Goal: Task Accomplishment & Management: Complete application form

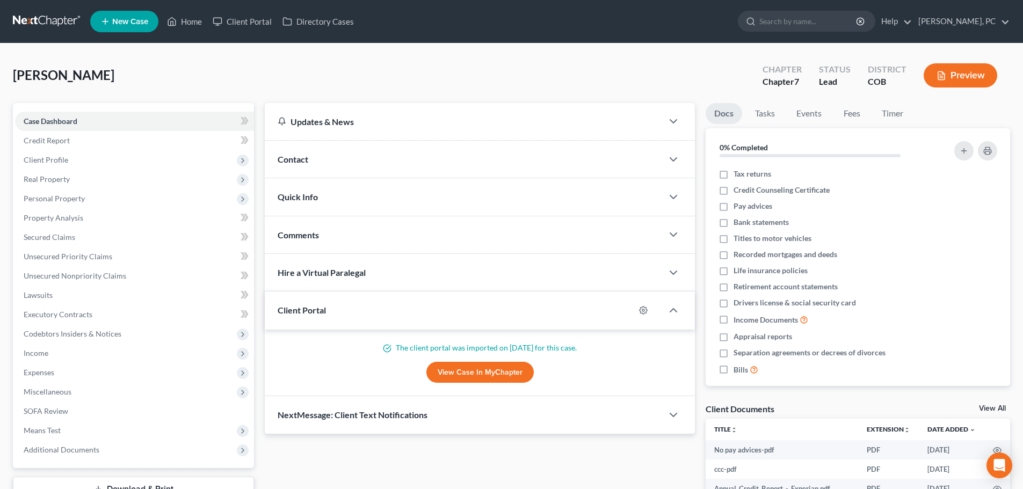
click at [133, 15] on link "New Case" at bounding box center [124, 21] width 68 height 21
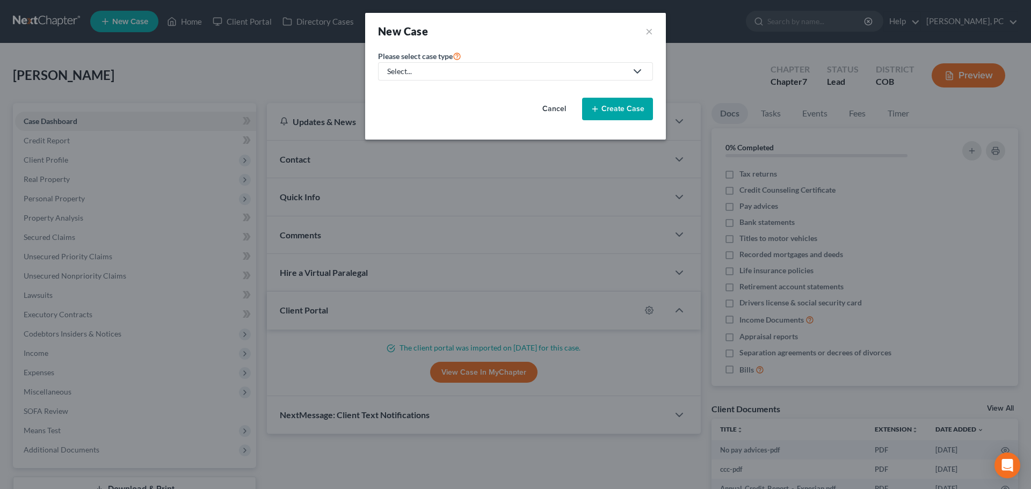
click at [490, 70] on div "Select..." at bounding box center [506, 71] width 239 height 11
click at [411, 90] on div "Bankruptcy" at bounding box center [407, 93] width 39 height 11
select select "11"
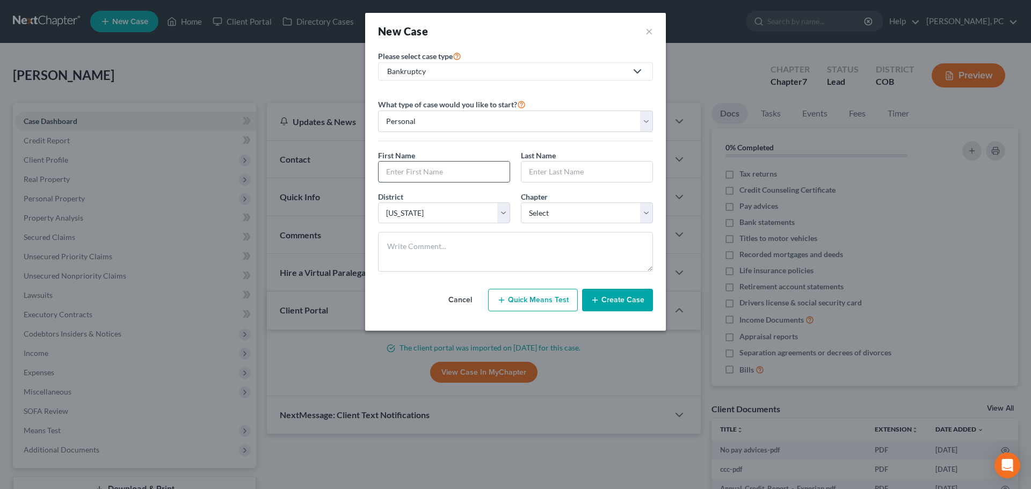
click at [461, 168] on input "text" at bounding box center [444, 172] width 131 height 20
type input "[PERSON_NAME]"
click at [587, 215] on select "Select 7 11 12 13" at bounding box center [587, 212] width 132 height 21
select select "3"
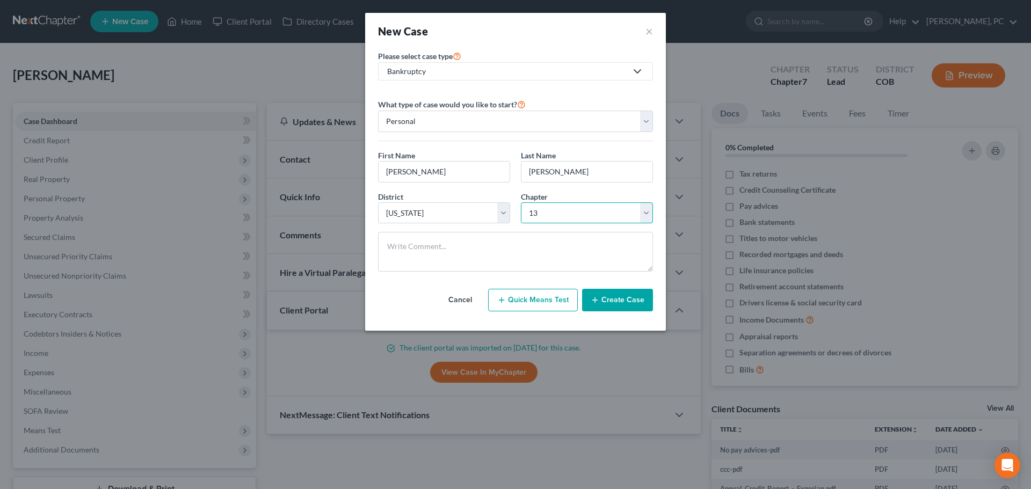
click at [521, 202] on select "Select 7 11 12 13" at bounding box center [587, 212] width 132 height 21
click at [624, 300] on button "Create Case" at bounding box center [617, 300] width 71 height 23
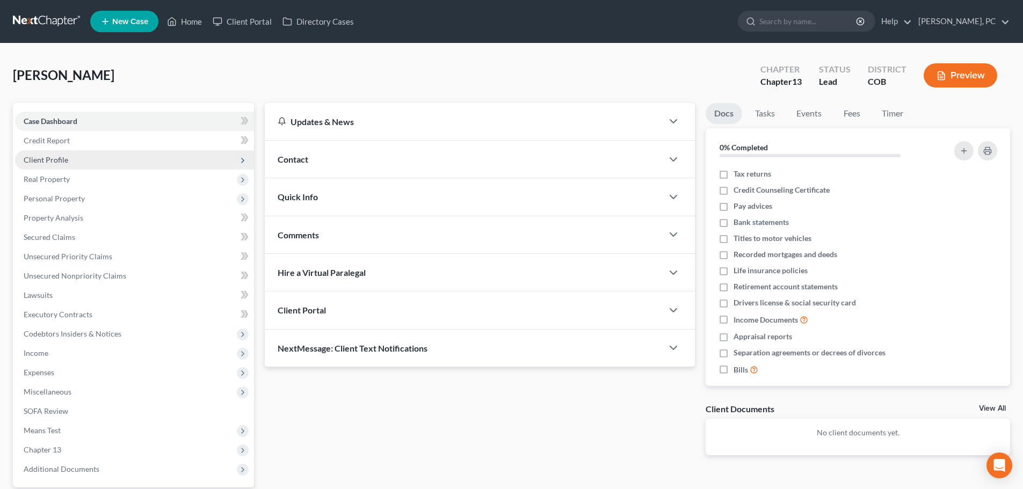
click at [56, 157] on span "Client Profile" at bounding box center [46, 159] width 45 height 9
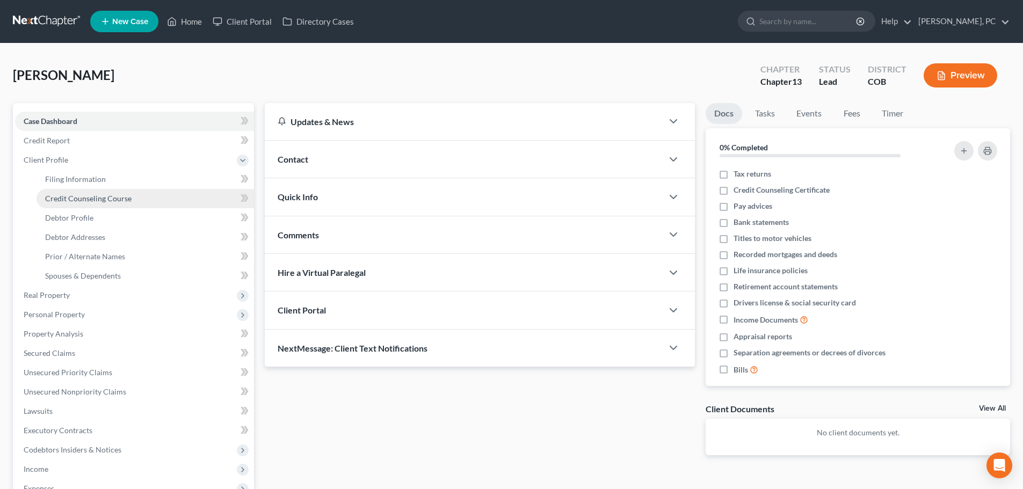
click at [84, 197] on span "Credit Counseling Course" at bounding box center [88, 198] width 86 height 9
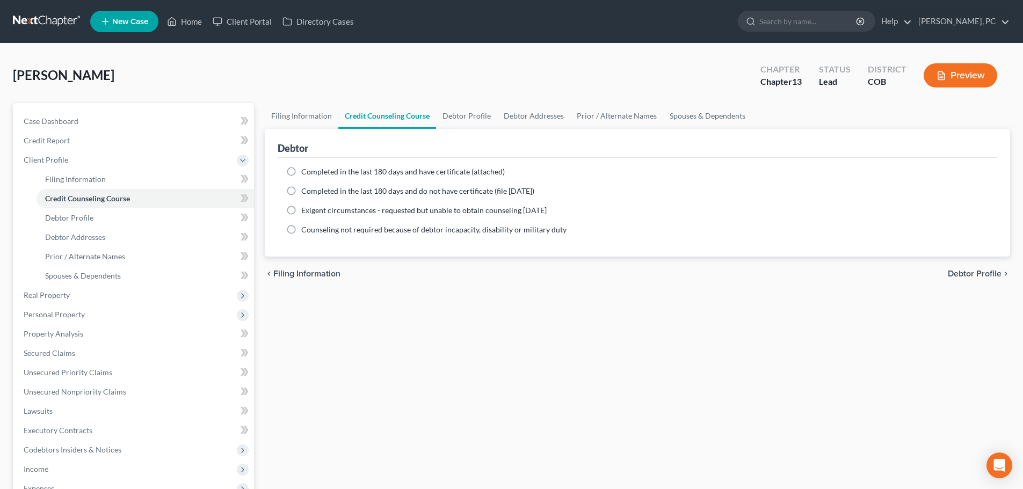
click at [301, 171] on label "Completed in the last 180 days and have certificate (attached)" at bounding box center [402, 171] width 203 height 11
click at [306, 171] on input "Completed in the last 180 days and have certificate (attached)" at bounding box center [309, 169] width 7 height 7
radio input "true"
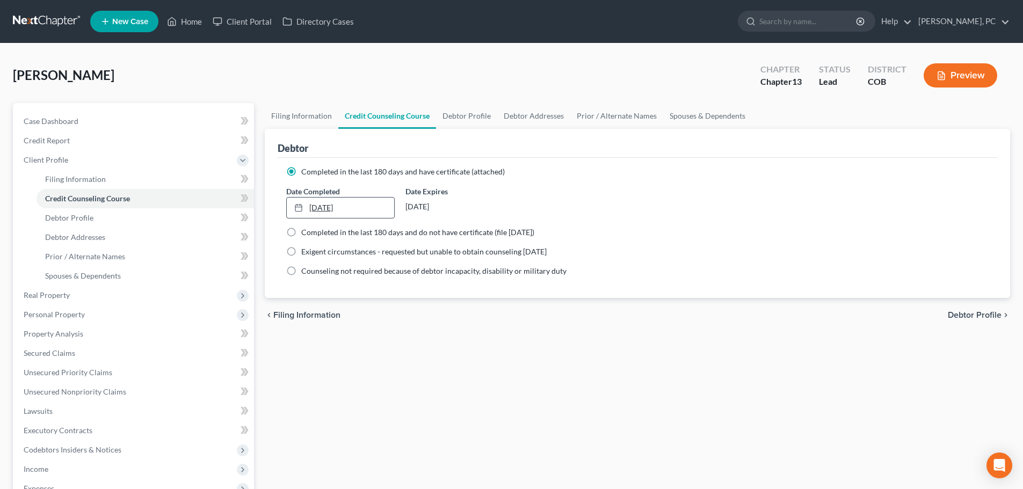
click at [306, 205] on div at bounding box center [301, 207] width 15 height 9
click at [77, 214] on span "Debtor Profile" at bounding box center [69, 217] width 48 height 9
select select "0"
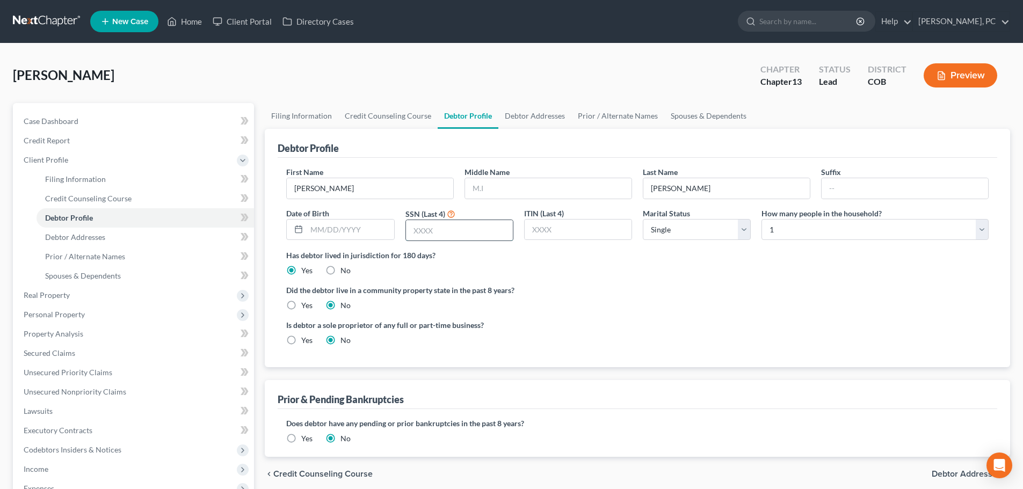
click at [429, 223] on input "text" at bounding box center [459, 230] width 107 height 20
click at [513, 193] on input "text" at bounding box center [548, 188] width 166 height 20
type input "[PERSON_NAME]"
click at [459, 229] on input "text" at bounding box center [459, 230] width 107 height 20
type input "1894"
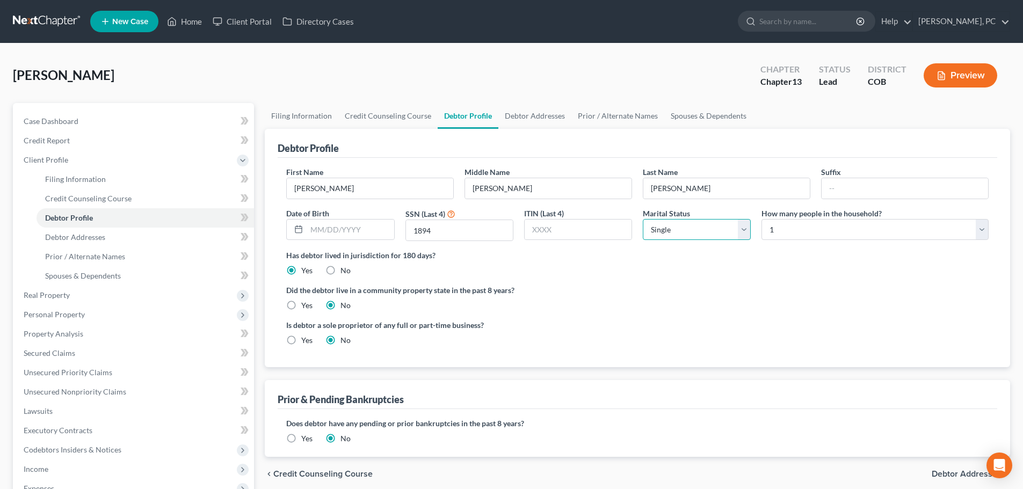
click at [678, 235] on select "Select Single Married Separated Divorced Widowed" at bounding box center [697, 229] width 108 height 21
select select "4"
click at [643, 219] on select "Select Single Married Separated Divorced Widowed" at bounding box center [697, 229] width 108 height 21
click at [853, 193] on input "text" at bounding box center [904, 188] width 166 height 20
type input "s"
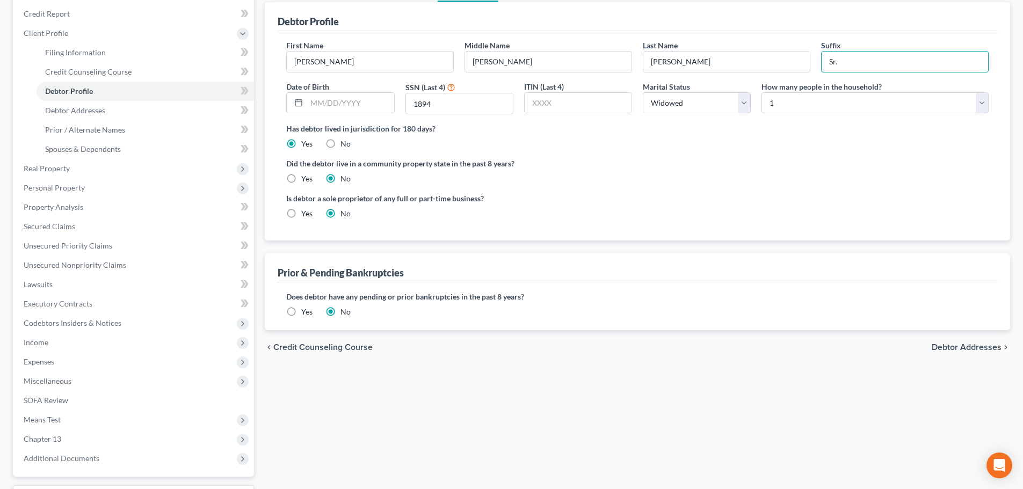
scroll to position [107, 0]
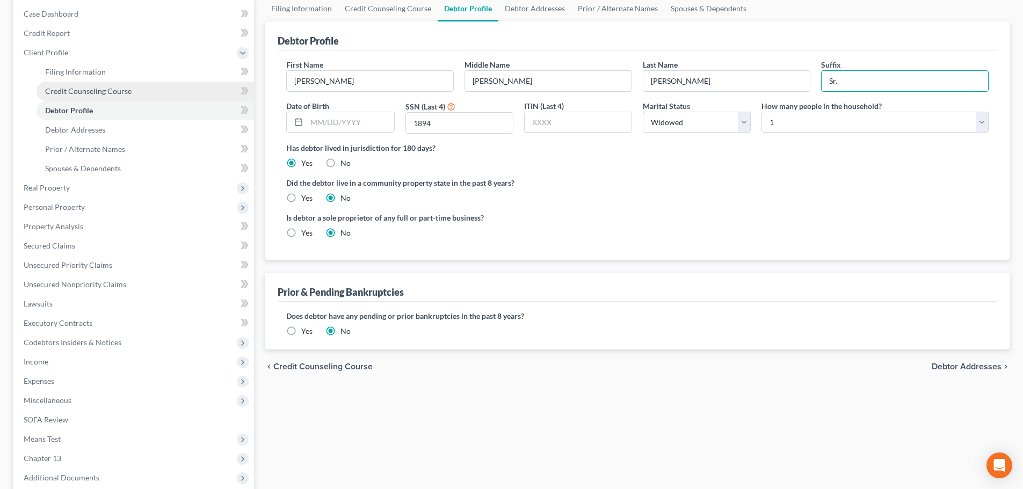
type input "Sr."
click at [104, 94] on span "Credit Counseling Course" at bounding box center [88, 90] width 86 height 9
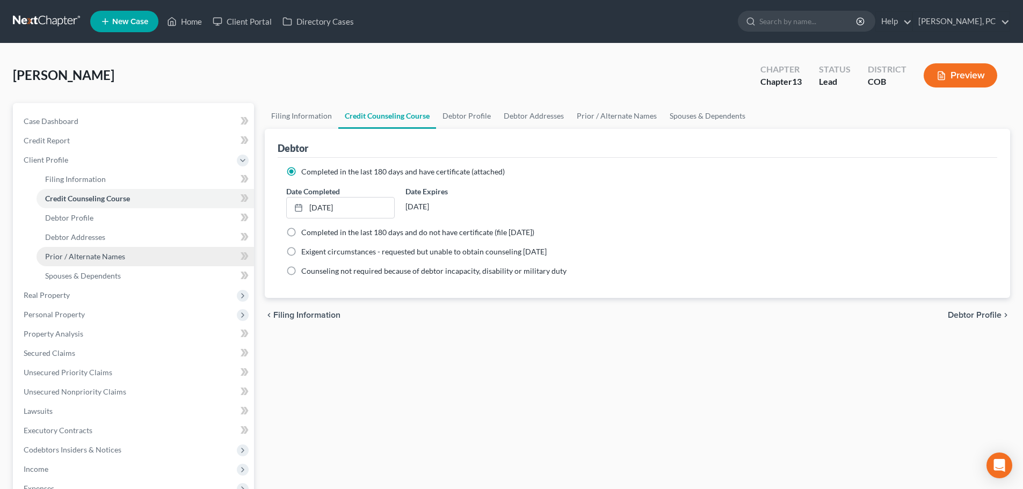
click at [92, 250] on link "Prior / Alternate Names" at bounding box center [145, 256] width 217 height 19
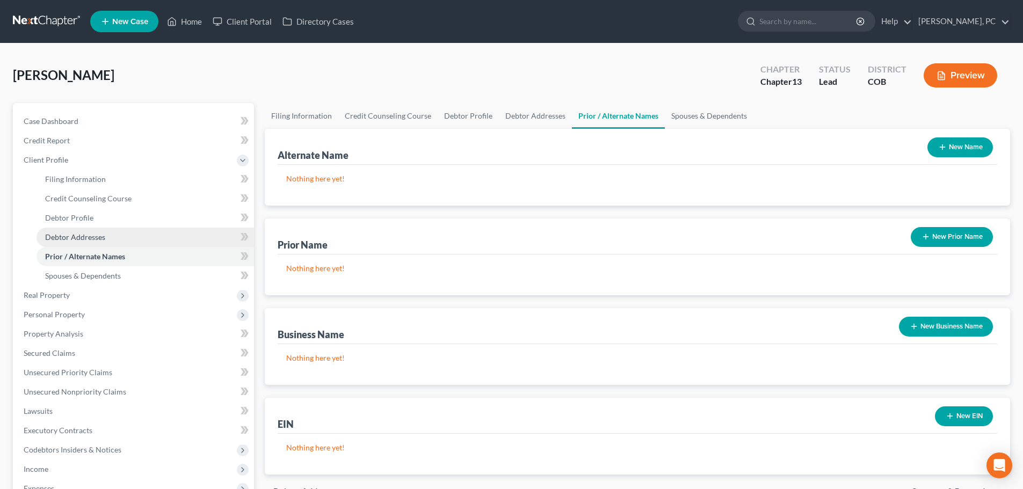
click at [68, 234] on span "Debtor Addresses" at bounding box center [75, 236] width 60 height 9
select select "0"
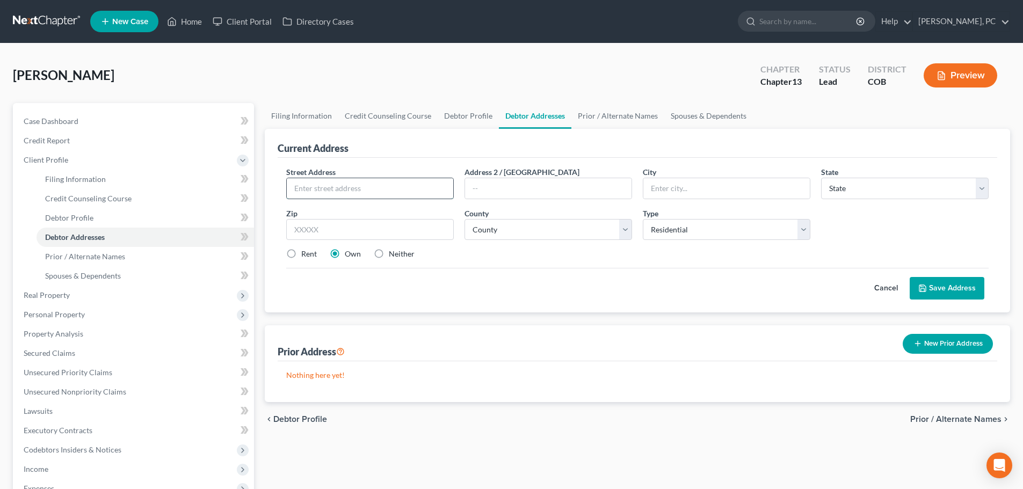
click at [372, 193] on input "text" at bounding box center [370, 188] width 166 height 20
click at [327, 187] on input "text" at bounding box center [370, 188] width 166 height 20
paste input "[STREET_ADDRESS]"
type input "[STREET_ADDRESS]"
click at [325, 234] on input "text" at bounding box center [370, 229] width 168 height 21
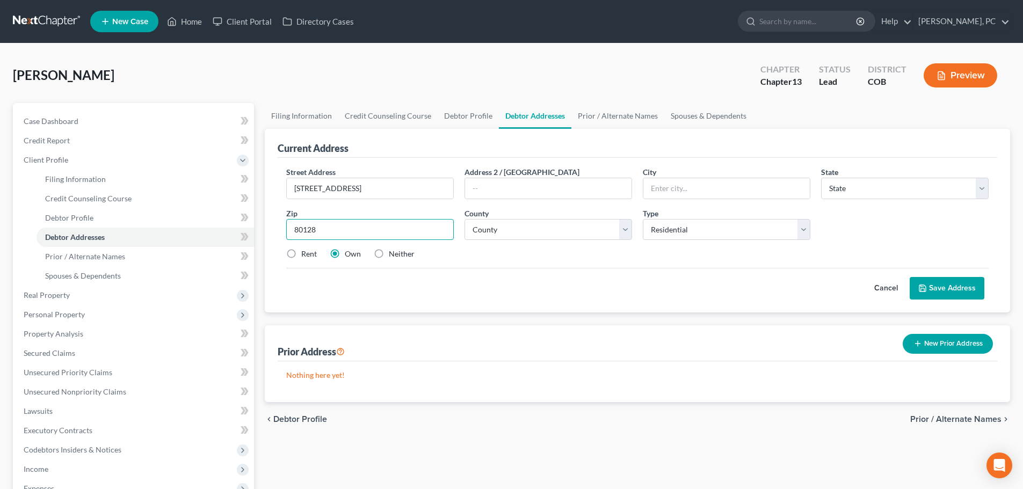
type input "80128"
type input "Littleton"
select select "5"
click at [587, 233] on select "County Adams County Alamosa County Arapahoe County Archuleta County Baca County…" at bounding box center [548, 229] width 168 height 21
select select "30"
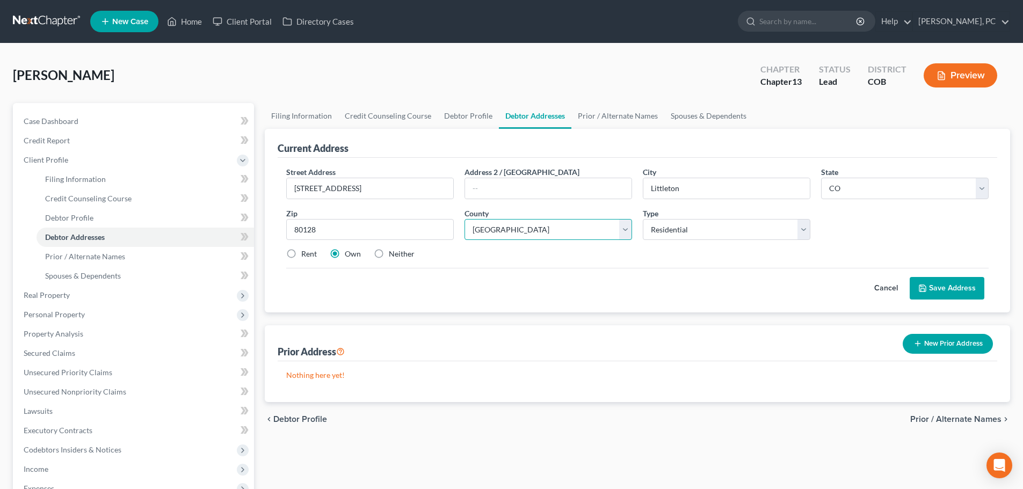
click at [464, 219] on select "County Adams County Alamosa County Arapahoe County Archuleta County Baca County…" at bounding box center [548, 229] width 168 height 21
click at [927, 291] on icon at bounding box center [922, 288] width 9 height 9
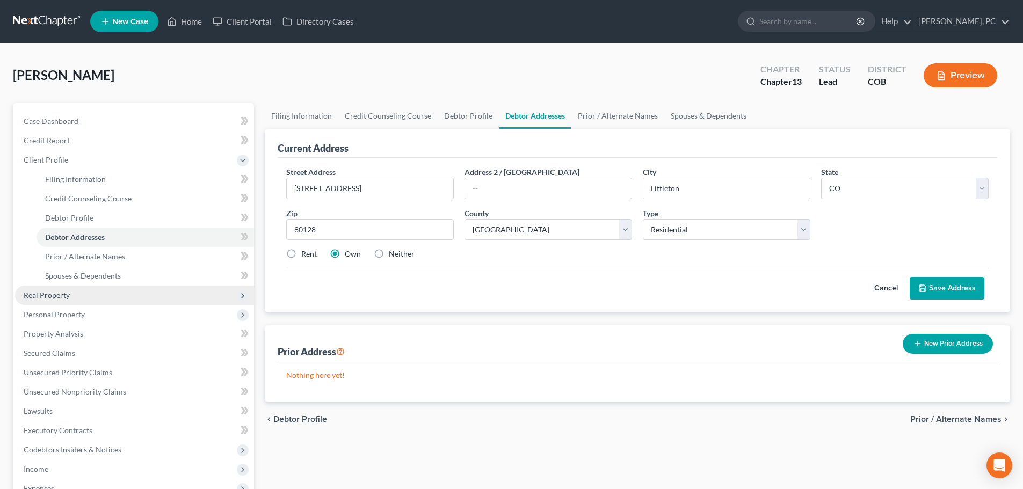
click at [54, 294] on span "Real Property" at bounding box center [47, 294] width 46 height 9
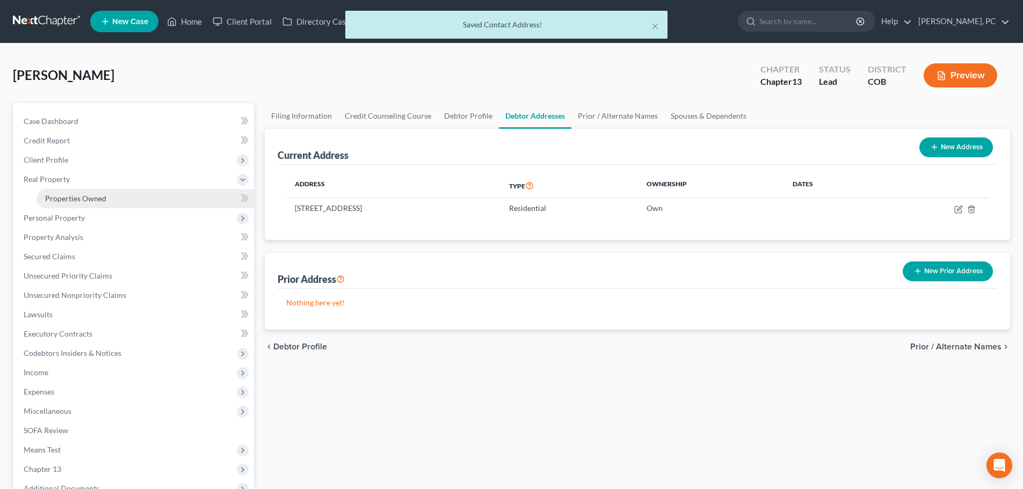
click at [82, 191] on link "Properties Owned" at bounding box center [145, 198] width 217 height 19
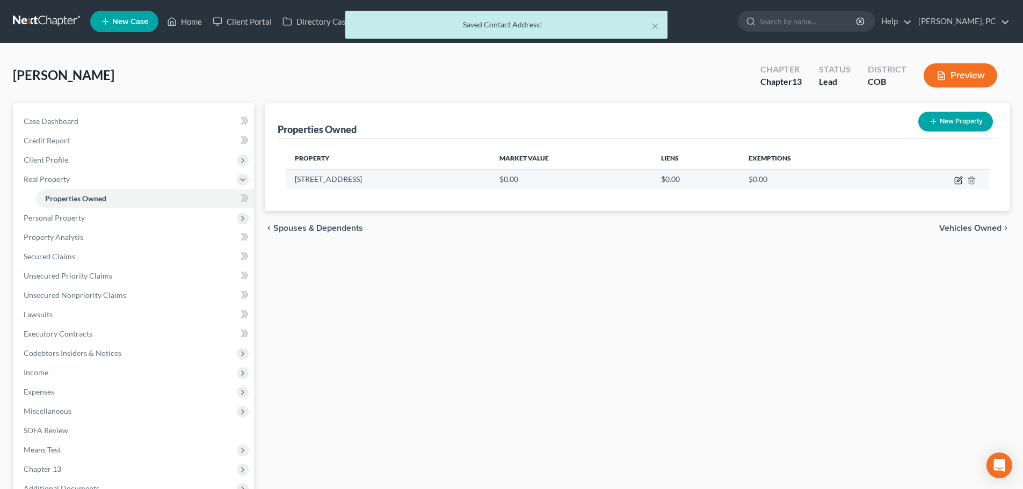
click at [957, 179] on icon "button" at bounding box center [958, 180] width 9 height 9
select select "5"
select select "30"
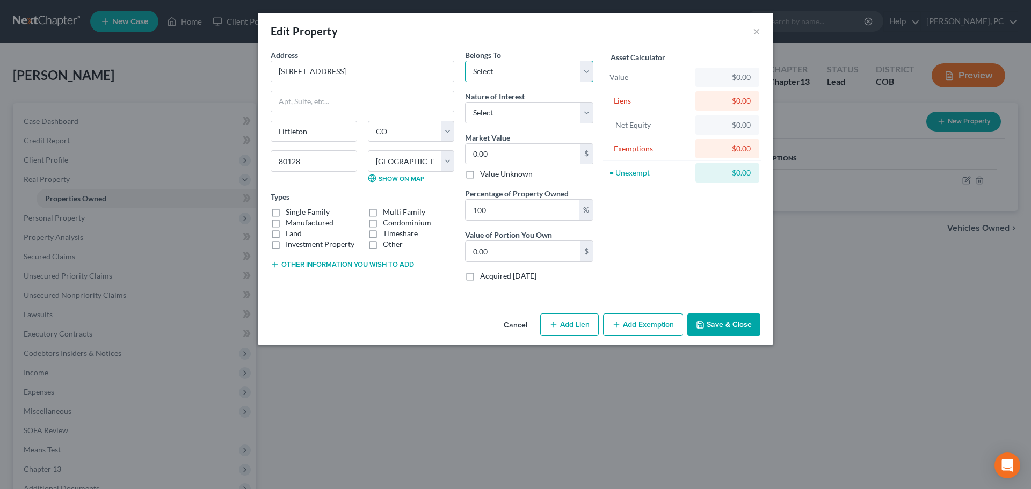
click at [487, 74] on select "Select Debtor 1 Only Debtor 2 Only Debtor 1 And Debtor 2 Only At Least One Of T…" at bounding box center [529, 71] width 128 height 21
select select "0"
click at [465, 61] on select "Select Debtor 1 Only Debtor 2 Only Debtor 1 And Debtor 2 Only At Least One Of T…" at bounding box center [529, 71] width 128 height 21
click at [491, 111] on select "Select Fee Simple Joint Tenant Life Estate Equitable Interest Future Interest T…" at bounding box center [529, 112] width 128 height 21
select select "0"
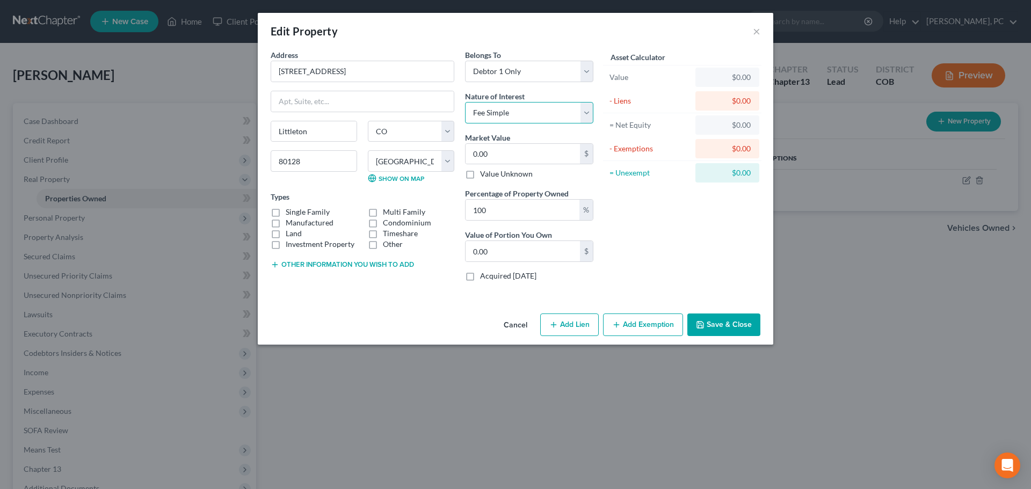
click at [465, 102] on select "Select Fee Simple Joint Tenant Life Estate Equitable Interest Future Interest T…" at bounding box center [529, 112] width 128 height 21
click at [286, 213] on label "Single Family" at bounding box center [308, 212] width 44 height 11
click at [290, 213] on input "Single Family" at bounding box center [293, 210] width 7 height 7
checkbox input "true"
click at [530, 158] on input "0.00" at bounding box center [523, 154] width 114 height 20
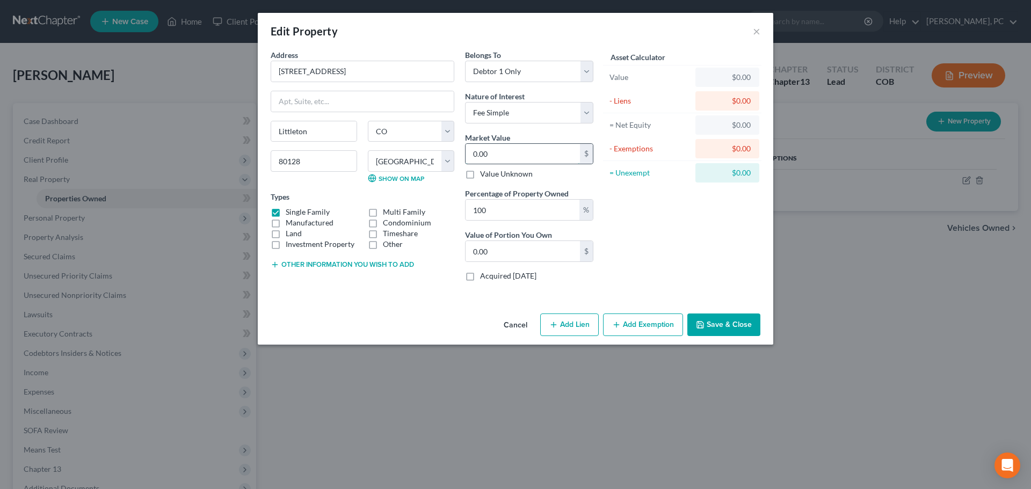
type input "6"
type input "6.00"
type input "68"
type input "68.00"
type input "685"
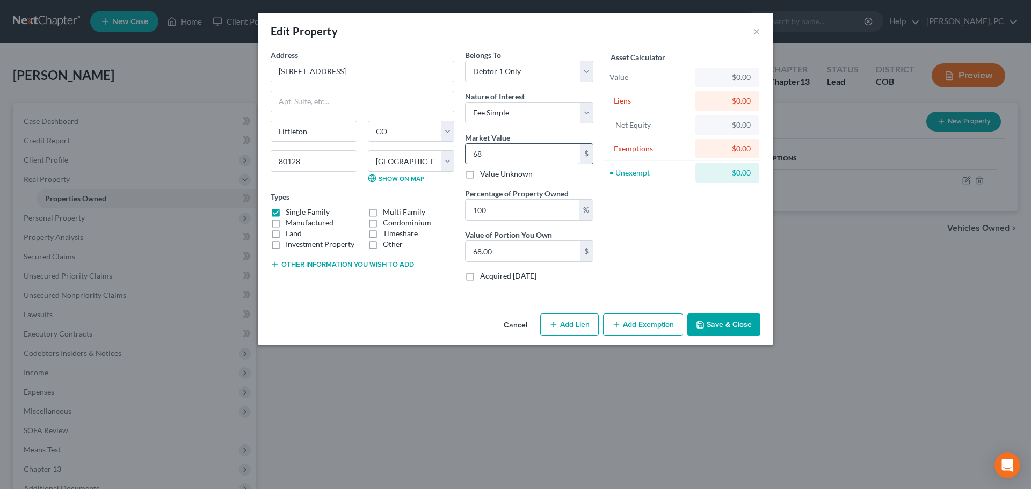
type input "685.00"
type input "6857"
type input "6,857.00"
type input "6,8572"
type input "68,572.00"
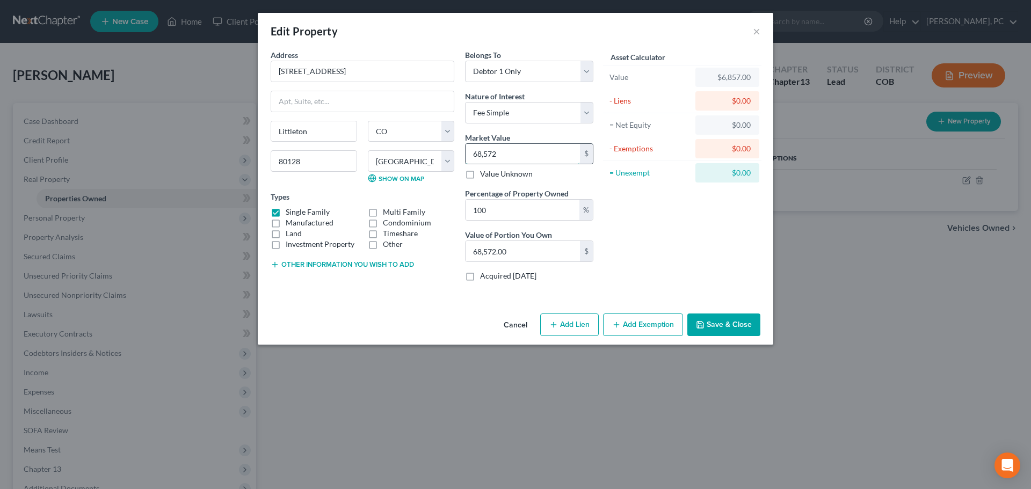
type input "68,5722"
type input "685,722.00"
type input "685,722"
click at [631, 322] on button "Add Exemption" at bounding box center [643, 325] width 80 height 23
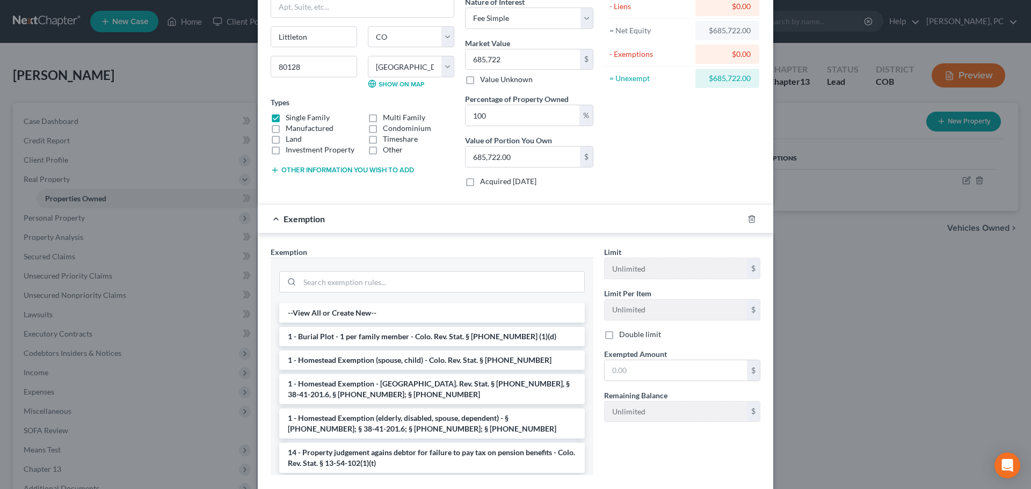
scroll to position [107, 0]
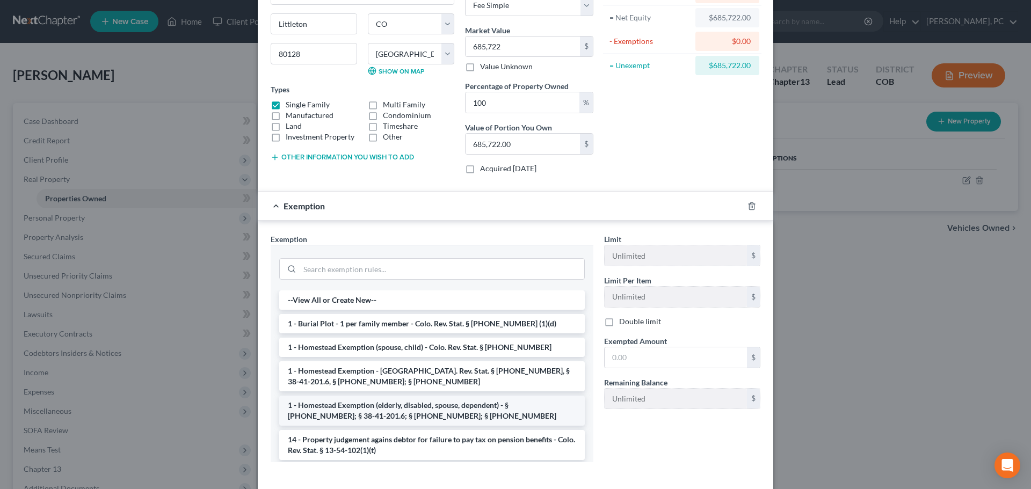
click at [382, 412] on li "1 - Homestead Exemption (elderly, disabled, spouse, dependent) - § [PHONE_NUMBE…" at bounding box center [432, 411] width 306 height 30
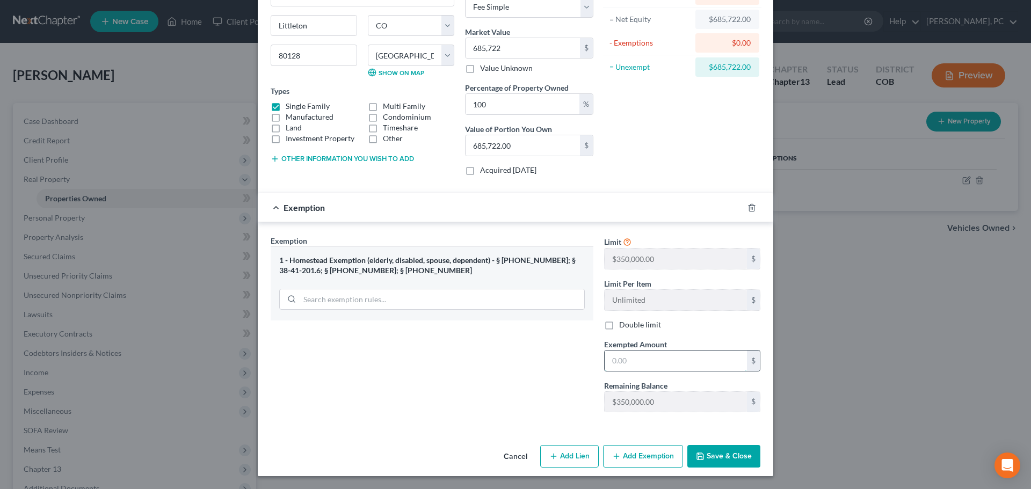
click at [635, 364] on input "text" at bounding box center [676, 361] width 142 height 20
type input "350,000"
click at [579, 460] on button "Add Lien" at bounding box center [569, 456] width 59 height 23
select select "0"
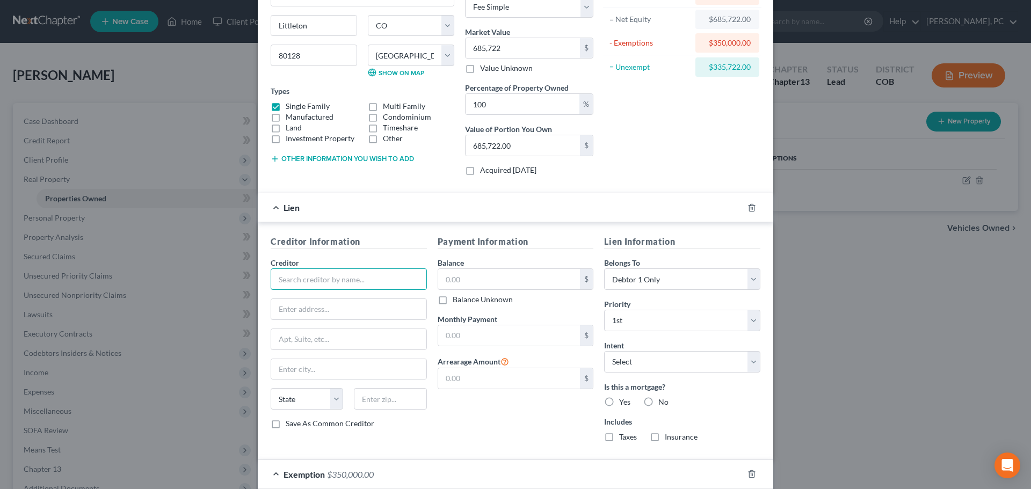
click at [314, 283] on input "text" at bounding box center [349, 278] width 156 height 21
click at [315, 301] on div "PHH Mortgage" at bounding box center [335, 298] width 112 height 11
type input "PHH Mortgage"
type input "PO Box 5452"
type input "[GEOGRAPHIC_DATA]"
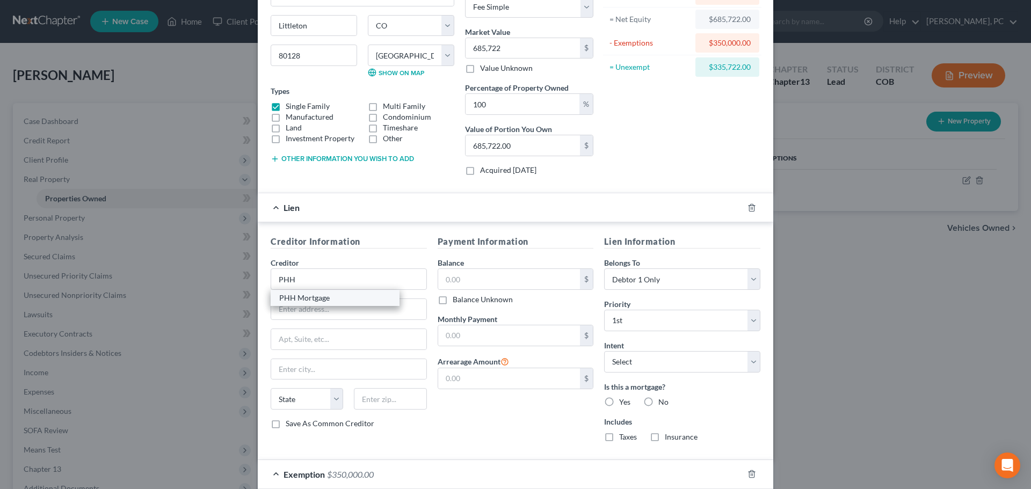
select select "33"
type input "08054-5452"
click at [619, 403] on label "Yes" at bounding box center [624, 402] width 11 height 11
click at [623, 403] on input "Yes" at bounding box center [626, 400] width 7 height 7
radio input "true"
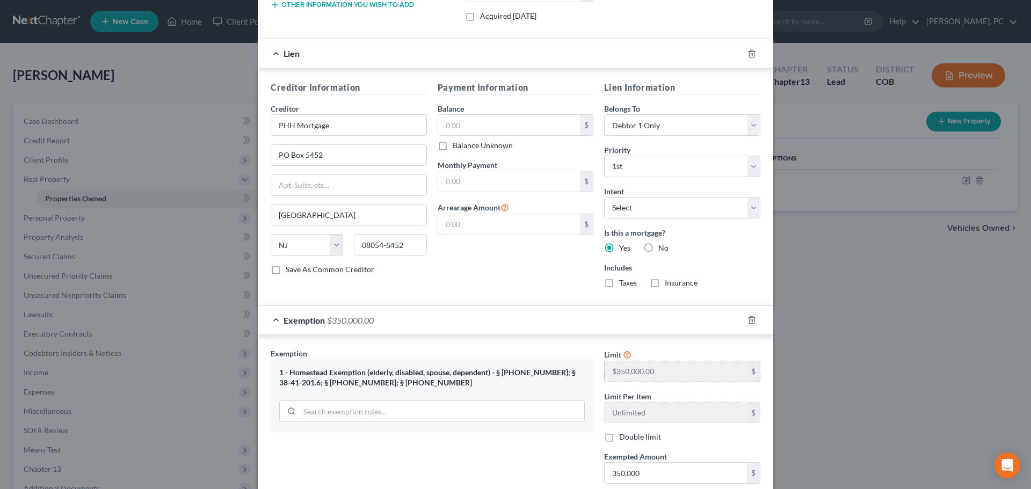
scroll to position [267, 0]
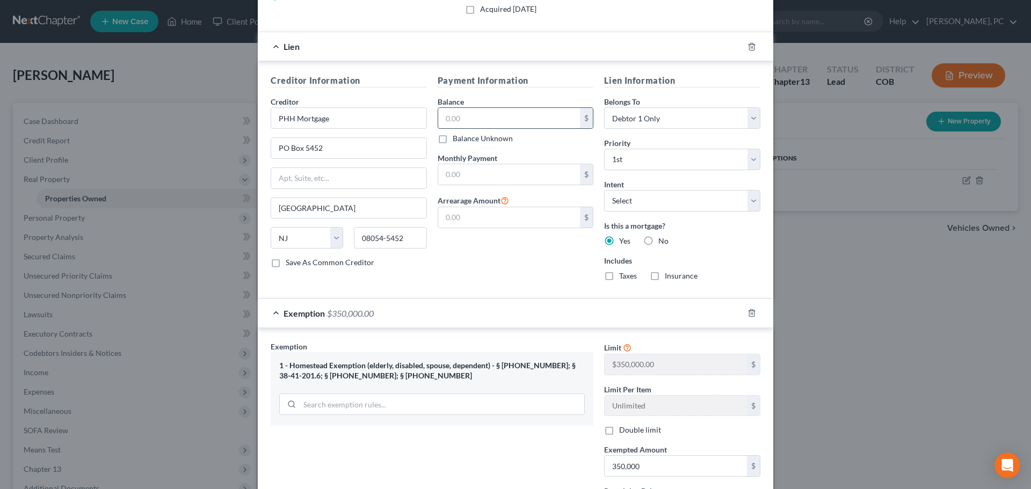
click at [481, 119] on input "text" at bounding box center [509, 118] width 142 height 20
click at [457, 121] on input "text" at bounding box center [509, 118] width 142 height 20
type input "324,106"
click at [471, 176] on input "text" at bounding box center [509, 174] width 142 height 20
type input "0"
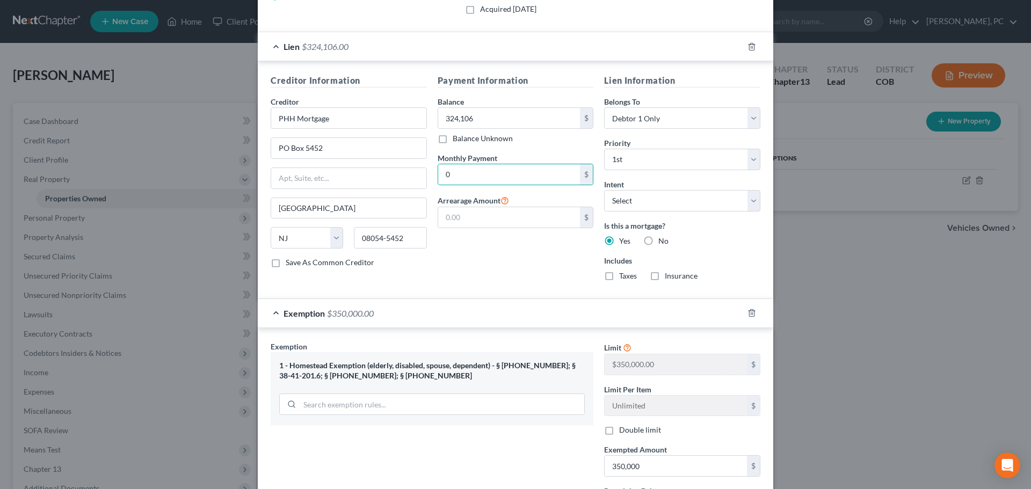
click at [455, 261] on div "Payment Information Balance 324,106.00 $ Balance Unknown Balance Undetermined 3…" at bounding box center [515, 181] width 167 height 215
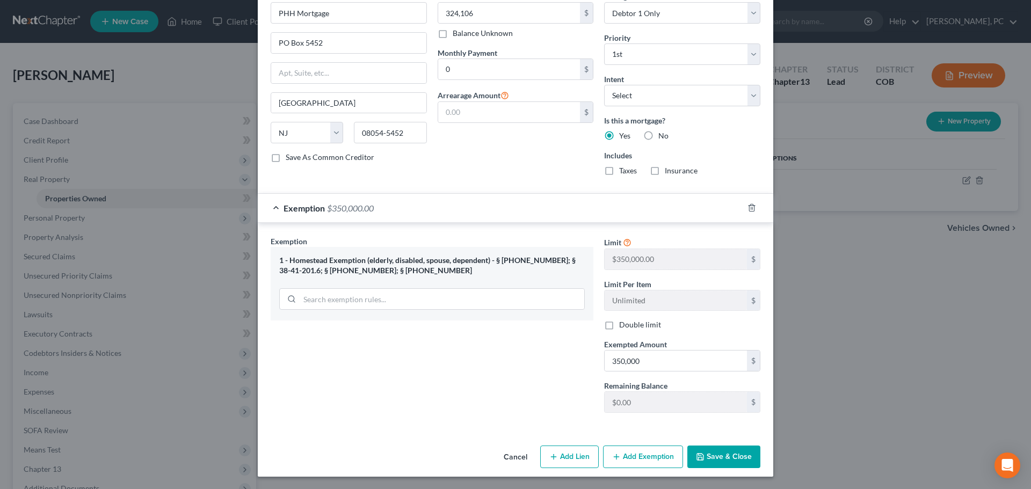
scroll to position [373, 0]
click at [705, 458] on button "Save & Close" at bounding box center [723, 456] width 73 height 23
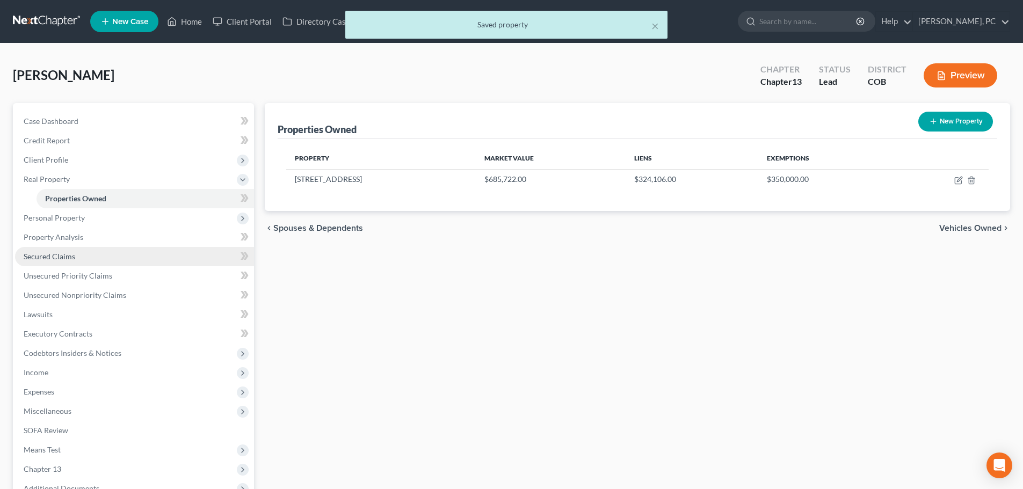
drag, startPoint x: 60, startPoint y: 258, endPoint x: 110, endPoint y: 257, distance: 50.5
click at [60, 258] on span "Secured Claims" at bounding box center [50, 256] width 52 height 9
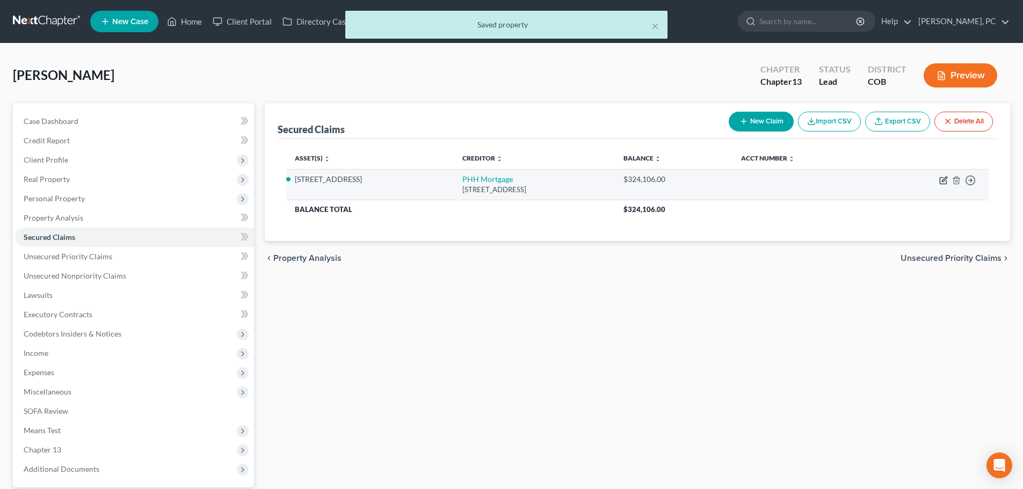
click at [942, 181] on icon "button" at bounding box center [944, 179] width 5 height 5
select select "33"
select select "0"
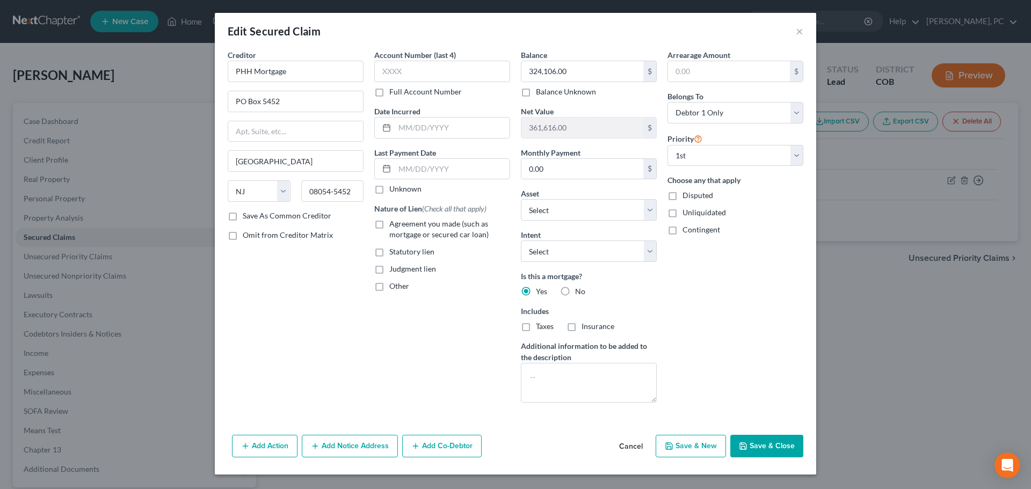
click at [389, 224] on label "Agreement you made (such as mortgage or secured car loan)" at bounding box center [449, 229] width 121 height 21
click at [394, 224] on input "Agreement you made (such as mortgage or secured car loan)" at bounding box center [397, 222] width 7 height 7
checkbox input "true"
click at [556, 253] on select "Select Surrender Redeem Reaffirm Avoid Other" at bounding box center [589, 251] width 136 height 21
click at [463, 289] on div "Other" at bounding box center [442, 286] width 136 height 11
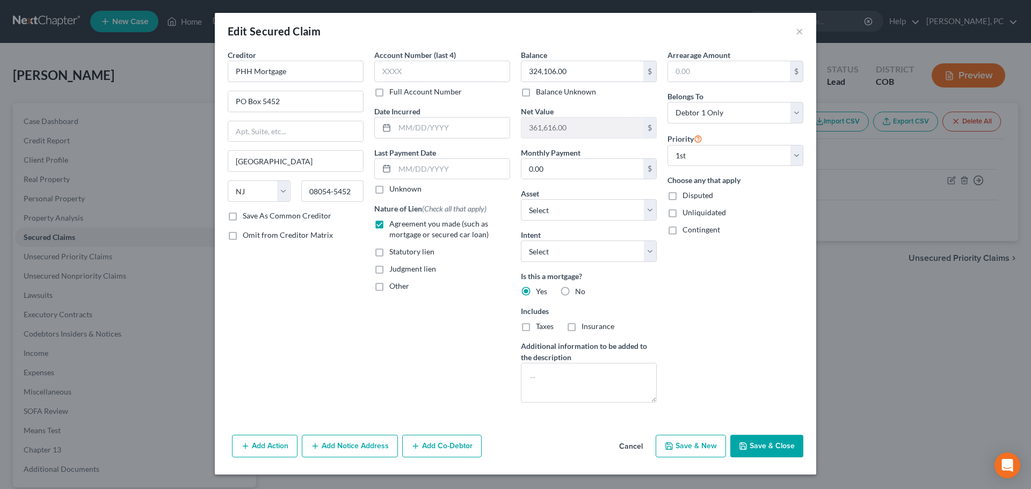
click at [343, 447] on button "Add Notice Address" at bounding box center [350, 446] width 96 height 23
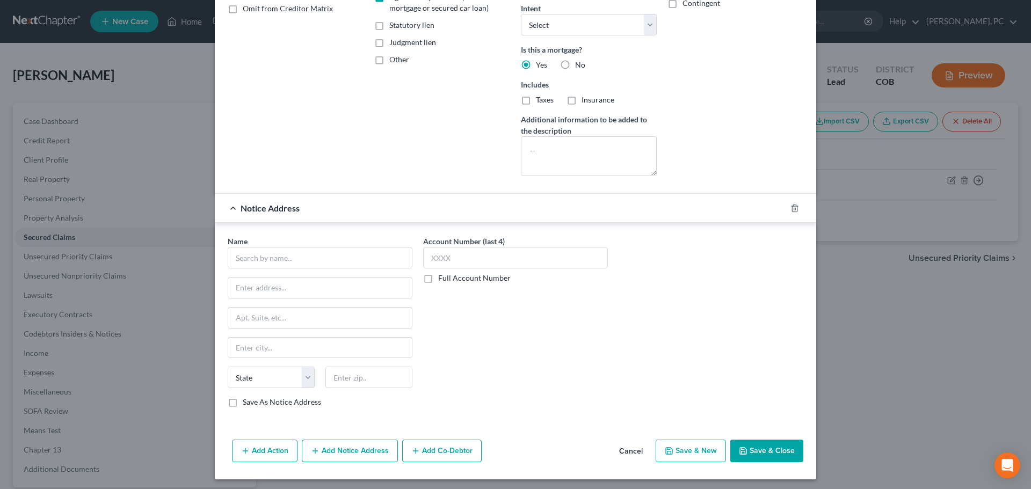
scroll to position [230, 0]
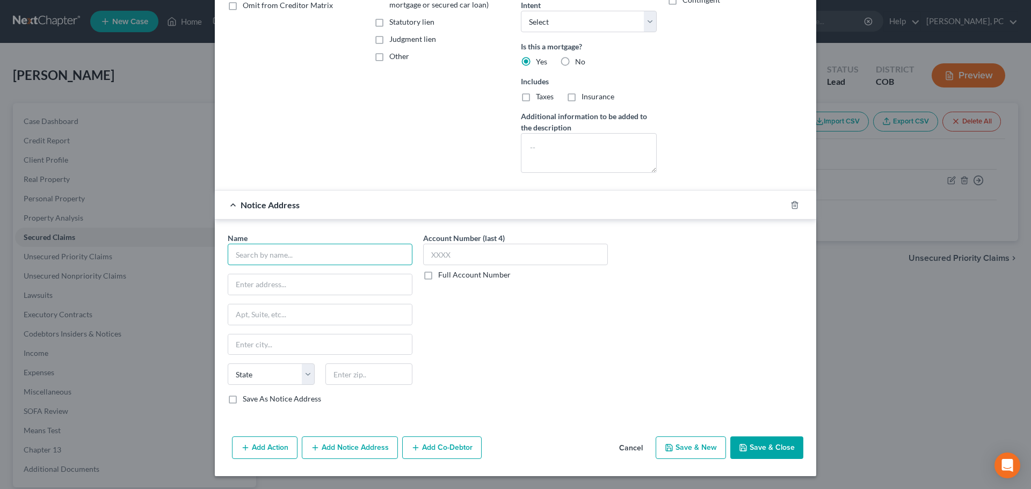
click at [301, 254] on input "text" at bounding box center [320, 254] width 185 height 21
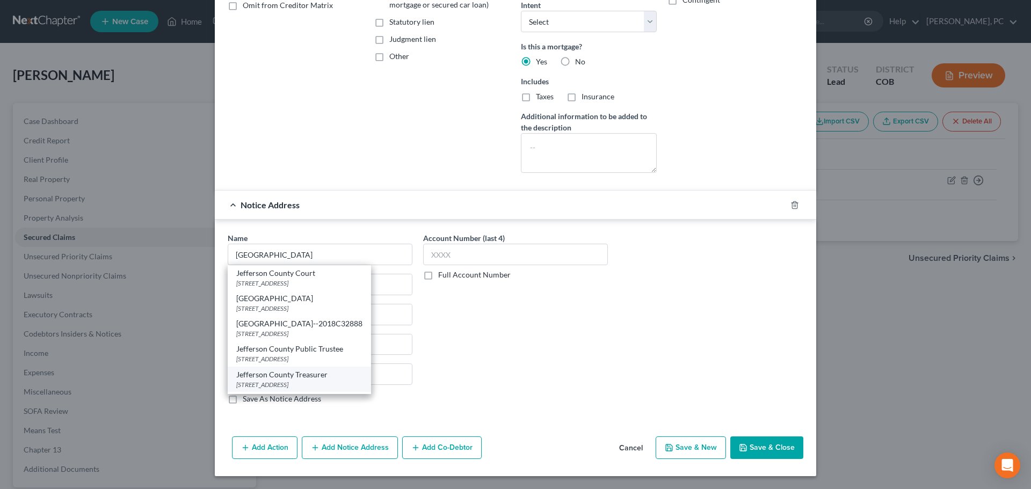
click at [317, 376] on div "Jefferson County Treasurer" at bounding box center [299, 374] width 126 height 11
type input "Jefferson County Treasurer"
type input "[STREET_ADDRESS]"
type input "#2520"
type input "Golden"
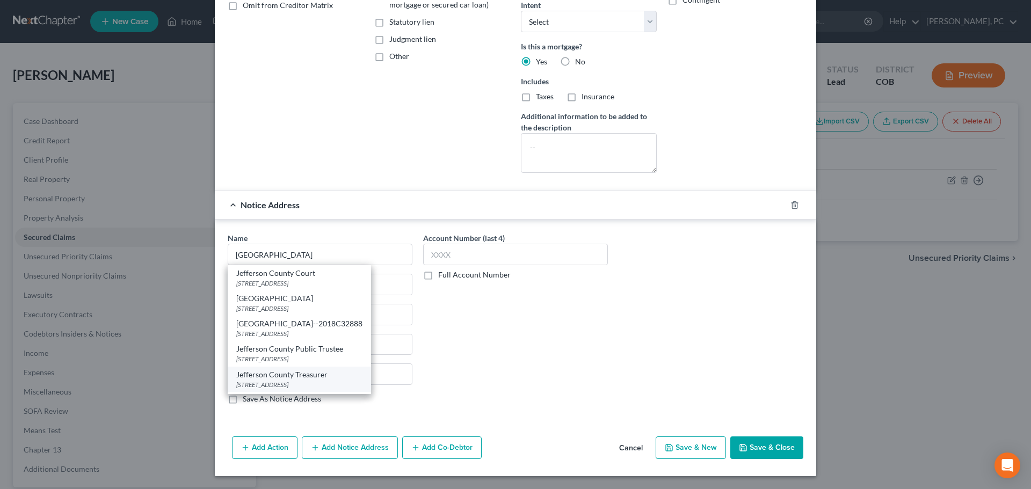
select select "5"
type input "80419"
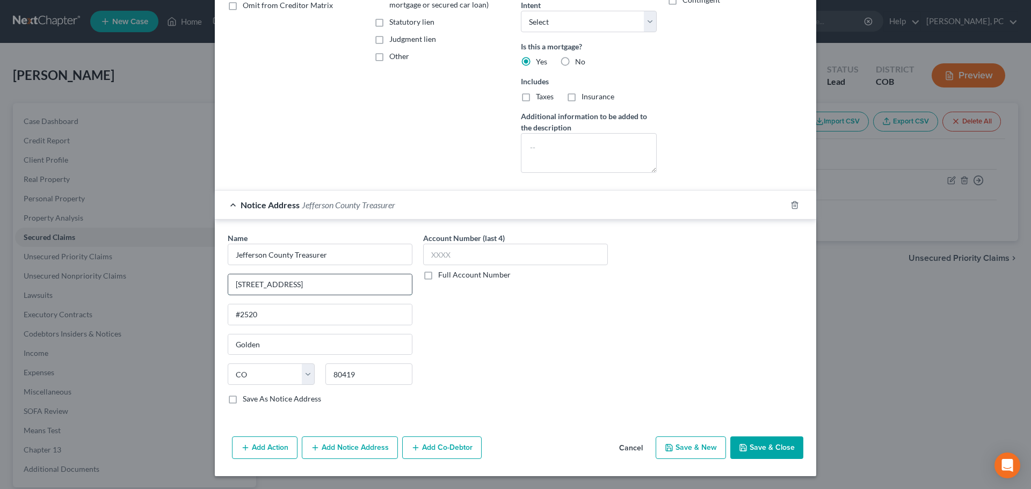
click at [340, 286] on input "[STREET_ADDRESS]" at bounding box center [320, 284] width 184 height 20
type input "[STREET_ADDRESS]"
click at [544, 348] on div "Account Number (last 4) Full Account Number" at bounding box center [515, 322] width 195 height 180
click at [353, 454] on button "Add Notice Address" at bounding box center [350, 448] width 96 height 23
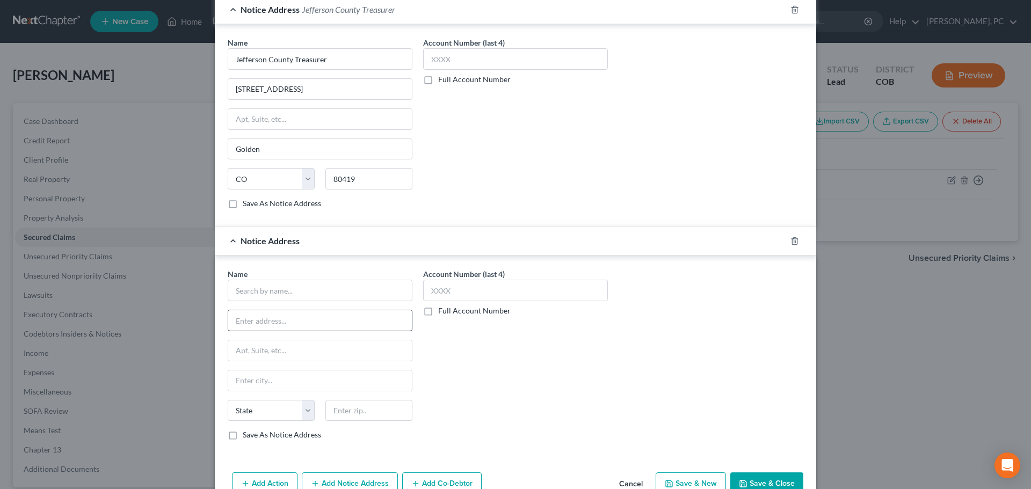
scroll to position [445, 0]
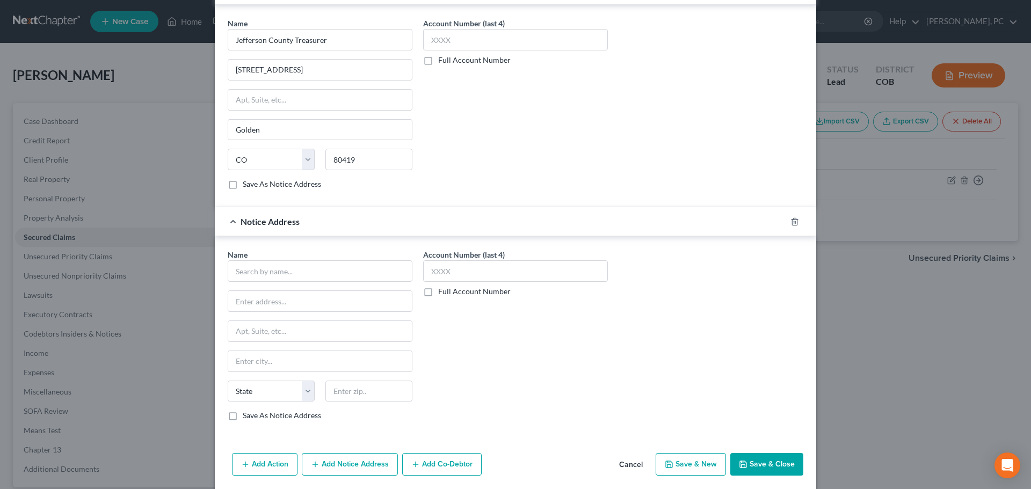
click at [293, 259] on div "Name *" at bounding box center [320, 265] width 185 height 33
click at [291, 265] on input "text" at bounding box center [320, 270] width 185 height 21
paste input "[PERSON_NAME] & [PERSON_NAME], LLP"
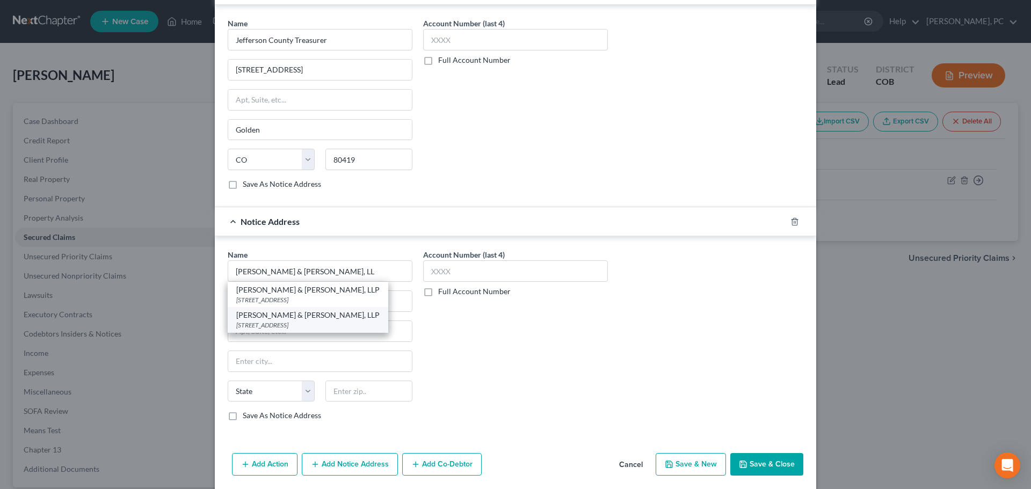
click at [317, 316] on div "[PERSON_NAME] & [PERSON_NAME], LLP" at bounding box center [307, 315] width 143 height 11
type input "[PERSON_NAME] & [PERSON_NAME], LLP"
type input "[STREET_ADDRESS]"
type input "Centennial"
select select "5"
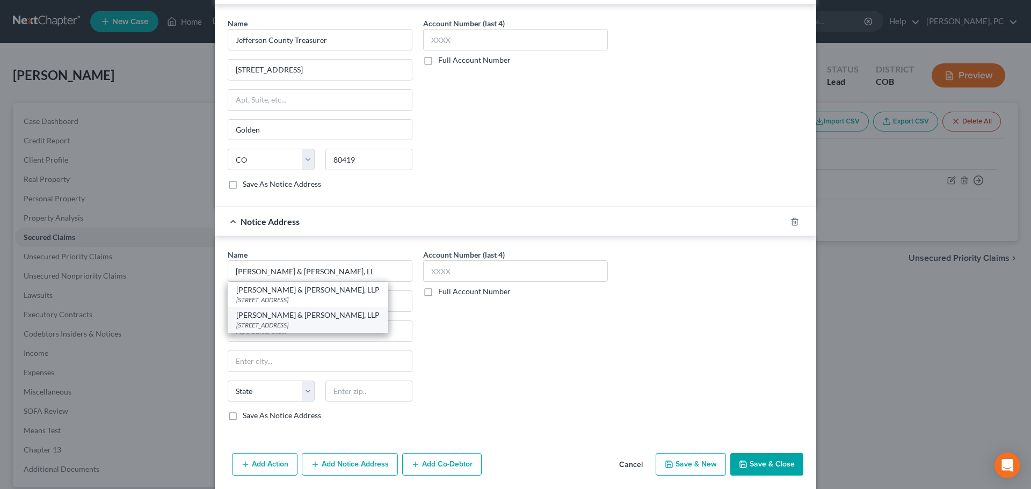
type input "80112"
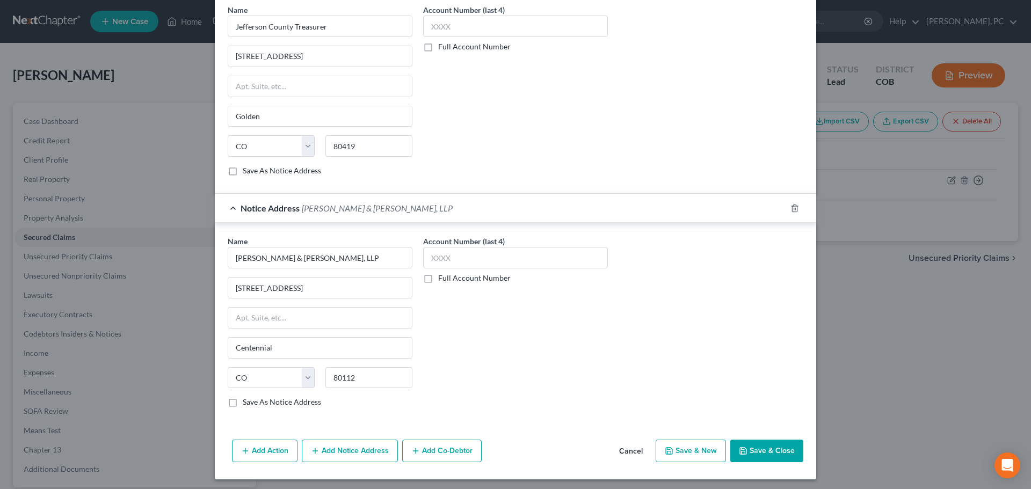
scroll to position [461, 0]
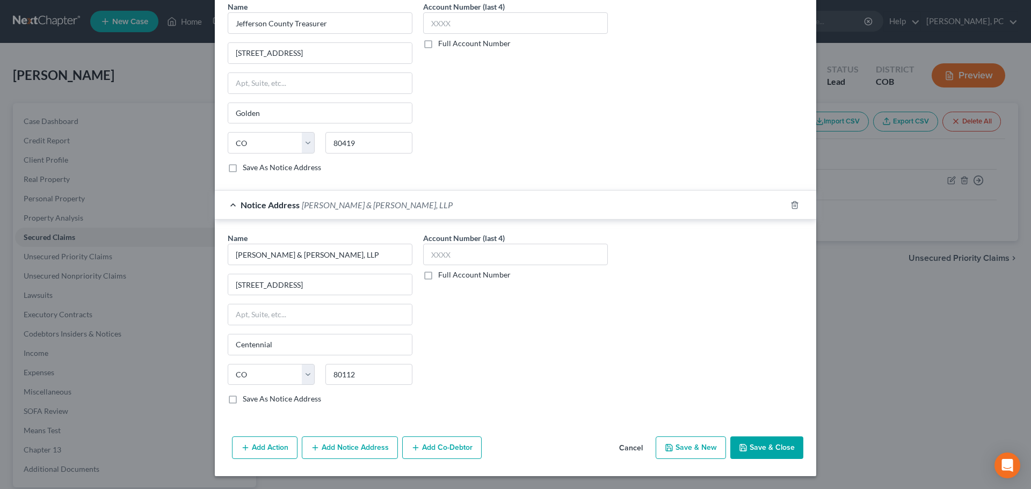
click at [763, 438] on button "Save & Close" at bounding box center [766, 448] width 73 height 23
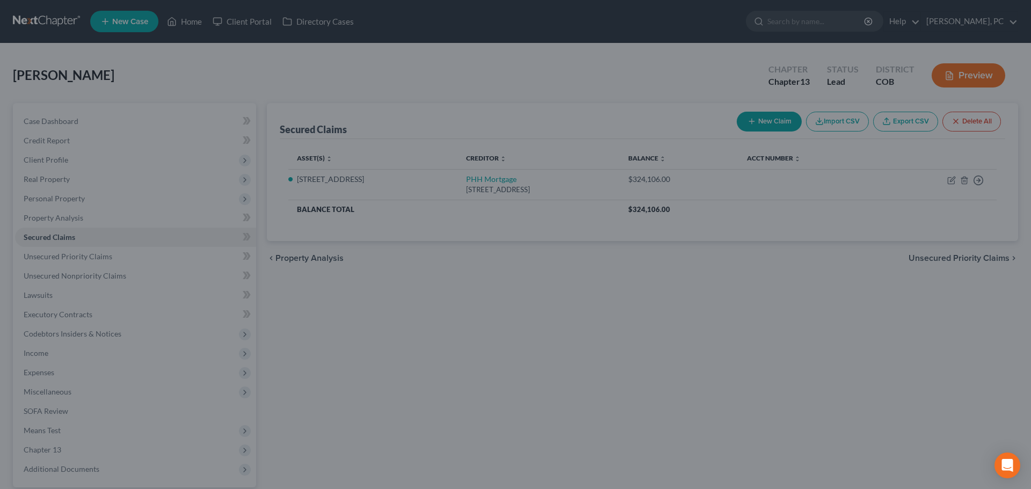
scroll to position [0, 0]
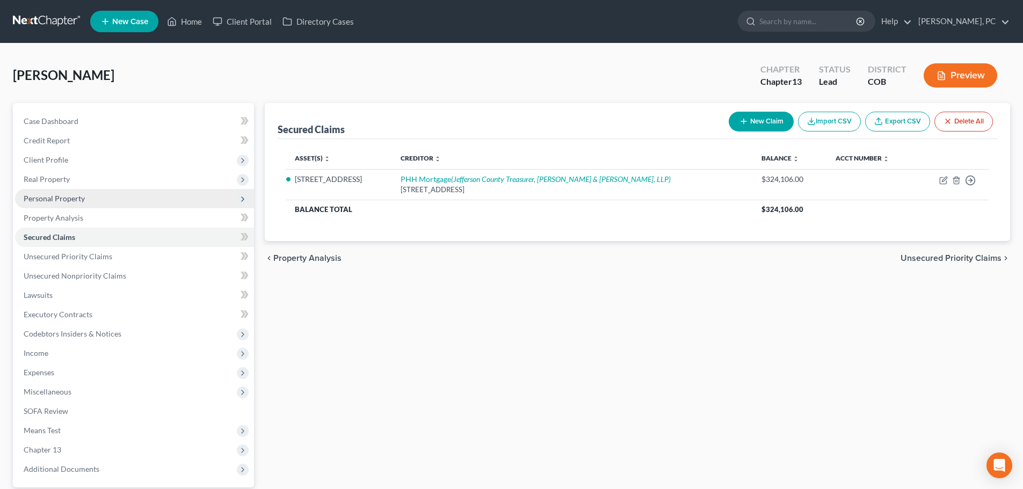
click at [59, 198] on span "Personal Property" at bounding box center [54, 198] width 61 height 9
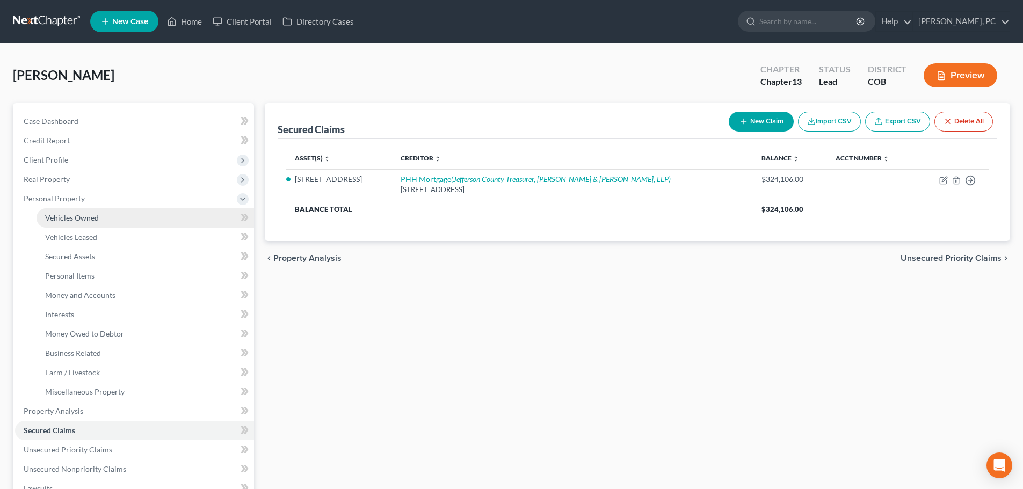
click at [84, 216] on span "Vehicles Owned" at bounding box center [72, 217] width 54 height 9
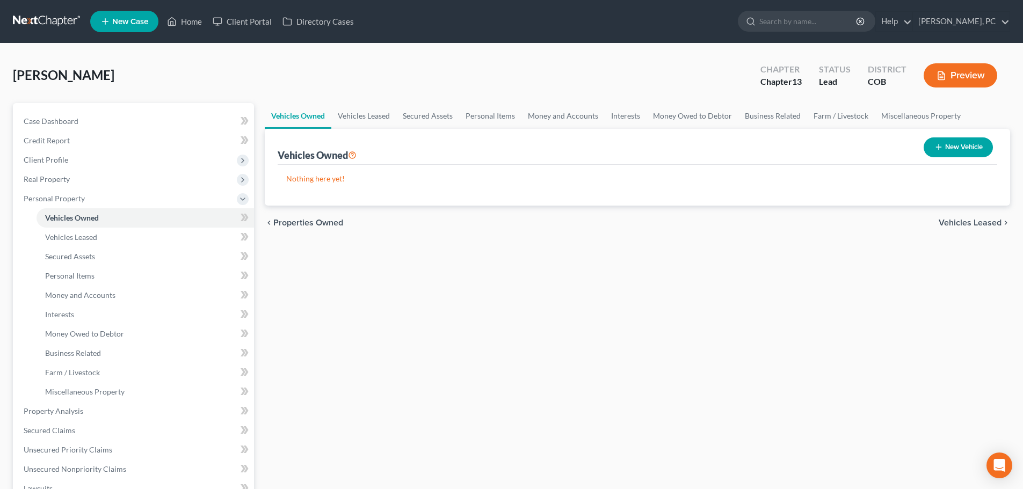
click at [972, 144] on button "New Vehicle" at bounding box center [957, 147] width 69 height 20
select select "0"
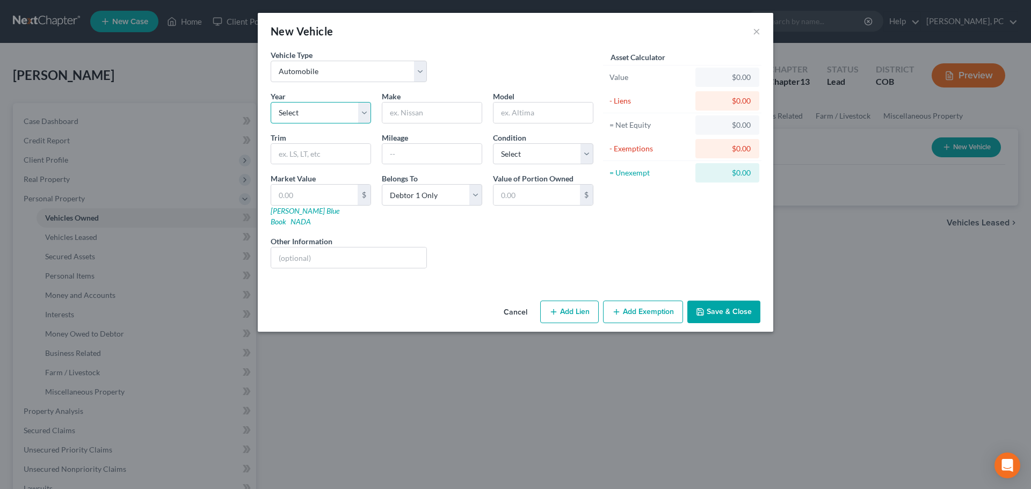
click at [296, 112] on select "Select 2026 2025 2024 2023 2022 2021 2020 2019 2018 2017 2016 2015 2014 2013 20…" at bounding box center [321, 112] width 100 height 21
select select "4"
click at [271, 102] on select "Select 2026 2025 2024 2023 2022 2021 2020 2019 2018 2017 2016 2015 2014 2013 20…" at bounding box center [321, 112] width 100 height 21
click at [396, 115] on input "text" at bounding box center [431, 113] width 99 height 20
type input "Chevy"
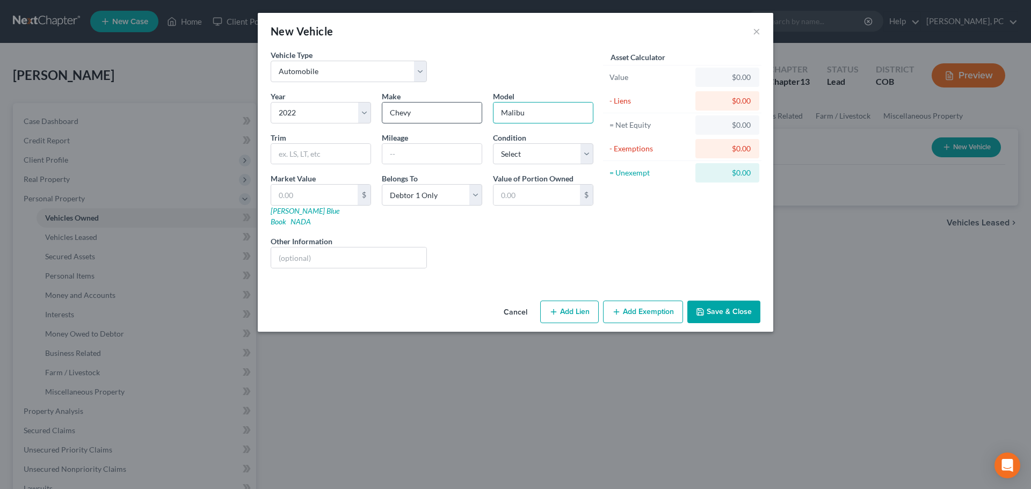
type input "Malibu"
type input "16100"
click at [534, 155] on select "Select Excellent Very Good Good Fair Poor" at bounding box center [543, 153] width 100 height 21
select select "1"
click at [493, 143] on select "Select Excellent Very Good Good Fair Poor" at bounding box center [543, 153] width 100 height 21
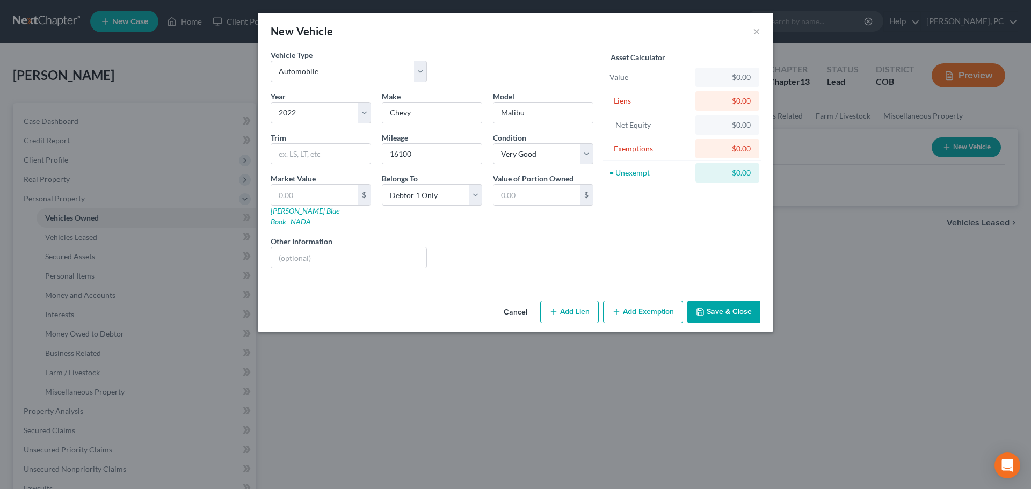
click at [579, 301] on button "Add Lien" at bounding box center [569, 312] width 59 height 23
select select "0"
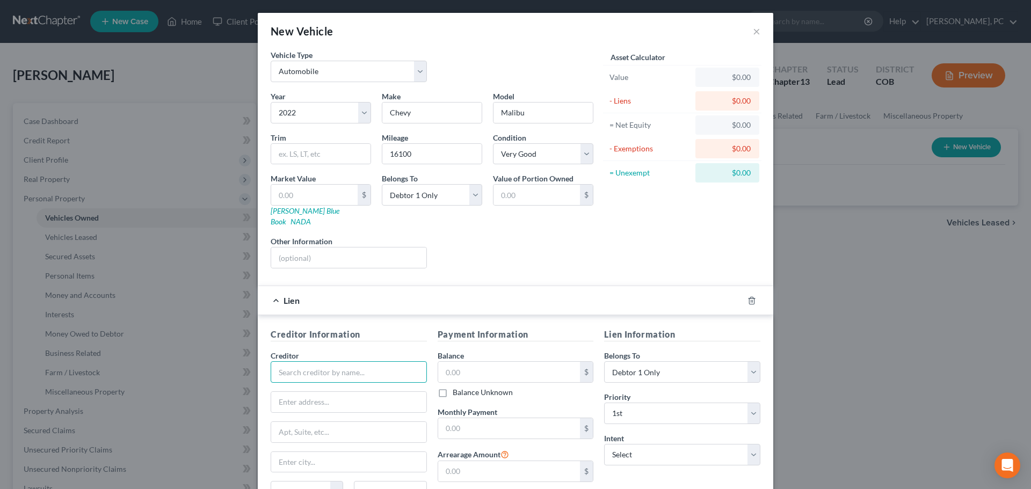
click at [319, 361] on input "text" at bounding box center [349, 371] width 156 height 21
click at [310, 386] on div "GM Financial" at bounding box center [335, 391] width 112 height 11
type input "GM Financial"
type input "5445 DTC Pkwy #920"
type input "Englewood"
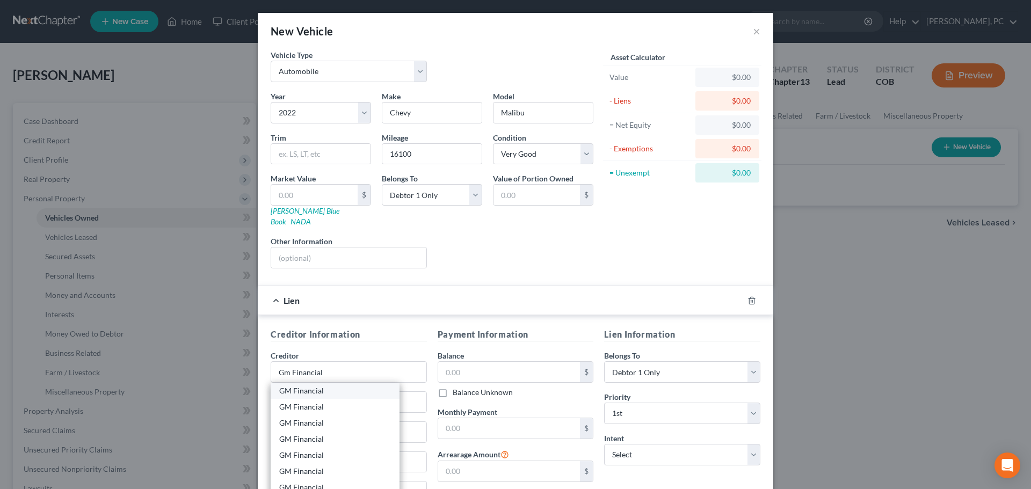
select select "5"
type input "80111"
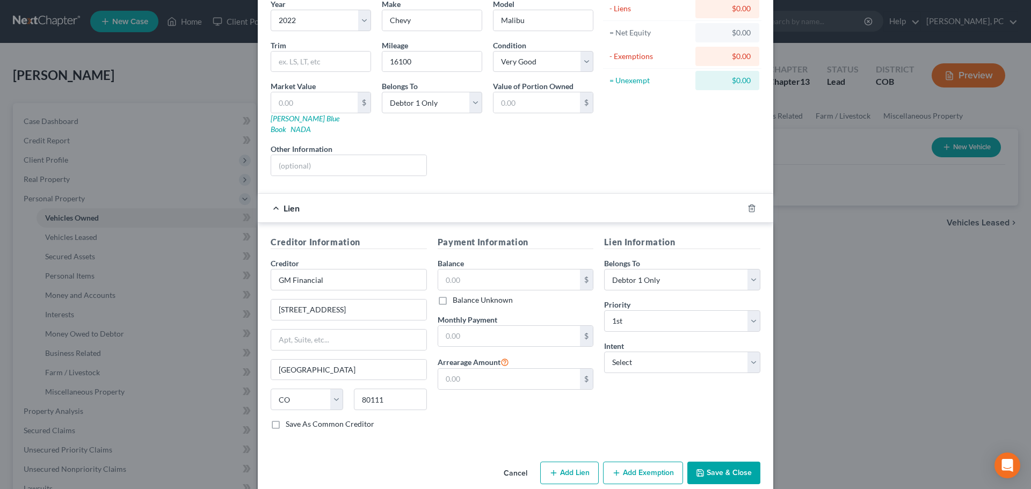
scroll to position [98, 0]
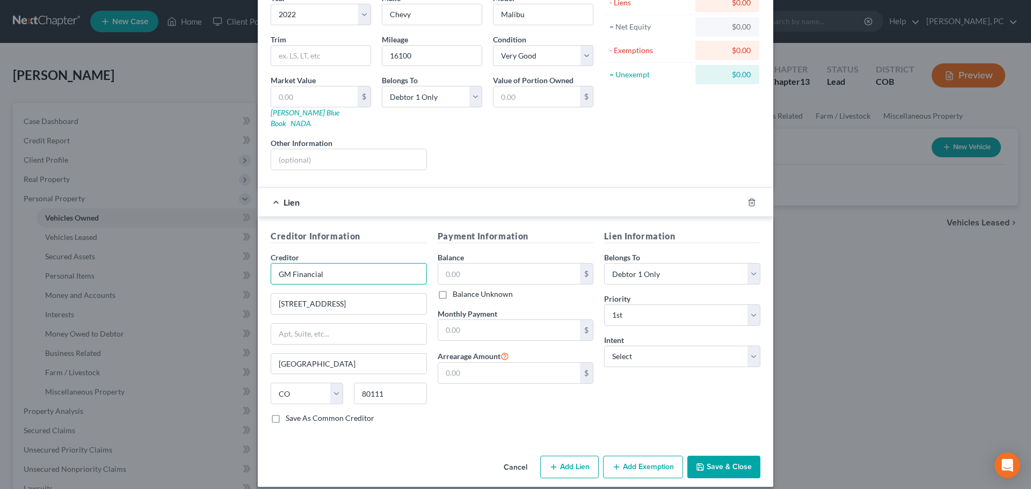
click at [334, 264] on input "GM Financial" at bounding box center [349, 273] width 156 height 21
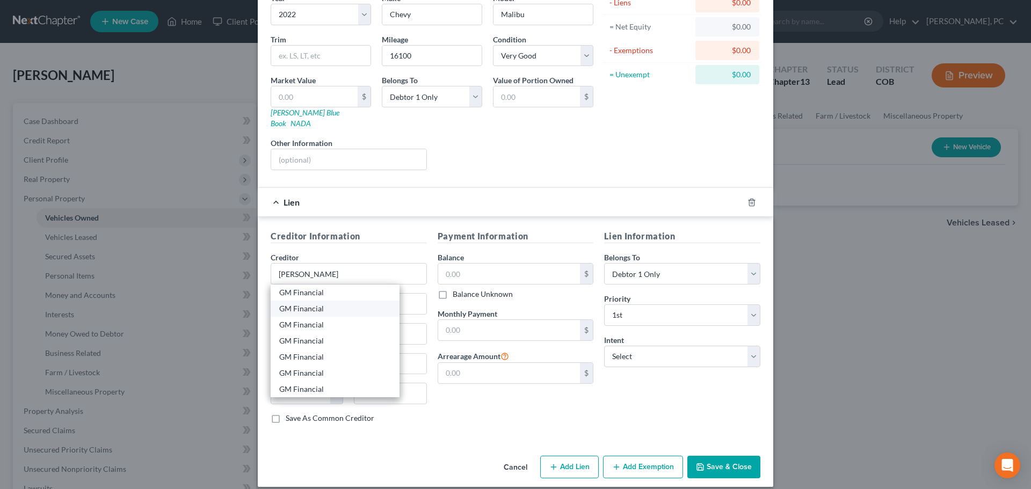
click at [308, 301] on div "GM Financial" at bounding box center [335, 309] width 129 height 16
type input "GM Financial"
type input "PO Box 183593"
type input "[GEOGRAPHIC_DATA]"
select select "45"
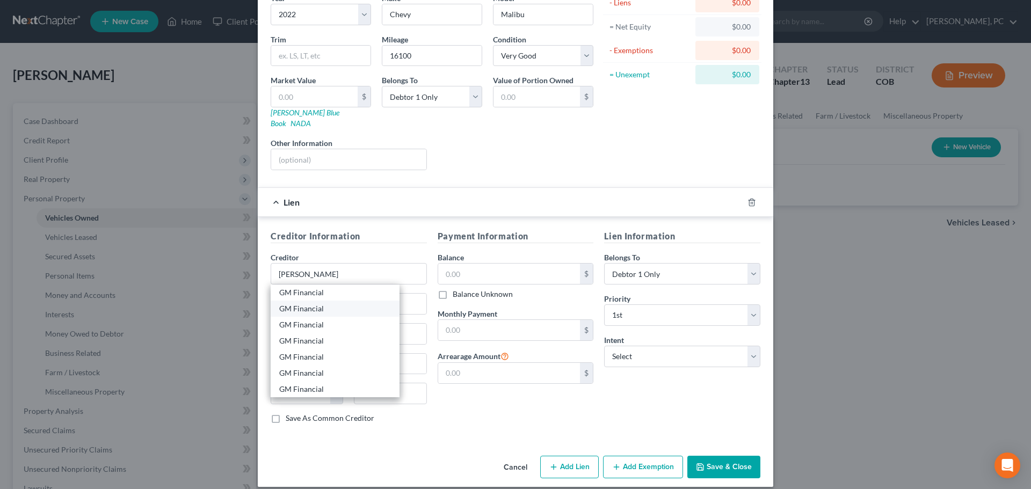
type input "76096"
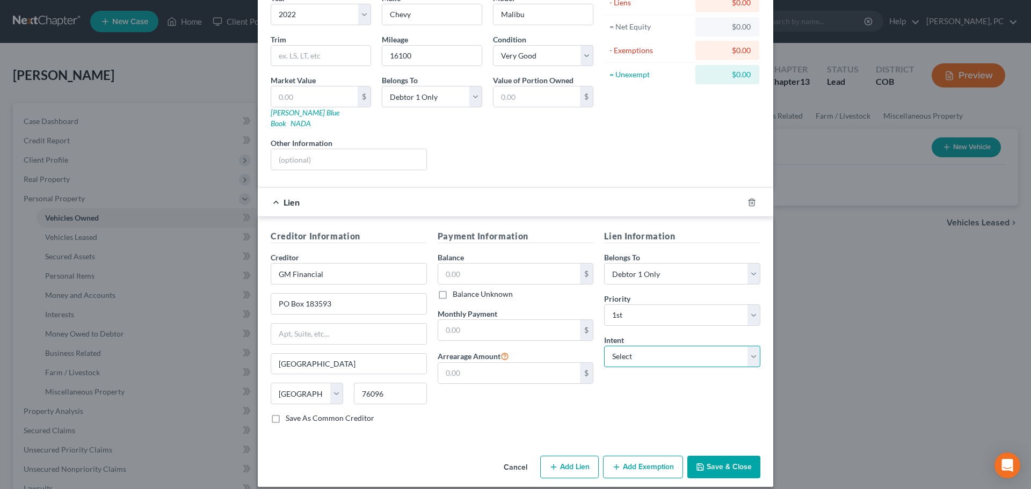
click at [623, 346] on select "Select Surrender Redeem Reaffirm Avoid Other" at bounding box center [682, 356] width 156 height 21
select select "4"
click at [604, 346] on select "Select Surrender Redeem Reaffirm Avoid Other" at bounding box center [682, 356] width 156 height 21
click at [628, 387] on input "text" at bounding box center [682, 397] width 156 height 21
type input "Retain & Pay"
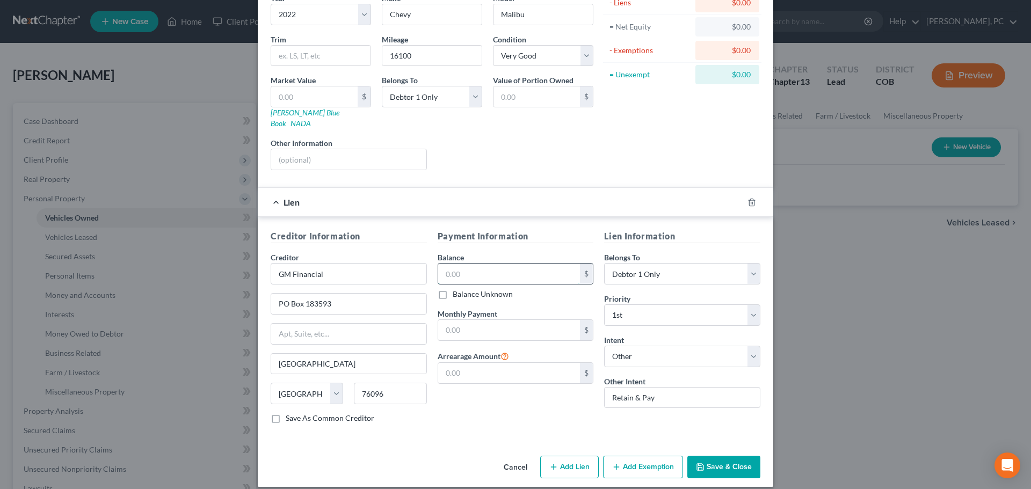
click at [474, 264] on input "text" at bounding box center [509, 274] width 142 height 20
click at [457, 323] on input "text" at bounding box center [509, 330] width 142 height 20
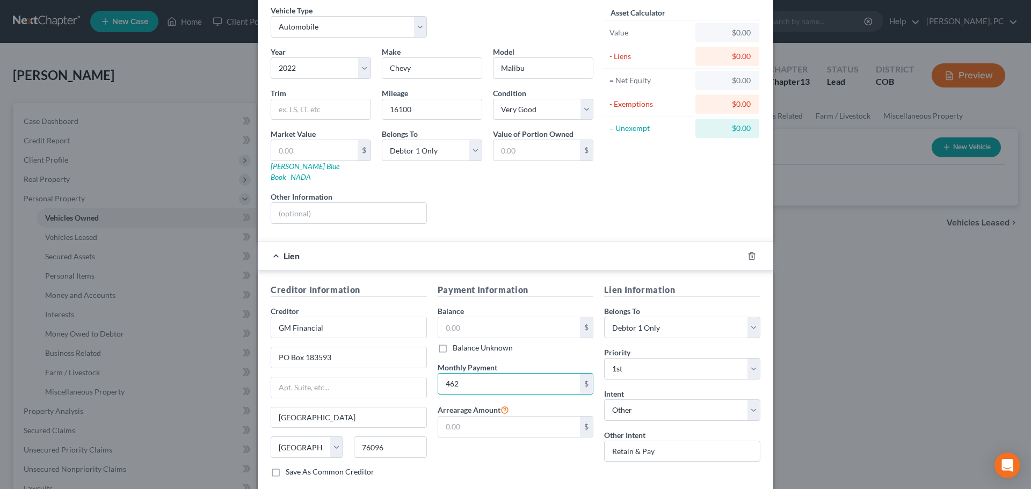
scroll to position [0, 0]
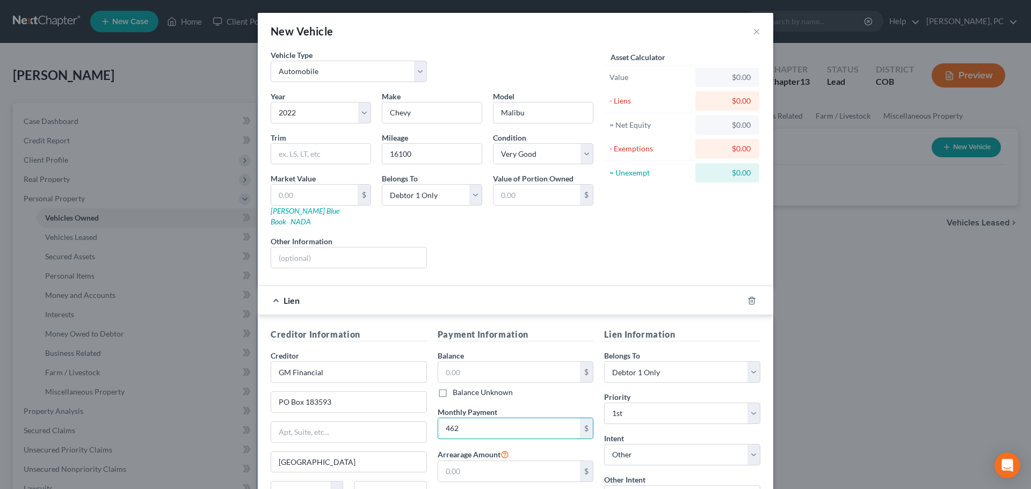
type input "462"
click at [301, 200] on input "text" at bounding box center [314, 195] width 86 height 20
type input "2"
type input "2.00"
type input "21"
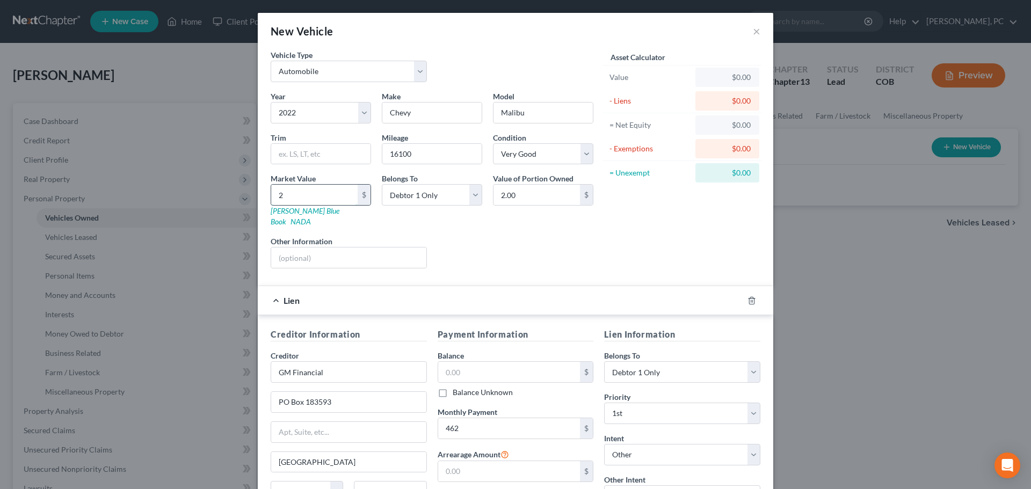
type input "21.00"
type input "210"
type input "210.00"
type input "2109"
type input "2,109.00"
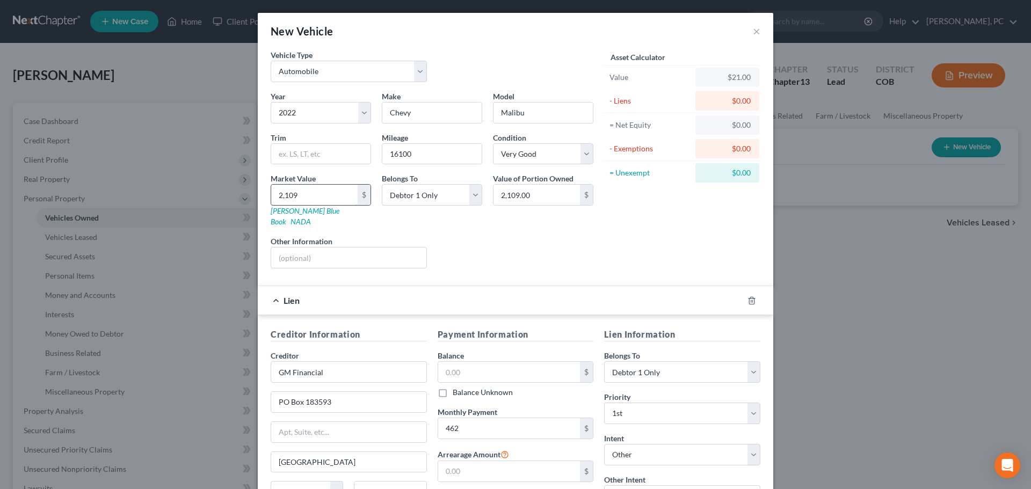
type input "2,1090"
type input "21,090.00"
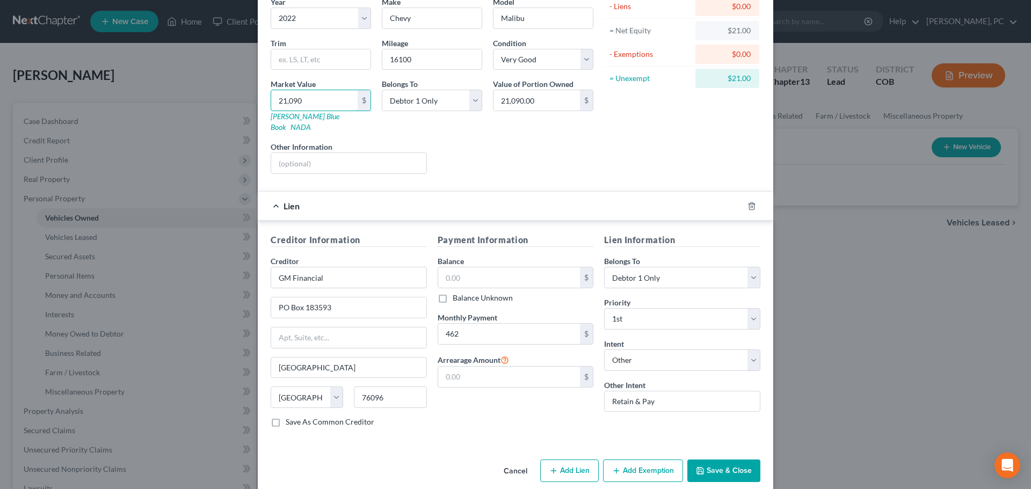
scroll to position [98, 0]
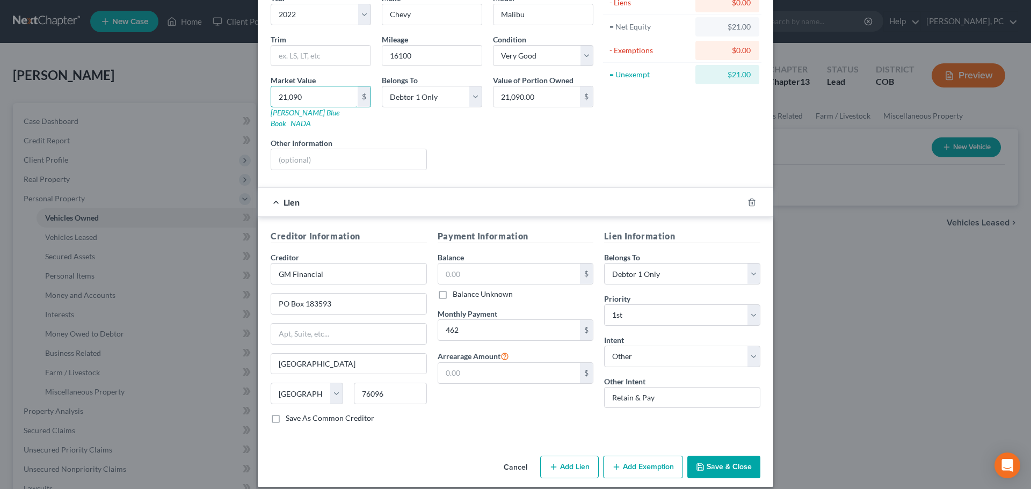
type input "21,090"
click at [717, 456] on button "Save & Close" at bounding box center [723, 467] width 73 height 23
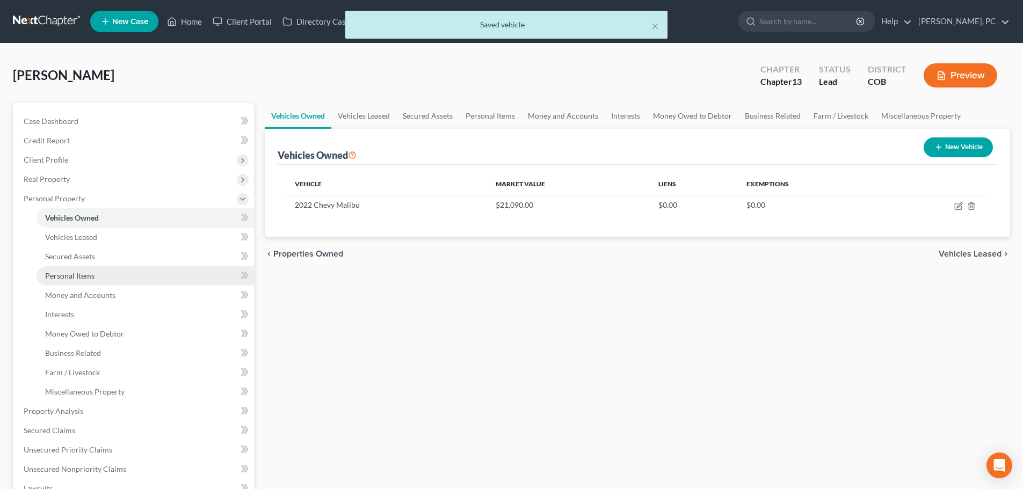
click at [86, 274] on span "Personal Items" at bounding box center [69, 275] width 49 height 9
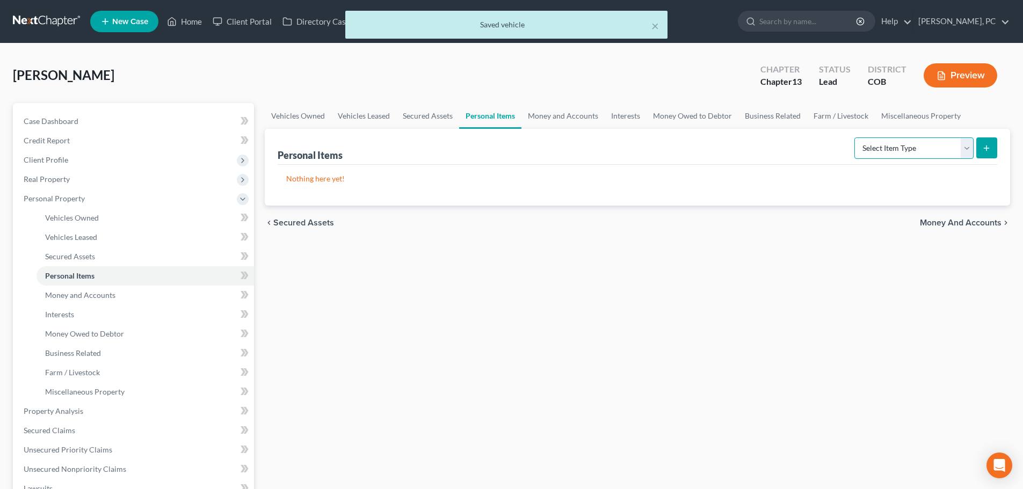
click at [919, 144] on select "Select Item Type Clothing Collectibles Of Value Electronics Firearms Household …" at bounding box center [913, 147] width 119 height 21
select select "clothing"
click at [855, 137] on select "Select Item Type Clothing Collectibles Of Value Electronics Firearms Household …" at bounding box center [913, 147] width 119 height 21
click at [992, 149] on button "submit" at bounding box center [986, 147] width 21 height 21
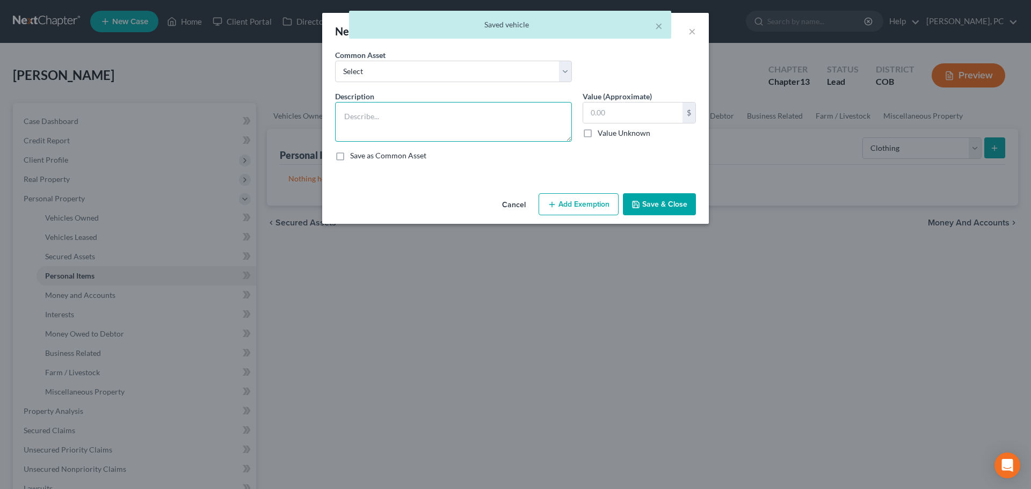
click at [415, 125] on textarea at bounding box center [453, 122] width 237 height 40
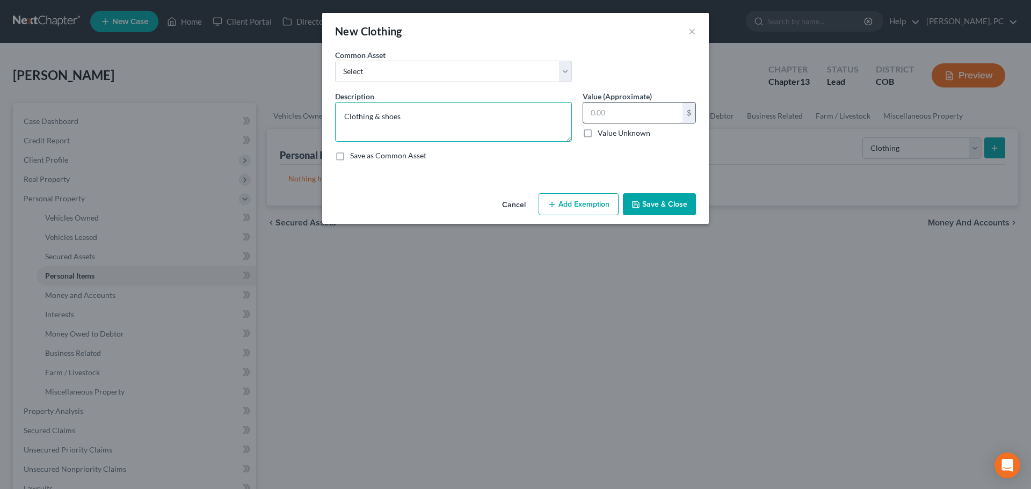
type textarea "Clothing & shoes"
click at [608, 116] on input "text" at bounding box center [632, 113] width 99 height 20
type input "750"
click at [584, 208] on button "Add Exemption" at bounding box center [579, 204] width 80 height 23
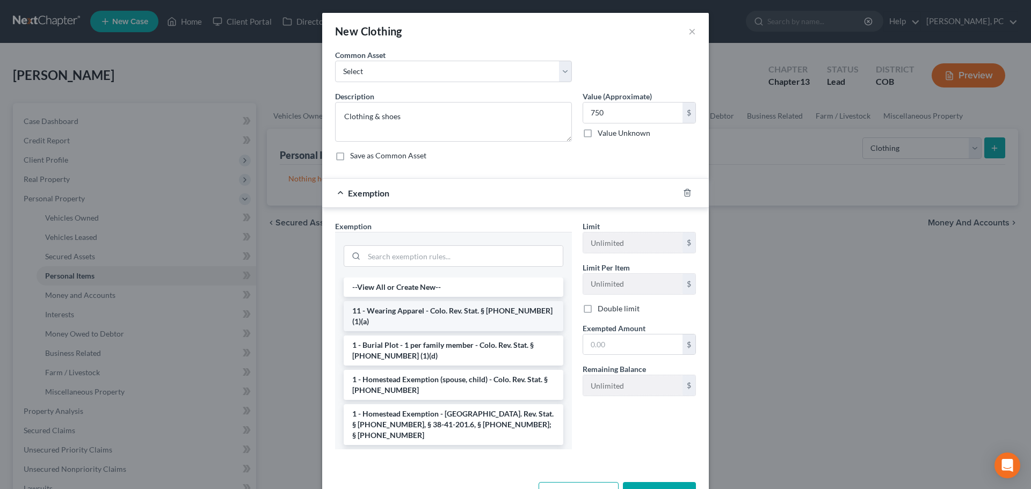
click at [423, 308] on li "11 - Wearing Apparel - Colo. Rev. Stat. § [PHONE_NUMBER] (1)(a)" at bounding box center [454, 316] width 220 height 30
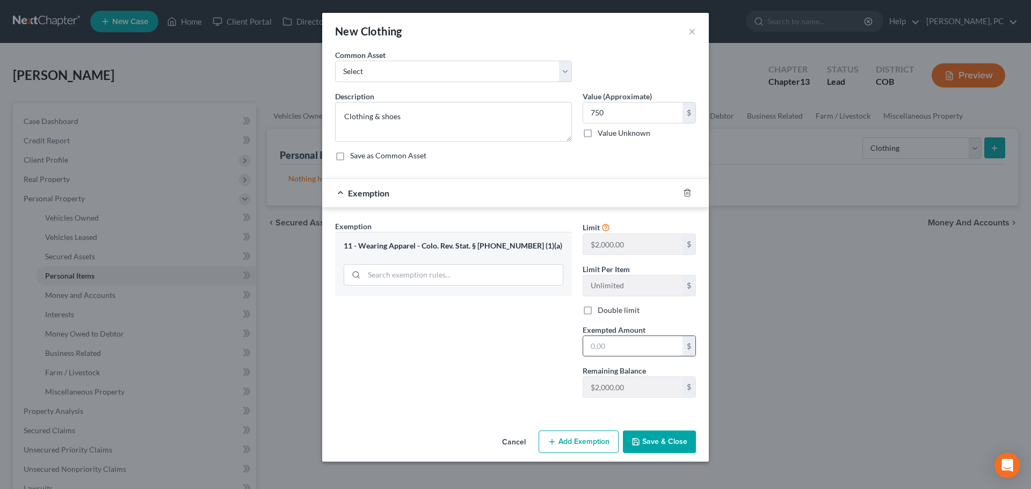
click at [638, 354] on input "text" at bounding box center [632, 346] width 99 height 20
type input "750"
click at [661, 450] on button "Save & Close" at bounding box center [659, 442] width 73 height 23
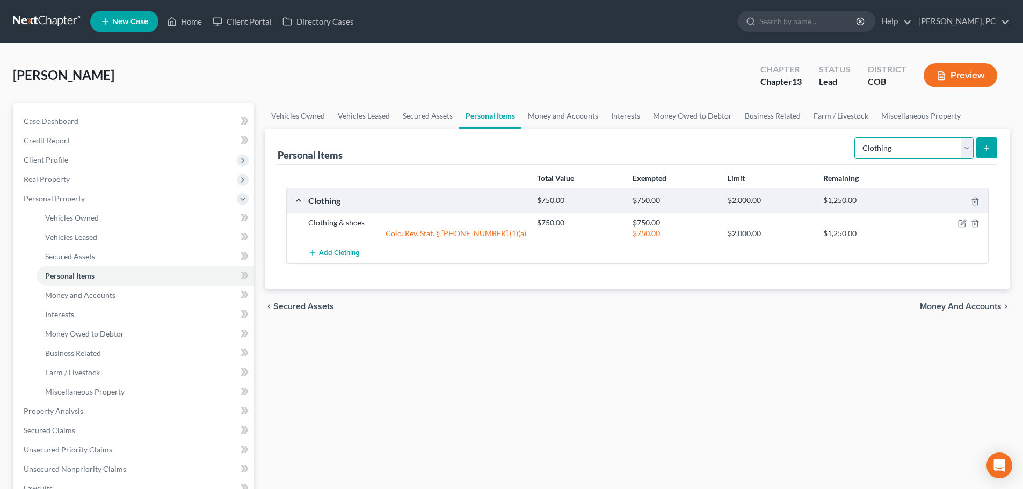
click at [901, 146] on select "Select Item Type Clothing Collectibles Of Value Electronics Firearms Household …" at bounding box center [913, 147] width 119 height 21
select select "collectibles_of_value"
click at [855, 137] on select "Select Item Type Clothing Collectibles Of Value Electronics Firearms Household …" at bounding box center [913, 147] width 119 height 21
click at [990, 147] on icon "submit" at bounding box center [986, 148] width 9 height 9
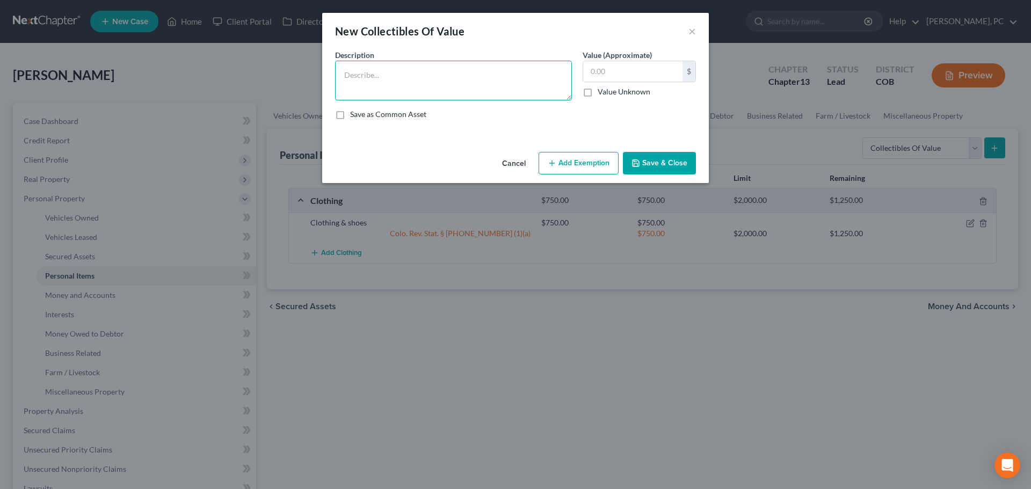
click at [402, 74] on textarea at bounding box center [453, 81] width 237 height 40
type textarea "Stamps"
type input "120"
click at [670, 158] on button "Save & Close" at bounding box center [659, 163] width 73 height 23
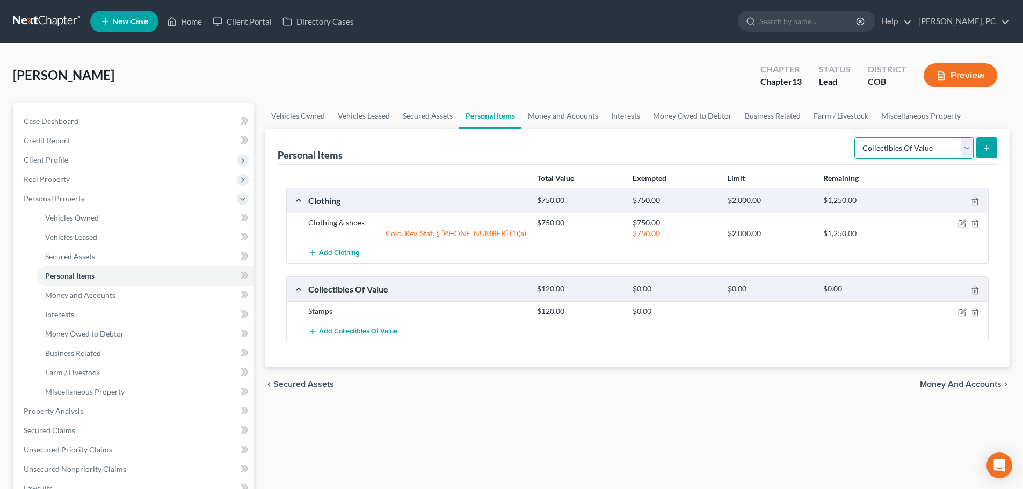
click at [868, 147] on select "Select Item Type Clothing Collectibles Of Value Electronics Firearms Household …" at bounding box center [913, 147] width 119 height 21
select select "electronics"
click at [855, 137] on select "Select Item Type Clothing Collectibles Of Value Electronics Firearms Household …" at bounding box center [913, 147] width 119 height 21
click at [980, 146] on button "submit" at bounding box center [986, 147] width 21 height 21
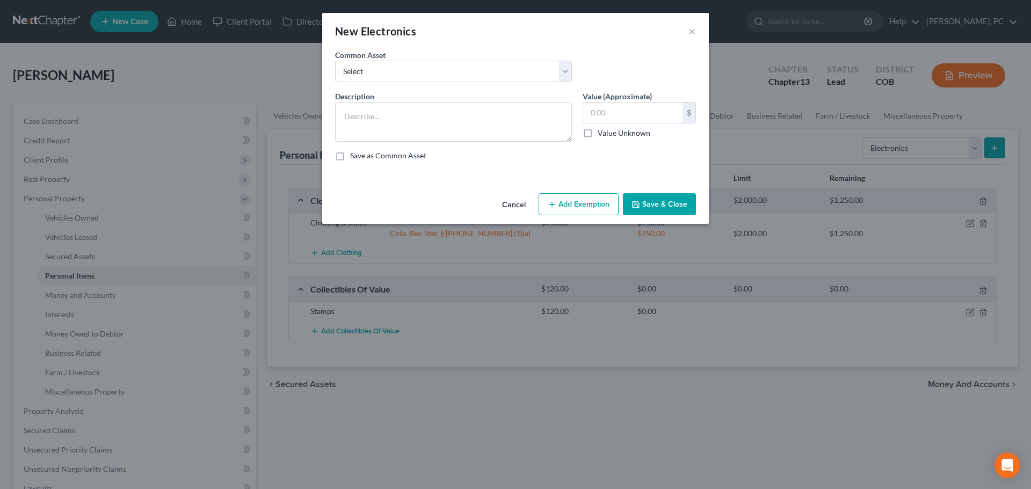
click at [465, 98] on div "Description *" at bounding box center [454, 116] width 248 height 51
click at [460, 108] on textarea at bounding box center [453, 122] width 237 height 40
type textarea "3 tv's, computer"
type input "610"
click at [575, 200] on button "Add Exemption" at bounding box center [579, 204] width 80 height 23
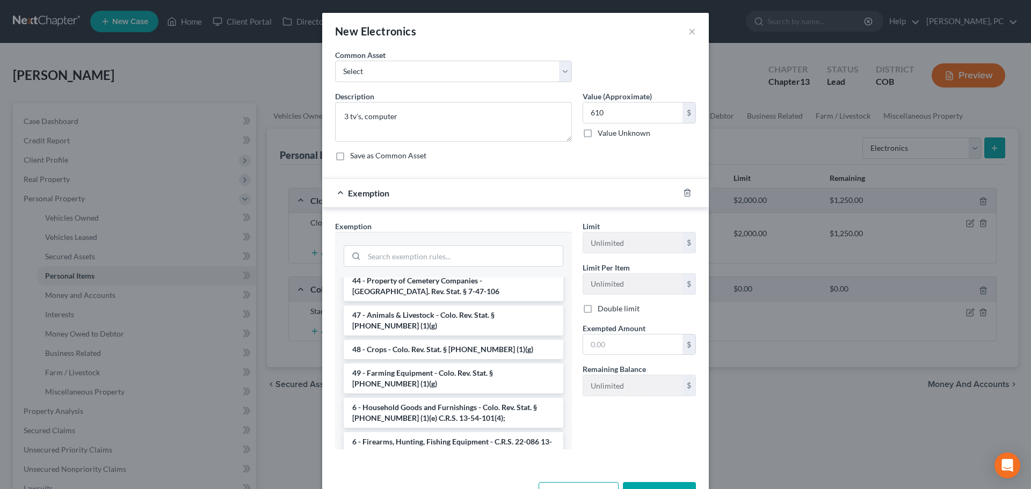
scroll to position [1459, 0]
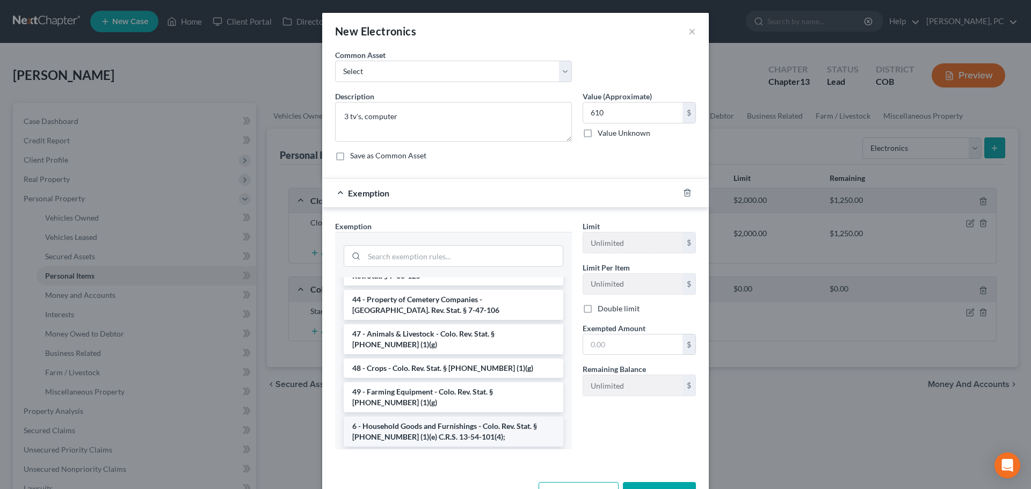
click at [500, 417] on li "6 - Household Goods and Furnishings - Colo. Rev. Stat. § [PHONE_NUMBER] (1)(e) …" at bounding box center [454, 432] width 220 height 30
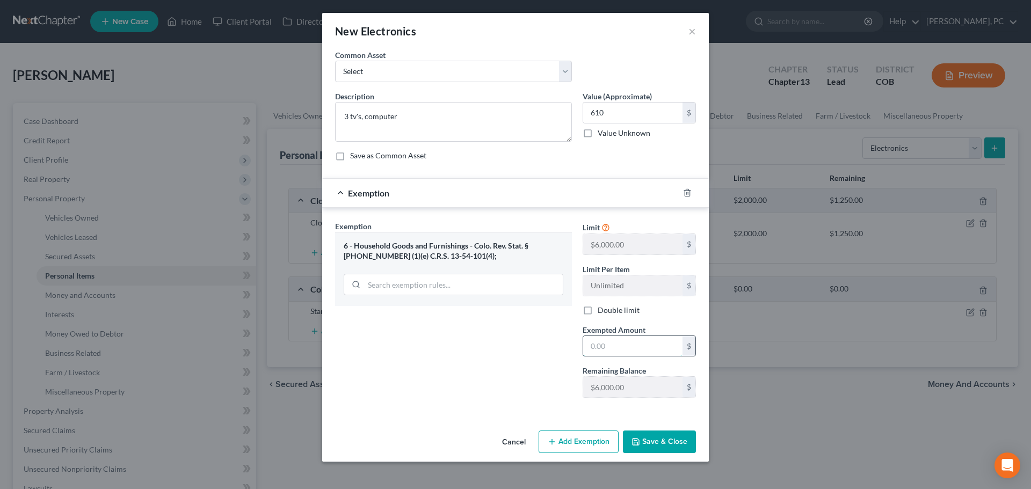
click at [596, 346] on input "text" at bounding box center [632, 346] width 99 height 20
type input "610"
click at [663, 446] on button "Save & Close" at bounding box center [659, 442] width 73 height 23
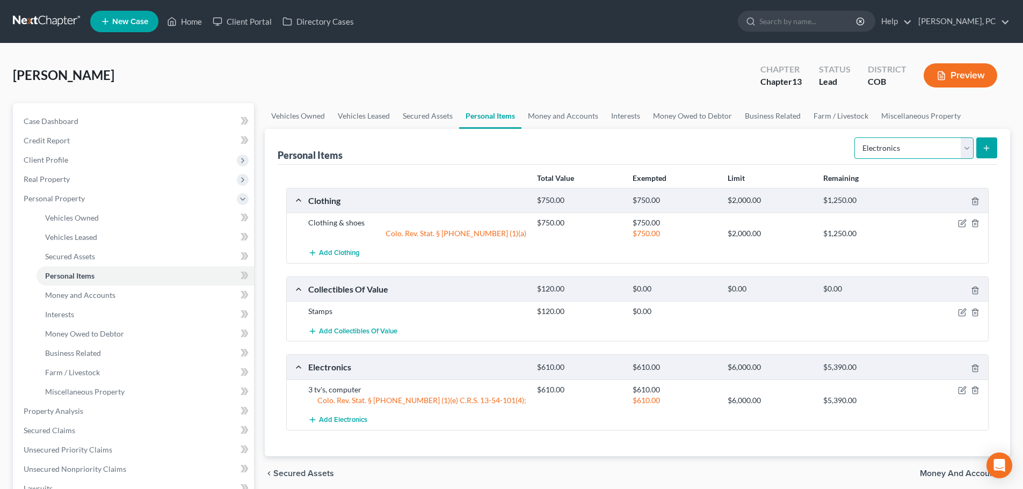
drag, startPoint x: 892, startPoint y: 142, endPoint x: 892, endPoint y: 147, distance: 5.4
click at [892, 143] on select "Select Item Type Clothing Collectibles Of Value Electronics Firearms Household …" at bounding box center [913, 147] width 119 height 21
select select "household_goods"
click at [855, 137] on select "Select Item Type Clothing Collectibles Of Value Electronics Firearms Household …" at bounding box center [913, 147] width 119 height 21
click at [981, 156] on button "submit" at bounding box center [986, 147] width 21 height 21
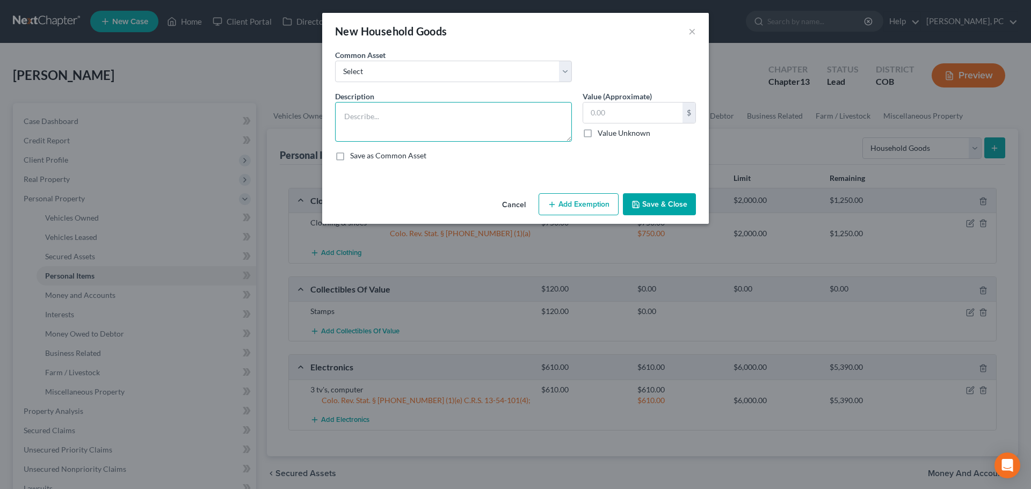
click at [353, 118] on textarea at bounding box center [453, 122] width 237 height 40
type textarea "2 beds, dressers, night stands, 3 couches, 3 kitchen table & chairs, lamps, lin…"
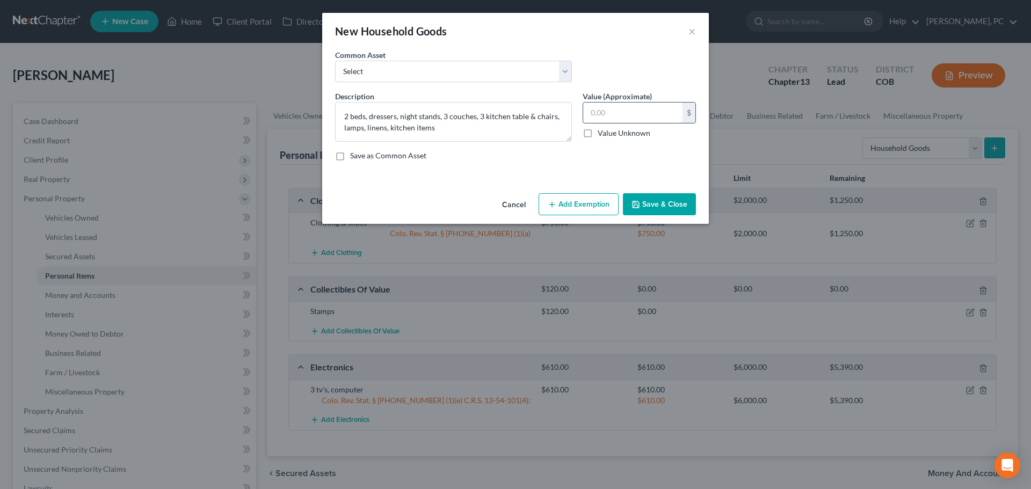
click at [600, 112] on input "text" at bounding box center [632, 113] width 99 height 20
type input "1,900"
click at [581, 199] on button "Add Exemption" at bounding box center [579, 204] width 80 height 23
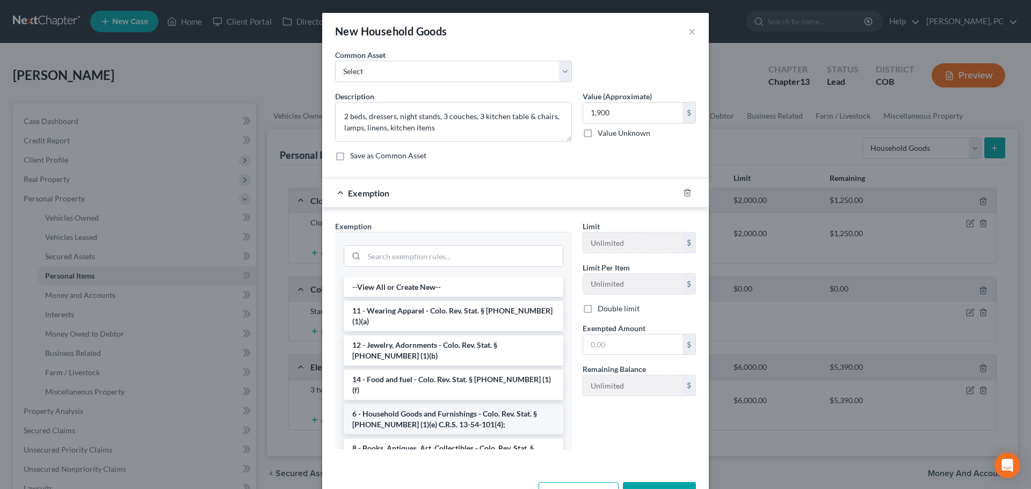
click at [402, 404] on li "6 - Household Goods and Furnishings - Colo. Rev. Stat. § [PHONE_NUMBER] (1)(e) …" at bounding box center [454, 419] width 220 height 30
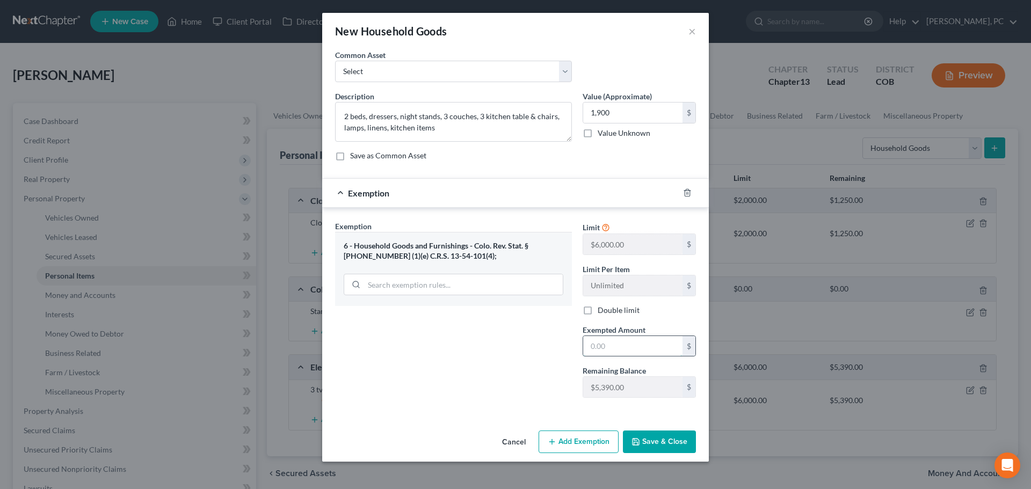
click at [588, 350] on input "text" at bounding box center [632, 346] width 99 height 20
type input "1,900"
click at [647, 446] on button "Save & Close" at bounding box center [659, 442] width 73 height 23
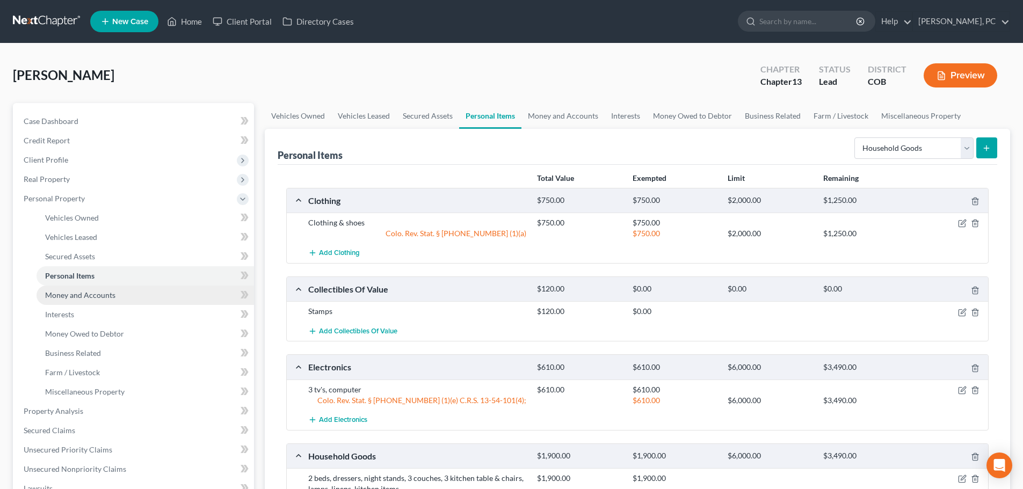
click at [80, 294] on span "Money and Accounts" at bounding box center [80, 294] width 70 height 9
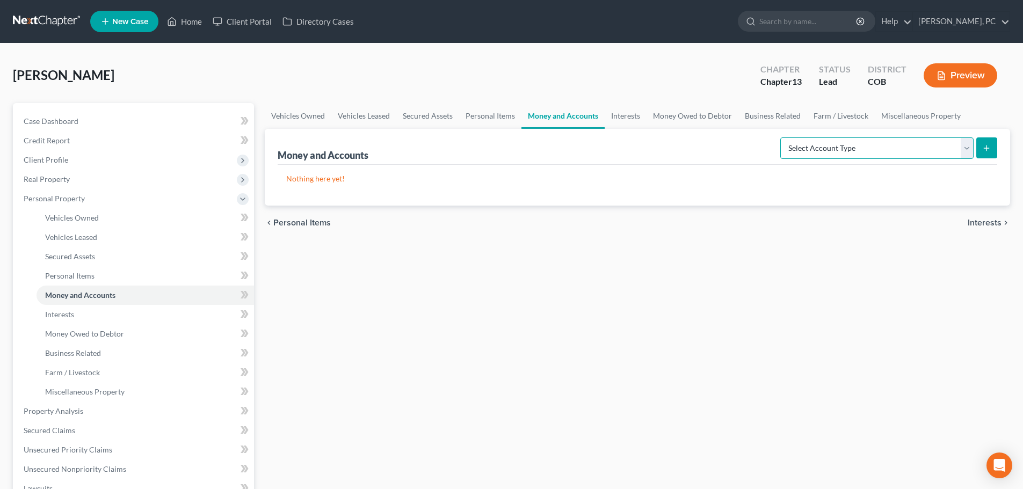
click at [827, 154] on select "Select Account Type Brokerage Cash on Hand Certificates of Deposit Checking Acc…" at bounding box center [876, 147] width 193 height 21
click at [782, 137] on select "Select Account Type Brokerage Cash on Hand Certificates of Deposit Checking Acc…" at bounding box center [876, 147] width 193 height 21
click at [823, 148] on select "Select Account Type Brokerage Cash on Hand Certificates of Deposit Checking Acc…" at bounding box center [876, 147] width 193 height 21
select select "checking"
click at [782, 137] on select "Select Account Type Brokerage Cash on Hand Certificates of Deposit Checking Acc…" at bounding box center [876, 147] width 193 height 21
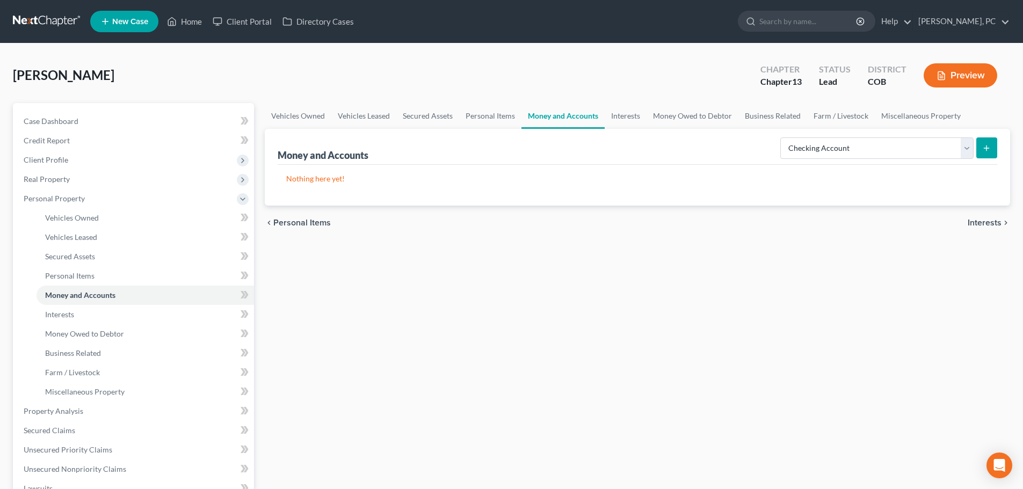
click at [986, 147] on icon "submit" at bounding box center [986, 148] width 9 height 9
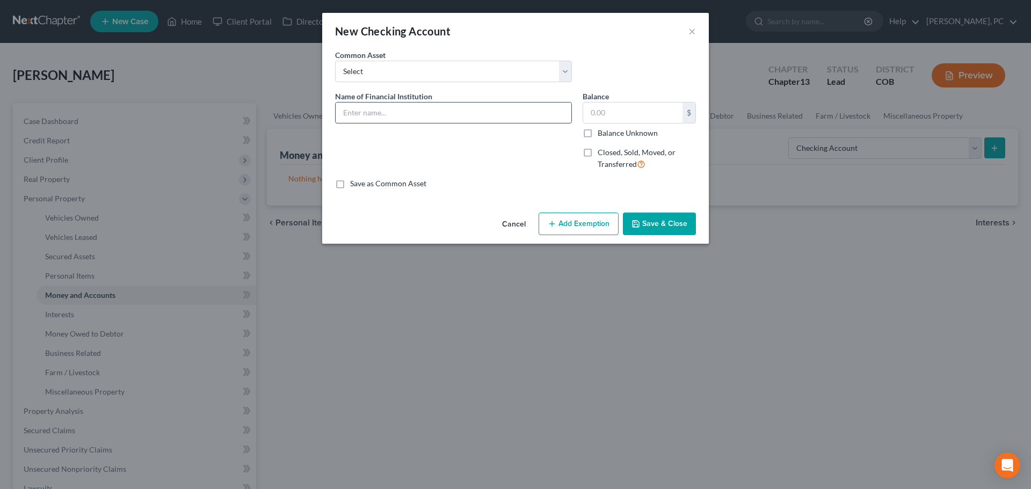
click at [381, 117] on input "text" at bounding box center [454, 113] width 236 height 20
type input "Ent Credit Union - checking & savings"
type input "0"
click at [676, 222] on button "Save & Close" at bounding box center [659, 224] width 73 height 23
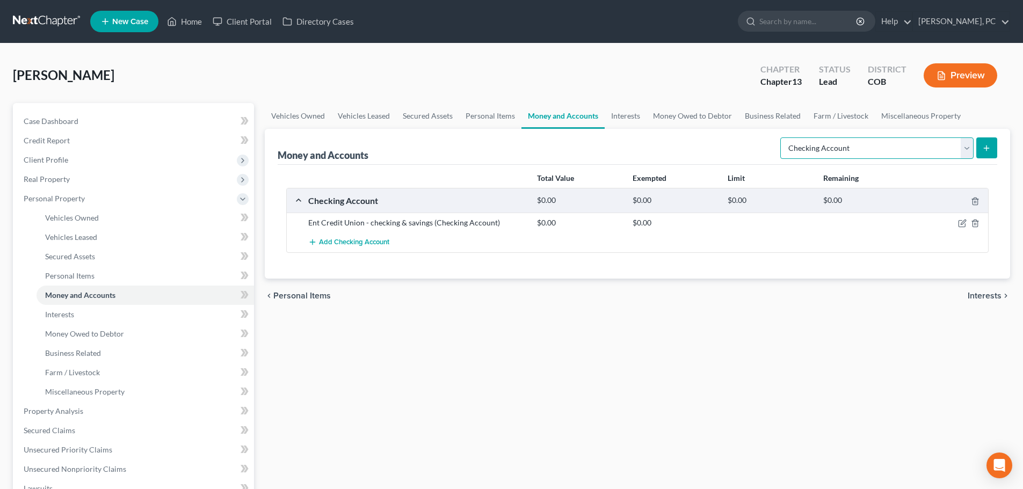
click at [808, 146] on select "Select Account Type Brokerage Cash on Hand Certificates of Deposit Checking Acc…" at bounding box center [876, 147] width 193 height 21
click at [44, 312] on link "Interests" at bounding box center [145, 314] width 217 height 19
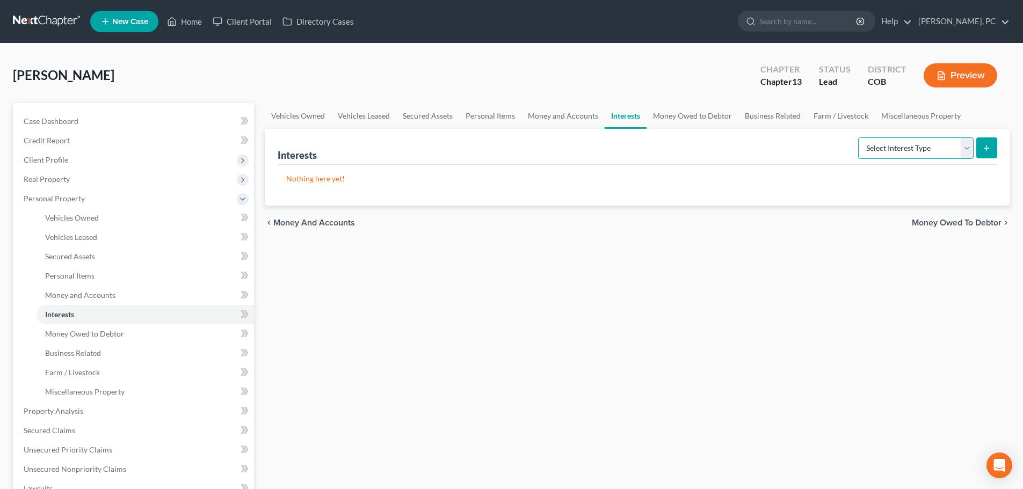
click at [890, 144] on select "Select Interest Type 401K Annuity Bond Education IRA Government Bond Government…" at bounding box center [915, 147] width 115 height 21
select select "term_life_insurance"
click at [859, 137] on select "Select Interest Type 401K Annuity Bond Education IRA Government Bond Government…" at bounding box center [915, 147] width 115 height 21
click at [990, 145] on icon "submit" at bounding box center [986, 148] width 9 height 9
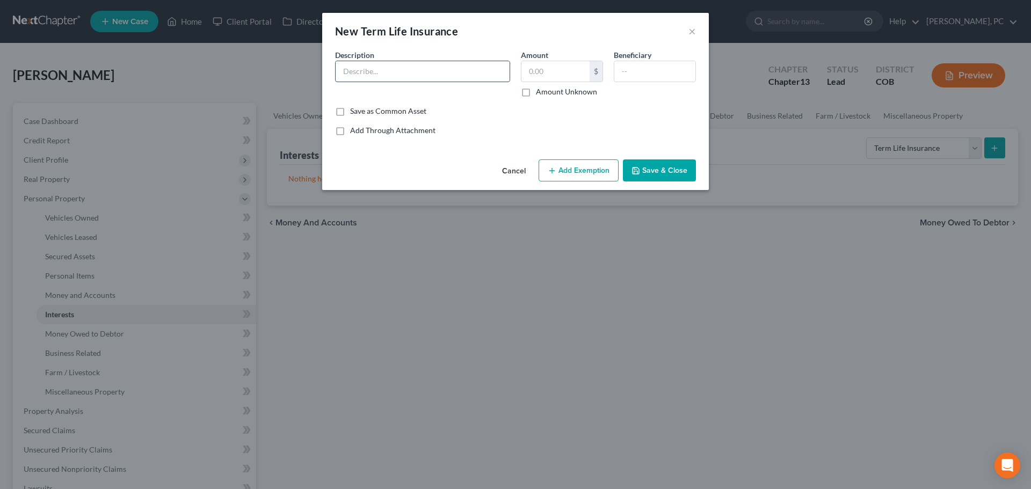
click at [418, 68] on input "text" at bounding box center [423, 71] width 174 height 20
click at [382, 75] on input "text" at bounding box center [423, 71] width 174 height 20
type input "t"
type input "Term Policy"
type input "0"
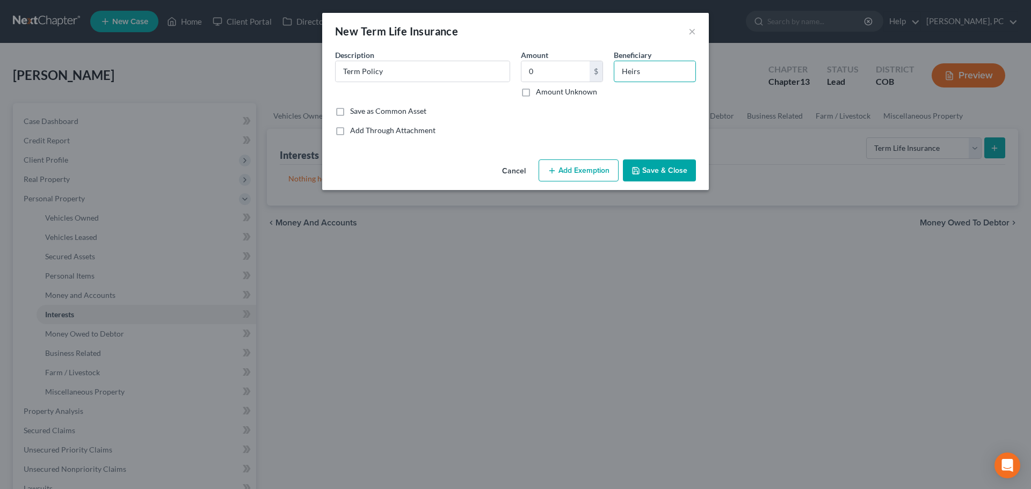
type input "Heirs"
click at [652, 170] on button "Save & Close" at bounding box center [659, 170] width 73 height 23
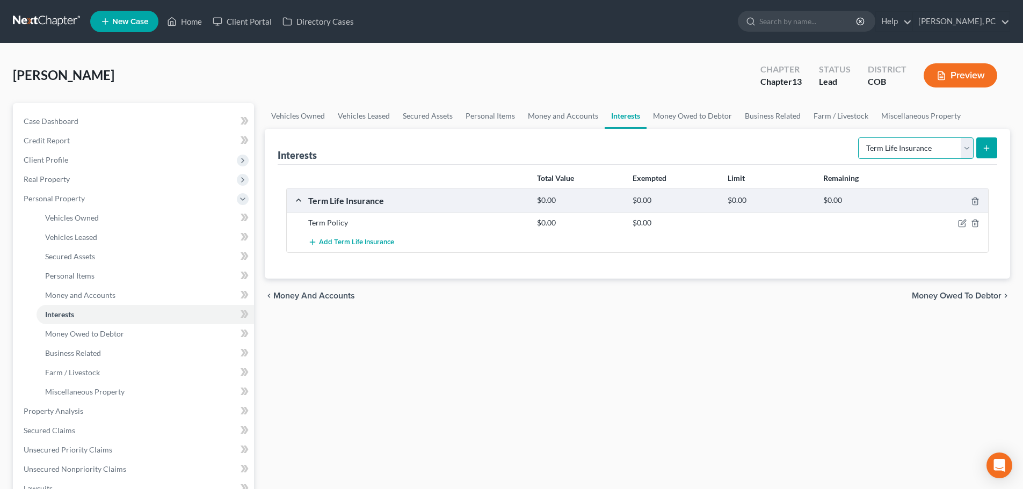
click at [882, 153] on select "Select Interest Type 401K Annuity Bond Education IRA Government Bond Government…" at bounding box center [915, 147] width 115 height 21
click at [984, 147] on icon "submit" at bounding box center [986, 148] width 9 height 9
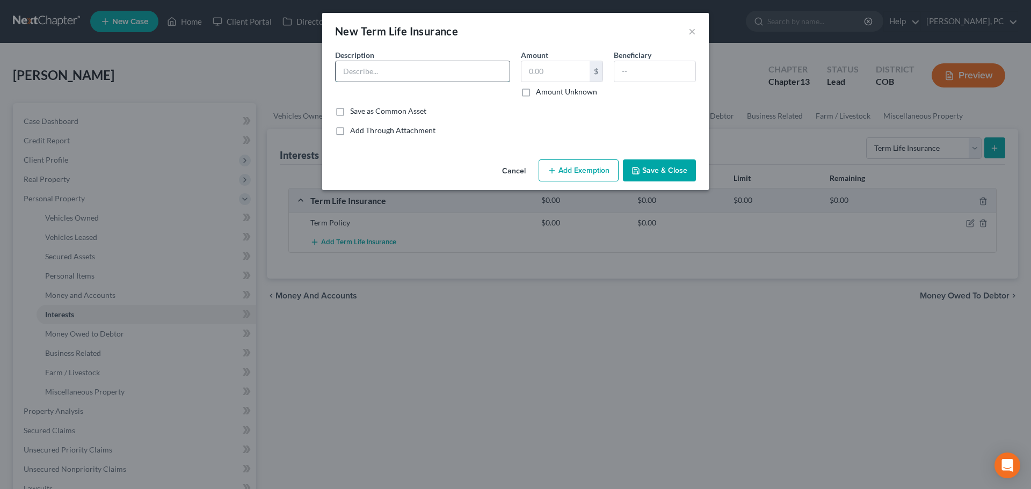
click at [381, 75] on input "text" at bounding box center [423, 71] width 174 height 20
drag, startPoint x: 363, startPoint y: 71, endPoint x: 674, endPoint y: 66, distance: 311.5
click at [666, 74] on div "Description * Term policy through work Amount $ Amount Unknown Beneficiary" at bounding box center [516, 77] width 372 height 56
type input "Term Policy - AARP"
type input "0"
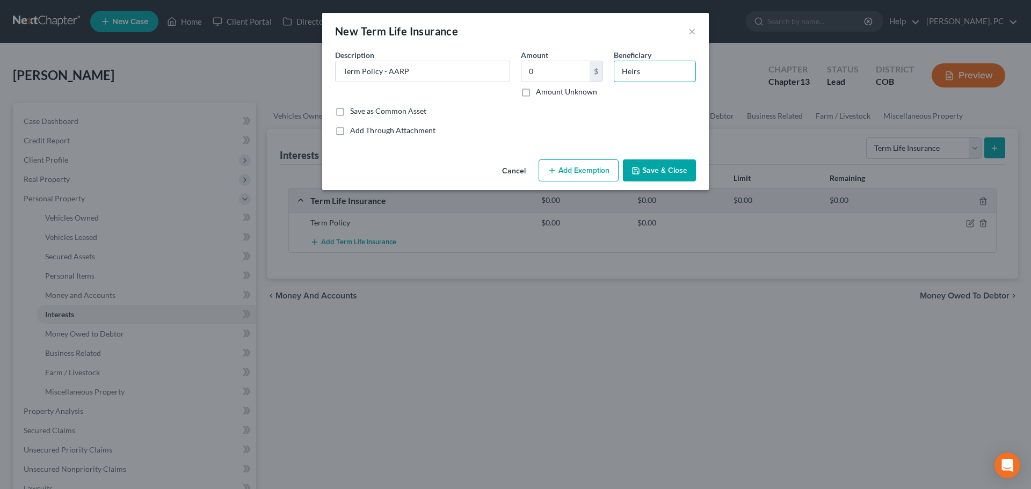
type input "Heirs"
click at [635, 178] on button "Save & Close" at bounding box center [659, 170] width 73 height 23
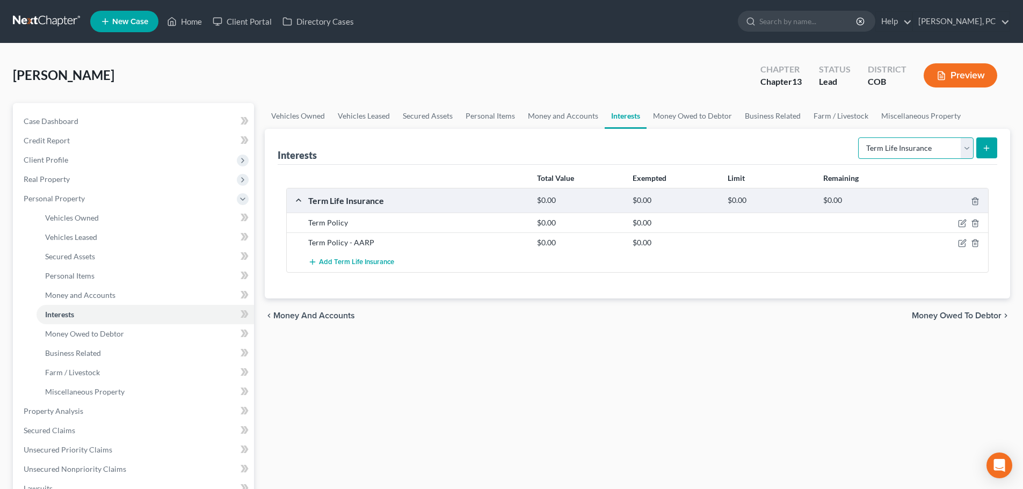
click at [886, 152] on select "Select Interest Type 401K Annuity Bond Education IRA Government Bond Government…" at bounding box center [915, 147] width 115 height 21
select select "other_retirement_plan"
click at [859, 137] on select "Select Interest Type 401K Annuity Bond Education IRA Government Bond Government…" at bounding box center [915, 147] width 115 height 21
click at [988, 149] on icon "submit" at bounding box center [986, 148] width 9 height 9
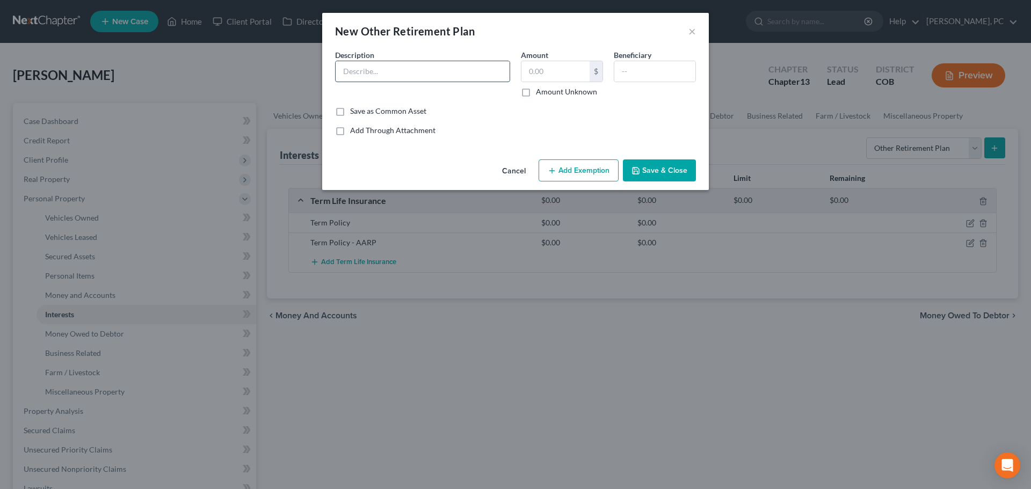
click at [401, 69] on input "text" at bounding box center [423, 71] width 174 height 20
type input "l"
type input "Late wife retirement"
click at [653, 77] on input "text" at bounding box center [654, 71] width 81 height 20
type input "Heirs"
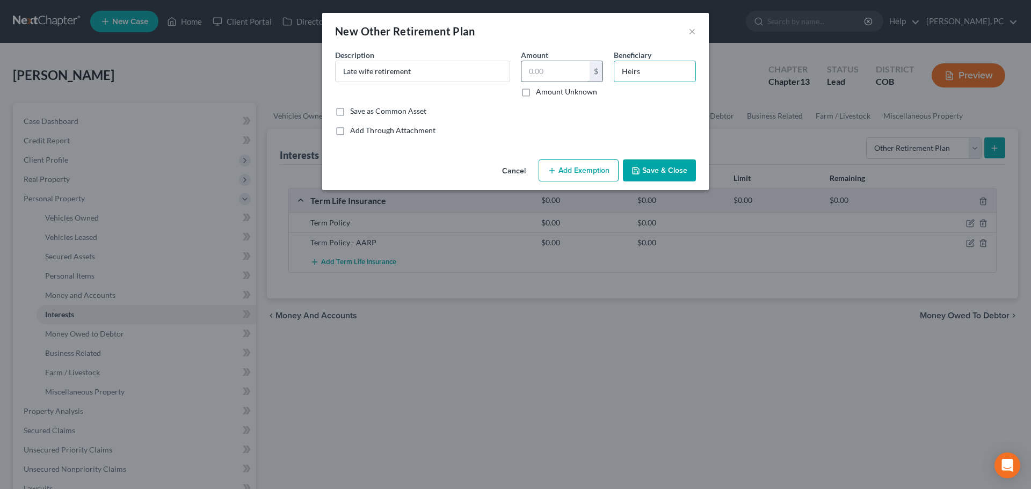
click at [544, 69] on input "text" at bounding box center [555, 71] width 68 height 20
click at [533, 73] on input "text" at bounding box center [555, 71] width 68 height 20
click at [536, 70] on input "text" at bounding box center [555, 71] width 68 height 20
type input "338"
click at [464, 66] on input "Late wife retirement" at bounding box center [423, 71] width 174 height 20
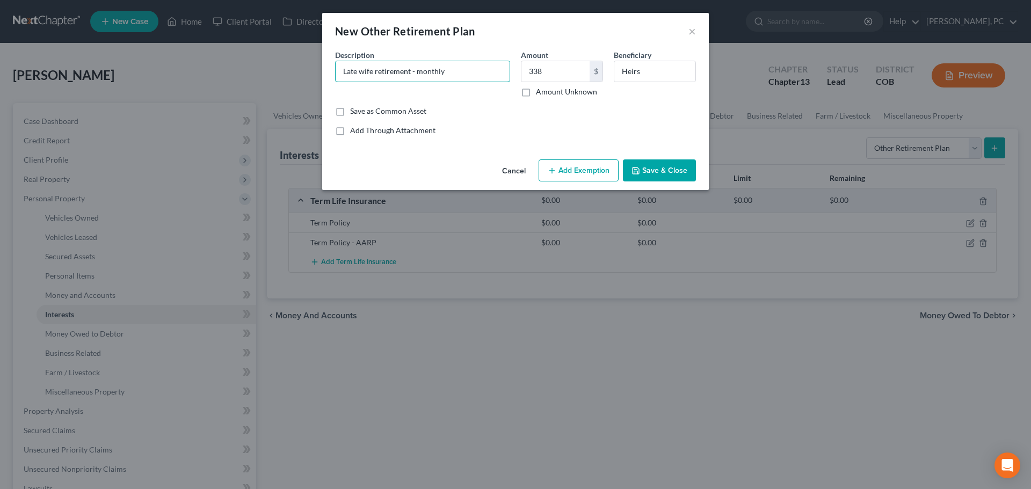
type input "Late wife retirement - monthly"
click at [576, 171] on button "Add Exemption" at bounding box center [579, 170] width 80 height 23
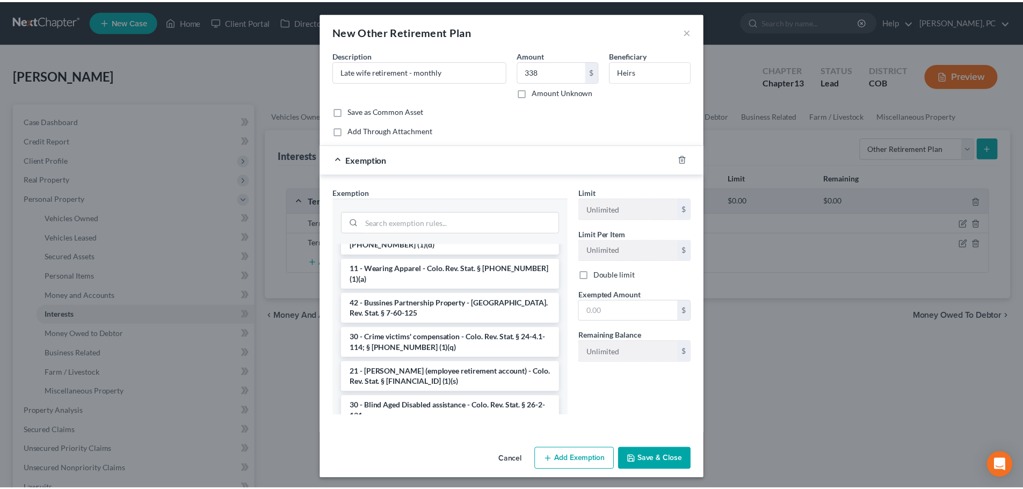
scroll to position [215, 0]
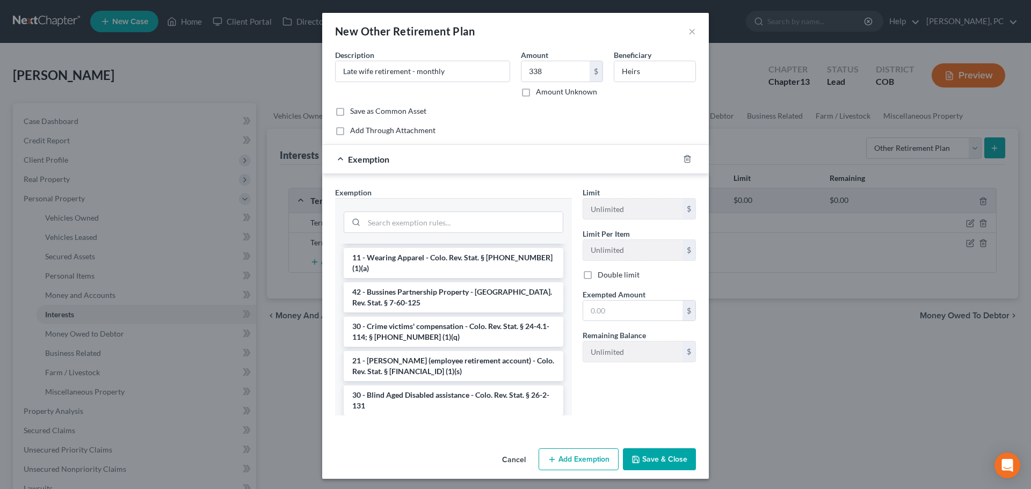
click at [467, 361] on li "21 - [PERSON_NAME] (employee retirement account) - Colo. Rev. Stat. § [FINANCIA…" at bounding box center [454, 366] width 220 height 30
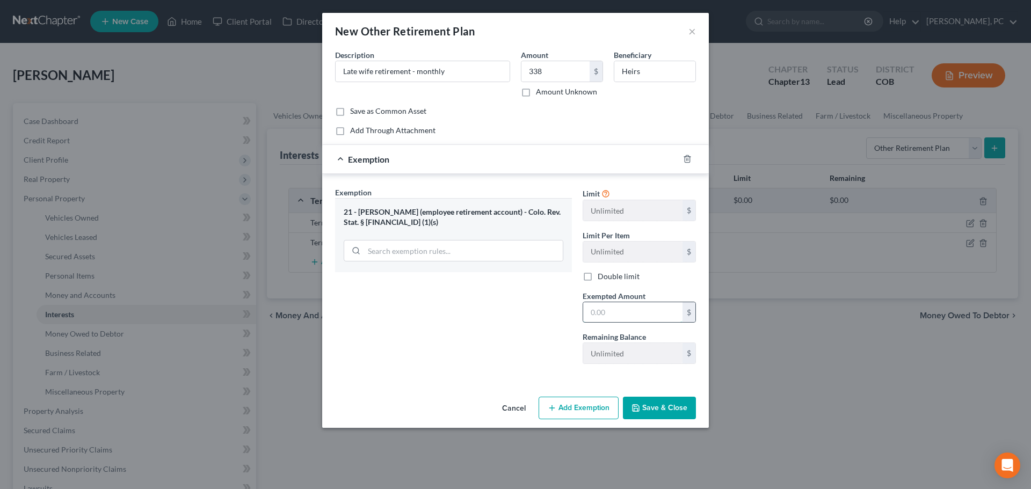
click at [591, 312] on input "text" at bounding box center [632, 312] width 99 height 20
type input "338"
click at [669, 403] on button "Save & Close" at bounding box center [659, 408] width 73 height 23
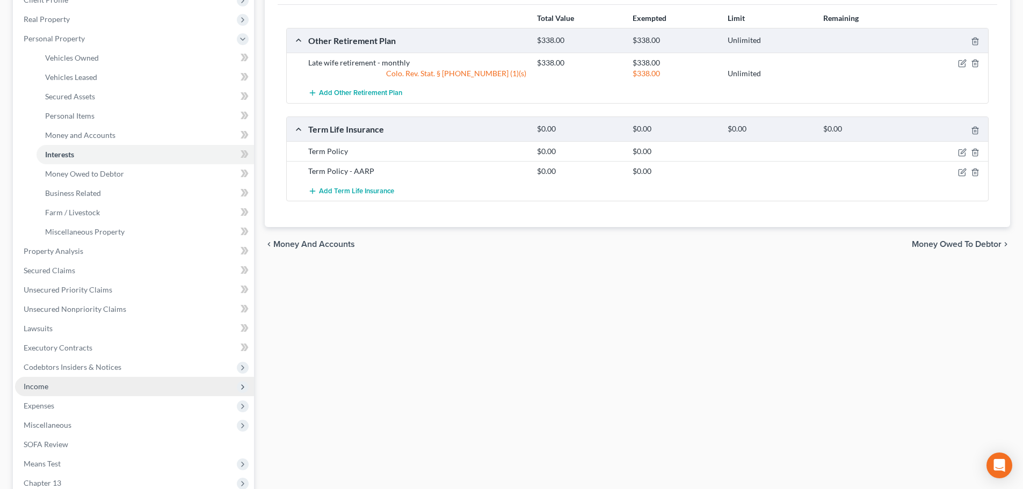
scroll to position [161, 0]
click at [39, 384] on span "Income" at bounding box center [36, 385] width 25 height 9
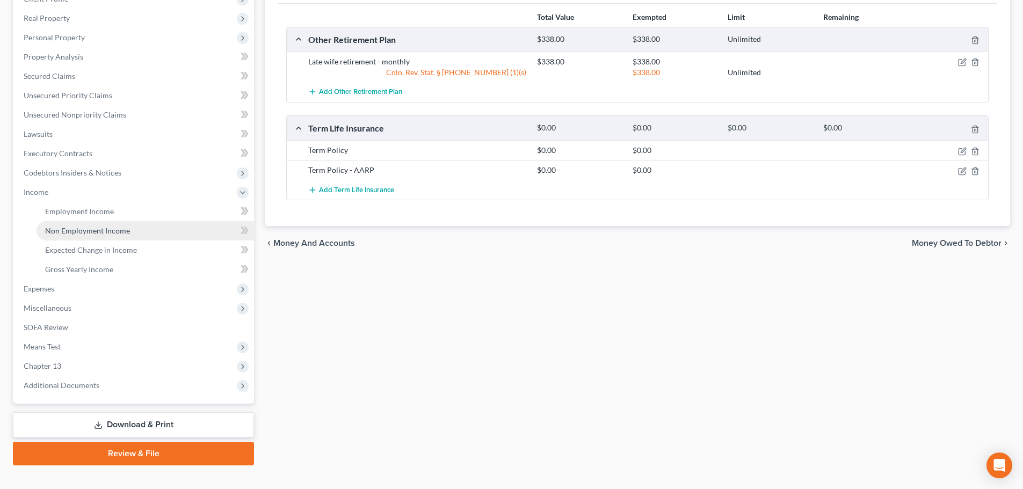
click at [95, 227] on span "Non Employment Income" at bounding box center [87, 230] width 85 height 9
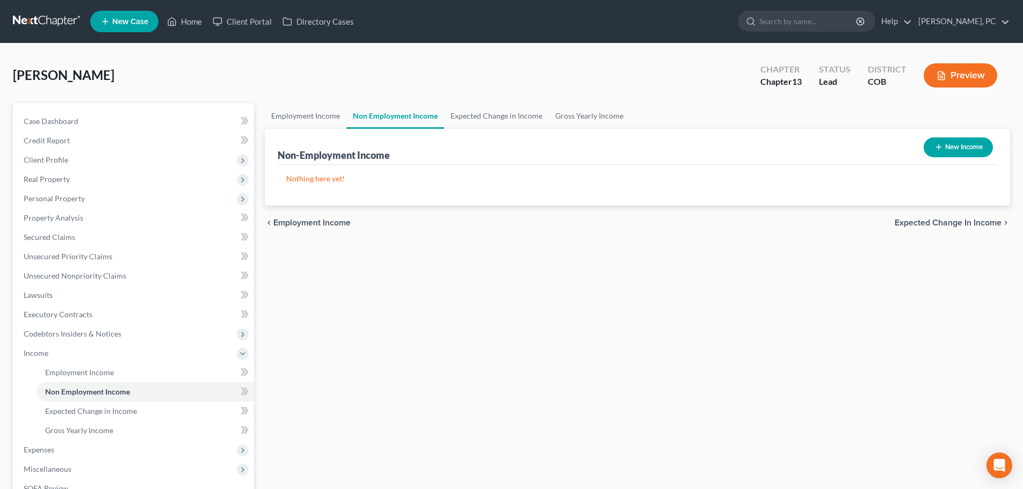
click at [928, 147] on button "New Income" at bounding box center [957, 147] width 69 height 20
select select "0"
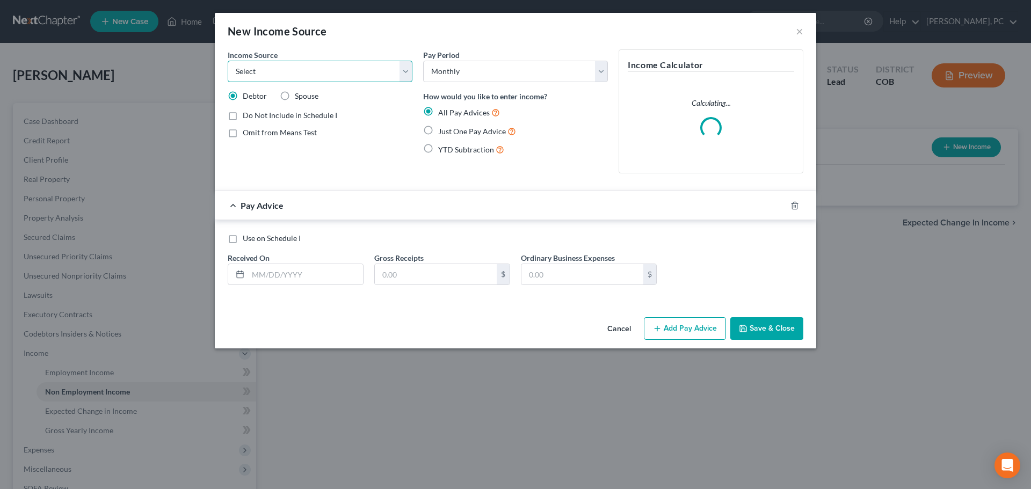
drag, startPoint x: 323, startPoint y: 75, endPoint x: 317, endPoint y: 79, distance: 7.3
click at [323, 75] on select "Select Unemployment Disability (from employer) Pension Retirement Social Securi…" at bounding box center [320, 71] width 185 height 21
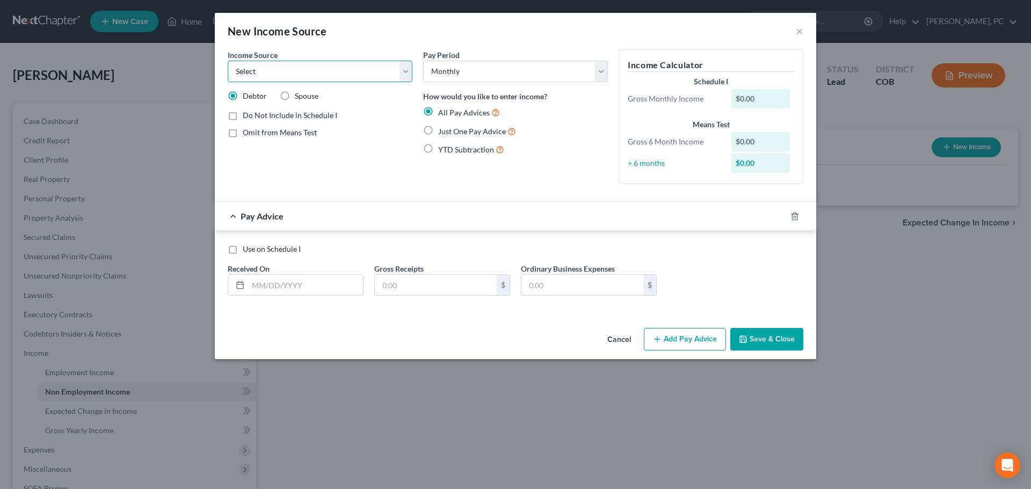
select select "3"
click at [228, 61] on select "Select Unemployment Disability (from employer) Pension Retirement Social Securi…" at bounding box center [320, 71] width 185 height 21
click at [438, 129] on label "Just One Pay Advice" at bounding box center [477, 131] width 78 height 12
click at [442, 129] on input "Just One Pay Advice" at bounding box center [445, 128] width 7 height 7
radio input "true"
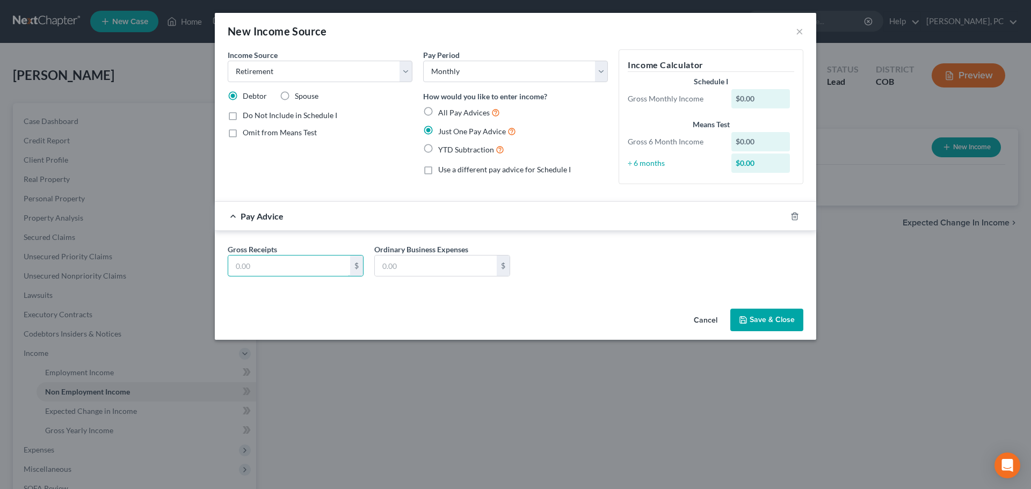
drag, startPoint x: 259, startPoint y: 256, endPoint x: 262, endPoint y: 251, distance: 5.5
click at [259, 256] on input "text" at bounding box center [289, 266] width 122 height 20
type input "338"
click at [742, 325] on button "Save & Close" at bounding box center [766, 320] width 73 height 23
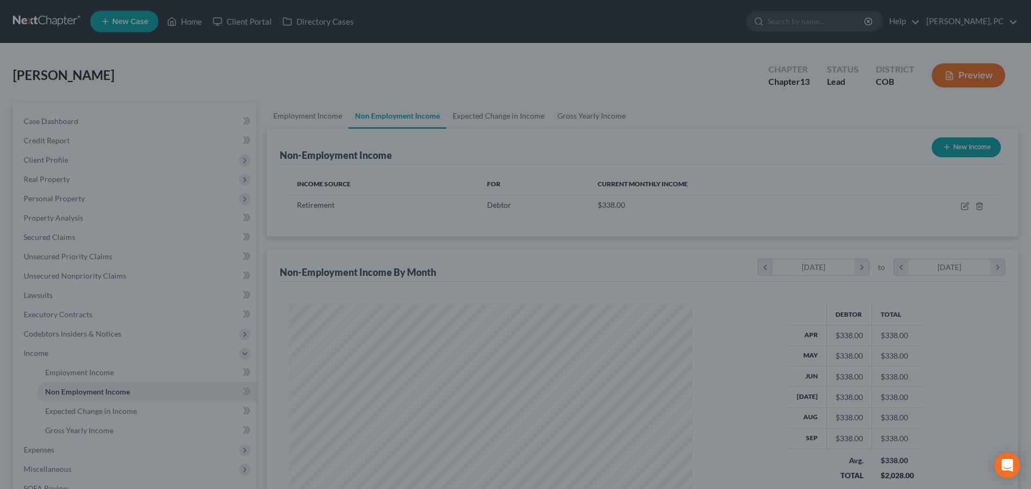
scroll to position [200, 422]
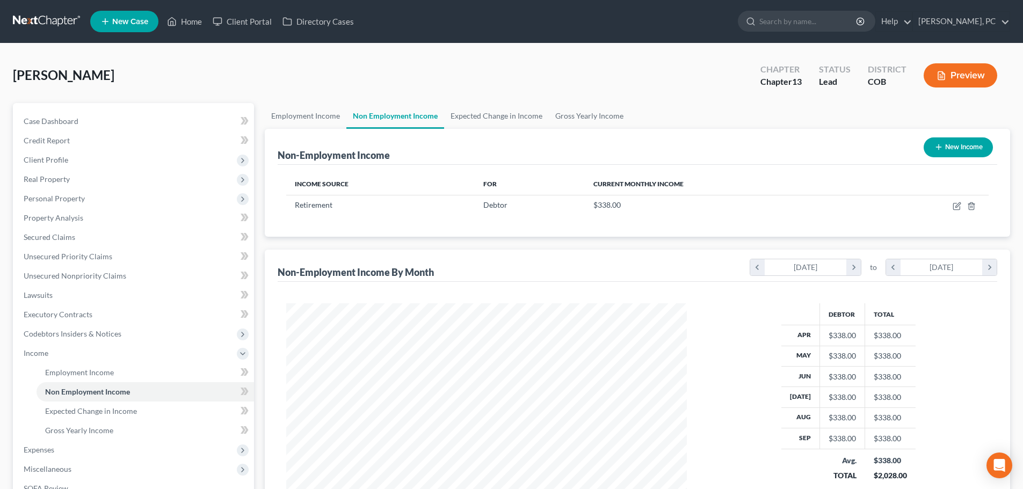
click at [960, 146] on button "New Income" at bounding box center [957, 147] width 69 height 20
select select "0"
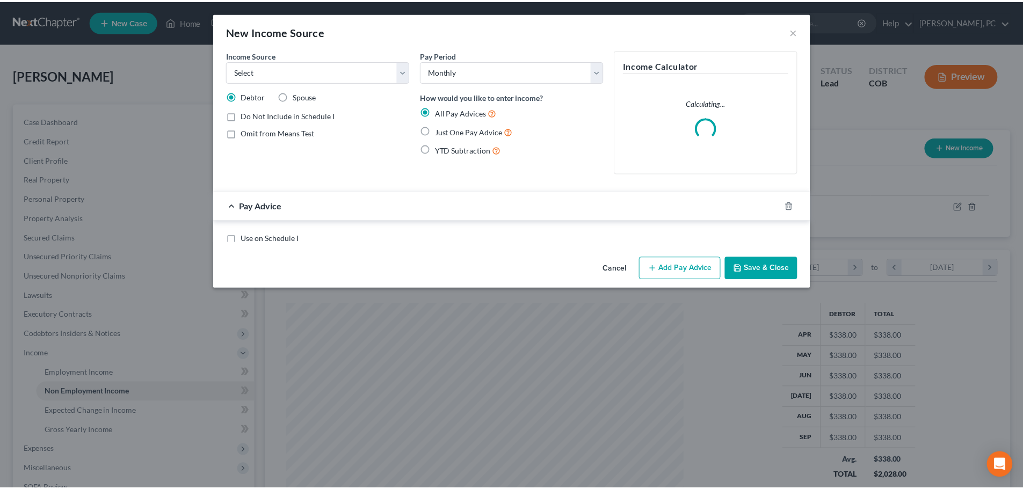
scroll to position [202, 426]
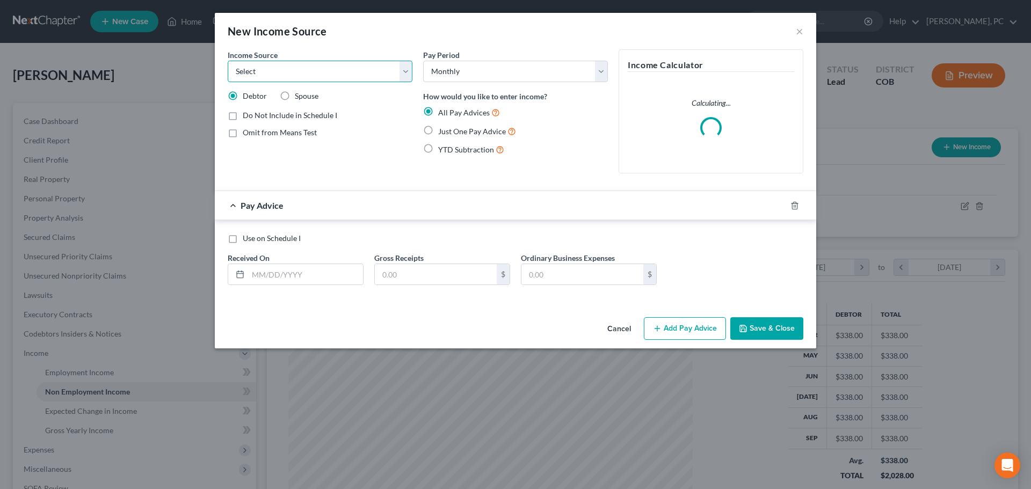
click at [256, 77] on select "Select Unemployment Disability (from employer) Pension Retirement Social Securi…" at bounding box center [320, 71] width 185 height 21
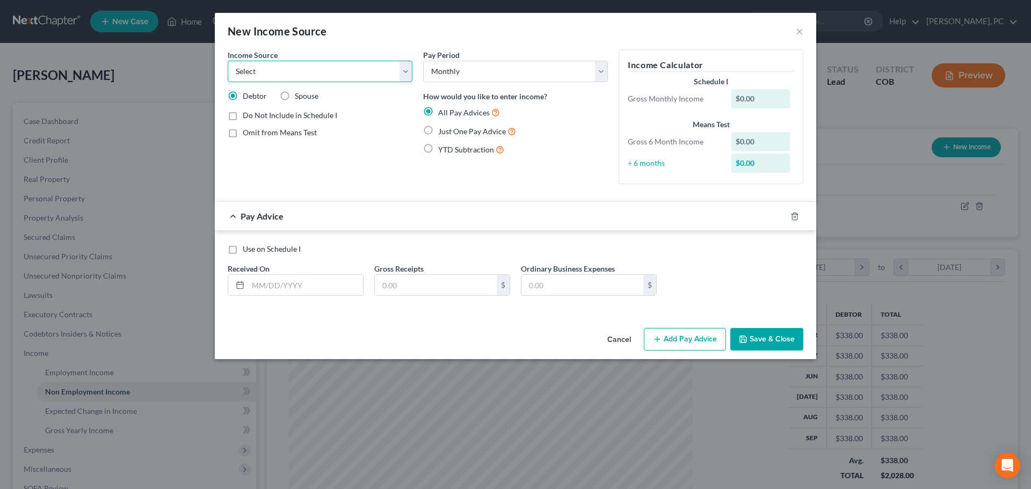
select select "4"
click at [228, 61] on select "Select Unemployment Disability (from employer) Pension Retirement Social Securi…" at bounding box center [320, 71] width 185 height 21
click at [438, 129] on label "Just One Pay Advice" at bounding box center [477, 131] width 78 height 12
click at [442, 129] on input "Just One Pay Advice" at bounding box center [445, 128] width 7 height 7
radio input "true"
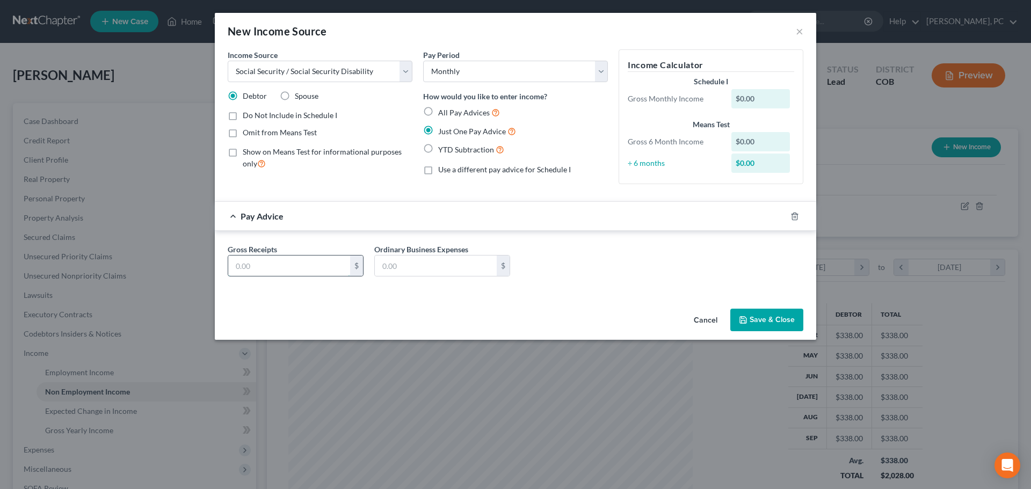
click at [259, 263] on input "text" at bounding box center [289, 266] width 122 height 20
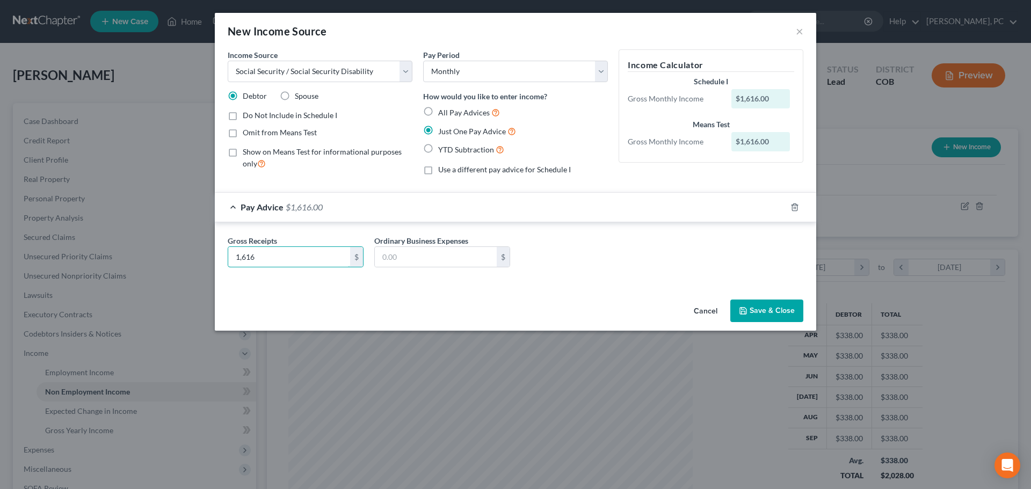
type input "1,616"
click at [773, 313] on button "Save & Close" at bounding box center [766, 311] width 73 height 23
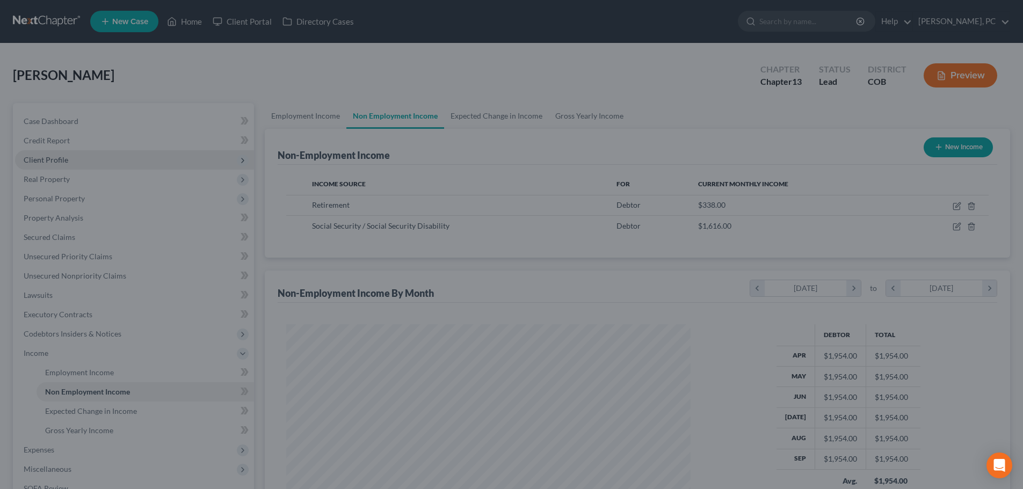
scroll to position [536717, 536495]
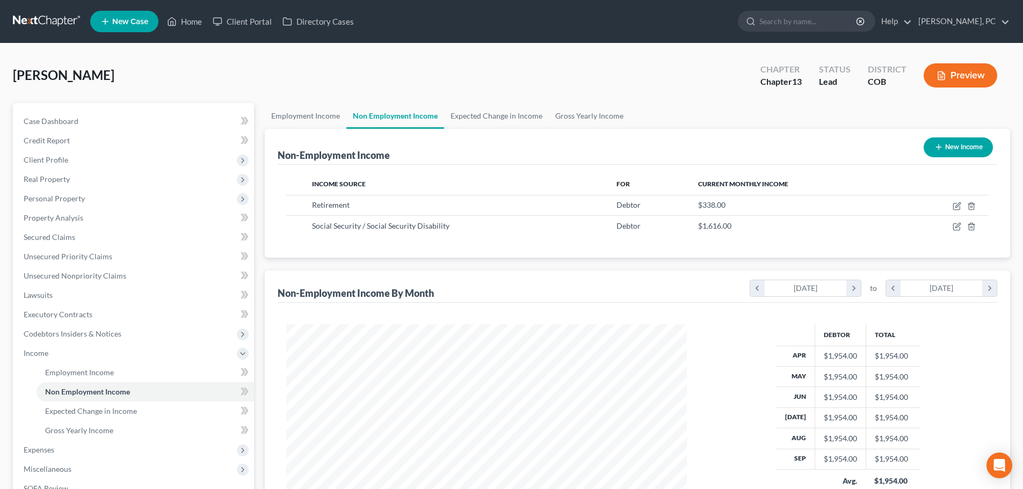
click at [939, 141] on button "New Income" at bounding box center [957, 147] width 69 height 20
select select "0"
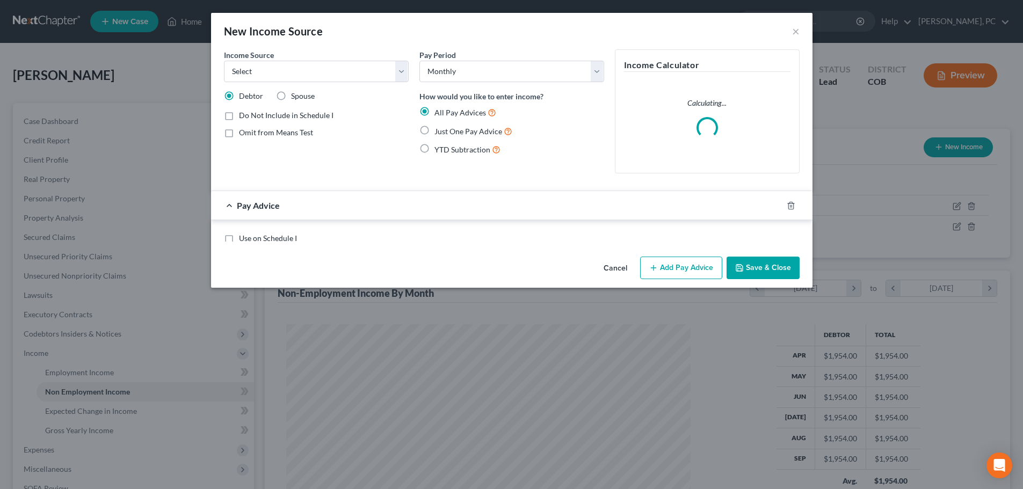
scroll to position [202, 426]
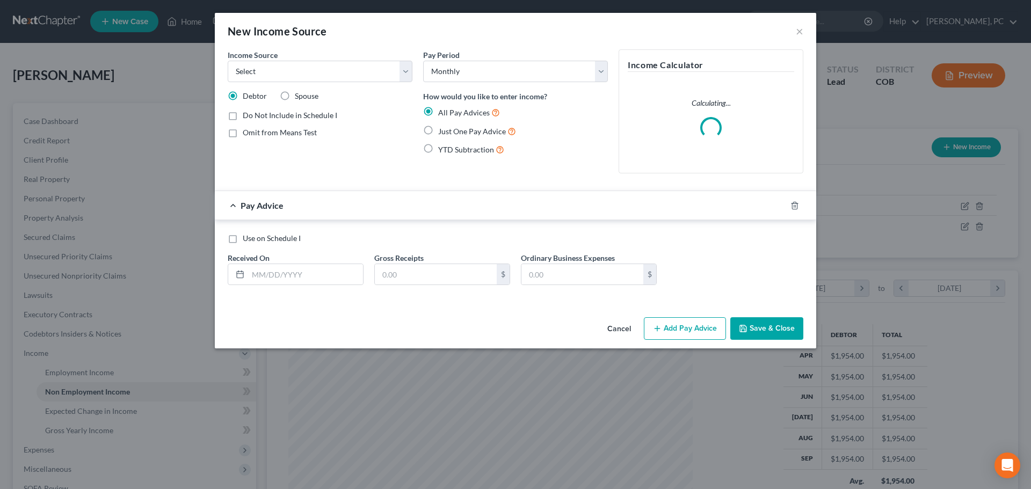
click at [438, 130] on label "Just One Pay Advice" at bounding box center [477, 131] width 78 height 12
click at [442, 130] on input "Just One Pay Advice" at bounding box center [445, 128] width 7 height 7
radio input "true"
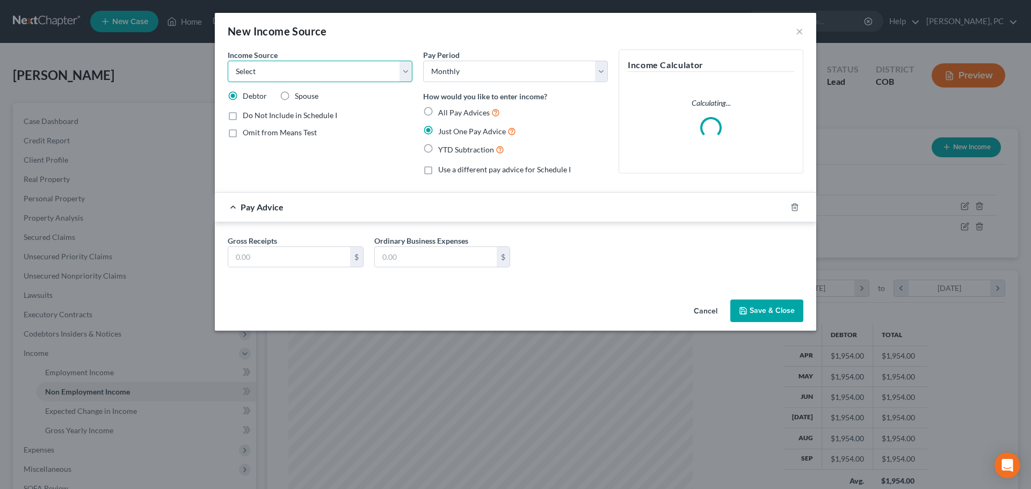
click at [268, 71] on select "Select Unemployment Disability (from employer) Pension Retirement Social Securi…" at bounding box center [320, 71] width 185 height 21
select select "12"
click at [228, 61] on select "Select Unemployment Disability (from employer) Pension Retirement Social Securi…" at bounding box center [320, 71] width 185 height 21
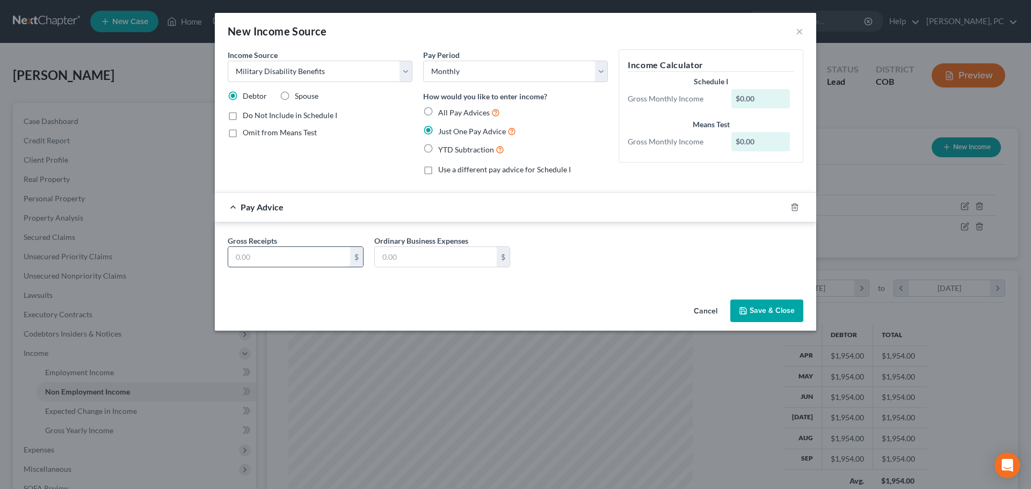
click at [264, 255] on input "text" at bounding box center [289, 257] width 122 height 20
click at [266, 257] on input "text" at bounding box center [289, 257] width 122 height 20
type input "0"
click at [790, 307] on button "Save & Close" at bounding box center [766, 311] width 73 height 23
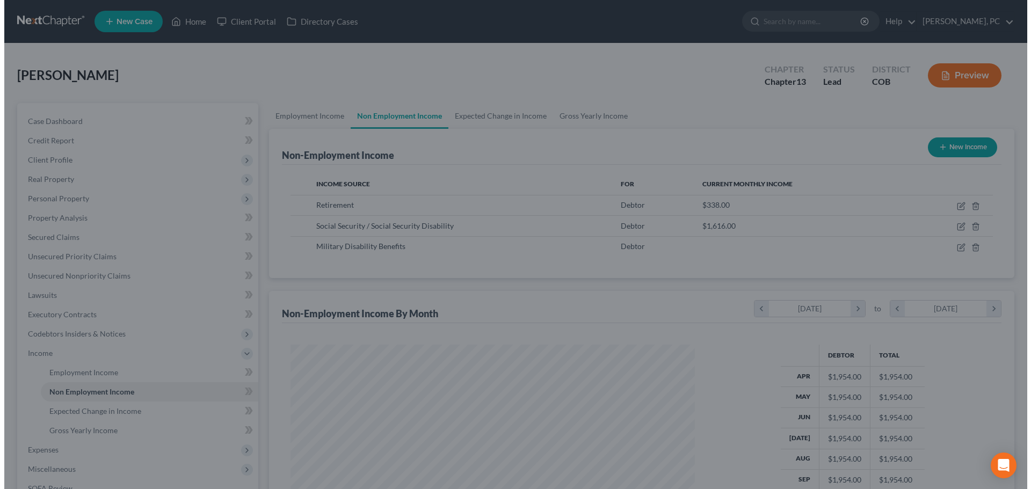
scroll to position [536717, 536495]
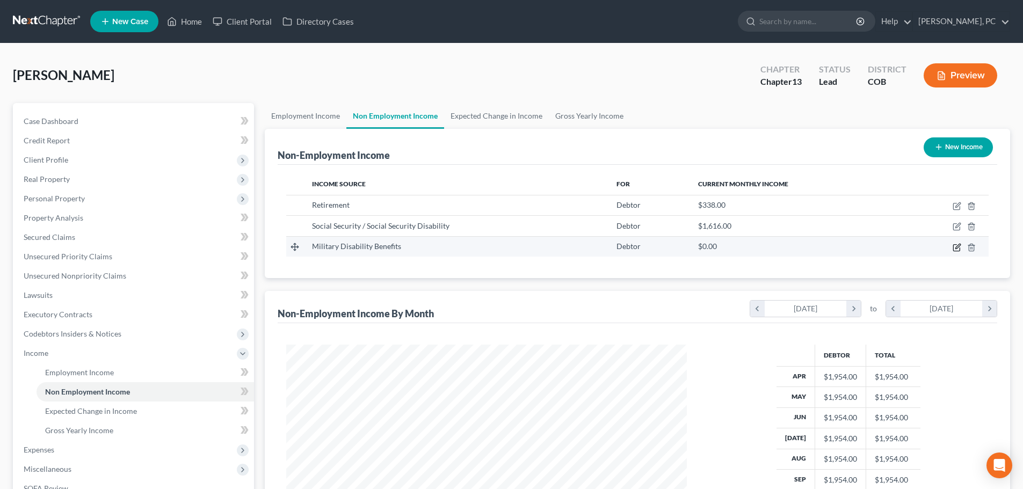
click at [957, 248] on icon "button" at bounding box center [956, 247] width 9 height 9
select select "12"
select select "0"
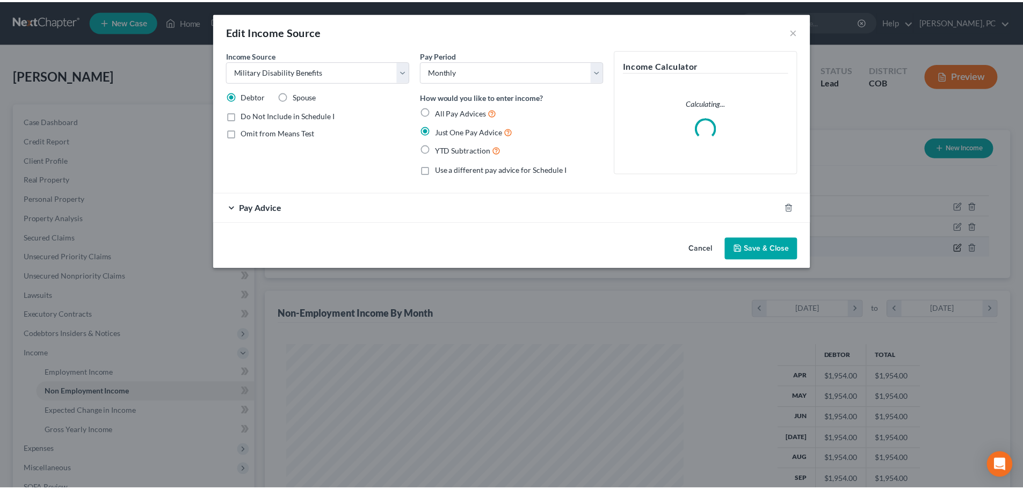
scroll to position [202, 426]
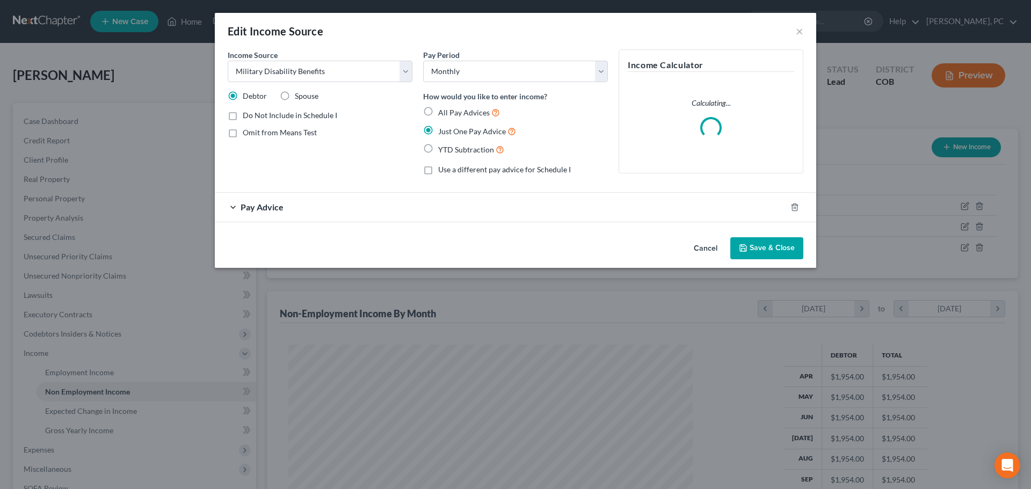
click at [266, 214] on div "Pay Advice" at bounding box center [500, 207] width 571 height 28
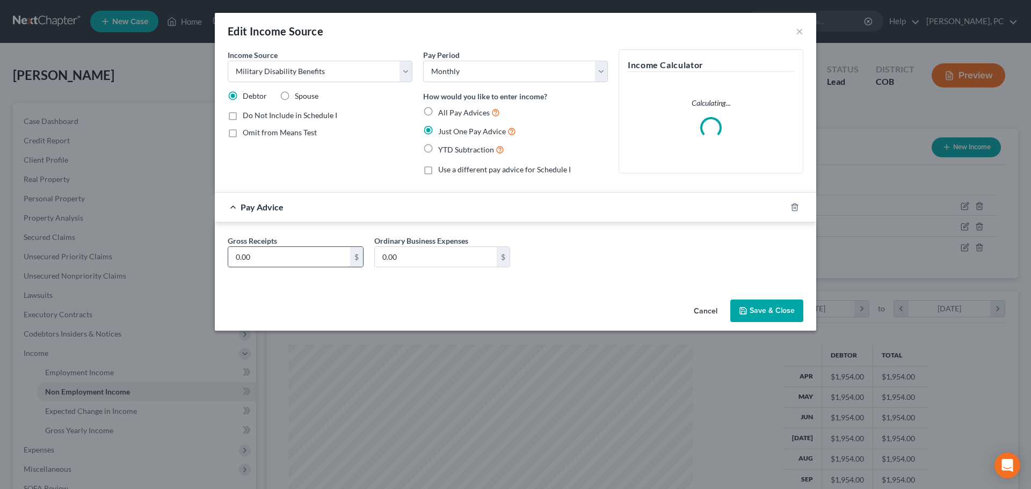
click at [264, 254] on input "0.00" at bounding box center [289, 257] width 122 height 20
type input "3,548"
click at [741, 310] on icon "button" at bounding box center [743, 311] width 9 height 9
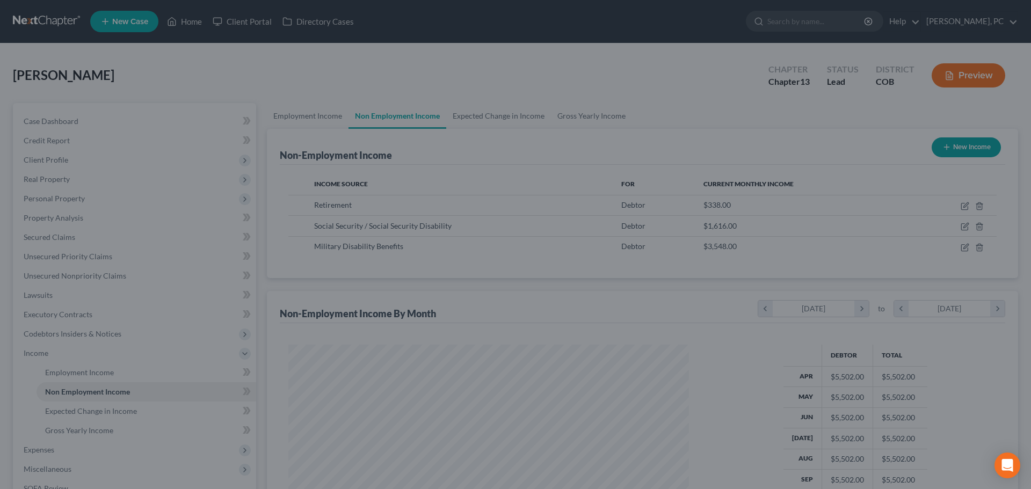
scroll to position [536717, 536495]
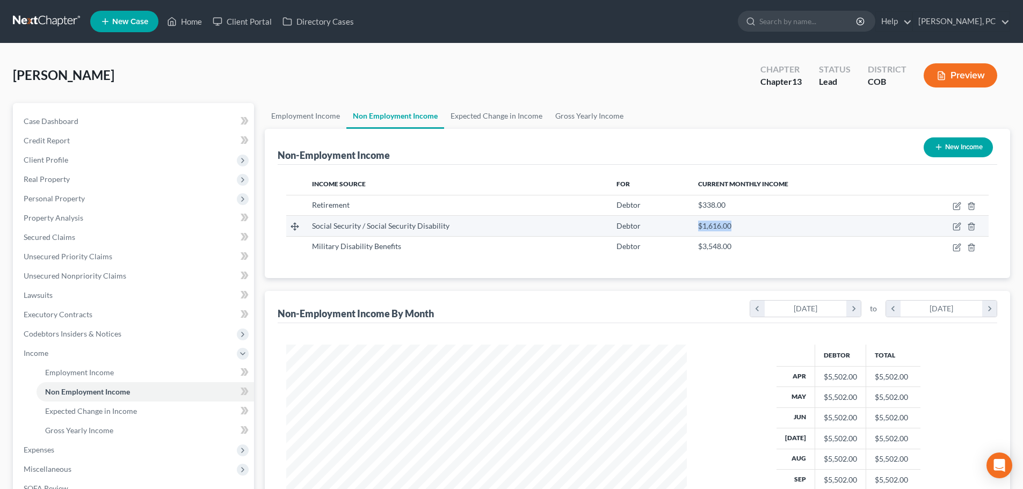
drag, startPoint x: 696, startPoint y: 224, endPoint x: 734, endPoint y: 225, distance: 38.1
click at [734, 225] on div "$1,616.00" at bounding box center [795, 226] width 194 height 11
copy span "$1,616.00"
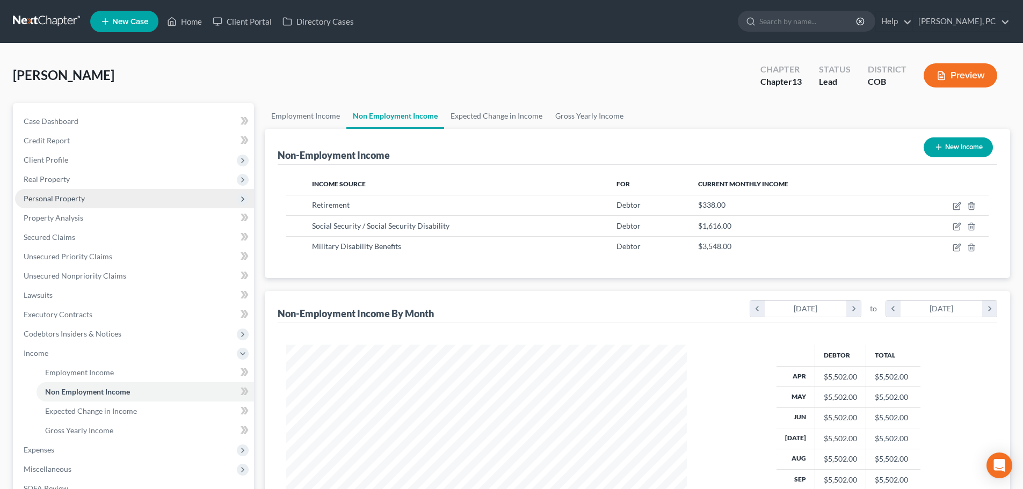
click at [55, 199] on span "Personal Property" at bounding box center [54, 198] width 61 height 9
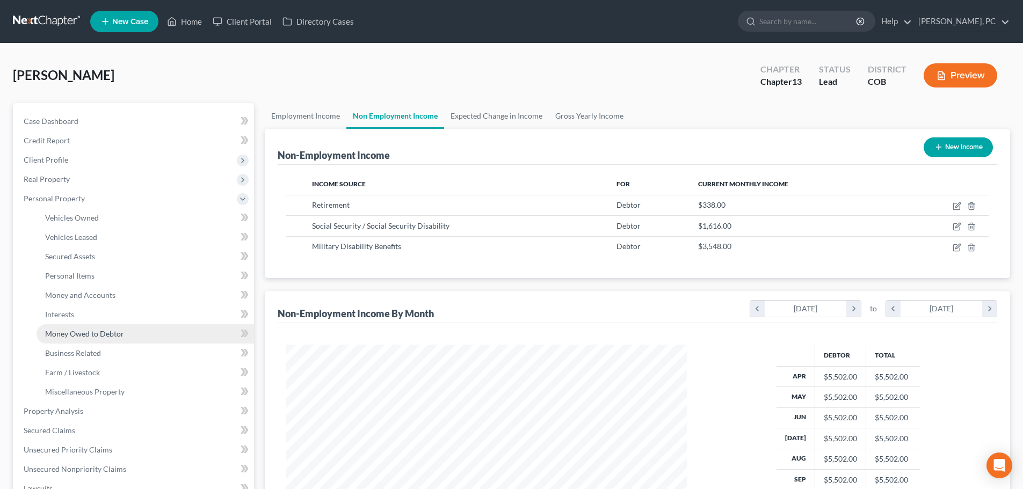
click at [77, 332] on span "Money Owed to Debtor" at bounding box center [84, 333] width 79 height 9
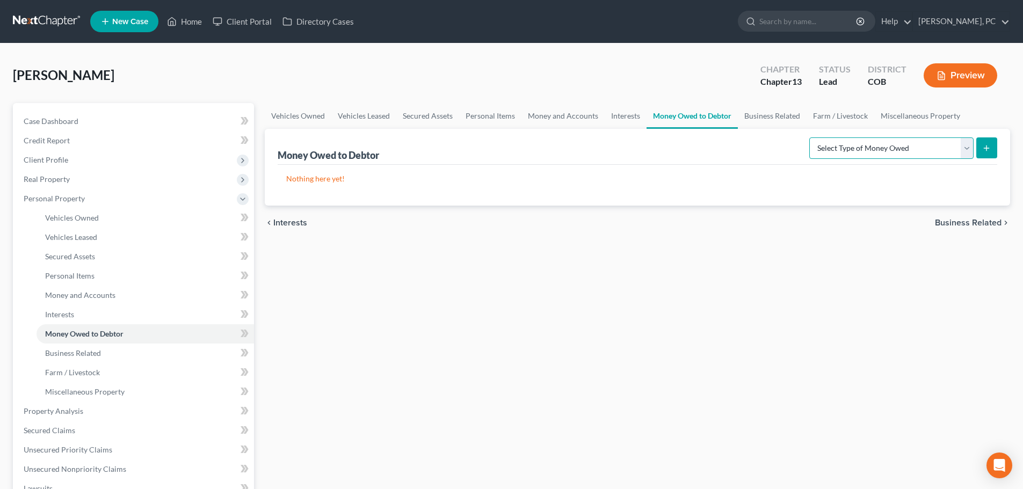
click at [840, 152] on select "Select Type of Money Owed Accounts Receivable Alimony Child Support Claims Agai…" at bounding box center [891, 147] width 164 height 21
select select "social_security_benefits"
click at [811, 137] on select "Select Type of Money Owed Accounts Receivable Alimony Child Support Claims Agai…" at bounding box center [891, 147] width 164 height 21
click at [980, 144] on button "submit" at bounding box center [986, 147] width 21 height 21
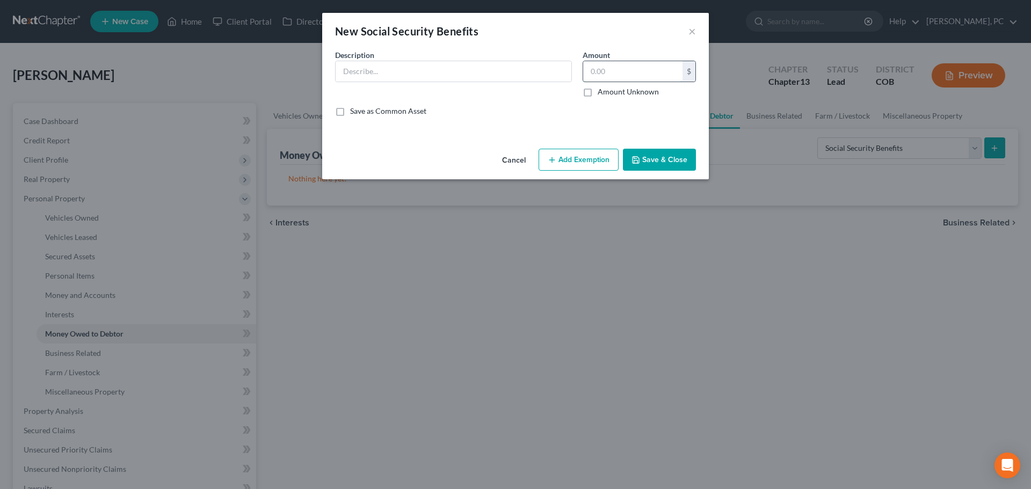
click at [634, 75] on input "text" at bounding box center [632, 71] width 99 height 20
paste input "$1,616.00"
type input "1,616.00"
click at [466, 74] on input "text" at bounding box center [454, 71] width 236 height 20
type input "Social Security - monthly"
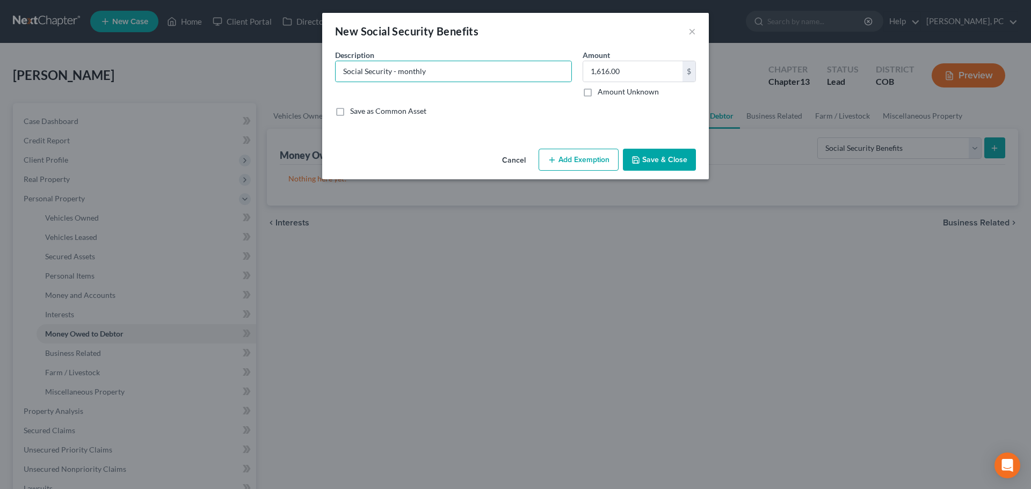
click at [562, 159] on button "Add Exemption" at bounding box center [579, 160] width 80 height 23
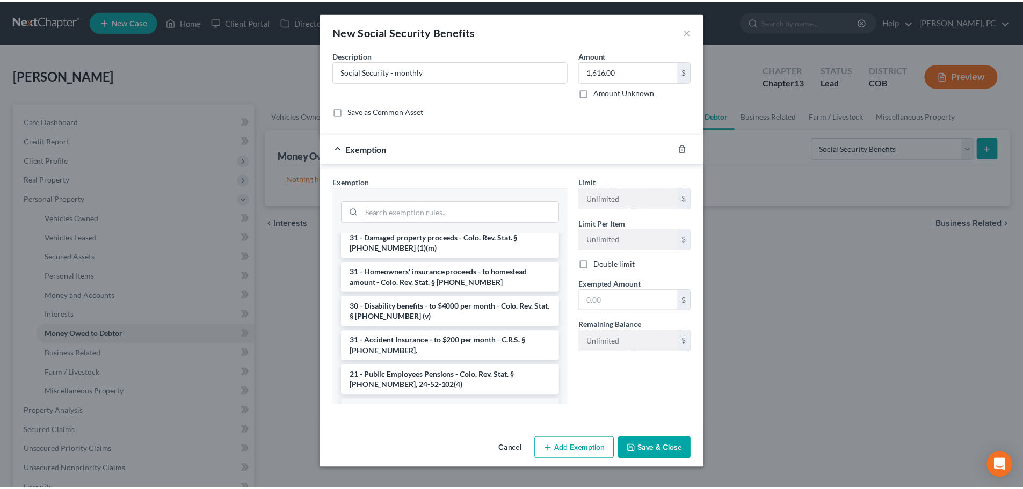
scroll to position [1528, 0]
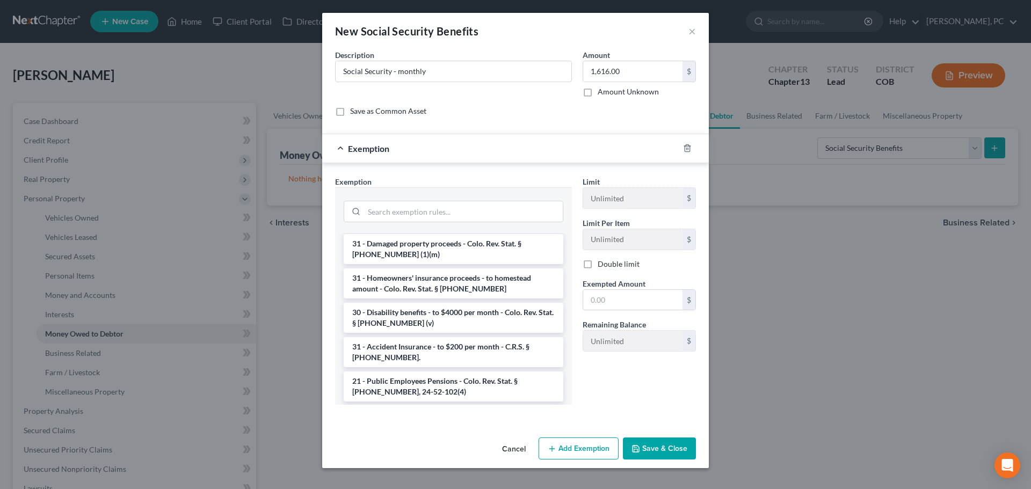
click at [477, 406] on li "Firm Created - Social Security Benefits - In re [PERSON_NAME], 697 F.3d 1314 (1…" at bounding box center [454, 426] width 220 height 41
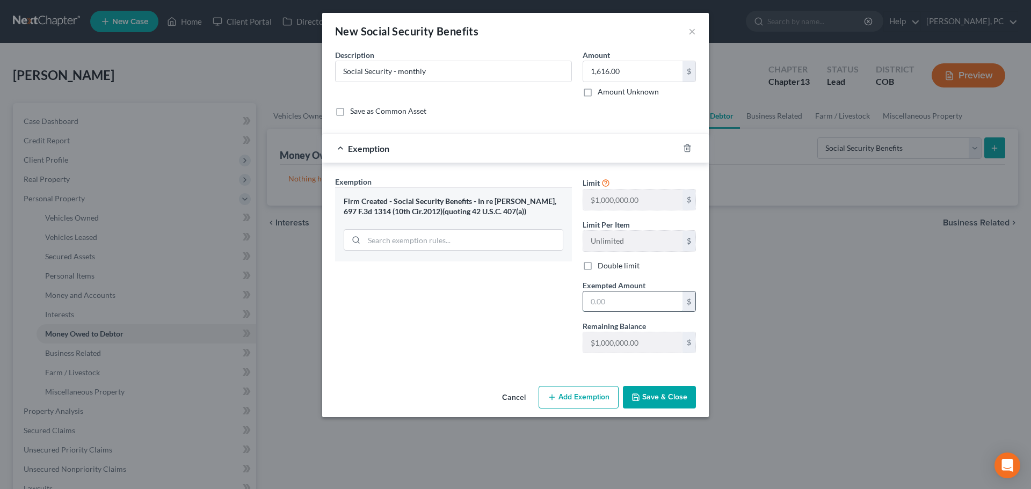
click at [614, 304] on input "text" at bounding box center [632, 302] width 99 height 20
type input "1,616"
click at [653, 405] on button "Save & Close" at bounding box center [659, 397] width 73 height 23
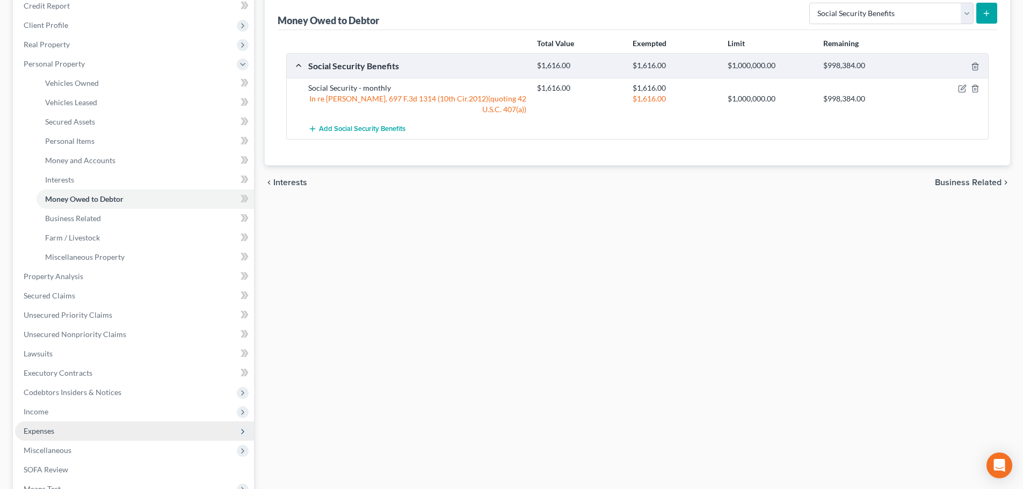
scroll to position [161, 0]
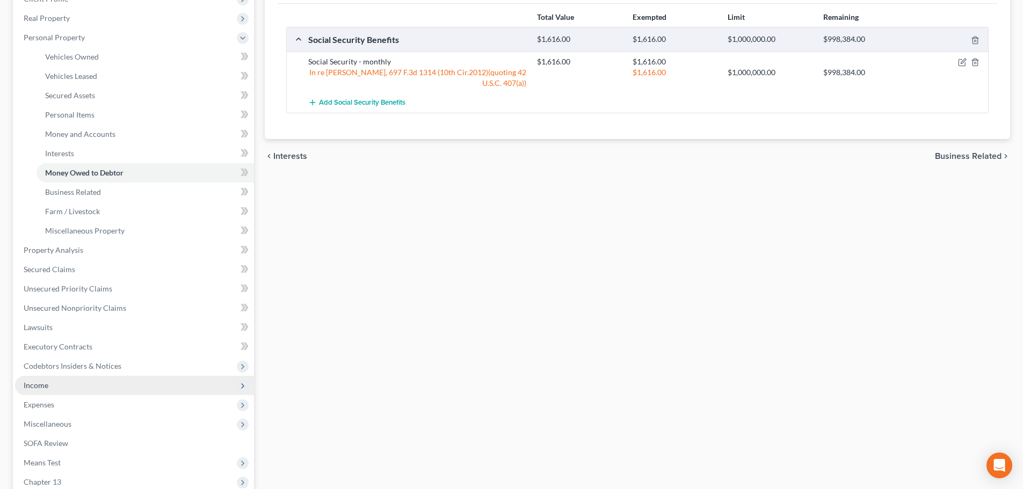
click at [42, 389] on span "Income" at bounding box center [36, 385] width 25 height 9
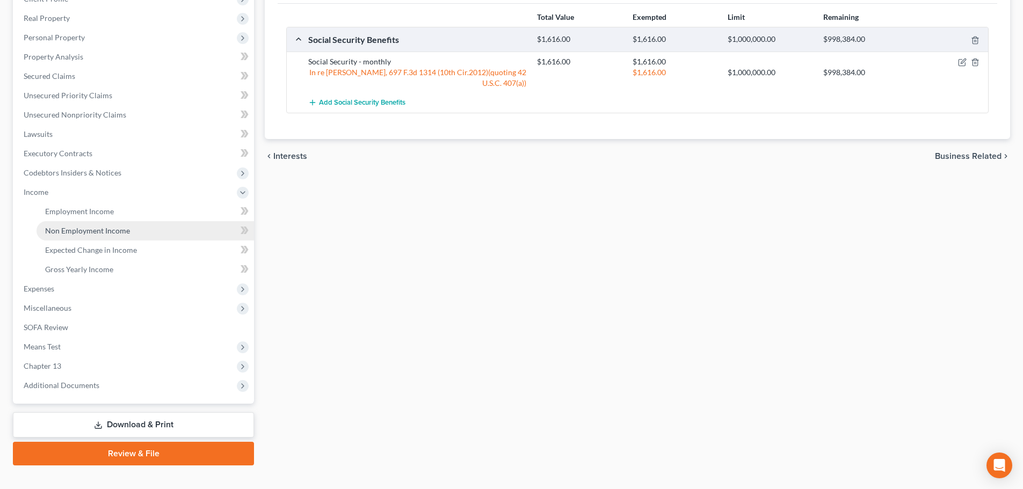
click at [90, 233] on span "Non Employment Income" at bounding box center [87, 230] width 85 height 9
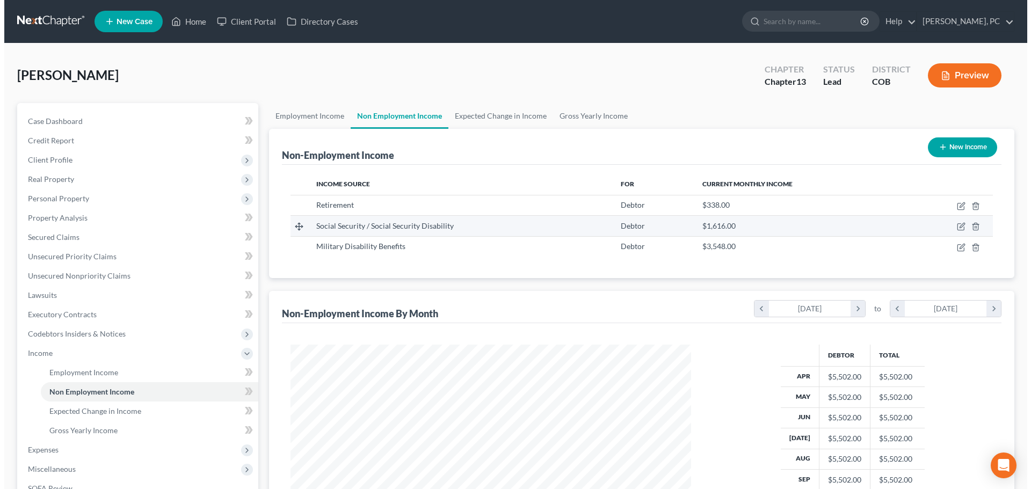
scroll to position [200, 422]
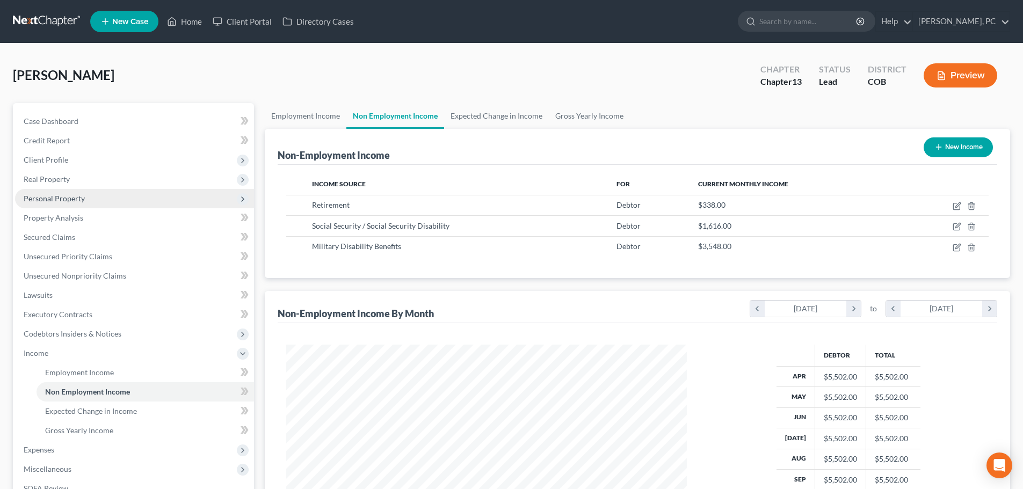
click at [60, 197] on span "Personal Property" at bounding box center [54, 198] width 61 height 9
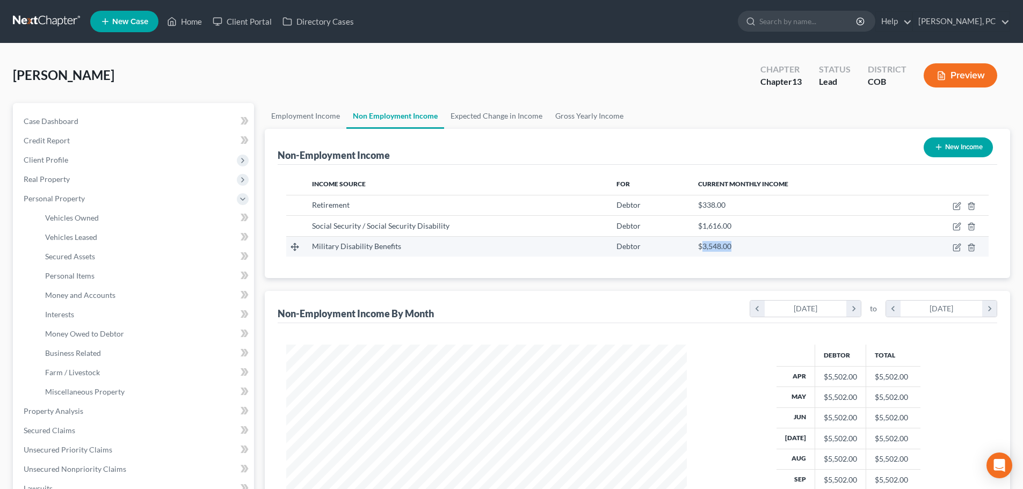
drag, startPoint x: 700, startPoint y: 243, endPoint x: 733, endPoint y: 242, distance: 33.3
click at [733, 242] on div "$3,548.00" at bounding box center [795, 246] width 194 height 11
copy span "3,548.00"
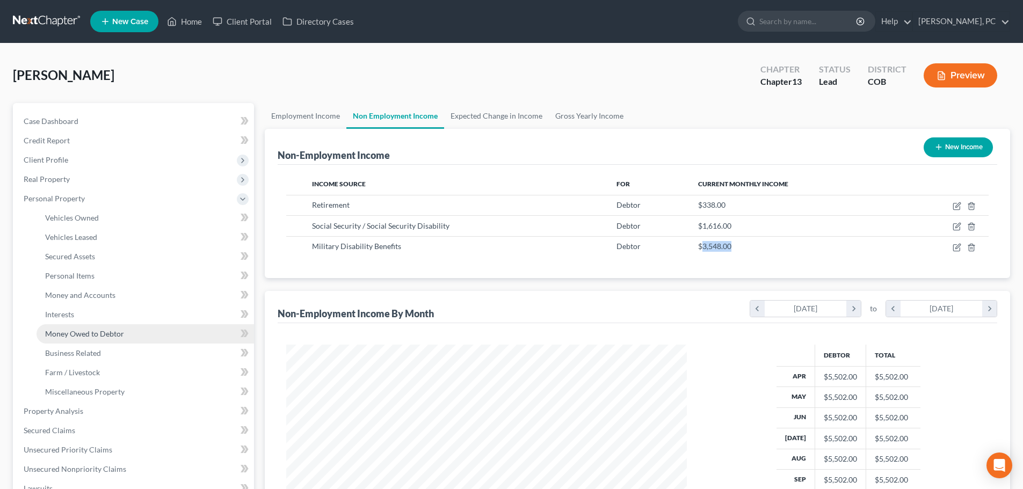
click at [100, 332] on span "Money Owed to Debtor" at bounding box center [84, 333] width 79 height 9
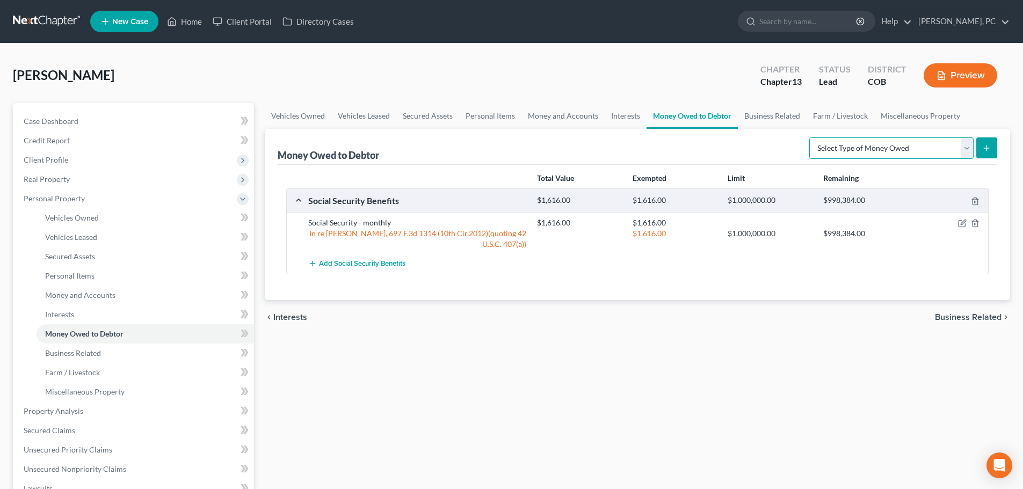
click at [856, 146] on select "Select Type of Money Owed Accounts Receivable Alimony Child Support Claims Agai…" at bounding box center [891, 147] width 164 height 21
select select "disability_benefits"
click at [811, 137] on select "Select Type of Money Owed Accounts Receivable Alimony Child Support Claims Agai…" at bounding box center [891, 147] width 164 height 21
click at [988, 147] on icon "submit" at bounding box center [986, 148] width 9 height 9
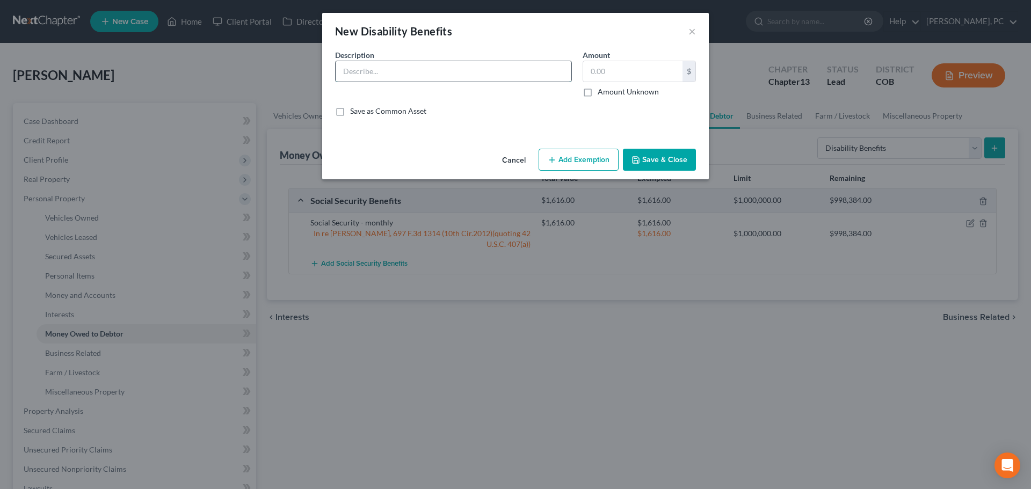
click at [455, 71] on input "text" at bounding box center [454, 71] width 236 height 20
paste input "3,548.00"
type input "3,548.00"
click at [611, 71] on input "text" at bounding box center [632, 71] width 99 height 20
paste input "3,548.00"
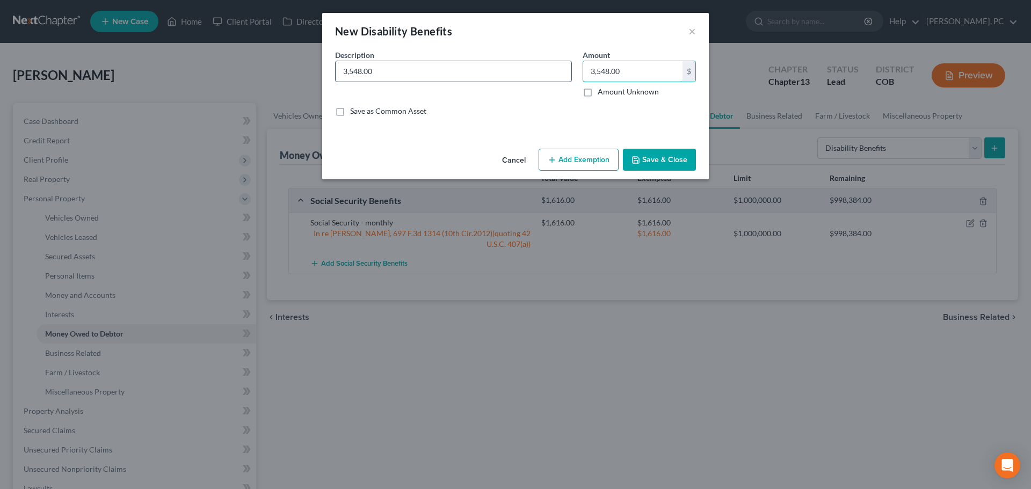
type input "3,548.00"
drag, startPoint x: 407, startPoint y: 70, endPoint x: 83, endPoint y: 77, distance: 324.4
click at [84, 77] on div "New Disability Benefits × An exemption set must first be selected from the Fili…" at bounding box center [515, 244] width 1031 height 489
type input "VA Disability - monthly"
click at [565, 154] on button "Add Exemption" at bounding box center [579, 160] width 80 height 23
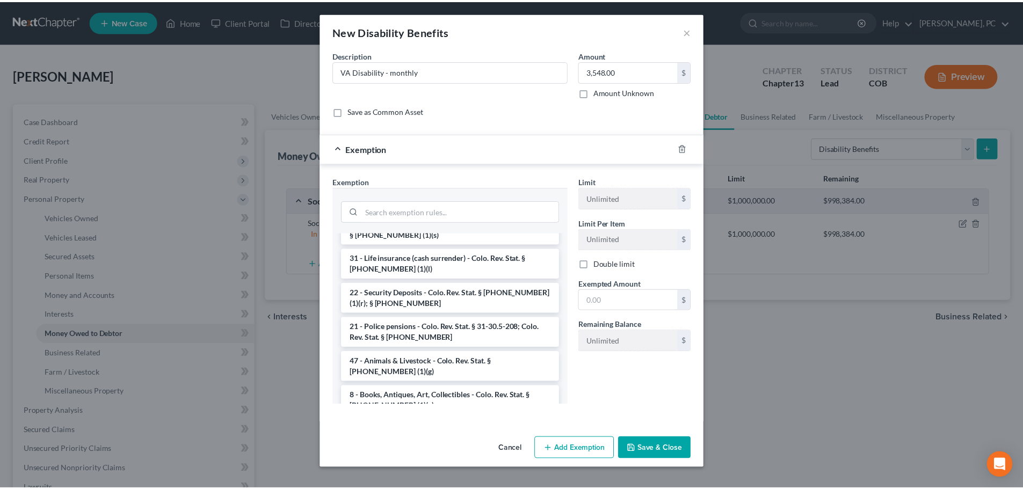
scroll to position [1630, 0]
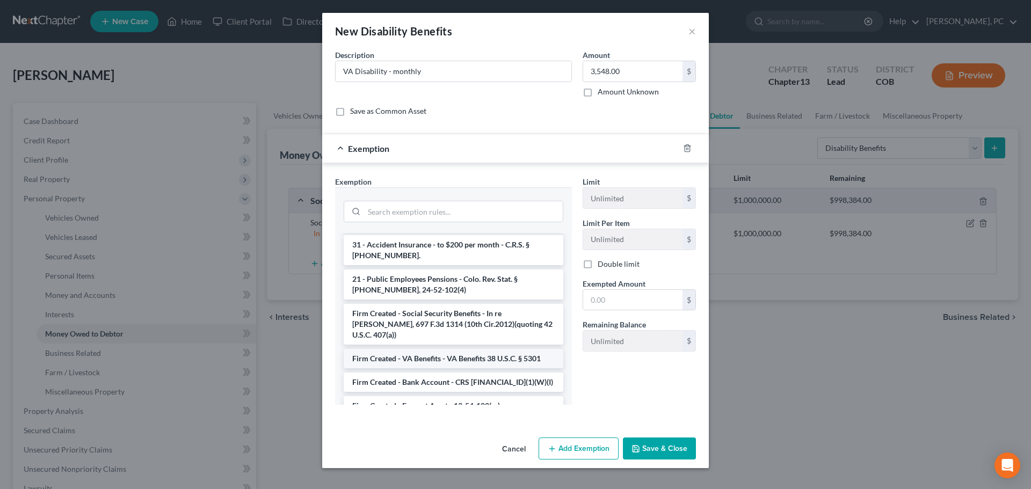
click at [440, 349] on li "Firm Created - VA Benefits - VA Benefits 38 U.S.C. § 5301" at bounding box center [454, 358] width 220 height 19
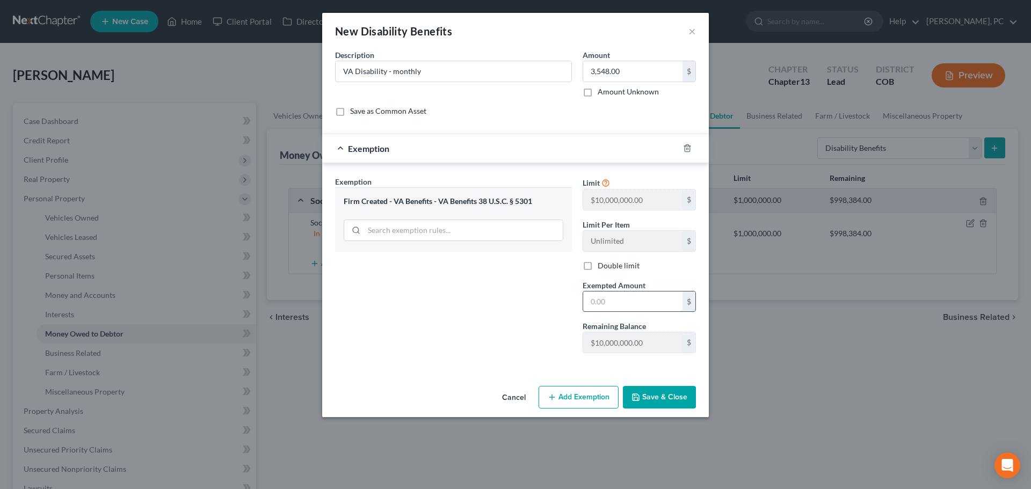
click at [606, 305] on input "text" at bounding box center [632, 302] width 99 height 20
type input "3,548"
click at [671, 399] on button "Save & Close" at bounding box center [659, 397] width 73 height 23
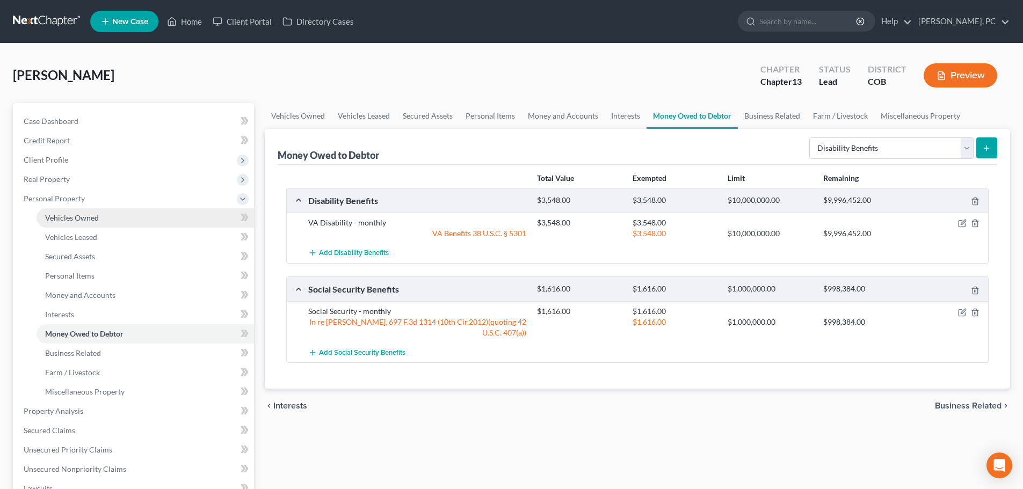
click at [82, 219] on span "Vehicles Owned" at bounding box center [72, 217] width 54 height 9
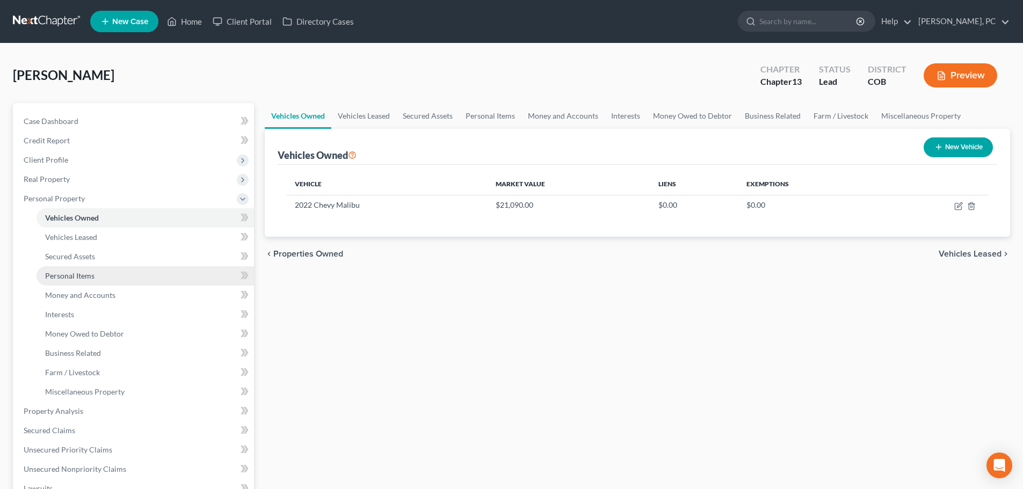
click at [77, 274] on span "Personal Items" at bounding box center [69, 275] width 49 height 9
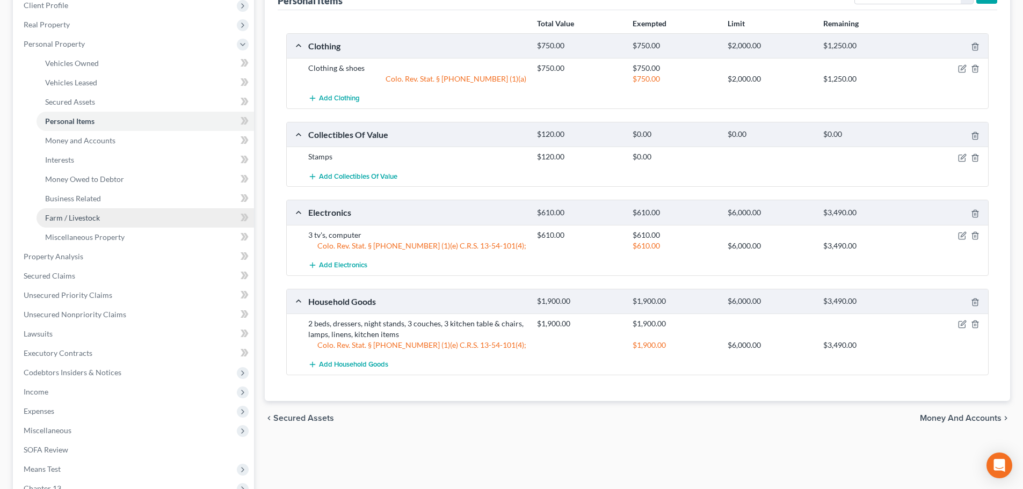
scroll to position [161, 0]
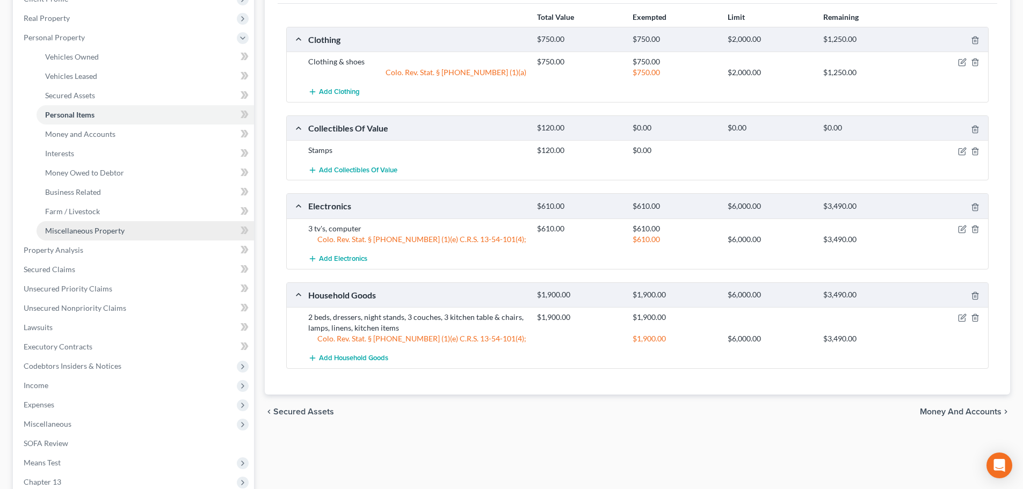
drag, startPoint x: 2, startPoint y: 277, endPoint x: 98, endPoint y: 227, distance: 108.3
click at [98, 227] on span "Miscellaneous Property" at bounding box center [84, 230] width 79 height 9
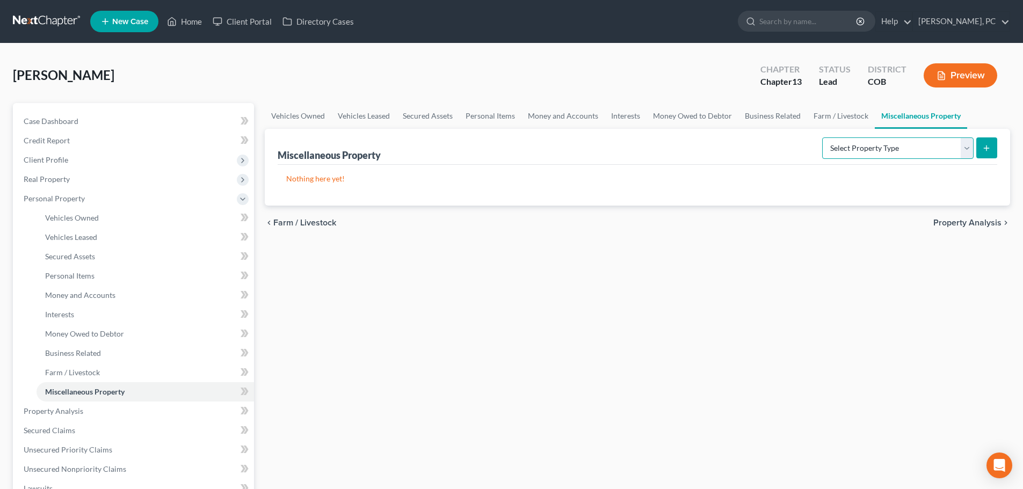
click at [823, 151] on select "Select Property Type Assigned for Creditor Benefit [DATE] Holding for Another N…" at bounding box center [897, 147] width 151 height 21
click at [351, 268] on div "Vehicles Owned Vehicles Leased Secured Assets Personal Items Money and Accounts…" at bounding box center [637, 422] width 756 height 639
click at [96, 388] on span "Miscellaneous Property" at bounding box center [84, 391] width 79 height 9
click at [90, 217] on span "Vehicles Owned" at bounding box center [72, 217] width 54 height 9
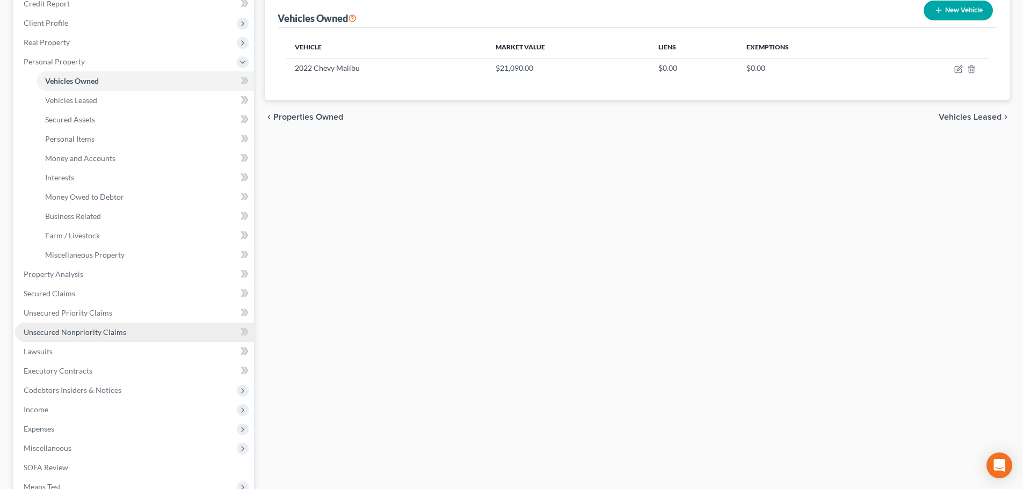
scroll to position [161, 0]
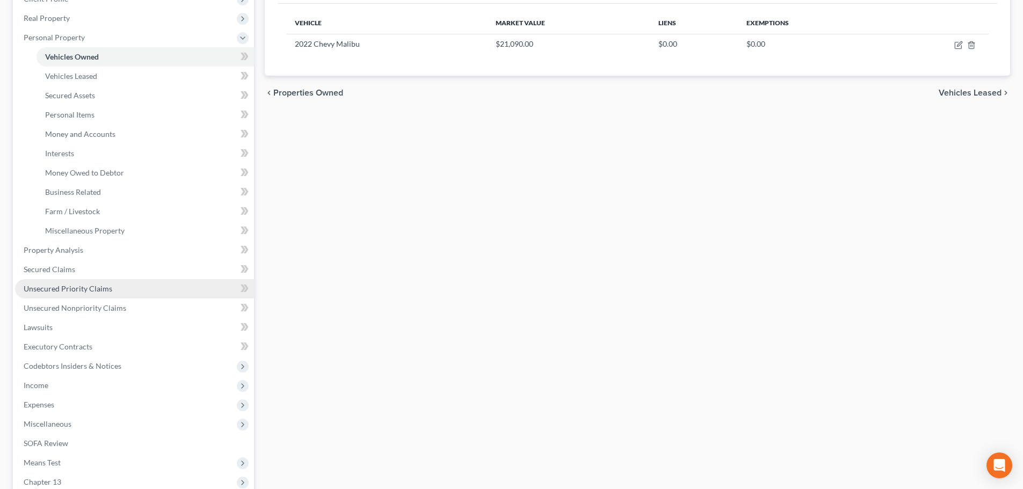
click at [70, 285] on span "Unsecured Priority Claims" at bounding box center [68, 288] width 89 height 9
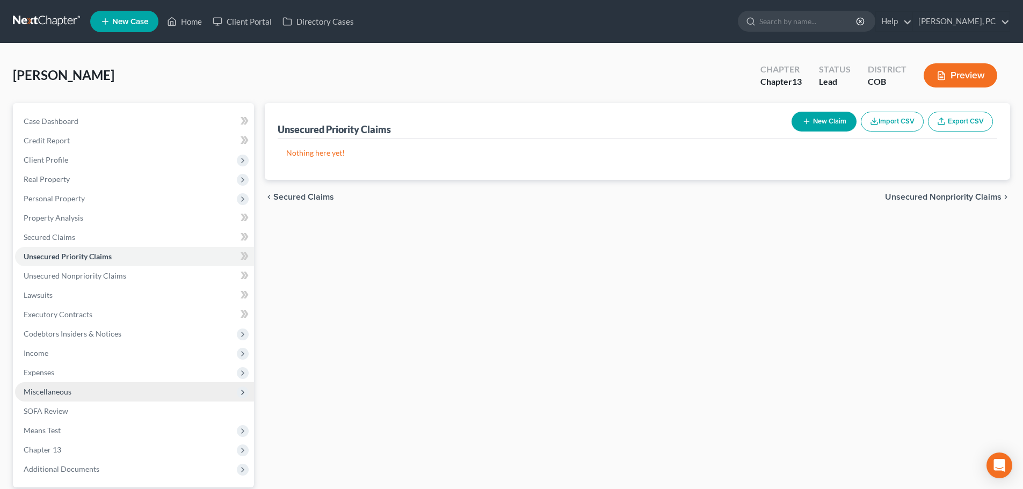
click at [53, 389] on span "Miscellaneous" at bounding box center [48, 391] width 48 height 9
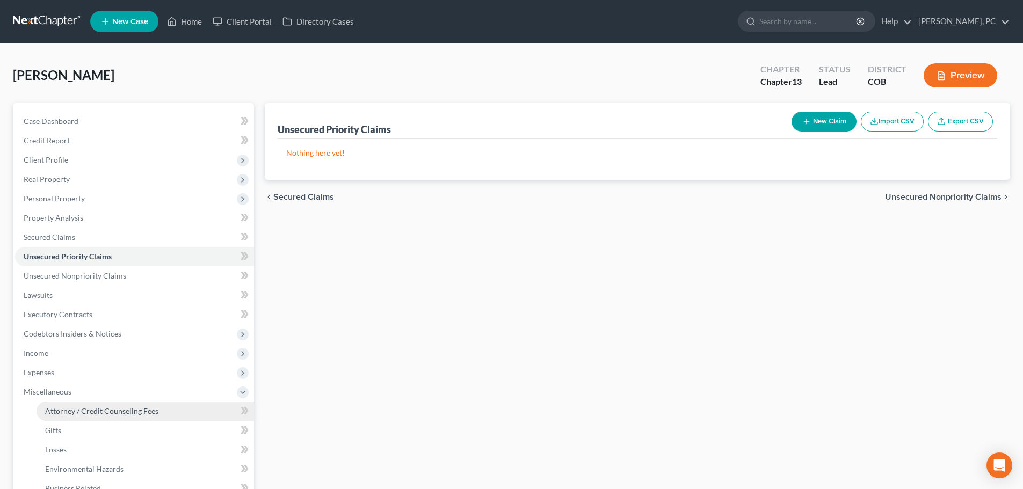
click at [102, 407] on span "Attorney / Credit Counseling Fees" at bounding box center [101, 410] width 113 height 9
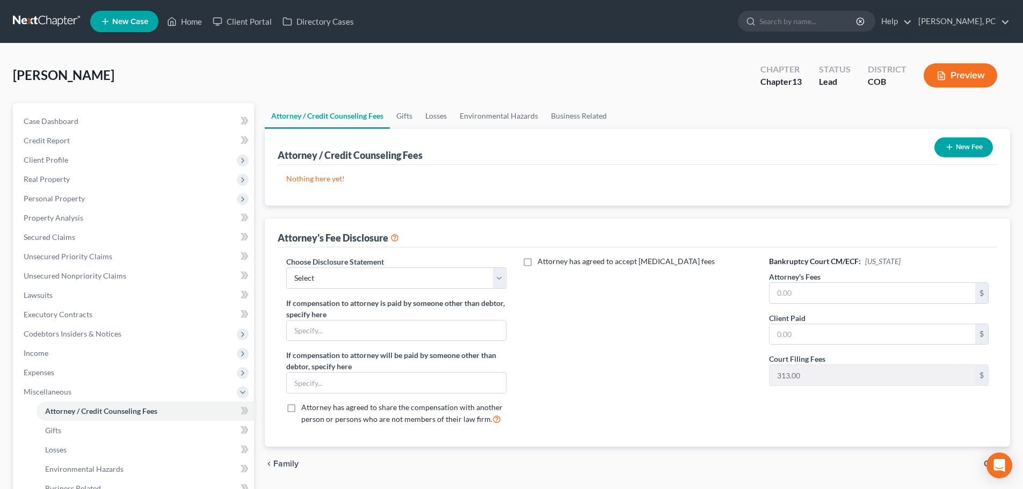
click at [958, 152] on button "New Fee" at bounding box center [963, 147] width 59 height 20
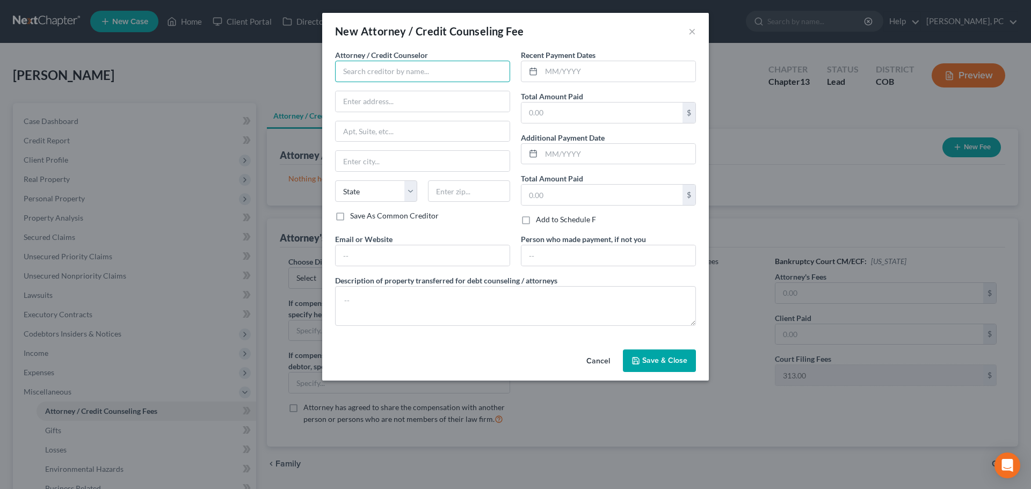
click at [438, 67] on input "text" at bounding box center [422, 71] width 175 height 21
type input "Abicus Credit Counseling"
click at [595, 72] on input "text" at bounding box center [618, 71] width 154 height 20
type input "10/2025"
click at [556, 106] on input "text" at bounding box center [601, 113] width 161 height 20
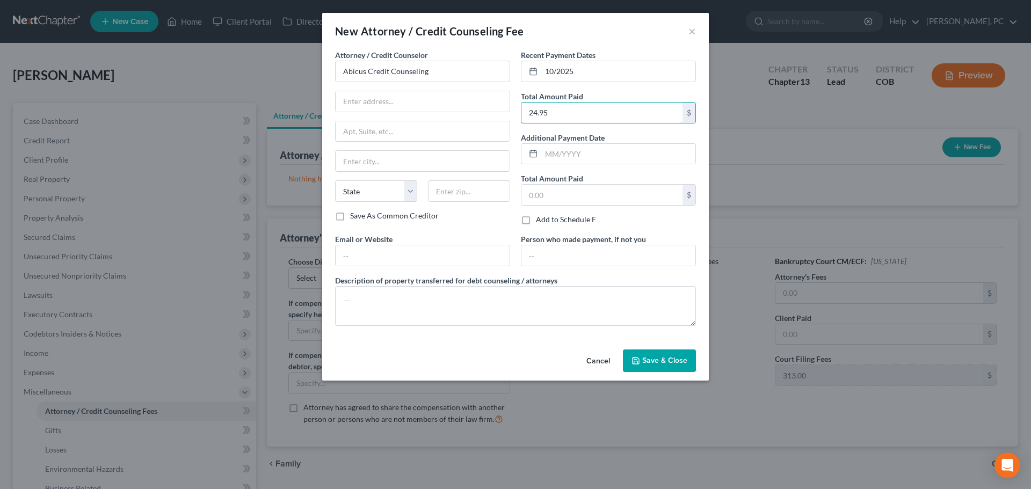
type input "24.95"
click at [683, 356] on span "Save & Close" at bounding box center [664, 360] width 45 height 9
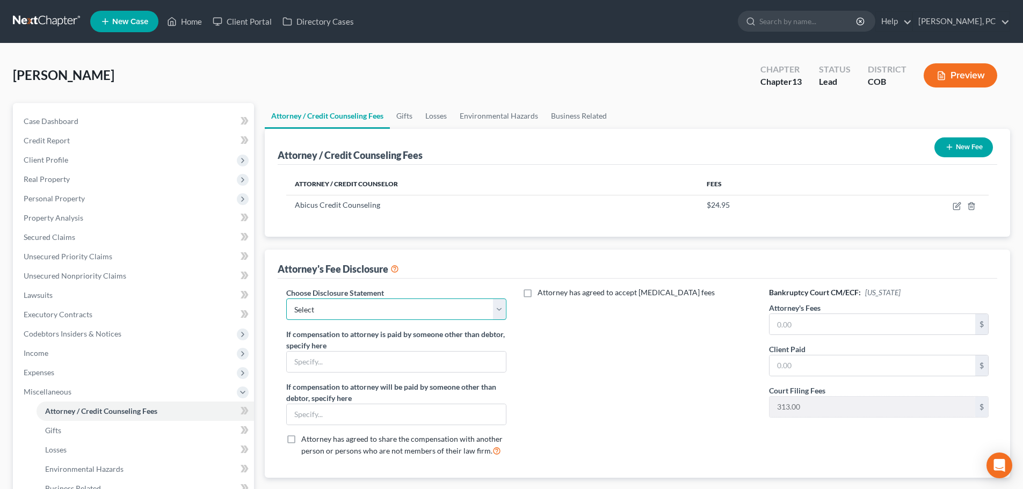
click at [326, 305] on select "Select Disclosure" at bounding box center [396, 309] width 220 height 21
select select "0"
click at [286, 299] on select "Select Disclosure" at bounding box center [396, 309] width 220 height 21
click at [30, 369] on span "Expenses" at bounding box center [39, 372] width 31 height 9
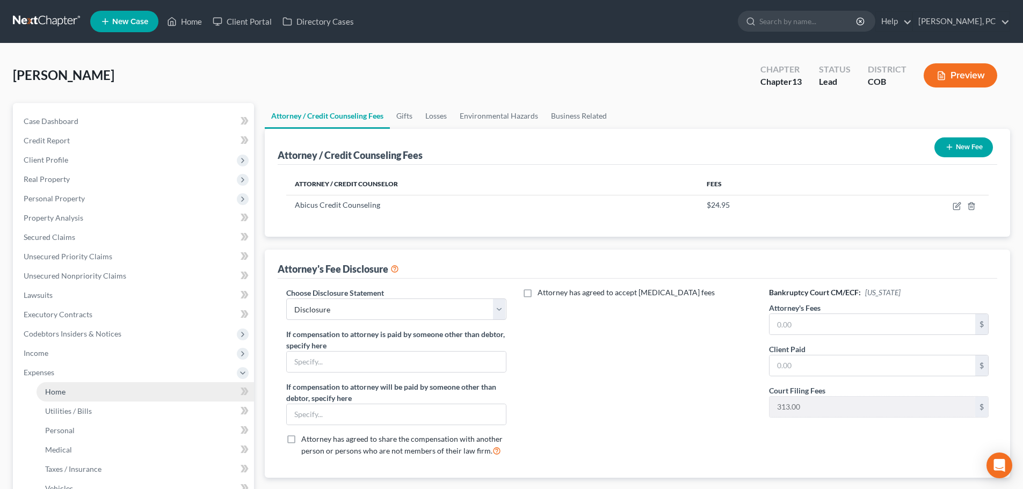
drag, startPoint x: 55, startPoint y: 394, endPoint x: 62, endPoint y: 387, distance: 9.1
click at [55, 394] on span "Home" at bounding box center [55, 391] width 20 height 9
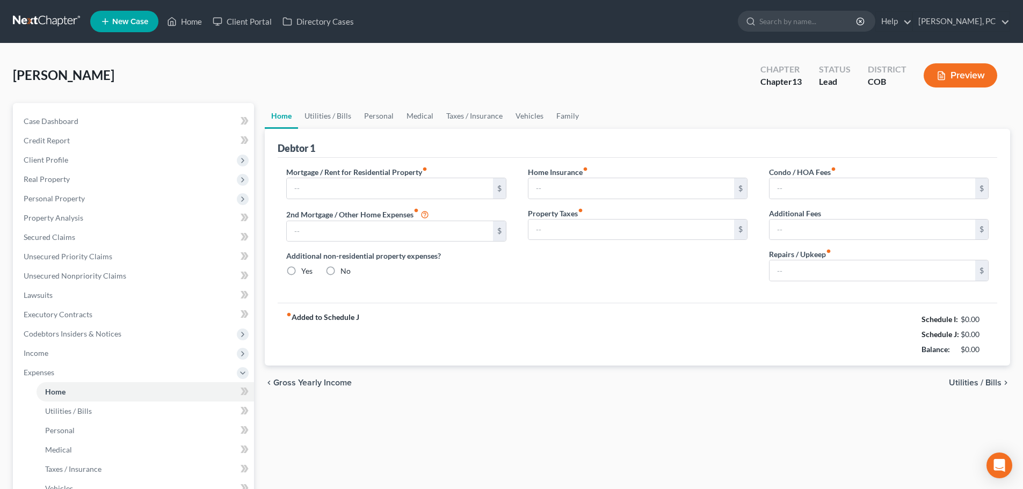
type input "0.00"
radio input "true"
type input "0.00"
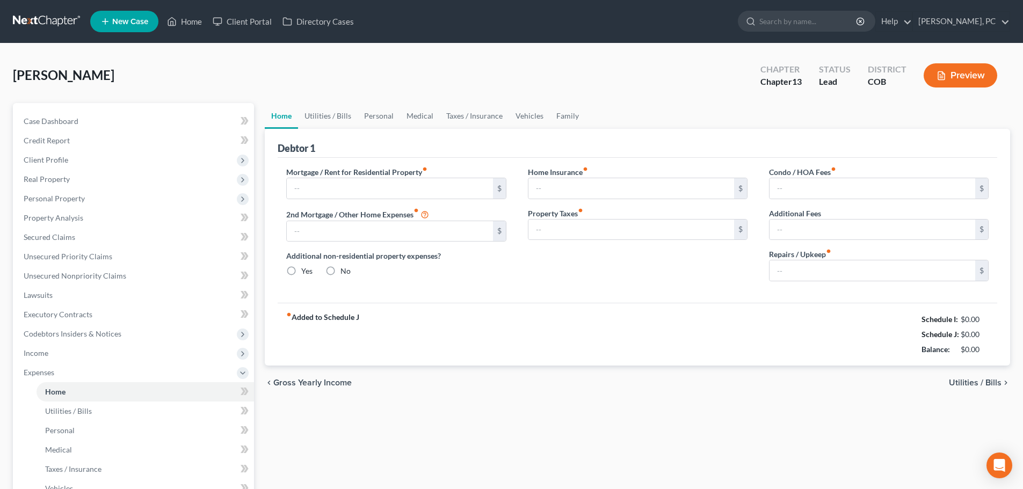
type input "0.00"
click at [313, 192] on input "text" at bounding box center [390, 188] width 206 height 20
type input "0"
click at [809, 271] on input "0.00" at bounding box center [872, 270] width 206 height 20
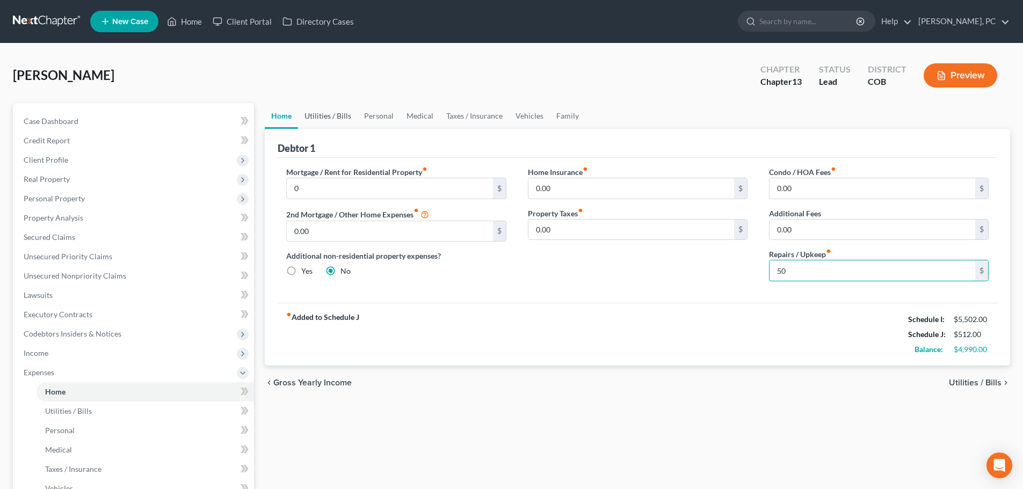
type input "50"
click at [333, 113] on link "Utilities / Bills" at bounding box center [328, 116] width 60 height 26
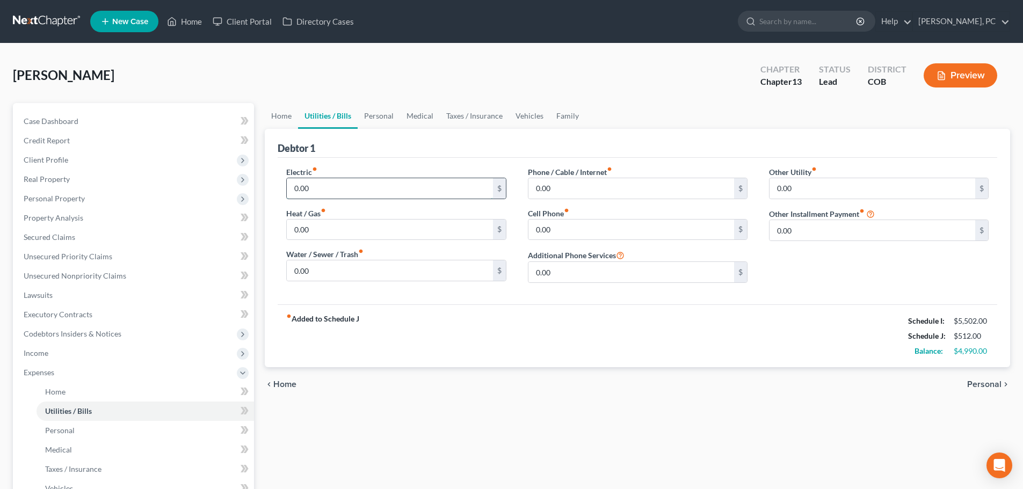
click at [324, 196] on input "0.00" at bounding box center [390, 188] width 206 height 20
type input "50"
click at [312, 275] on input "0.00" at bounding box center [390, 270] width 206 height 20
click at [312, 233] on input "0.00" at bounding box center [390, 230] width 206 height 20
type input "20"
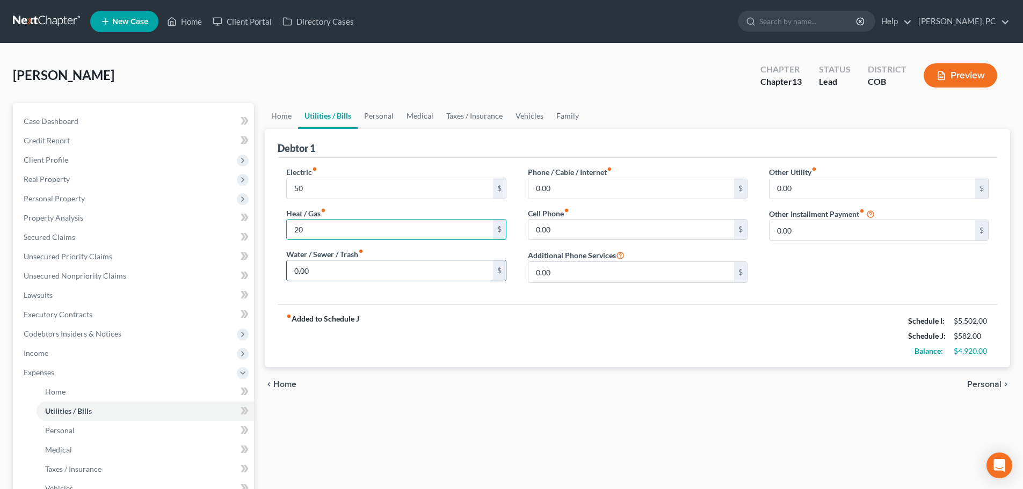
click at [310, 269] on input "0.00" at bounding box center [390, 270] width 206 height 20
click at [288, 120] on link "Home" at bounding box center [281, 116] width 33 height 26
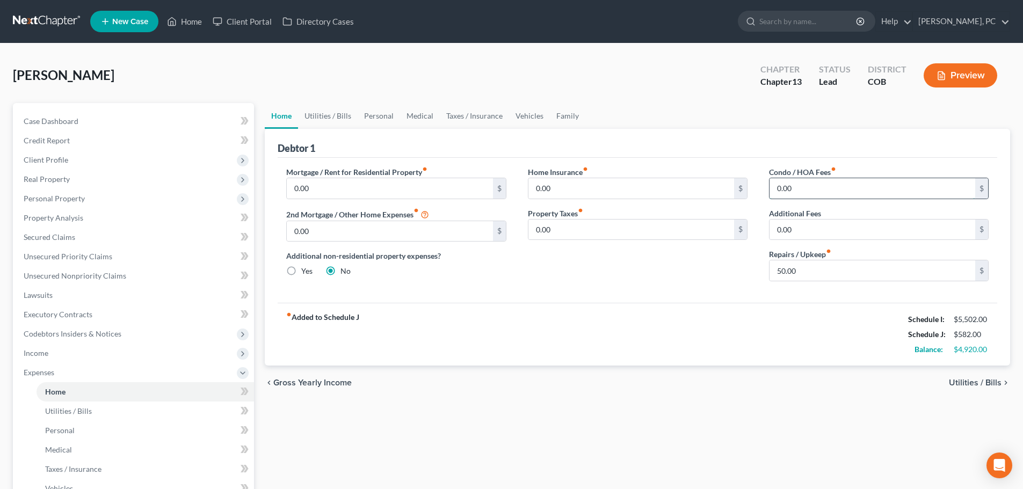
click at [812, 195] on input "0.00" at bounding box center [872, 188] width 206 height 20
type input "261"
click at [336, 112] on link "Utilities / Bills" at bounding box center [328, 116] width 60 height 26
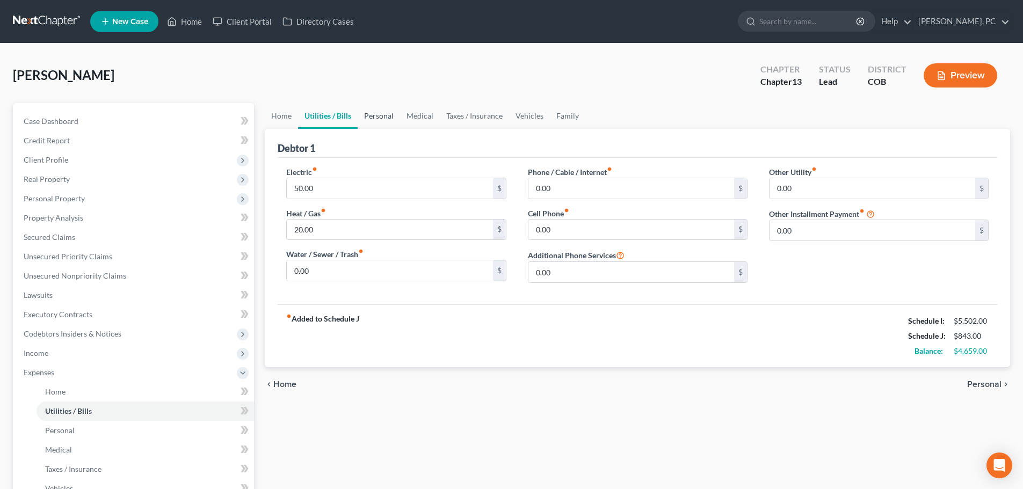
click at [382, 116] on link "Personal" at bounding box center [379, 116] width 42 height 26
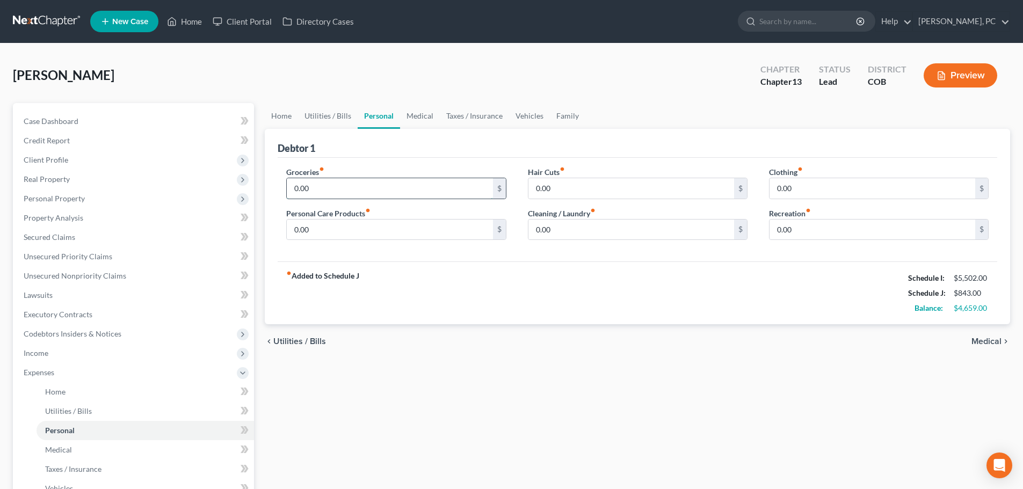
click at [320, 191] on input "0.00" at bounding box center [390, 188] width 206 height 20
type input "450"
click at [804, 191] on input "0.00" at bounding box center [872, 188] width 206 height 20
type input "100"
click at [802, 229] on input "0.00" at bounding box center [872, 230] width 206 height 20
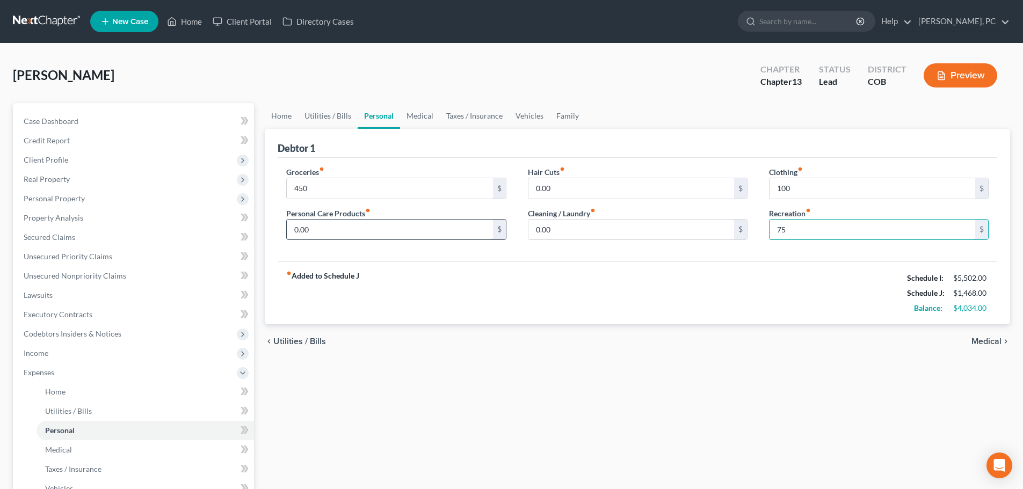
type input "75"
click at [365, 233] on input "0.00" at bounding box center [390, 230] width 206 height 20
type input "50"
drag, startPoint x: 410, startPoint y: 112, endPoint x: 403, endPoint y: 118, distance: 8.7
click at [410, 112] on link "Medical" at bounding box center [420, 116] width 40 height 26
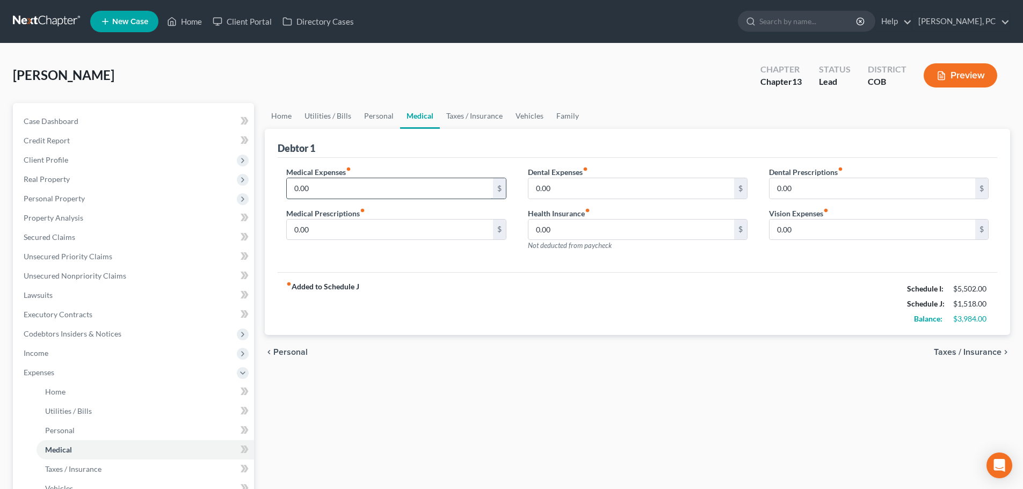
click at [316, 189] on input "0.00" at bounding box center [390, 188] width 206 height 20
type input "50"
click at [474, 115] on link "Taxes / Insurance" at bounding box center [474, 116] width 69 height 26
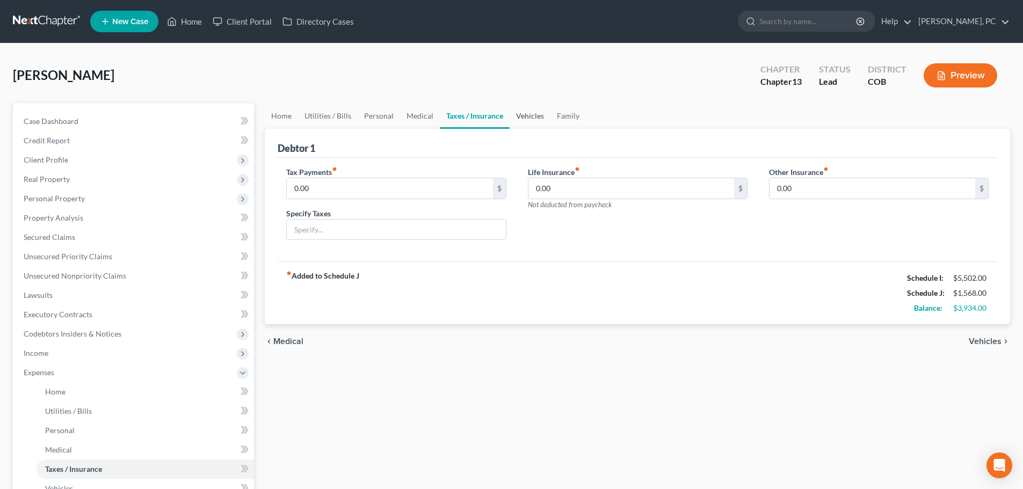
click at [530, 113] on link "Vehicles" at bounding box center [530, 116] width 41 height 26
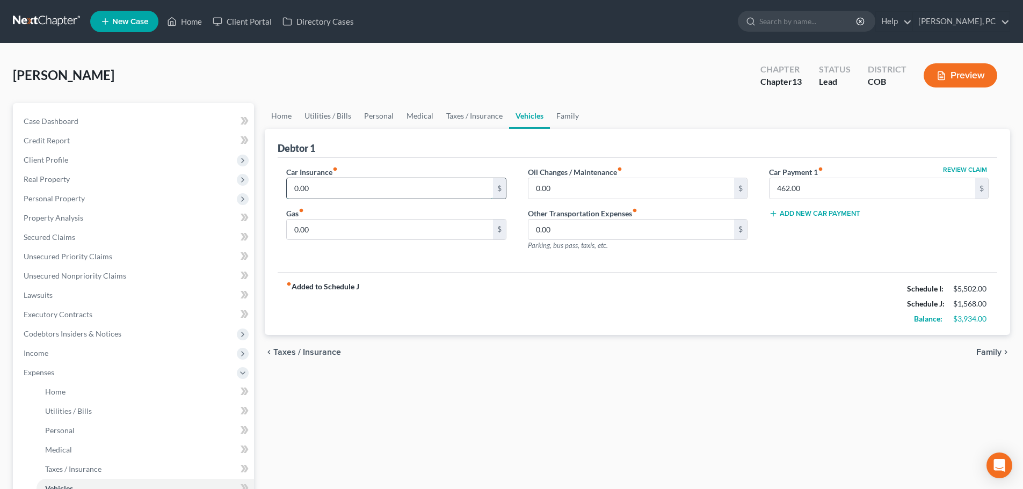
click at [317, 190] on input "0.00" at bounding box center [390, 188] width 206 height 20
type input "177"
click at [327, 232] on input "0.00" at bounding box center [390, 230] width 206 height 20
type input "120"
drag, startPoint x: 569, startPoint y: 116, endPoint x: 572, endPoint y: 121, distance: 6.3
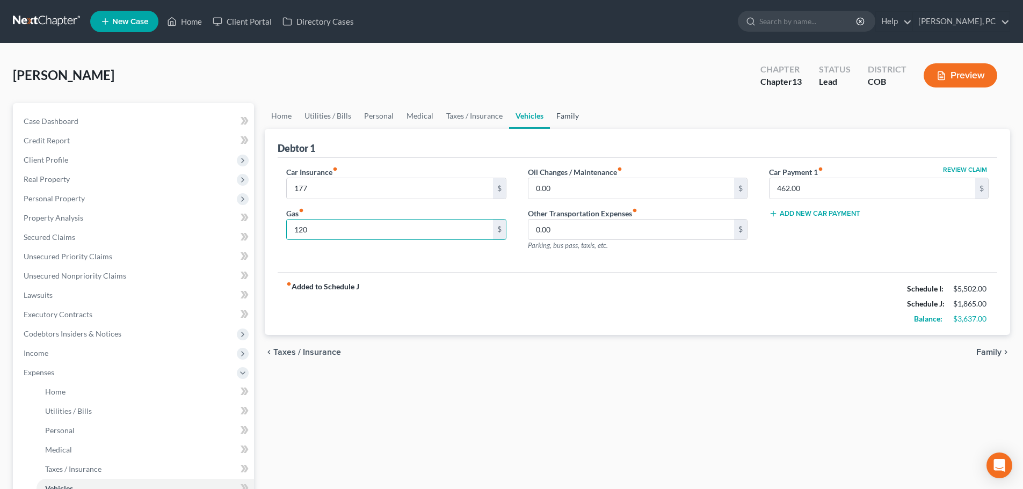
click at [569, 116] on link "Family" at bounding box center [567, 116] width 35 height 26
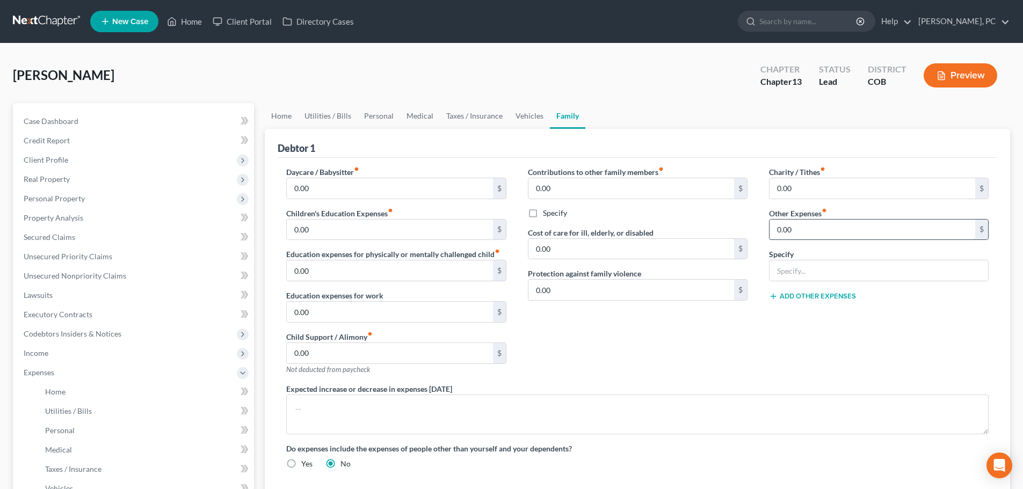
click at [818, 226] on input "0.00" at bounding box center [872, 230] width 206 height 20
type input "100"
click at [796, 267] on input "text" at bounding box center [878, 270] width 219 height 20
type input "Incidentals & Emergencies"
click at [705, 325] on div "Contributions to other family members fiber_manual_record 0.00 $ Specify Cost o…" at bounding box center [637, 274] width 241 height 217
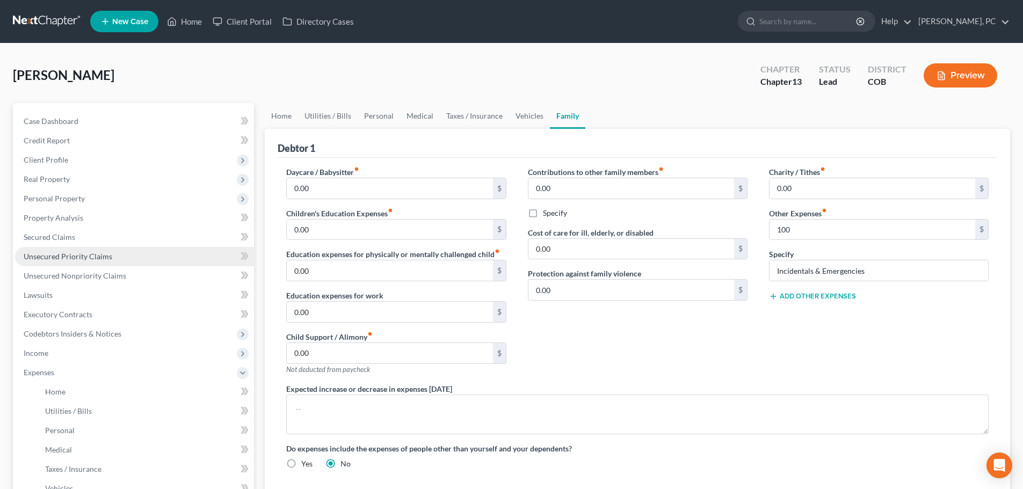
click at [90, 252] on span "Unsecured Priority Claims" at bounding box center [68, 256] width 89 height 9
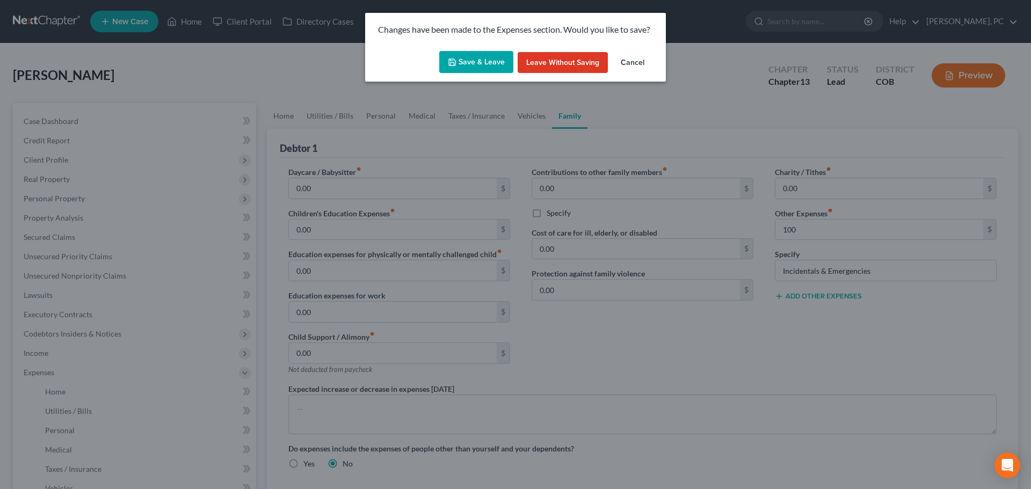
click at [456, 61] on icon "button" at bounding box center [452, 62] width 9 height 9
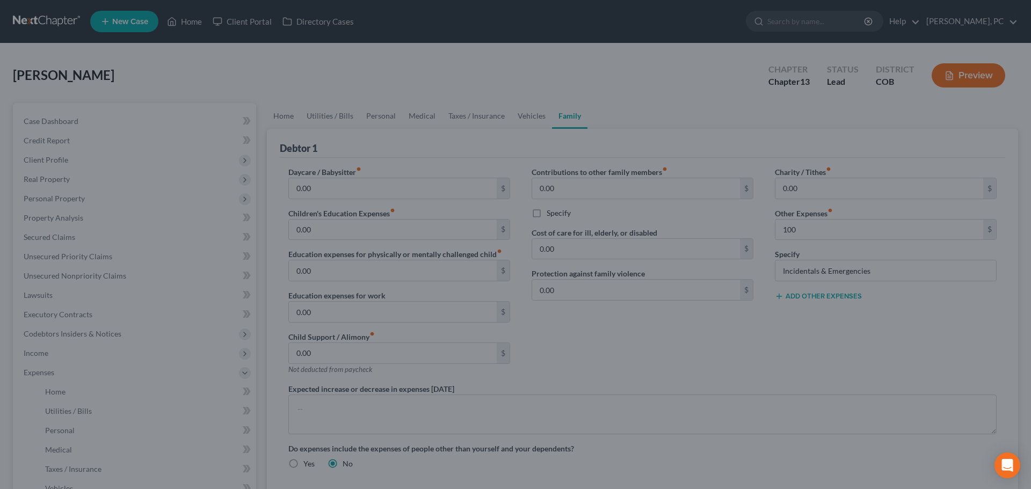
type input "100.00"
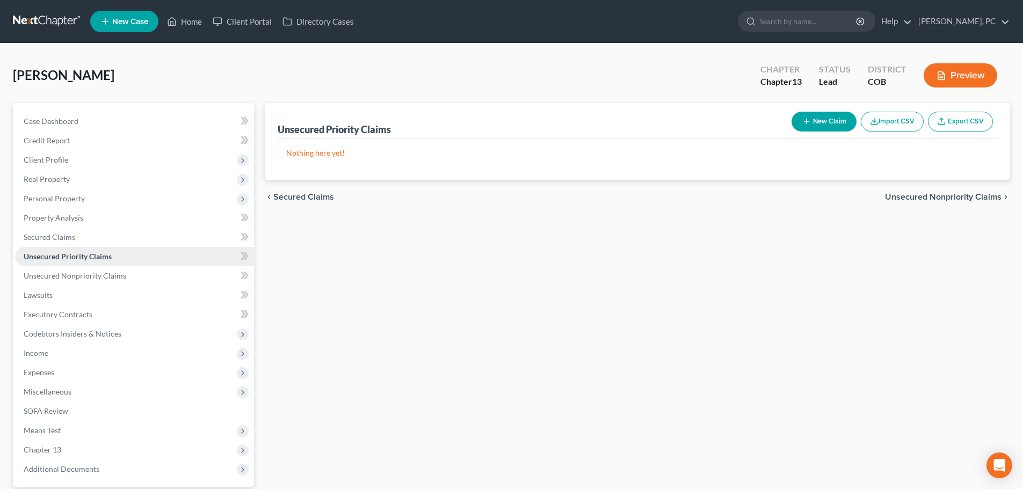
click at [76, 254] on span "Unsecured Priority Claims" at bounding box center [68, 256] width 88 height 9
click at [831, 125] on button "New Claim" at bounding box center [823, 122] width 65 height 20
select select "0"
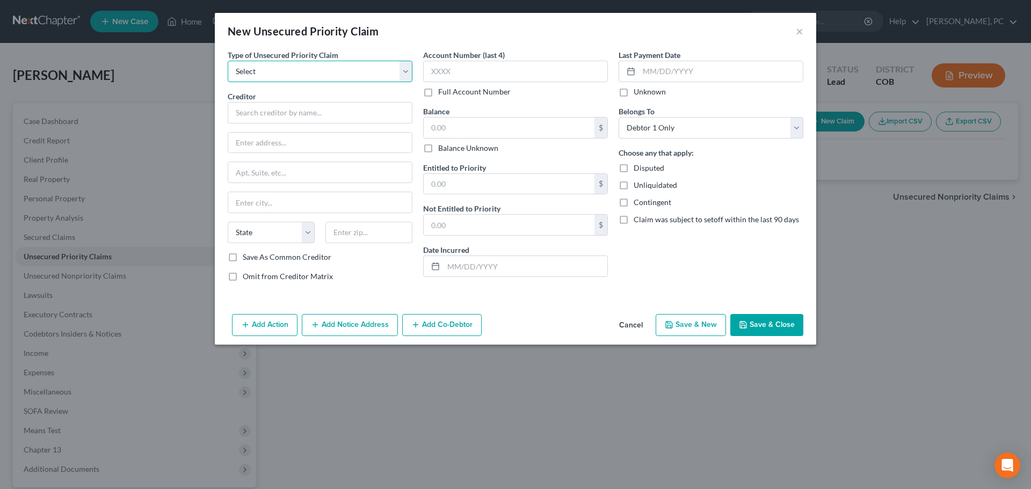
click at [271, 72] on select "Select Taxes & Other Government Units Domestic Support Obligations Extensions o…" at bounding box center [320, 71] width 185 height 21
select select "0"
click at [228, 61] on select "Select Taxes & Other Government Units Domestic Support Obligations Extensions o…" at bounding box center [320, 71] width 185 height 21
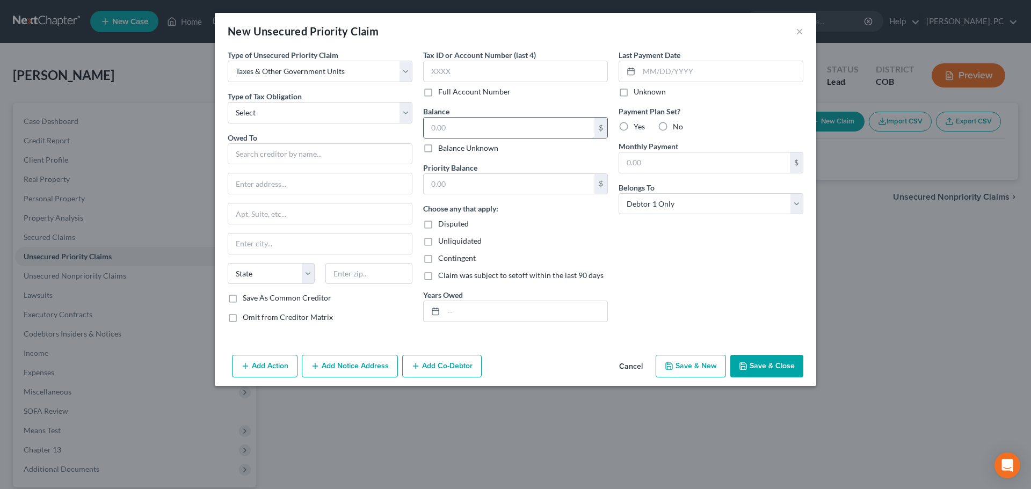
click at [483, 124] on input "text" at bounding box center [509, 128] width 171 height 20
type input "5,995"
click at [471, 180] on input "text" at bounding box center [509, 184] width 171 height 20
type input "5,995"
click at [455, 319] on input "text" at bounding box center [525, 311] width 164 height 20
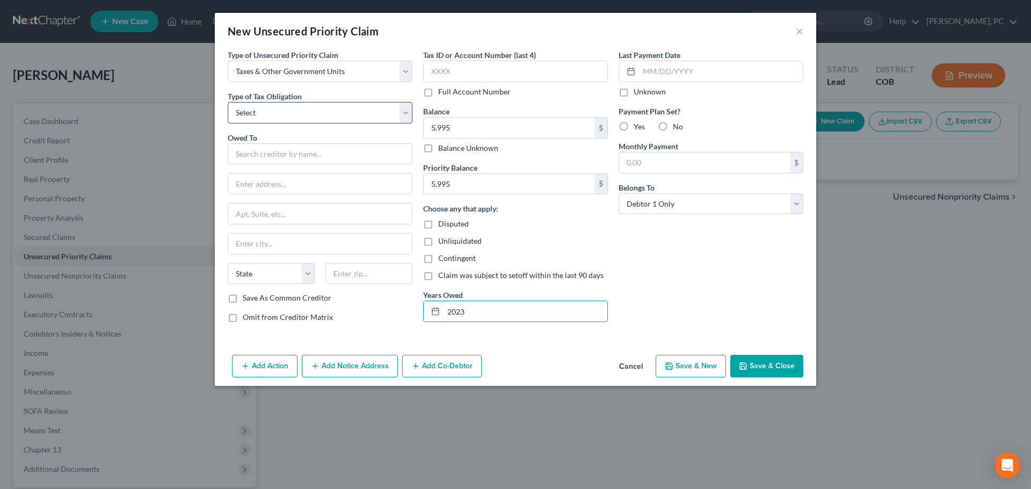
type input "2023"
click at [261, 106] on select "Select Federal City State Franchise Tax Board Other" at bounding box center [320, 112] width 185 height 21
select select "0"
click at [228, 102] on select "Select Federal City State Franchise Tax Board Other" at bounding box center [320, 112] width 185 height 21
click at [272, 152] on input "text" at bounding box center [320, 153] width 185 height 21
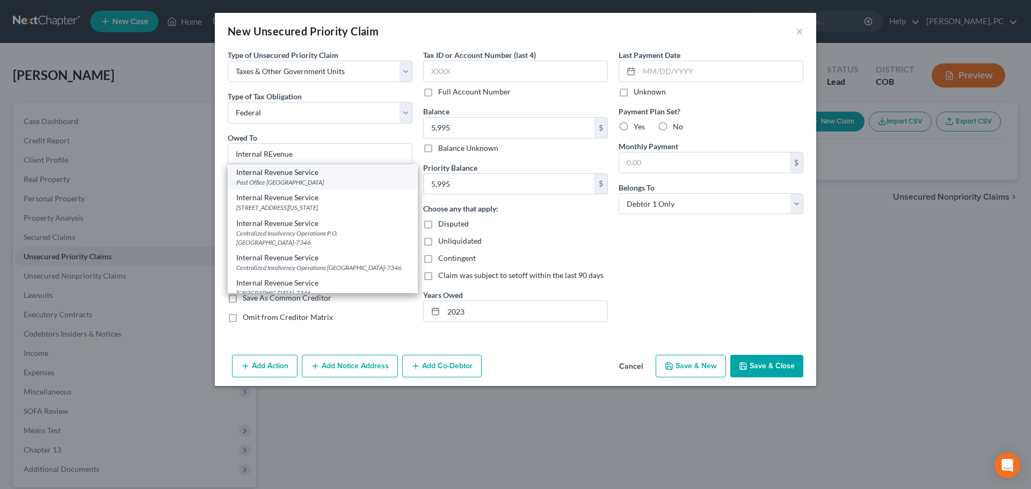
click at [304, 178] on div "Post Office [GEOGRAPHIC_DATA]" at bounding box center [322, 182] width 173 height 9
type input "Internal Revenue Service"
type input "Post Office Box 7346"
type input "Philadelphia"
select select "39"
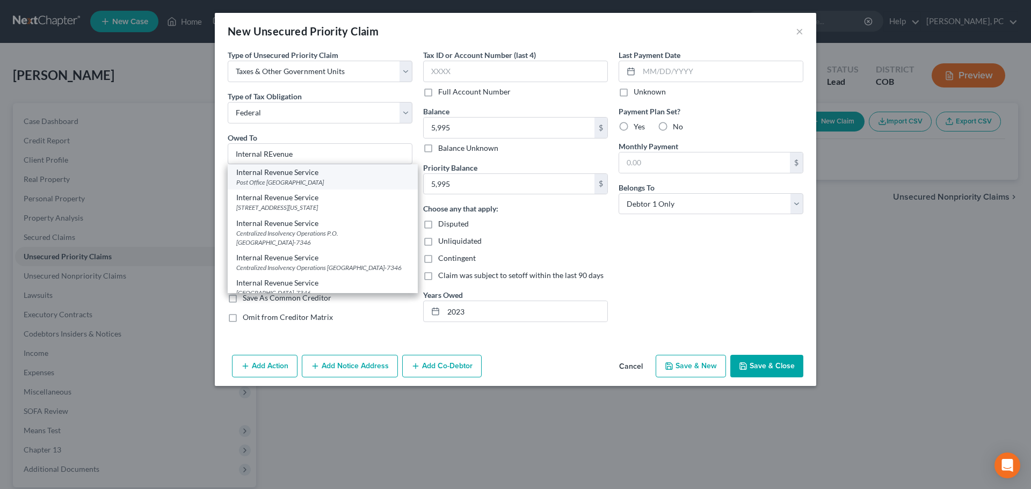
type input "19101"
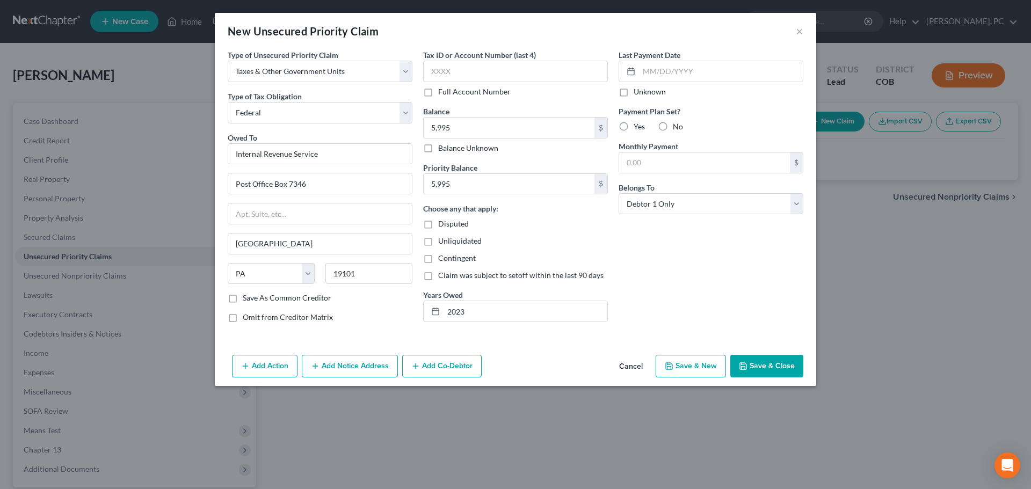
click at [329, 367] on button "Add Notice Address" at bounding box center [350, 366] width 96 height 23
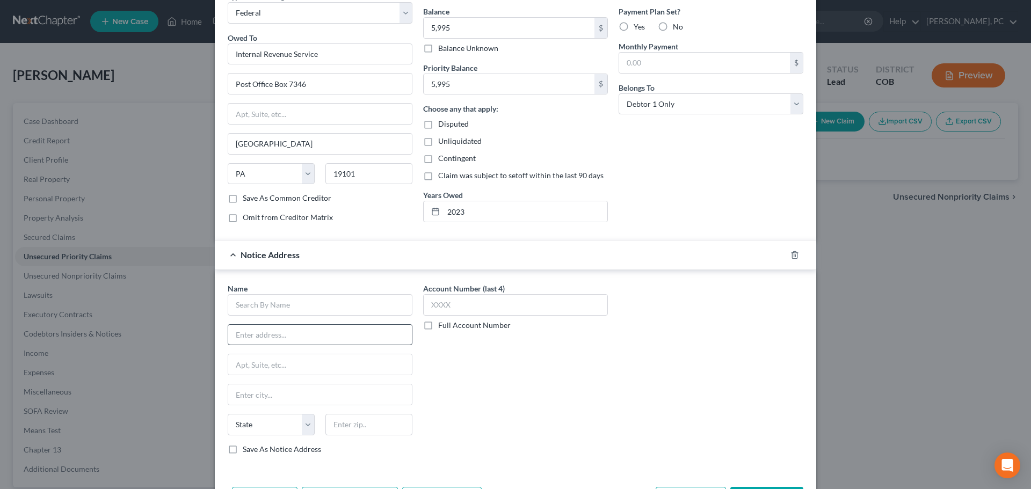
scroll to position [107, 0]
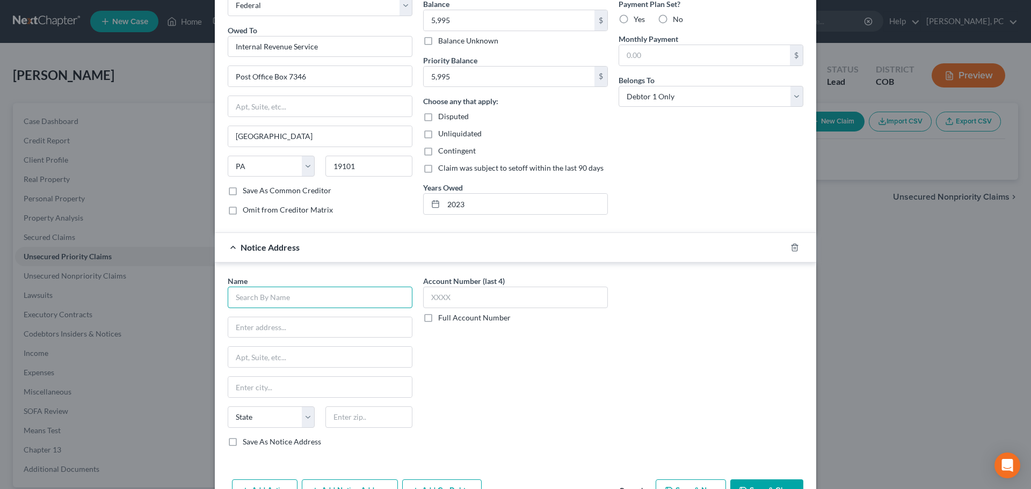
click at [278, 299] on input "text" at bounding box center [320, 297] width 185 height 21
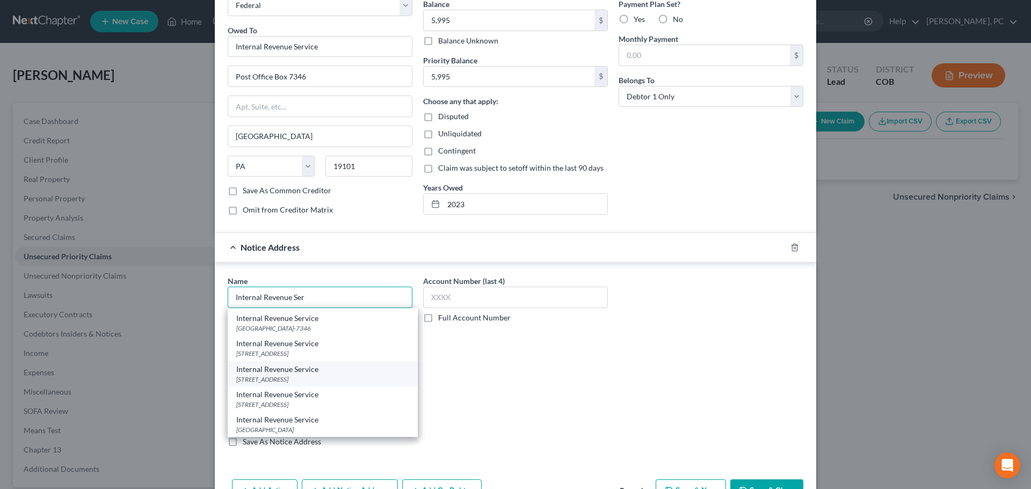
scroll to position [117, 0]
click at [287, 406] on div "1999 Broadway MS 5028-DEN, Denver, CO 80202" at bounding box center [322, 404] width 173 height 9
type input "Internal Revenue Service"
type input "1999 Broadway"
type input "MS 5028-DEN"
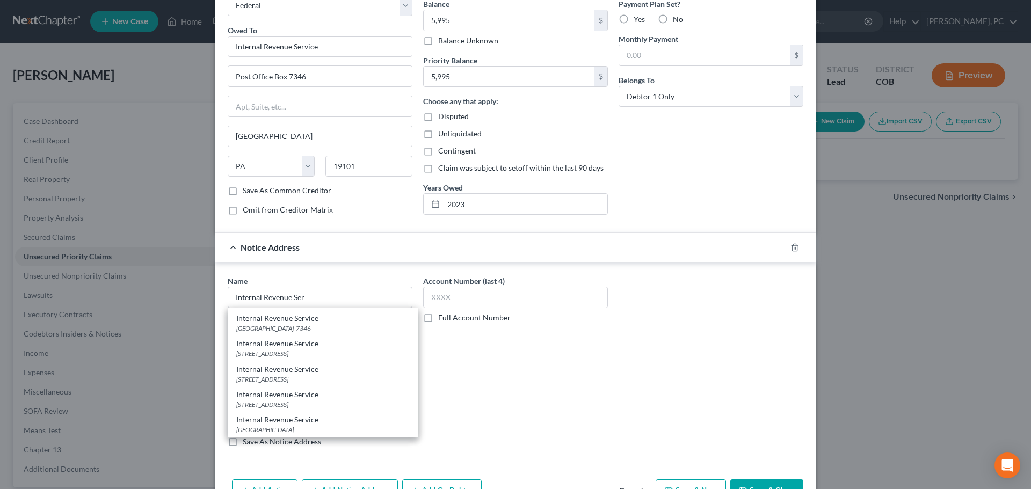
type input "[GEOGRAPHIC_DATA]"
select select "5"
type input "80202"
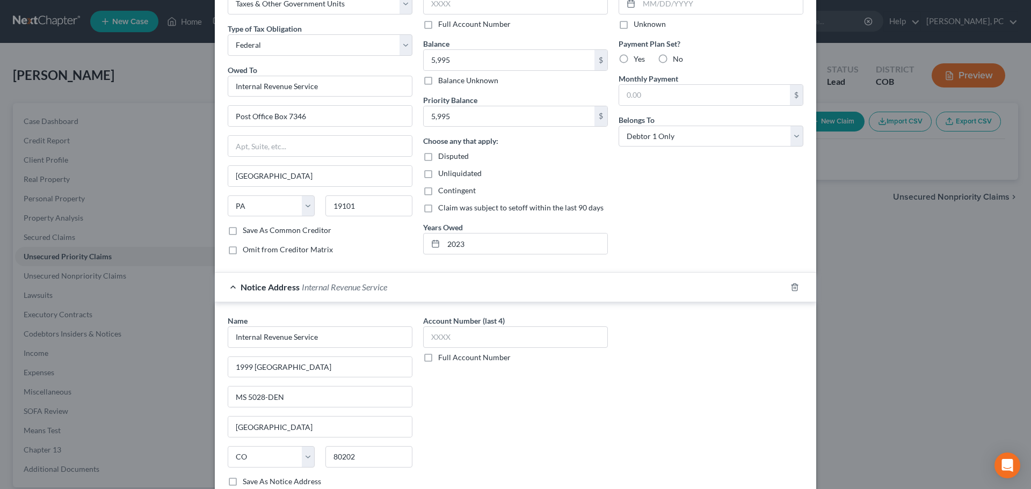
scroll to position [0, 0]
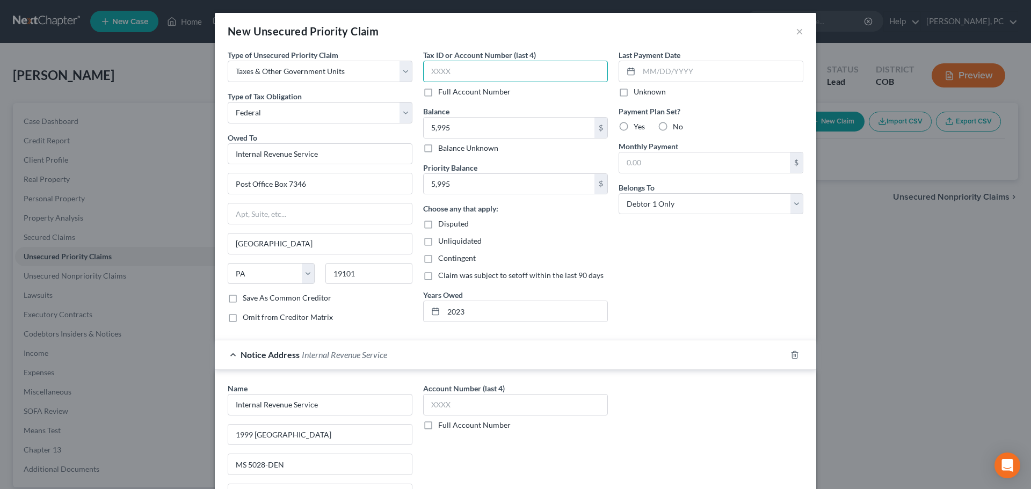
click at [449, 70] on input "text" at bounding box center [515, 71] width 185 height 21
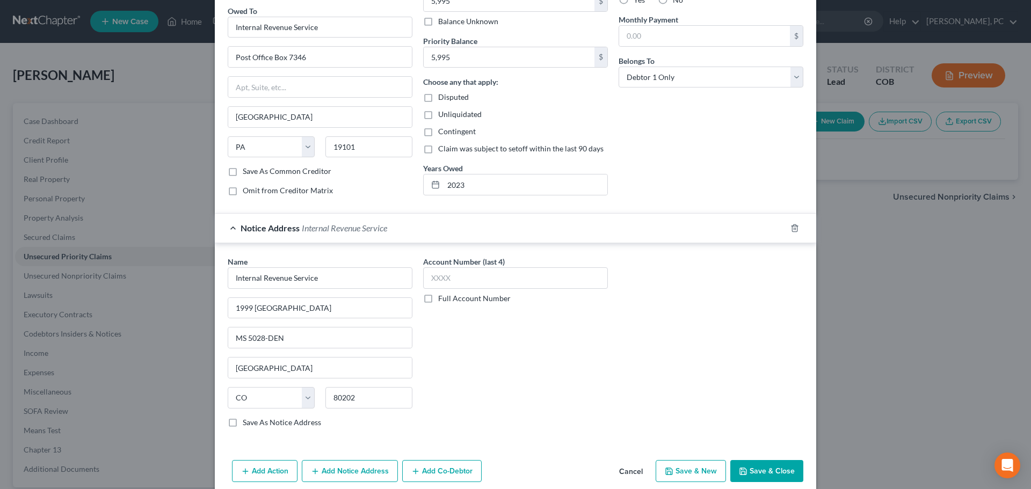
scroll to position [141, 0]
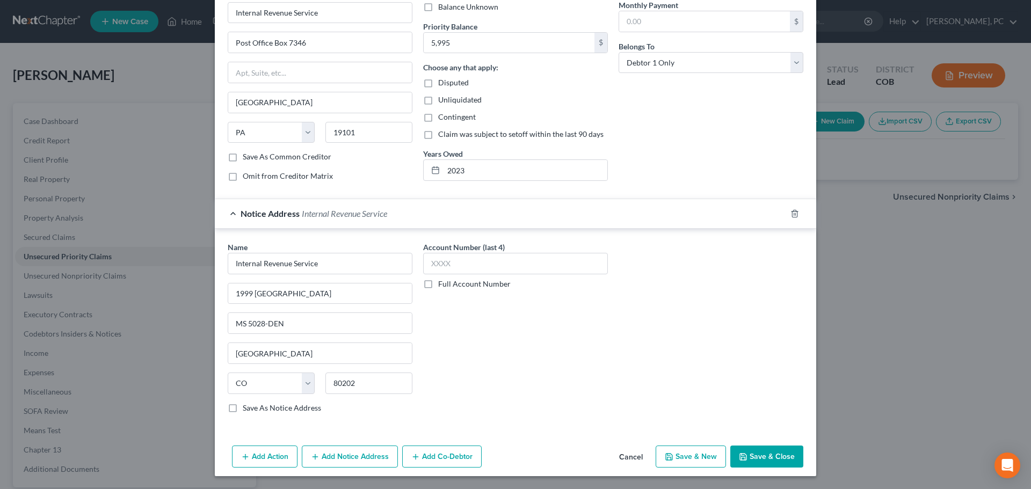
type input "1894"
drag, startPoint x: 763, startPoint y: 459, endPoint x: 758, endPoint y: 453, distance: 8.4
click at [763, 459] on button "Save & Close" at bounding box center [766, 457] width 73 height 23
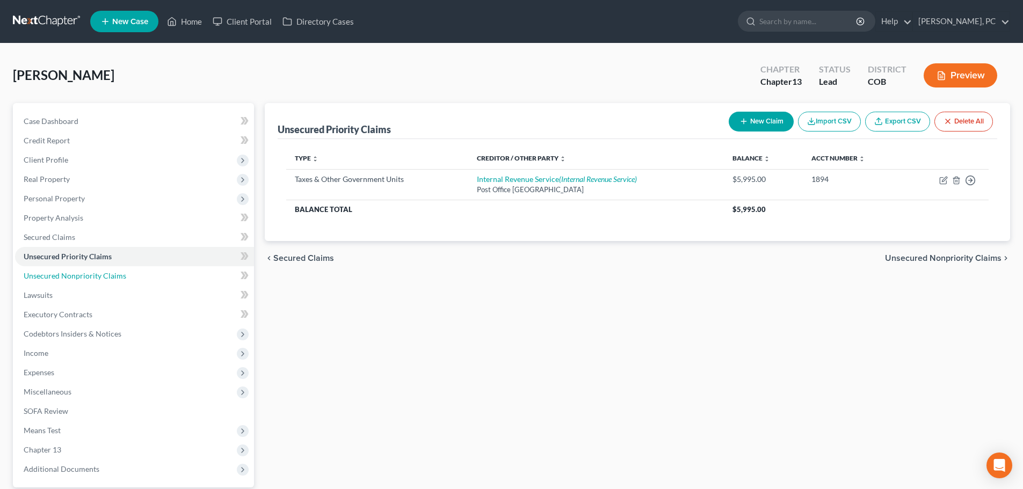
drag, startPoint x: 75, startPoint y: 278, endPoint x: 275, endPoint y: 262, distance: 200.3
click at [75, 278] on span "Unsecured Nonpriority Claims" at bounding box center [75, 275] width 103 height 9
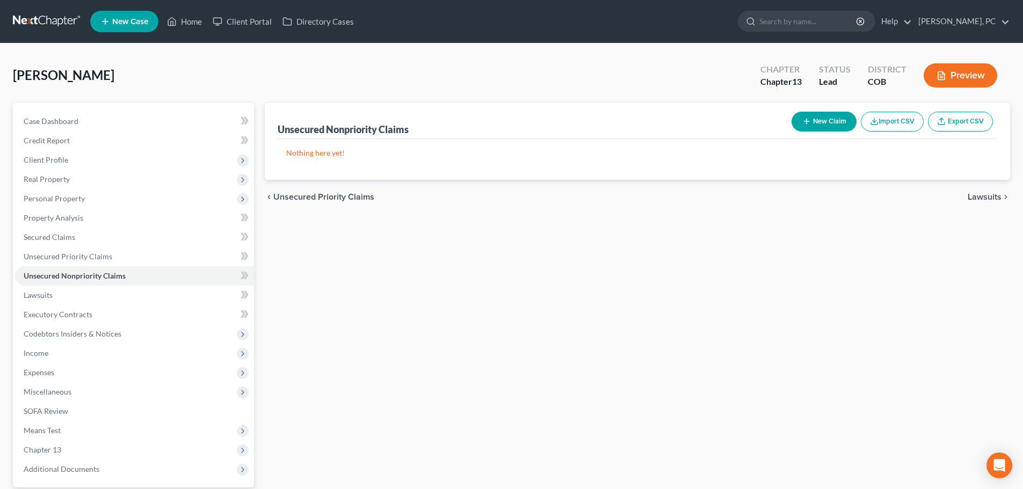
click at [818, 118] on button "New Claim" at bounding box center [823, 122] width 65 height 20
select select "0"
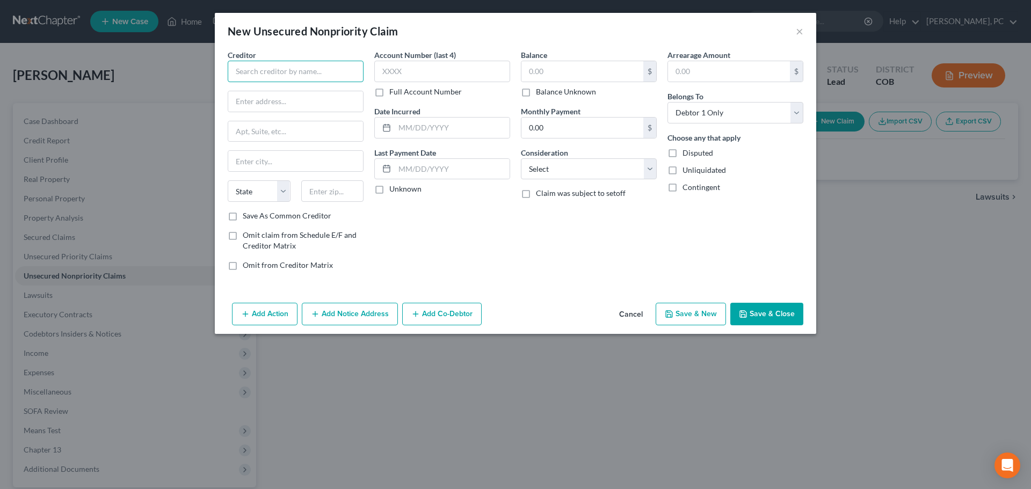
click at [317, 69] on input "text" at bounding box center [296, 71] width 136 height 21
drag, startPoint x: 272, startPoint y: 68, endPoint x: 143, endPoint y: 64, distance: 128.4
click at [143, 64] on div "New Unsecured Nonpriority Claim × Creditor * Wal mart State AL AK AR AZ CA CO C…" at bounding box center [515, 244] width 1031 height 489
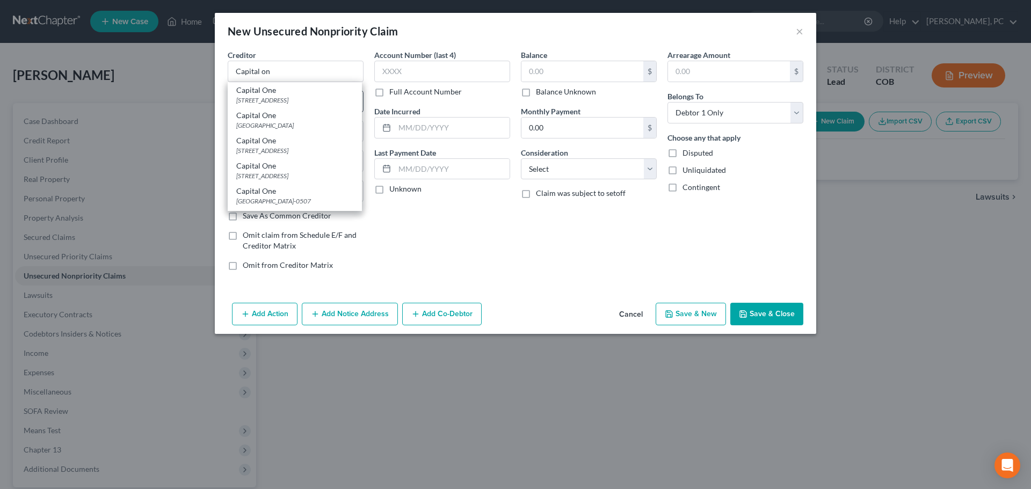
click at [274, 96] on div "[STREET_ADDRESS]" at bounding box center [294, 100] width 117 height 9
type input "Capital One"
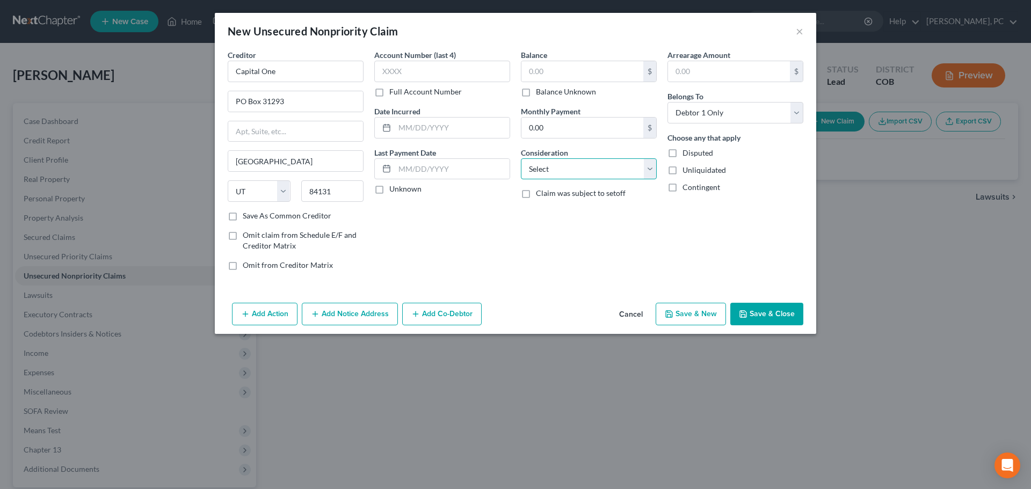
click at [551, 170] on select "Select Cable / Satellite Services Collection Agency Credit Card Debt Debt Couns…" at bounding box center [589, 168] width 136 height 21
click at [521, 158] on select "Select Cable / Satellite Services Collection Agency Credit Card Debt Debt Couns…" at bounding box center [589, 168] width 136 height 21
drag, startPoint x: 526, startPoint y: 94, endPoint x: 583, endPoint y: 160, distance: 86.4
click at [536, 94] on label "Balance Unknown" at bounding box center [566, 91] width 60 height 11
click at [540, 93] on input "Balance Unknown" at bounding box center [543, 89] width 7 height 7
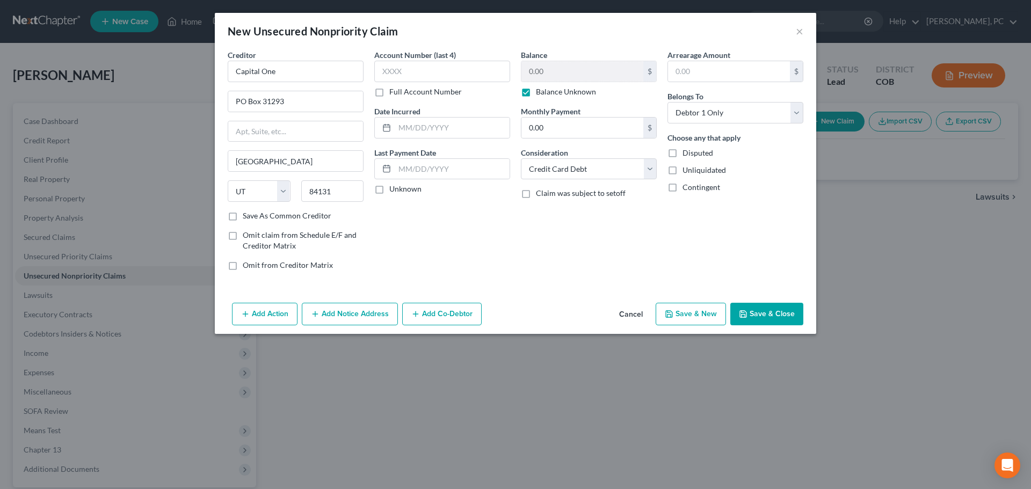
click at [693, 312] on button "Save & New" at bounding box center [691, 314] width 70 height 23
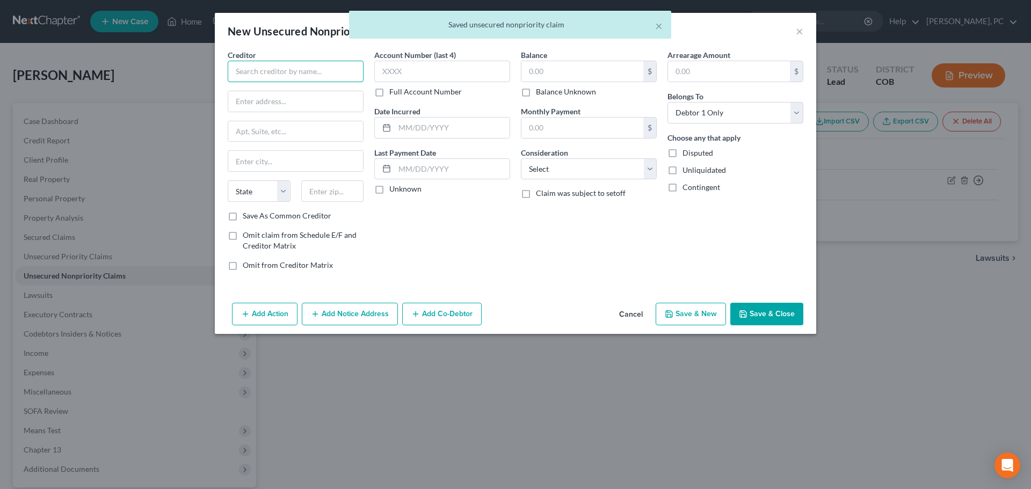
click at [277, 71] on input "text" at bounding box center [296, 71] width 136 height 21
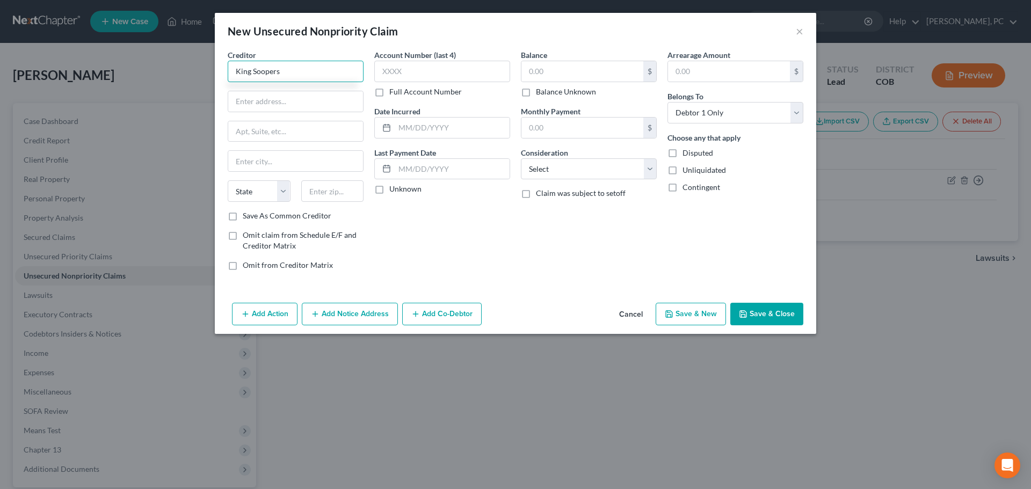
drag, startPoint x: 293, startPoint y: 68, endPoint x: 154, endPoint y: 73, distance: 139.7
click at [154, 72] on div "New Unsecured Nonpriority Claim × Creditor * King Soopers State AL AK AR AZ CA …" at bounding box center [515, 244] width 1031 height 489
click at [270, 67] on input "text" at bounding box center [296, 71] width 136 height 21
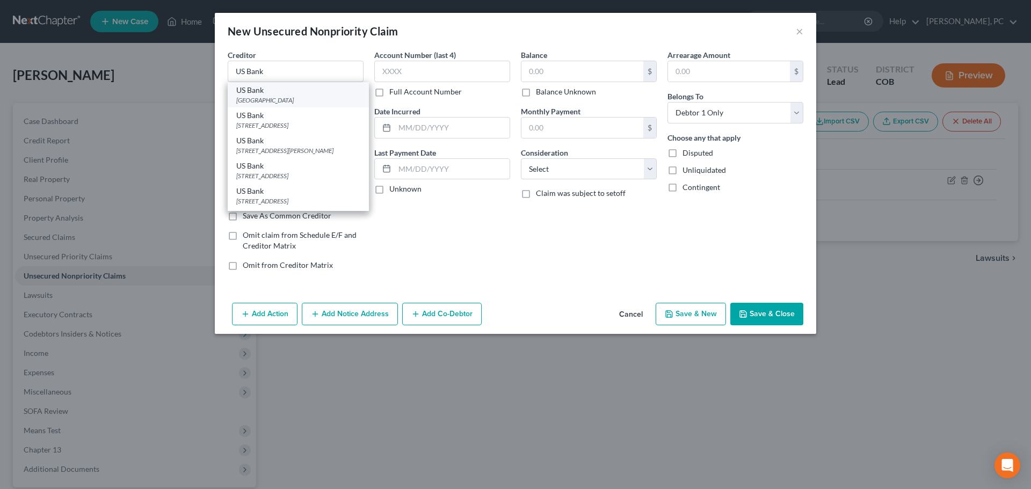
click at [279, 104] on div "[GEOGRAPHIC_DATA]" at bounding box center [298, 100] width 124 height 9
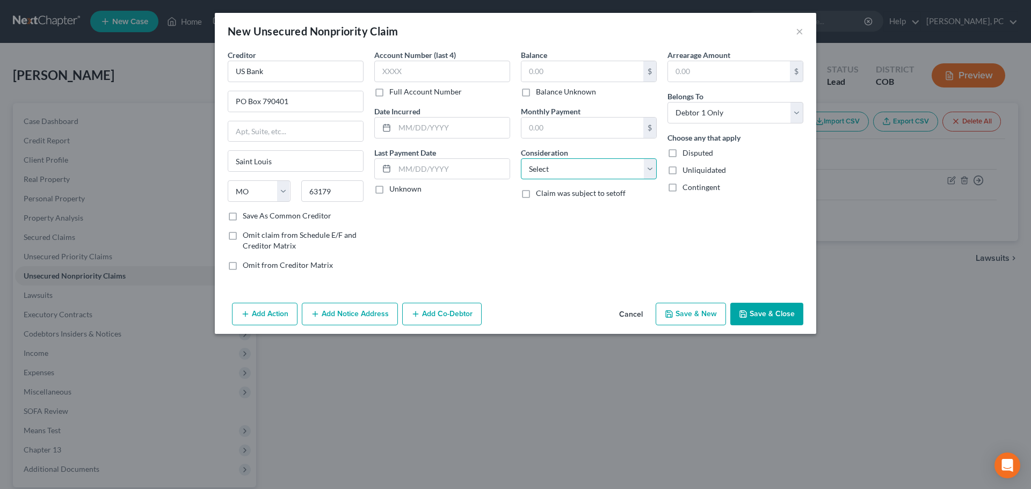
click at [542, 176] on select "Select Cable / Satellite Services Collection Agency Credit Card Debt Debt Couns…" at bounding box center [589, 168] width 136 height 21
click at [521, 158] on select "Select Cable / Satellite Services Collection Agency Credit Card Debt Debt Couns…" at bounding box center [589, 168] width 136 height 21
click at [555, 63] on input "text" at bounding box center [582, 71] width 122 height 20
click at [754, 321] on button "Save & Close" at bounding box center [766, 314] width 73 height 23
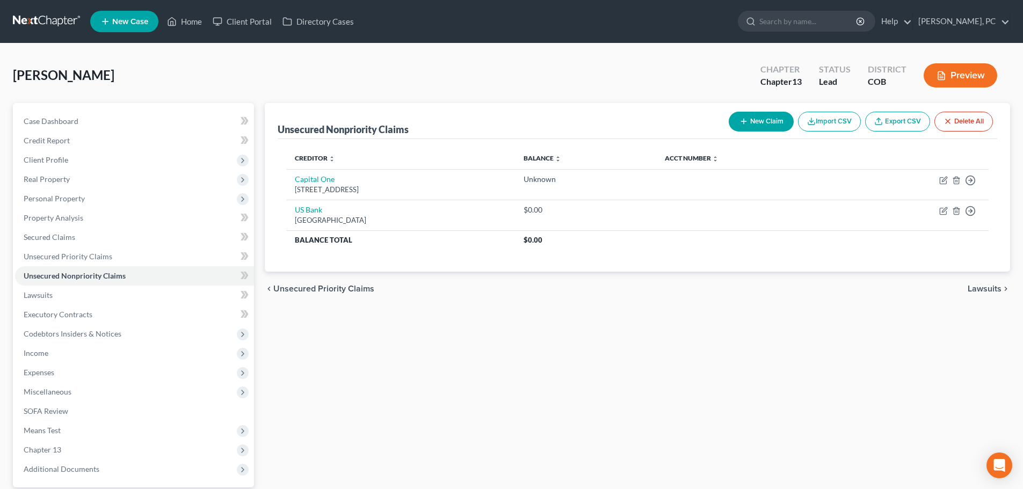
click at [753, 118] on button "New Claim" at bounding box center [761, 122] width 65 height 20
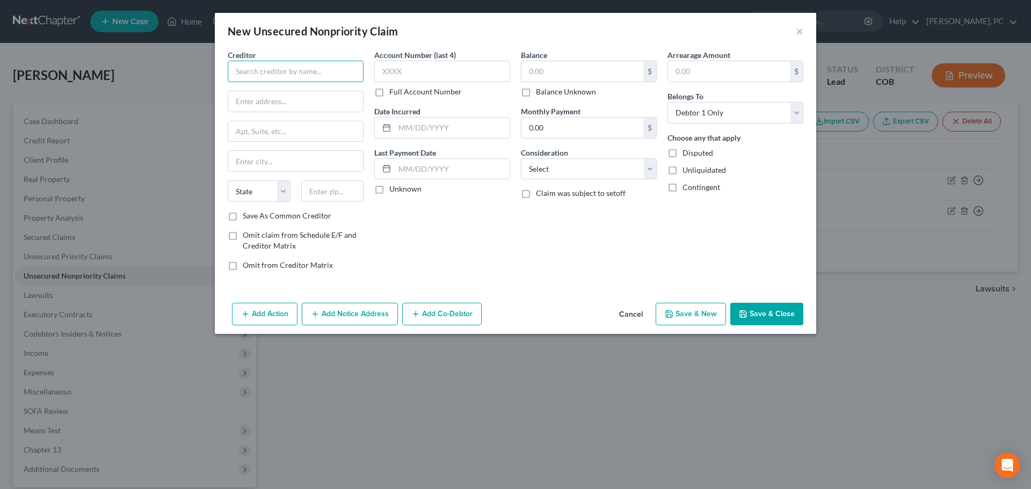
click at [257, 71] on input "text" at bounding box center [296, 71] width 136 height 21
click at [330, 68] on input "Ent Federal Credit Union" at bounding box center [296, 71] width 136 height 21
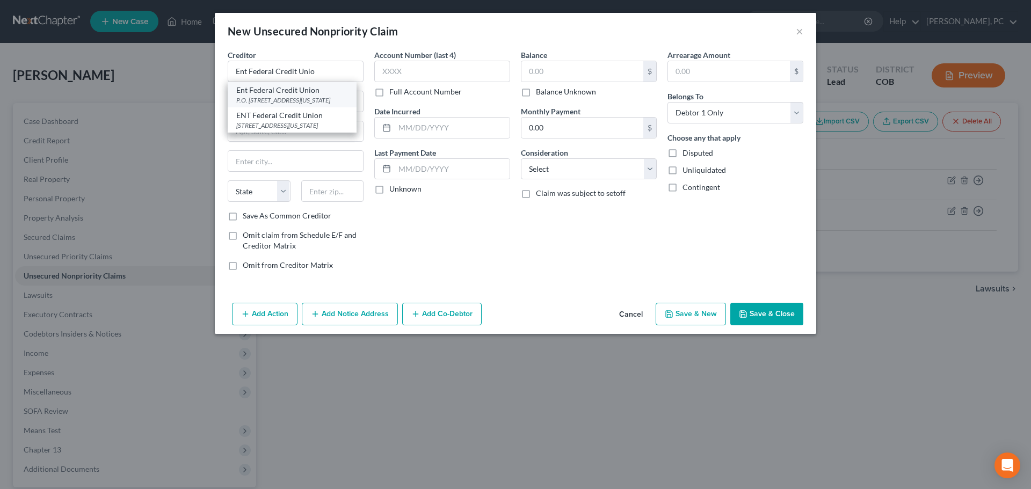
click at [287, 94] on div "Ent Federal Credit Union" at bounding box center [292, 90] width 112 height 11
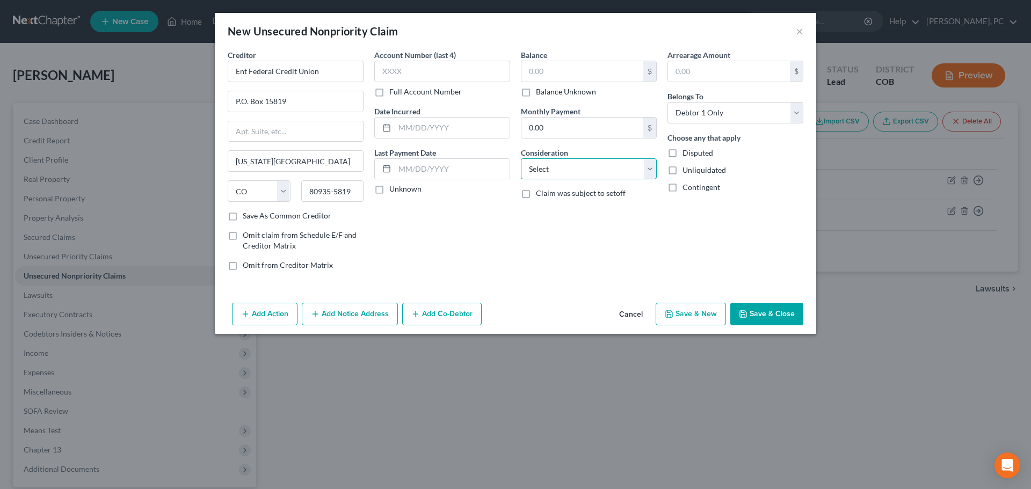
drag, startPoint x: 572, startPoint y: 172, endPoint x: 572, endPoint y: 179, distance: 7.0
click at [572, 172] on select "Select Cable / Satellite Services Collection Agency Credit Card Debt Debt Couns…" at bounding box center [589, 168] width 136 height 21
click at [521, 158] on select "Select Cable / Satellite Services Collection Agency Credit Card Debt Debt Couns…" at bounding box center [589, 168] width 136 height 21
click at [545, 76] on input "text" at bounding box center [582, 71] width 122 height 20
click at [567, 68] on input "text" at bounding box center [582, 71] width 122 height 20
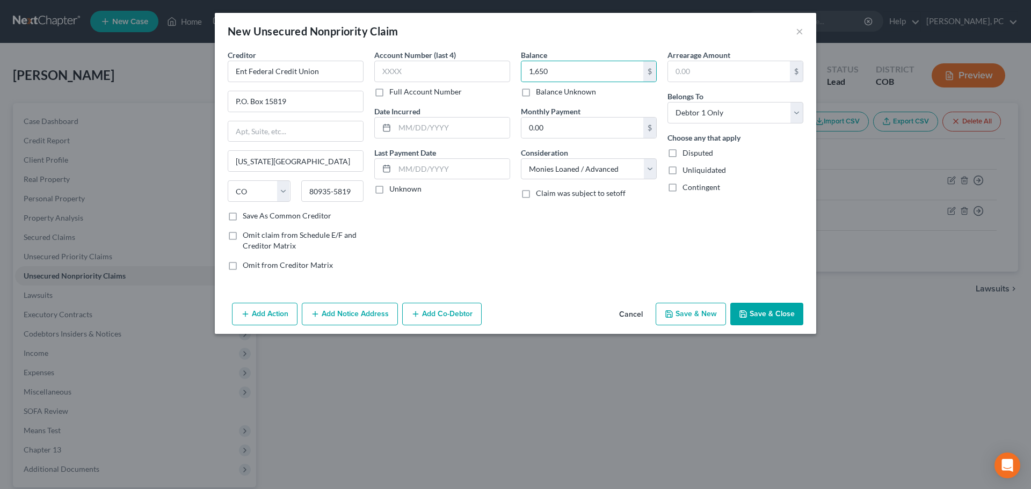
click at [776, 309] on button "Save & Close" at bounding box center [766, 314] width 73 height 23
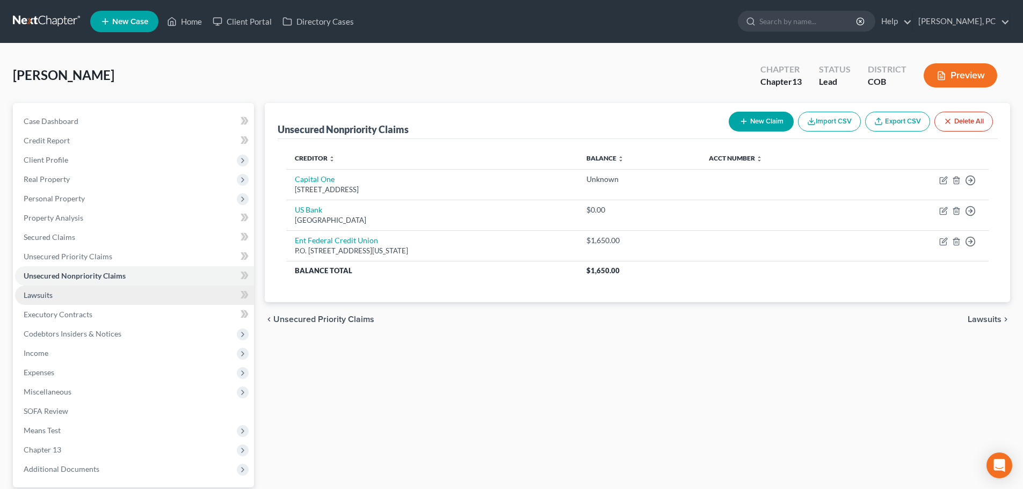
drag, startPoint x: 52, startPoint y: 288, endPoint x: 70, endPoint y: 289, distance: 18.3
click at [52, 288] on link "Lawsuits" at bounding box center [134, 295] width 239 height 19
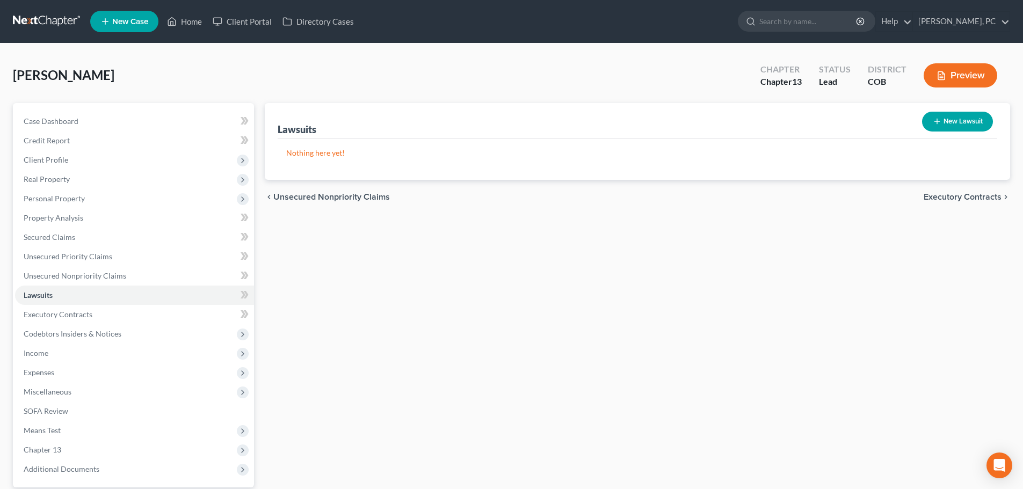
click at [939, 126] on button "New Lawsuit" at bounding box center [957, 122] width 71 height 20
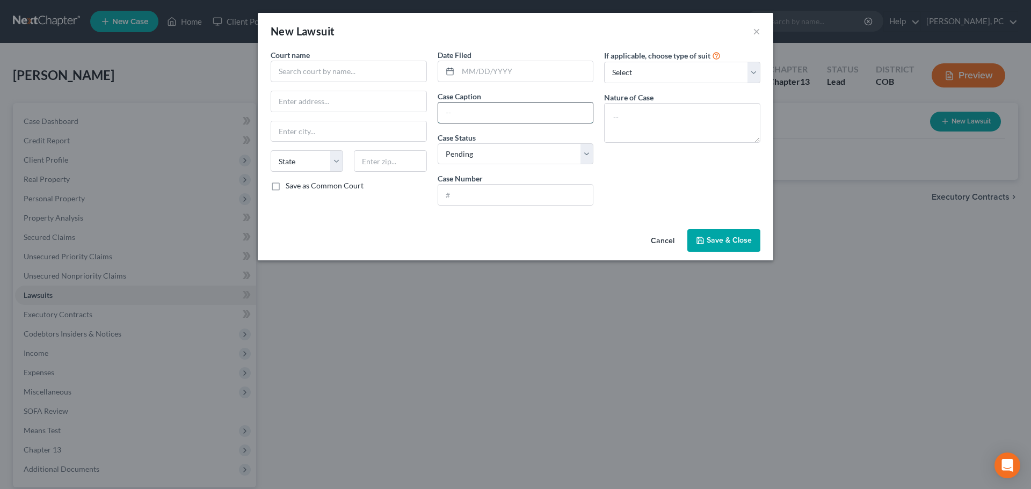
click at [468, 115] on input "text" at bounding box center [515, 113] width 155 height 20
paste input "Phh Mortgage Corporation v. Danford SR, Douglas L"
click at [628, 119] on textarea at bounding box center [682, 123] width 156 height 40
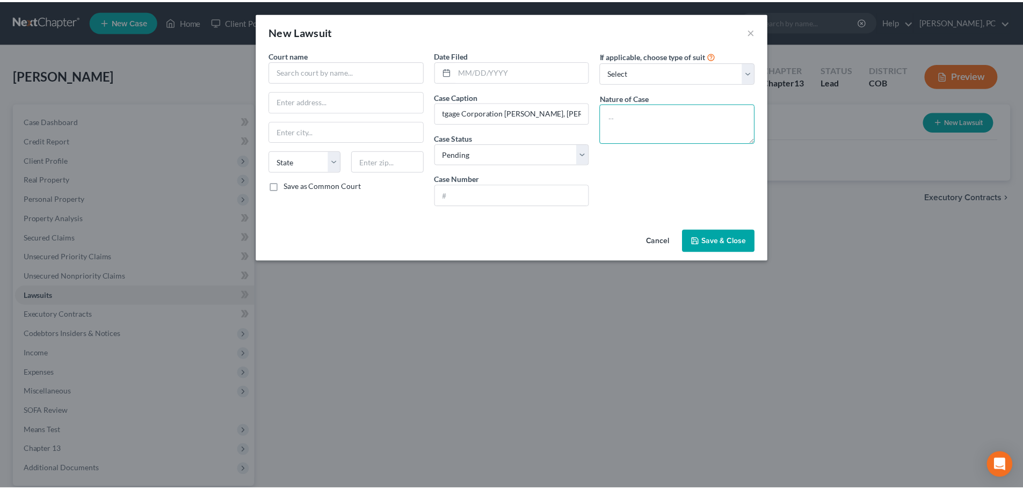
scroll to position [0, 0]
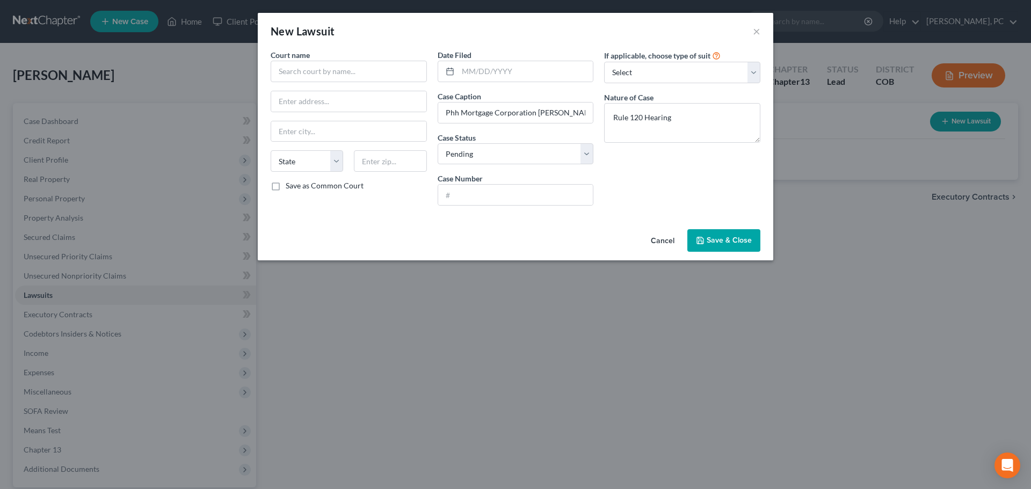
click at [502, 84] on div "Date Filed Case Caption Phh Mortgage Corporation v. Danford SR, Douglas L Case …" at bounding box center [515, 131] width 167 height 165
click at [504, 79] on input "text" at bounding box center [525, 71] width 135 height 20
click at [287, 71] on input "text" at bounding box center [349, 71] width 156 height 21
click at [510, 208] on div "Date Filed 08/05/2025 Case Caption Phh Mortgage Corporation v. Danford SR, Doug…" at bounding box center [515, 131] width 167 height 165
click at [510, 194] on input "text" at bounding box center [515, 195] width 155 height 20
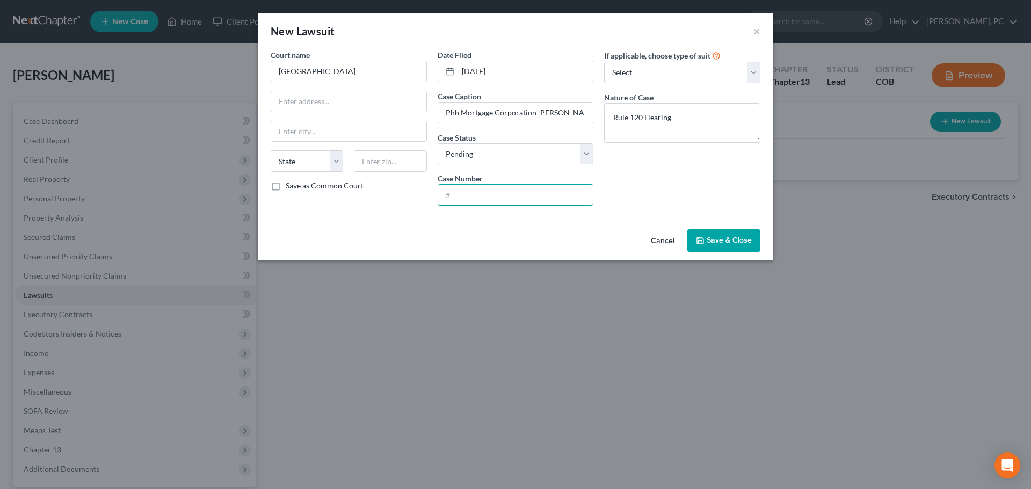
paste input "2025CV031259"
click at [487, 159] on select "Select Pending On Appeal Concluded" at bounding box center [516, 153] width 156 height 21
click at [438, 143] on select "Select Pending On Appeal Concluded" at bounding box center [516, 153] width 156 height 21
click at [719, 248] on button "Save & Close" at bounding box center [723, 240] width 73 height 23
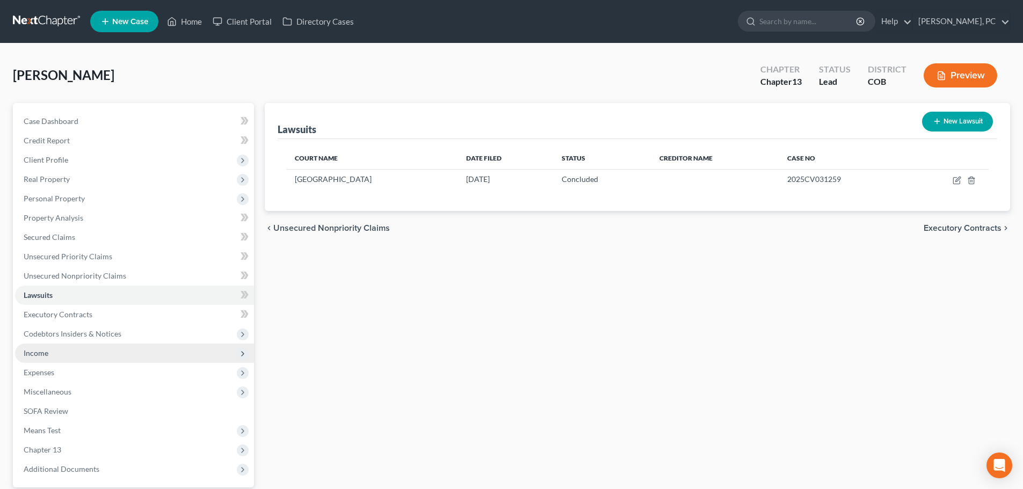
click at [39, 353] on span "Income" at bounding box center [36, 352] width 25 height 9
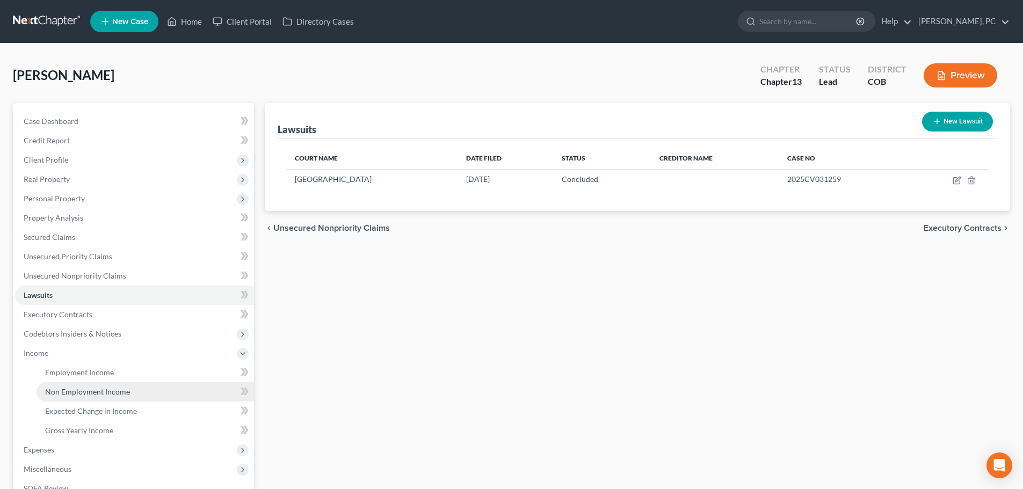
click at [79, 390] on span "Non Employment Income" at bounding box center [87, 391] width 85 height 9
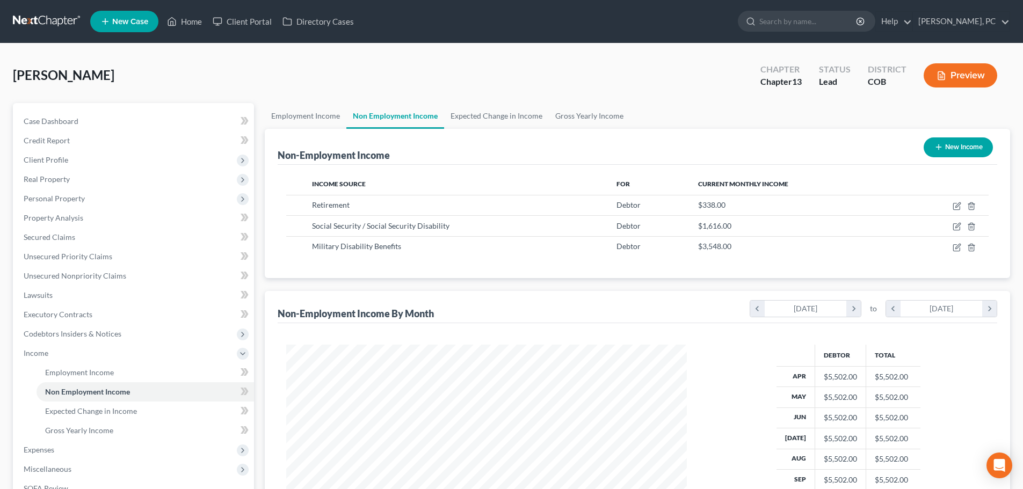
scroll to position [200, 422]
drag, startPoint x: 700, startPoint y: 246, endPoint x: 732, endPoint y: 246, distance: 32.2
click at [732, 246] on div "$3,548.00" at bounding box center [795, 246] width 194 height 11
copy span "3,548.00"
click at [87, 427] on span "Gross Yearly Income" at bounding box center [79, 430] width 68 height 9
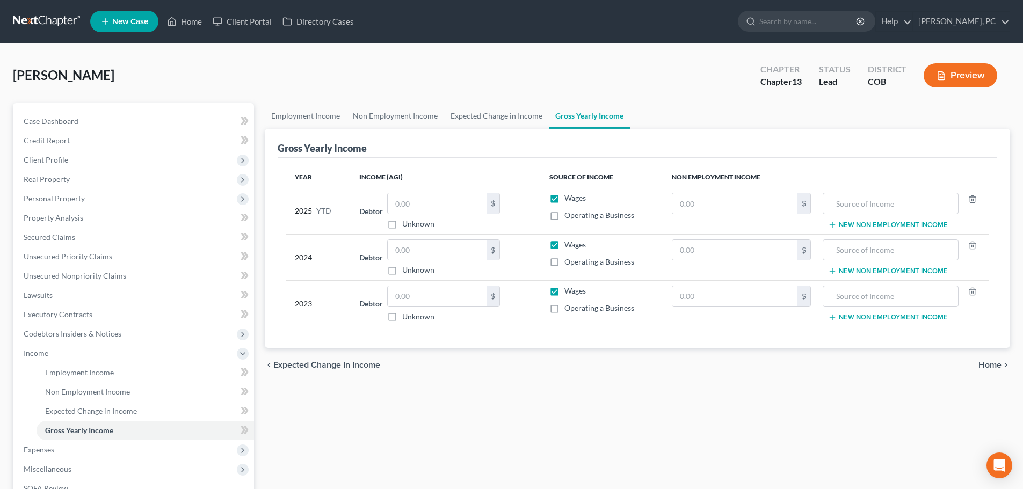
click at [854, 227] on button "New Non Employment Income" at bounding box center [888, 225] width 120 height 9
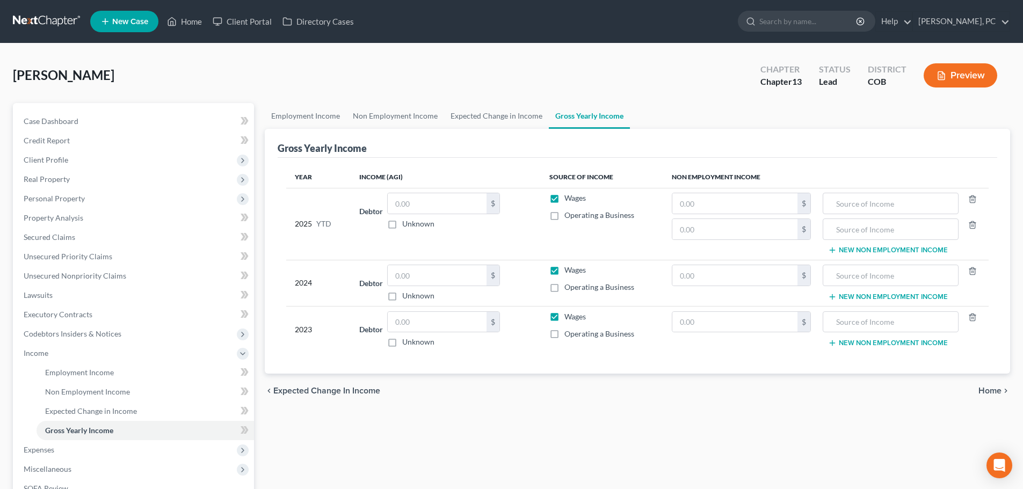
click at [854, 246] on button "New Non Employment Income" at bounding box center [888, 250] width 120 height 9
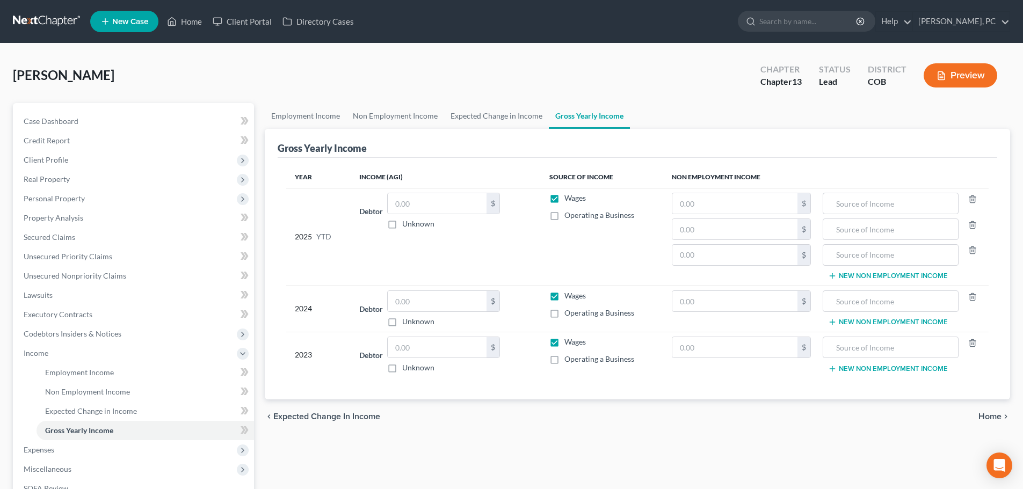
click at [863, 323] on button "New Non Employment Income" at bounding box center [888, 322] width 120 height 9
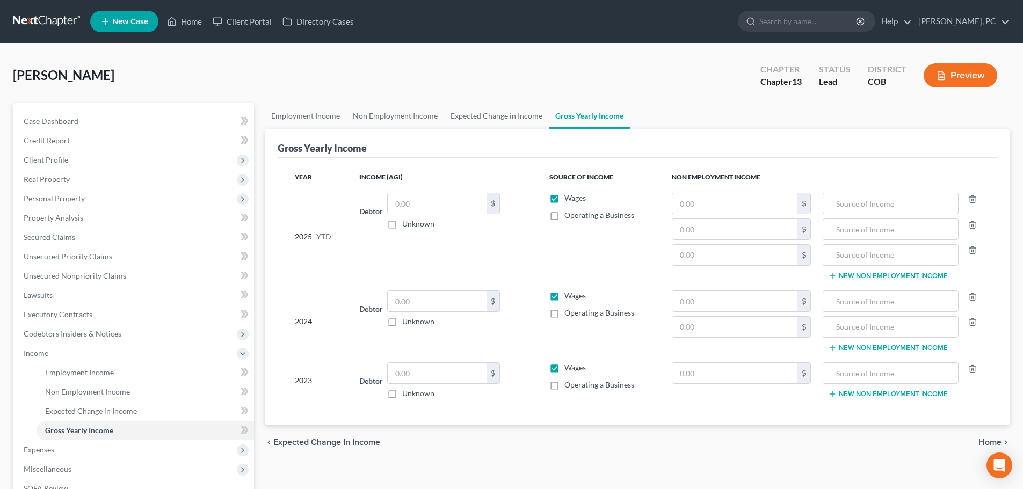
click at [868, 346] on button "New Non Employment Income" at bounding box center [888, 348] width 120 height 9
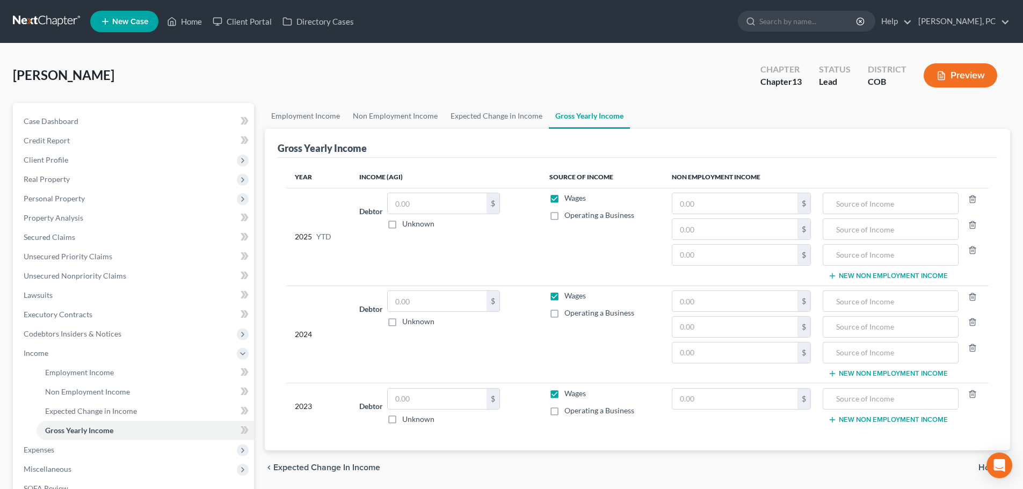
click at [855, 421] on button "New Non Employment Income" at bounding box center [888, 420] width 120 height 9
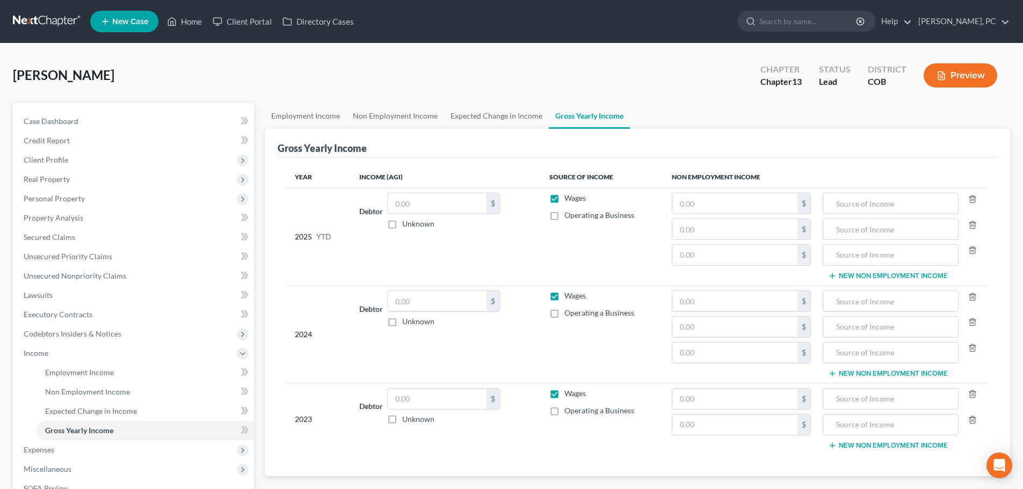
click at [855, 440] on td "New Non Employment Income" at bounding box center [903, 418] width 169 height 71
click at [868, 448] on button "New Non Employment Income" at bounding box center [888, 445] width 120 height 9
click at [847, 206] on input "text" at bounding box center [889, 203] width 123 height 20
drag, startPoint x: 887, startPoint y: 206, endPoint x: 825, endPoint y: 201, distance: 62.4
click at [826, 201] on div "VA Disability" at bounding box center [890, 203] width 135 height 21
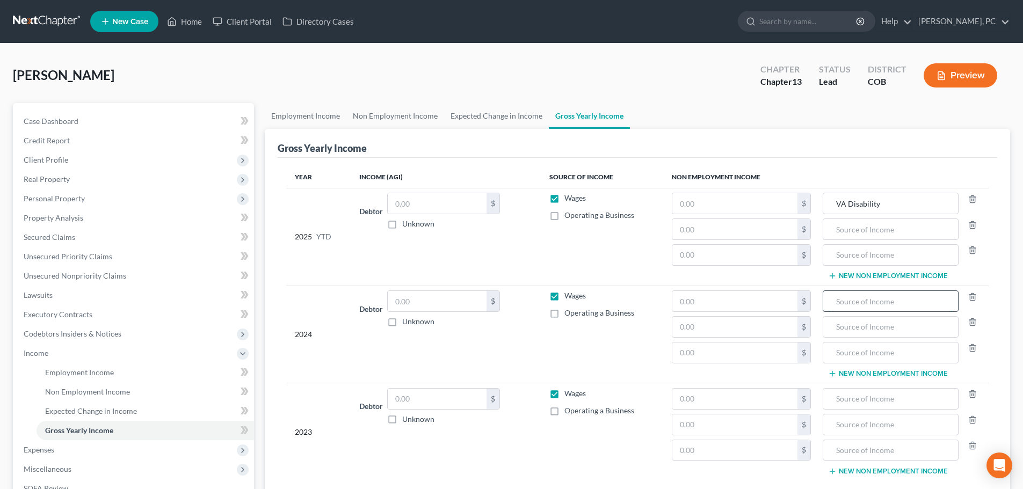
click at [850, 295] on input "text" at bounding box center [889, 301] width 123 height 20
paste input "VA Disability"
click at [850, 395] on input "text" at bounding box center [889, 399] width 123 height 20
paste input "VA Disability"
click at [855, 235] on input "text" at bounding box center [889, 229] width 123 height 20
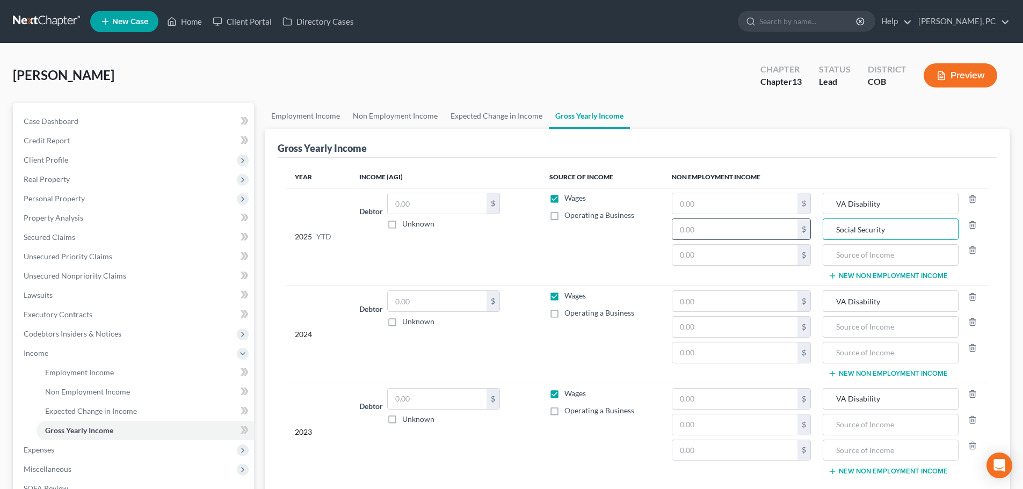
drag, startPoint x: 887, startPoint y: 229, endPoint x: 806, endPoint y: 228, distance: 80.5
click at [806, 228] on tr "2025 YTD Debtor $ Unknown Balance Undetermined $ Unknown Wages Operating a Busi…" at bounding box center [637, 237] width 702 height 98
click at [859, 335] on input "text" at bounding box center [889, 327] width 123 height 20
paste input "Social Security"
click at [852, 427] on input "text" at bounding box center [889, 425] width 123 height 20
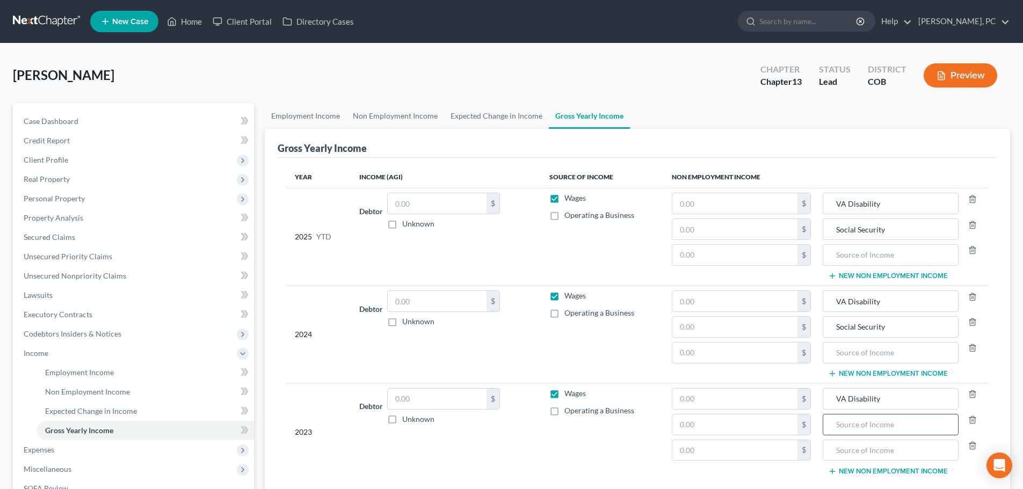
paste input "Social Security"
click at [840, 257] on input "text" at bounding box center [889, 255] width 123 height 20
drag, startPoint x: 908, startPoint y: 256, endPoint x: 810, endPoint y: 252, distance: 97.8
click at [811, 252] on tr "2025 YTD Debtor $ Unknown Balance Undetermined $ Unknown Wages Operating a Busi…" at bounding box center [637, 237] width 702 height 98
click at [853, 350] on input "text" at bounding box center [889, 353] width 123 height 20
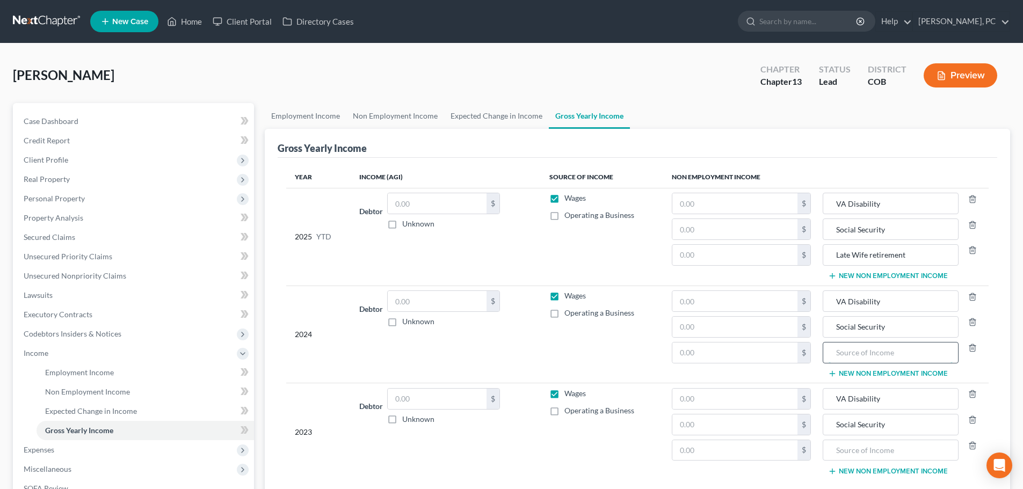
paste input "Late Wife retirement"
click at [855, 455] on input "text" at bounding box center [889, 450] width 123 height 20
paste input "Late Wife retirement"
click at [689, 203] on input "text" at bounding box center [734, 203] width 125 height 20
click at [700, 234] on input "text" at bounding box center [734, 229] width 125 height 20
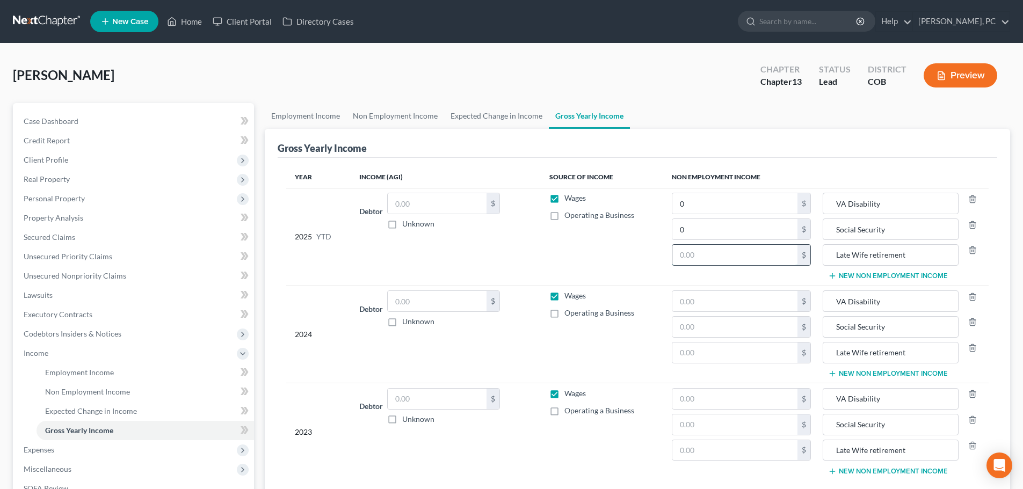
click at [695, 256] on input "text" at bounding box center [734, 255] width 125 height 20
click at [693, 292] on input "text" at bounding box center [734, 301] width 125 height 20
click at [693, 324] on input "text" at bounding box center [734, 327] width 125 height 20
click at [693, 350] on input "text" at bounding box center [734, 353] width 125 height 20
click at [696, 395] on input "text" at bounding box center [734, 399] width 125 height 20
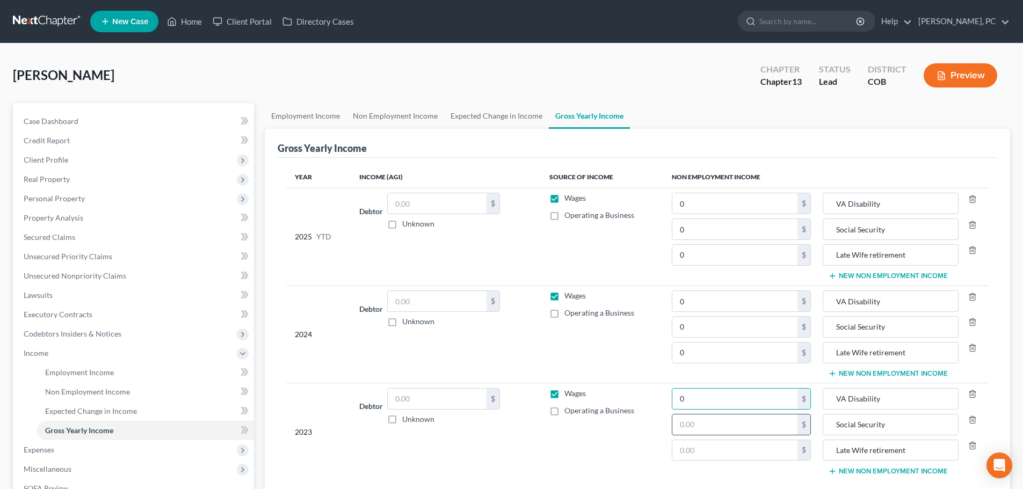
click at [696, 433] on input "text" at bounding box center [734, 425] width 125 height 20
click at [695, 443] on input "text" at bounding box center [734, 450] width 125 height 20
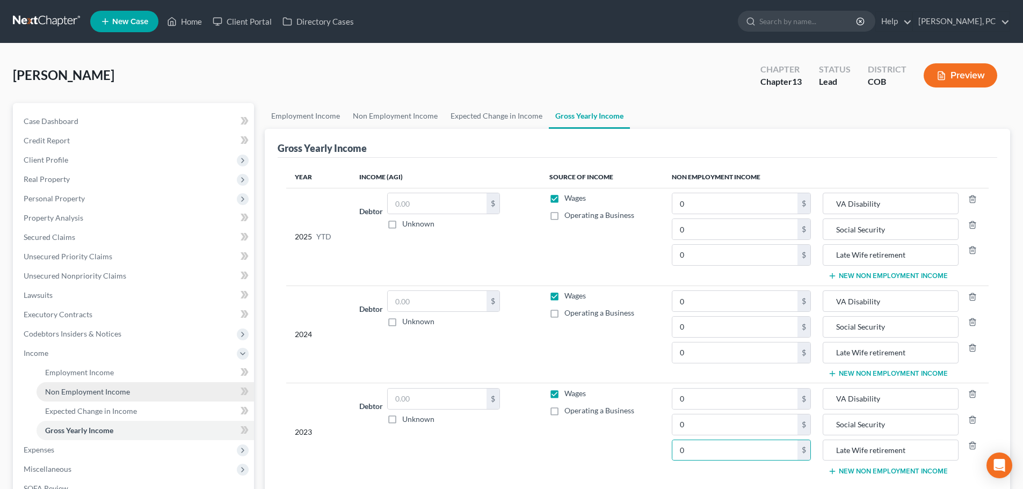
click at [82, 391] on span "Non Employment Income" at bounding box center [87, 391] width 85 height 9
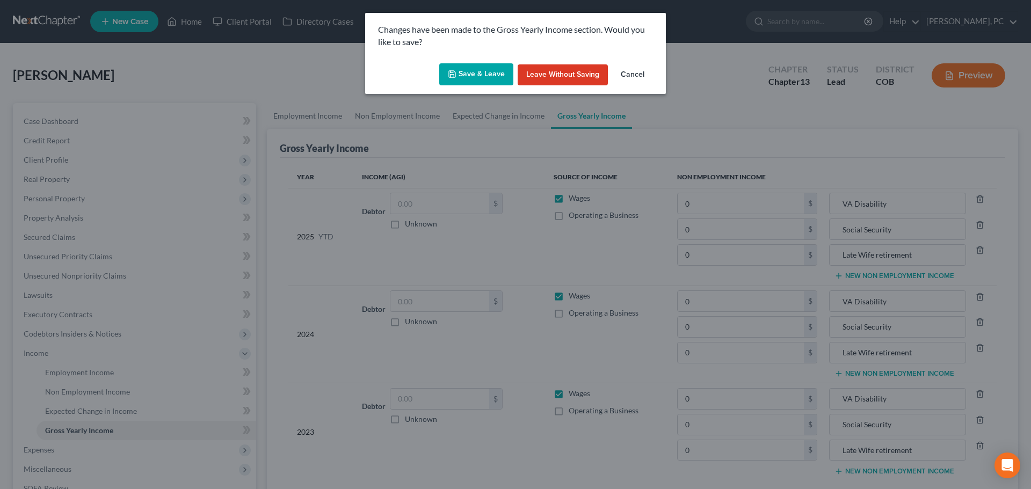
click at [482, 69] on button "Save & Leave" at bounding box center [476, 74] width 74 height 23
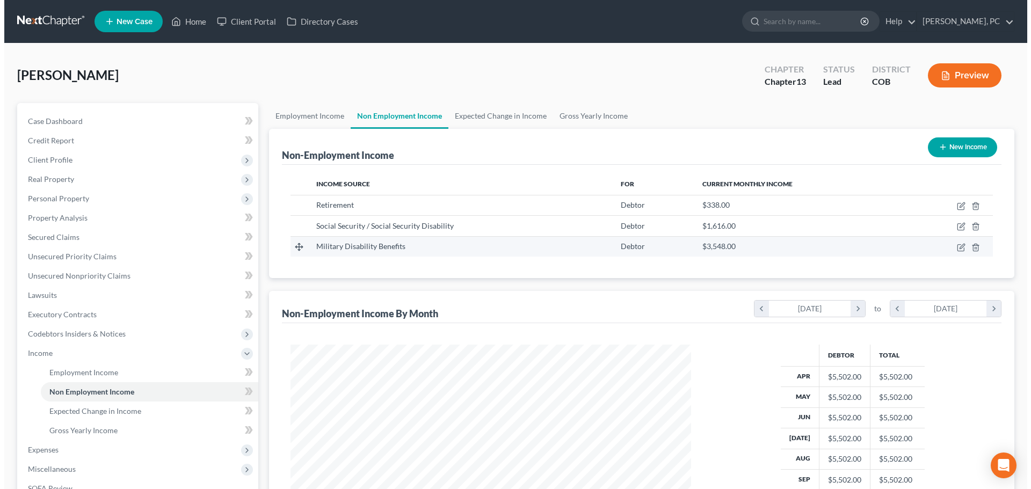
scroll to position [200, 422]
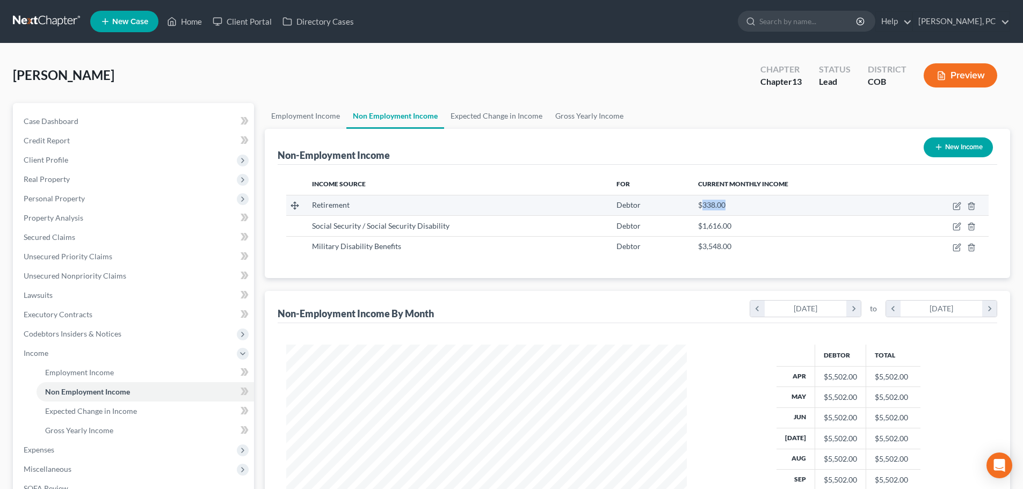
drag, startPoint x: 697, startPoint y: 203, endPoint x: 739, endPoint y: 205, distance: 41.9
click at [739, 205] on div "$338.00" at bounding box center [795, 205] width 194 height 11
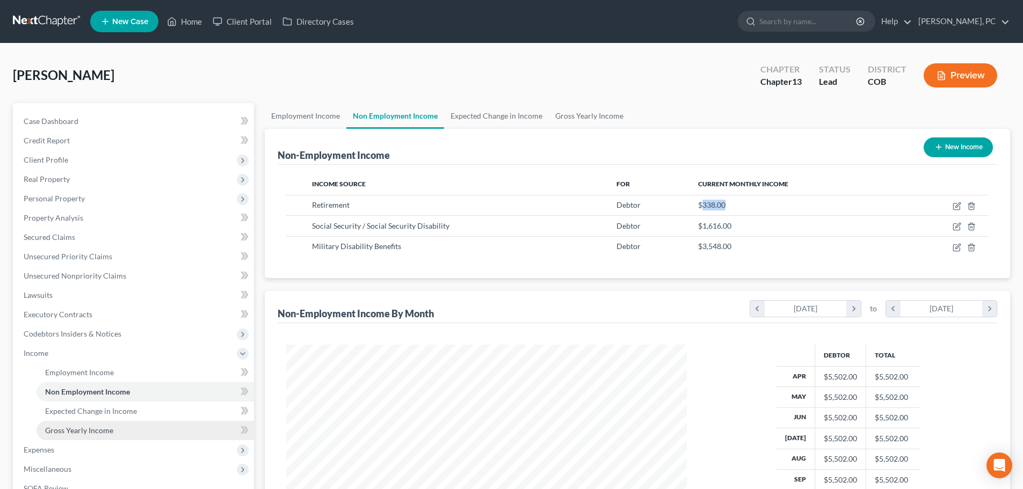
click at [102, 431] on span "Gross Yearly Income" at bounding box center [79, 430] width 68 height 9
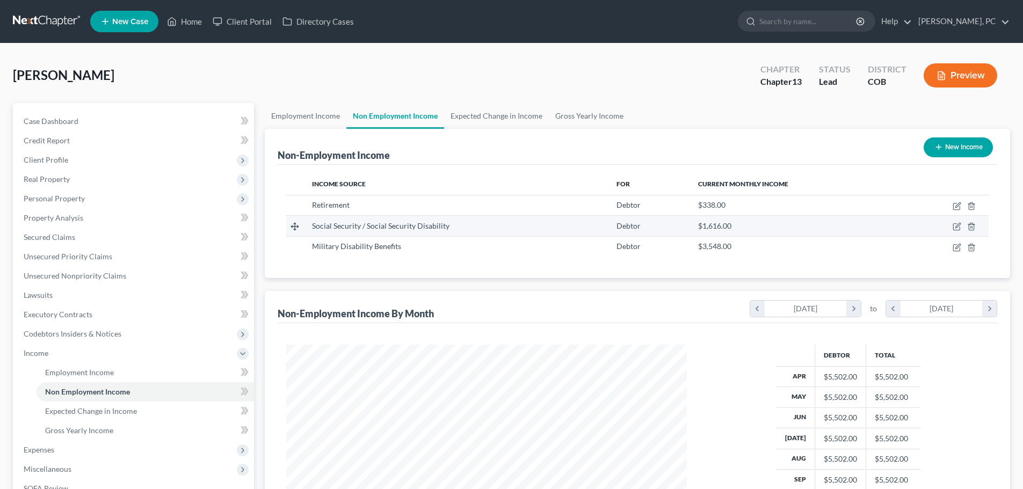
scroll to position [200, 422]
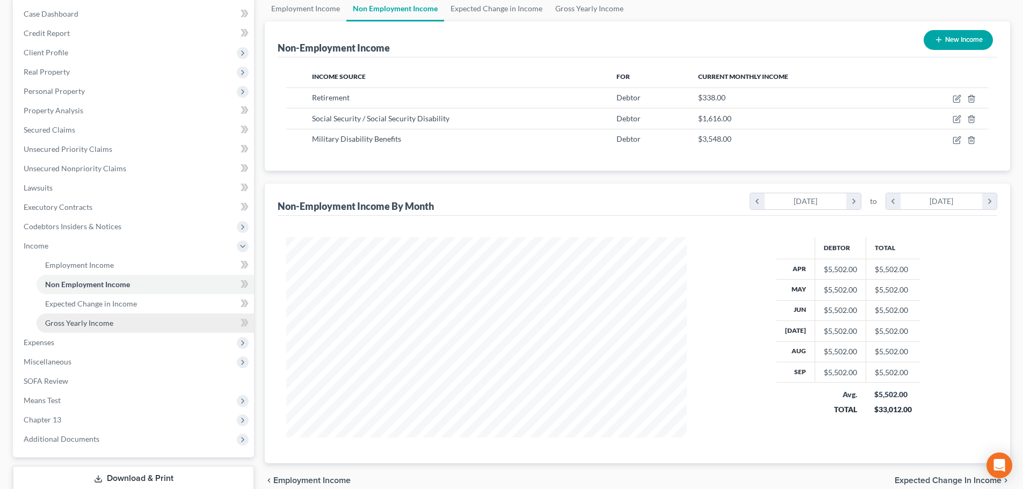
click at [93, 322] on span "Gross Yearly Income" at bounding box center [79, 322] width 68 height 9
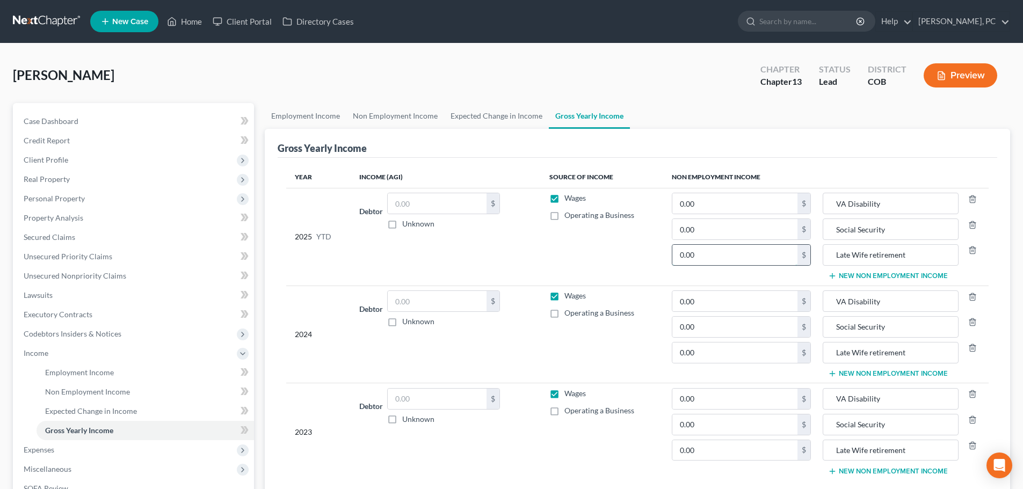
click at [718, 259] on input "0.00" at bounding box center [734, 255] width 125 height 20
type input "3,380"
click at [715, 353] on input "0.00" at bounding box center [734, 353] width 125 height 20
type input "4,056"
click at [724, 454] on input "0.00" at bounding box center [734, 450] width 125 height 20
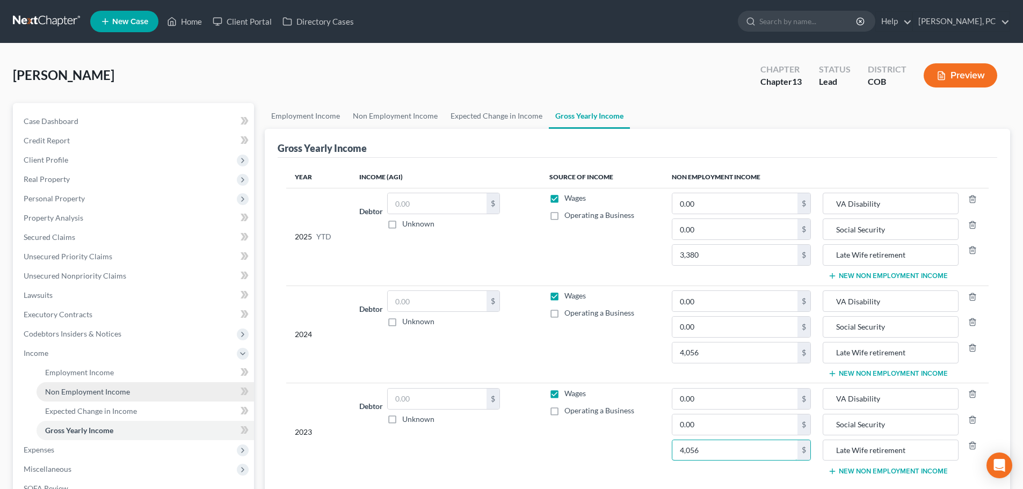
type input "4,056"
click at [75, 387] on span "Non Employment Income" at bounding box center [87, 391] width 85 height 9
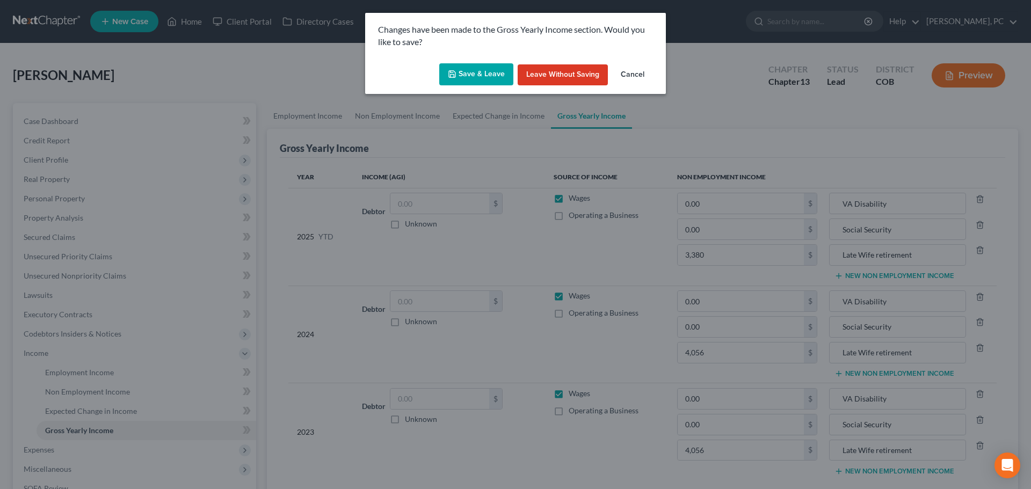
click at [467, 75] on button "Save & Leave" at bounding box center [476, 74] width 74 height 23
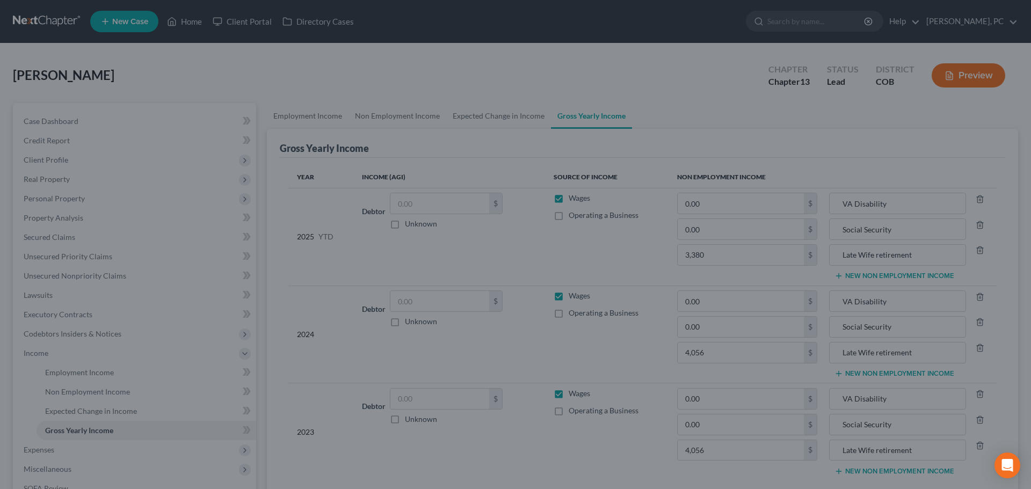
type input "3,380.00"
type input "4,056.00"
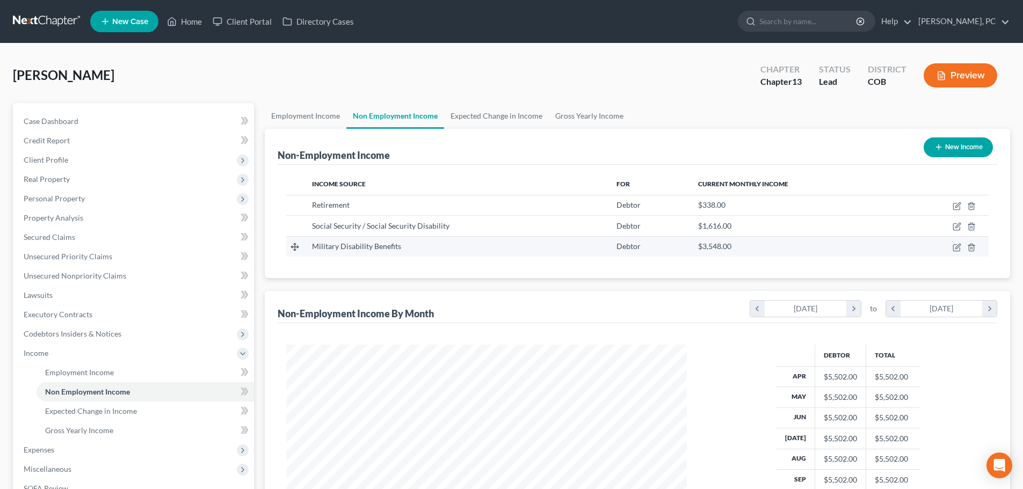
scroll to position [200, 422]
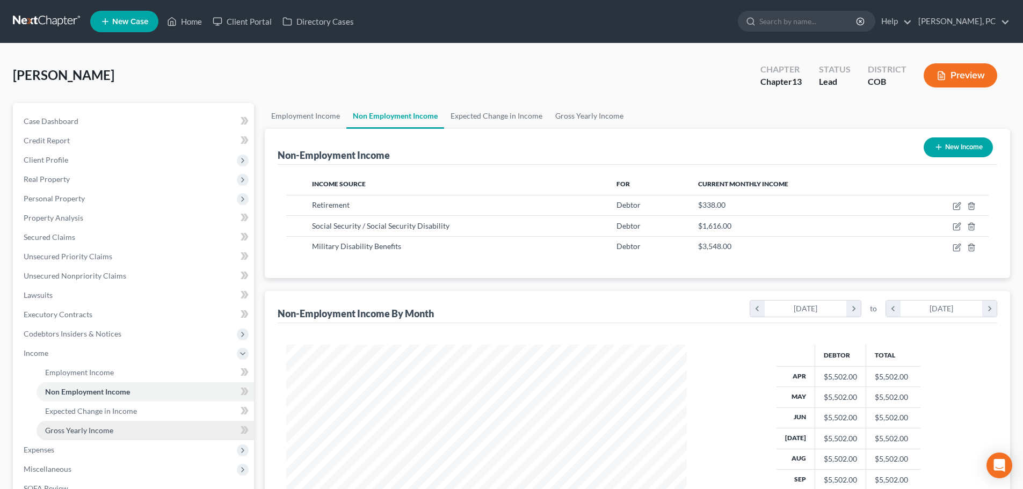
click at [94, 425] on link "Gross Yearly Income" at bounding box center [145, 430] width 217 height 19
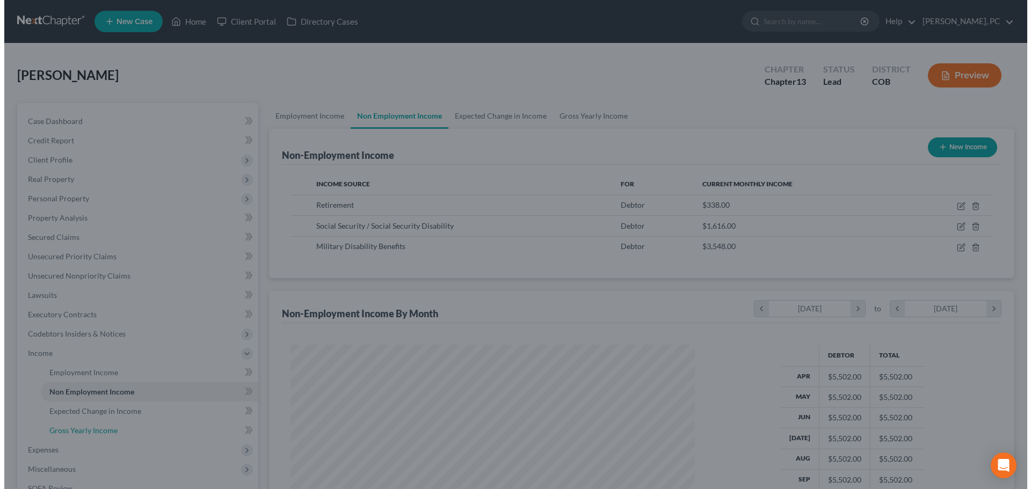
scroll to position [202, 426]
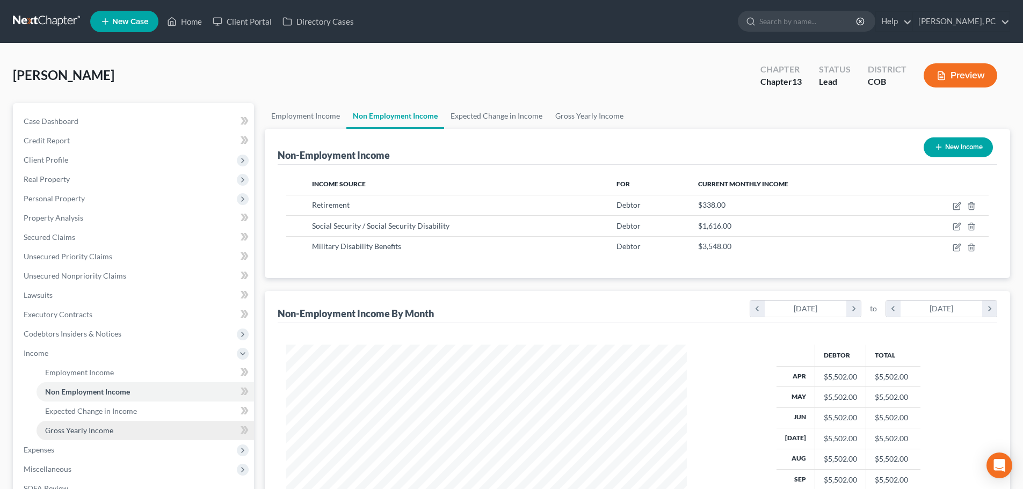
scroll to position [200, 422]
drag, startPoint x: 98, startPoint y: 430, endPoint x: 114, endPoint y: 429, distance: 15.6
click at [98, 429] on span "Gross Yearly Income" at bounding box center [79, 430] width 68 height 9
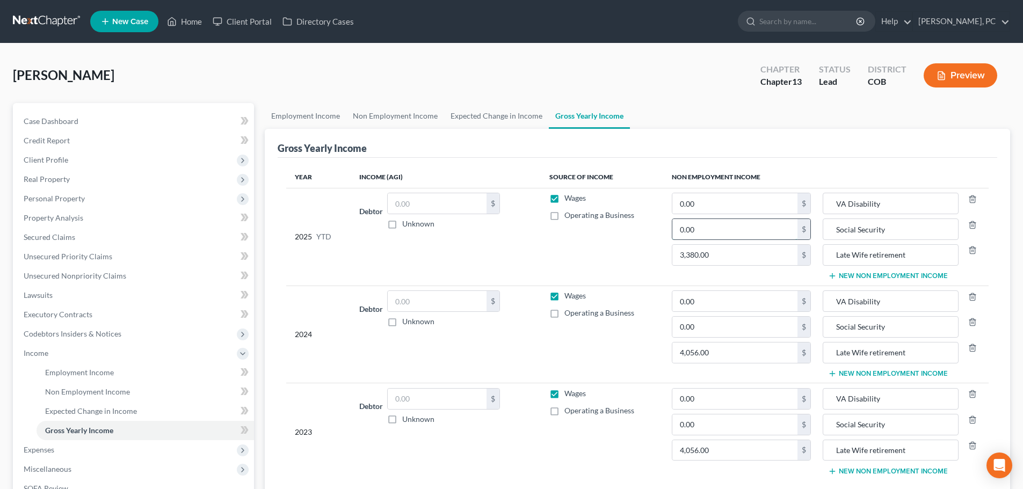
click at [703, 226] on input "0.00" at bounding box center [734, 229] width 125 height 20
type input "16,160"
click at [703, 326] on input "0.00" at bounding box center [734, 327] width 125 height 20
click at [707, 422] on input "0.00" at bounding box center [734, 425] width 125 height 20
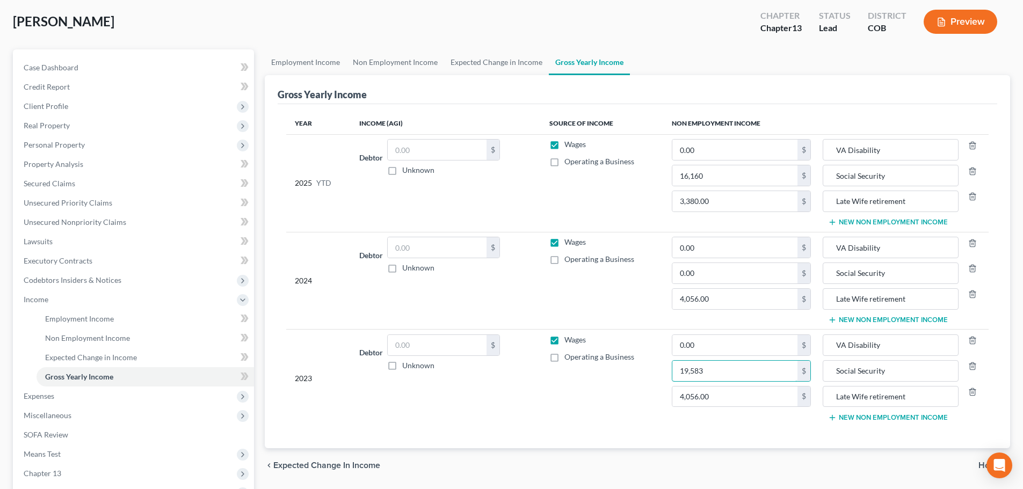
type input "19,583"
click at [849, 420] on button "New Non Employment Income" at bounding box center [888, 417] width 120 height 9
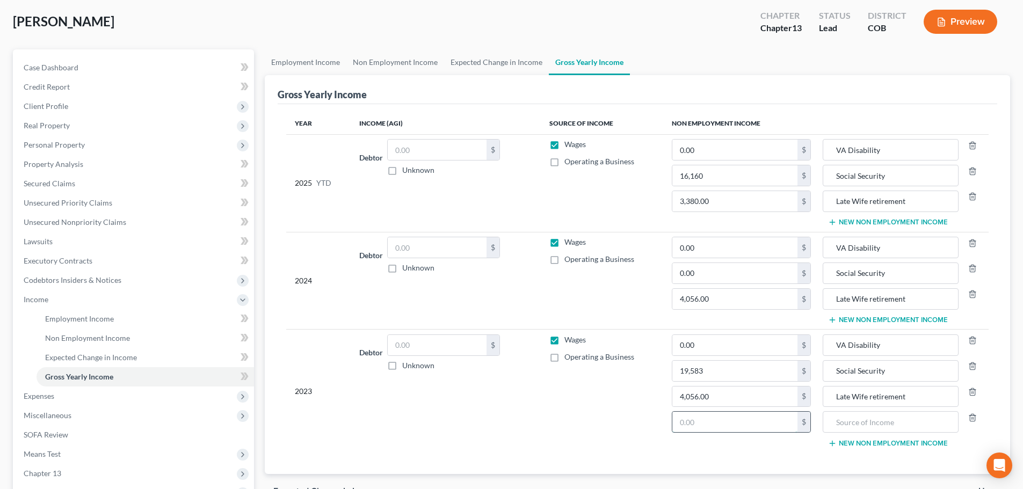
click at [748, 425] on input "text" at bounding box center [734, 422] width 125 height 20
type input "90,700"
click at [859, 424] on input "text" at bounding box center [889, 422] width 123 height 20
type input "Retirement Distributions"
click at [861, 320] on button "New Non Employment Income" at bounding box center [888, 320] width 120 height 9
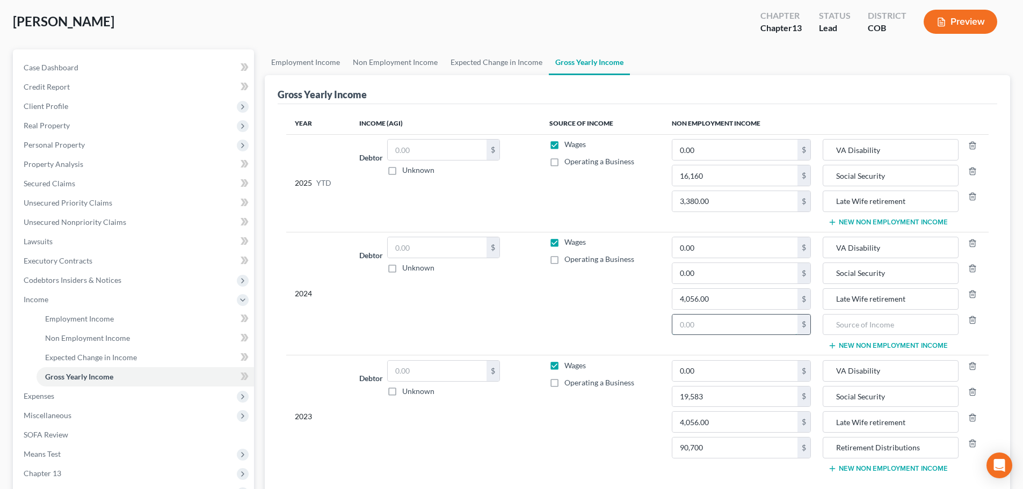
click at [733, 325] on input "text" at bounding box center [734, 325] width 125 height 20
type input "8,871"
drag, startPoint x: 921, startPoint y: 450, endPoint x: 796, endPoint y: 464, distance: 126.5
click at [796, 464] on tr "2023 Debtor $ Unknown Balance Undetermined $ Unknown Wages Operating a Business…" at bounding box center [637, 416] width 702 height 123
click at [857, 328] on input "text" at bounding box center [889, 325] width 123 height 20
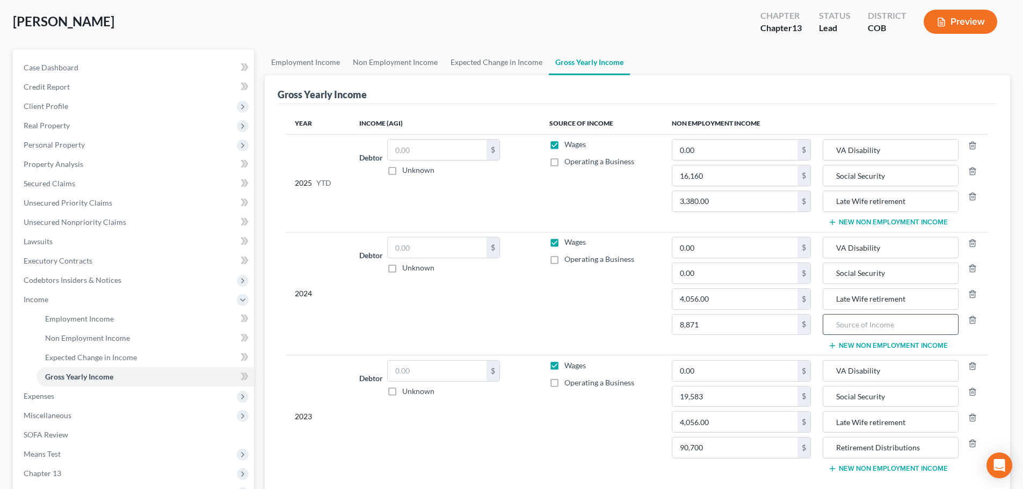
paste input "Retirement Distributions"
type input "Retirement Distributions"
click at [719, 277] on input "0.00" at bounding box center [734, 273] width 125 height 20
type input "20,204"
click at [564, 141] on label "Wages" at bounding box center [574, 144] width 21 height 11
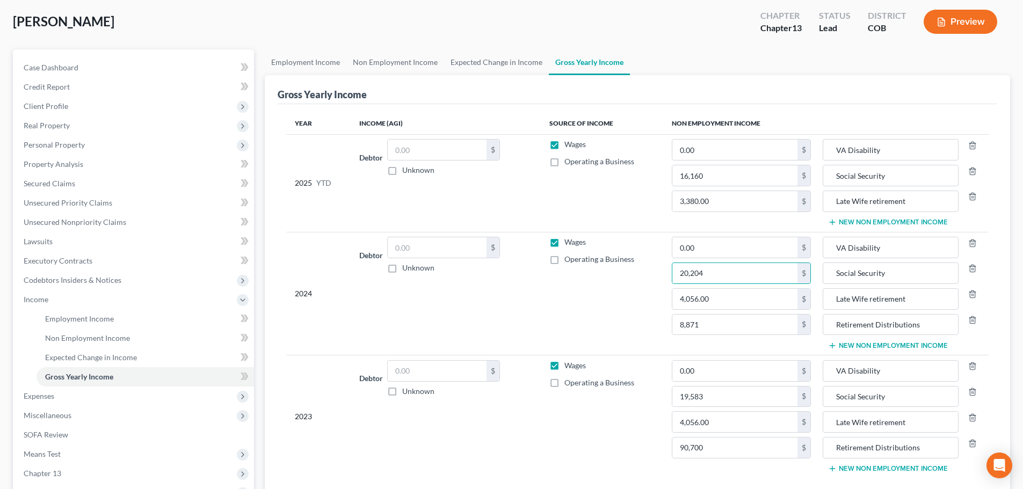
click at [569, 141] on input "Wages" at bounding box center [572, 142] width 7 height 7
checkbox input "false"
click at [564, 243] on label "Wages" at bounding box center [574, 242] width 21 height 11
click at [569, 243] on input "Wages" at bounding box center [572, 240] width 7 height 7
checkbox input "false"
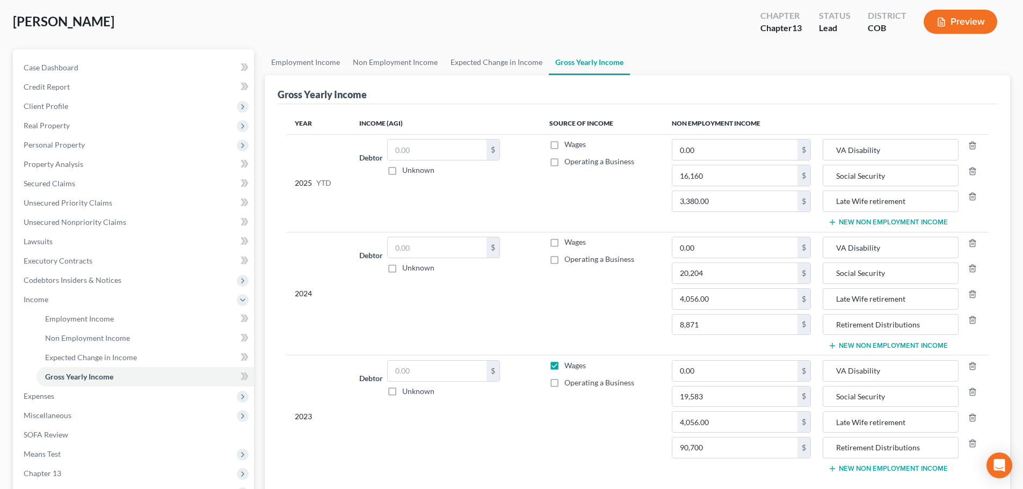
click at [564, 364] on label "Wages" at bounding box center [574, 365] width 21 height 11
click at [569, 364] on input "Wages" at bounding box center [572, 363] width 7 height 7
checkbox input "false"
click at [76, 341] on span "Non Employment Income" at bounding box center [87, 337] width 85 height 9
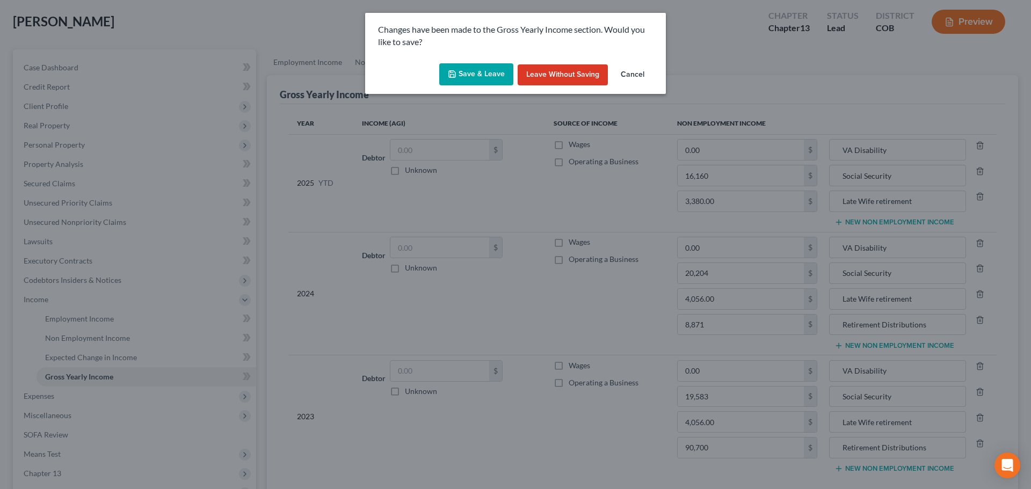
click at [496, 75] on button "Save & Leave" at bounding box center [476, 74] width 74 height 23
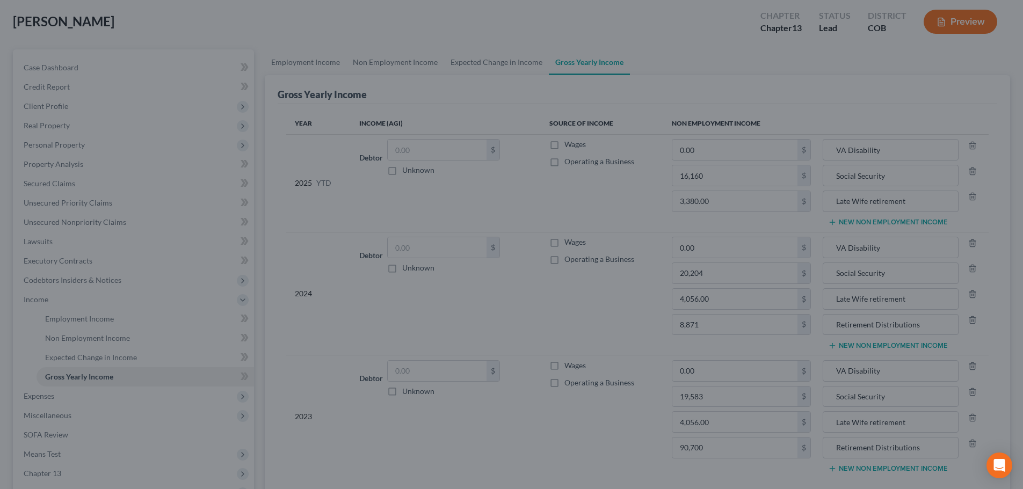
type input "8,871.00"
type input "0.00"
type input "20,204.00"
type input "Retirement Distributions"
type input "VA Disability"
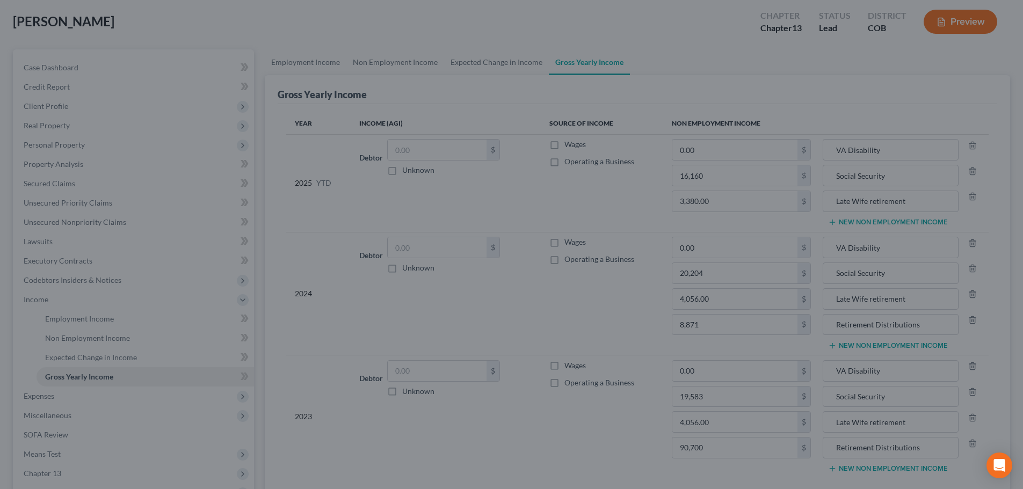
type input "Social Security"
type input "16,160.00"
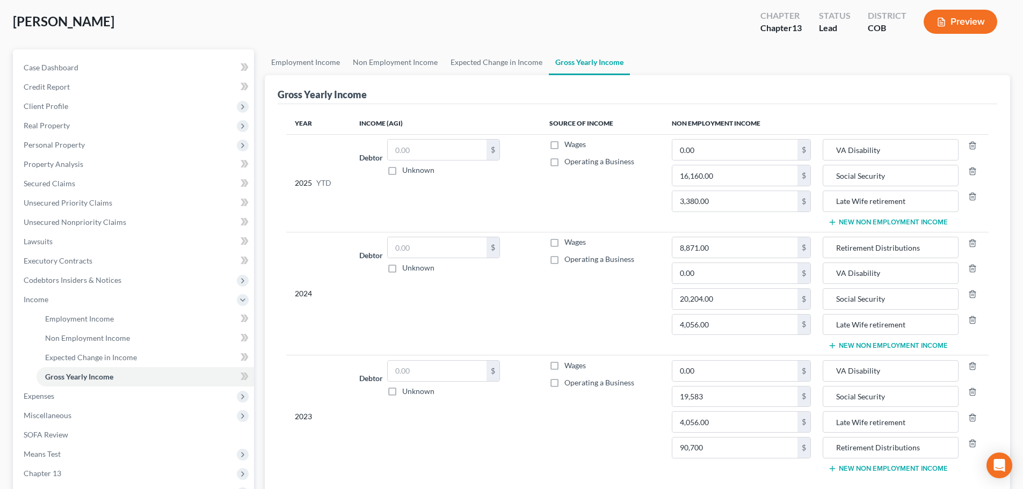
type input "90,700.00"
type input "0.00"
type input "19,583.00"
type input "Retirement Distributions"
type input "VA Disability"
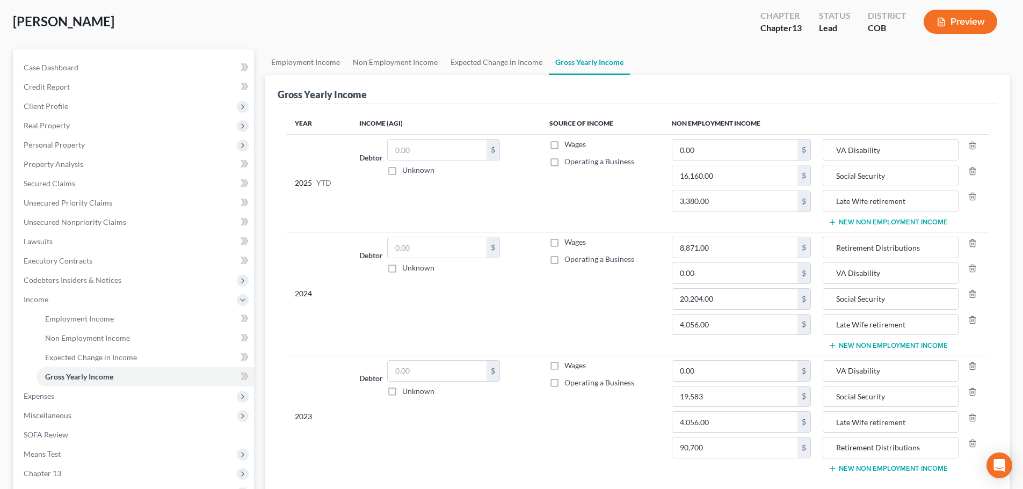
type input "Social Security"
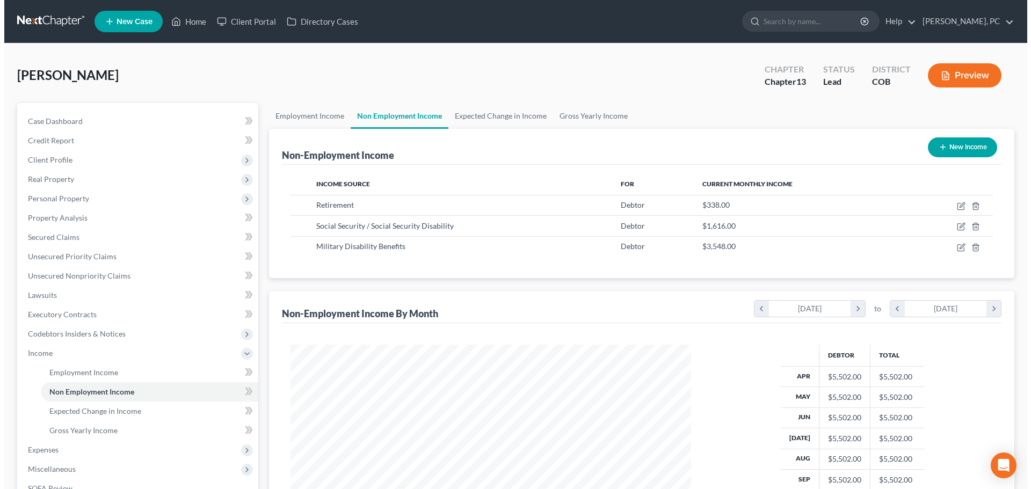
scroll to position [200, 422]
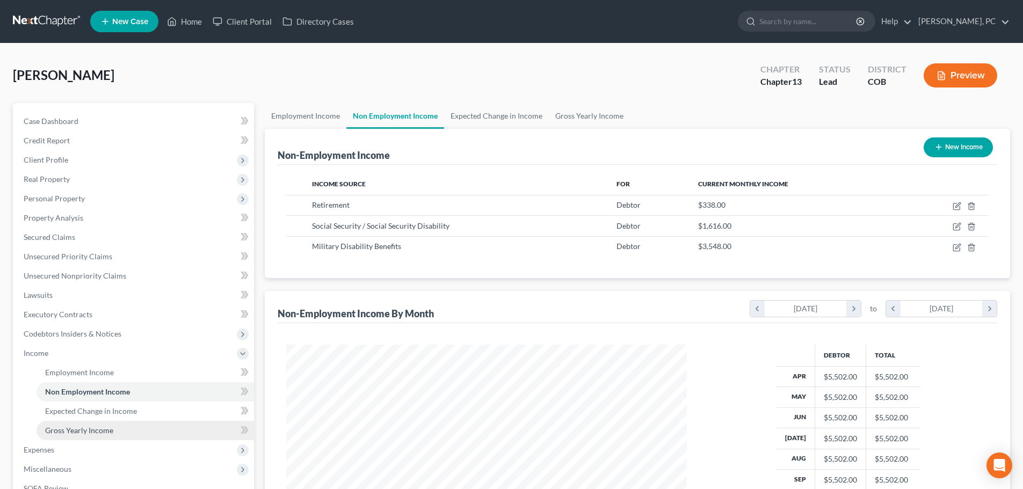
click at [88, 431] on span "Gross Yearly Income" at bounding box center [79, 430] width 68 height 9
click at [90, 429] on span "Gross Yearly Income" at bounding box center [79, 430] width 68 height 9
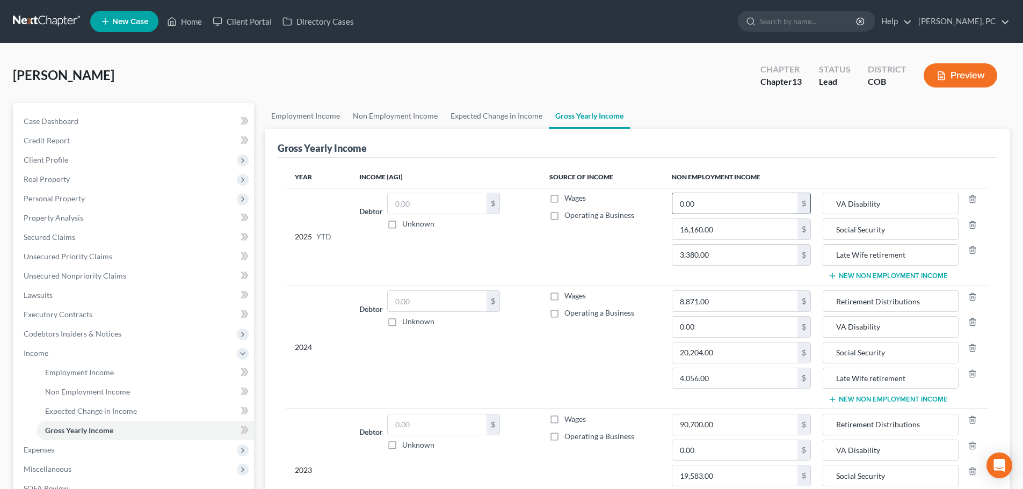
click at [704, 205] on input "0.00" at bounding box center [734, 203] width 125 height 20
type input "35,480"
click at [709, 332] on input "0.00" at bounding box center [734, 327] width 125 height 20
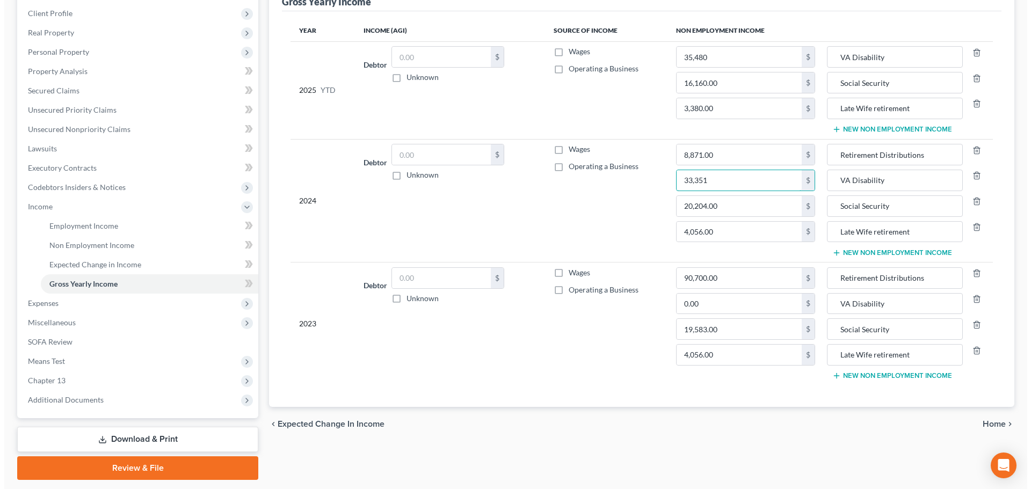
scroll to position [161, 0]
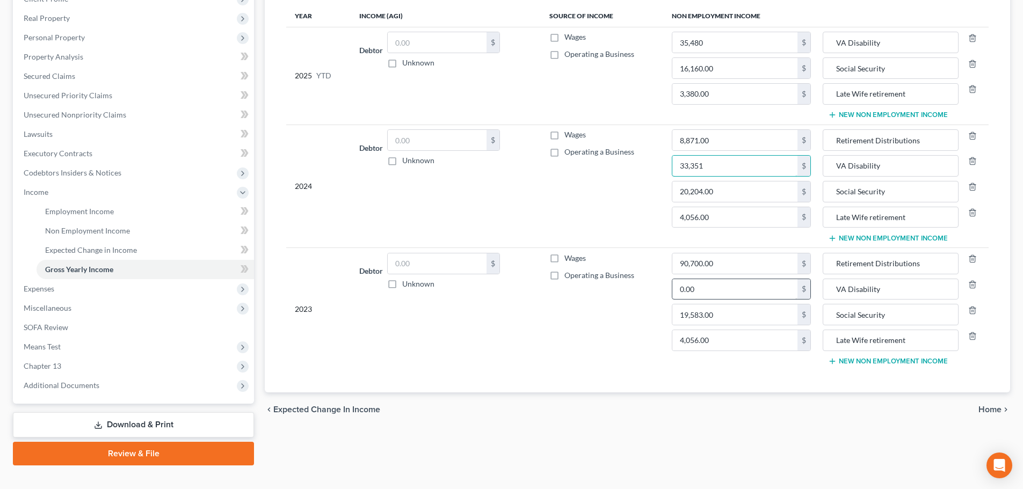
type input "33,351"
click at [703, 297] on input "0.00" at bounding box center [734, 289] width 125 height 20
type input "31,350"
click at [897, 165] on input "VA Disability" at bounding box center [889, 166] width 123 height 20
type input "VA Disability (estimated)"
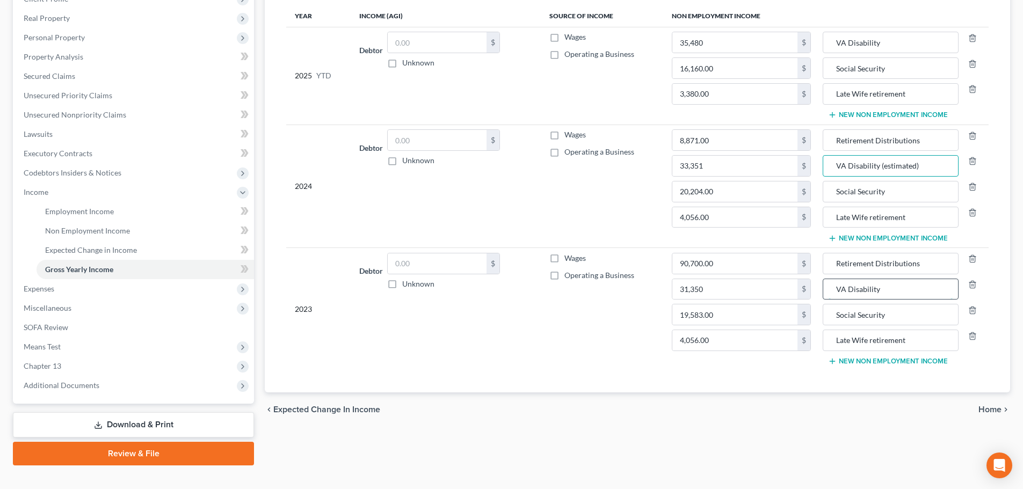
click at [891, 283] on input "VA Disability" at bounding box center [889, 289] width 123 height 20
type input "VA Disability (estimated)"
click at [91, 211] on span "Employment Income" at bounding box center [79, 211] width 69 height 9
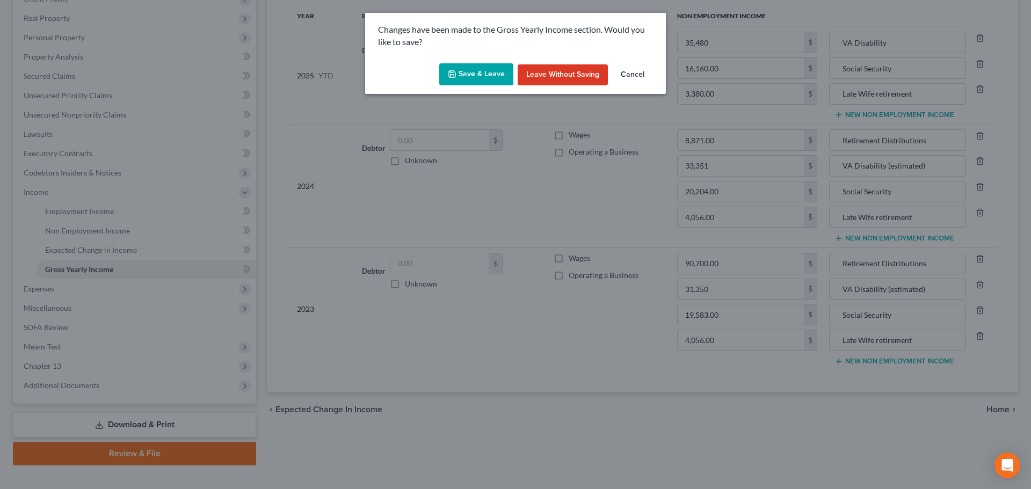
click at [482, 74] on button "Save & Leave" at bounding box center [476, 74] width 74 height 23
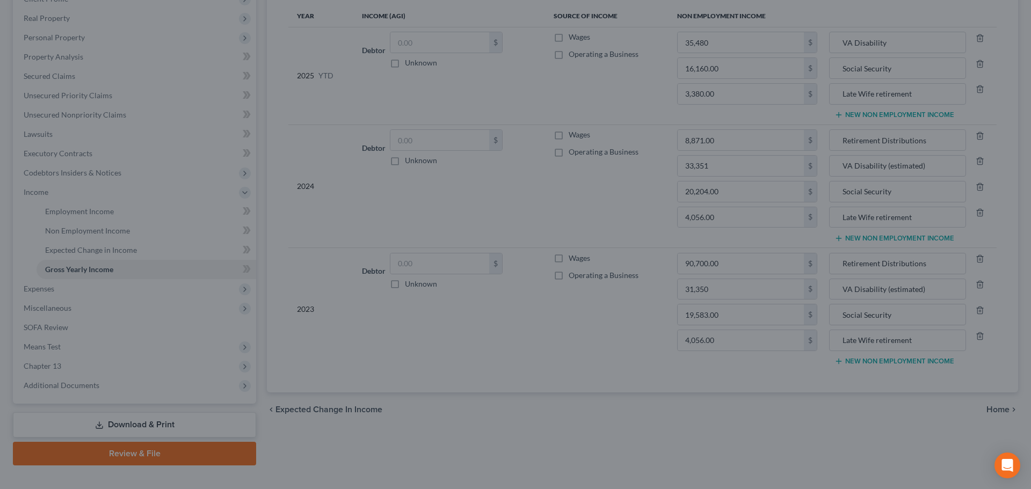
type input "35,480.00"
type input "31,350.00"
type input "33,351.00"
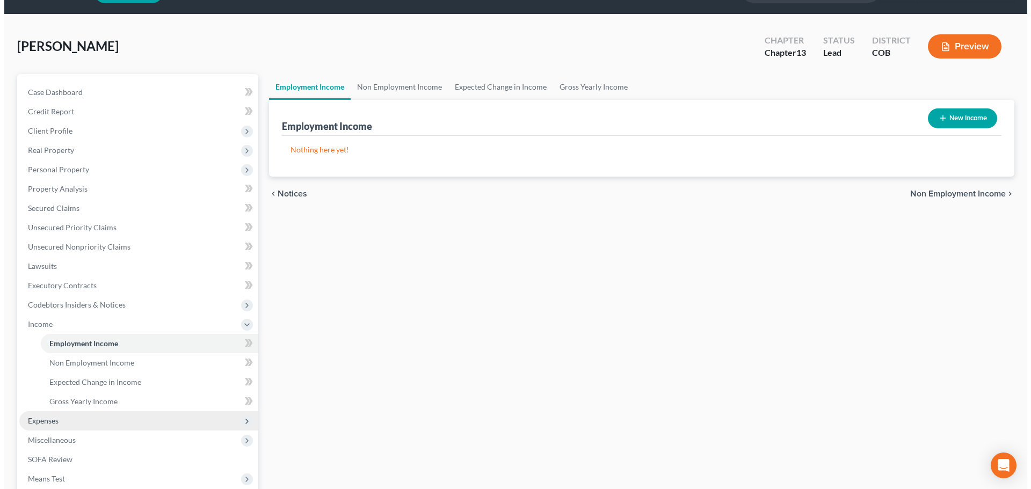
scroll to position [54, 0]
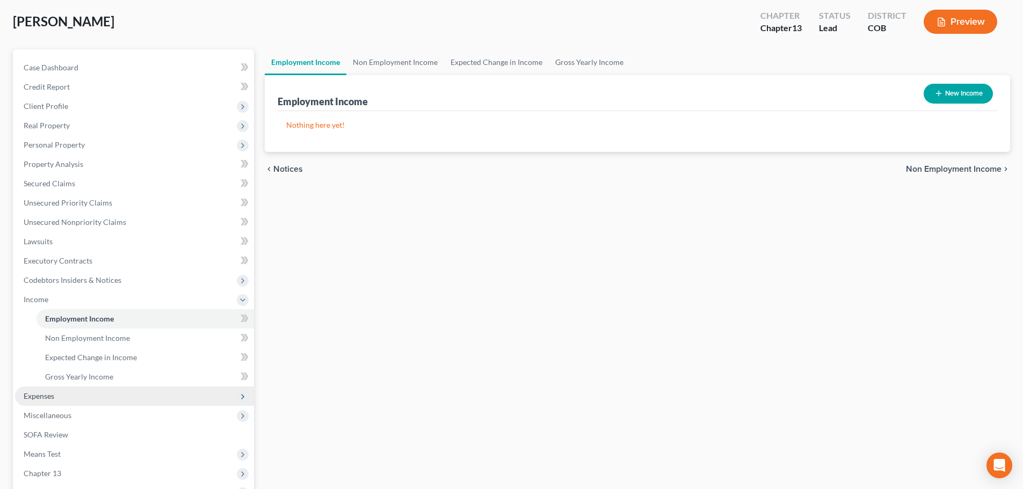
click at [37, 392] on span "Expenses" at bounding box center [39, 395] width 31 height 9
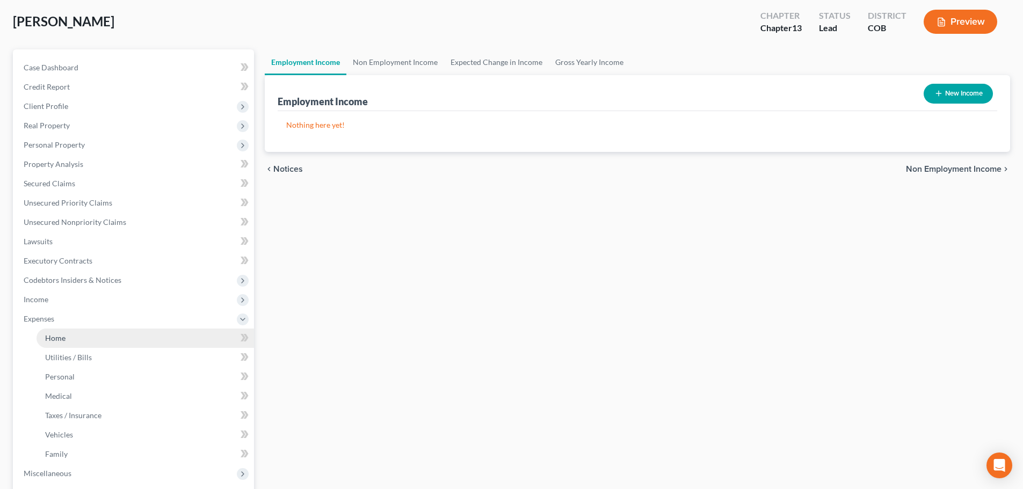
click at [71, 339] on link "Home" at bounding box center [145, 338] width 217 height 19
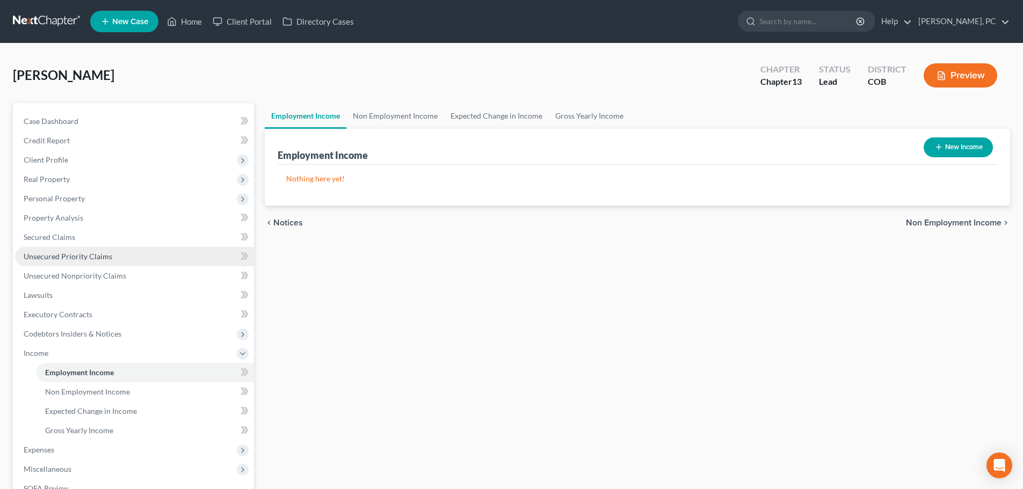
click at [69, 253] on span "Unsecured Priority Claims" at bounding box center [68, 256] width 89 height 9
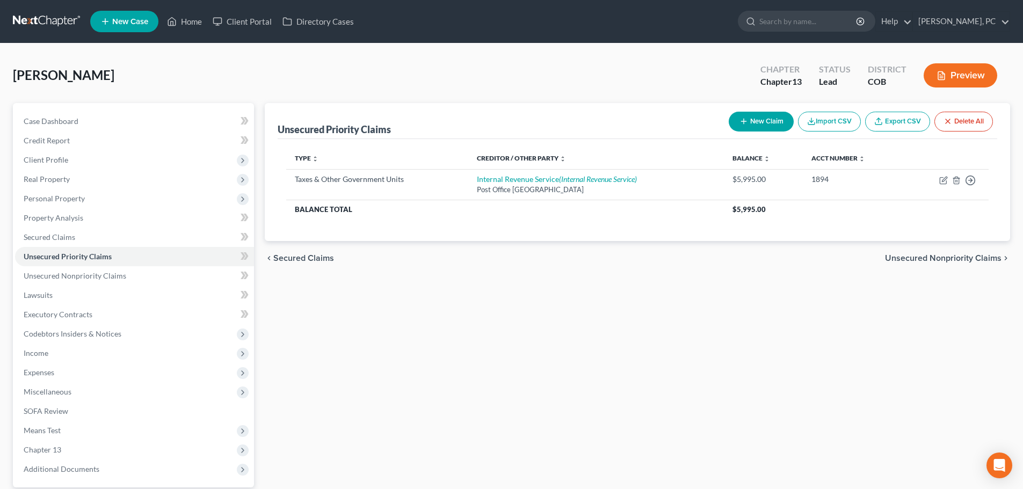
click at [757, 126] on button "New Claim" at bounding box center [761, 122] width 65 height 20
select select "0"
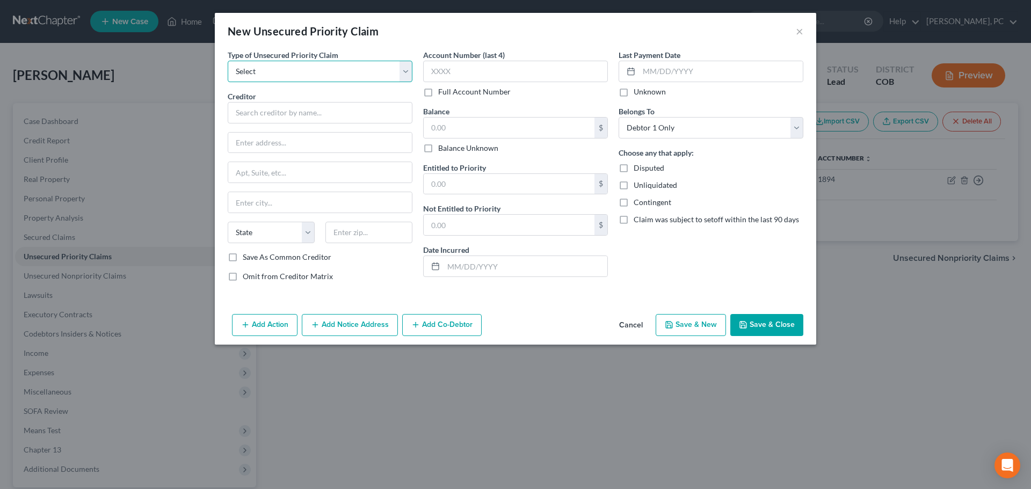
click at [306, 70] on select "Select Taxes & Other Government Units Domestic Support Obligations Extensions o…" at bounding box center [320, 71] width 185 height 21
select select "0"
click at [228, 61] on select "Select Taxes & Other Government Units Domestic Support Obligations Extensions o…" at bounding box center [320, 71] width 185 height 21
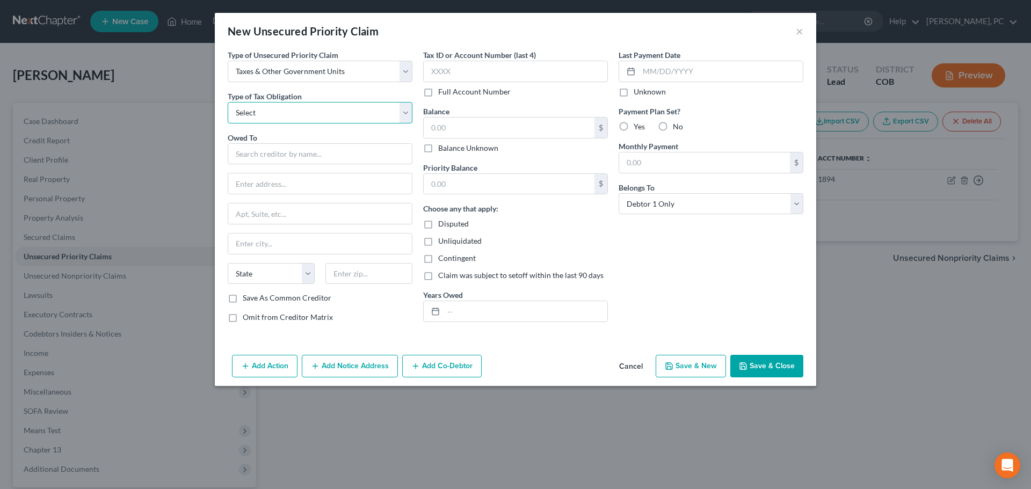
click at [280, 111] on select "Select Federal City State Franchise Tax Board Other" at bounding box center [320, 112] width 185 height 21
select select "2"
click at [228, 102] on select "Select Federal City State Franchise Tax Board Other" at bounding box center [320, 112] width 185 height 21
click at [286, 144] on input "text" at bounding box center [320, 153] width 185 height 21
click at [284, 148] on input "text" at bounding box center [320, 153] width 185 height 21
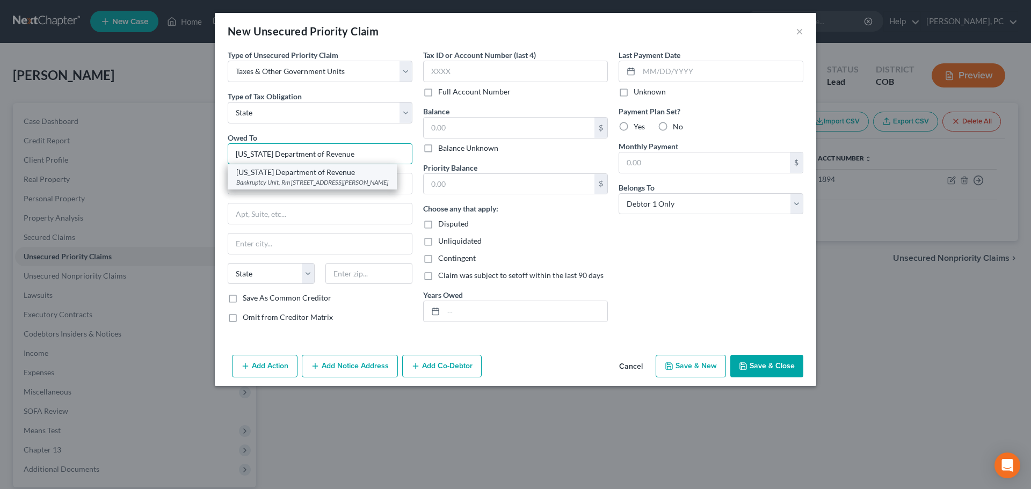
type input "[US_STATE] Department of Revenue"
click at [285, 170] on div "[US_STATE] Department of Revenue" at bounding box center [312, 172] width 152 height 11
type input "Bankruptcy Unit, Rm 104"
type input "[STREET_ADDRESS][PERSON_NAME]"
type input "[GEOGRAPHIC_DATA]"
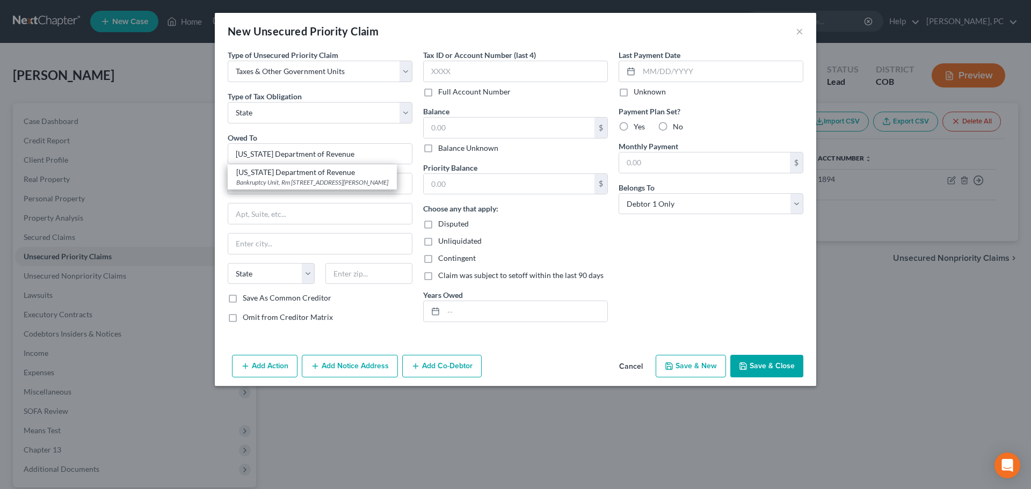
select select "5"
type input "80214"
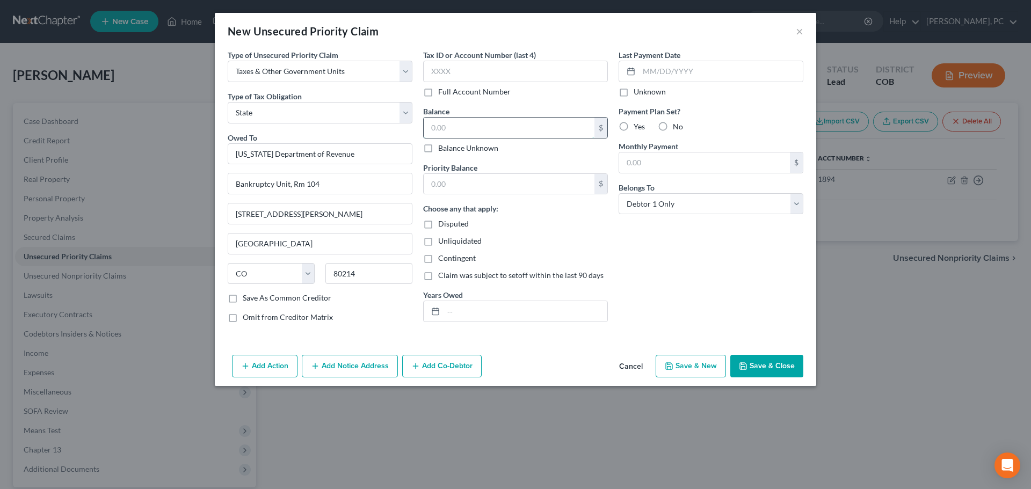
click at [440, 123] on input "text" at bounding box center [509, 128] width 171 height 20
type input "3,100"
click at [477, 182] on input "text" at bounding box center [509, 184] width 171 height 20
type input "3,100"
click at [511, 316] on input "text" at bounding box center [525, 311] width 164 height 20
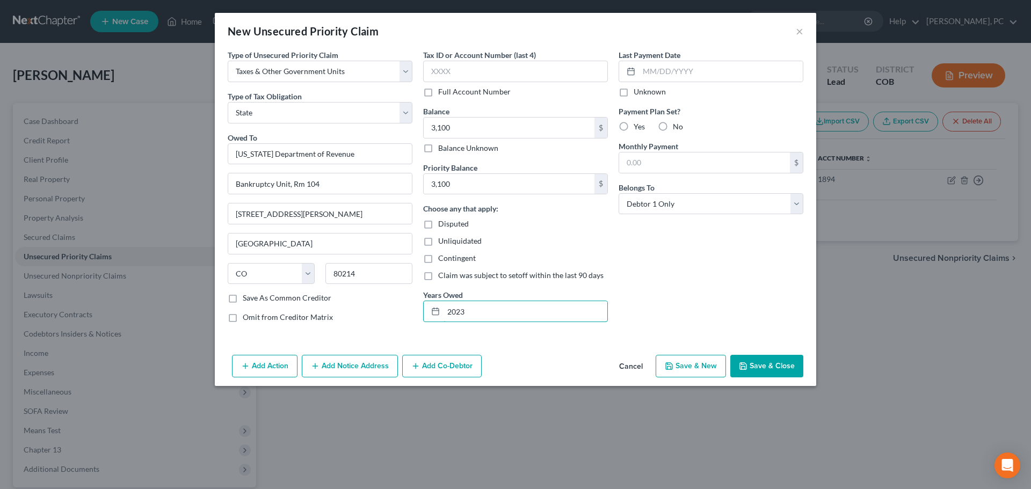
type input "2023"
click at [772, 369] on button "Save & Close" at bounding box center [766, 366] width 73 height 23
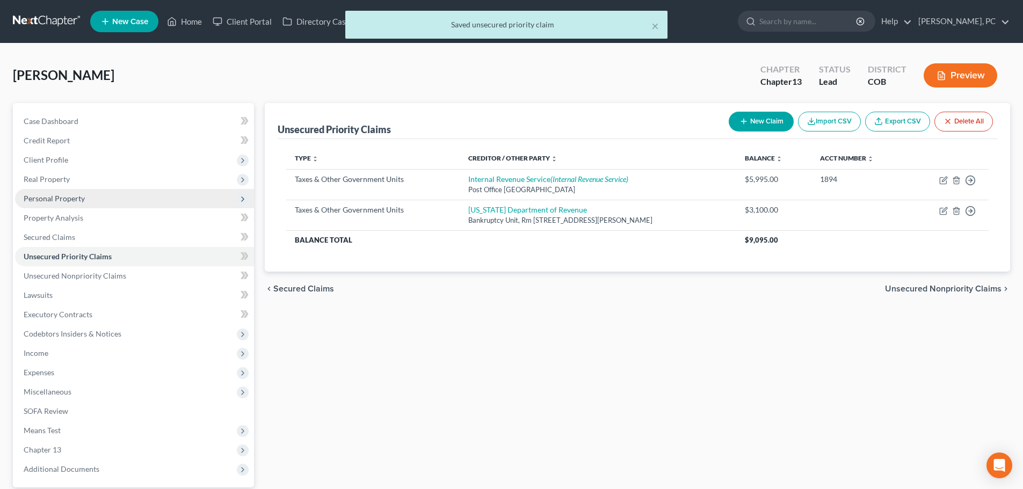
click at [55, 198] on span "Personal Property" at bounding box center [54, 198] width 61 height 9
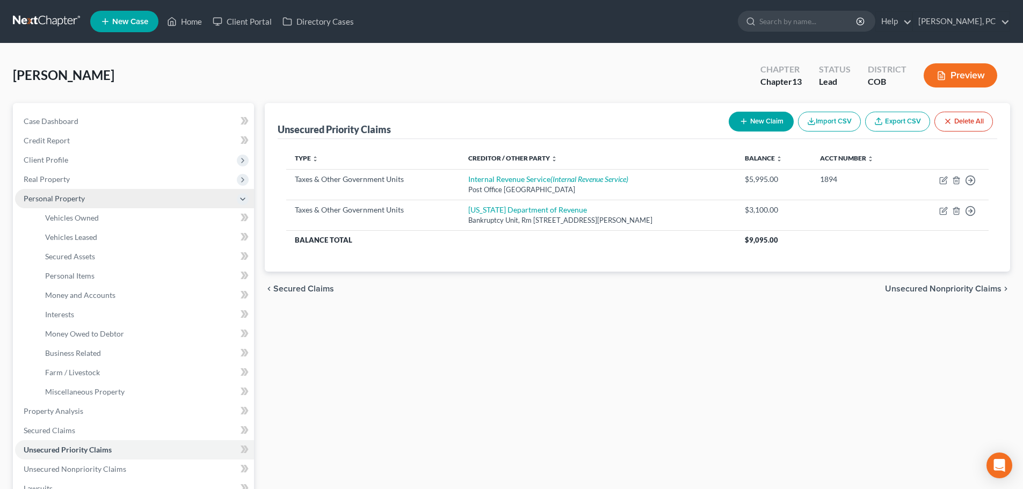
click at [56, 195] on span "Personal Property" at bounding box center [54, 198] width 61 height 9
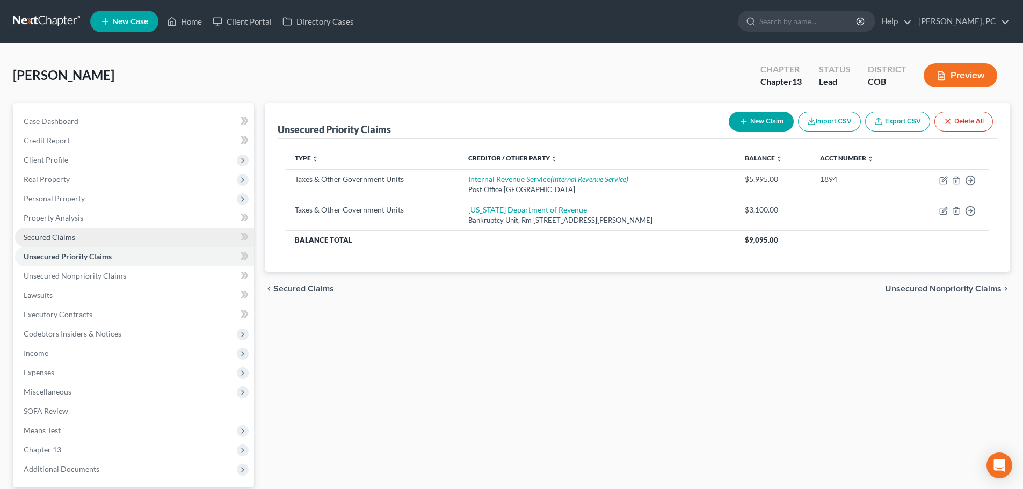
click at [57, 237] on span "Secured Claims" at bounding box center [50, 236] width 52 height 9
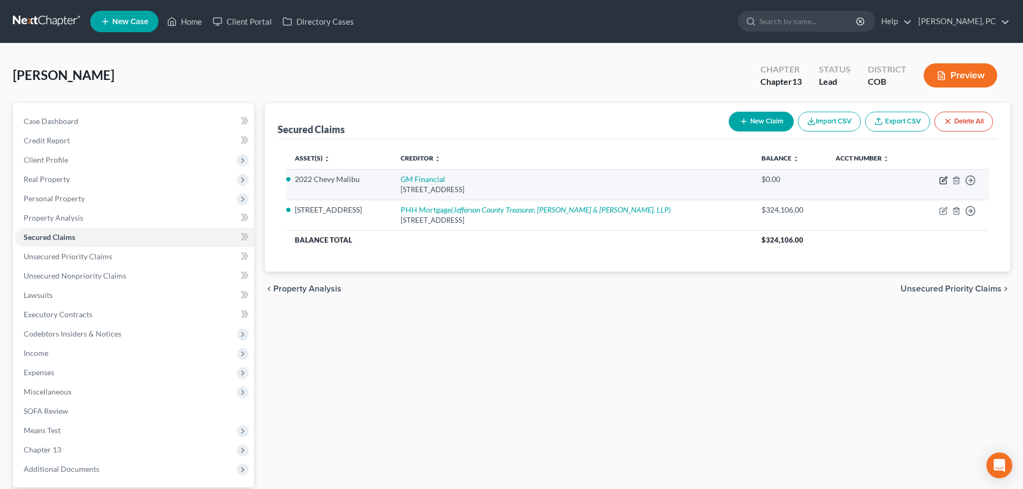
click at [941, 179] on icon "button" at bounding box center [943, 180] width 9 height 9
select select "45"
select select "2"
select select "4"
select select "0"
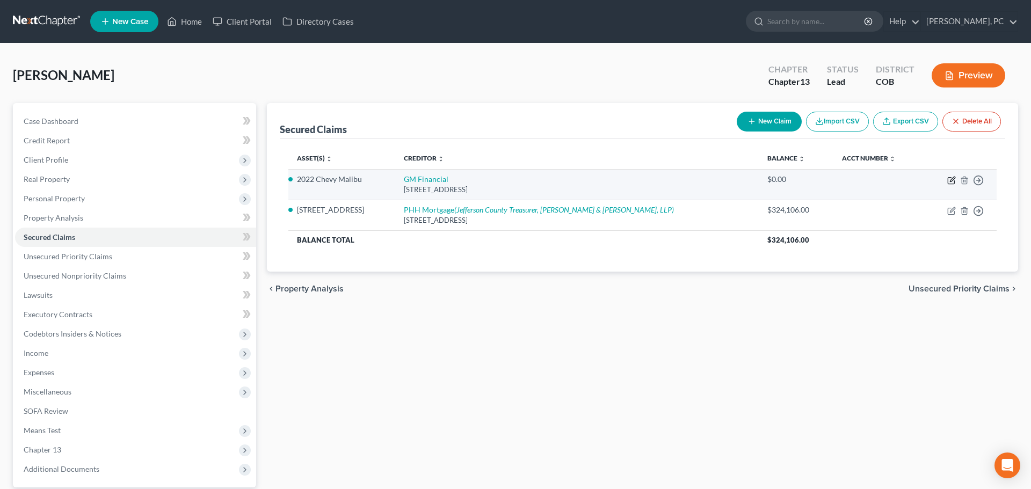
select select "0"
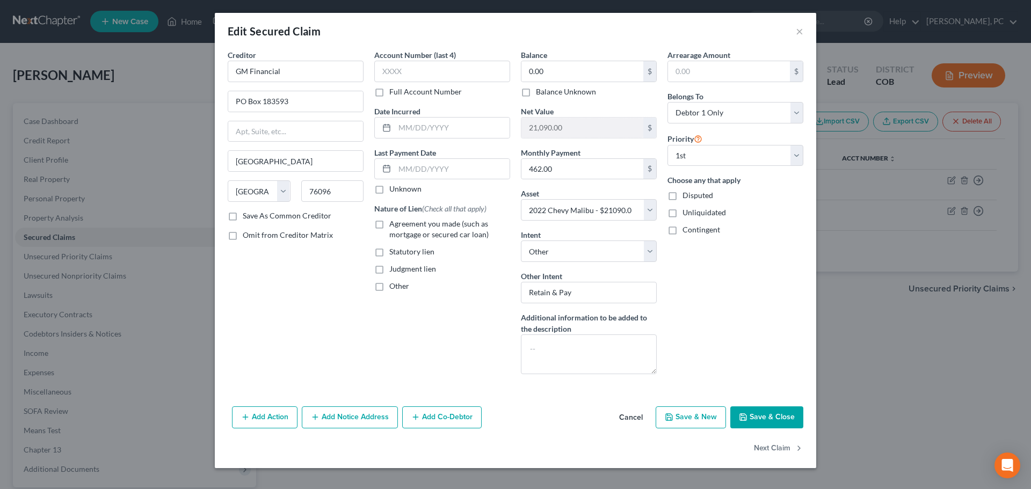
click at [389, 250] on label "Statutory lien" at bounding box center [411, 251] width 45 height 11
click at [394, 250] on input "Statutory lien" at bounding box center [397, 249] width 7 height 7
checkbox input "true"
click at [546, 66] on input "0.00" at bounding box center [582, 71] width 122 height 20
click at [537, 77] on input "0.00" at bounding box center [582, 71] width 122 height 20
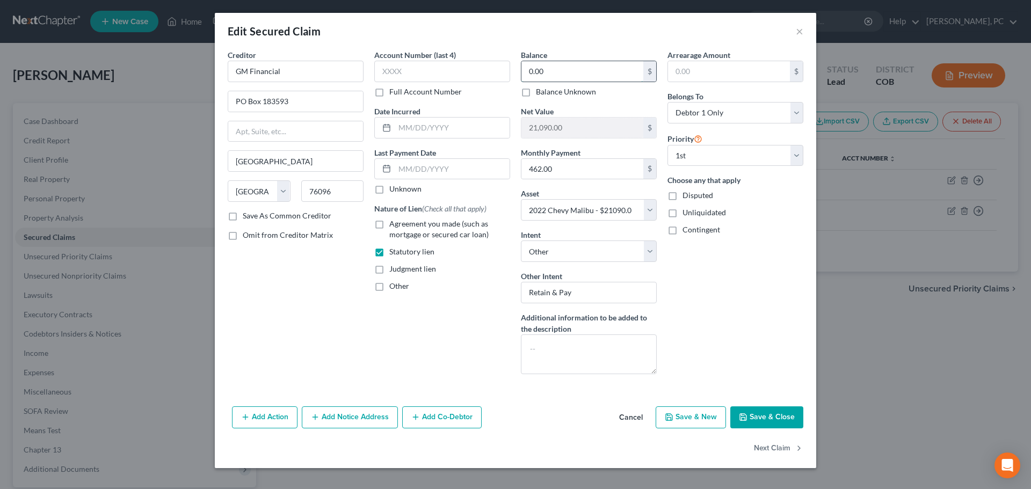
click at [546, 75] on input "0.00" at bounding box center [582, 71] width 122 height 20
click at [550, 72] on input "0.00" at bounding box center [582, 71] width 122 height 20
type input "3,300"
click at [629, 415] on button "Cancel" at bounding box center [630, 418] width 41 height 21
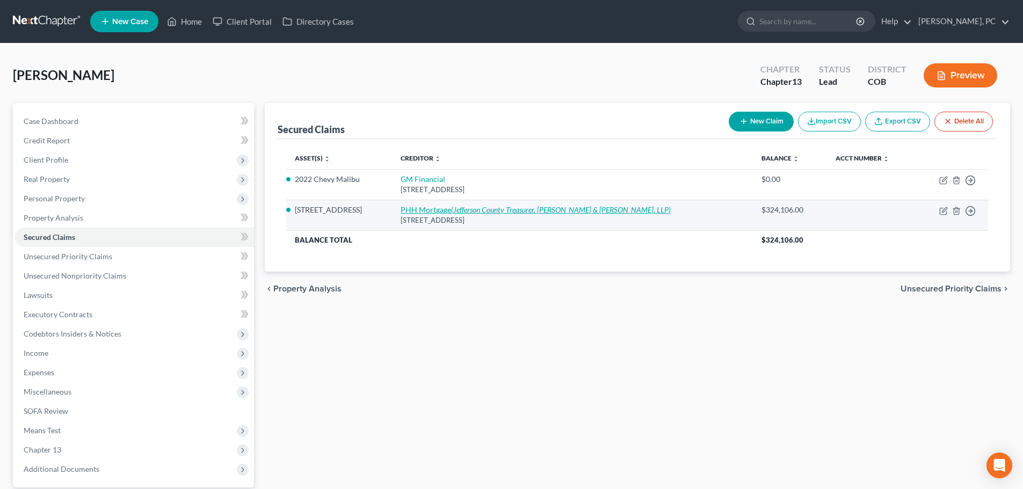
click at [449, 210] on link "PHH Mortgage (Jefferson County Treasurer, [PERSON_NAME] & [PERSON_NAME], LLP)" at bounding box center [536, 209] width 270 height 9
select select "33"
select select "5"
select select "0"
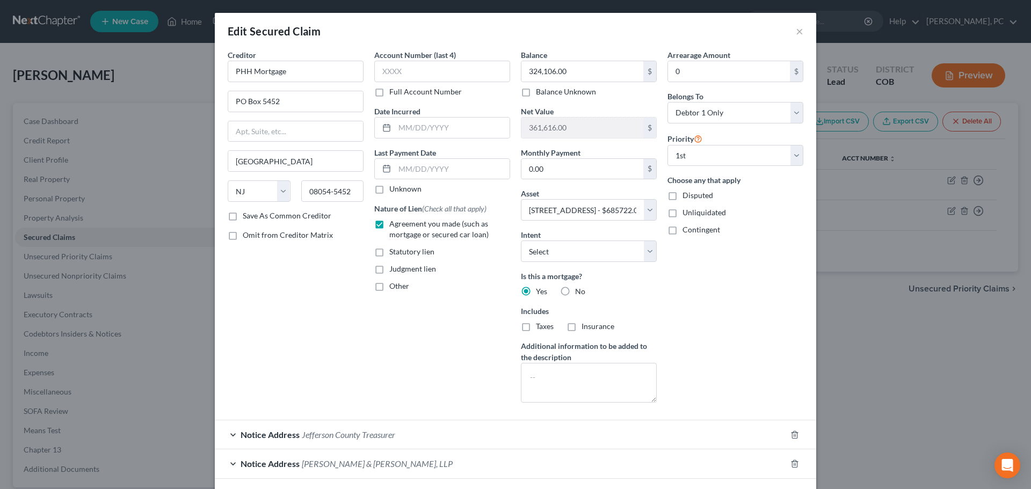
click at [352, 435] on span "Jefferson County Treasurer" at bounding box center [348, 435] width 93 height 10
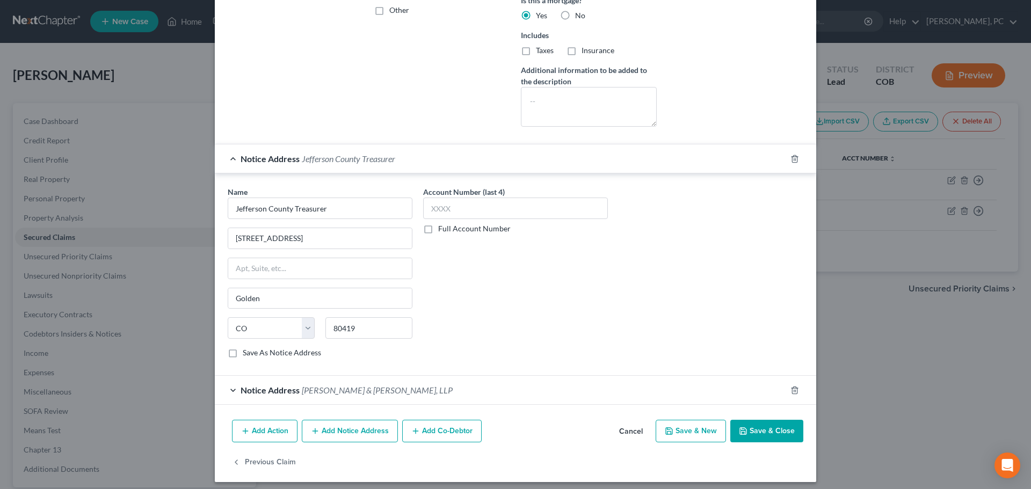
scroll to position [282, 0]
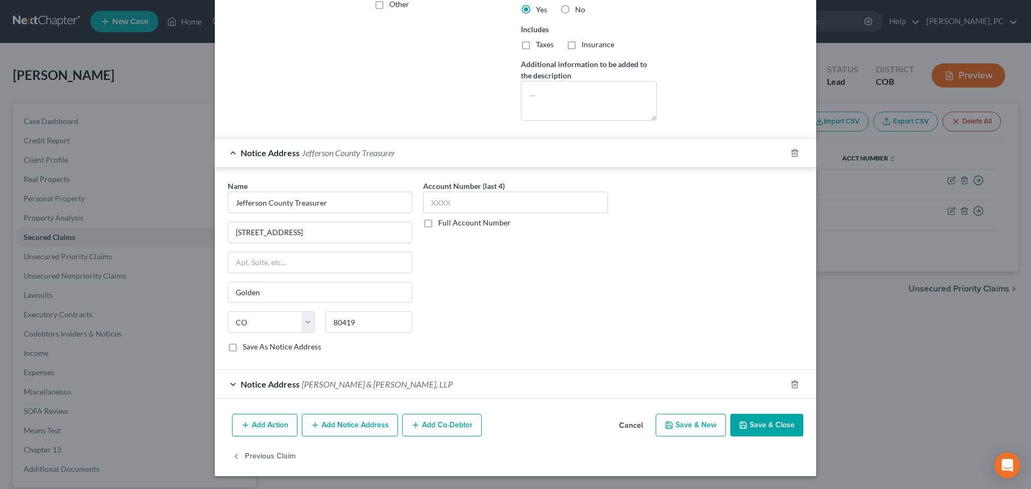
drag, startPoint x: 748, startPoint y: 424, endPoint x: 734, endPoint y: 406, distance: 22.5
click at [748, 424] on button "Save & Close" at bounding box center [766, 425] width 73 height 23
select select
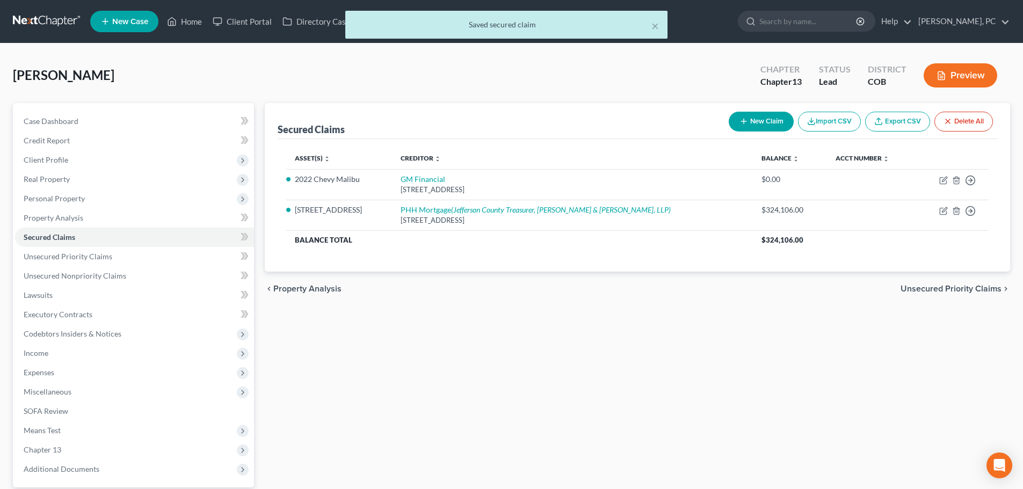
click at [744, 123] on icon "button" at bounding box center [743, 121] width 9 height 9
select select "0"
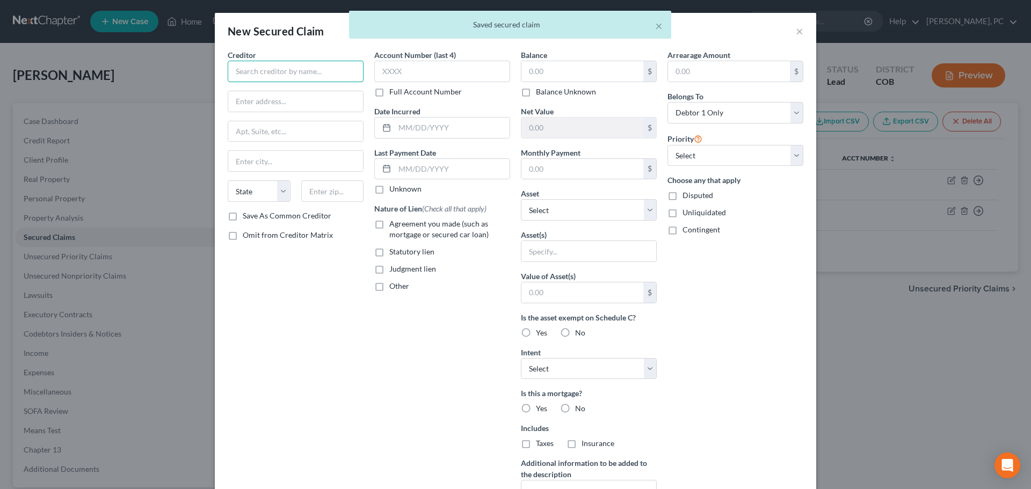
click at [306, 72] on input "text" at bounding box center [296, 71] width 136 height 21
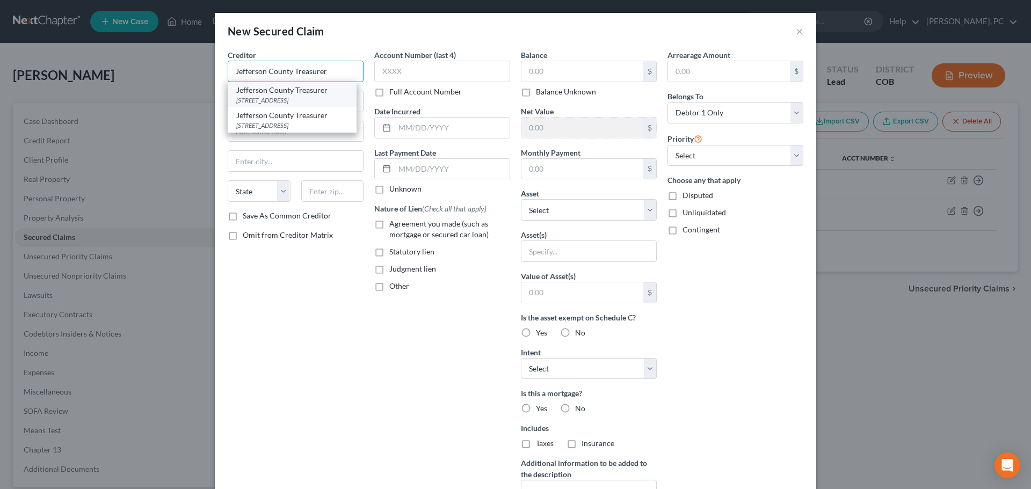
type input "Jefferson County Treasurer"
click at [294, 104] on div "[STREET_ADDRESS]" at bounding box center [292, 100] width 112 height 9
type input "[STREET_ADDRESS]"
type input "#2520"
type input "Golden"
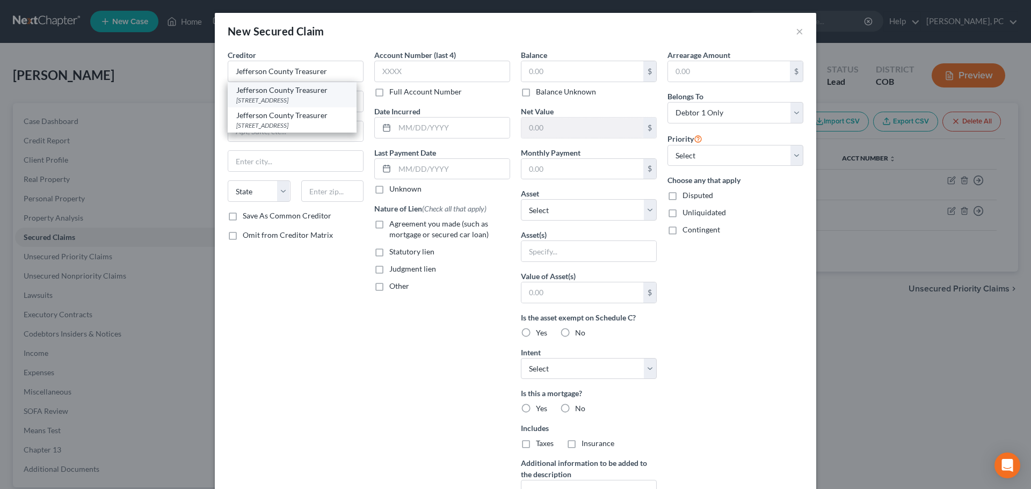
select select "5"
type input "80419"
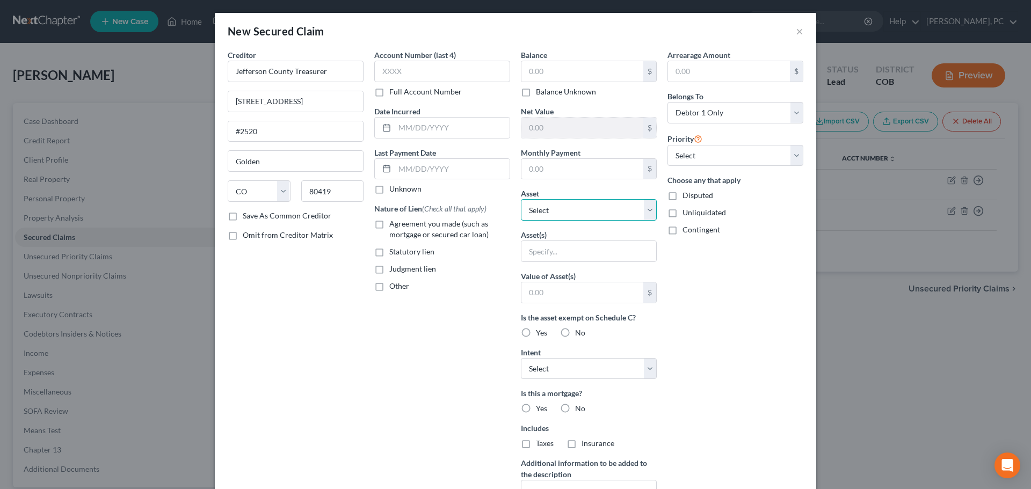
click at [542, 213] on select "Select Other Multiple Assets 2022 Chevy Malibu - $21090.0 Clothing - Clothing &…" at bounding box center [589, 209] width 136 height 21
select select "5"
click at [521, 199] on select "Select Other Multiple Assets 2022 Chevy Malibu - $21090.0 Clothing - Clothing &…" at bounding box center [589, 209] width 136 height 21
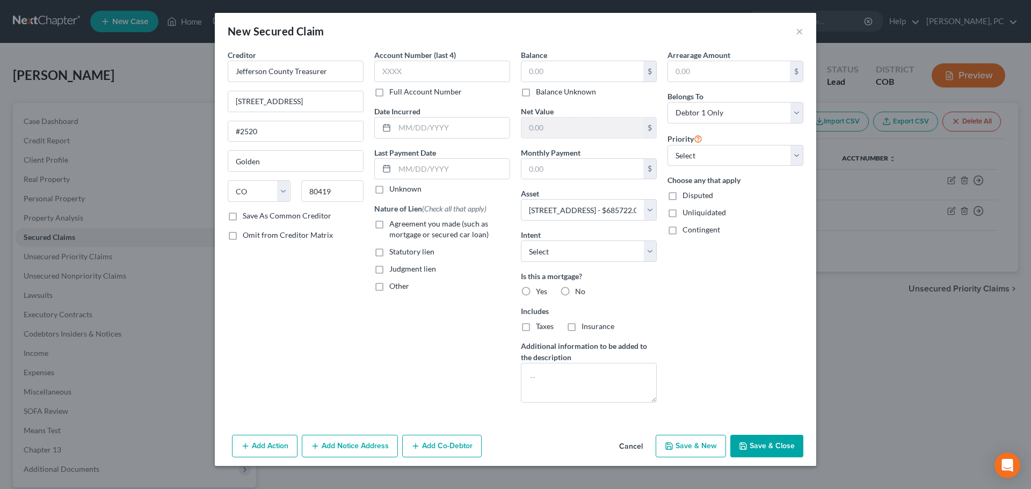
click at [389, 253] on label "Statutory lien" at bounding box center [411, 251] width 45 height 11
click at [394, 253] on input "Statutory lien" at bounding box center [397, 249] width 7 height 7
checkbox input "true"
click at [575, 290] on label "No" at bounding box center [580, 291] width 10 height 11
click at [579, 290] on input "No" at bounding box center [582, 289] width 7 height 7
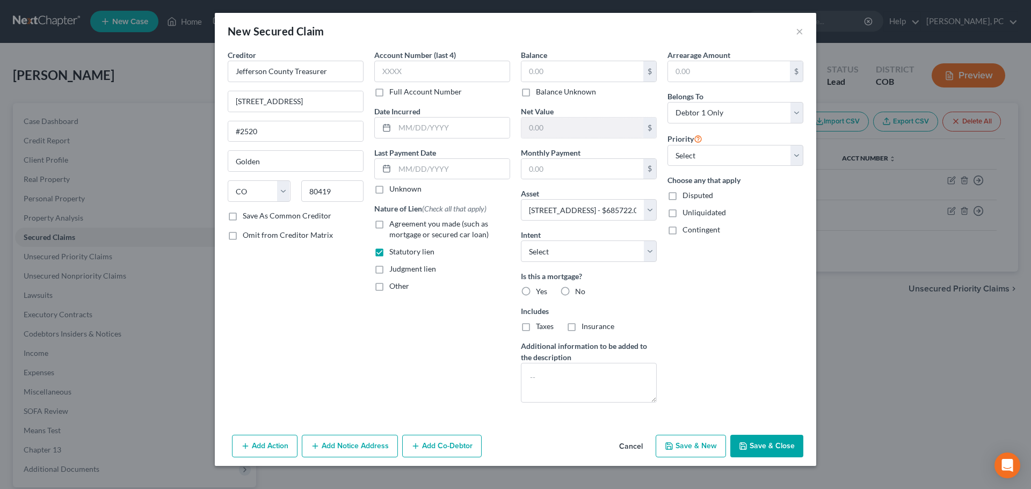
radio input "true"
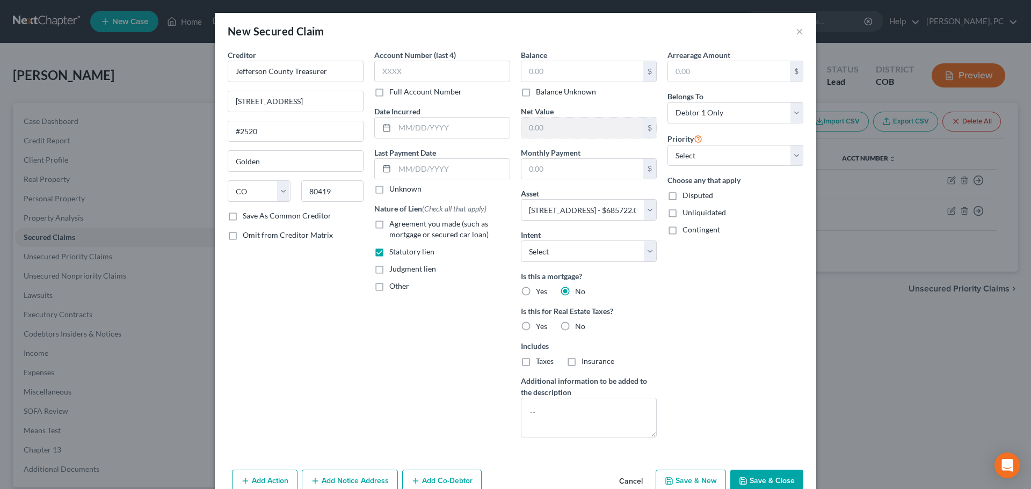
click at [536, 325] on label "Yes" at bounding box center [541, 326] width 11 height 11
click at [540, 325] on input "Yes" at bounding box center [543, 324] width 7 height 7
radio input "true"
click at [545, 68] on input "text" at bounding box center [582, 71] width 122 height 20
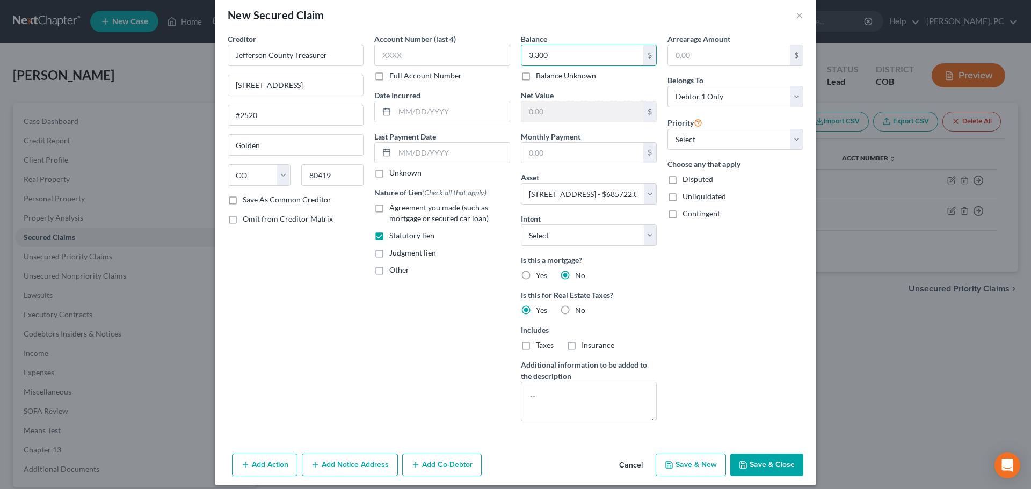
scroll to position [25, 0]
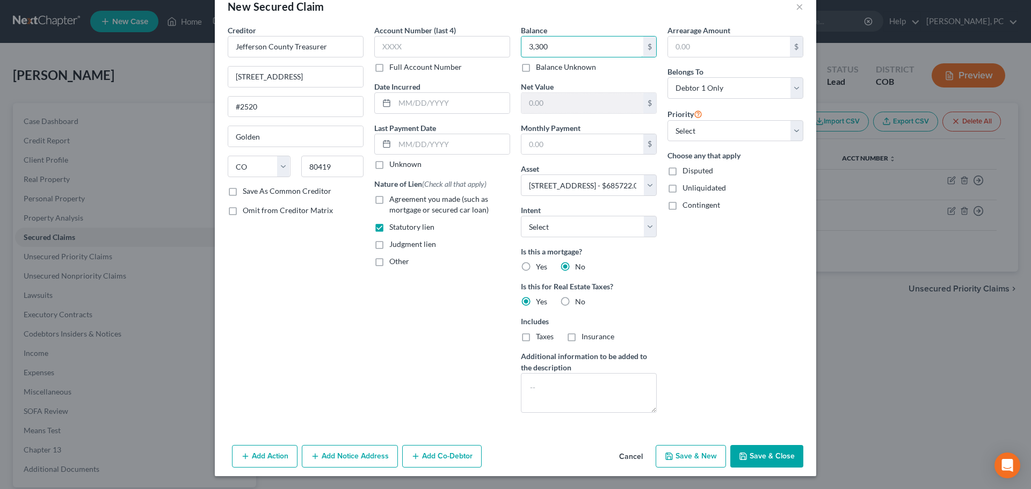
type input "3,300"
click at [770, 452] on button "Save & Close" at bounding box center [766, 456] width 73 height 23
select select
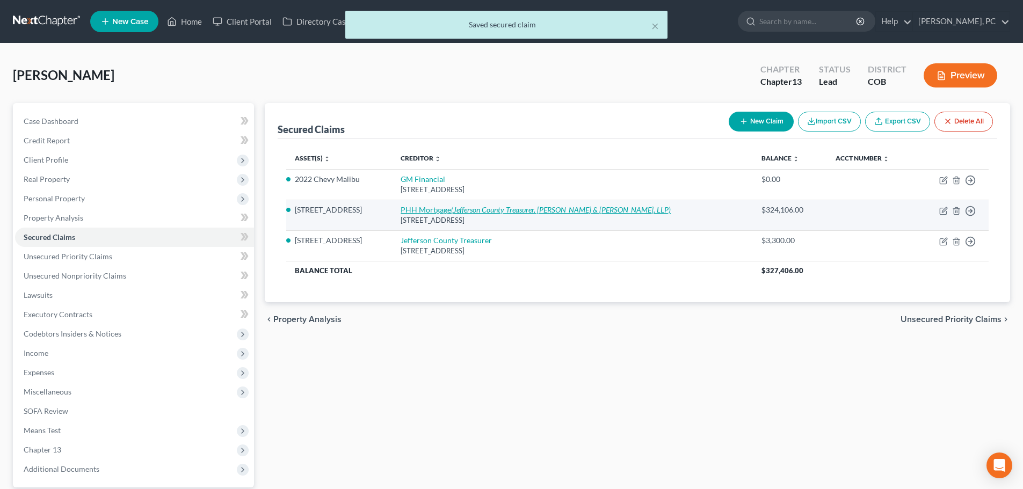
click at [437, 209] on link "PHH Mortgage (Jefferson County Treasurer, [PERSON_NAME] & [PERSON_NAME], LLP)" at bounding box center [536, 209] width 270 height 9
select select "33"
select select "0"
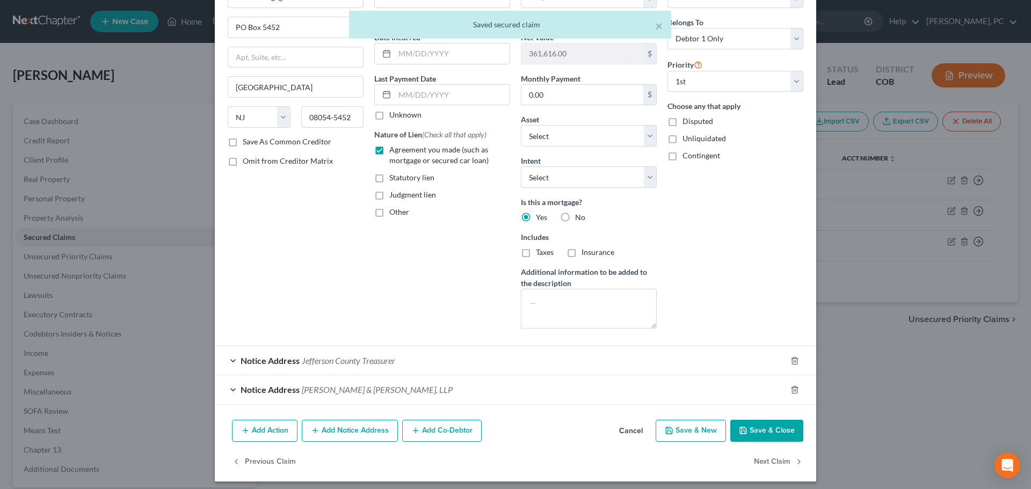
scroll to position [79, 0]
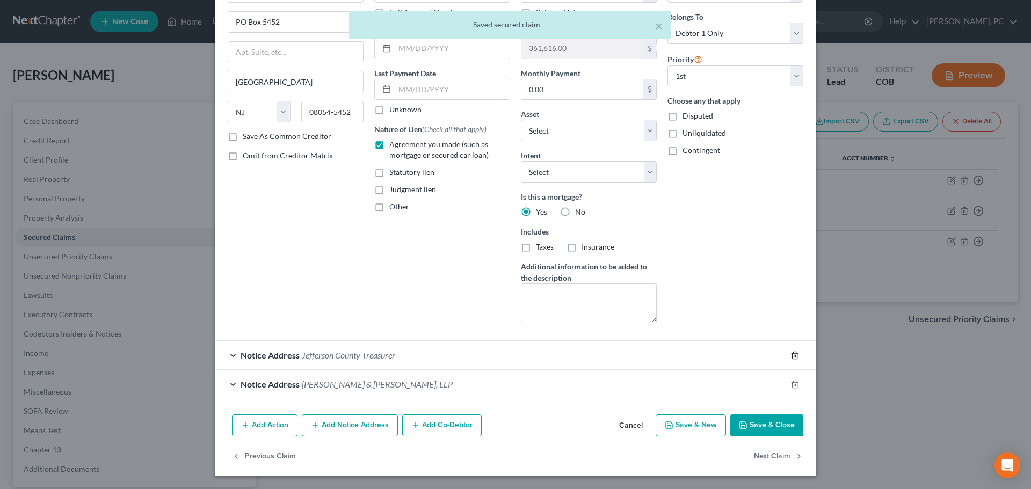
click at [790, 354] on icon "button" at bounding box center [794, 355] width 9 height 9
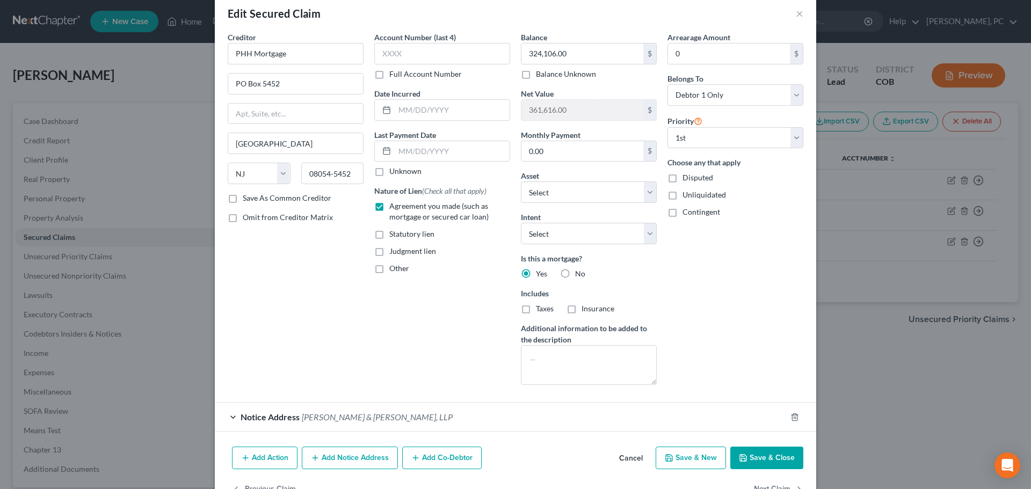
scroll to position [0, 0]
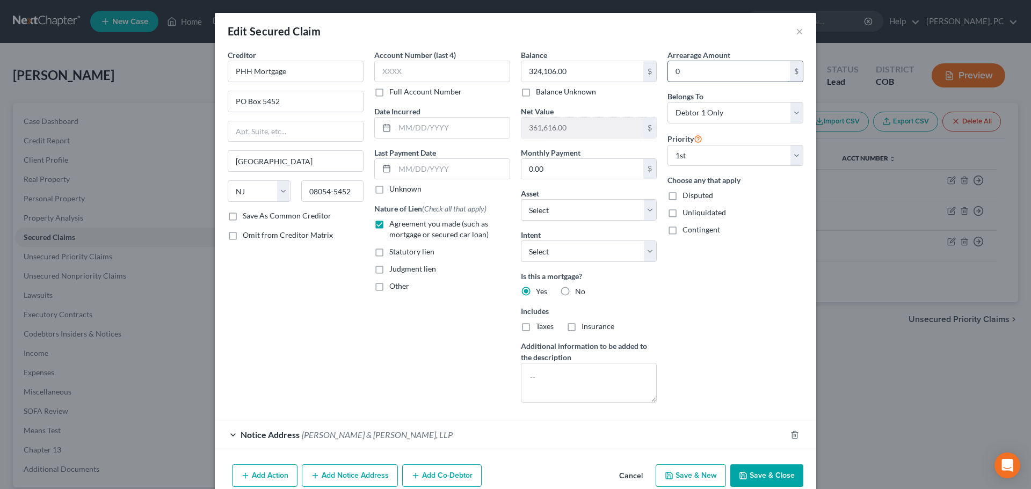
click at [692, 72] on input "0" at bounding box center [729, 71] width 122 height 20
type input "3,700"
click at [585, 247] on select "Select Surrender Redeem Reaffirm Avoid Other" at bounding box center [589, 251] width 136 height 21
select select "4"
click at [521, 241] on select "Select Surrender Redeem Reaffirm Avoid Other" at bounding box center [589, 251] width 136 height 21
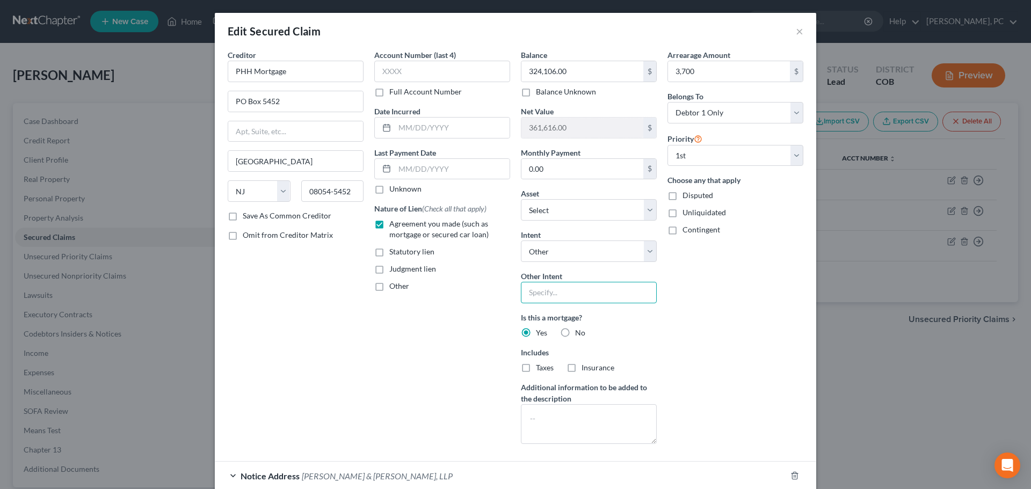
click at [548, 292] on input "text" at bounding box center [589, 292] width 136 height 21
type input "Retain & Pay"
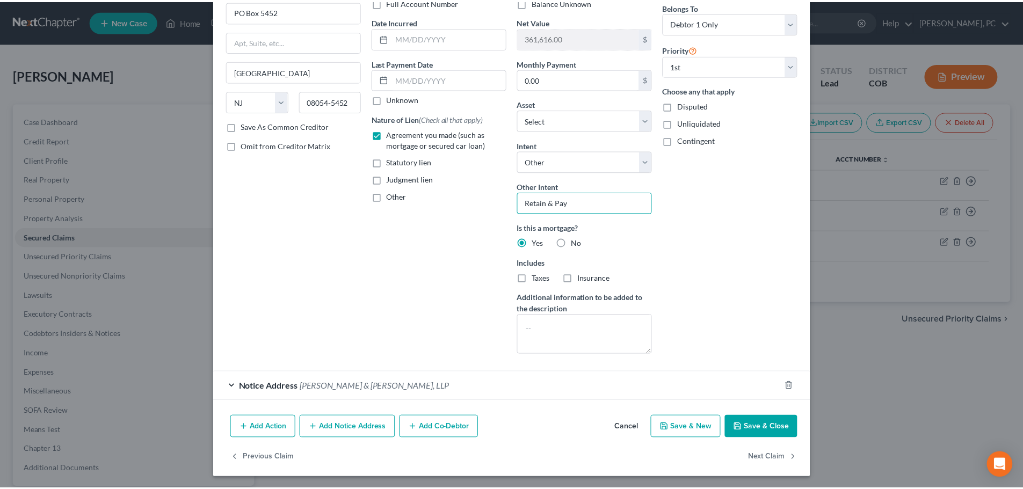
scroll to position [91, 0]
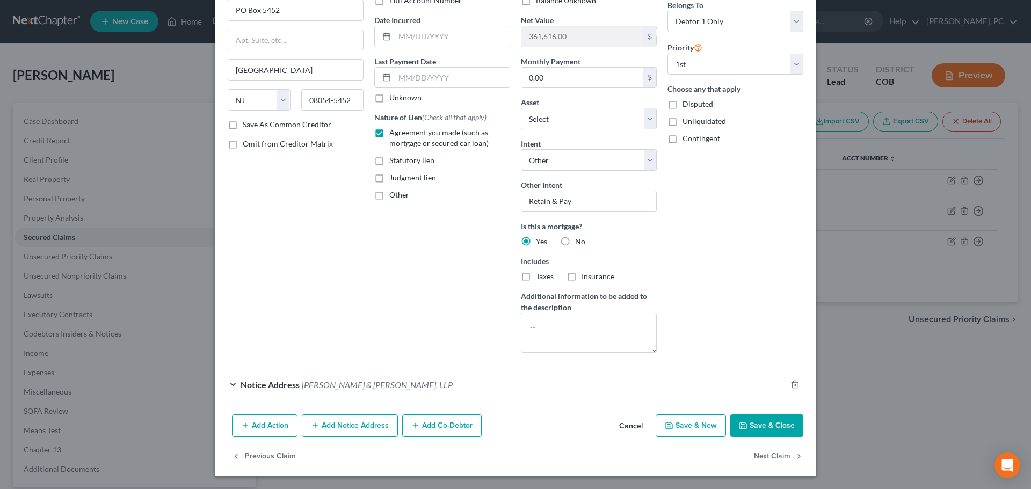
click at [768, 427] on button "Save & Close" at bounding box center [766, 426] width 73 height 23
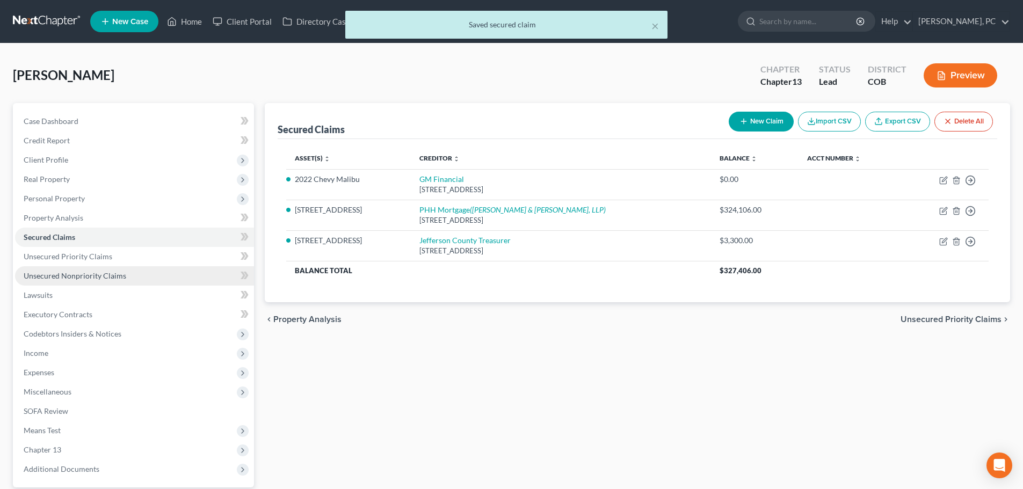
drag, startPoint x: 120, startPoint y: 277, endPoint x: 130, endPoint y: 275, distance: 10.9
click at [120, 277] on span "Unsecured Nonpriority Claims" at bounding box center [75, 275] width 103 height 9
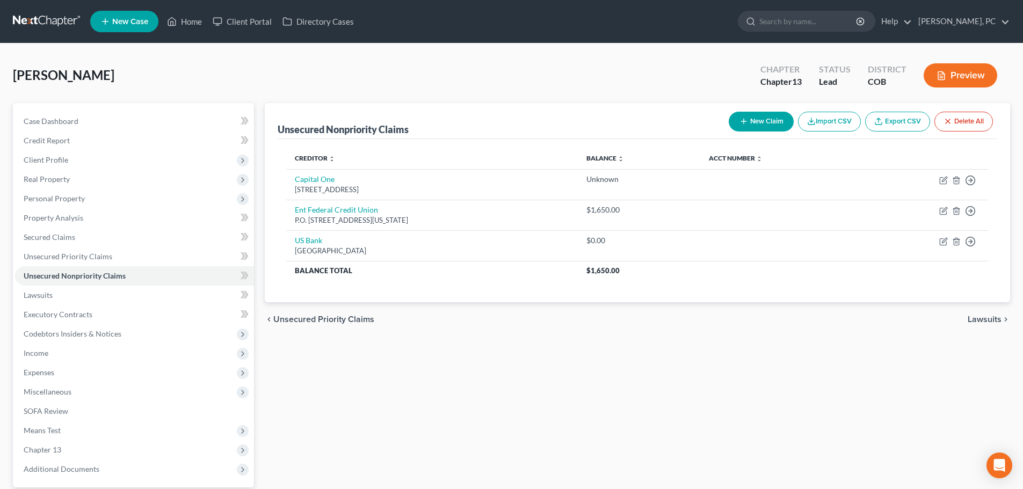
click at [746, 123] on button "New Claim" at bounding box center [761, 122] width 65 height 20
select select "0"
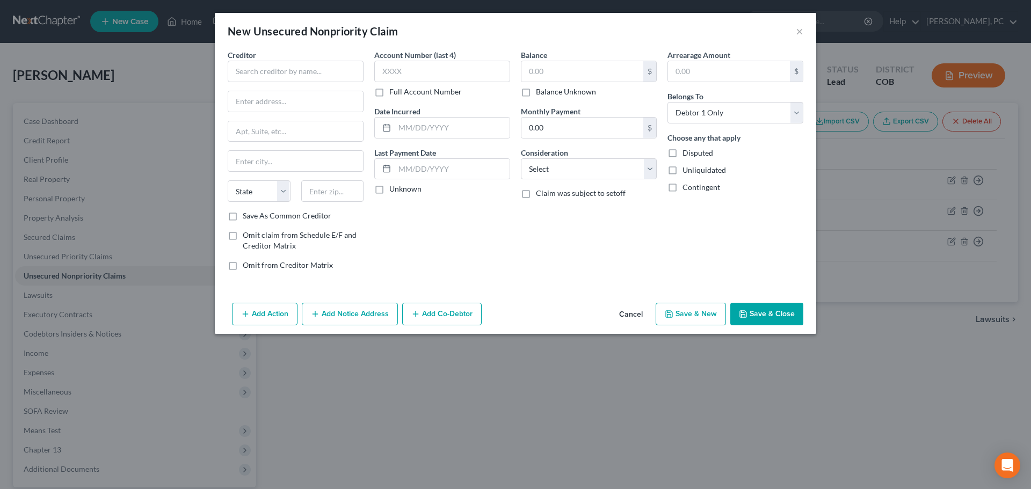
click at [307, 48] on div "New Unsecured Nonpriority Claim ×" at bounding box center [515, 31] width 601 height 37
click at [303, 67] on input "text" at bounding box center [296, 71] width 136 height 21
type input "n"
drag, startPoint x: 274, startPoint y: 74, endPoint x: 216, endPoint y: 77, distance: 58.6
click at [216, 77] on div "Creditor * Energy One Credit Union State [US_STATE] AK AR AZ CA CO [GEOGRAPHIC_…" at bounding box center [515, 173] width 601 height 249
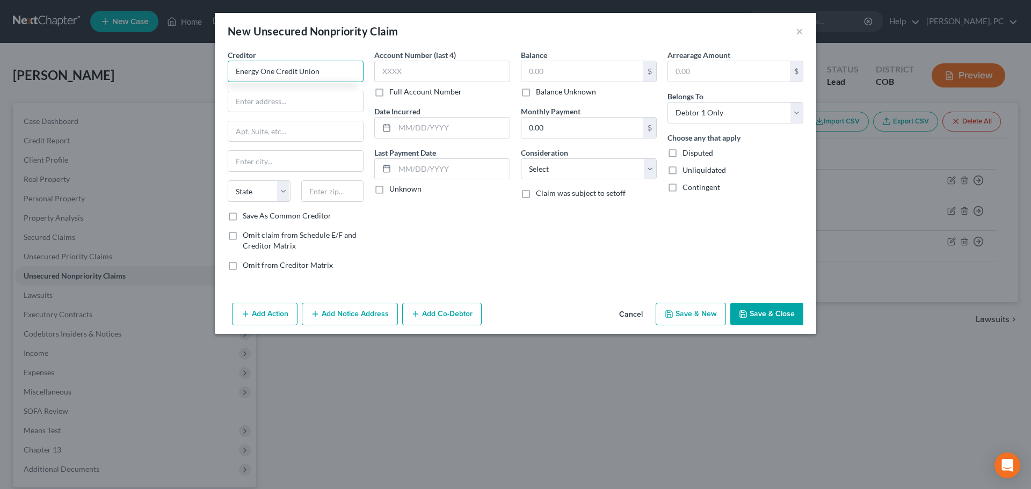
type input "Energy One Credit Union"
click at [250, 95] on input "text" at bounding box center [295, 101] width 135 height 20
paste input "[STREET_ADDRESS][PERSON_NAME]"
type input "[STREET_ADDRESS][PERSON_NAME]"
click at [323, 188] on input "text" at bounding box center [332, 190] width 63 height 21
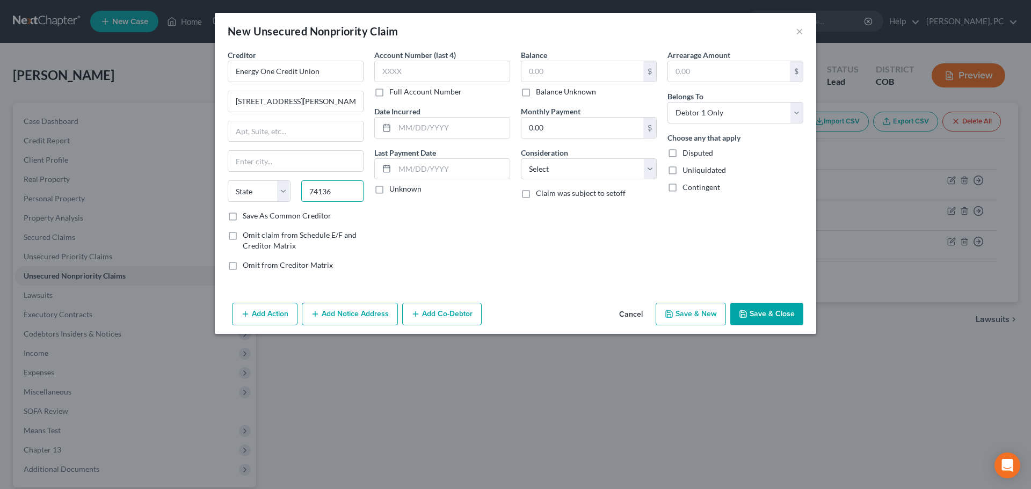
type input "74136"
type input "Tulsa"
select select "37"
click at [578, 171] on select "Select Cable / Satellite Services Collection Agency Credit Card Debt Debt Couns…" at bounding box center [589, 168] width 136 height 21
click at [563, 171] on select "Select Cable / Satellite Services Collection Agency Credit Card Debt Debt Couns…" at bounding box center [589, 168] width 136 height 21
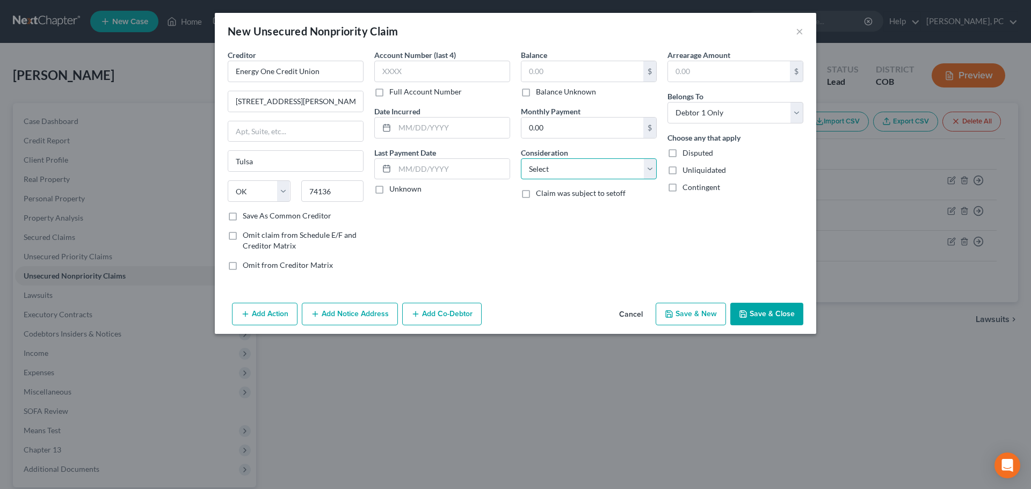
select select "10"
click at [521, 158] on select "Select Cable / Satellite Services Collection Agency Credit Card Debt Debt Couns…" at bounding box center [589, 168] width 136 height 21
click at [753, 312] on button "Save & Close" at bounding box center [766, 314] width 73 height 23
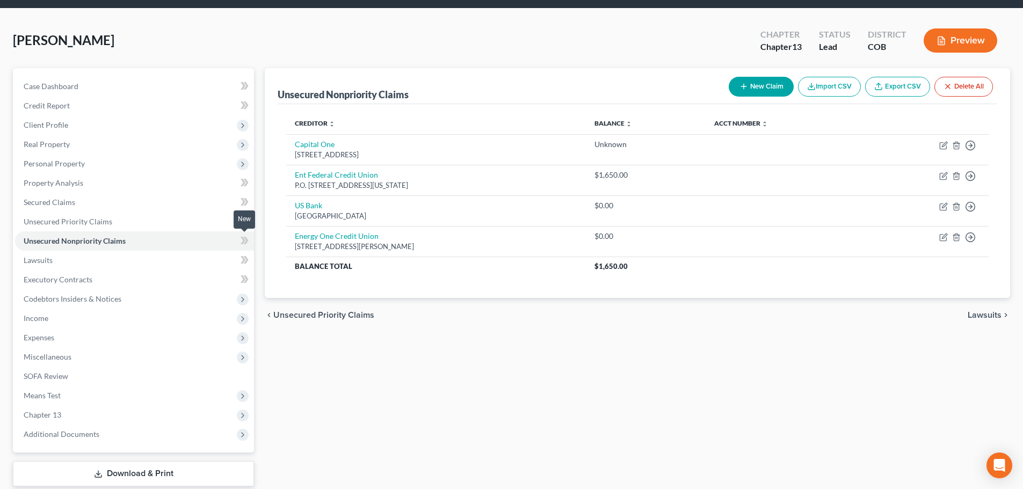
scroll to position [54, 0]
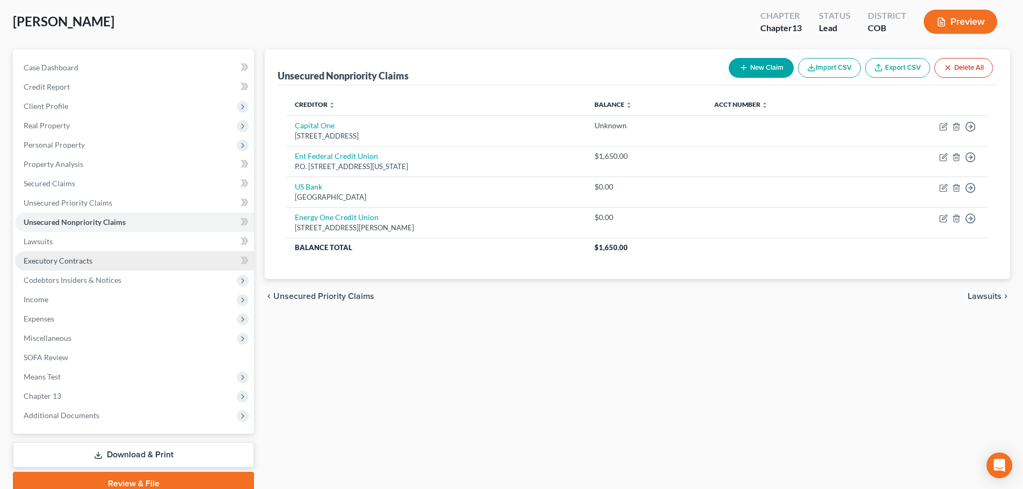
click at [63, 264] on span "Executory Contracts" at bounding box center [58, 260] width 69 height 9
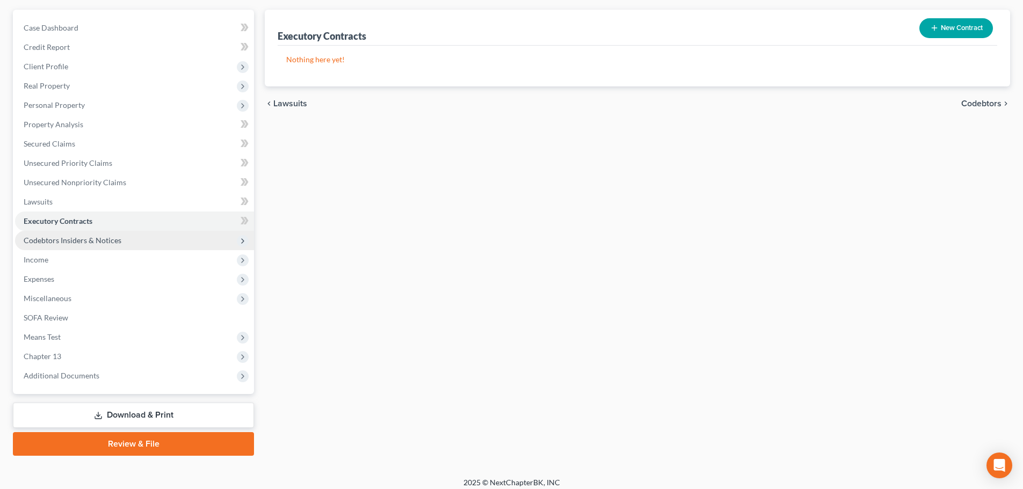
scroll to position [101, 0]
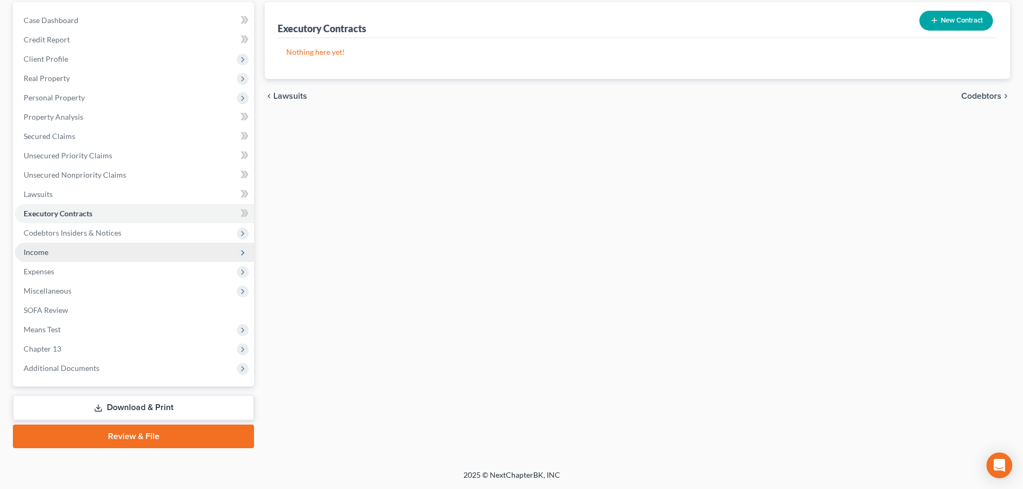
click at [38, 253] on span "Income" at bounding box center [36, 252] width 25 height 9
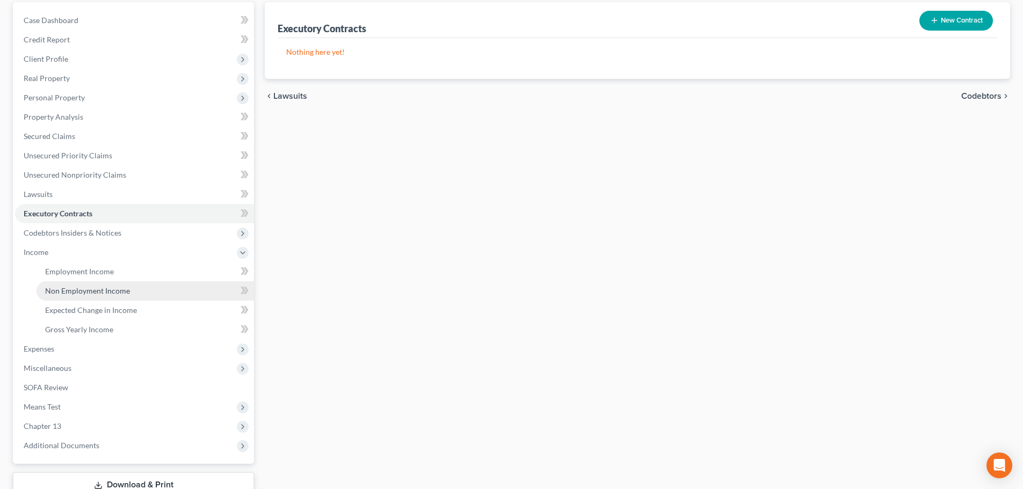
click at [104, 288] on span "Non Employment Income" at bounding box center [87, 290] width 85 height 9
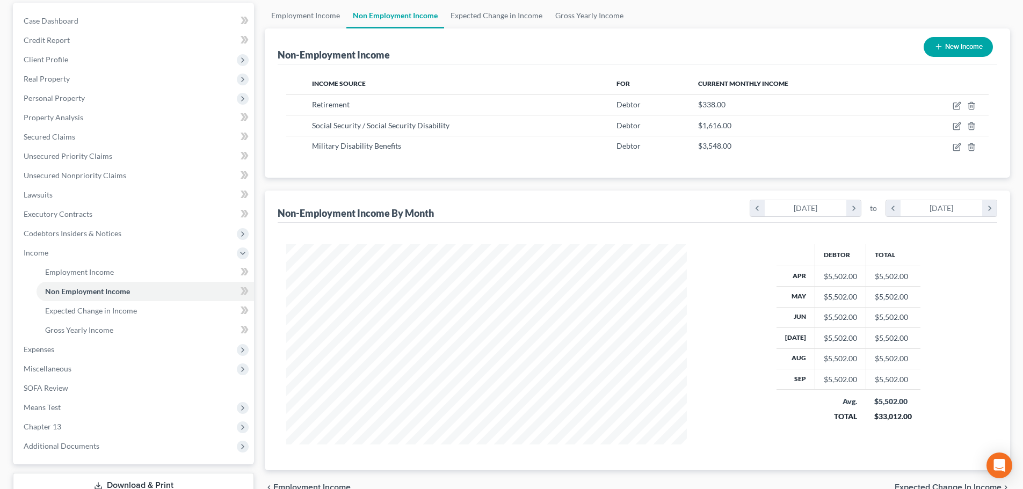
scroll to position [178, 0]
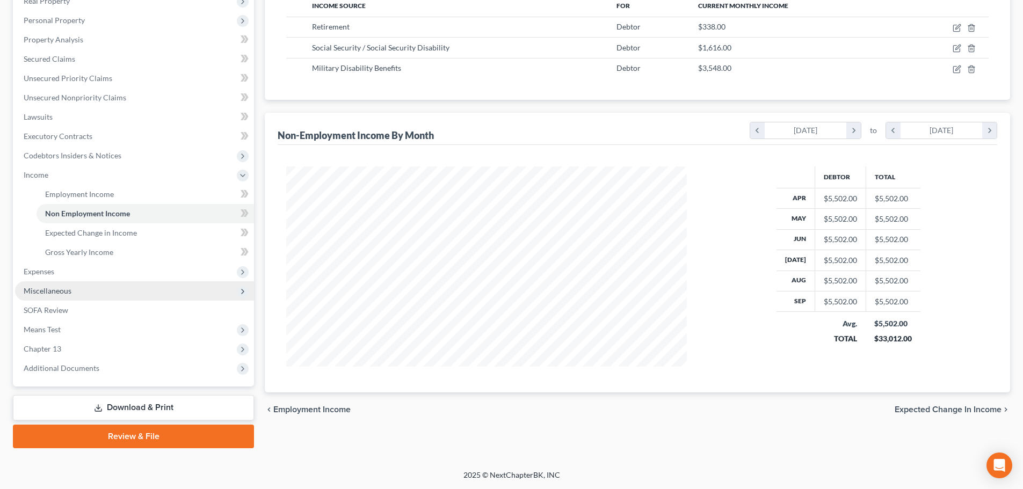
click at [55, 294] on span "Miscellaneous" at bounding box center [48, 290] width 48 height 9
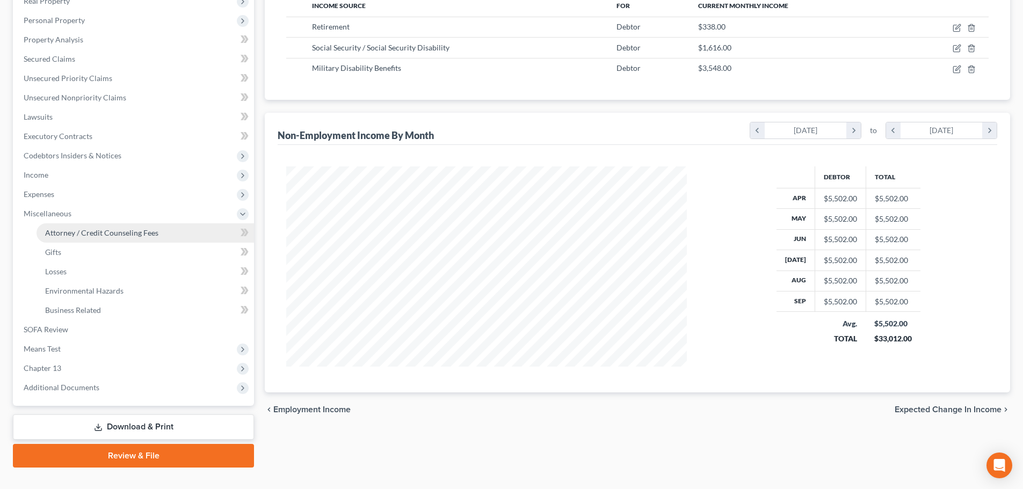
click at [66, 233] on span "Attorney / Credit Counseling Fees" at bounding box center [101, 232] width 113 height 9
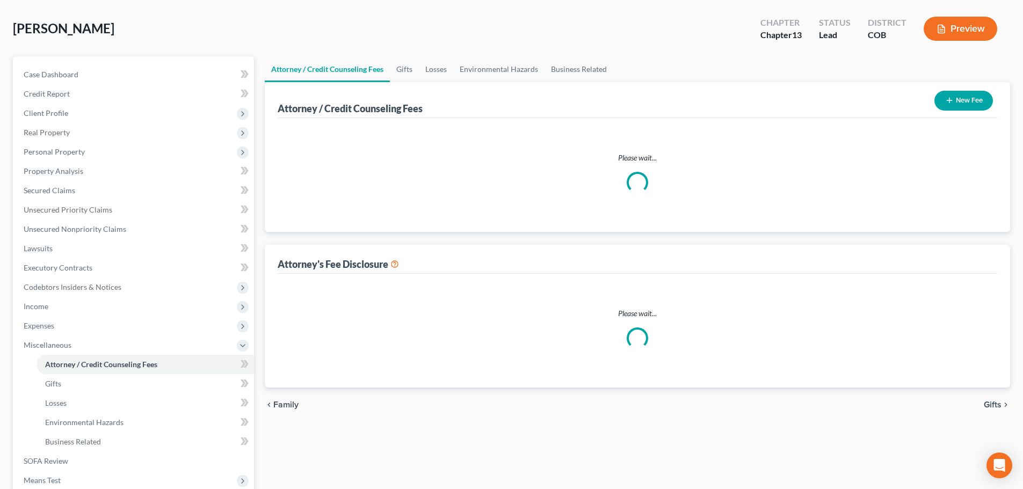
select select "0"
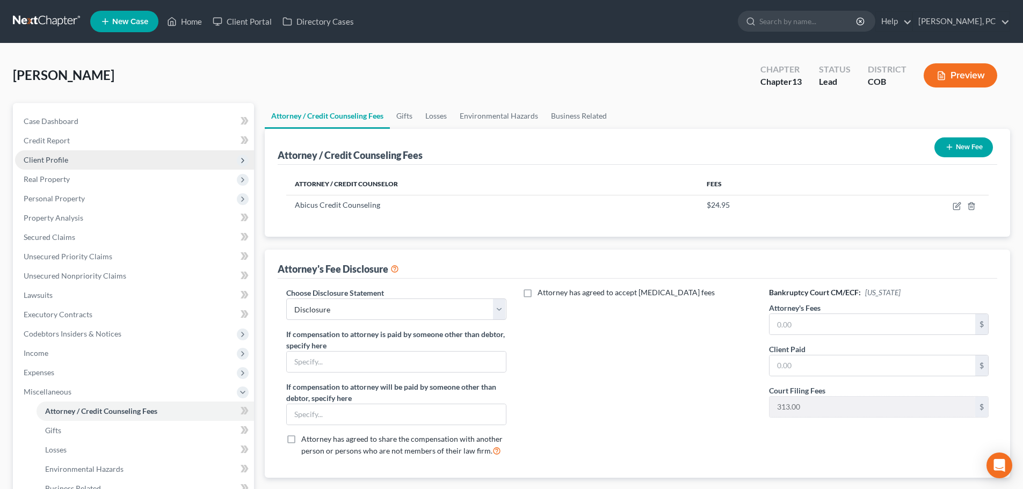
click at [50, 159] on span "Client Profile" at bounding box center [46, 159] width 45 height 9
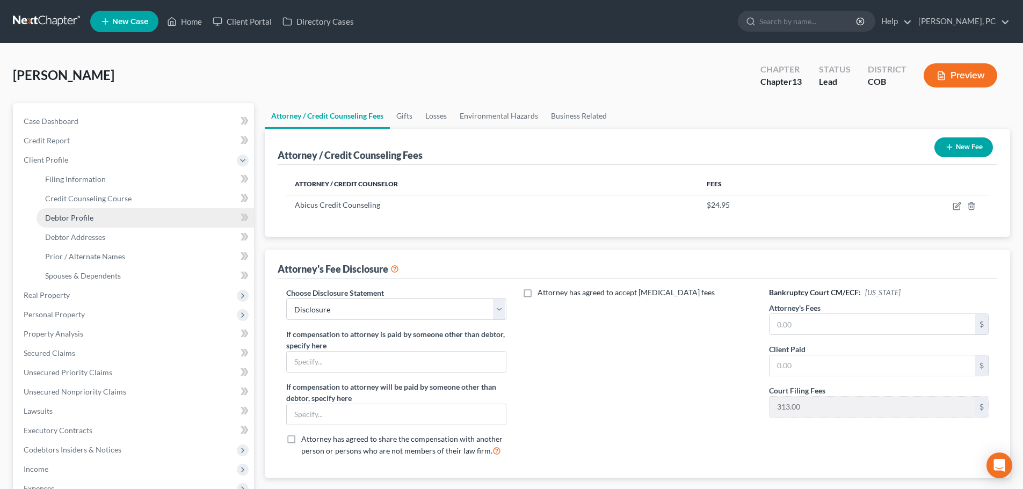
click at [77, 213] on span "Debtor Profile" at bounding box center [69, 217] width 48 height 9
select select "4"
select select "0"
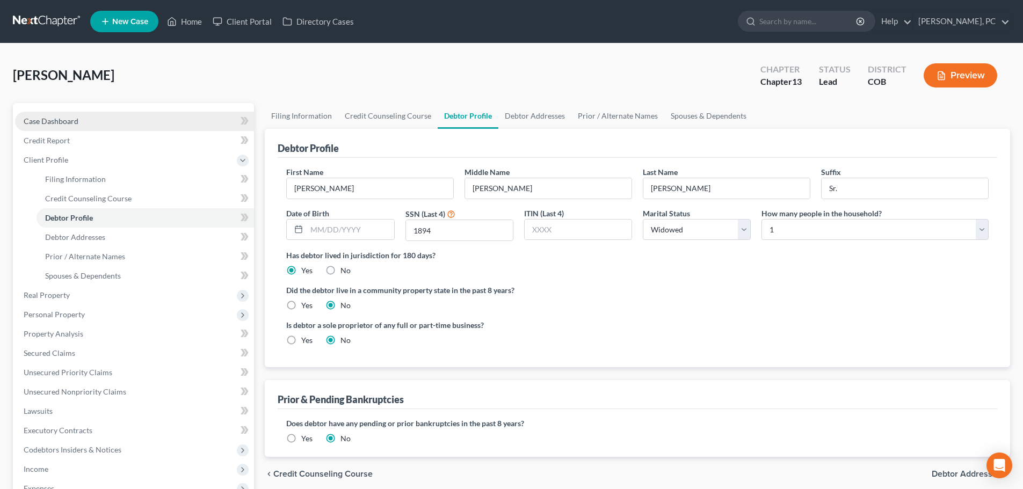
click at [67, 123] on span "Case Dashboard" at bounding box center [51, 121] width 55 height 9
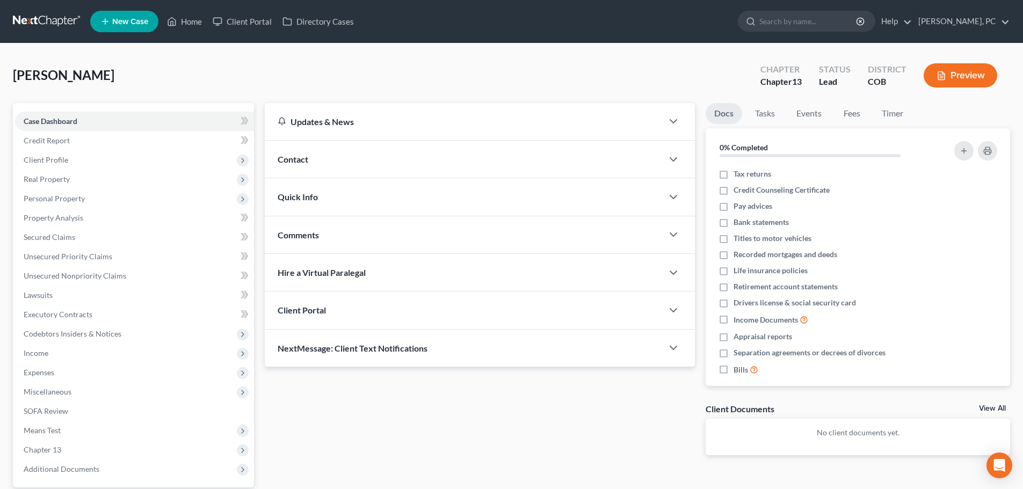
click at [992, 409] on link "View All" at bounding box center [992, 409] width 27 height 8
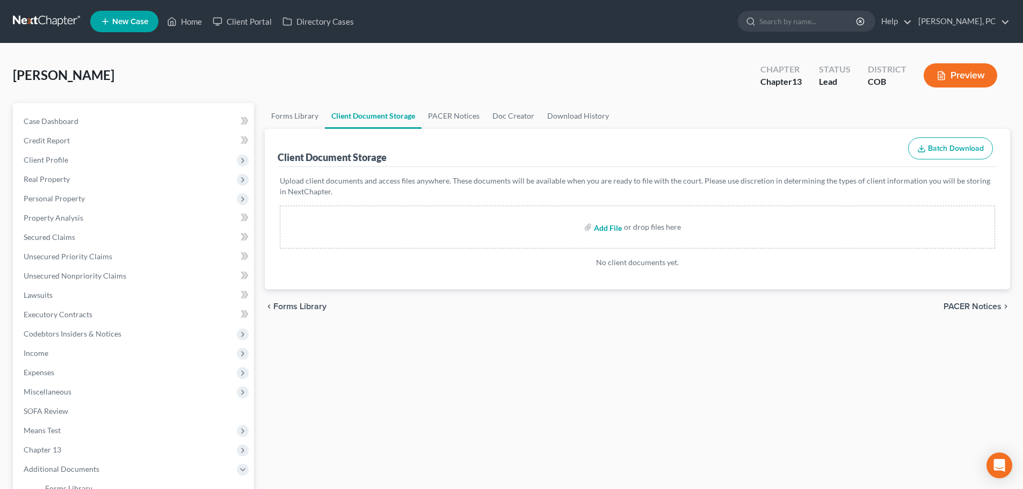
click at [610, 226] on input "file" at bounding box center [607, 226] width 26 height 19
type input "C:\fakepath\ccc.pdf"
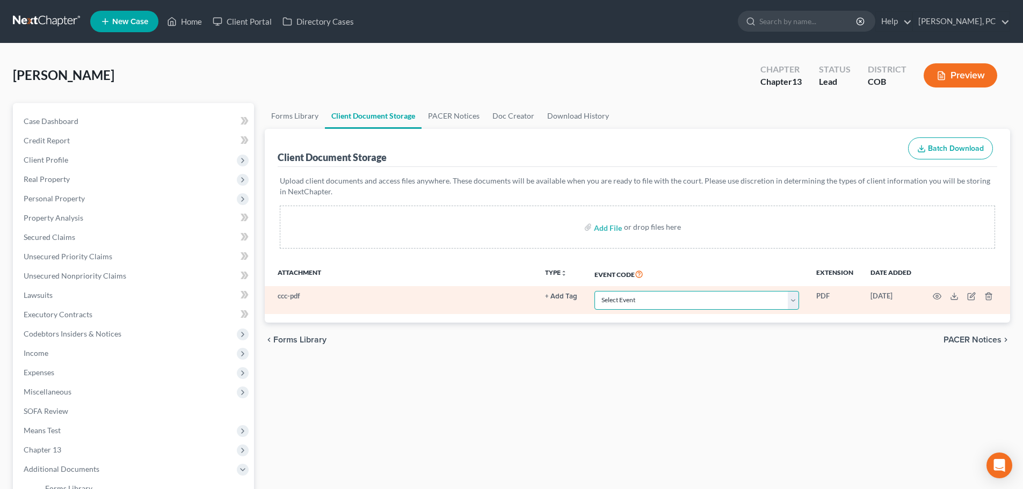
click at [627, 303] on select "Select Event 1009-1.1 Notice of Amendments 20 Largest Unsecured Creditors Amend…" at bounding box center [696, 300] width 205 height 19
select select "5"
click at [594, 291] on select "Select Event 1009-1.1 Notice of Amendments 20 Largest Unsecured Creditors Amend…" at bounding box center [696, 300] width 205 height 19
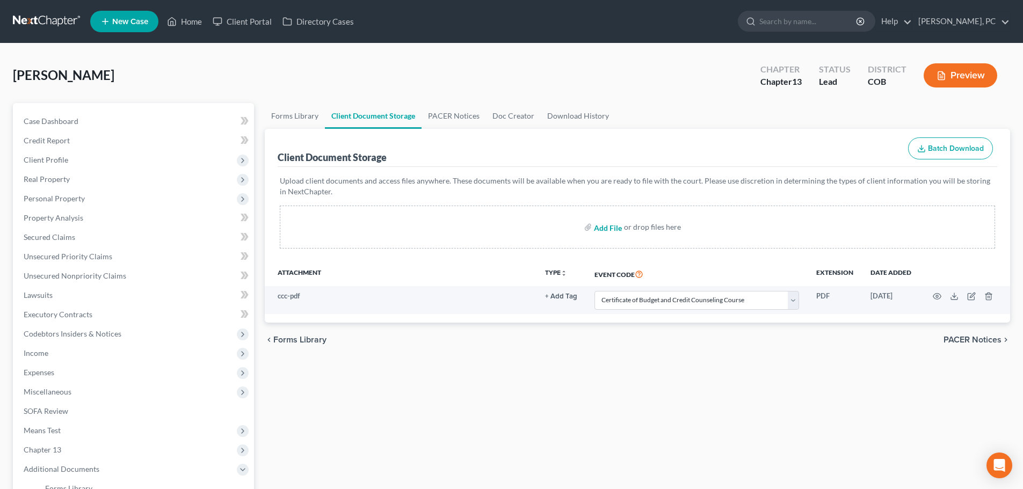
click at [614, 228] on input "file" at bounding box center [607, 226] width 26 height 19
type input "C:\fakepath\No pay advices.pdf"
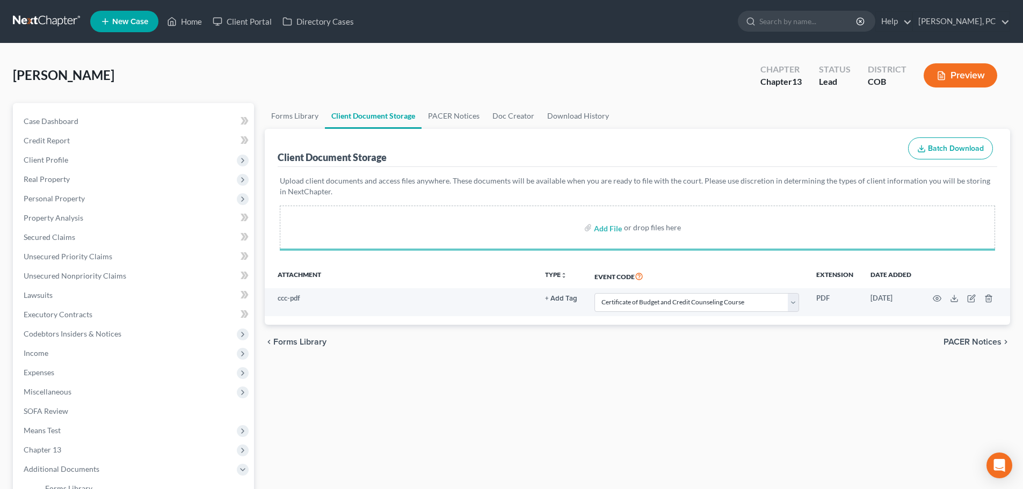
select select "5"
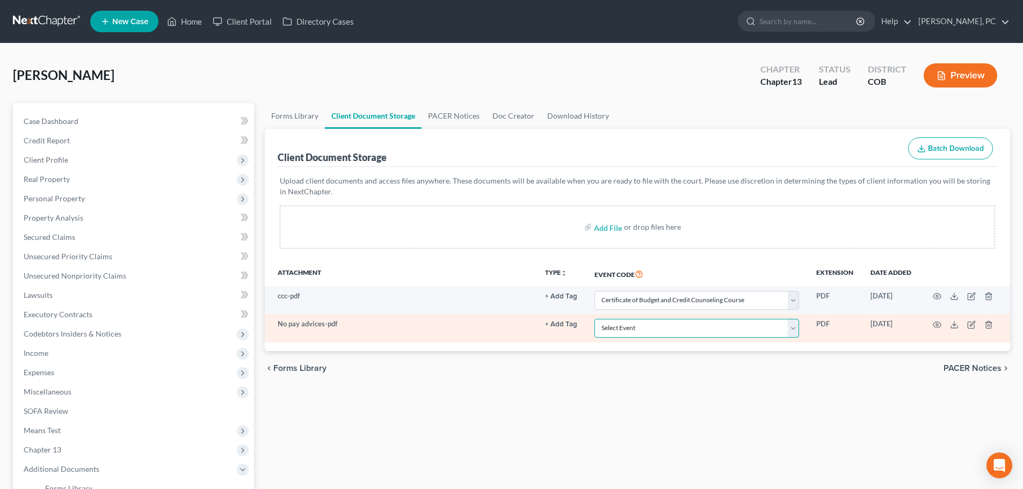
click at [629, 327] on select "Select Event 1009-1.1 Notice of Amendments 20 Largest Unsecured Creditors Amend…" at bounding box center [696, 328] width 205 height 19
select select "28"
click at [594, 319] on select "Select Event 1009-1.1 Notice of Amendments 20 Largest Unsecured Creditors Amend…" at bounding box center [696, 328] width 205 height 19
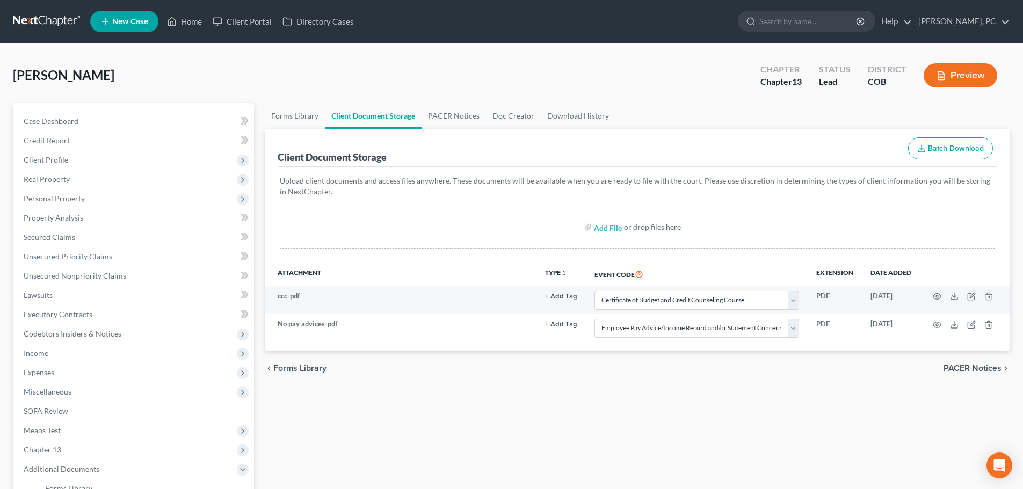
click at [583, 374] on div "chevron_left Forms Library PACER Notices chevron_right" at bounding box center [637, 368] width 745 height 34
click at [89, 281] on link "Unsecured Nonpriority Claims" at bounding box center [134, 275] width 239 height 19
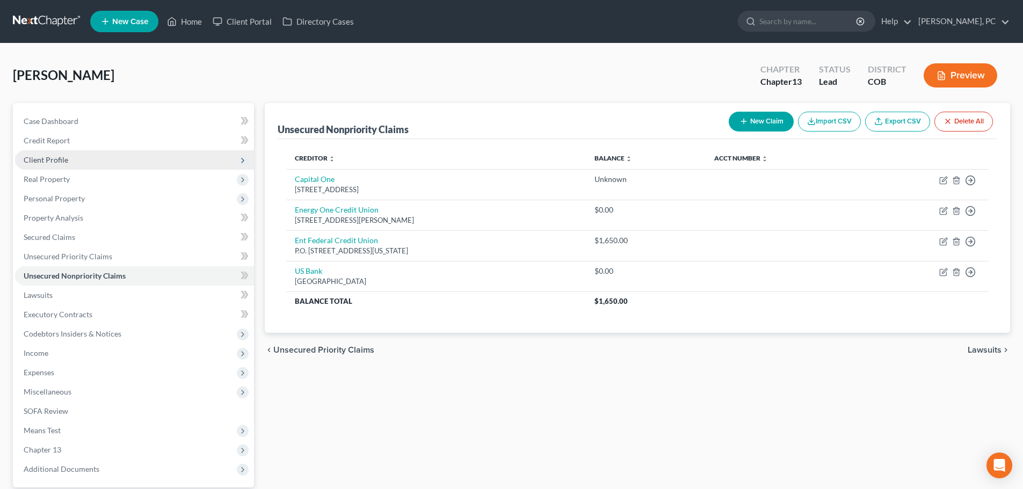
click at [52, 163] on span "Client Profile" at bounding box center [46, 159] width 45 height 9
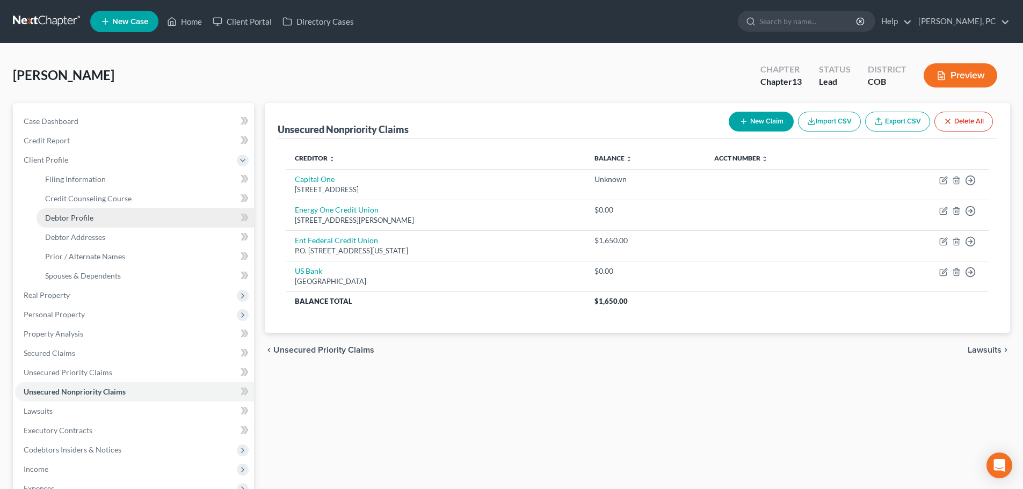
drag, startPoint x: 76, startPoint y: 220, endPoint x: 102, endPoint y: 221, distance: 25.8
click at [76, 220] on span "Debtor Profile" at bounding box center [69, 217] width 48 height 9
select select "4"
select select "0"
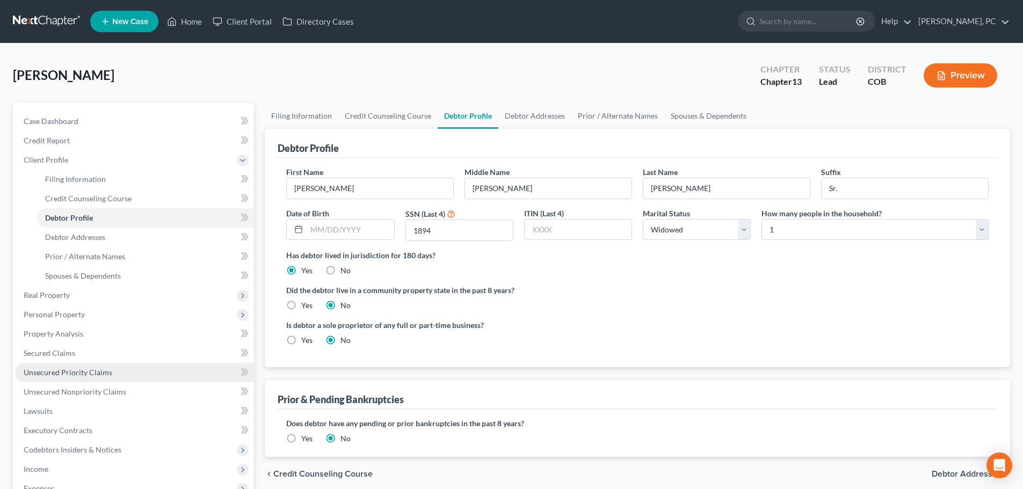
click at [77, 370] on span "Unsecured Priority Claims" at bounding box center [68, 372] width 89 height 9
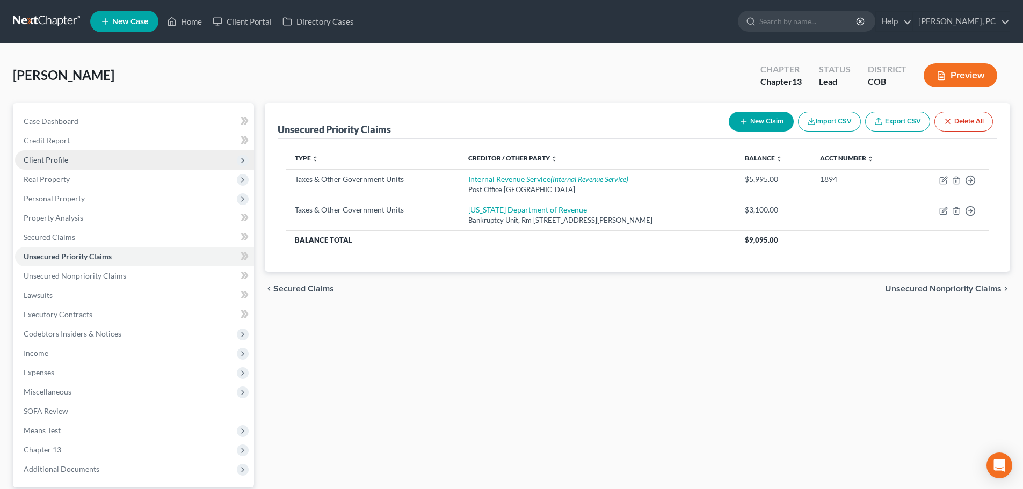
click at [50, 154] on span "Client Profile" at bounding box center [134, 159] width 239 height 19
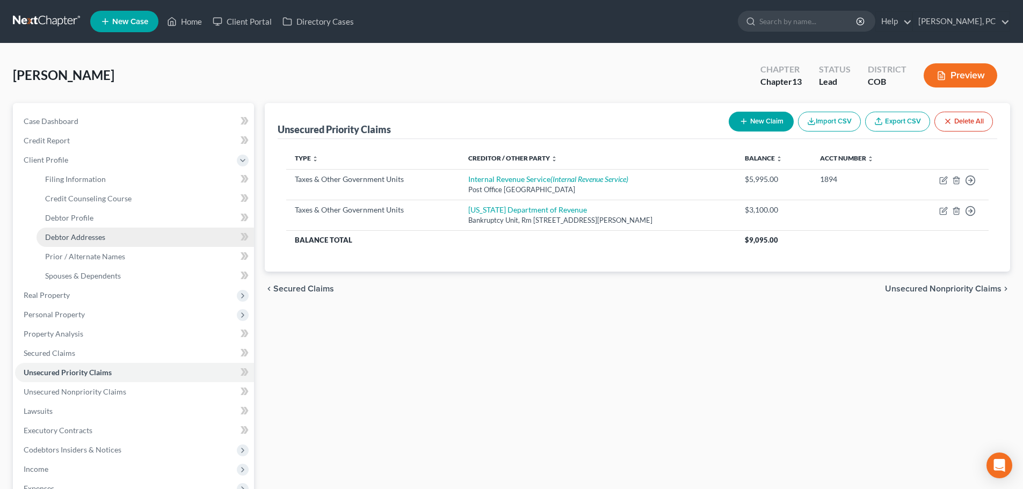
click at [79, 230] on link "Debtor Addresses" at bounding box center [145, 237] width 217 height 19
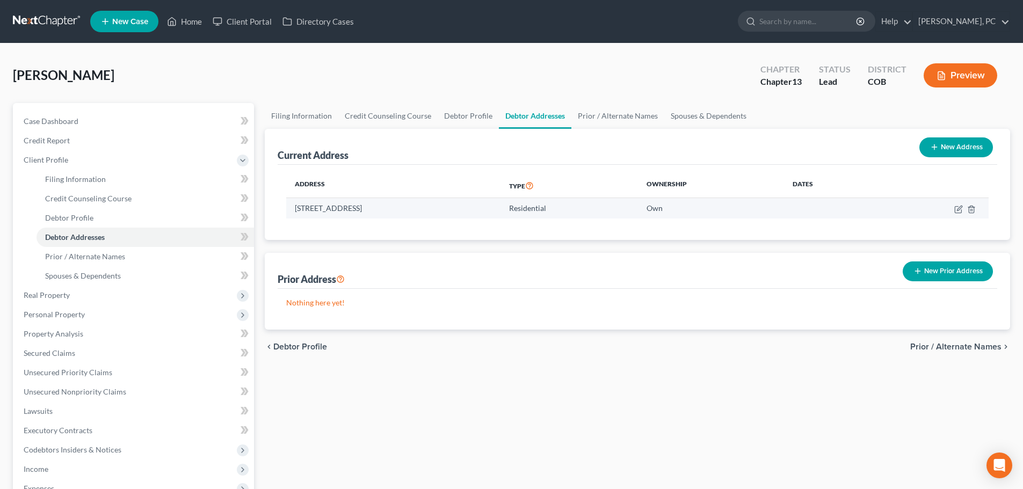
drag, startPoint x: 295, startPoint y: 208, endPoint x: 433, endPoint y: 210, distance: 138.0
click at [433, 210] on td "[STREET_ADDRESS]" at bounding box center [393, 208] width 214 height 20
copy td "[STREET_ADDRESS]"
click at [378, 209] on td "[STREET_ADDRESS]" at bounding box center [393, 208] width 214 height 20
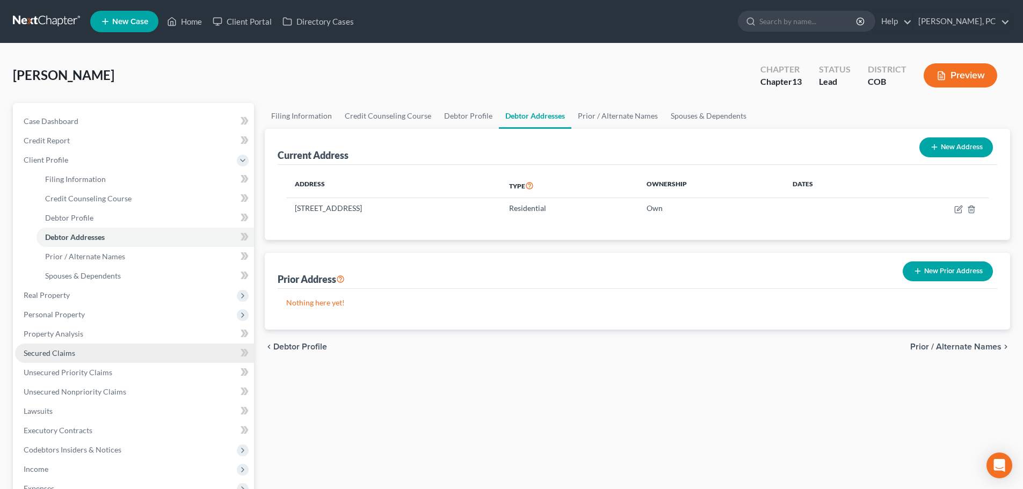
click at [61, 356] on span "Secured Claims" at bounding box center [50, 352] width 52 height 9
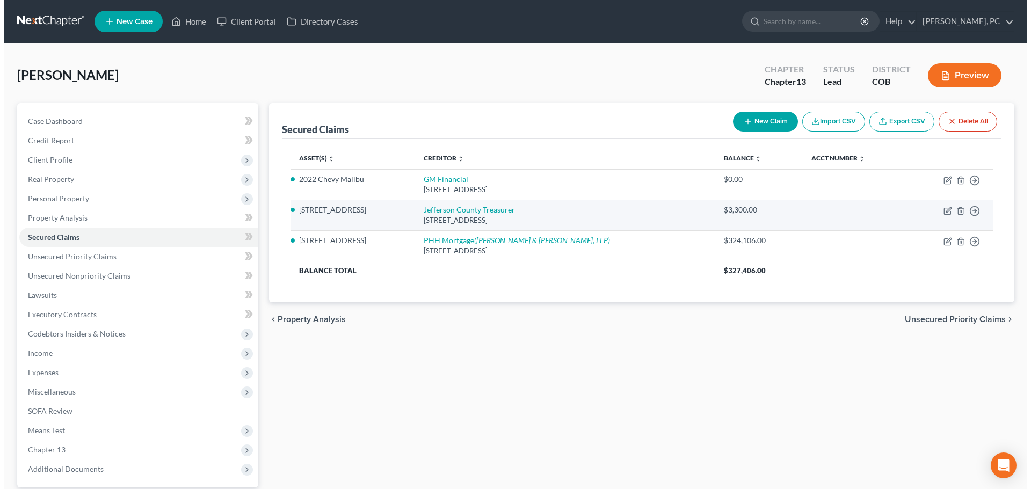
scroll to position [54, 0]
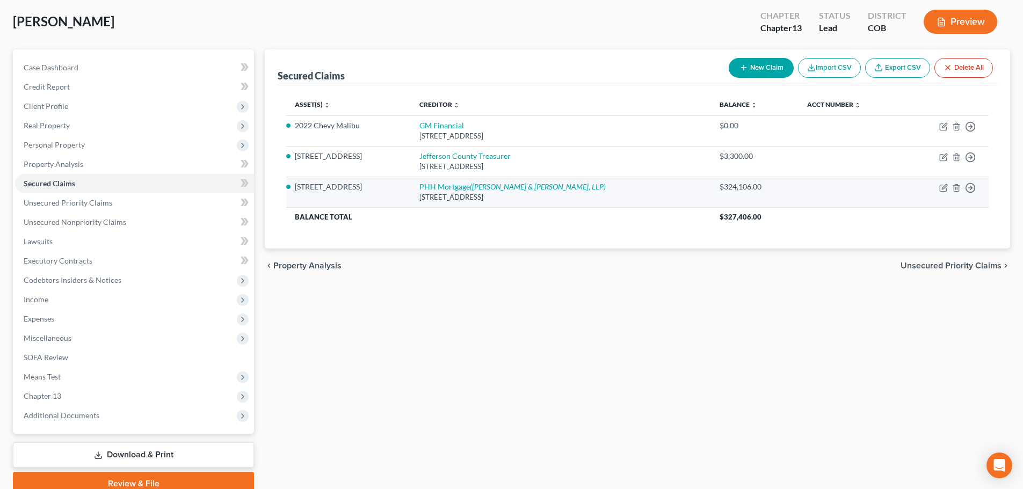
click at [938, 187] on td "Move to E Move to F Move to G Move to Notice Only" at bounding box center [945, 192] width 85 height 31
click at [941, 187] on icon "button" at bounding box center [943, 188] width 9 height 9
select select "33"
select select "4"
select select "0"
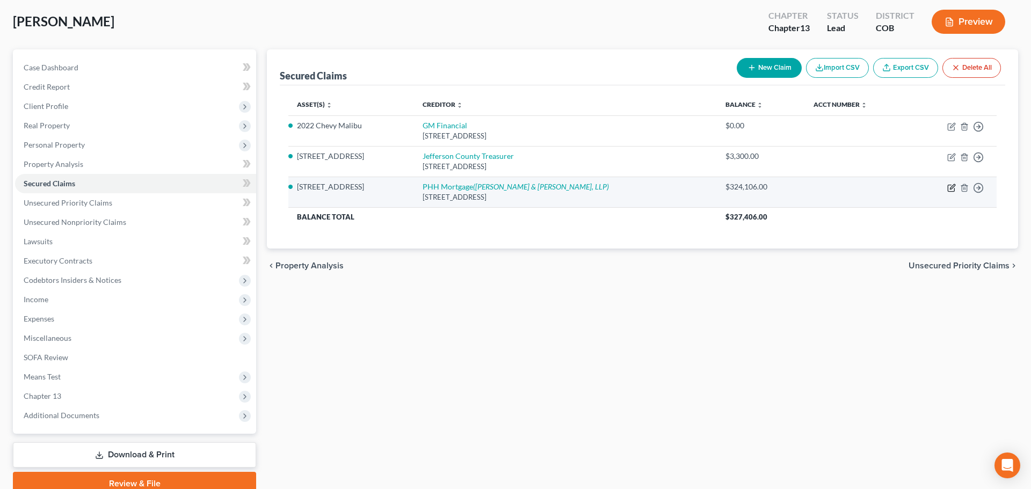
select select "0"
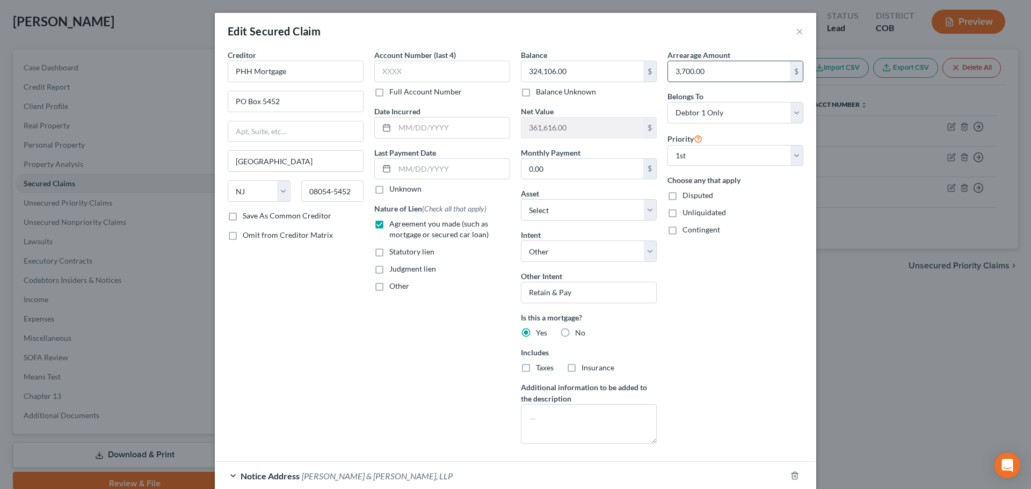
click at [704, 75] on input "3,700.00" at bounding box center [729, 71] width 122 height 20
type input "7,000"
click at [696, 347] on div "Arrearage Amount 7,000 $ Belongs To * Select Debtor 1 Only Debtor 2 Only Debtor…" at bounding box center [735, 250] width 147 height 403
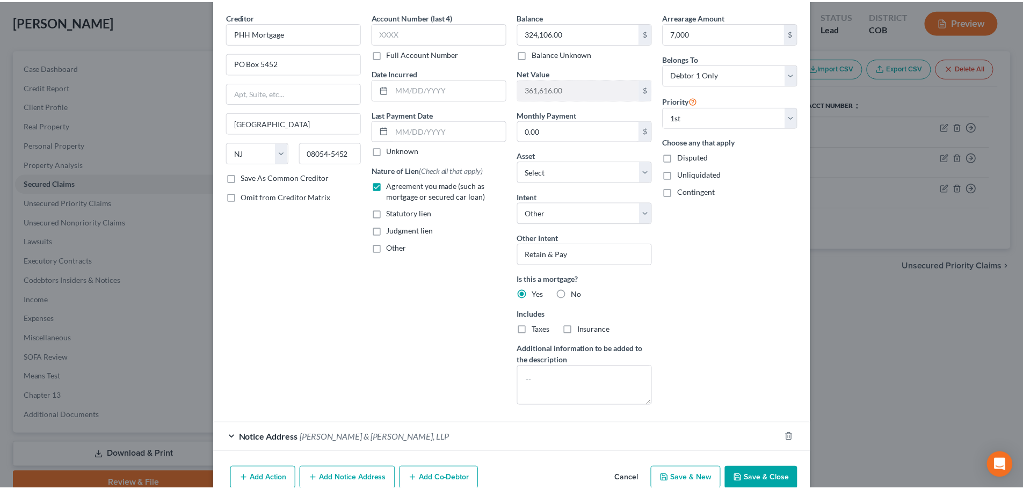
scroll to position [91, 0]
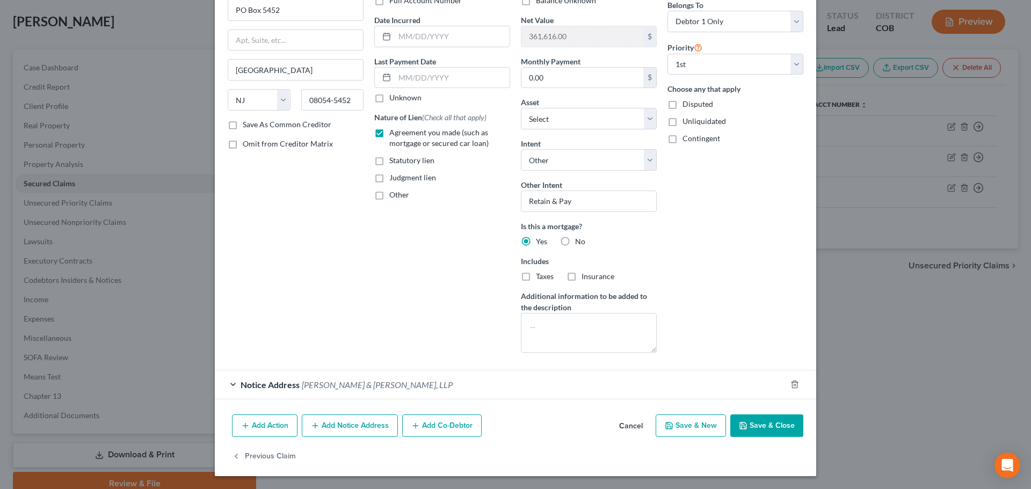
click at [755, 424] on button "Save & Close" at bounding box center [766, 426] width 73 height 23
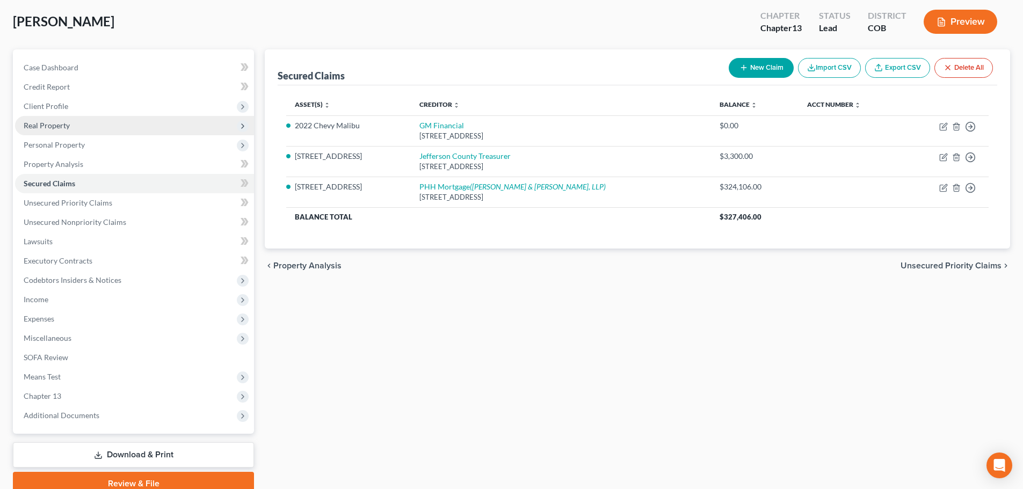
click at [54, 122] on span "Real Property" at bounding box center [47, 125] width 46 height 9
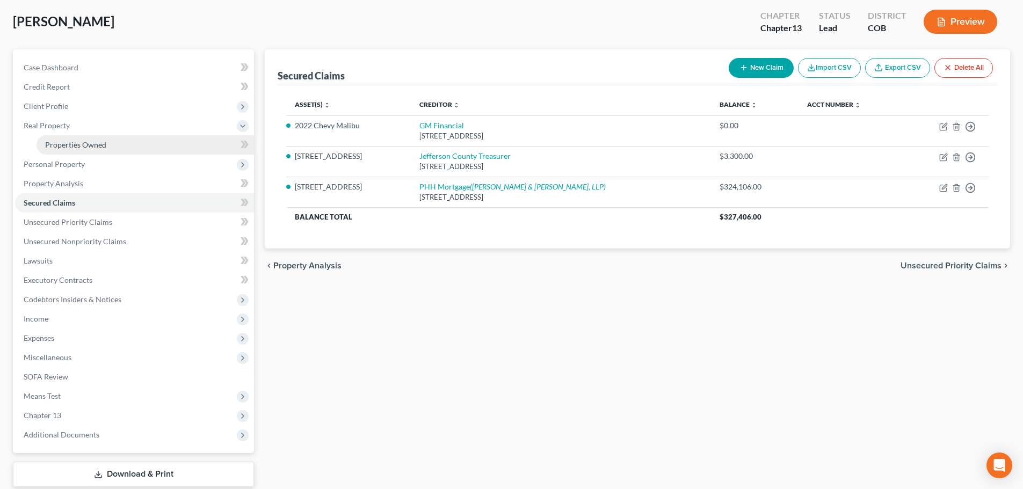
click at [72, 140] on span "Properties Owned" at bounding box center [75, 144] width 61 height 9
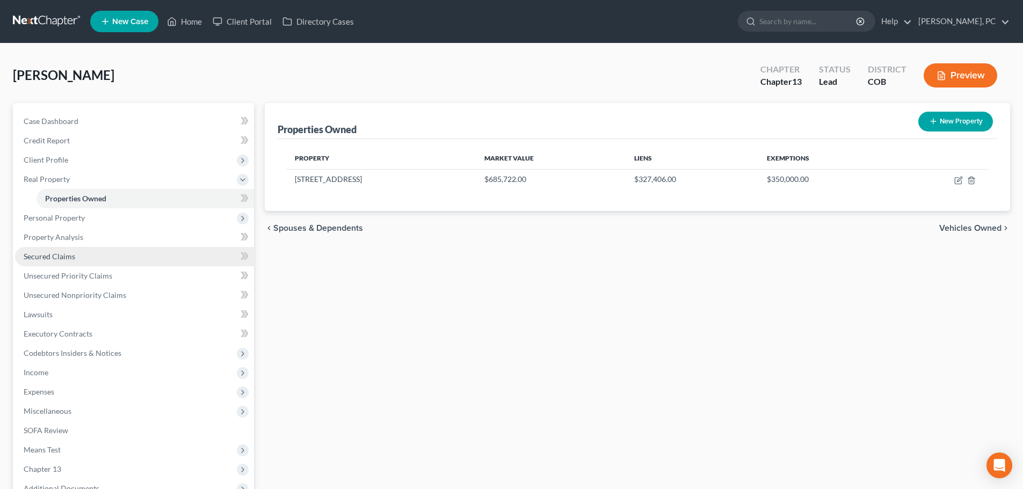
drag, startPoint x: 57, startPoint y: 254, endPoint x: 98, endPoint y: 254, distance: 40.8
click at [57, 254] on span "Secured Claims" at bounding box center [50, 256] width 52 height 9
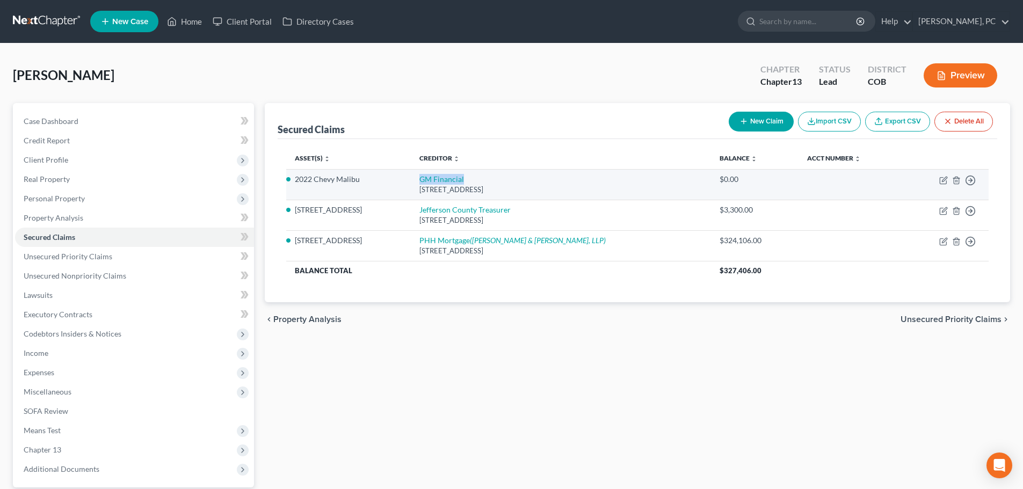
drag, startPoint x: 416, startPoint y: 178, endPoint x: 468, endPoint y: 180, distance: 52.1
click at [468, 180] on td "GM Financial [STREET_ADDRESS]" at bounding box center [561, 184] width 300 height 31
copy link "GM Financial"
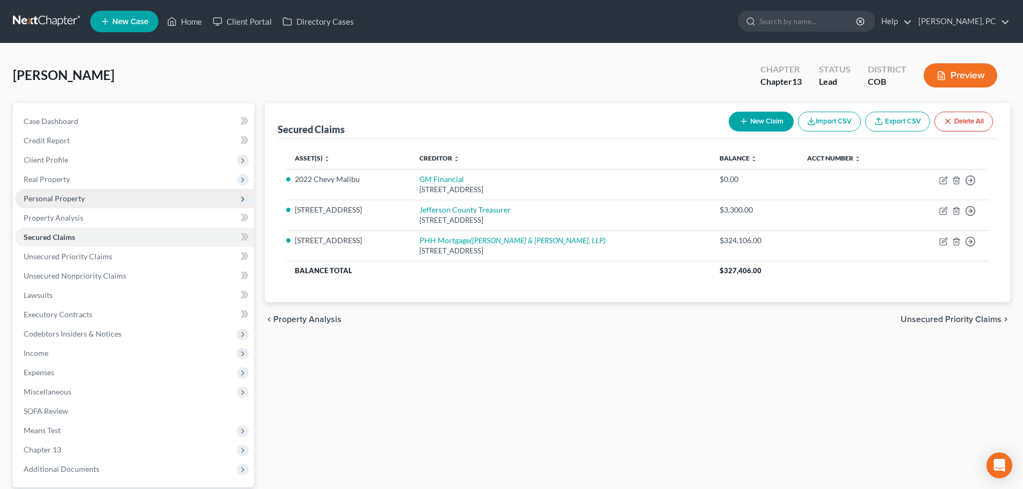
click at [70, 195] on span "Personal Property" at bounding box center [54, 198] width 61 height 9
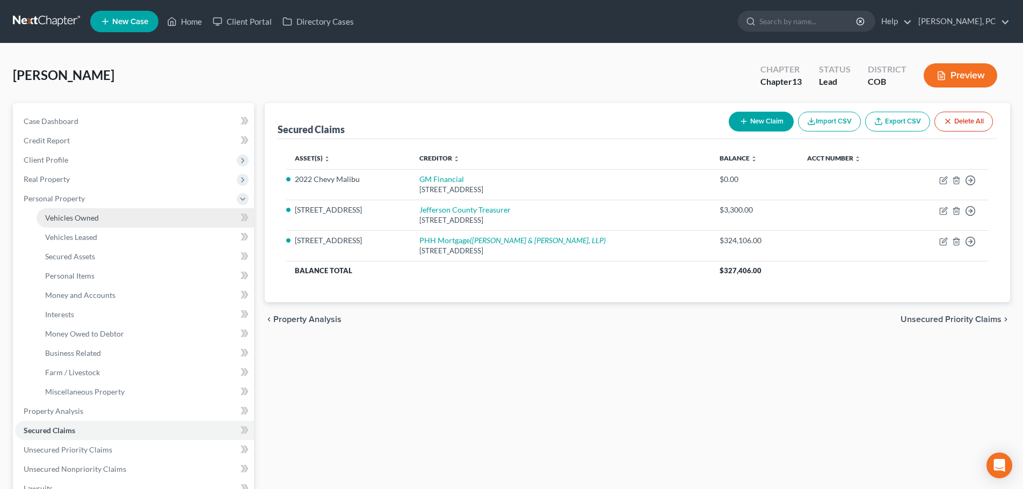
click at [81, 217] on span "Vehicles Owned" at bounding box center [72, 217] width 54 height 9
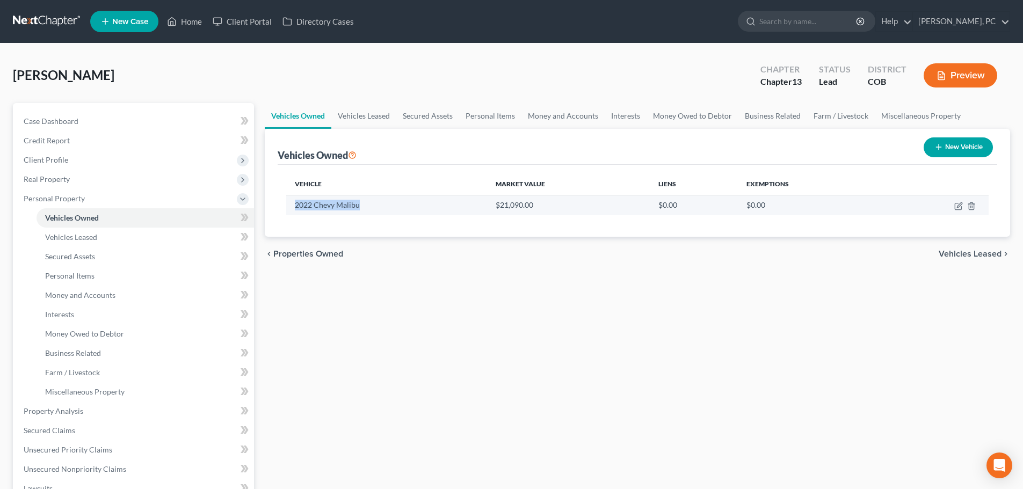
drag, startPoint x: 287, startPoint y: 207, endPoint x: 368, endPoint y: 207, distance: 81.1
click at [368, 207] on td "2022 Chevy Malibu" at bounding box center [386, 205] width 201 height 20
copy td "2022 Chevy Malibu"
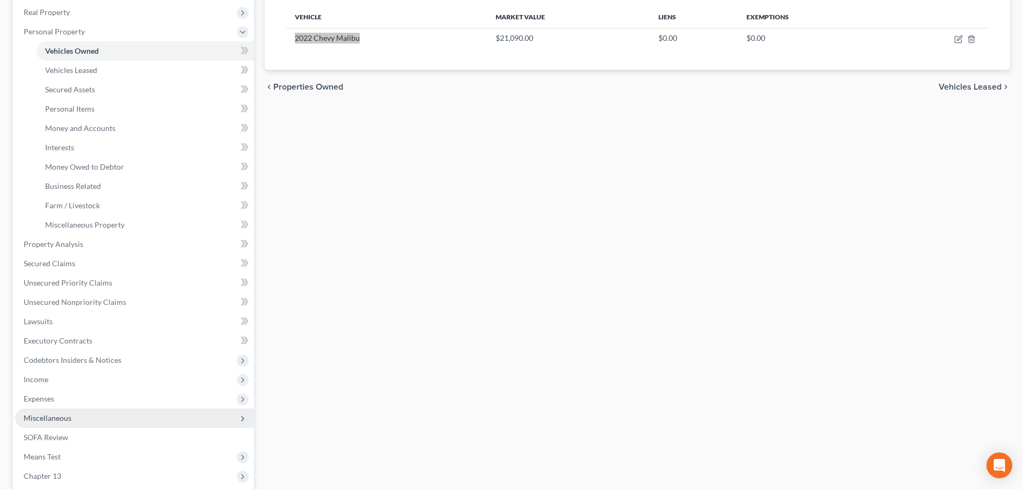
scroll to position [215, 0]
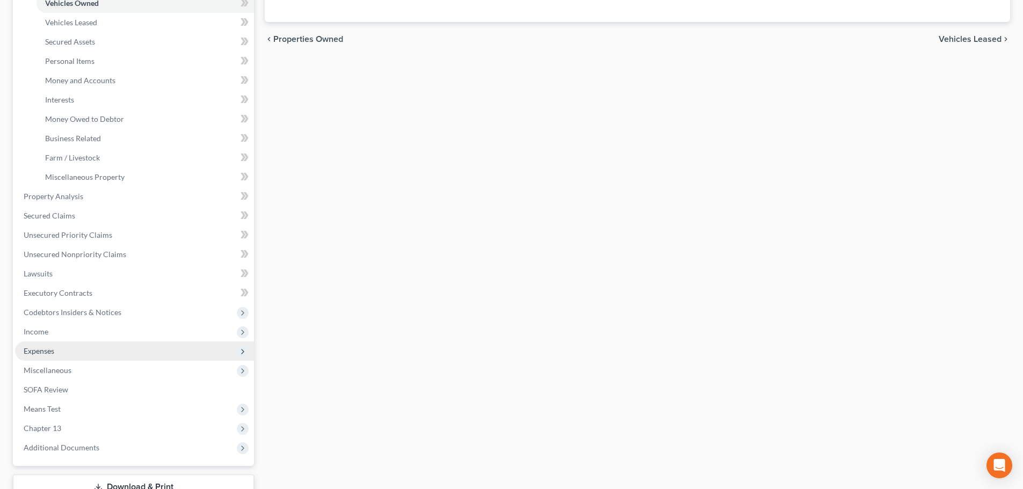
click at [37, 350] on span "Expenses" at bounding box center [39, 350] width 31 height 9
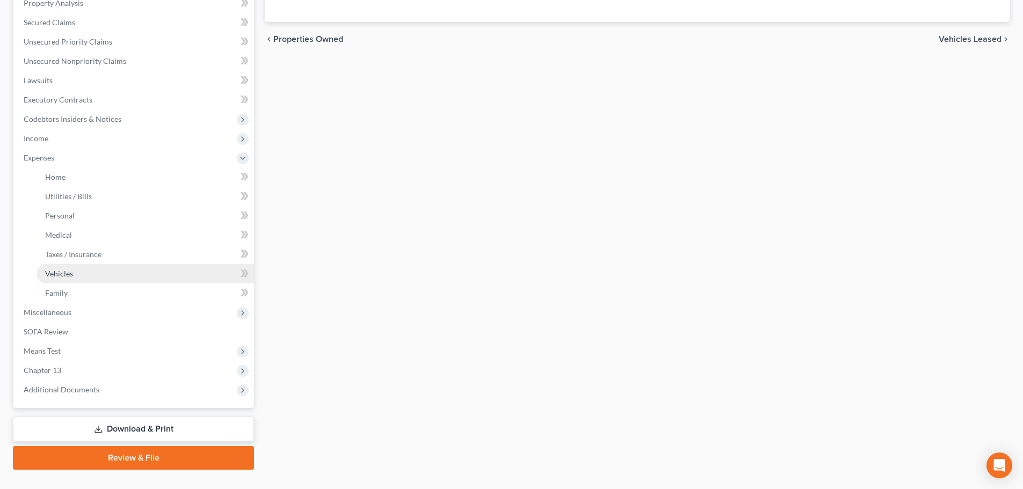
click at [59, 275] on span "Vehicles" at bounding box center [59, 273] width 28 height 9
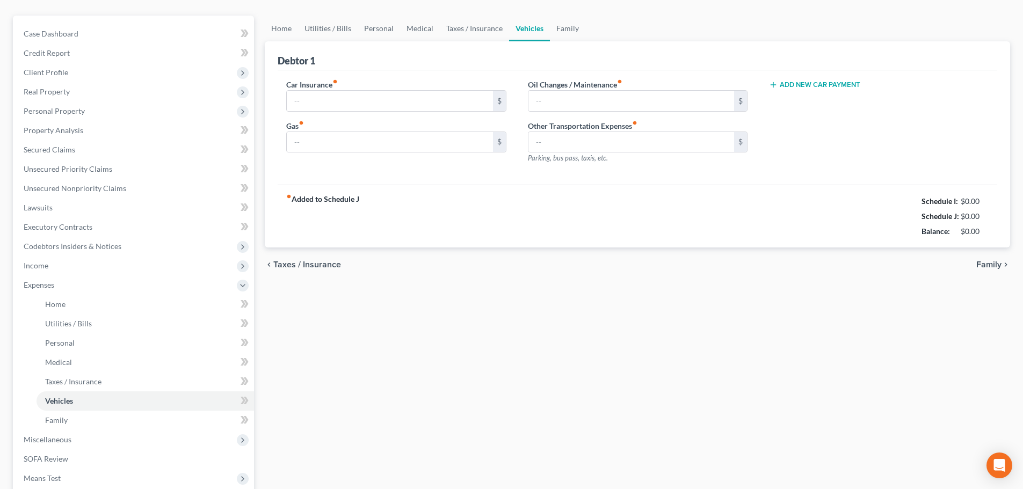
type input "177.00"
type input "120.00"
type input "0.00"
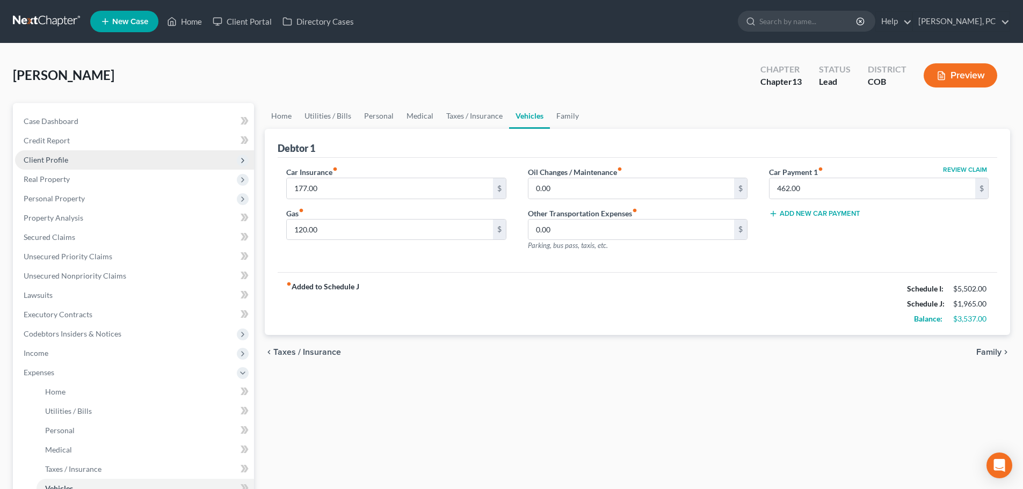
drag, startPoint x: 49, startPoint y: 158, endPoint x: 56, endPoint y: 159, distance: 6.6
click at [49, 158] on span "Client Profile" at bounding box center [46, 159] width 45 height 9
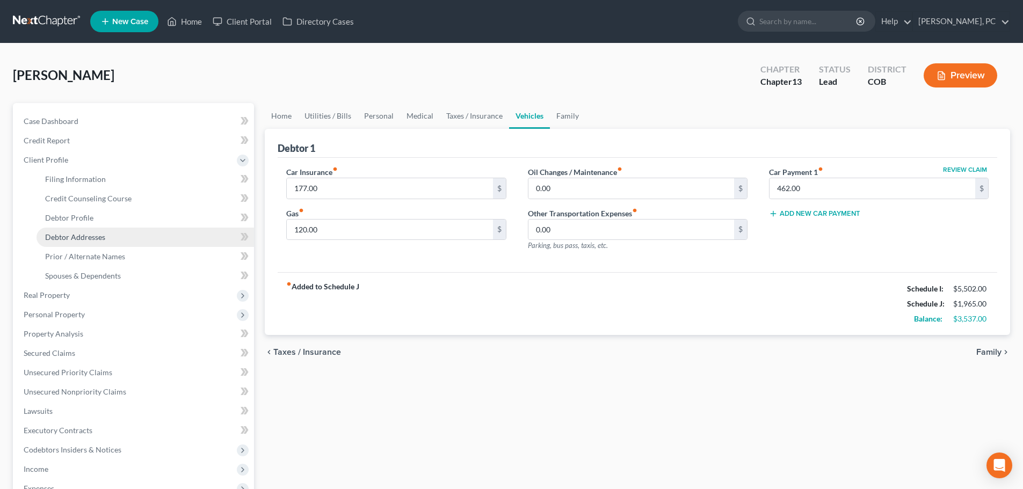
click at [83, 235] on span "Debtor Addresses" at bounding box center [75, 236] width 60 height 9
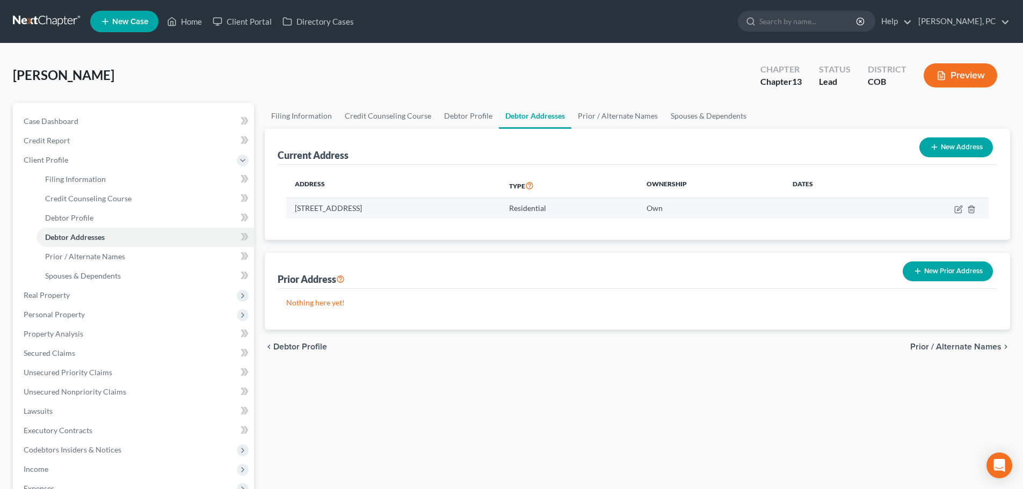
drag, startPoint x: 292, startPoint y: 209, endPoint x: 439, endPoint y: 206, distance: 147.2
click at [439, 206] on td "[STREET_ADDRESS]" at bounding box center [393, 208] width 214 height 20
copy td "[STREET_ADDRESS]"
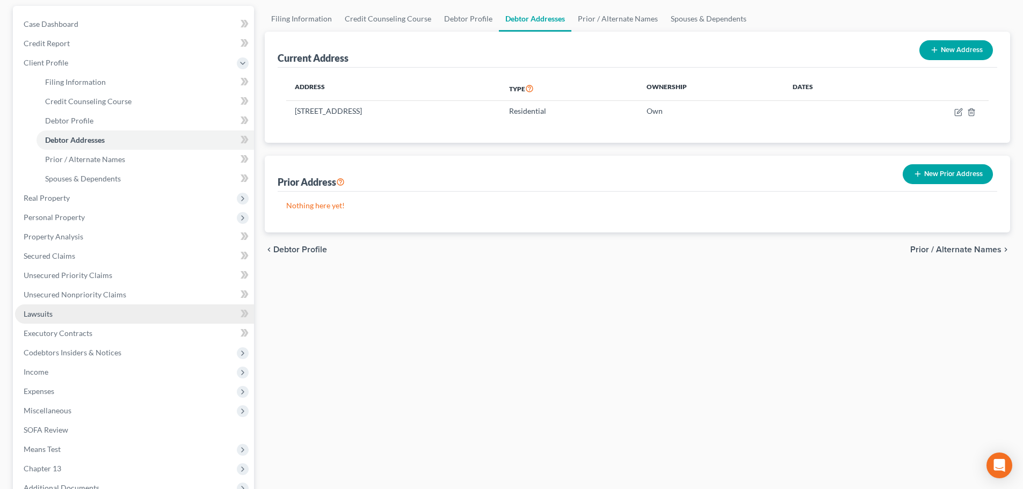
scroll to position [161, 0]
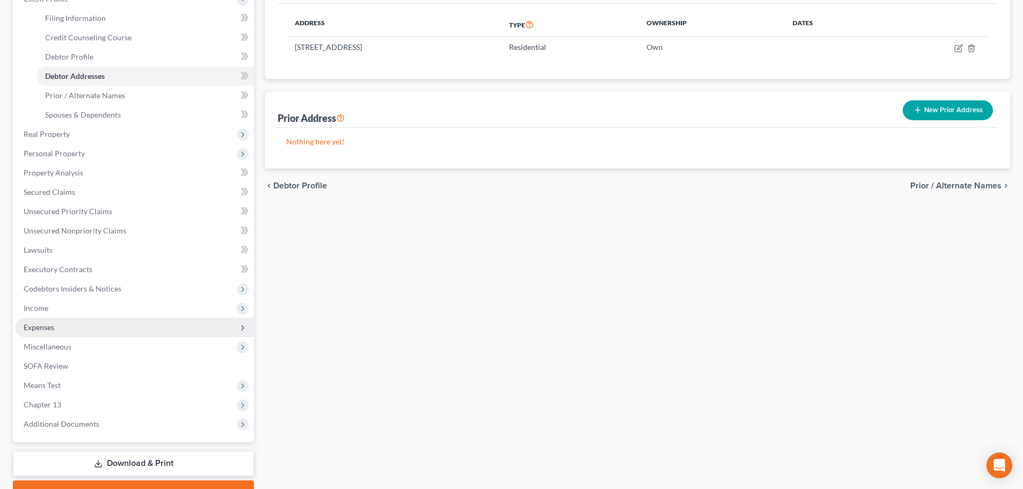
click at [31, 326] on span "Expenses" at bounding box center [39, 327] width 31 height 9
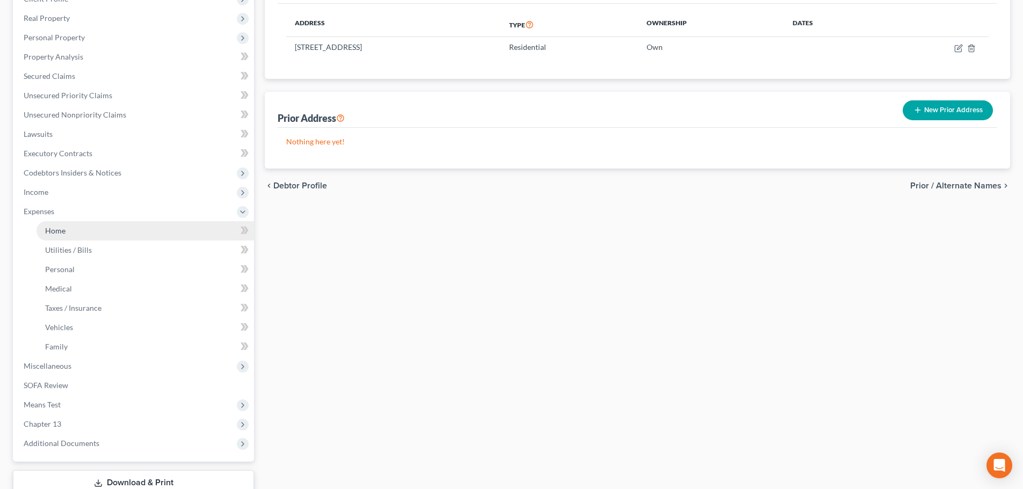
click at [53, 230] on span "Home" at bounding box center [55, 230] width 20 height 9
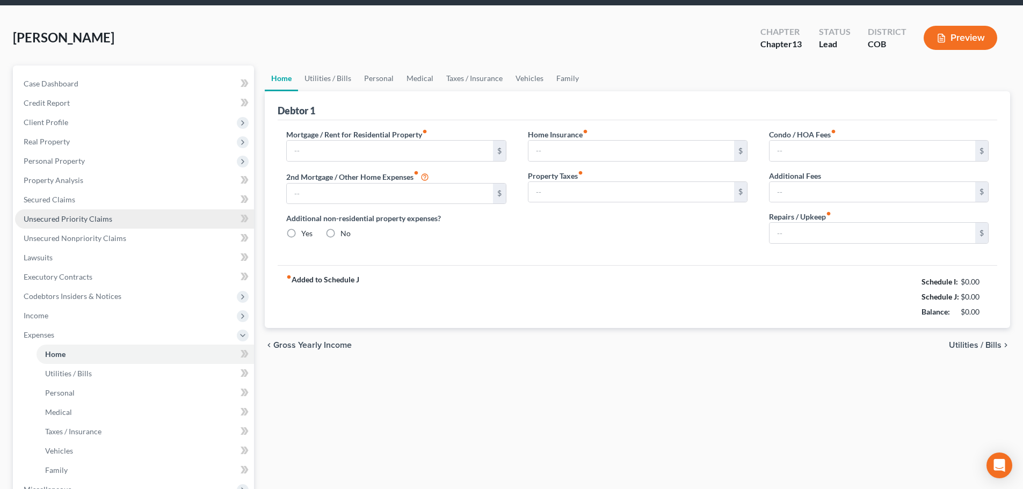
type input "0.00"
radio input "true"
type input "0.00"
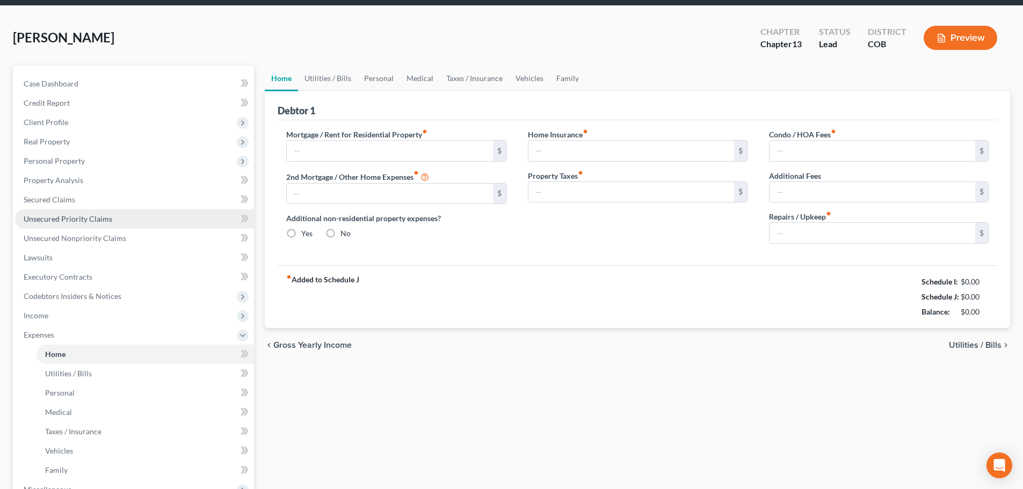
type input "261.00"
type input "0.00"
type input "50.00"
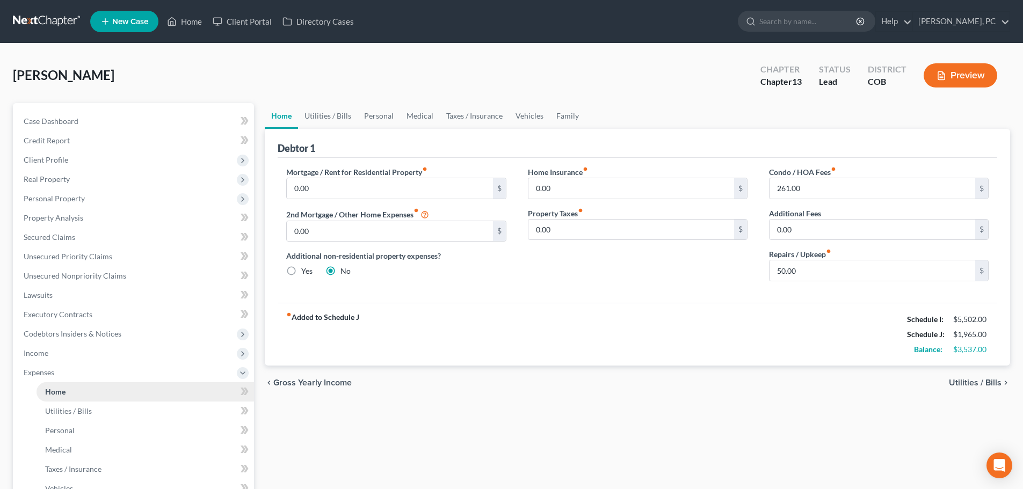
click at [56, 396] on span "Home" at bounding box center [55, 391] width 20 height 9
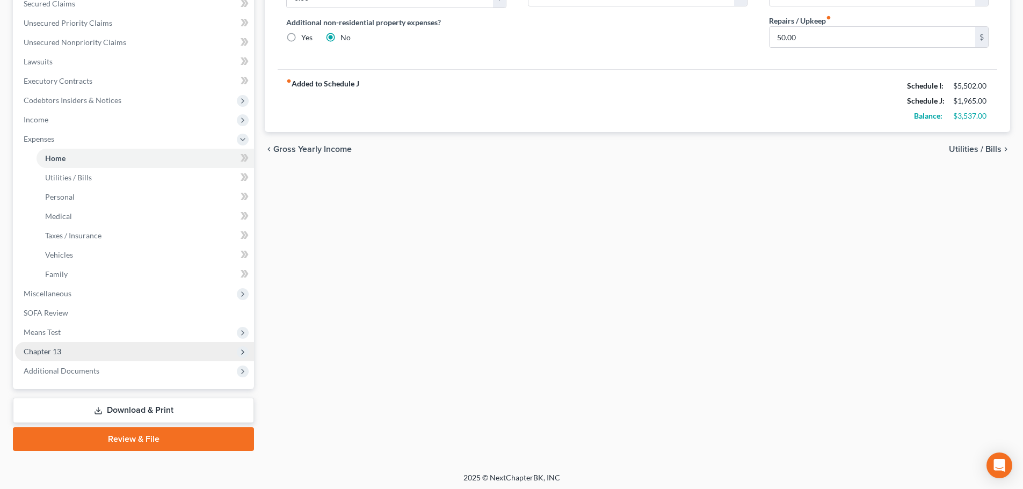
scroll to position [236, 0]
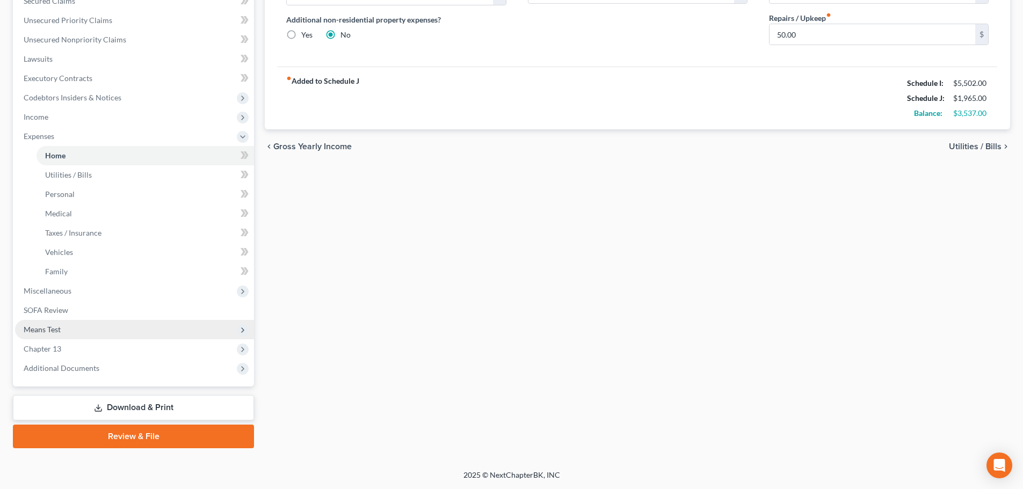
click at [46, 328] on span "Means Test" at bounding box center [42, 329] width 37 height 9
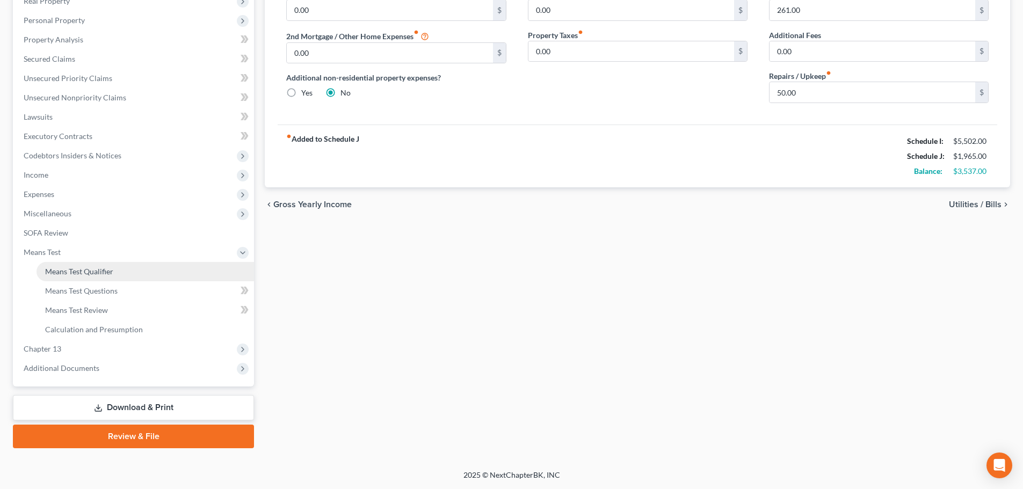
click at [77, 273] on span "Means Test Qualifier" at bounding box center [79, 271] width 68 height 9
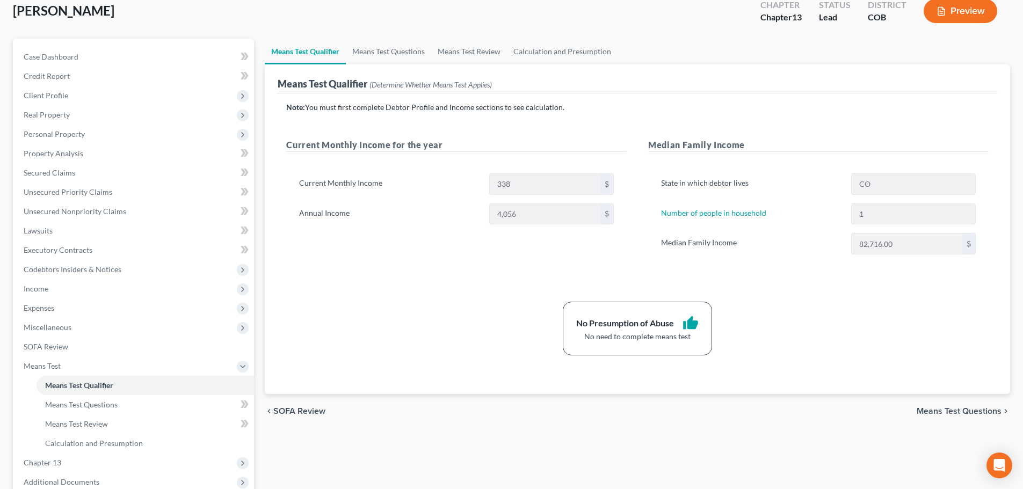
scroll to position [107, 0]
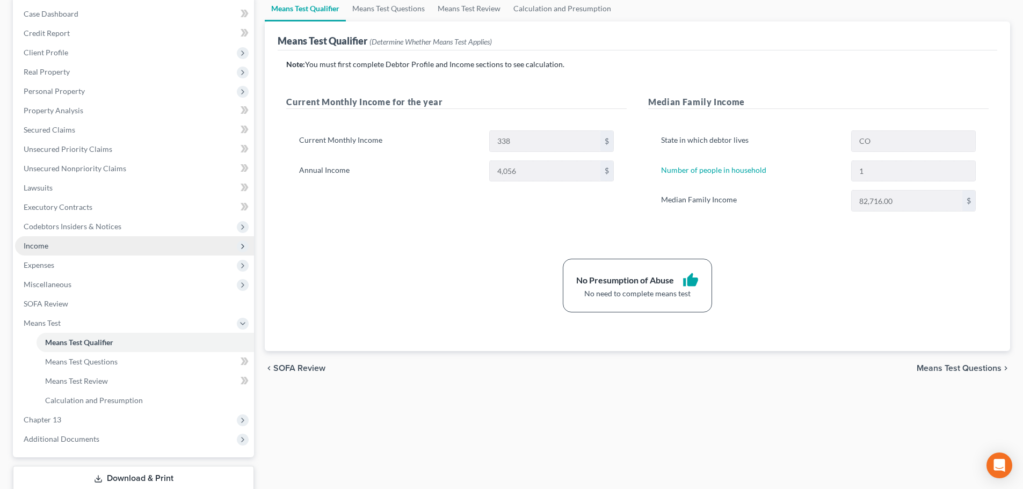
click at [42, 245] on span "Income" at bounding box center [36, 245] width 25 height 9
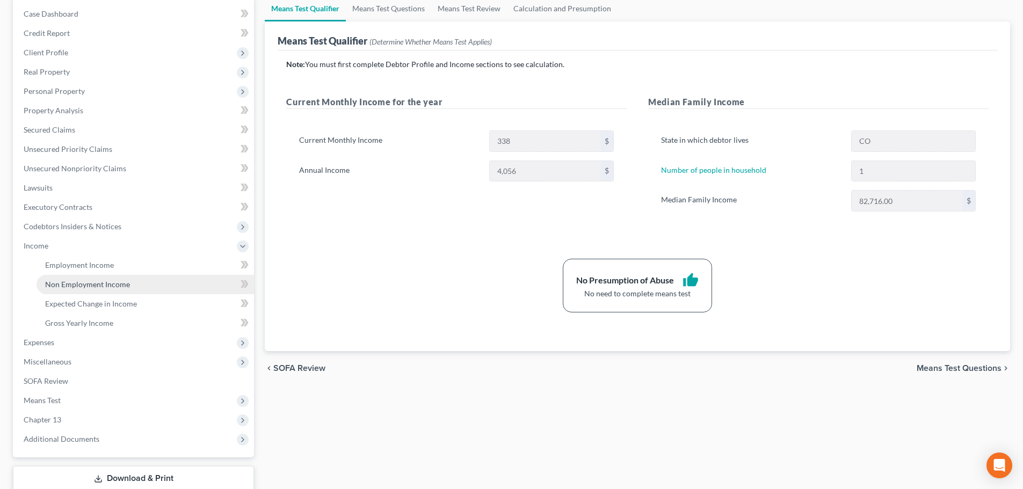
click at [89, 287] on span "Non Employment Income" at bounding box center [87, 284] width 85 height 9
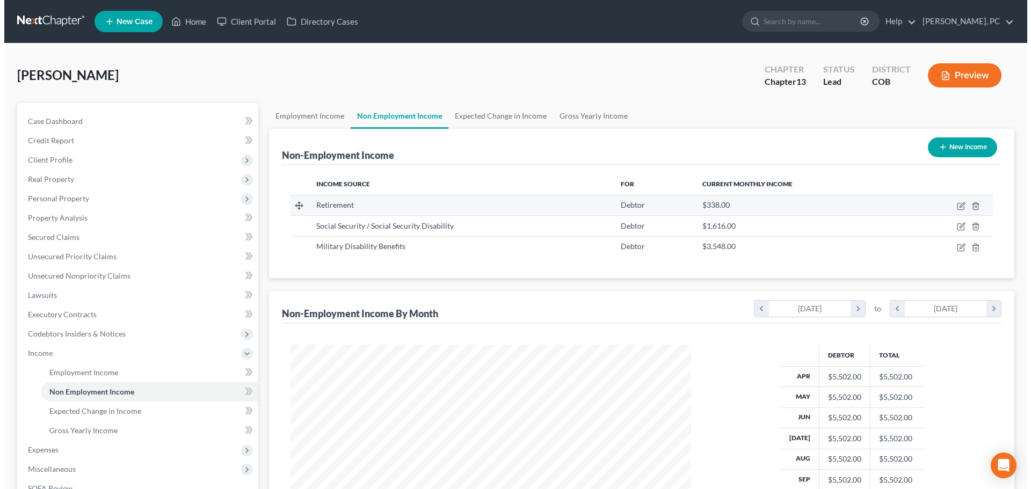
scroll to position [200, 422]
click at [958, 203] on icon "button" at bounding box center [956, 206] width 9 height 9
select select "3"
select select "0"
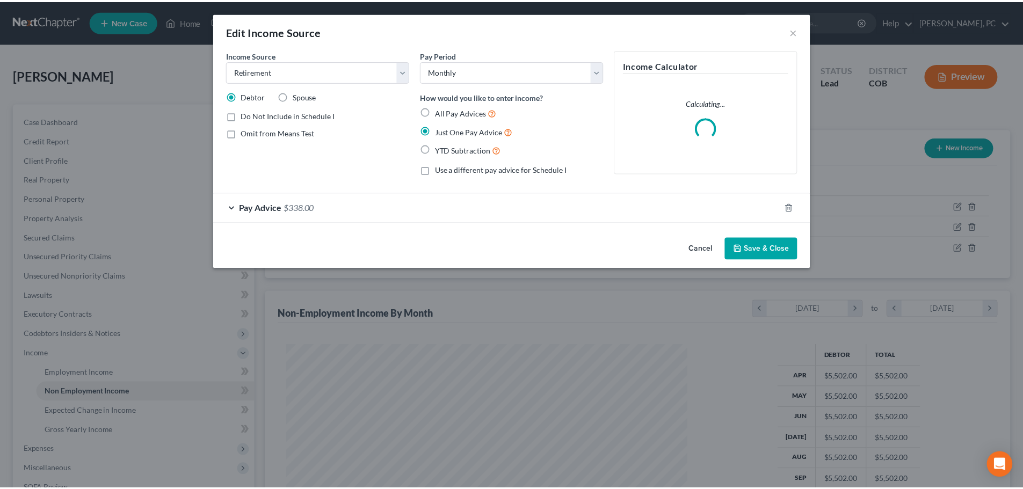
scroll to position [202, 426]
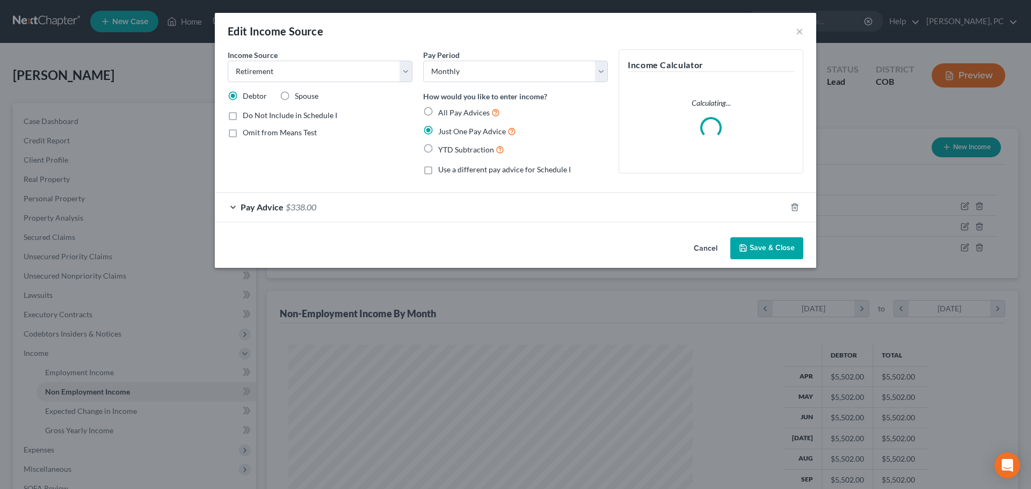
click at [771, 241] on button "Save & Close" at bounding box center [766, 248] width 73 height 23
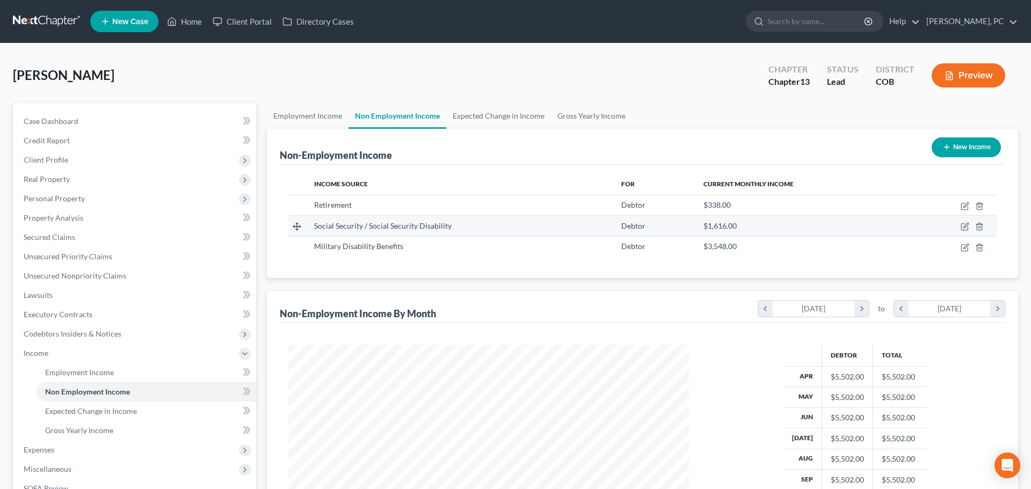
scroll to position [536717, 536495]
click at [959, 226] on icon "button" at bounding box center [957, 225] width 5 height 5
select select "4"
select select "0"
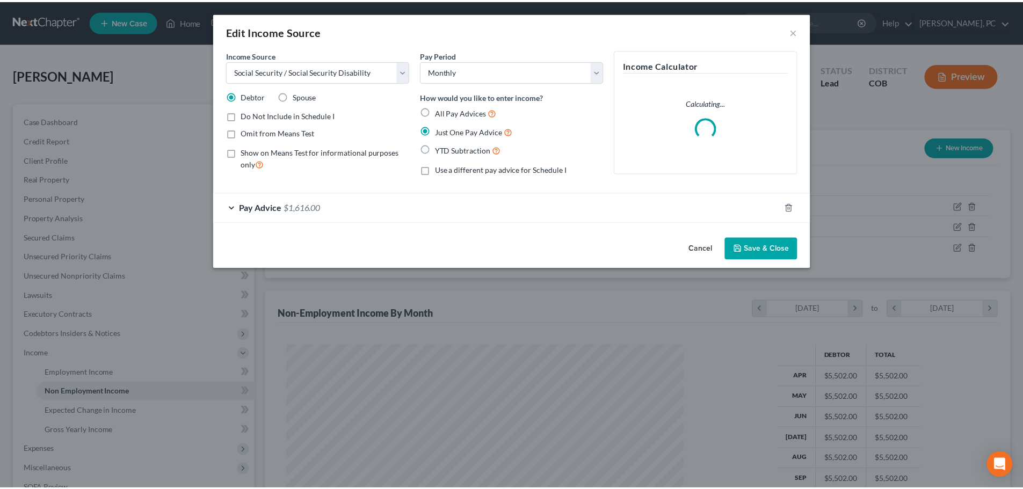
scroll to position [202, 426]
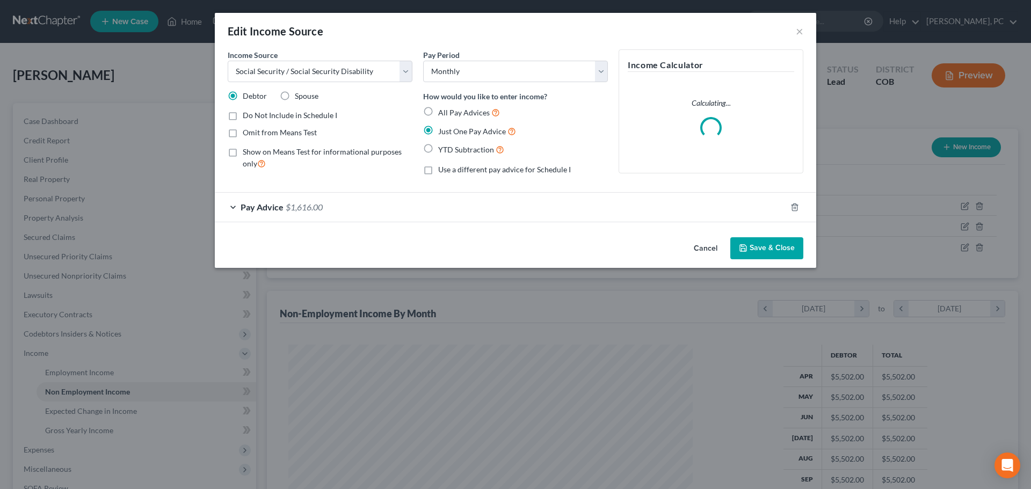
click at [786, 255] on button "Save & Close" at bounding box center [766, 248] width 73 height 23
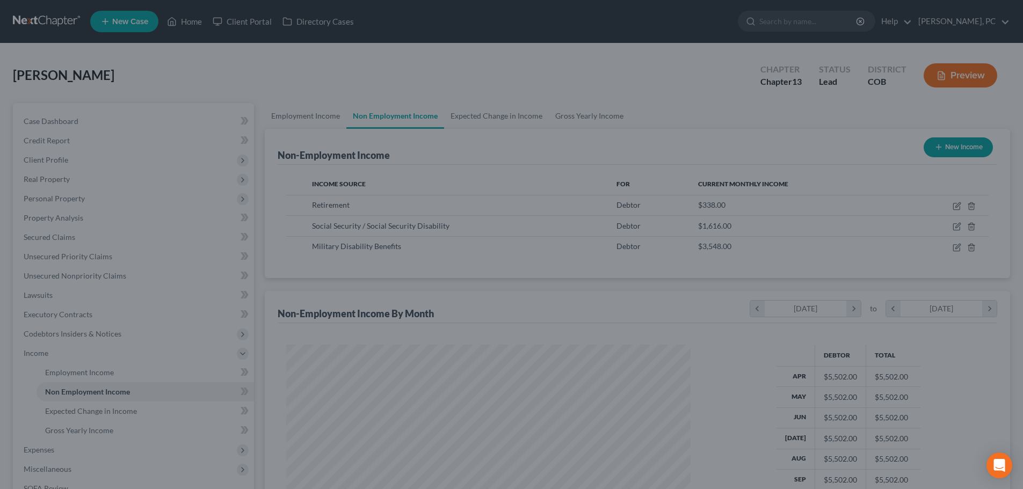
scroll to position [200, 422]
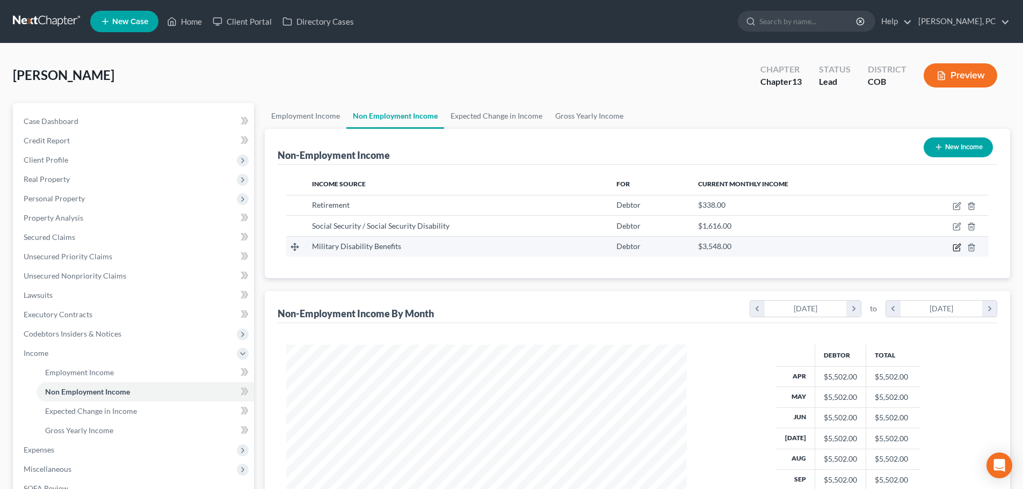
click at [956, 249] on icon "button" at bounding box center [956, 247] width 9 height 9
select select "12"
select select "0"
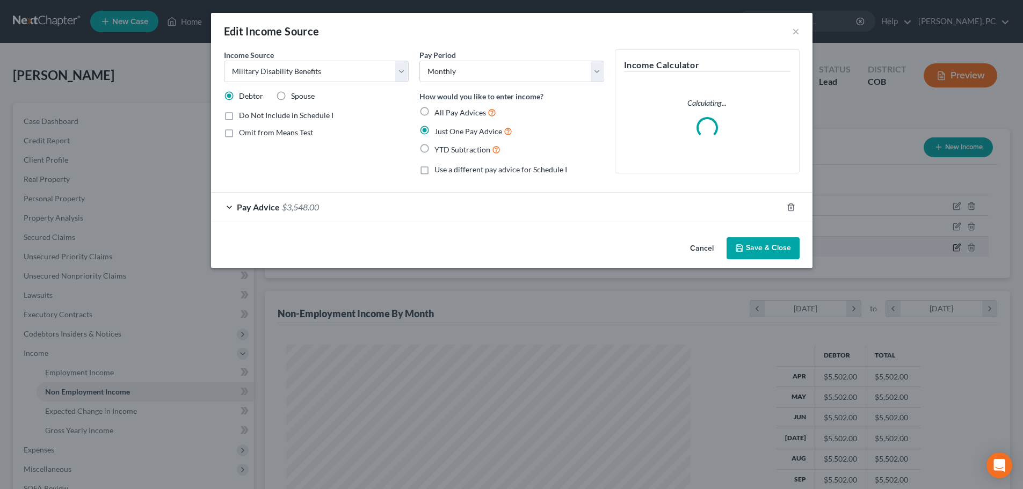
scroll to position [202, 426]
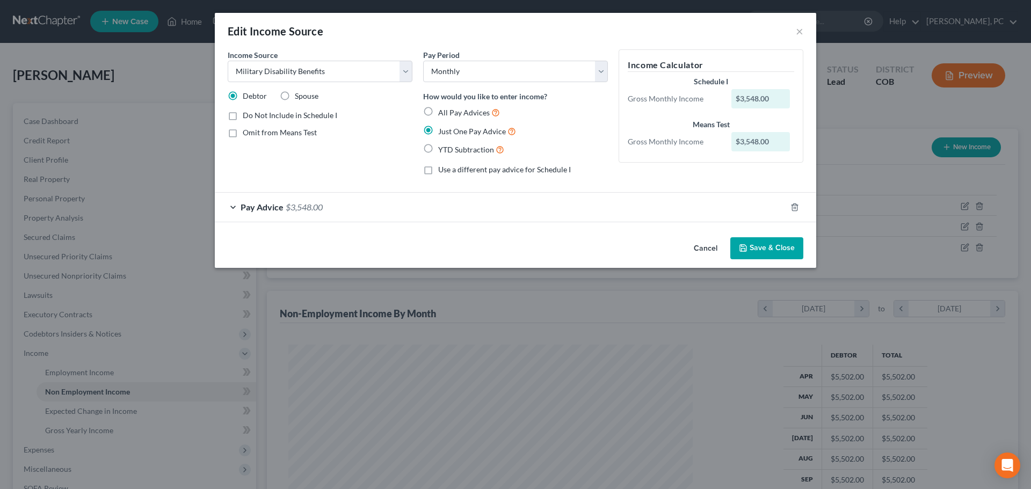
click at [769, 243] on button "Save & Close" at bounding box center [766, 248] width 73 height 23
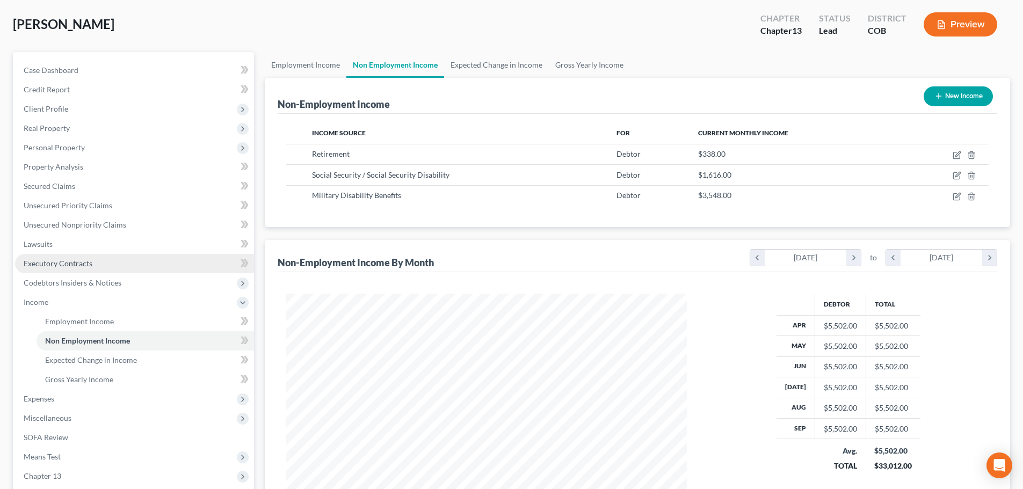
scroll to position [54, 0]
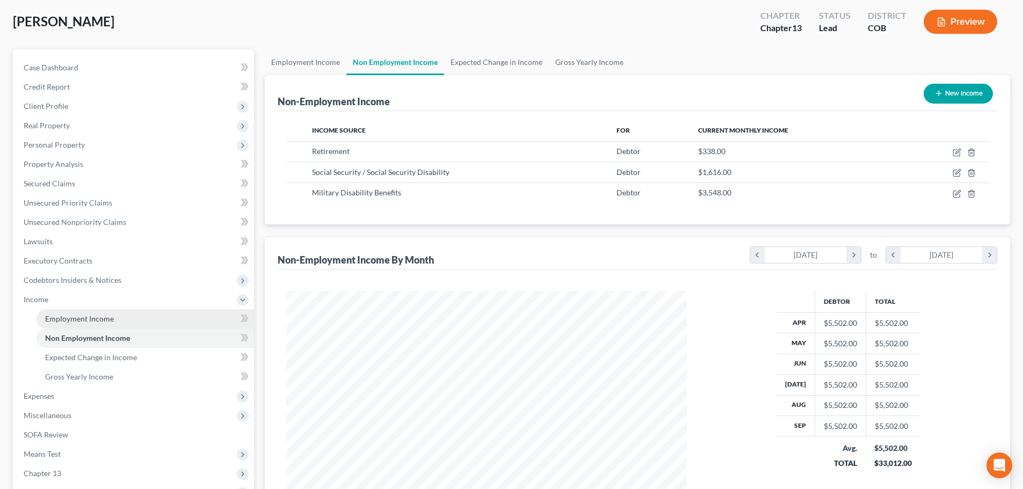
click at [107, 316] on span "Employment Income" at bounding box center [79, 318] width 69 height 9
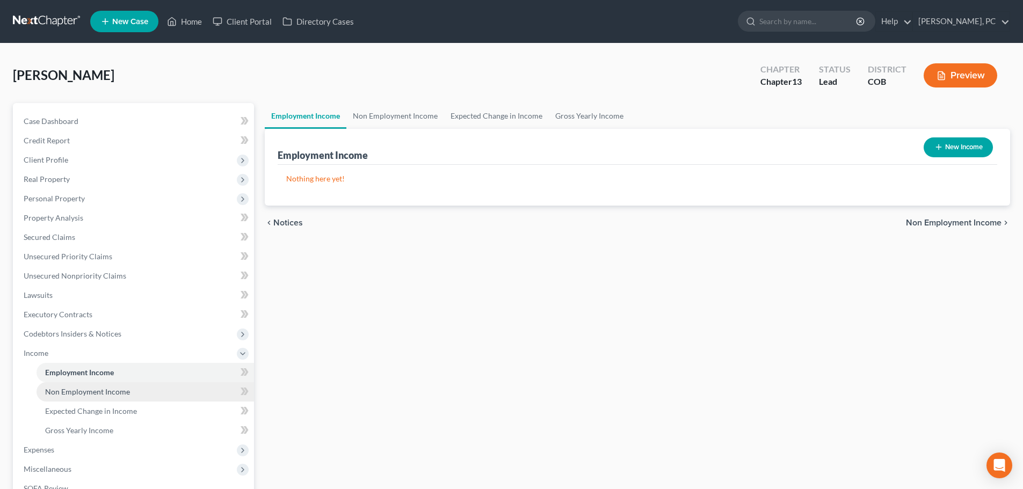
click at [128, 391] on span "Non Employment Income" at bounding box center [87, 391] width 85 height 9
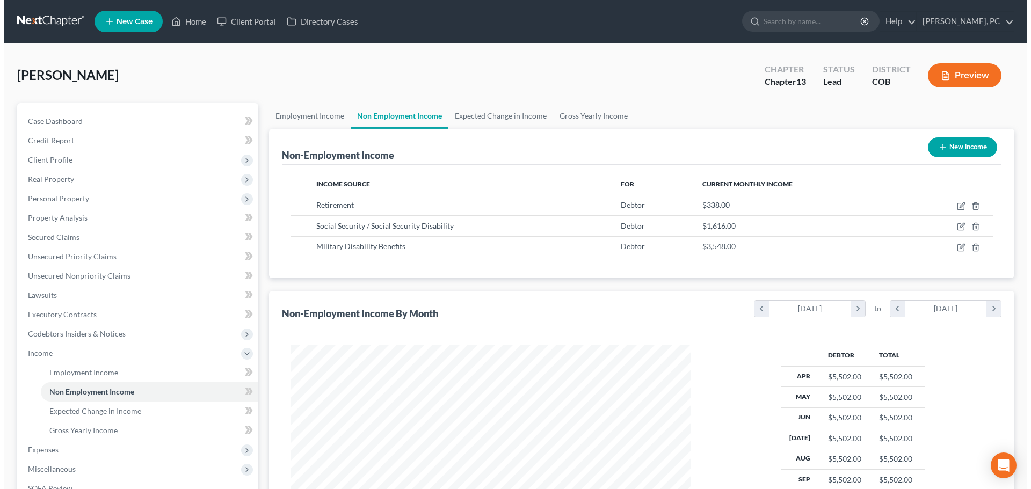
scroll to position [200, 422]
click at [950, 74] on button "Preview" at bounding box center [960, 75] width 74 height 24
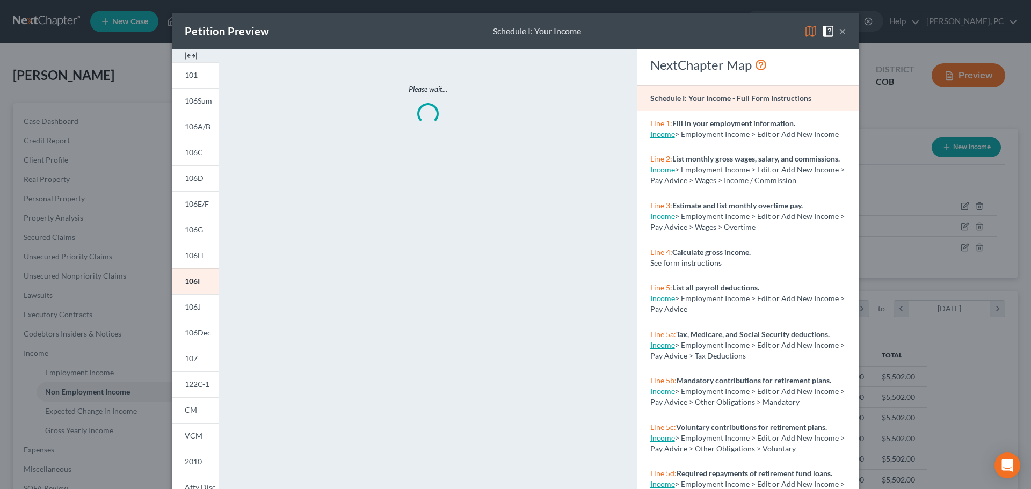
click at [190, 55] on img at bounding box center [191, 55] width 13 height 13
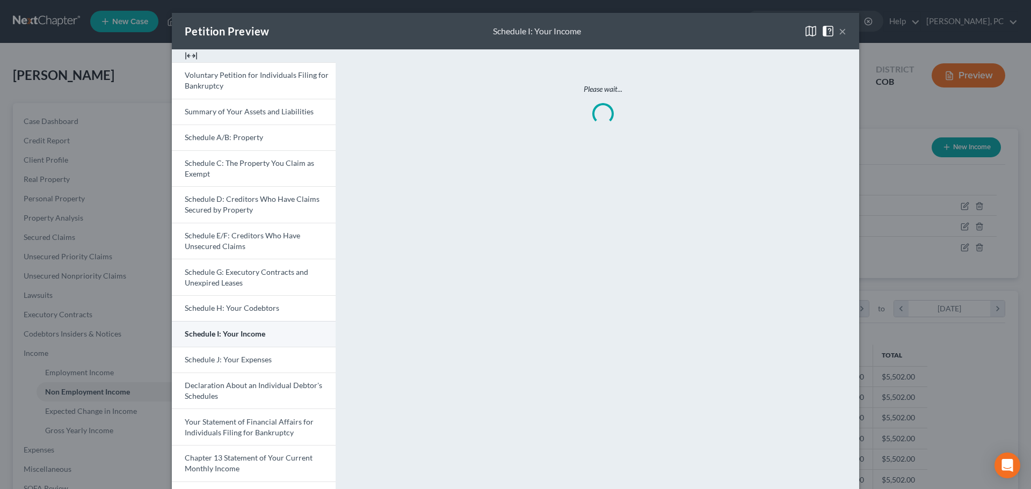
click at [228, 334] on span "Schedule I: Your Income" at bounding box center [225, 333] width 81 height 9
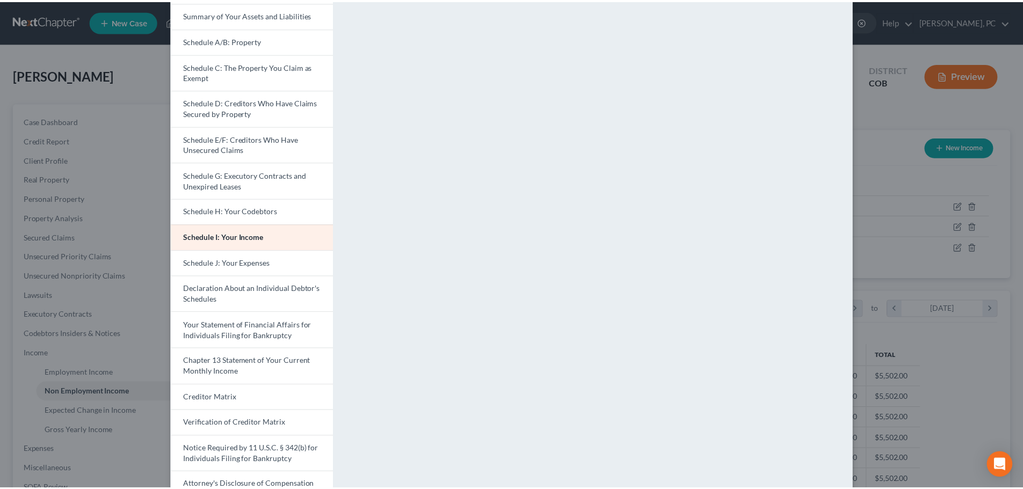
scroll to position [0, 0]
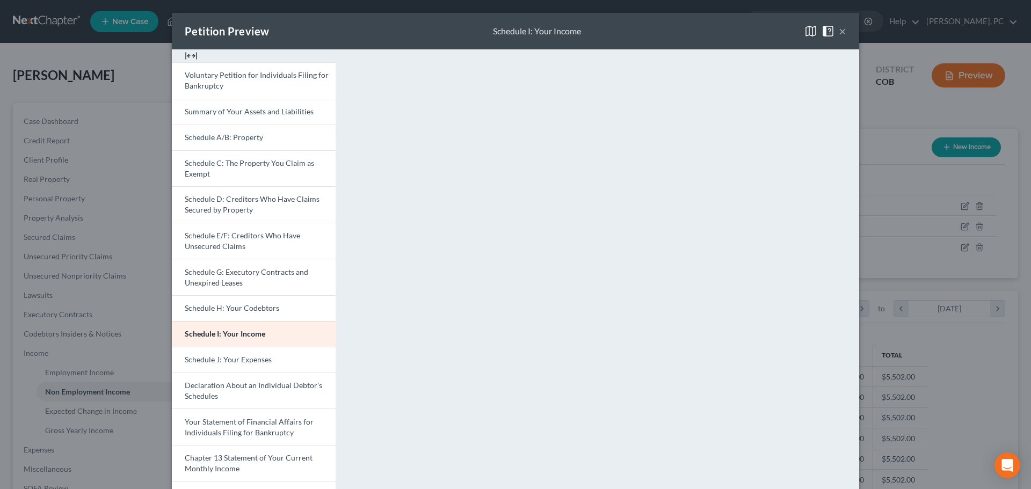
click at [839, 30] on button "×" at bounding box center [843, 31] width 8 height 13
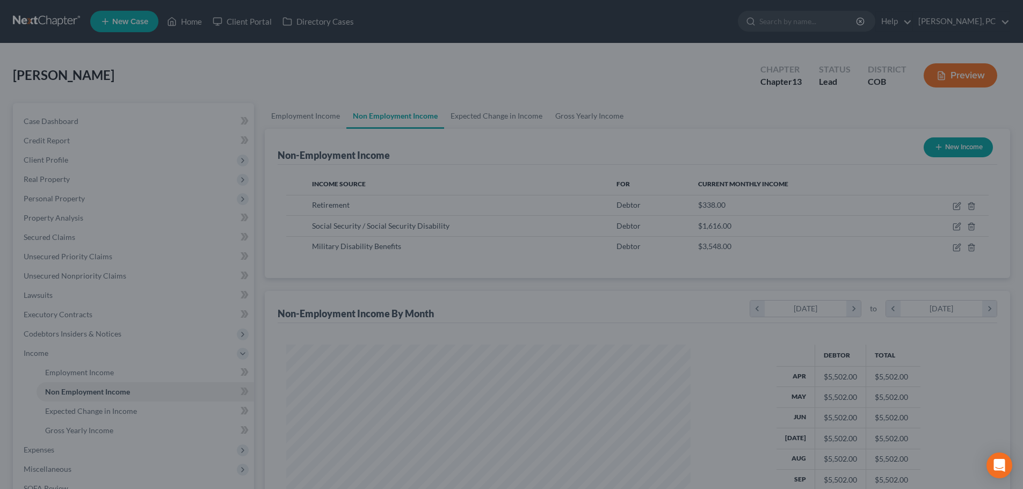
scroll to position [536717, 536495]
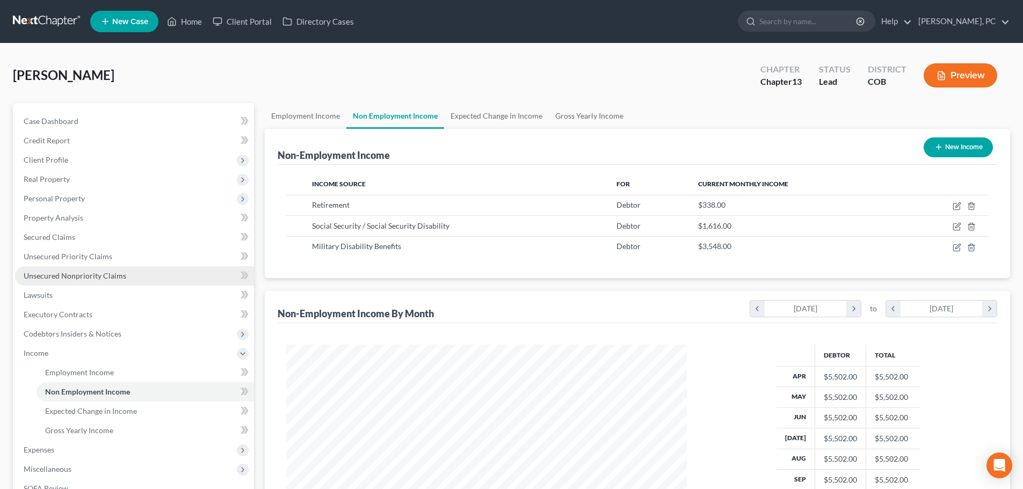
click at [118, 278] on span "Unsecured Nonpriority Claims" at bounding box center [75, 275] width 103 height 9
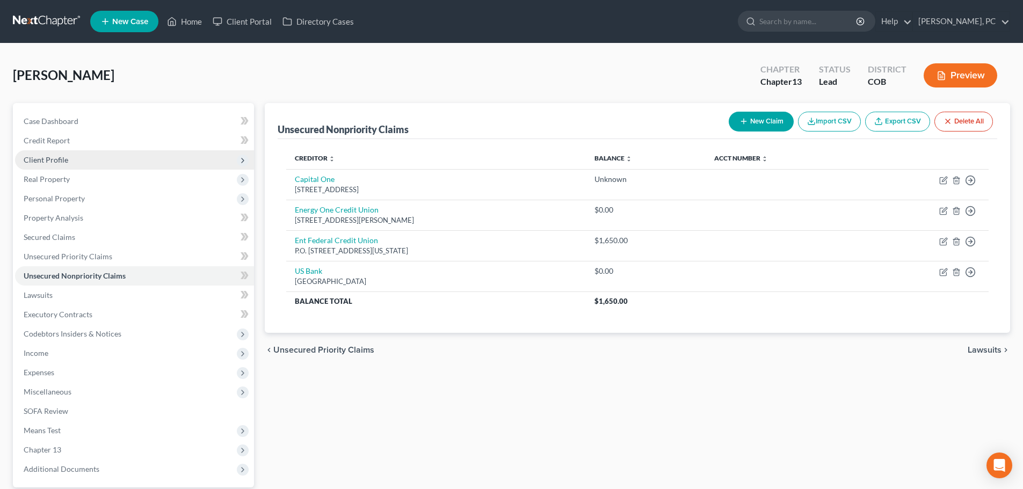
click at [42, 156] on span "Client Profile" at bounding box center [46, 159] width 45 height 9
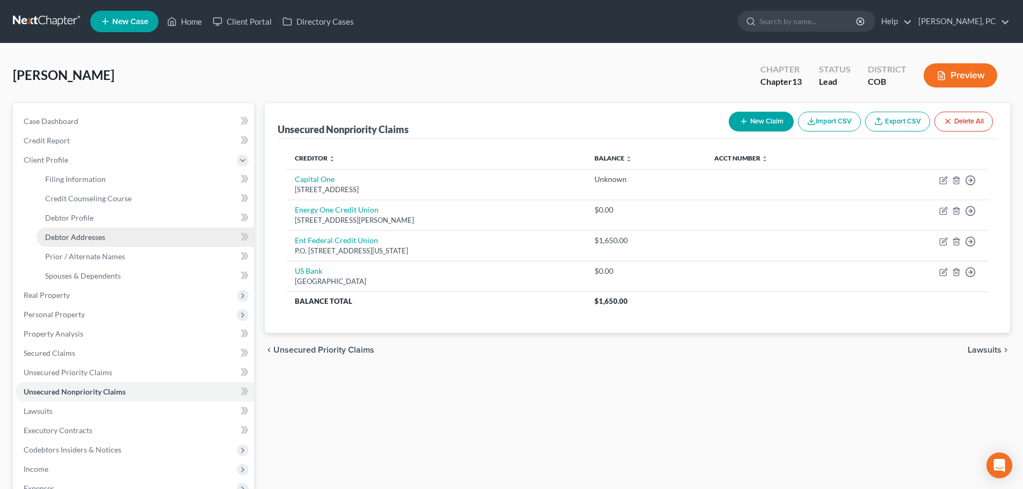
click at [81, 240] on span "Debtor Addresses" at bounding box center [75, 236] width 60 height 9
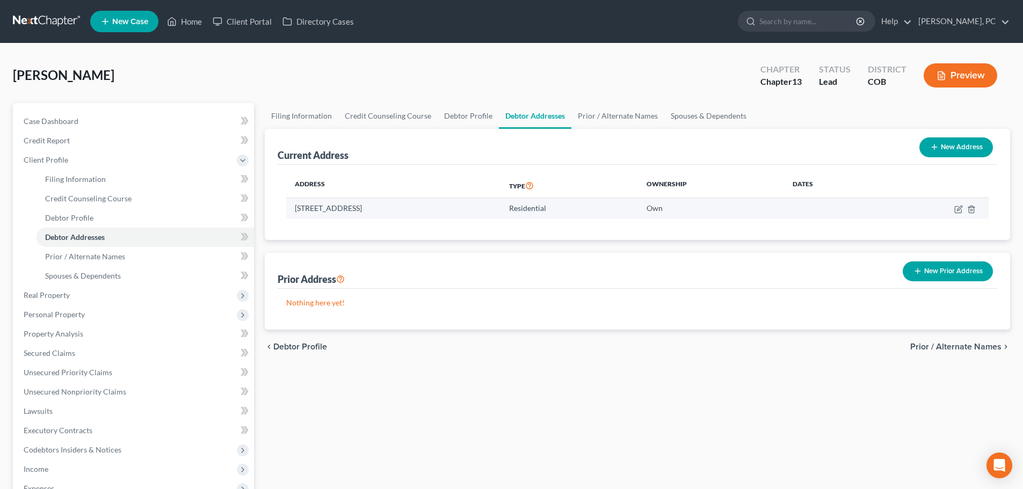
drag, startPoint x: 294, startPoint y: 210, endPoint x: 359, endPoint y: 214, distance: 65.6
click at [359, 214] on td "[STREET_ADDRESS]" at bounding box center [393, 208] width 214 height 20
copy td "[STREET_ADDRESS]"
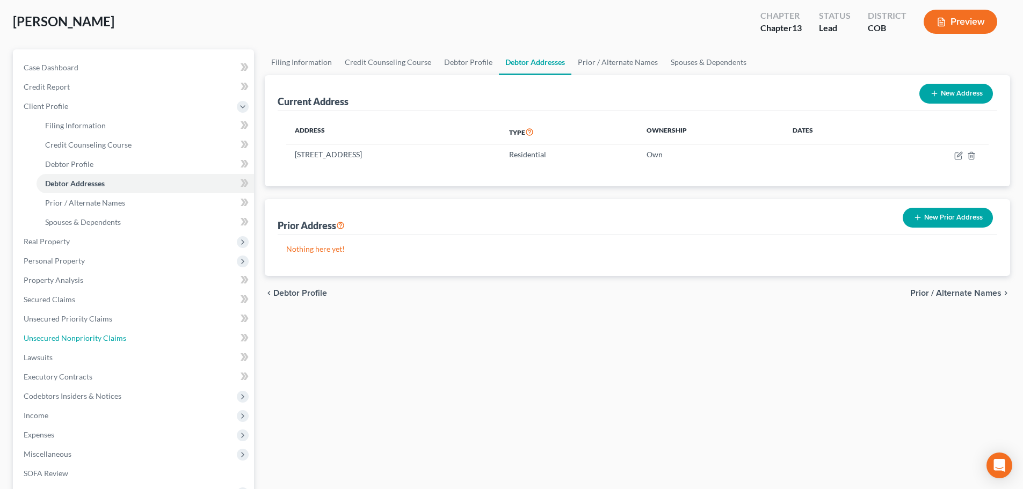
drag, startPoint x: 95, startPoint y: 339, endPoint x: 284, endPoint y: 312, distance: 190.9
click at [95, 339] on span "Unsecured Nonpriority Claims" at bounding box center [75, 337] width 103 height 9
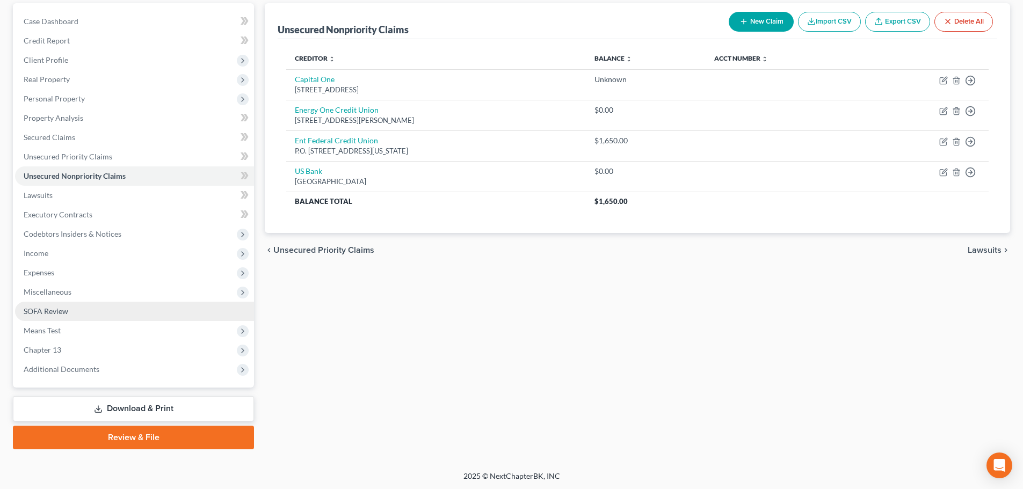
scroll to position [101, 0]
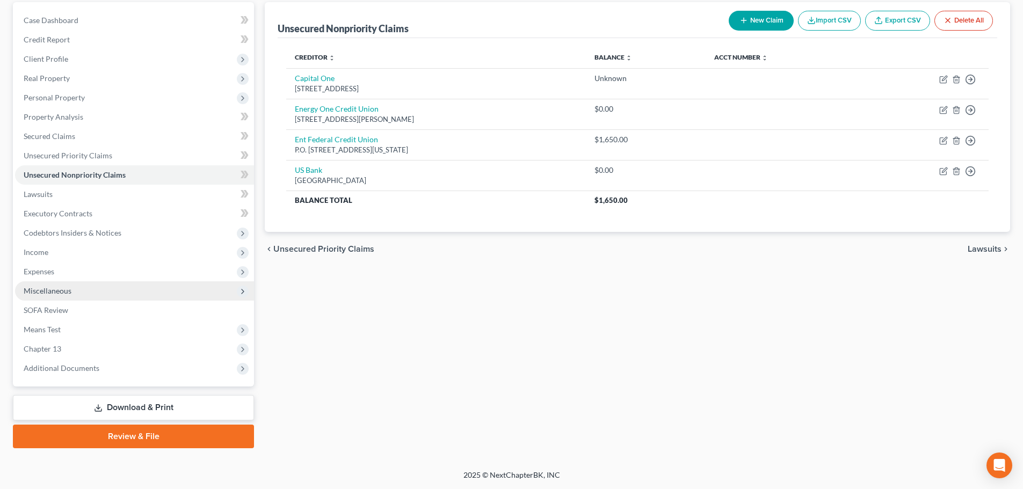
click at [47, 294] on span "Miscellaneous" at bounding box center [48, 290] width 48 height 9
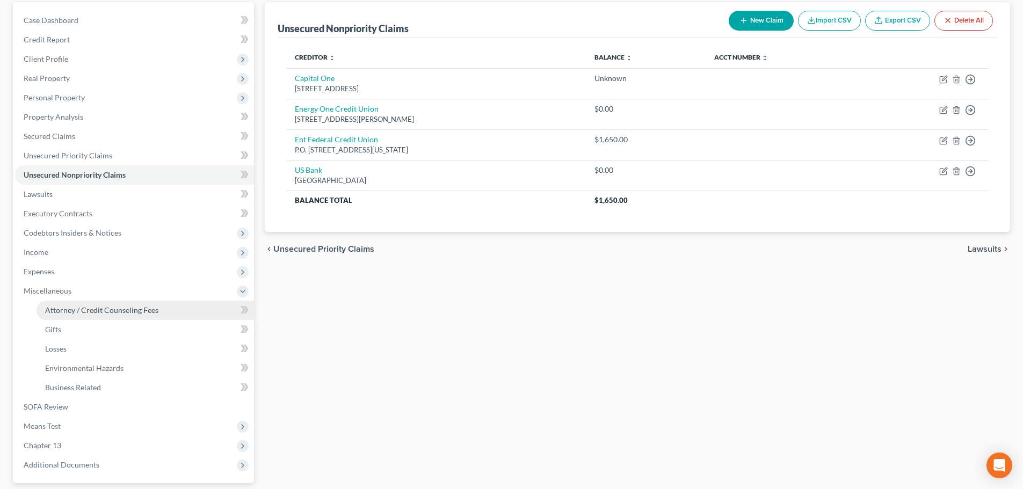
click at [78, 309] on span "Attorney / Credit Counseling Fees" at bounding box center [101, 310] width 113 height 9
select select "0"
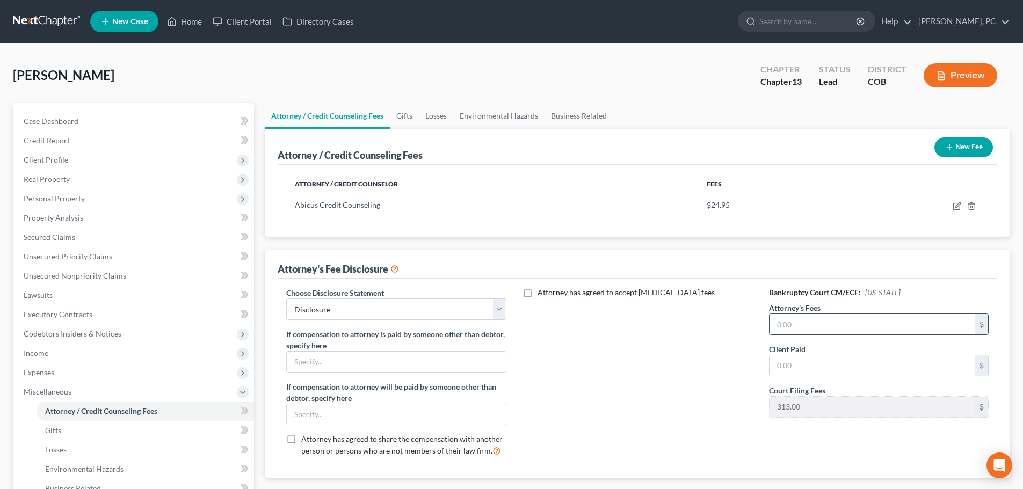
click at [796, 329] on input "text" at bounding box center [872, 324] width 206 height 20
type input "5,500"
click at [792, 367] on input "text" at bounding box center [872, 365] width 206 height 20
type input "187"
click at [972, 145] on button "New Fee" at bounding box center [963, 147] width 59 height 20
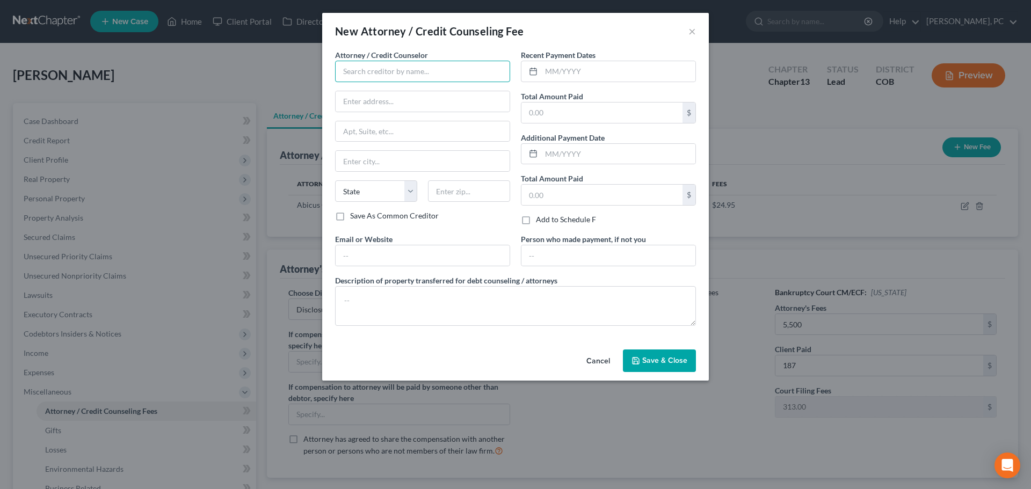
click at [382, 69] on input "text" at bounding box center [422, 71] width 175 height 21
type input "[PERSON_NAME] PC"
click at [560, 68] on input "text" at bounding box center [618, 71] width 154 height 20
type input "10/2025"
click at [553, 117] on input "text" at bounding box center [601, 113] width 161 height 20
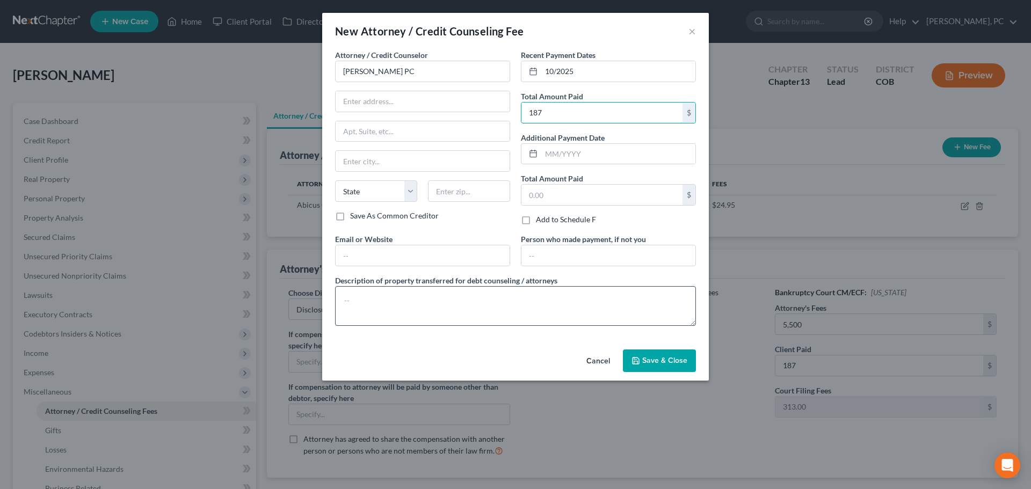
type input "187"
click at [462, 291] on textarea at bounding box center [515, 306] width 361 height 40
type textarea "$187 plus filing fee"
click at [638, 367] on button "Save & Close" at bounding box center [659, 361] width 73 height 23
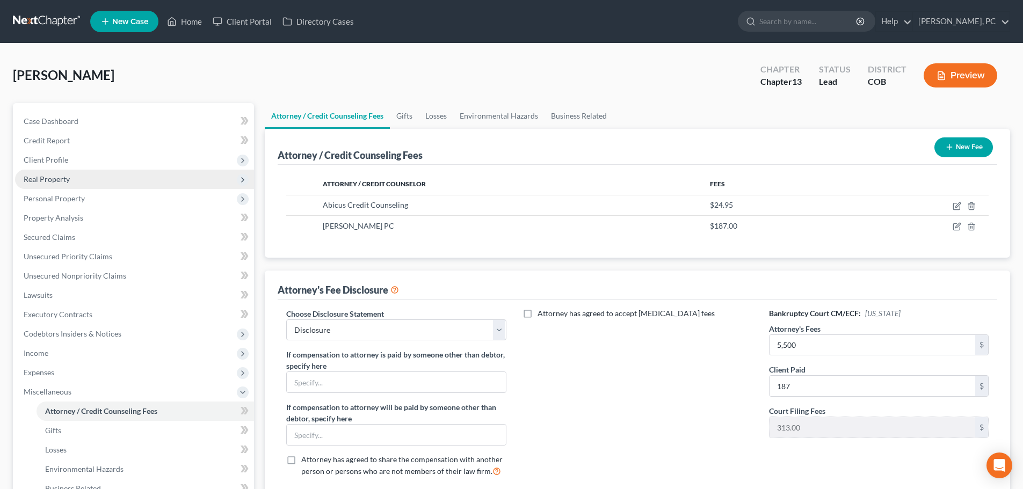
click at [32, 179] on span "Real Property" at bounding box center [47, 178] width 46 height 9
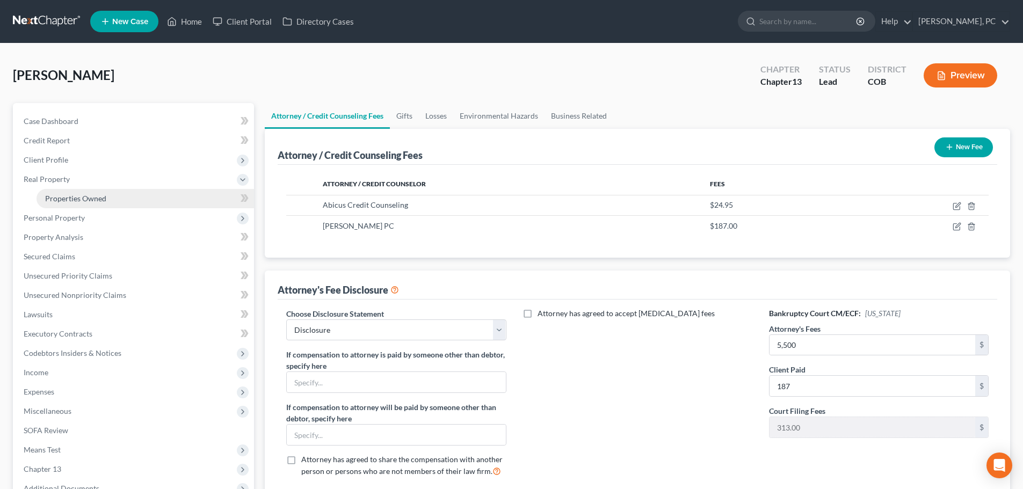
click at [85, 194] on span "Properties Owned" at bounding box center [75, 198] width 61 height 9
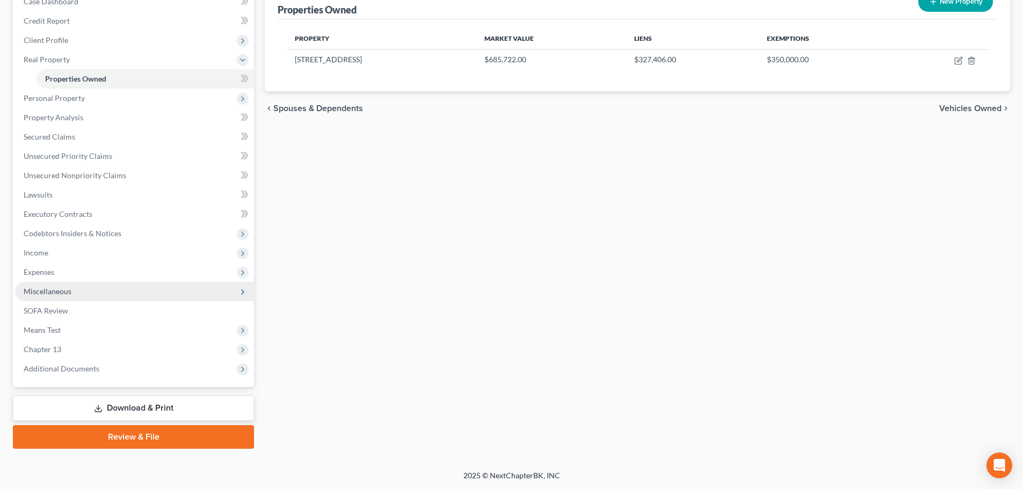
scroll to position [120, 0]
click at [42, 274] on span "Expenses" at bounding box center [39, 271] width 31 height 9
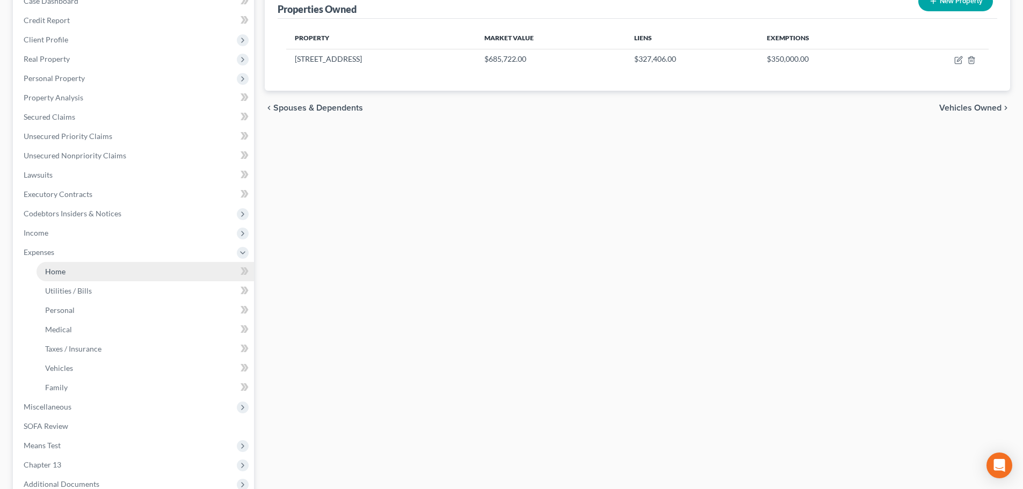
click at [55, 269] on span "Home" at bounding box center [55, 271] width 20 height 9
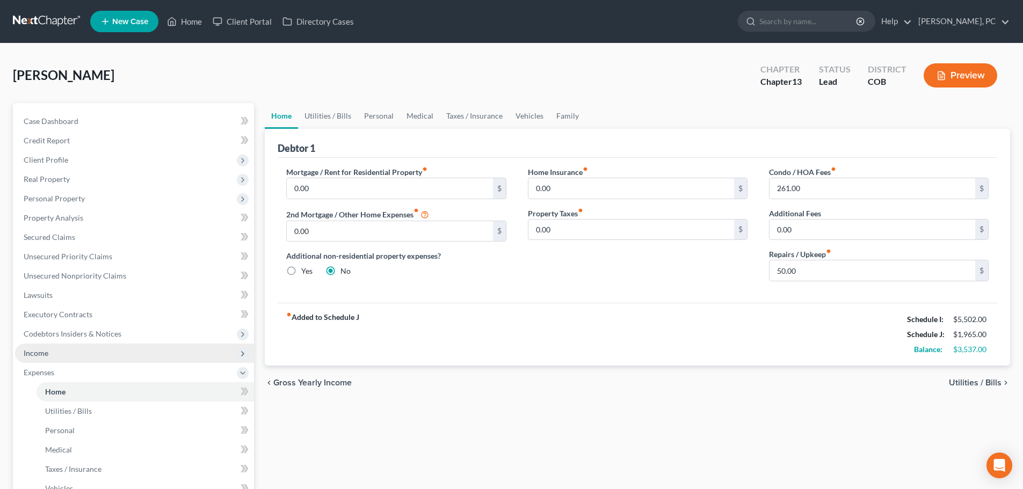
click at [40, 348] on span "Income" at bounding box center [36, 352] width 25 height 9
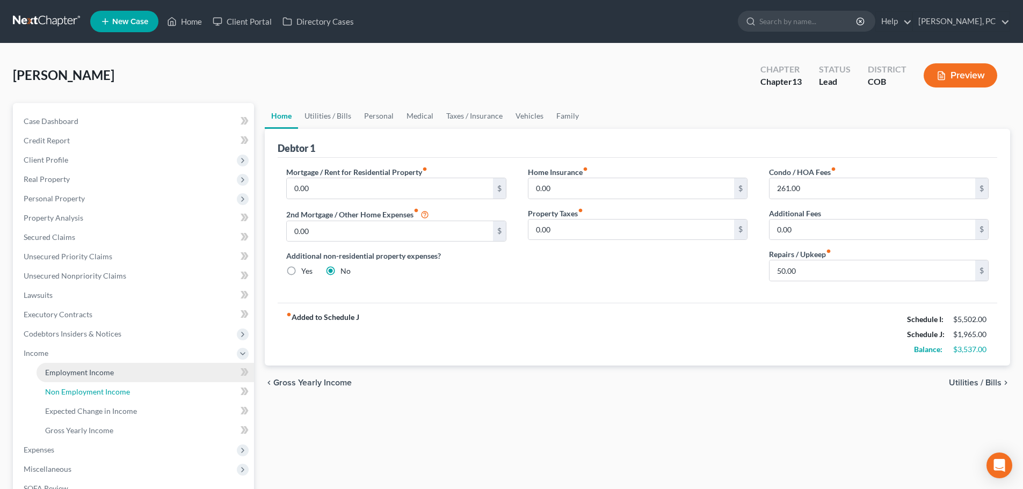
click at [89, 389] on span "Non Employment Income" at bounding box center [87, 391] width 85 height 9
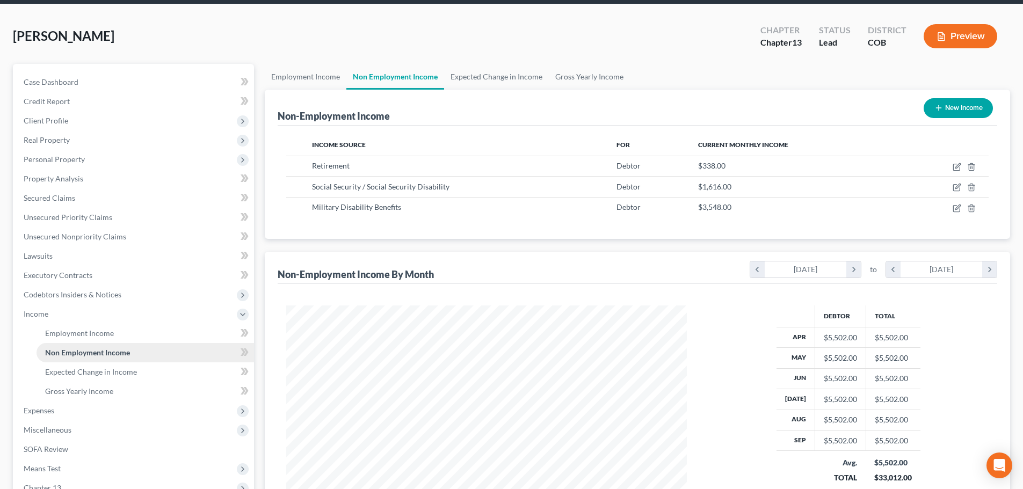
scroll to position [107, 0]
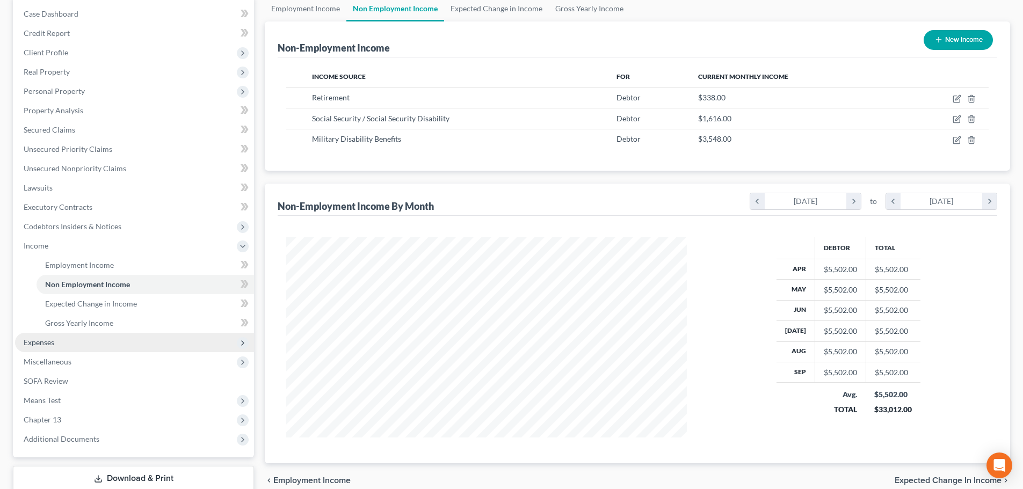
click at [50, 338] on span "Expenses" at bounding box center [39, 342] width 31 height 9
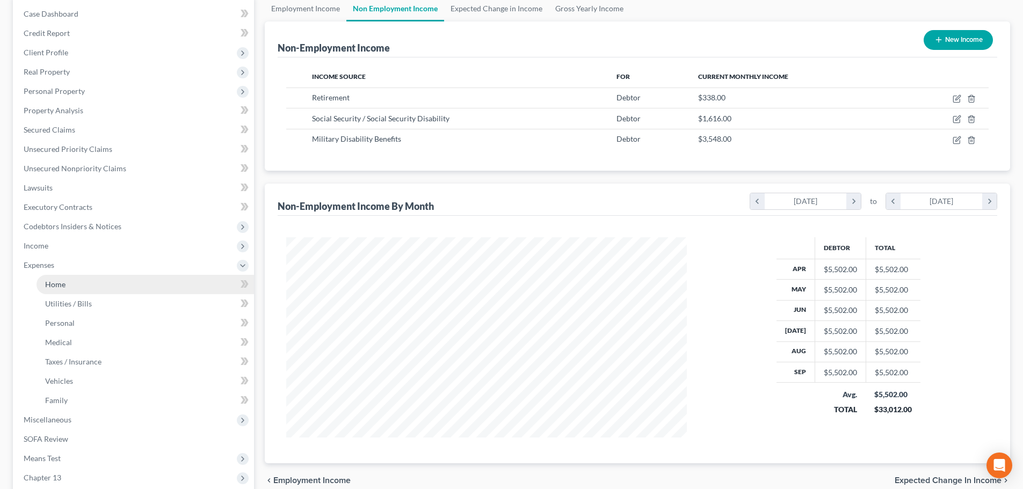
click at [58, 284] on span "Home" at bounding box center [55, 284] width 20 height 9
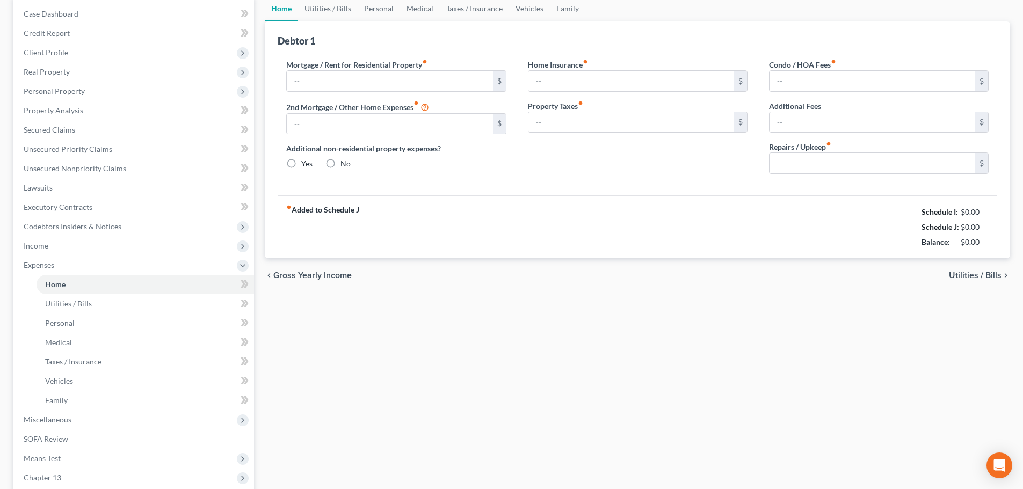
type input "0.00"
radio input "true"
type input "0.00"
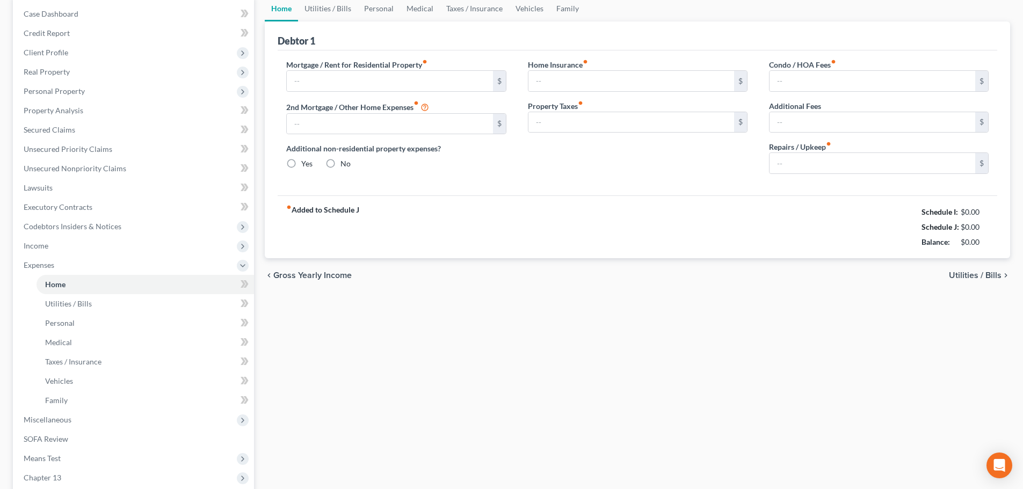
type input "261.00"
type input "0.00"
type input "50.00"
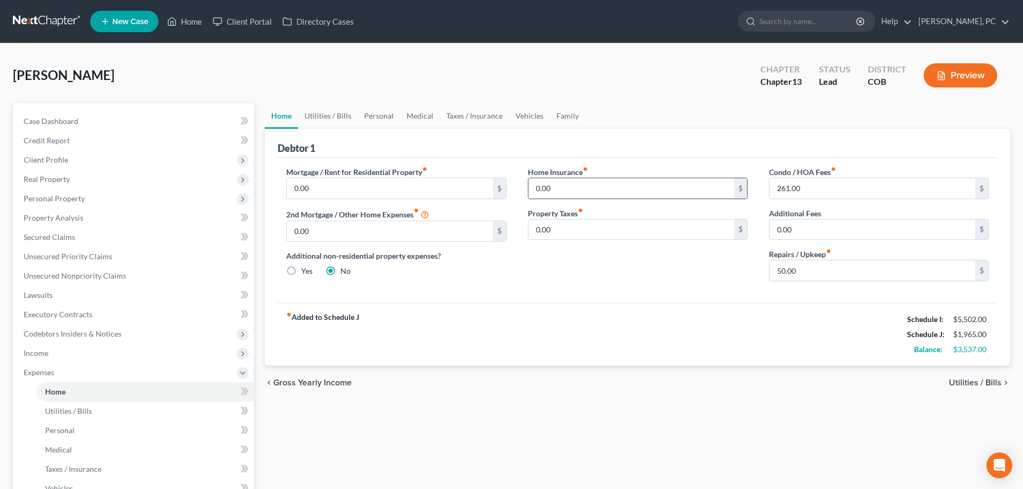
click at [568, 188] on input "0.00" at bounding box center [631, 188] width 206 height 20
click at [325, 116] on link "Utilities / Bills" at bounding box center [328, 116] width 60 height 26
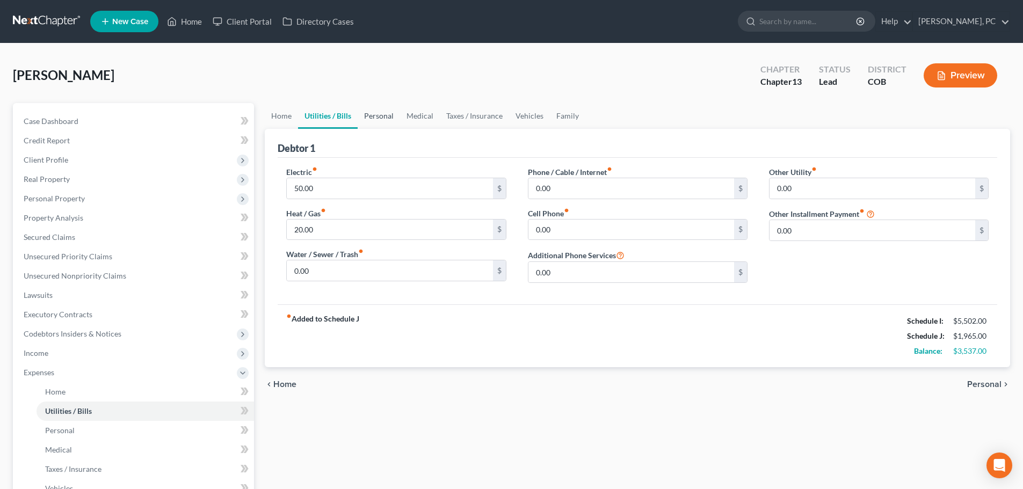
click at [376, 119] on link "Personal" at bounding box center [379, 116] width 42 height 26
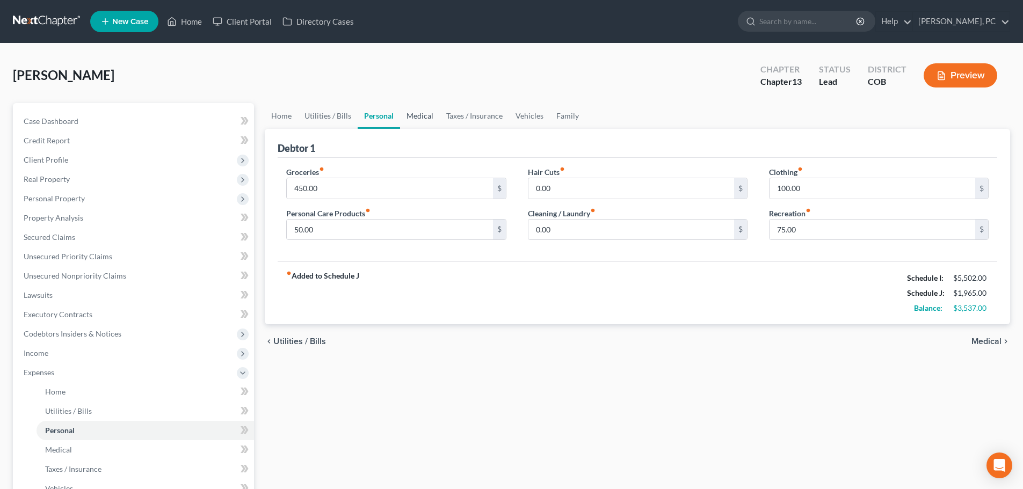
click at [409, 119] on link "Medical" at bounding box center [420, 116] width 40 height 26
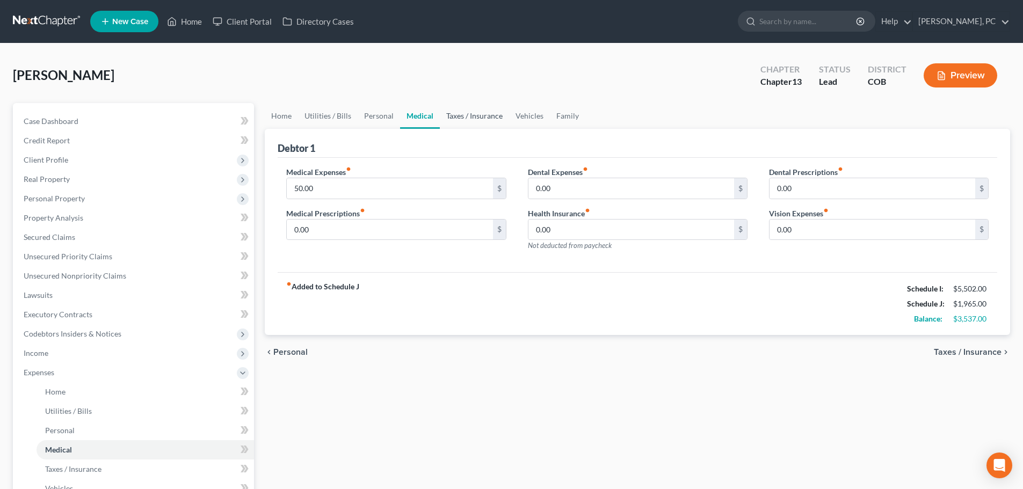
click at [475, 117] on link "Taxes / Insurance" at bounding box center [474, 116] width 69 height 26
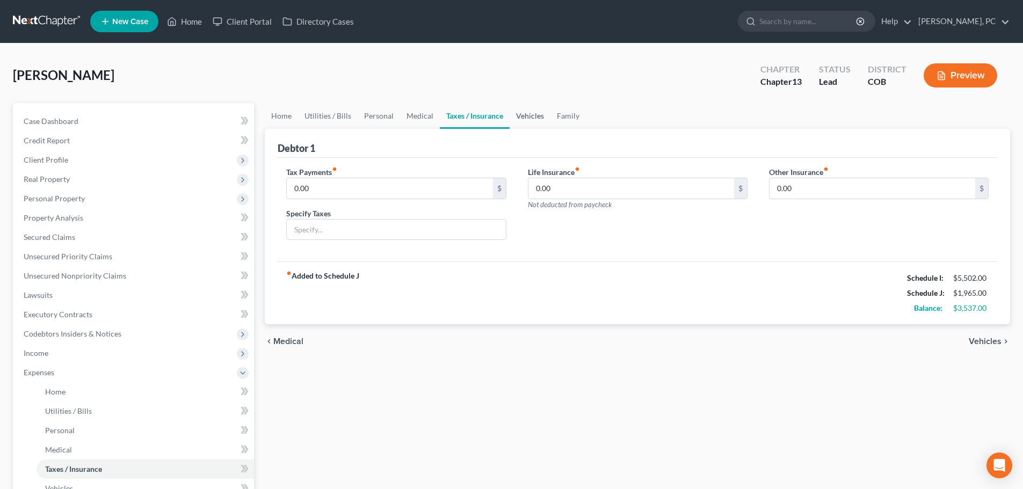
click at [543, 114] on link "Vehicles" at bounding box center [530, 116] width 41 height 26
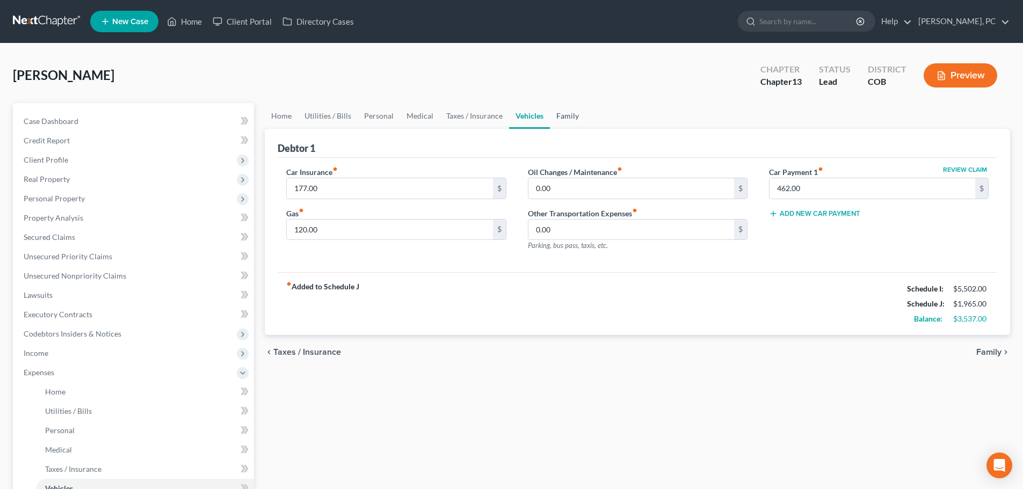
click at [565, 113] on link "Family" at bounding box center [567, 116] width 35 height 26
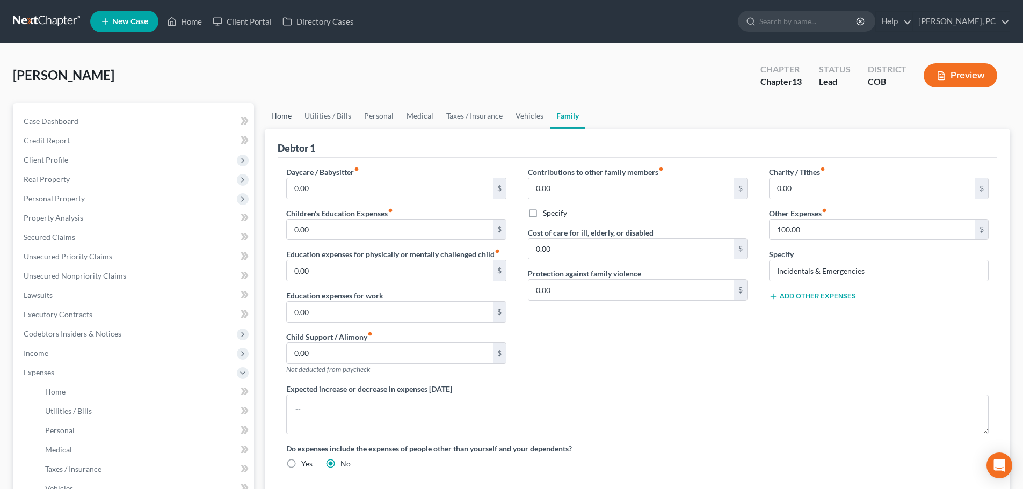
click at [273, 118] on link "Home" at bounding box center [281, 116] width 33 height 26
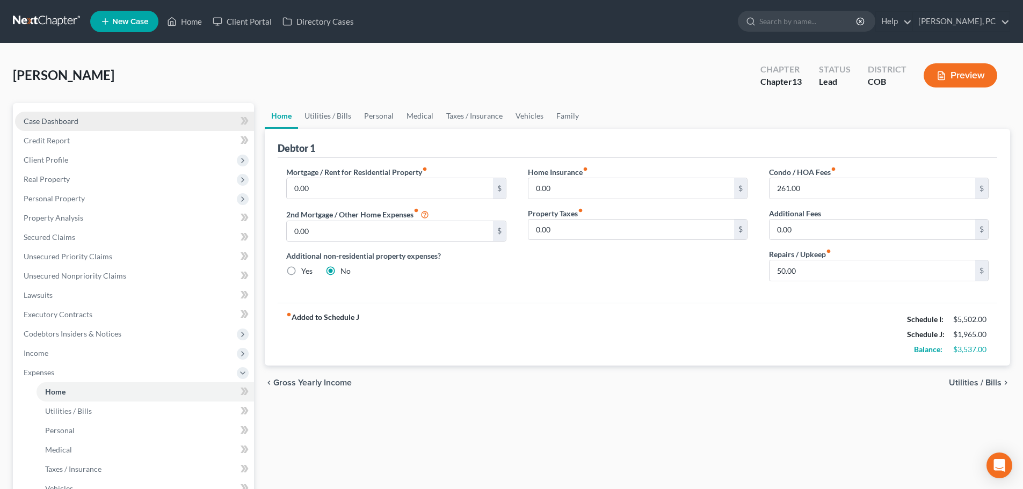
click at [66, 121] on span "Case Dashboard" at bounding box center [51, 121] width 55 height 9
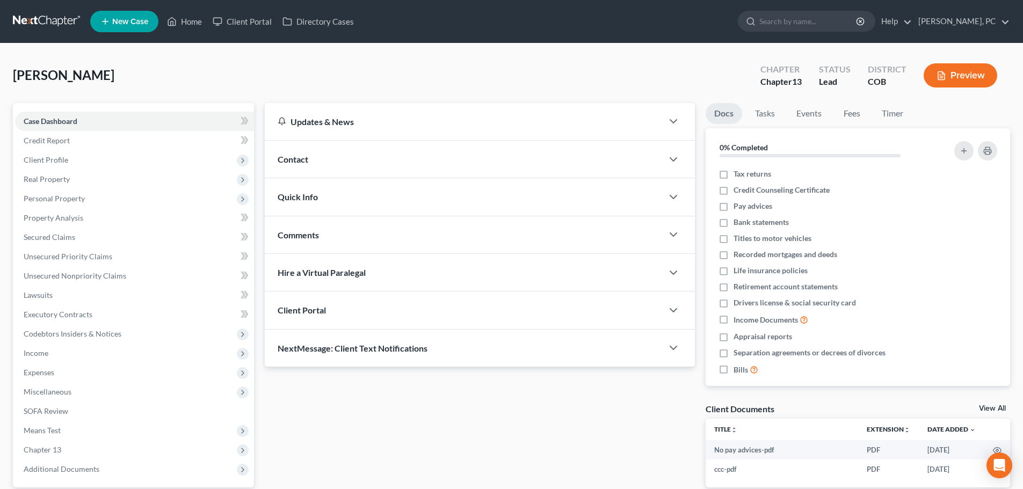
click at [988, 409] on link "View All" at bounding box center [992, 409] width 27 height 8
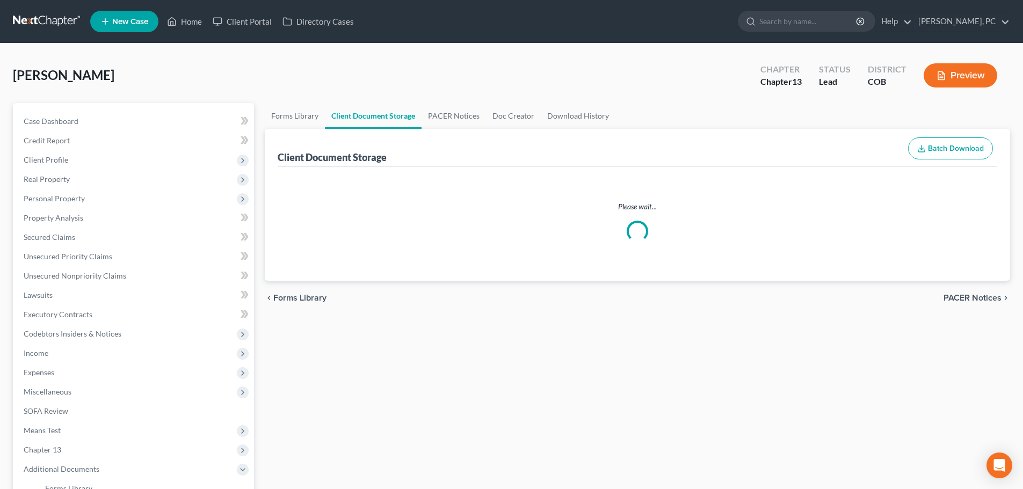
select select "5"
select select "28"
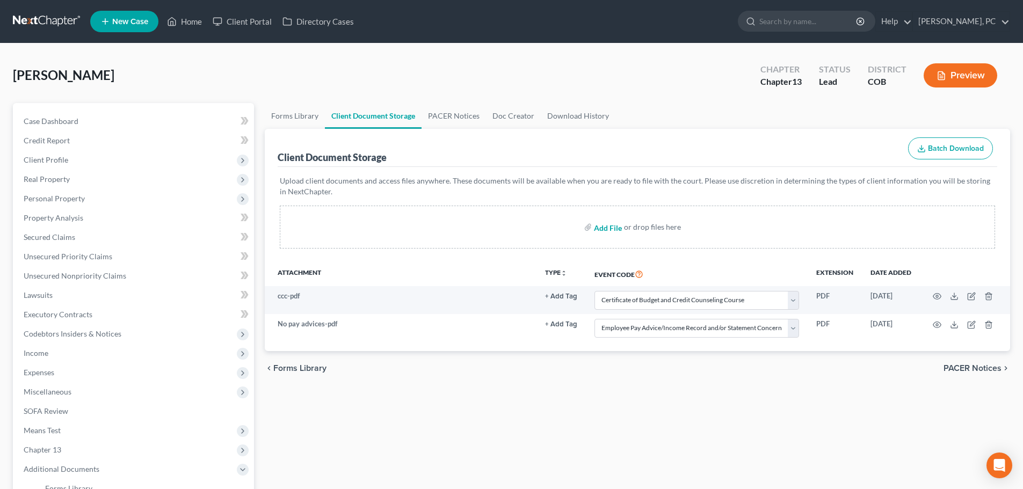
click at [601, 227] on input "file" at bounding box center [607, 226] width 26 height 19
type input "C:\fakepath\Chapter 13 plan [DATE].pdf"
select select "5"
select select "28"
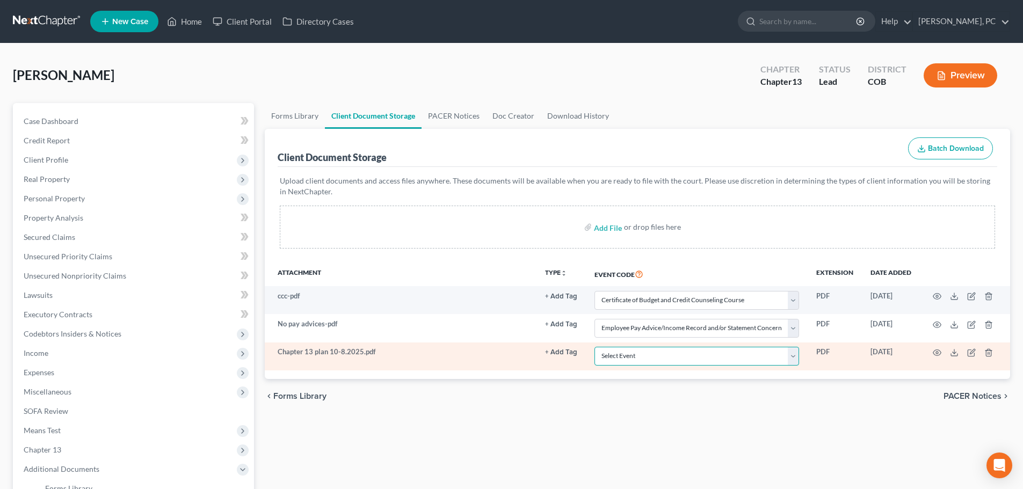
click at [628, 354] on select "Select Event 1009-1.1 Notice of Amendments 20 Largest Unsecured Creditors Amend…" at bounding box center [696, 356] width 205 height 19
select select "12"
click at [594, 347] on select "Select Event 1009-1.1 Notice of Amendments 20 Largest Unsecured Creditors Amend…" at bounding box center [696, 356] width 205 height 19
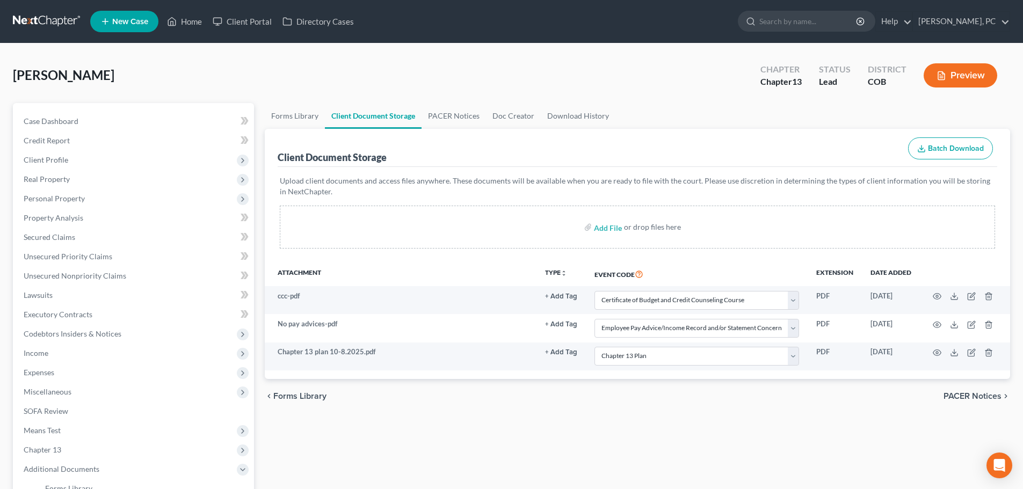
click at [477, 417] on div "Forms Library Client Document Storage PACER Notices Doc Creator Download Histor…" at bounding box center [637, 374] width 756 height 543
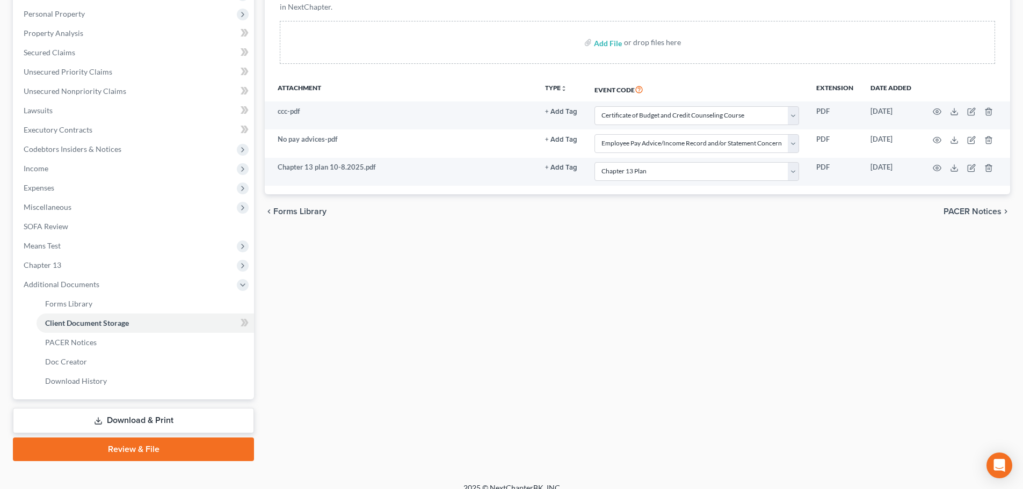
scroll to position [198, 0]
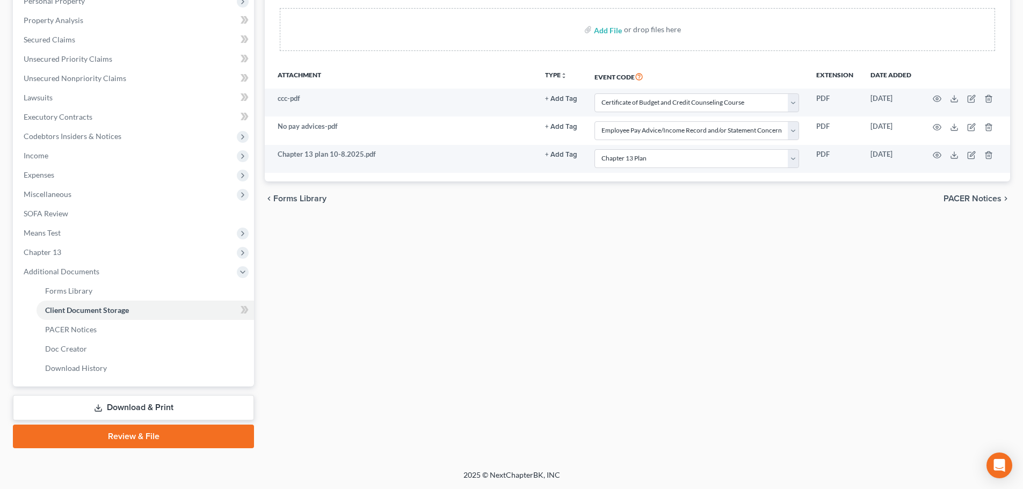
drag, startPoint x: 141, startPoint y: 409, endPoint x: 488, endPoint y: 337, distance: 353.8
click at [141, 409] on link "Download & Print" at bounding box center [133, 407] width 241 height 25
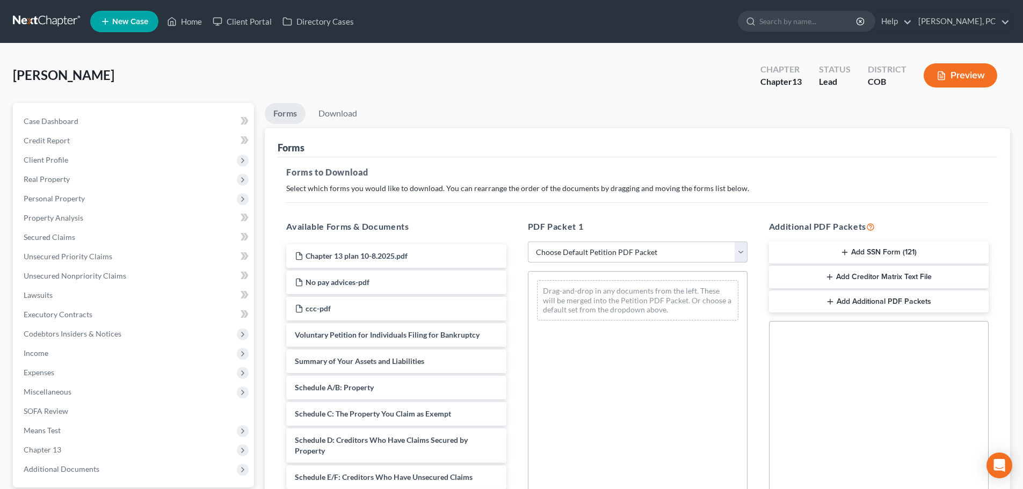
click at [563, 260] on select "Choose Default Petition PDF Packet Complete Bankruptcy Petition (all forms and …" at bounding box center [638, 252] width 220 height 21
select select "0"
click at [528, 242] on select "Choose Default Petition PDF Packet Complete Bankruptcy Petition (all forms and …" at bounding box center [638, 252] width 220 height 21
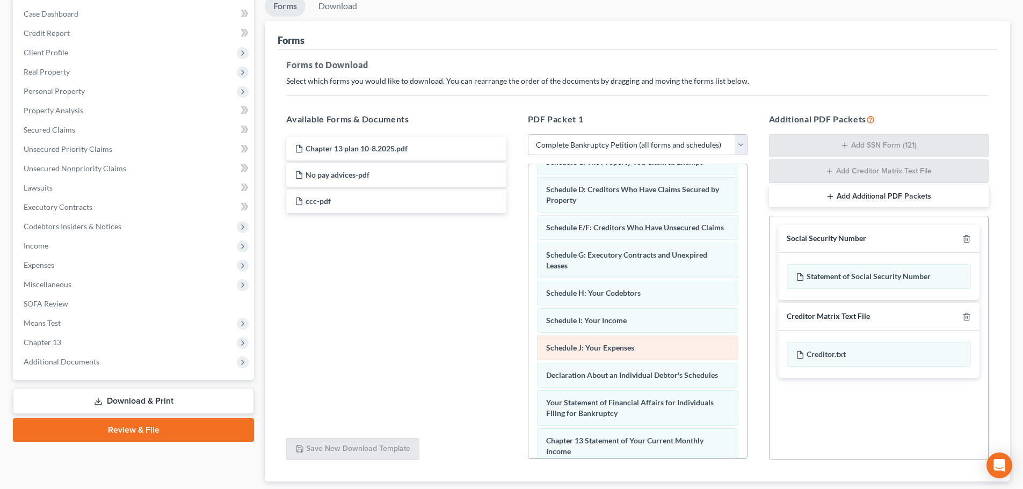
scroll to position [110, 0]
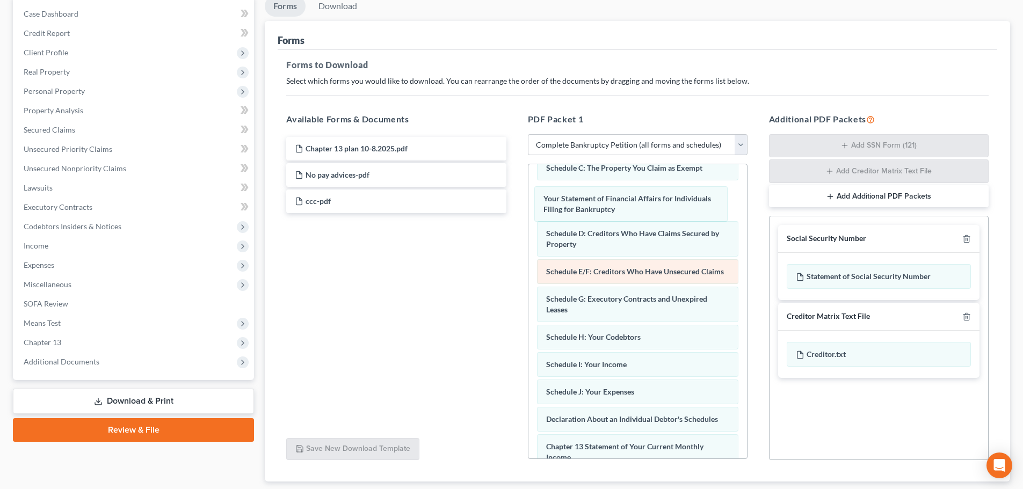
drag, startPoint x: 620, startPoint y: 421, endPoint x: 696, endPoint y: 263, distance: 175.8
click at [617, 200] on div "Your Statement of Financial Affairs for Individuals Filing for Bankruptcy Volun…" at bounding box center [637, 347] width 219 height 587
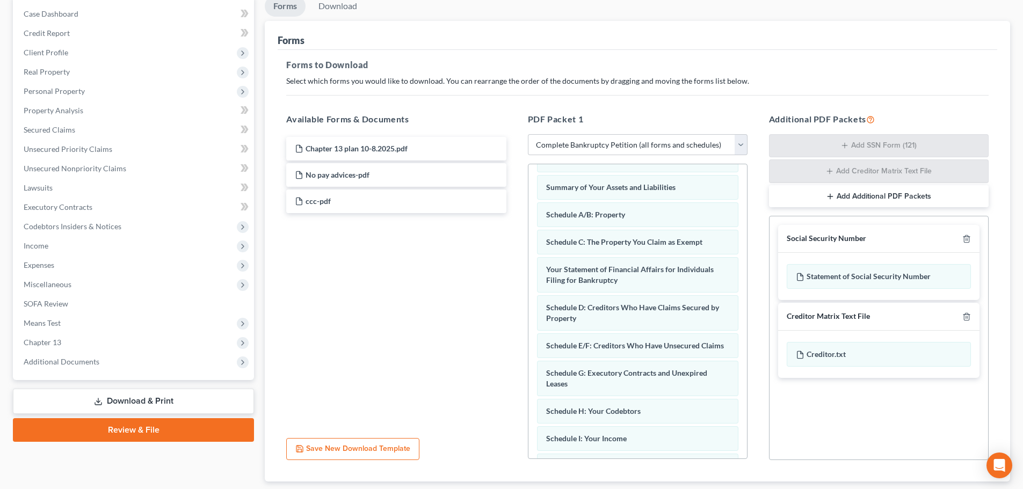
scroll to position [0, 0]
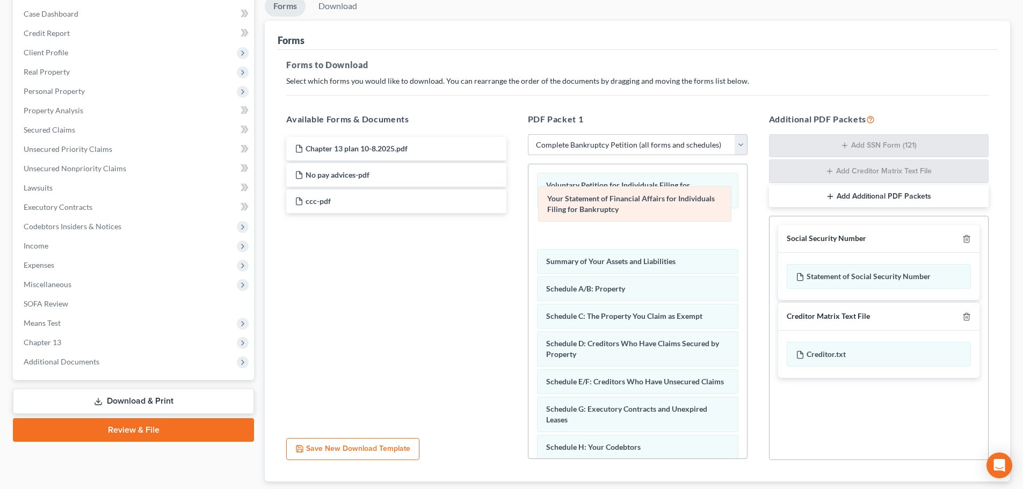
drag, startPoint x: 622, startPoint y: 310, endPoint x: 623, endPoint y: 203, distance: 106.9
click at [623, 203] on div "Your Statement of Financial Affairs for Individuals Filing for Bankruptcy Volun…" at bounding box center [637, 457] width 219 height 587
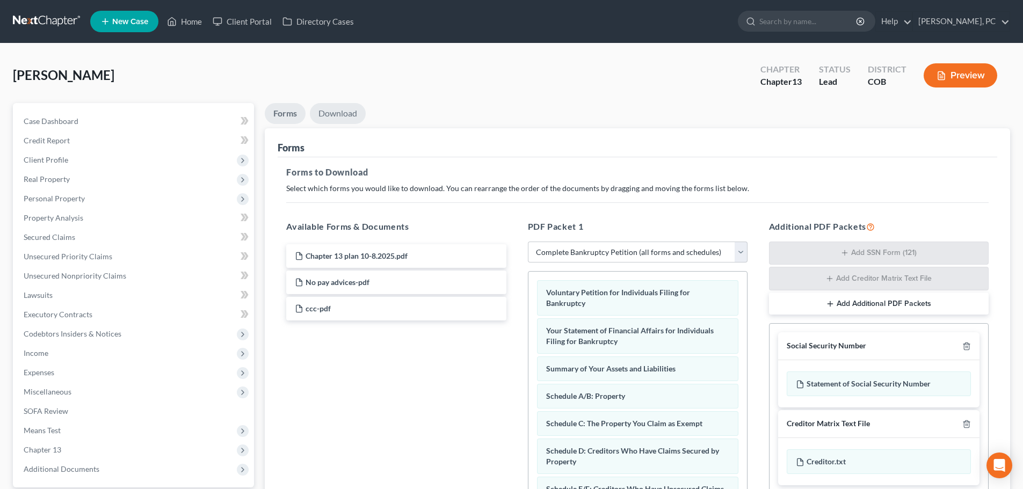
click at [361, 110] on link "Download" at bounding box center [338, 113] width 56 height 21
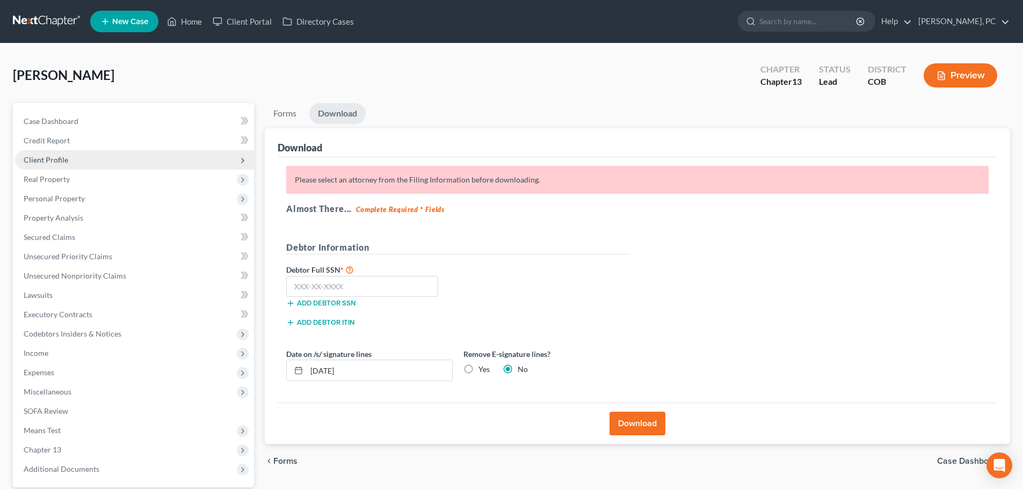
click at [48, 163] on span "Client Profile" at bounding box center [46, 159] width 45 height 9
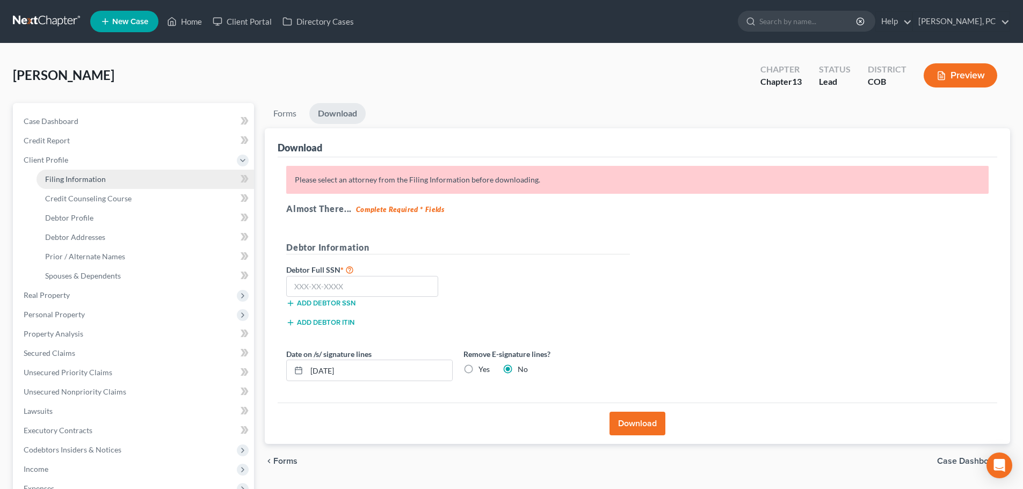
click at [81, 176] on span "Filing Information" at bounding box center [75, 178] width 61 height 9
select select "1"
select select "0"
select select "3"
select select "5"
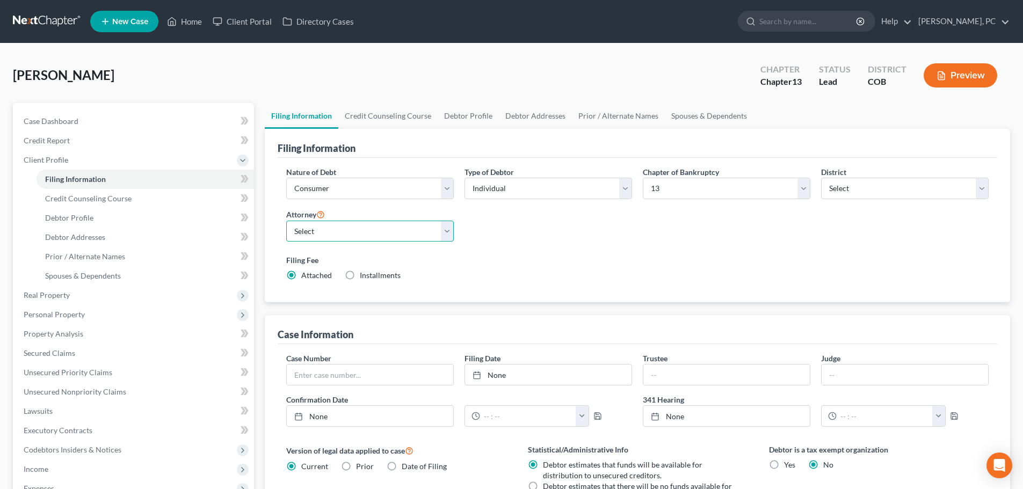
click at [317, 235] on select "Select [PERSON_NAME] - COB [PERSON_NAME] - COB [PERSON_NAME] - COB [PERSON_NAME…" at bounding box center [370, 231] width 168 height 21
select select "0"
click at [286, 221] on select "Select [PERSON_NAME] - COB [PERSON_NAME] - COB [PERSON_NAME] - COB [PERSON_NAME…" at bounding box center [370, 231] width 168 height 21
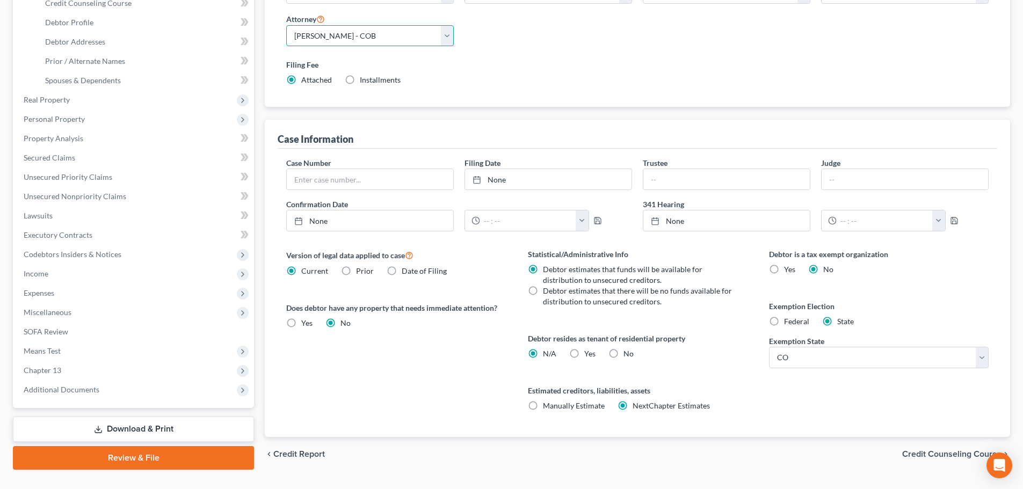
scroll to position [219, 0]
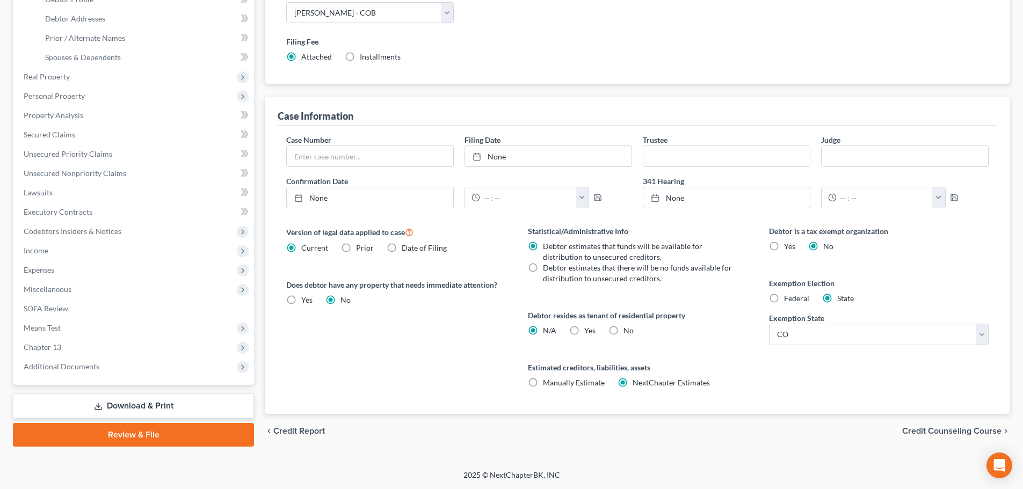
click at [623, 331] on label "No" at bounding box center [628, 330] width 10 height 11
click at [628, 331] on input "No" at bounding box center [631, 328] width 7 height 7
radio input "true"
radio input "false"
click at [177, 404] on link "Download & Print" at bounding box center [133, 406] width 241 height 25
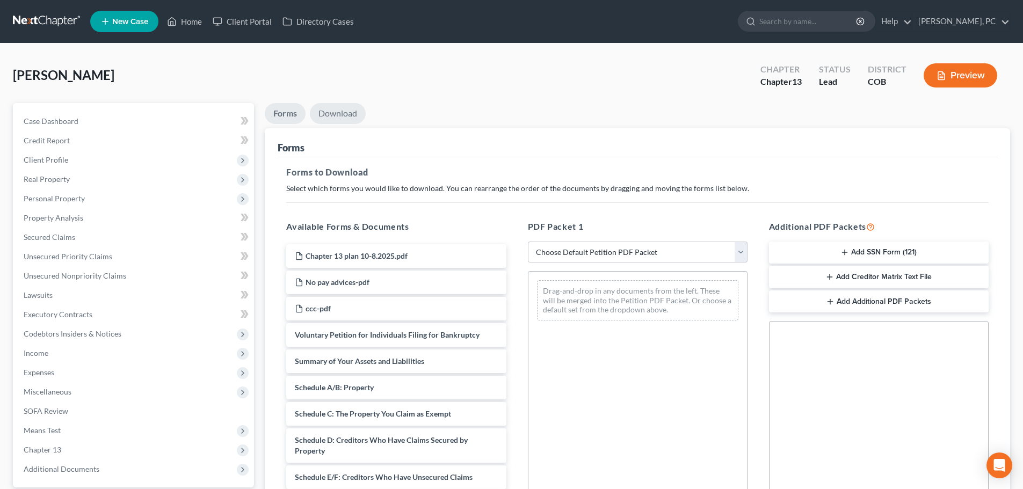
click at [340, 116] on link "Download" at bounding box center [338, 113] width 56 height 21
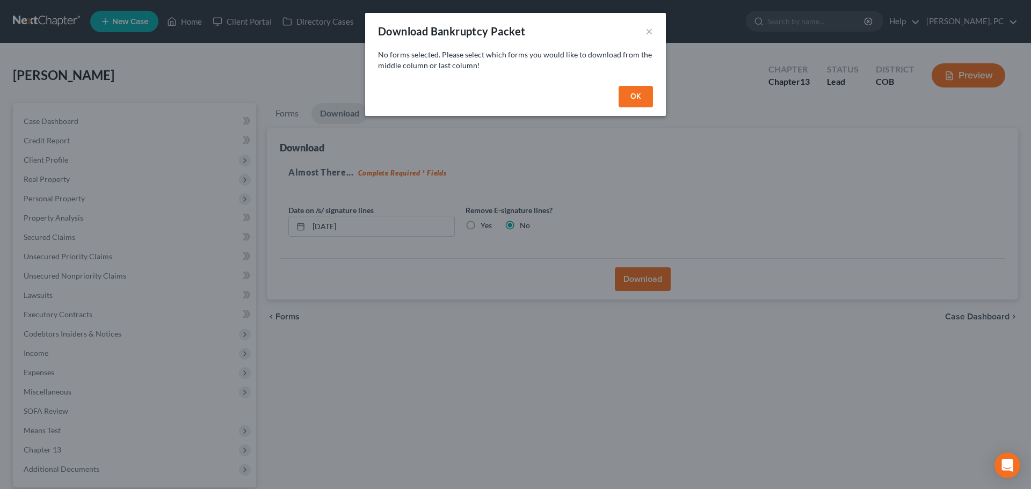
click at [628, 97] on button "OK" at bounding box center [636, 96] width 34 height 21
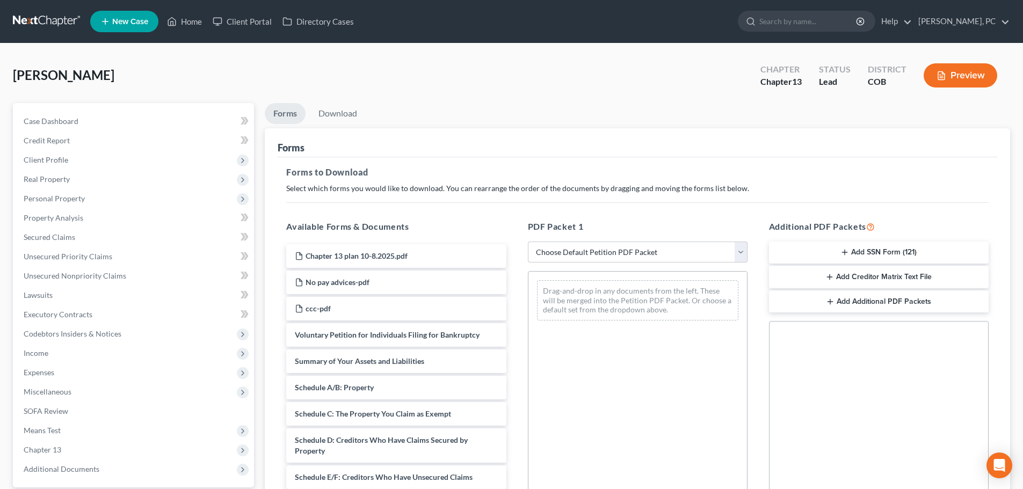
click at [293, 116] on link "Forms" at bounding box center [285, 113] width 41 height 21
click at [598, 256] on select "Choose Default Petition PDF Packet Complete Bankruptcy Petition (all forms and …" at bounding box center [638, 252] width 220 height 21
select select "0"
click at [528, 242] on select "Choose Default Petition PDF Packet Complete Bankruptcy Petition (all forms and …" at bounding box center [638, 252] width 220 height 21
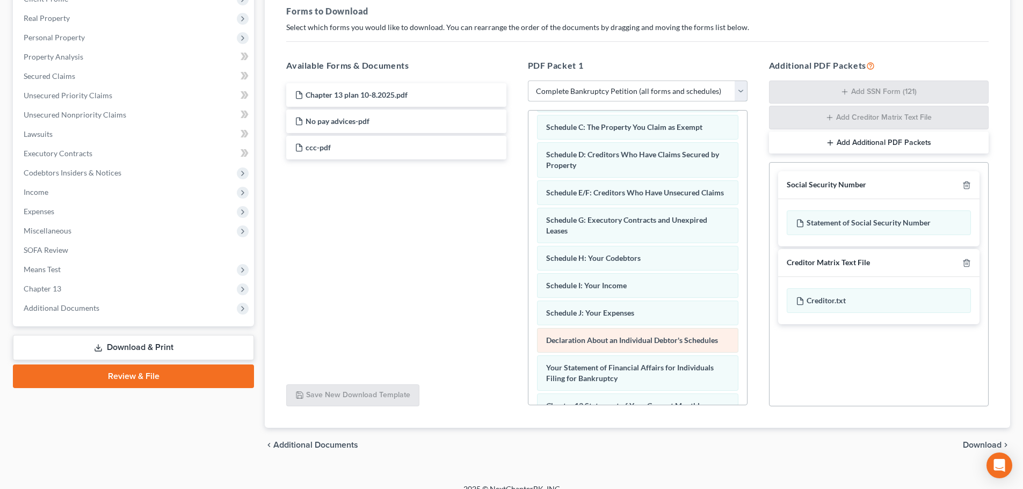
scroll to position [96, 0]
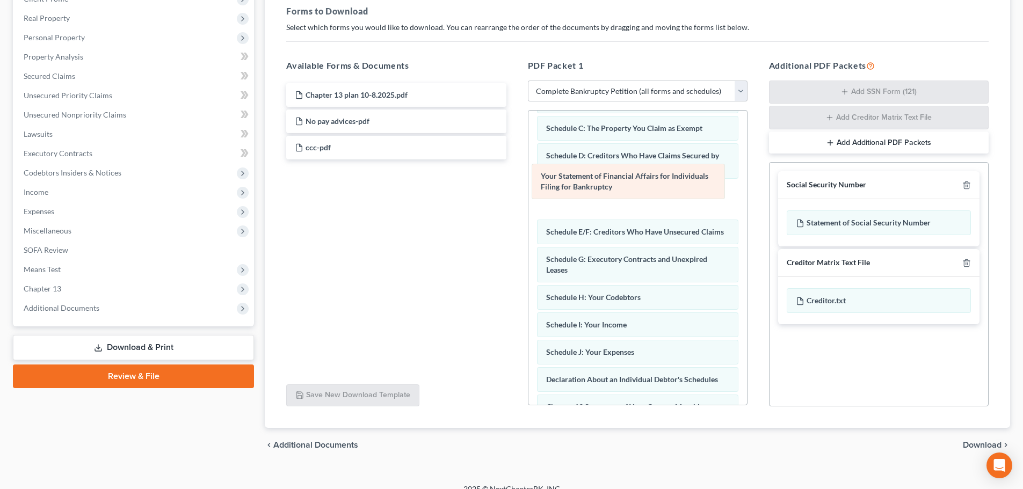
drag, startPoint x: 619, startPoint y: 383, endPoint x: 658, endPoint y: 173, distance: 213.0
click at [616, 164] on div "Your Statement of Financial Affairs for Individuals Filing for Bankruptcy Volun…" at bounding box center [637, 307] width 219 height 587
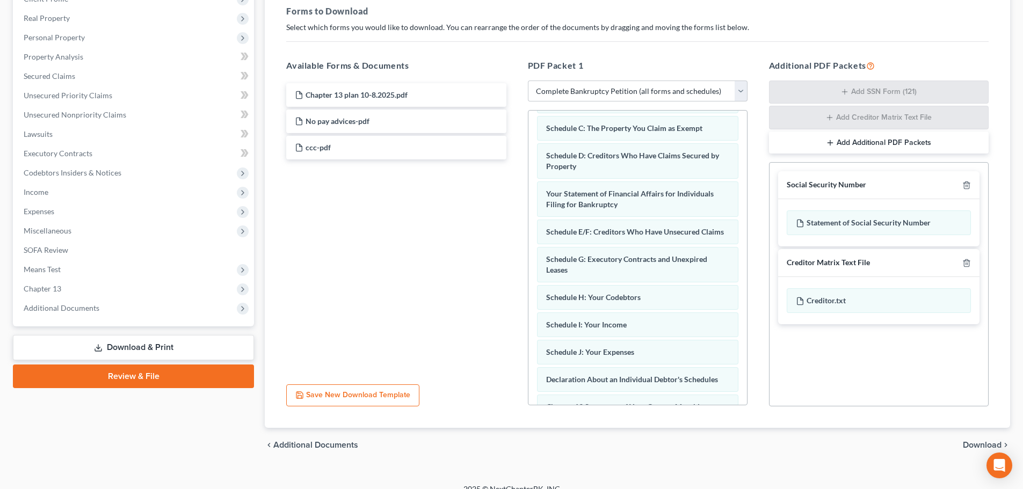
scroll to position [0, 0]
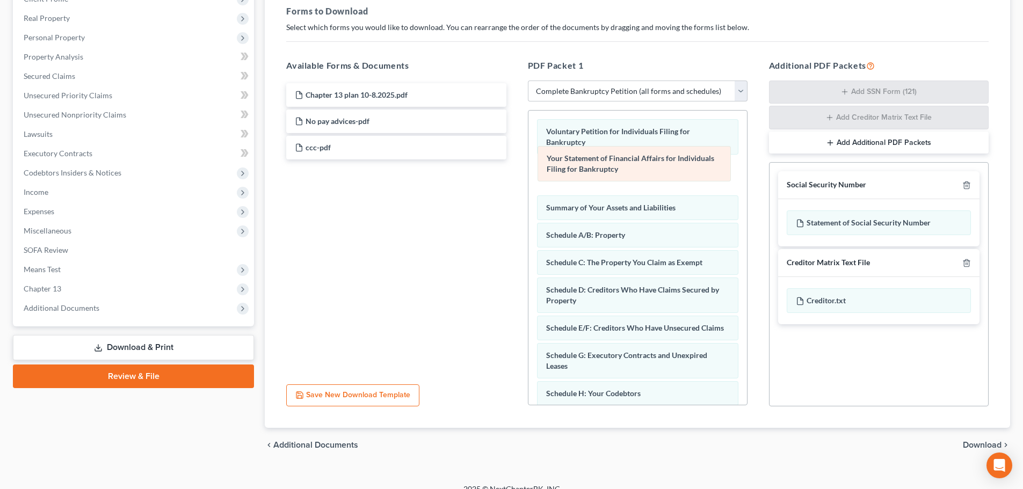
drag, startPoint x: 594, startPoint y: 297, endPoint x: 611, endPoint y: 175, distance: 123.5
click at [596, 165] on div "Your Statement of Financial Affairs for Individuals Filing for Bankruptcy Volun…" at bounding box center [637, 404] width 219 height 587
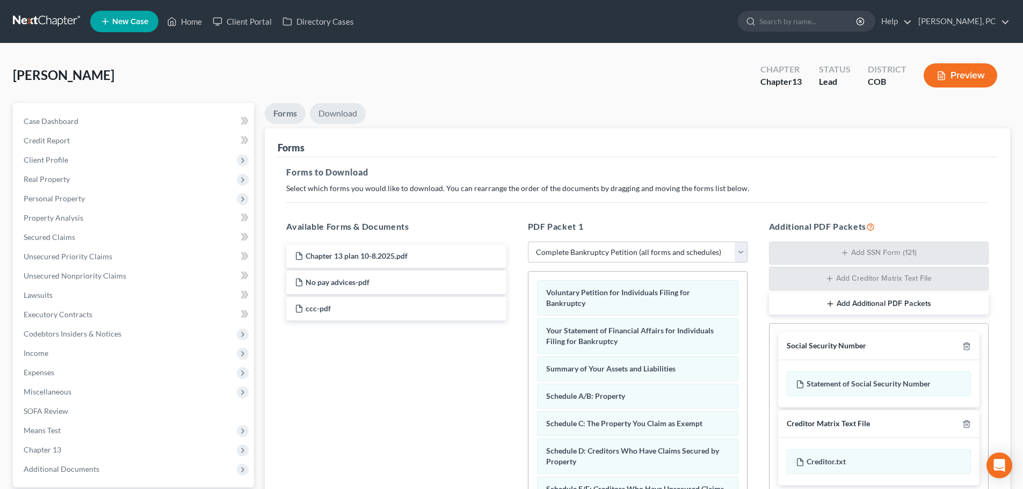
click at [339, 113] on link "Download" at bounding box center [338, 113] width 56 height 21
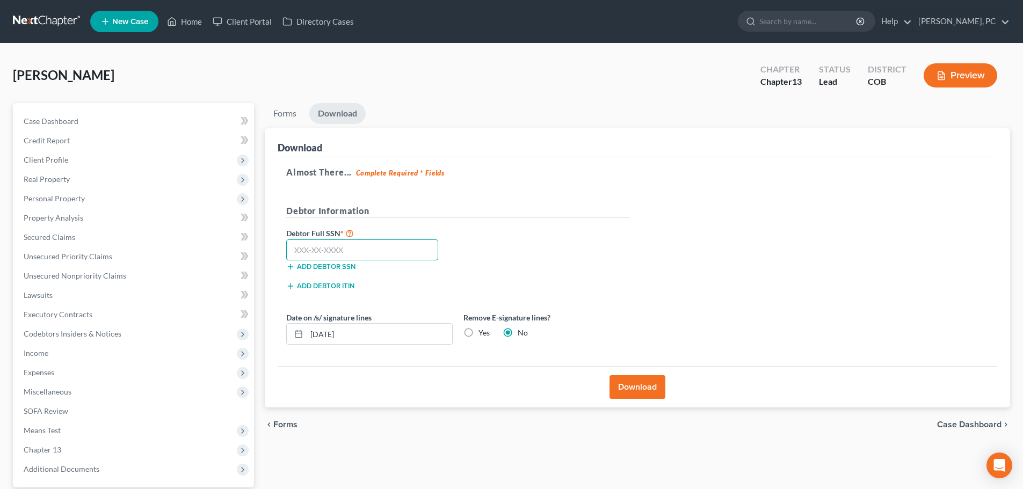
click at [370, 247] on input "text" at bounding box center [362, 249] width 152 height 21
type input "442-46-1894"
click at [642, 388] on button "Download" at bounding box center [637, 387] width 56 height 24
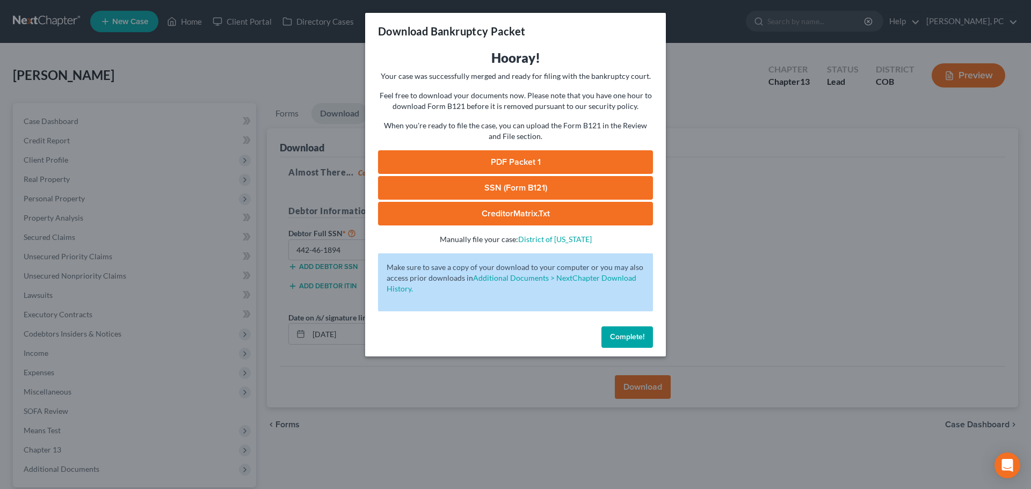
click at [498, 164] on link "PDF Packet 1" at bounding box center [515, 162] width 275 height 24
click at [520, 177] on link "SSN (Form B121)" at bounding box center [515, 188] width 275 height 24
click at [620, 340] on span "Complete!" at bounding box center [627, 336] width 34 height 9
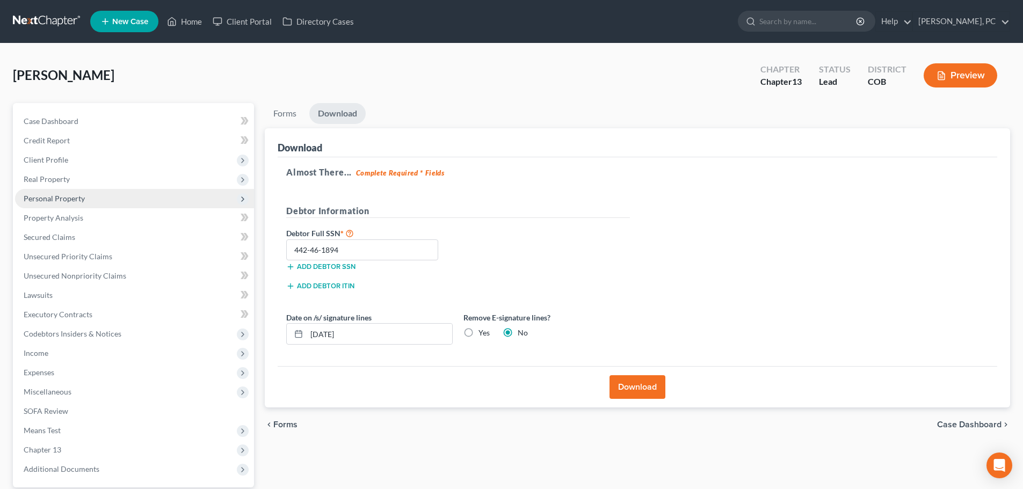
click at [41, 197] on span "Personal Property" at bounding box center [54, 198] width 61 height 9
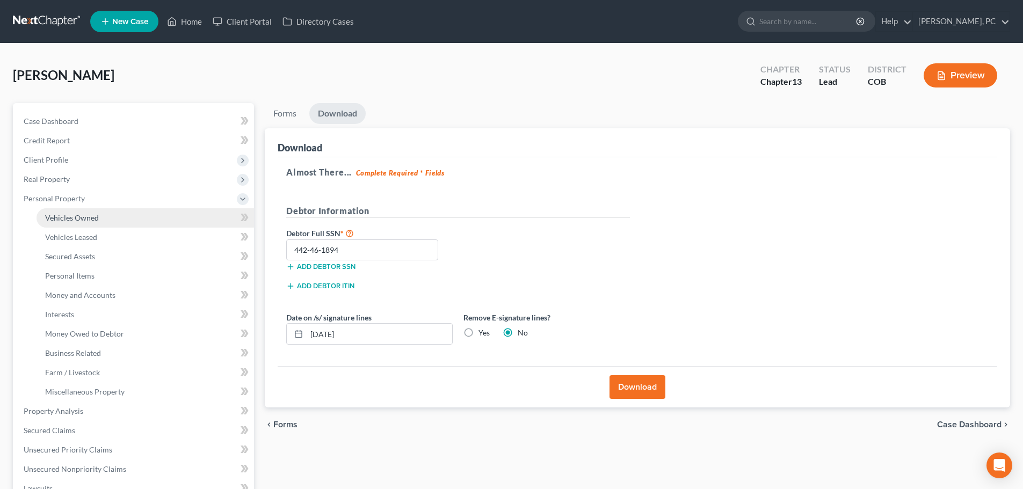
click at [93, 224] on link "Vehicles Owned" at bounding box center [145, 217] width 217 height 19
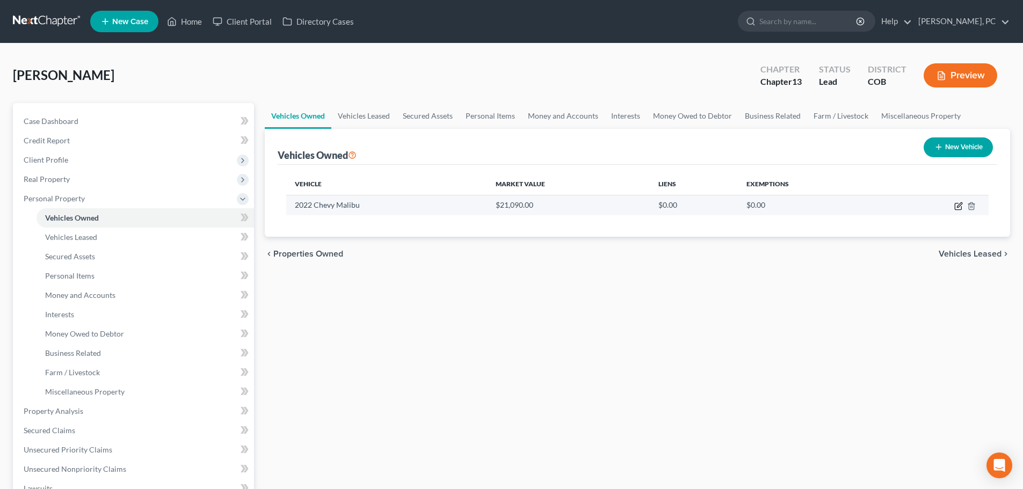
click at [956, 205] on icon "button" at bounding box center [958, 206] width 9 height 9
select select "0"
select select "4"
select select "1"
select select "0"
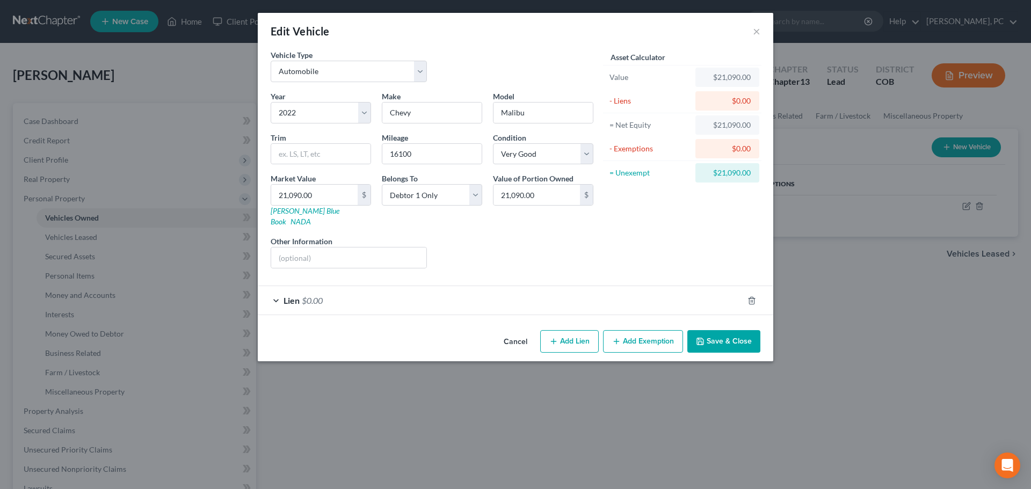
click at [631, 330] on button "Add Exemption" at bounding box center [643, 341] width 80 height 23
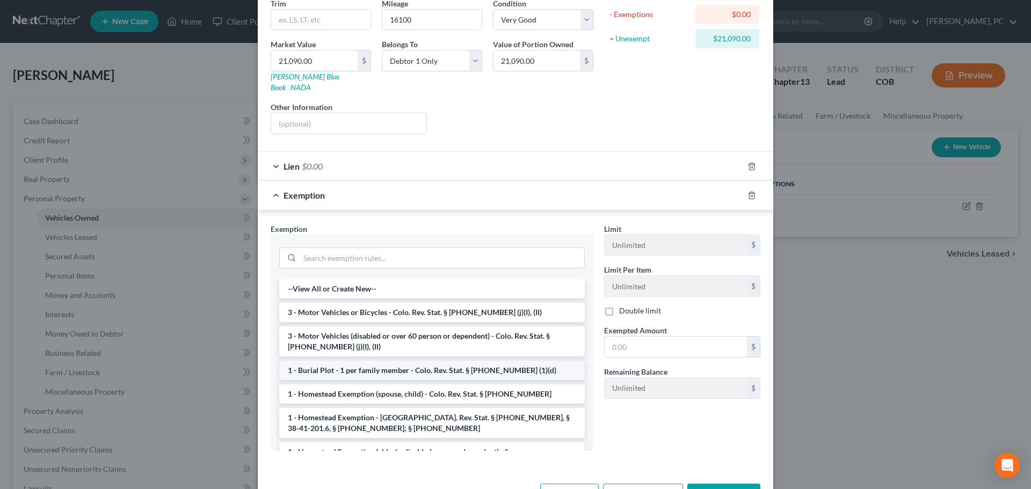
scroll to position [161, 0]
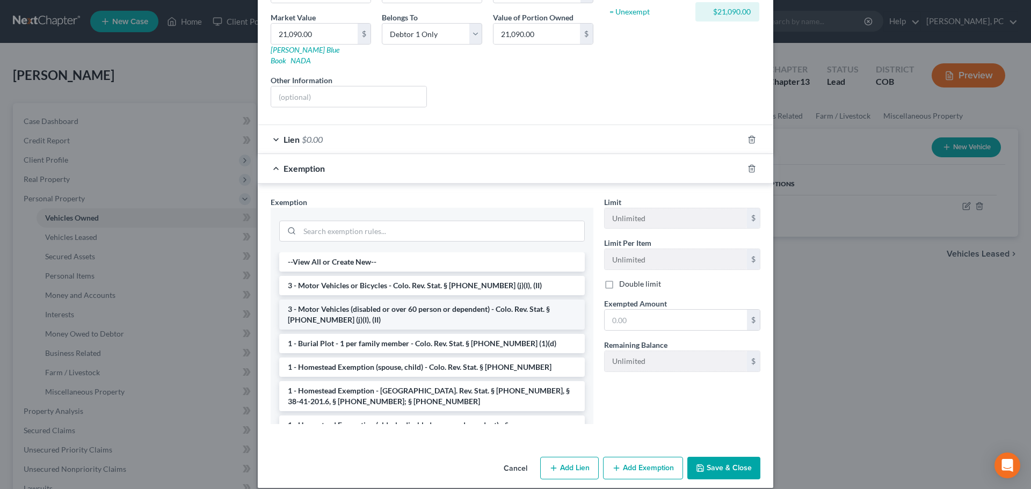
click at [378, 305] on li "3 - Motor Vehicles (disabled or over 60 person or dependent) - Colo. Rev. Stat.…" at bounding box center [432, 315] width 306 height 30
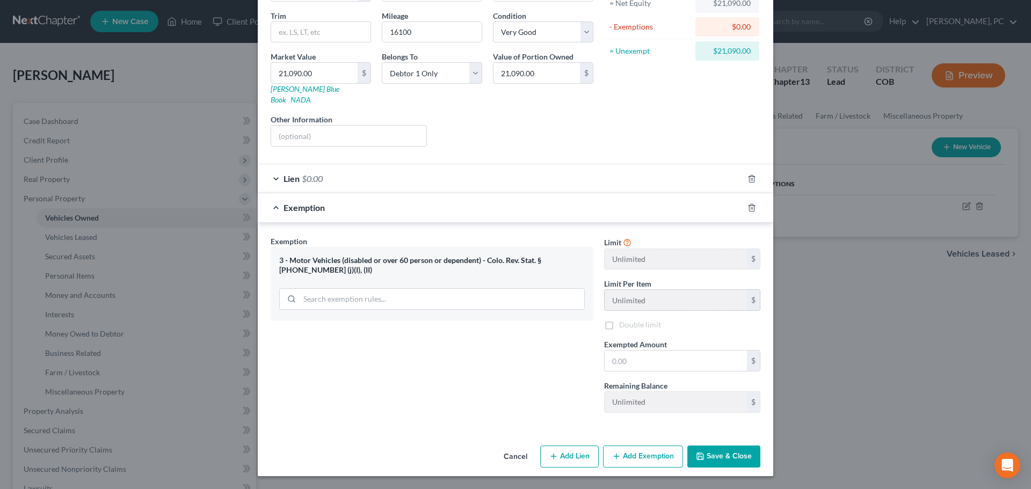
scroll to position [111, 0]
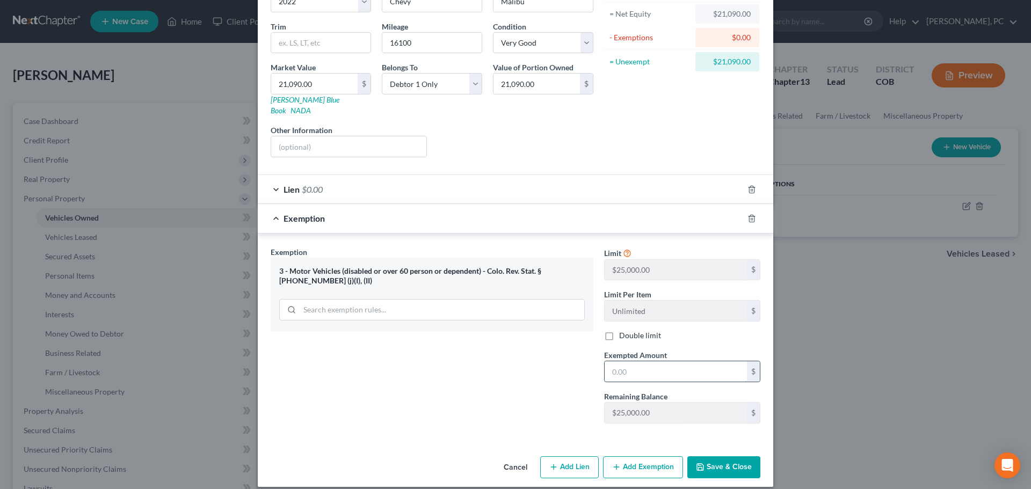
click at [649, 361] on input "text" at bounding box center [676, 371] width 142 height 20
type input "21,090"
click at [718, 456] on button "Save & Close" at bounding box center [723, 467] width 73 height 23
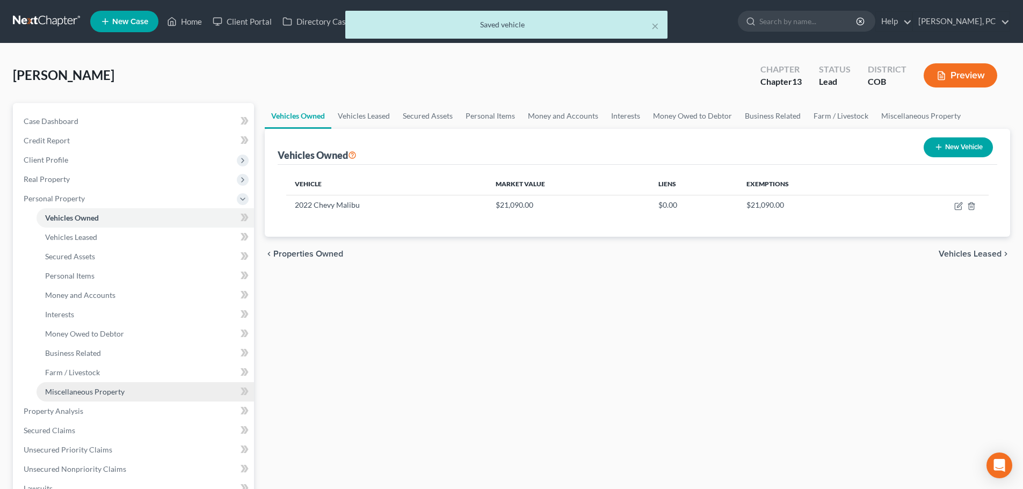
click at [96, 390] on span "Miscellaneous Property" at bounding box center [84, 391] width 79 height 9
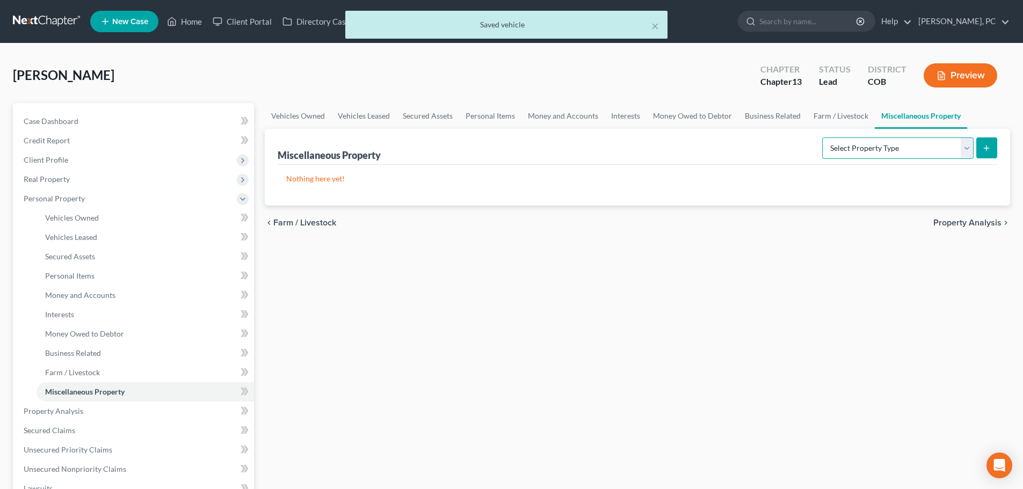
click at [848, 151] on select "Select Property Type Assigned for Creditor Benefit [DATE] Holding for Another N…" at bounding box center [897, 147] width 151 height 21
click at [754, 150] on div "Miscellaneous Property Select Property Type Assigned for Creditor Benefit [DATE…" at bounding box center [637, 147] width 719 height 36
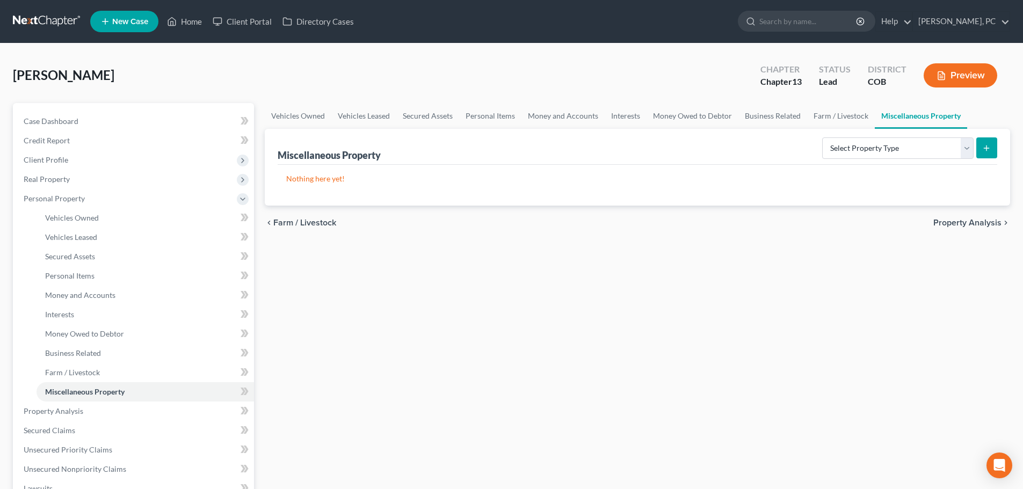
click at [956, 70] on button "Preview" at bounding box center [960, 75] width 74 height 24
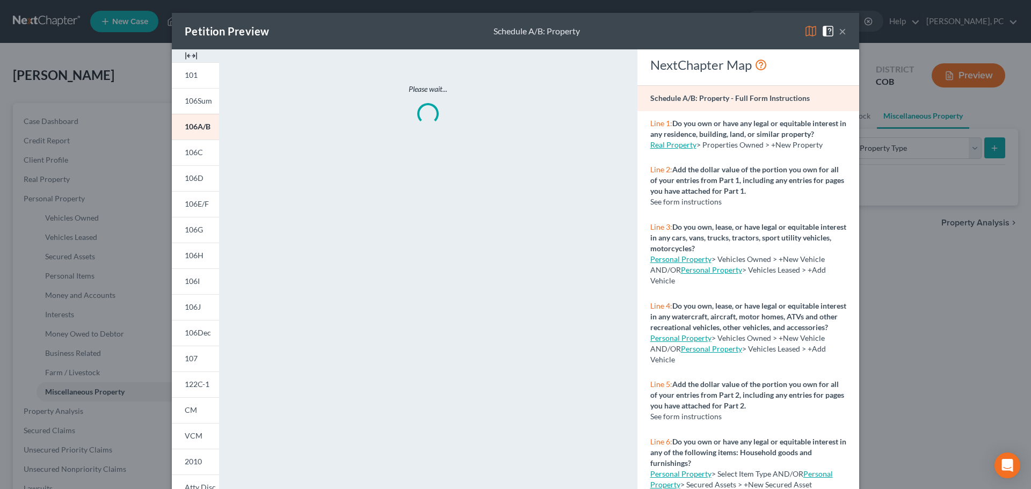
click at [187, 57] on img at bounding box center [191, 55] width 13 height 13
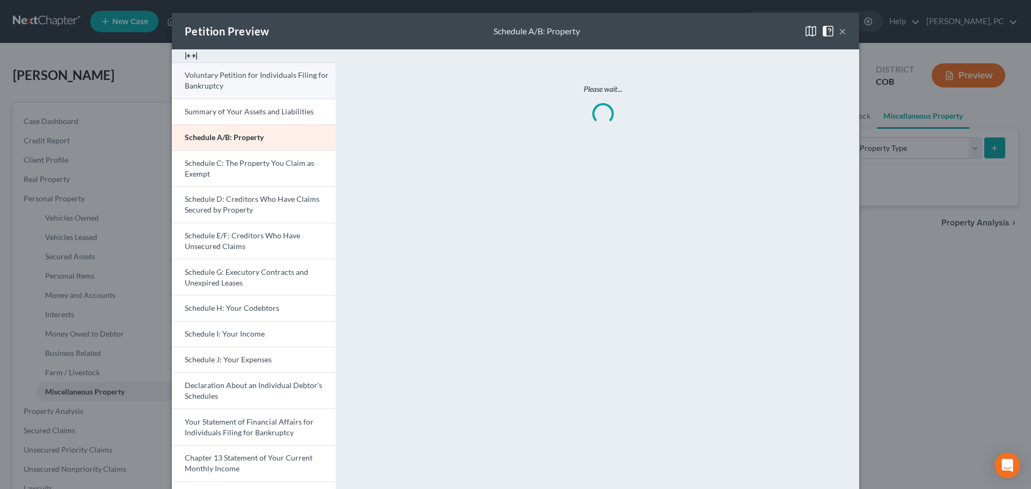
click at [241, 81] on link "Voluntary Petition for Individuals Filing for Bankruptcy" at bounding box center [254, 80] width 164 height 37
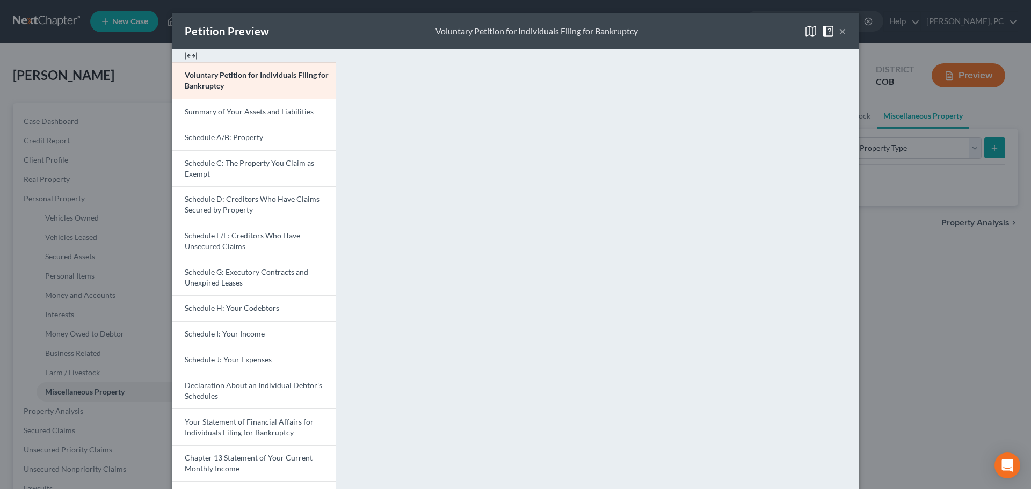
drag, startPoint x: 227, startPoint y: 137, endPoint x: 420, endPoint y: 163, distance: 194.5
click at [227, 137] on span "Schedule A/B: Property" at bounding box center [224, 137] width 78 height 9
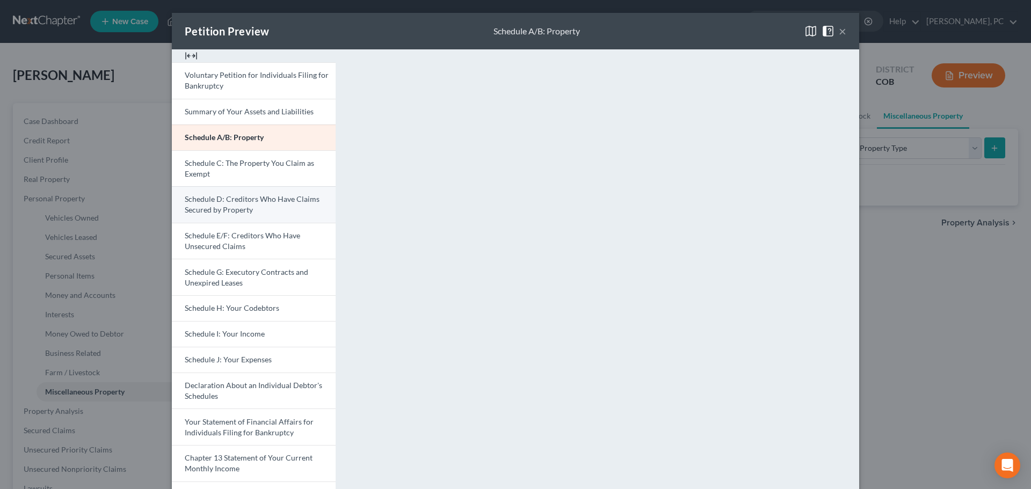
click at [223, 213] on span "Schedule D: Creditors Who Have Claims Secured by Property" at bounding box center [252, 204] width 135 height 20
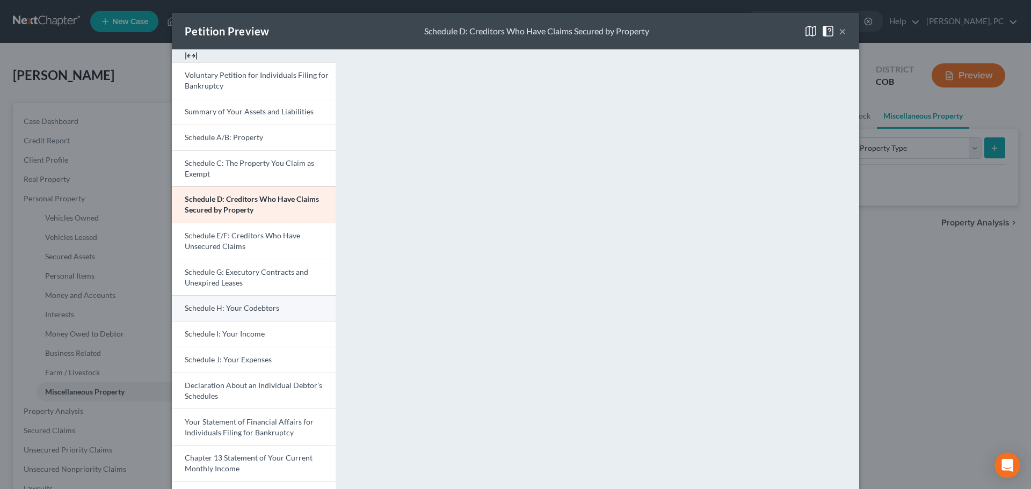
click at [238, 310] on span "Schedule H: Your Codebtors" at bounding box center [232, 307] width 94 height 9
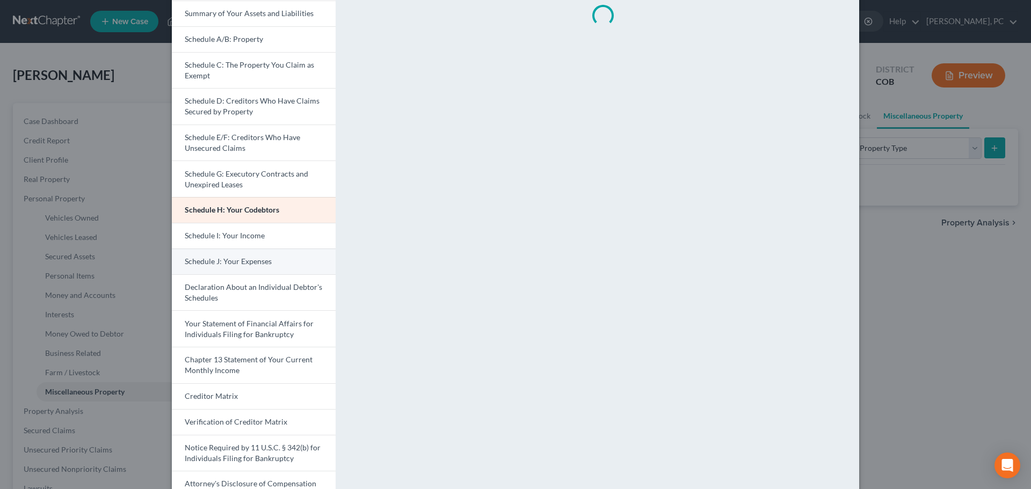
scroll to position [107, 0]
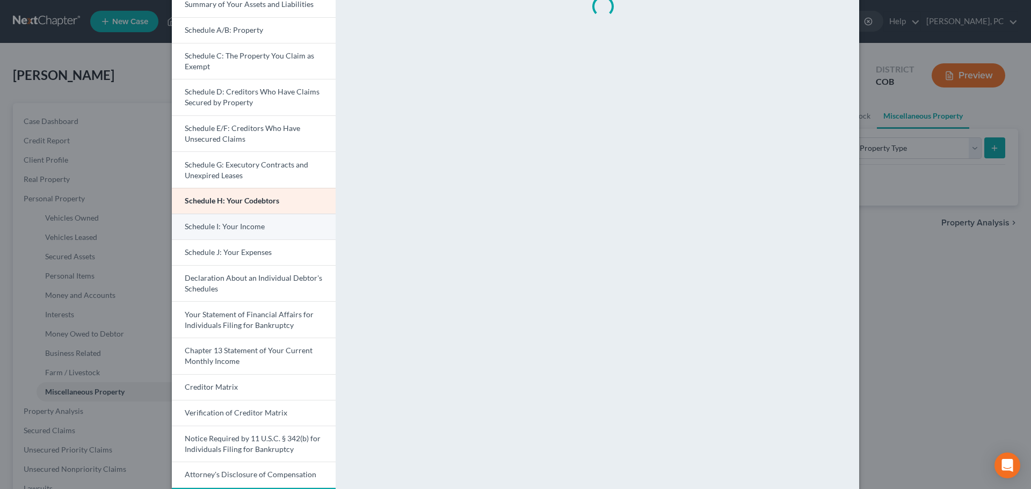
click at [231, 231] on span "Schedule I: Your Income" at bounding box center [225, 226] width 80 height 9
click at [268, 222] on link "Schedule I: Your Income" at bounding box center [254, 227] width 164 height 26
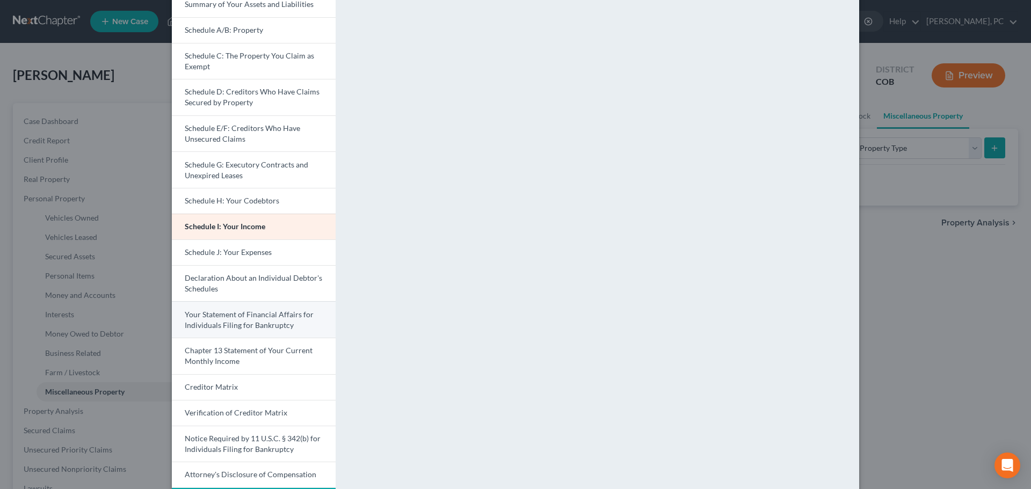
click at [251, 325] on span "Your Statement of Financial Affairs for Individuals Filing for Bankruptcy" at bounding box center [249, 320] width 129 height 20
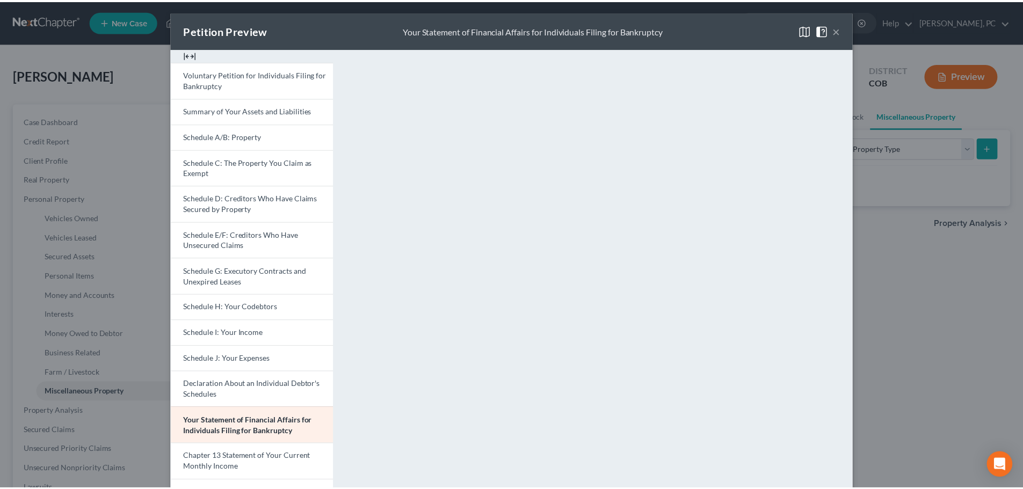
scroll to position [0, 0]
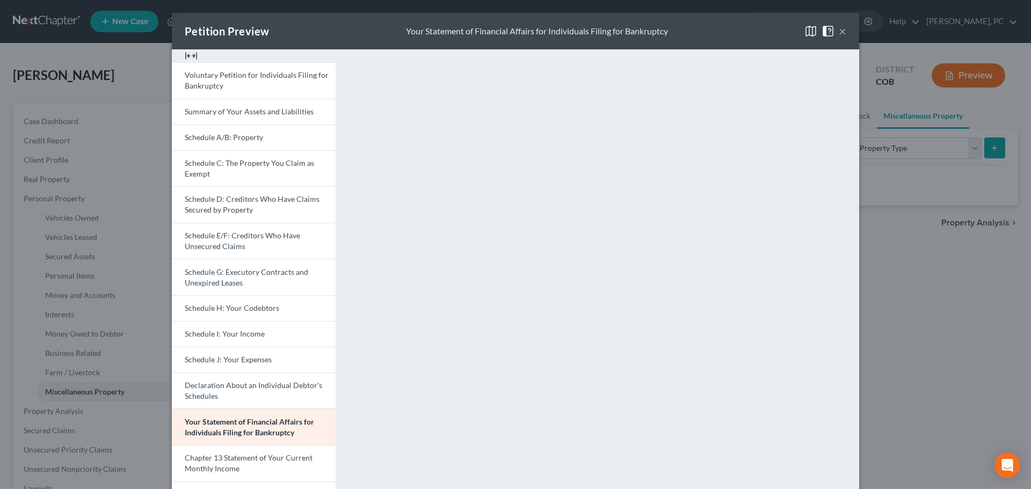
click at [839, 33] on button "×" at bounding box center [843, 31] width 8 height 13
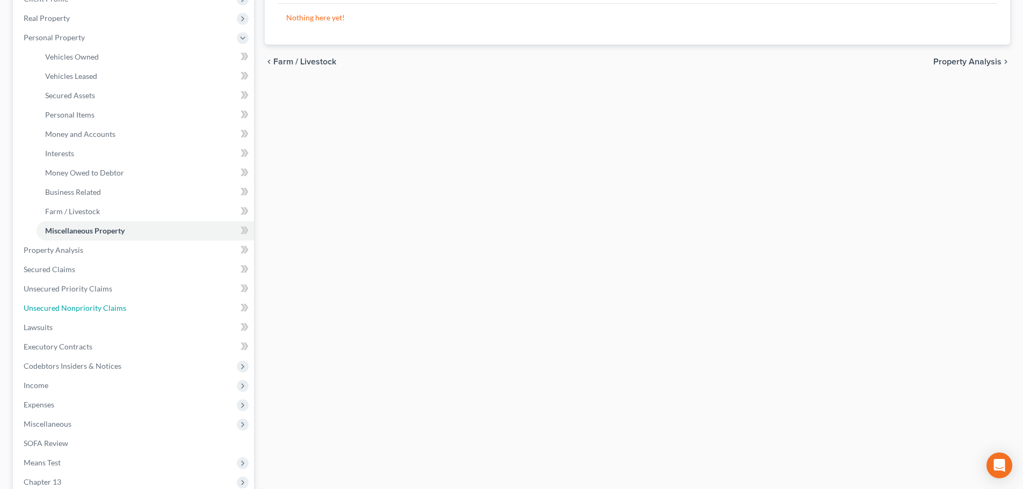
drag, startPoint x: 88, startPoint y: 308, endPoint x: 324, endPoint y: 293, distance: 236.2
click at [88, 308] on span "Unsecured Nonpriority Claims" at bounding box center [75, 307] width 103 height 9
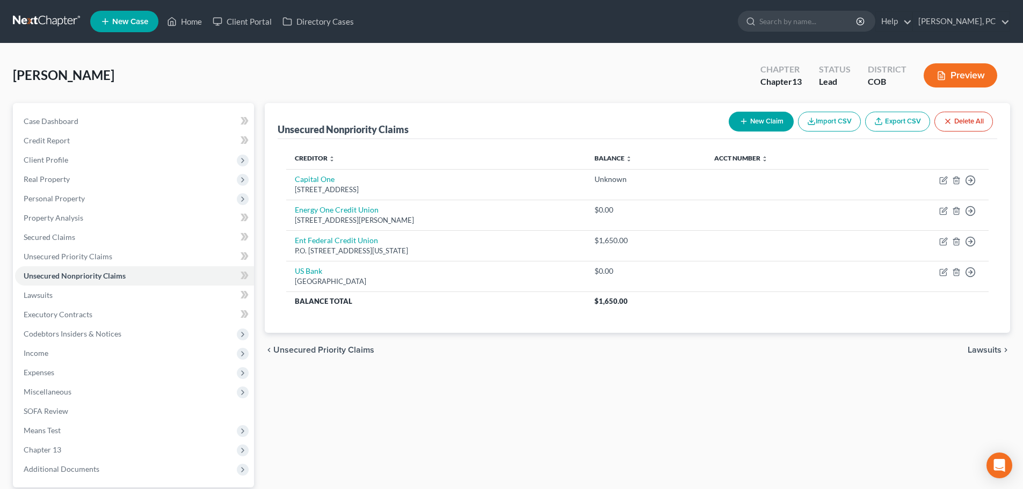
click at [750, 118] on button "New Claim" at bounding box center [761, 122] width 65 height 20
select select "0"
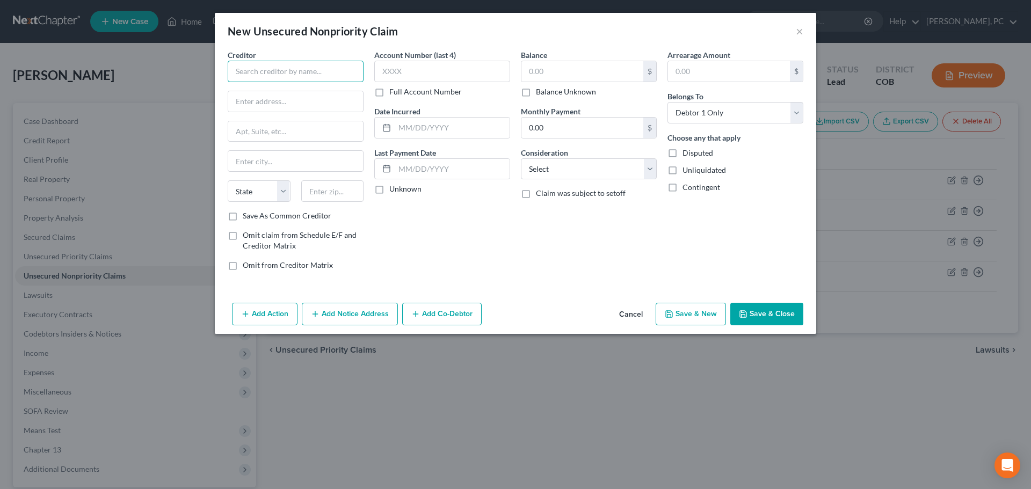
click at [243, 71] on input "text" at bounding box center [296, 71] width 136 height 21
type input "National Debt Relief"
click at [243, 265] on label "Omit from Creditor Matrix" at bounding box center [288, 265] width 90 height 11
click at [247, 265] on input "Omit from Creditor Matrix" at bounding box center [250, 263] width 7 height 7
checkbox input "true"
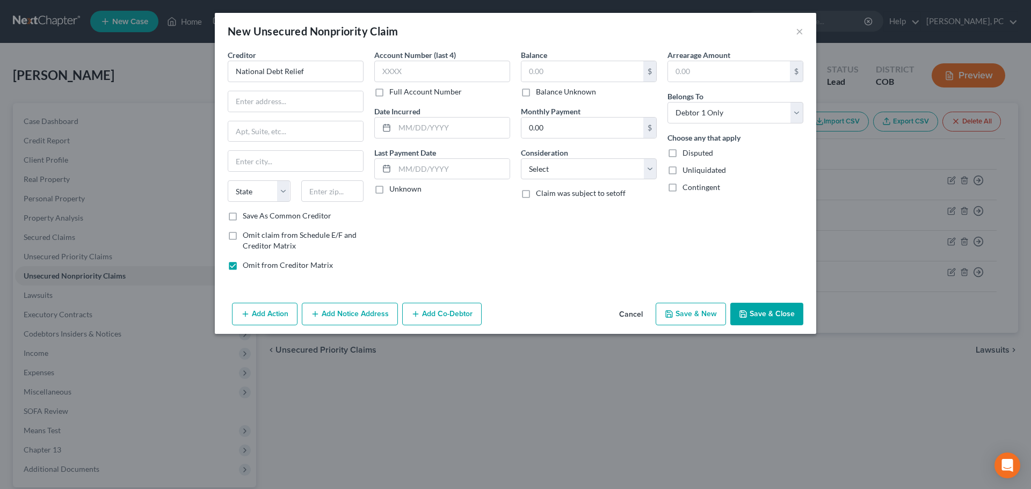
click at [243, 237] on label "Omit claim from Schedule E/F and Creditor Matrix" at bounding box center [303, 240] width 121 height 21
click at [247, 237] on input "Omit claim from Schedule E/F and Creditor Matrix" at bounding box center [250, 233] width 7 height 7
checkbox input "true"
click at [540, 171] on select "Select Cable / Satellite Services Collection Agency Credit Card Debt Debt Couns…" at bounding box center [589, 168] width 136 height 21
select select "3"
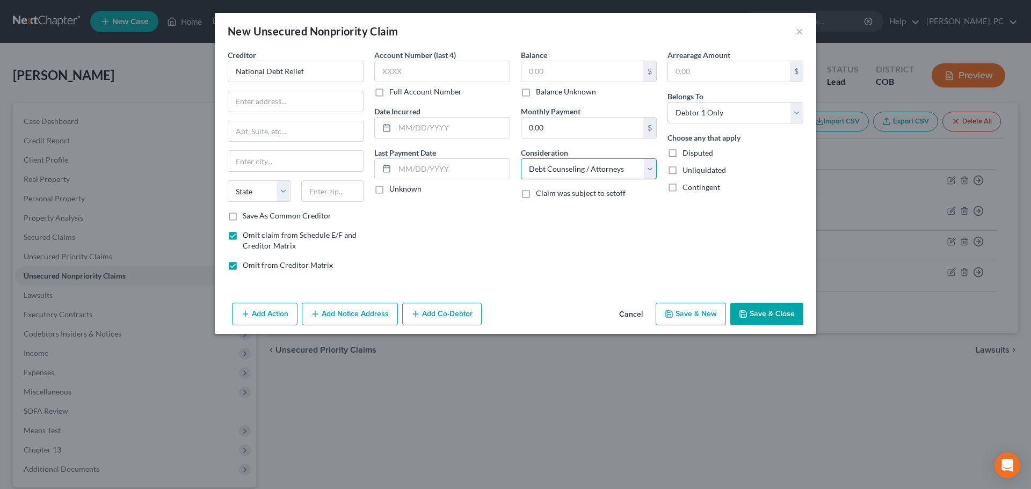
click at [521, 158] on select "Select Cable / Satellite Services Collection Agency Credit Card Debt Debt Couns…" at bounding box center [589, 168] width 136 height 21
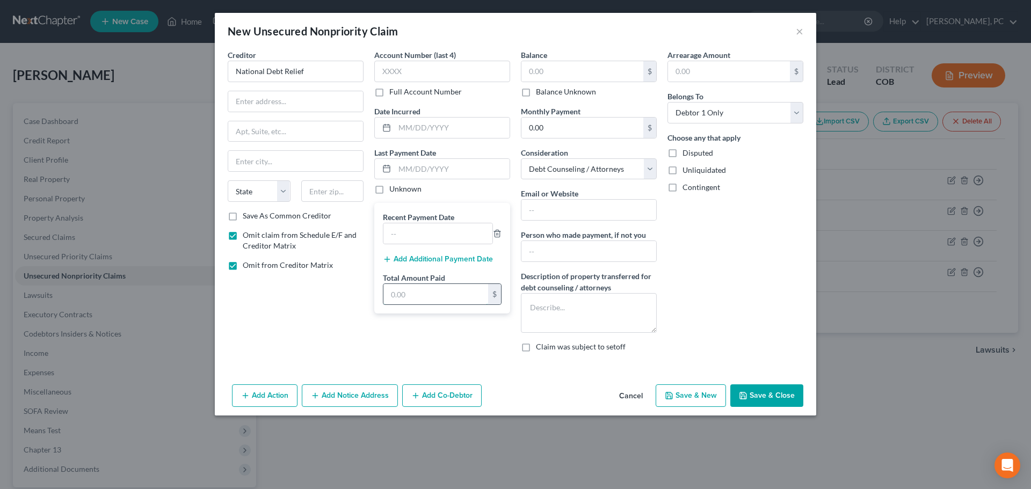
click at [419, 299] on input "text" at bounding box center [435, 294] width 105 height 20
click at [441, 290] on input "text" at bounding box center [435, 294] width 105 height 20
type input "6,180"
click at [577, 322] on textarea at bounding box center [589, 313] width 136 height 40
type textarea "Amount listed is the amont"
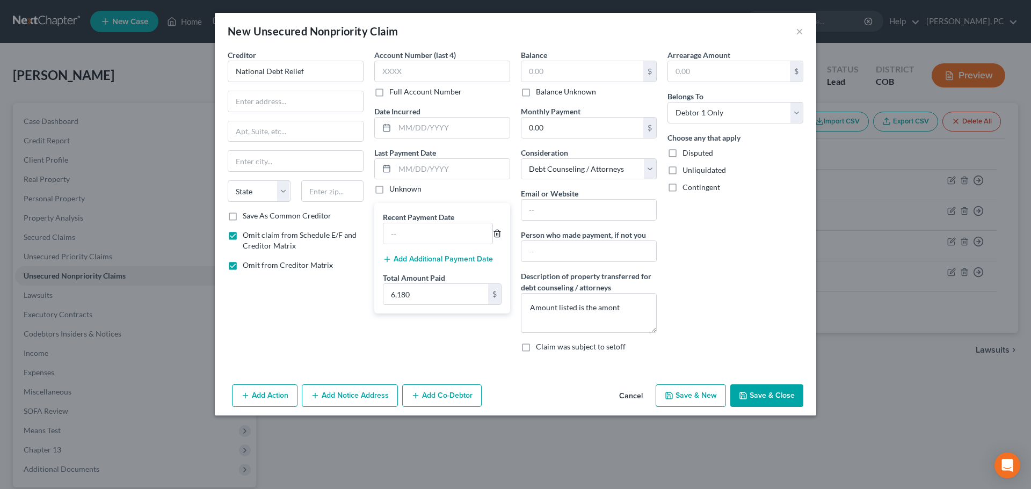
click at [495, 233] on icon "button" at bounding box center [497, 233] width 5 height 7
click at [457, 219] on button "Add Additional Payment Date" at bounding box center [438, 218] width 110 height 9
click at [438, 235] on input "text" at bounding box center [437, 233] width 109 height 20
type input "[DATE]"
click at [624, 304] on textarea "Amount listed is the amont" at bounding box center [589, 313] width 136 height 40
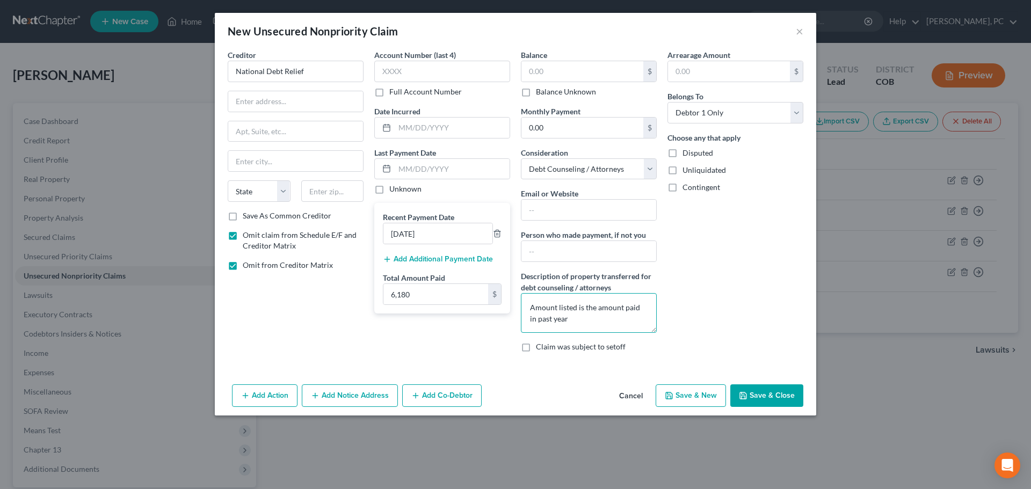
click at [622, 307] on textarea "Amount listed is the amount paid in past year" at bounding box center [589, 313] width 136 height 40
type textarea "Amount listed is the approximate amount paid in past year"
drag, startPoint x: 311, startPoint y: 74, endPoint x: 238, endPoint y: 67, distance: 73.4
click at [198, 70] on div "New Unsecured Nonpriority Claim × Creditor * National Debt Relief State [US_STA…" at bounding box center [515, 244] width 1031 height 489
click at [272, 97] on input "text" at bounding box center [295, 101] width 135 height 20
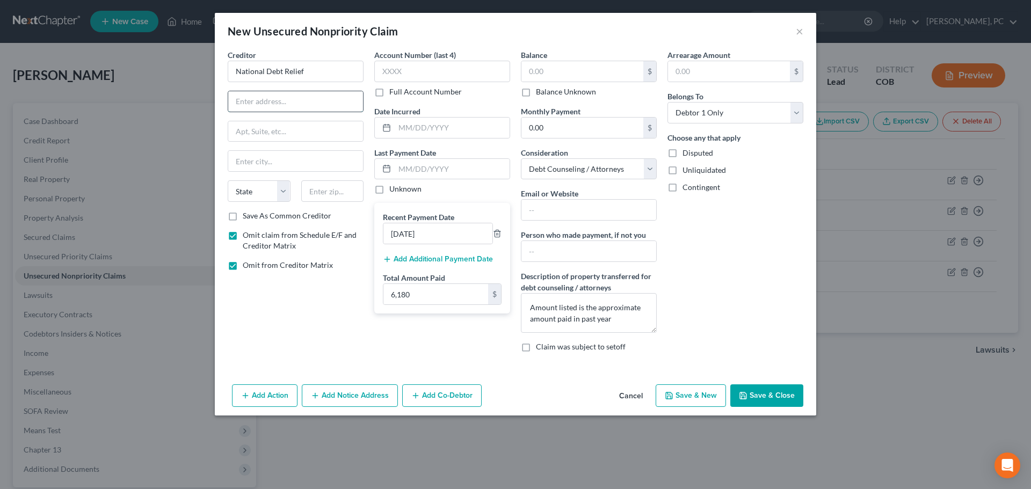
paste input "[STREET_ADDRESS]"
type input "[STREET_ADDRESS]"
click at [330, 196] on input "text" at bounding box center [332, 190] width 63 height 21
type input "10018"
type input "[US_STATE]"
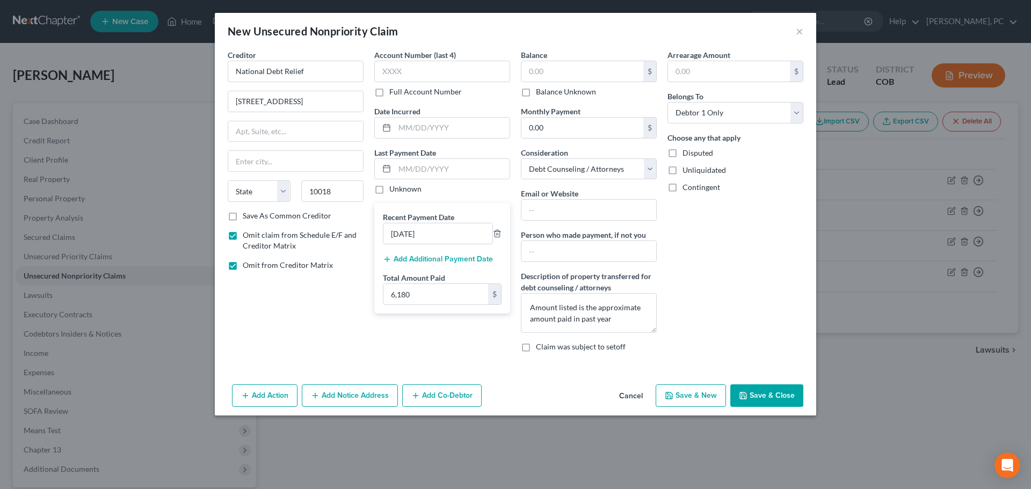
select select "35"
type input "10038"
click at [331, 108] on input "[STREET_ADDRESS]" at bounding box center [295, 101] width 135 height 20
type input "[STREET_ADDRESS]"
click at [757, 396] on button "Save & Close" at bounding box center [766, 395] width 73 height 23
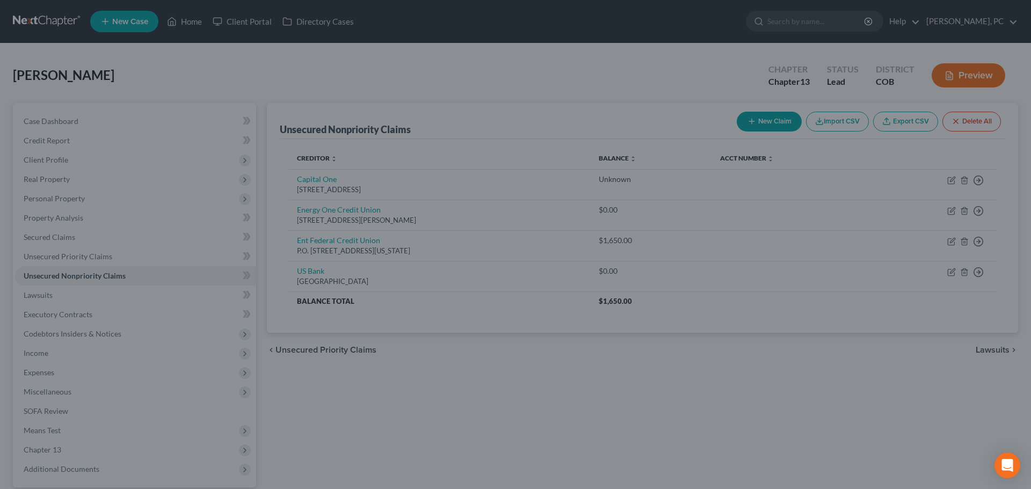
type input "0.00"
type input "6,180.00"
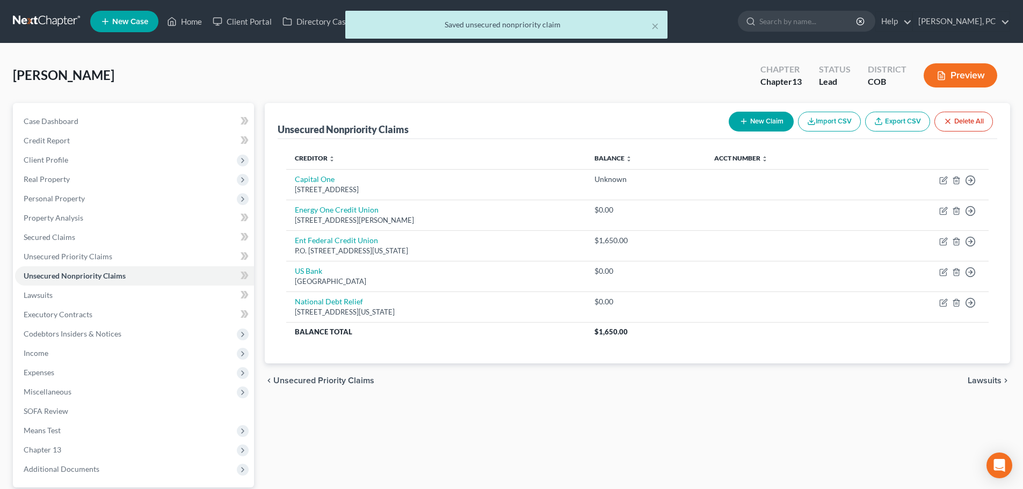
click at [950, 70] on button "Preview" at bounding box center [960, 75] width 74 height 24
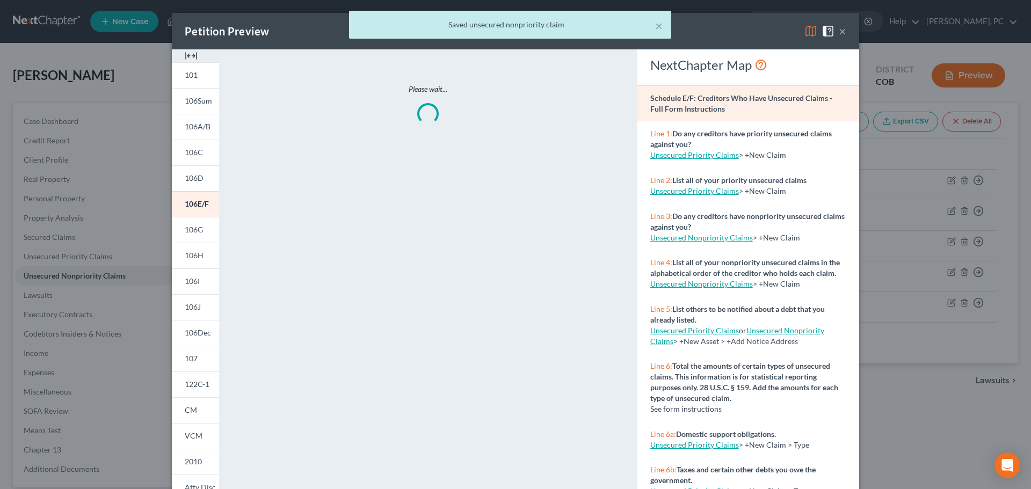
click at [187, 55] on img at bounding box center [191, 55] width 13 height 13
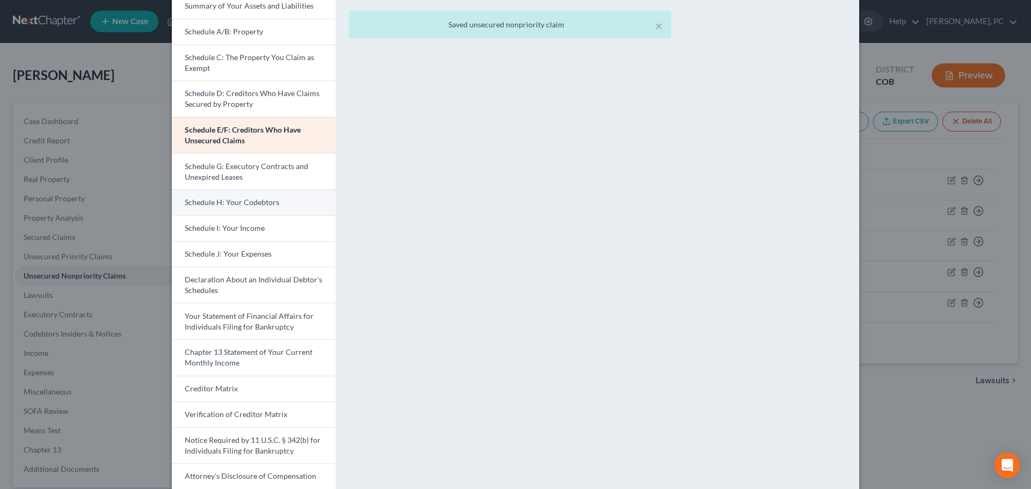
scroll to position [107, 0]
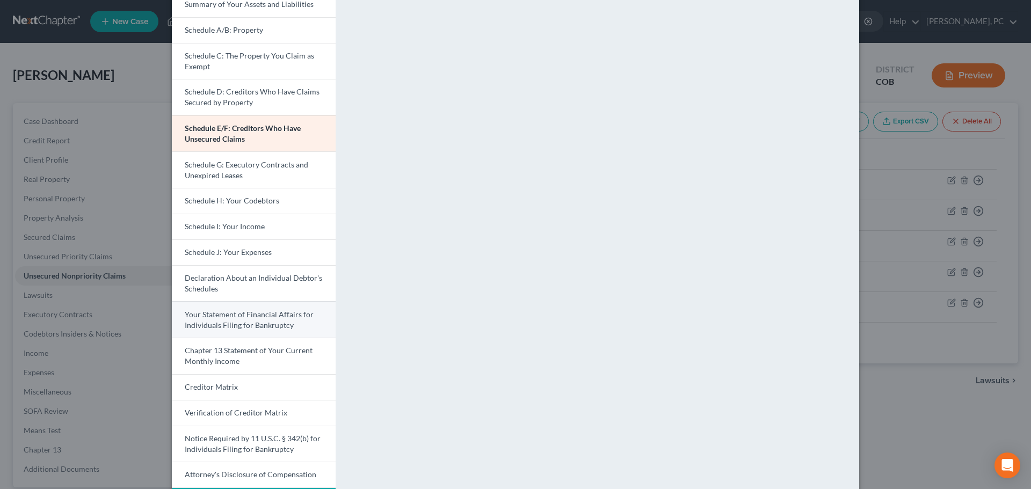
click at [248, 322] on span "Your Statement of Financial Affairs for Individuals Filing for Bankruptcy" at bounding box center [249, 320] width 129 height 20
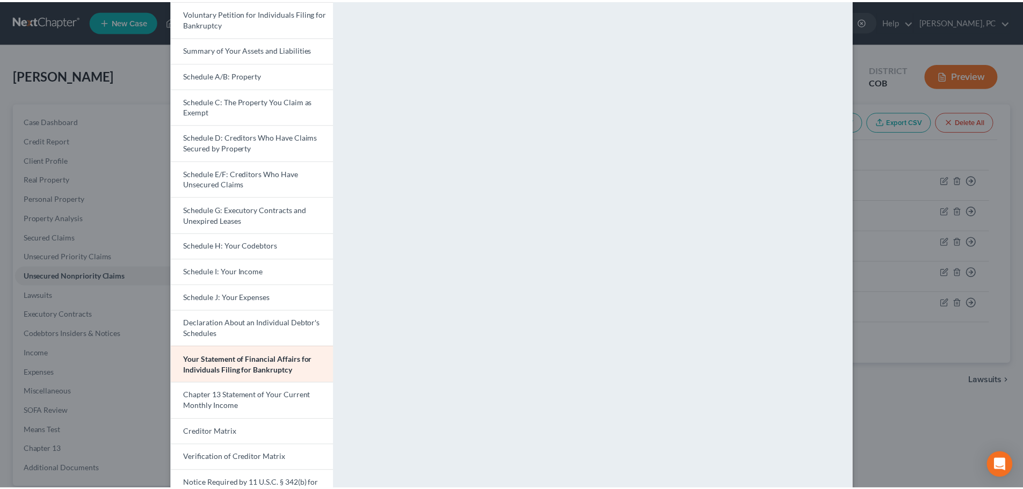
scroll to position [0, 0]
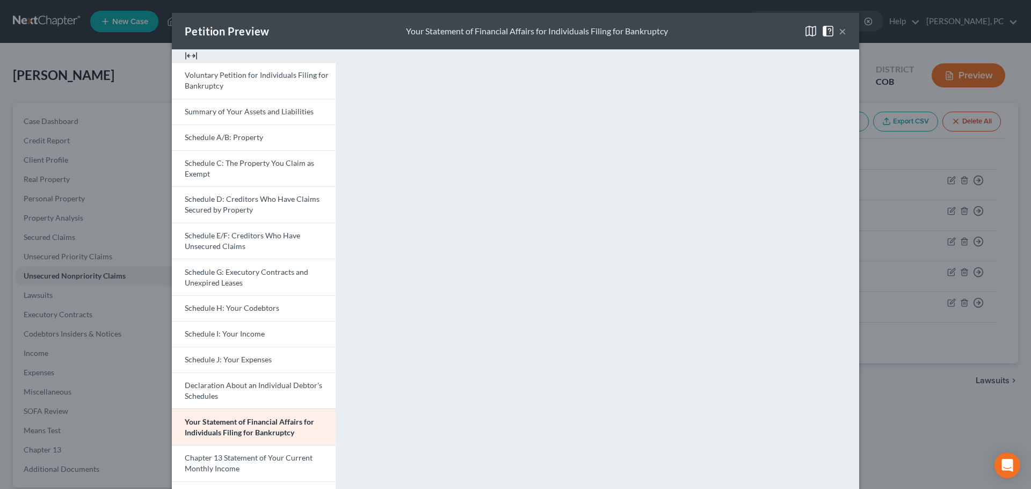
click at [839, 31] on button "×" at bounding box center [843, 31] width 8 height 13
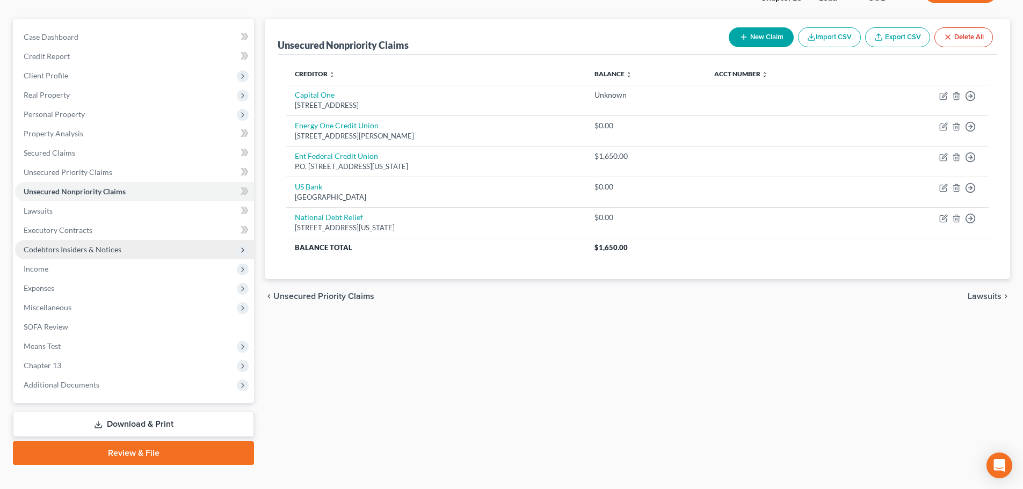
scroll to position [101, 0]
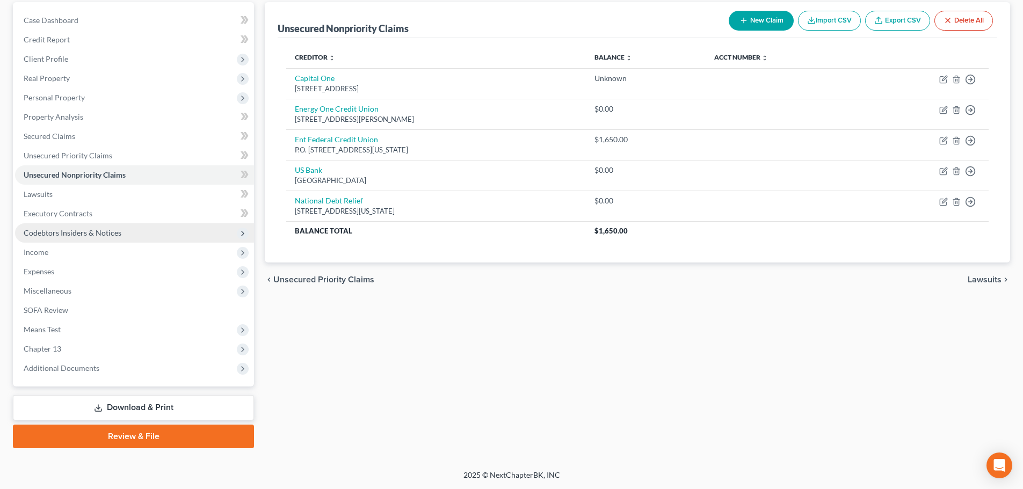
click at [59, 231] on span "Codebtors Insiders & Notices" at bounding box center [73, 232] width 98 height 9
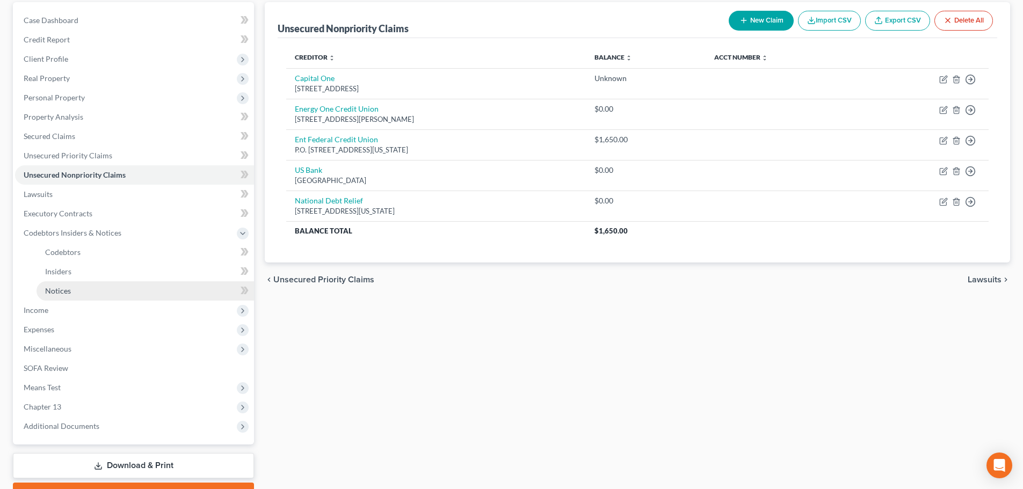
click at [53, 288] on span "Notices" at bounding box center [58, 290] width 26 height 9
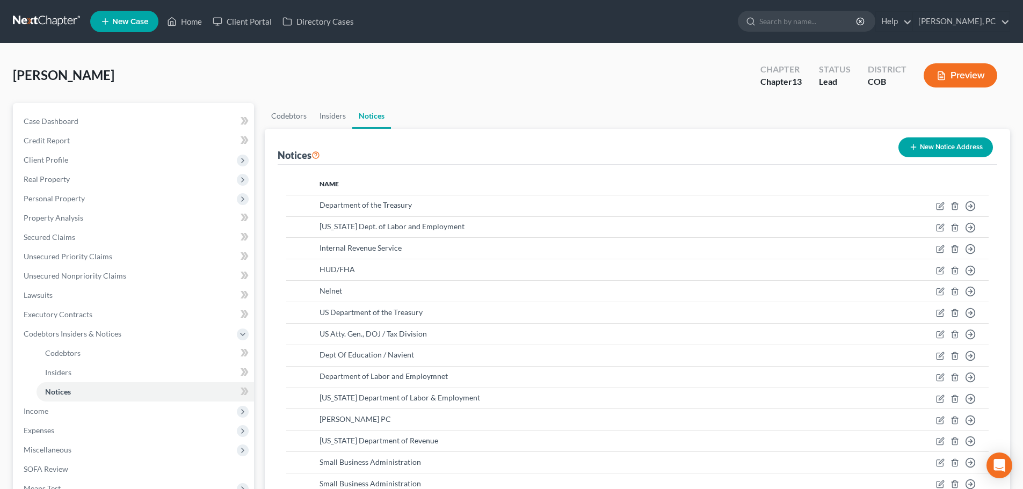
click at [911, 144] on icon "button" at bounding box center [913, 147] width 9 height 9
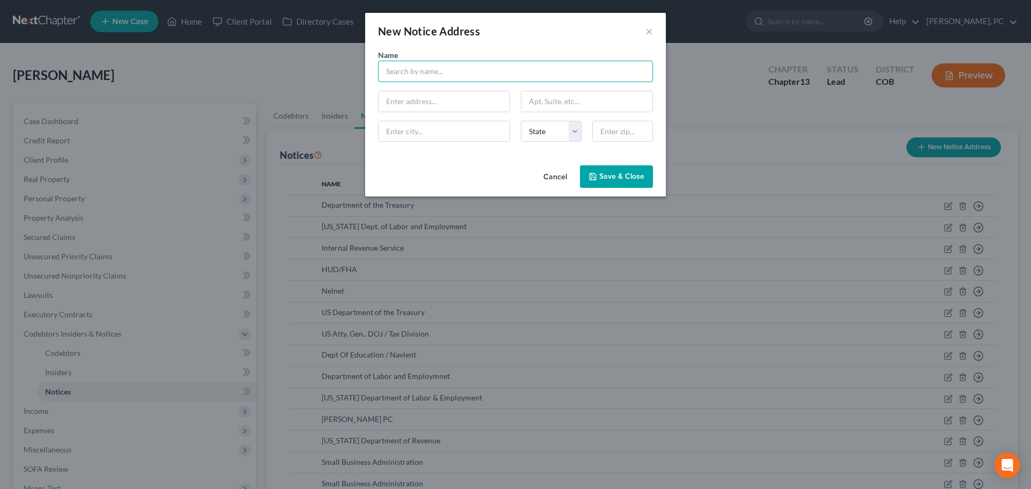
click at [464, 72] on input "text" at bounding box center [515, 71] width 275 height 21
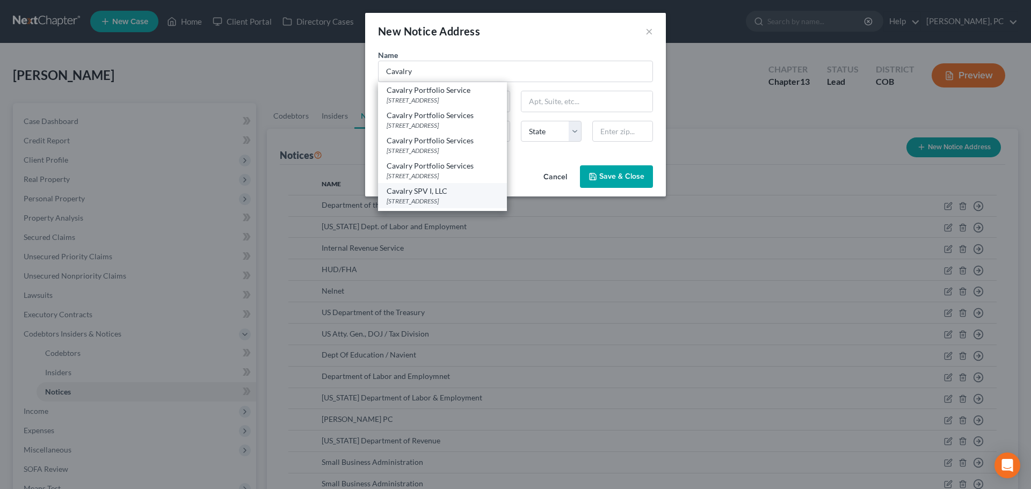
click at [435, 190] on div "Cavalry SPV I, LLC" at bounding box center [443, 191] width 112 height 11
type input "Cavalry SPV I, LLC"
type input "[STREET_ADDRESS]"
type input "Valhalla"
select select "35"
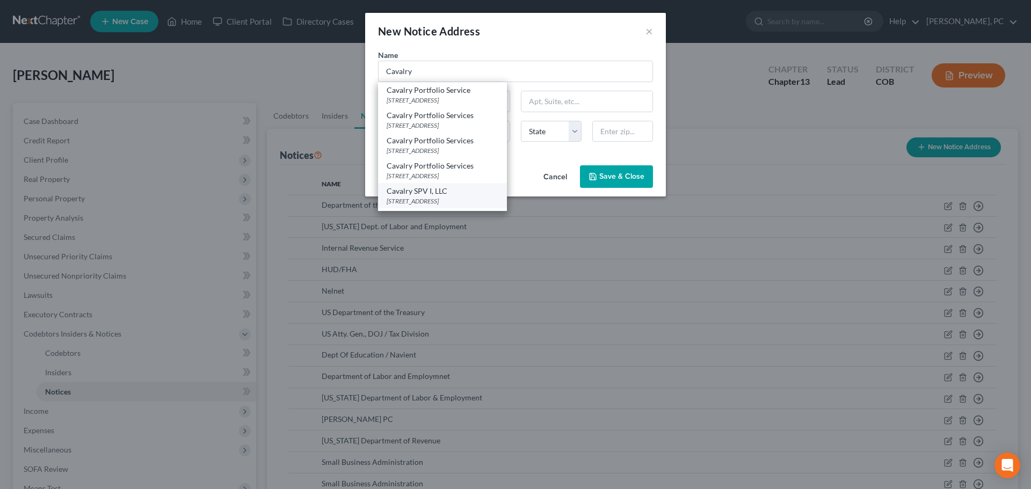
type input "10595-1340"
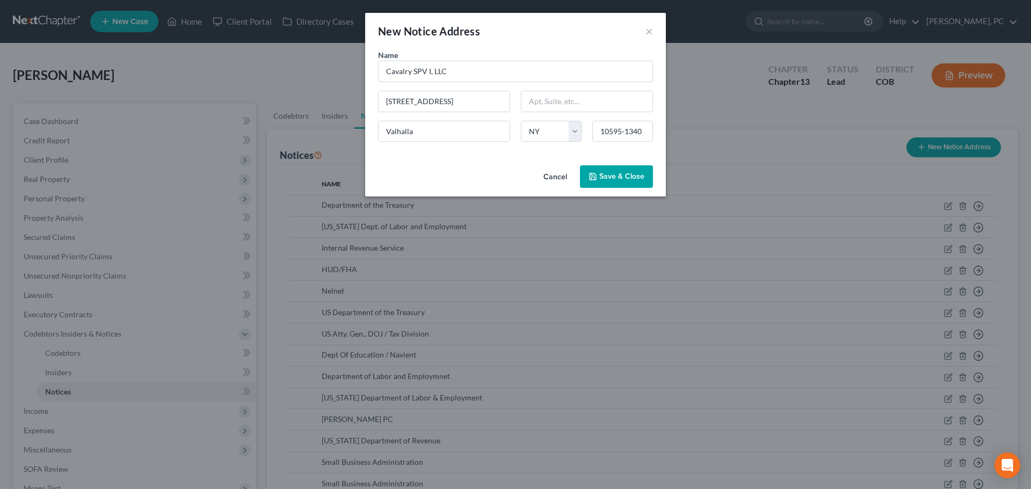
click at [603, 178] on span "Save & Close" at bounding box center [621, 176] width 45 height 9
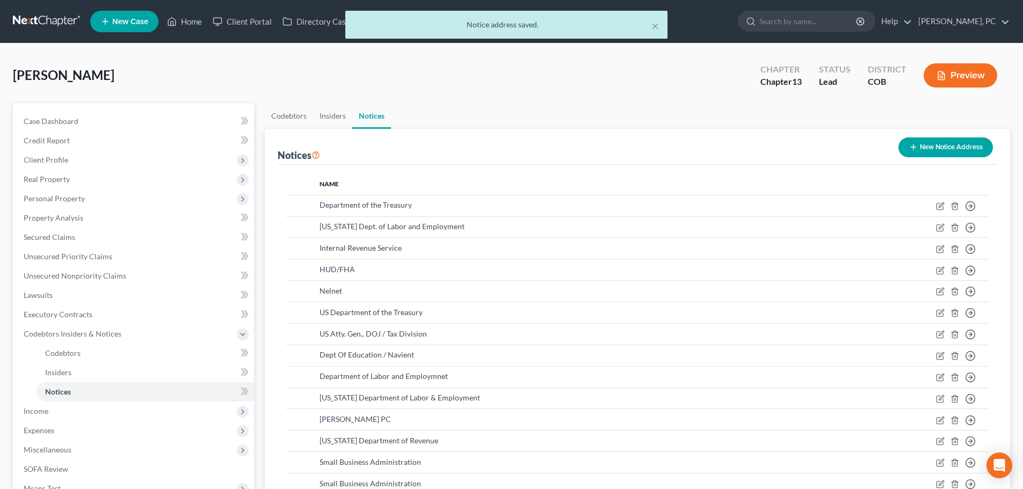
click at [958, 145] on button "New Notice Address" at bounding box center [945, 147] width 94 height 20
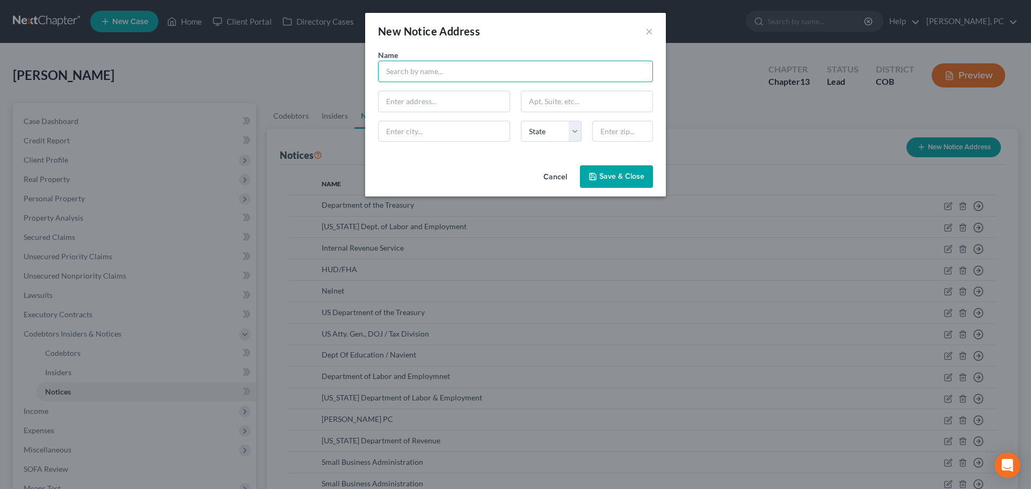
click at [410, 73] on input "text" at bounding box center [515, 71] width 275 height 21
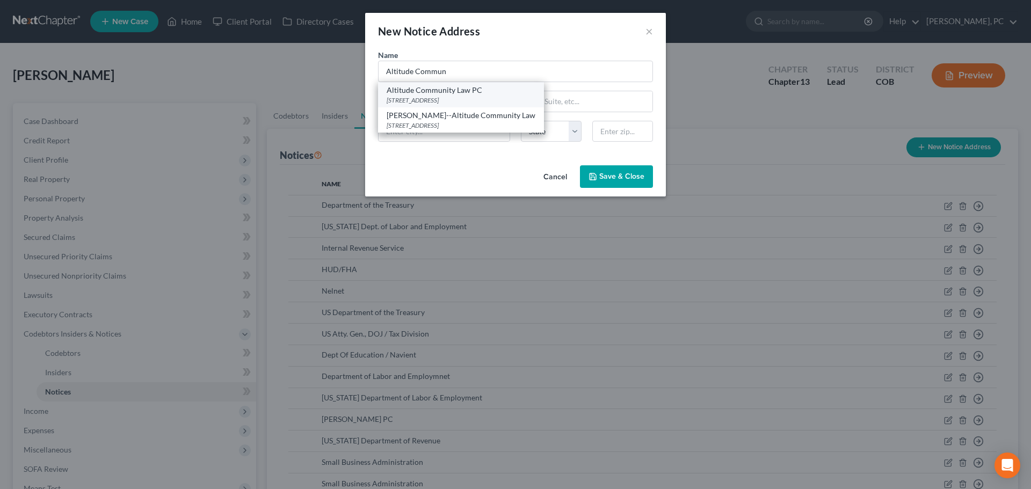
click at [462, 93] on div "Altitude Community Law PC" at bounding box center [461, 90] width 149 height 11
type input "Altitude Community Law PC"
type input "[STREET_ADDRESS]"
type input "Lakewood"
select select "5"
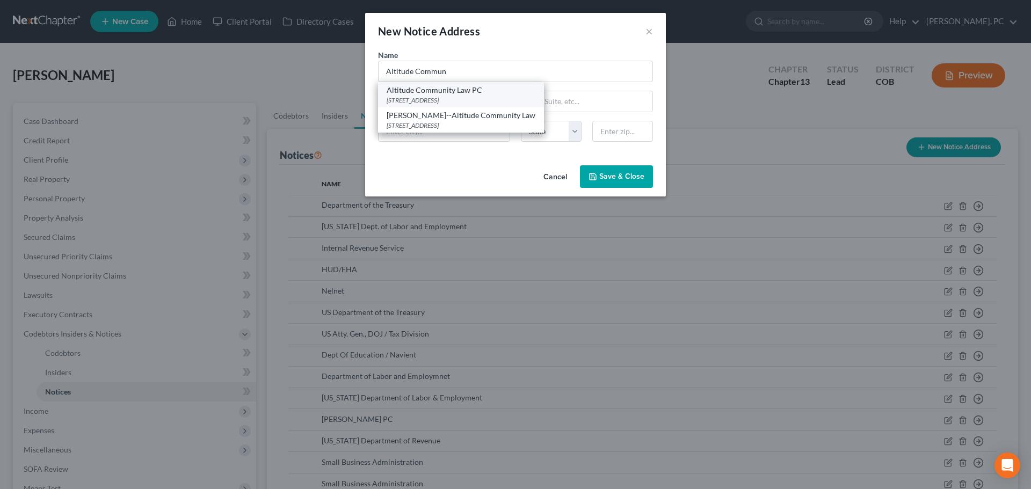
type input "80228-1011"
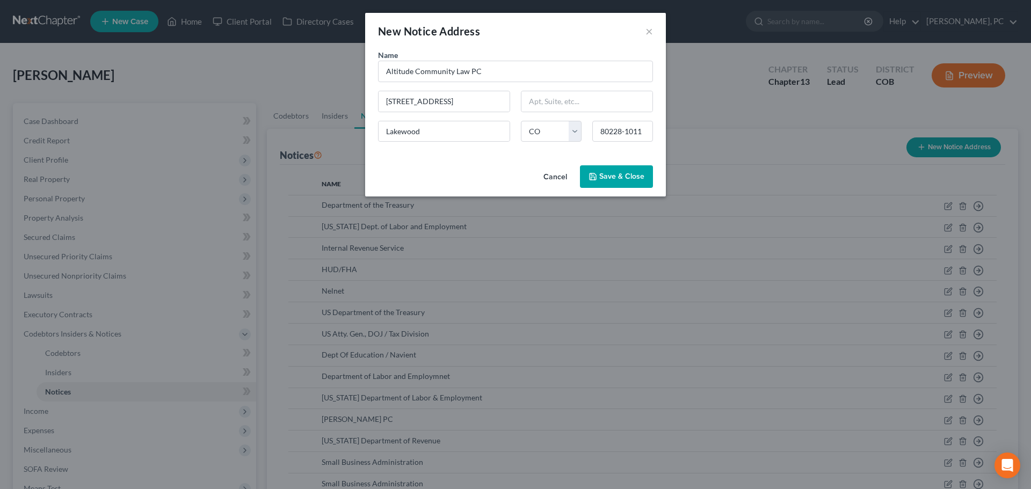
click at [610, 179] on span "Save & Close" at bounding box center [621, 176] width 45 height 9
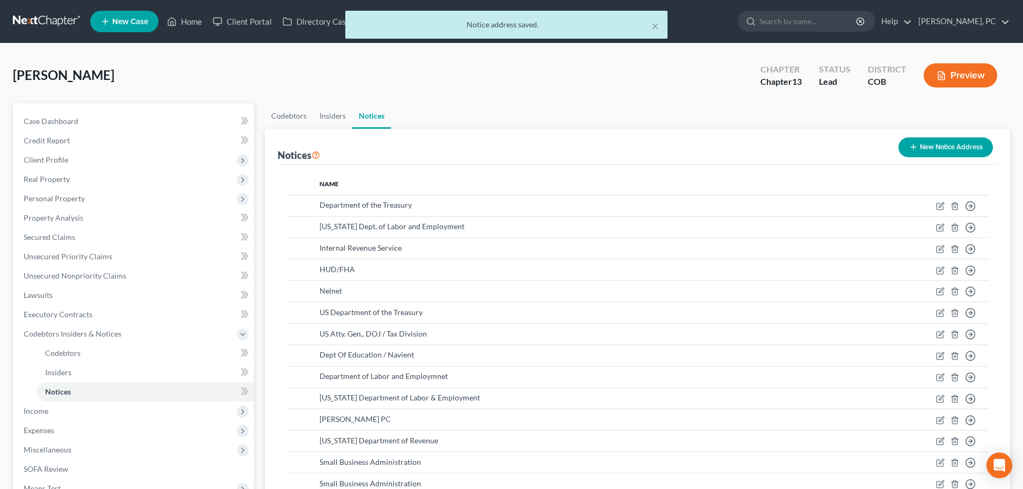
click at [957, 72] on button "Preview" at bounding box center [960, 75] width 74 height 24
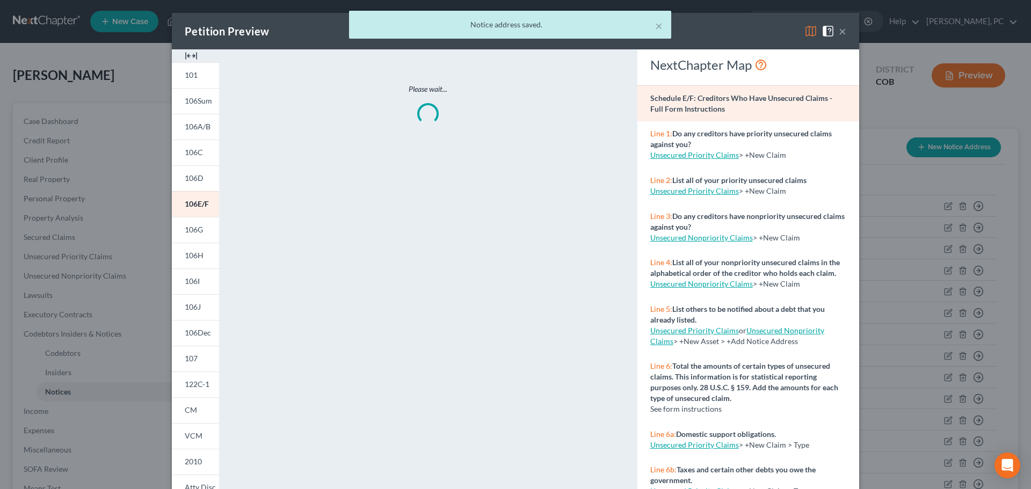
click at [837, 31] on div "× Notice address saved." at bounding box center [510, 27] width 1031 height 33
click at [837, 30] on div "× Notice address saved." at bounding box center [510, 27] width 1031 height 33
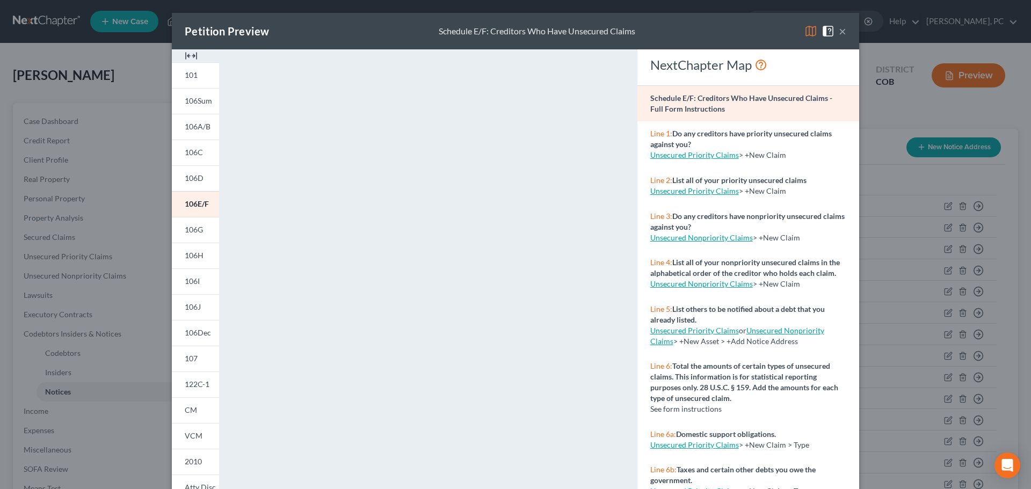
click at [931, 149] on div "Petition Preview Schedule E/F: Creditors Who Have Unsecured Claims × 101 106Sum…" at bounding box center [515, 244] width 1031 height 489
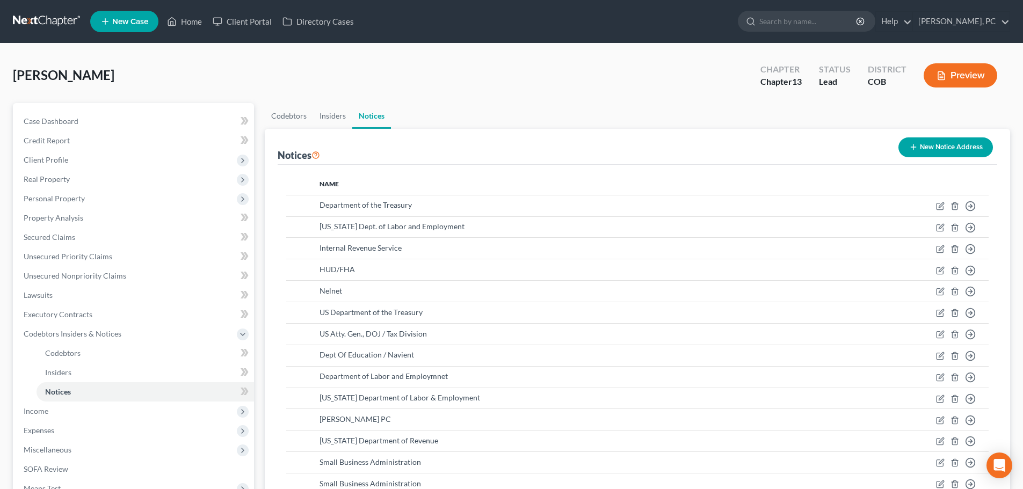
click at [936, 143] on button "New Notice Address" at bounding box center [945, 147] width 94 height 20
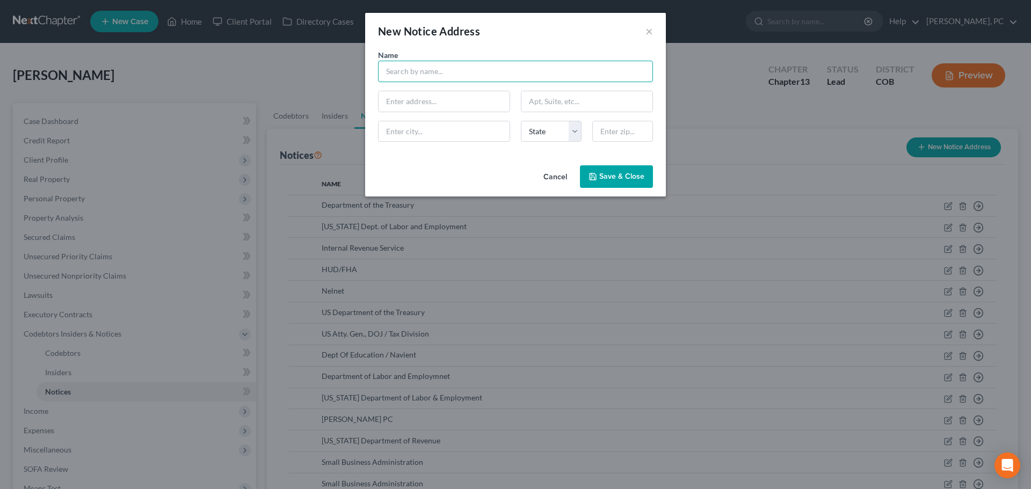
click at [439, 71] on input "text" at bounding box center [515, 71] width 275 height 21
type input "a"
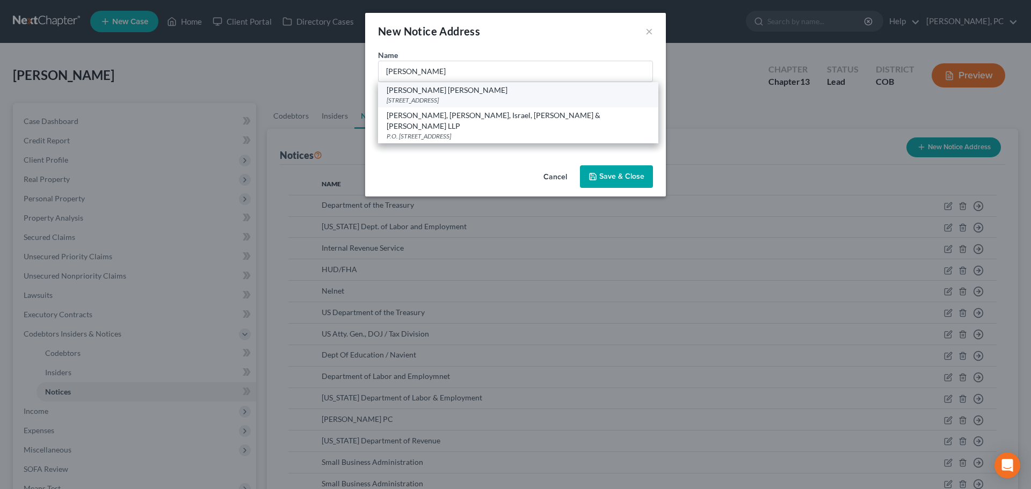
click at [433, 90] on div "[PERSON_NAME] [PERSON_NAME]" at bounding box center [518, 90] width 263 height 11
type input "[PERSON_NAME] [PERSON_NAME]"
type input "[STREET_ADDRESS]"
type input "Brookfield"
select select "52"
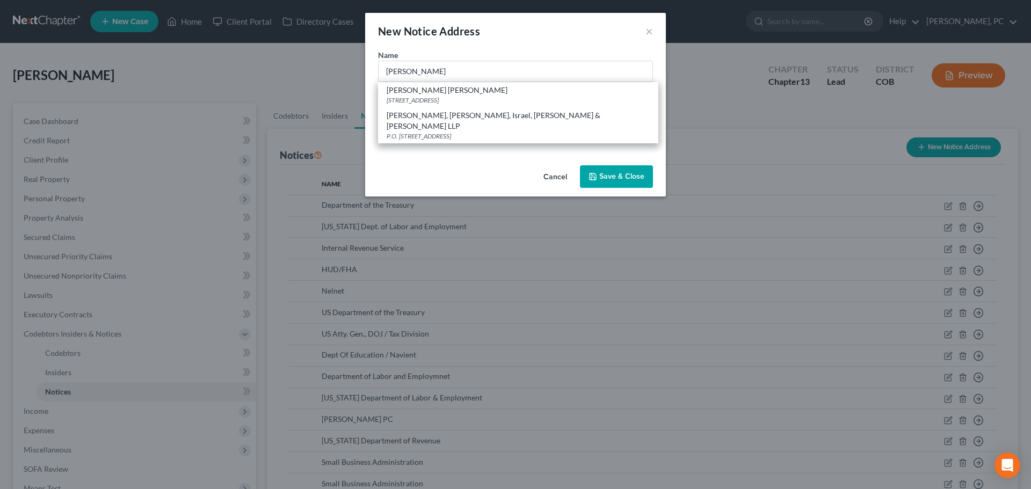
type input "53005"
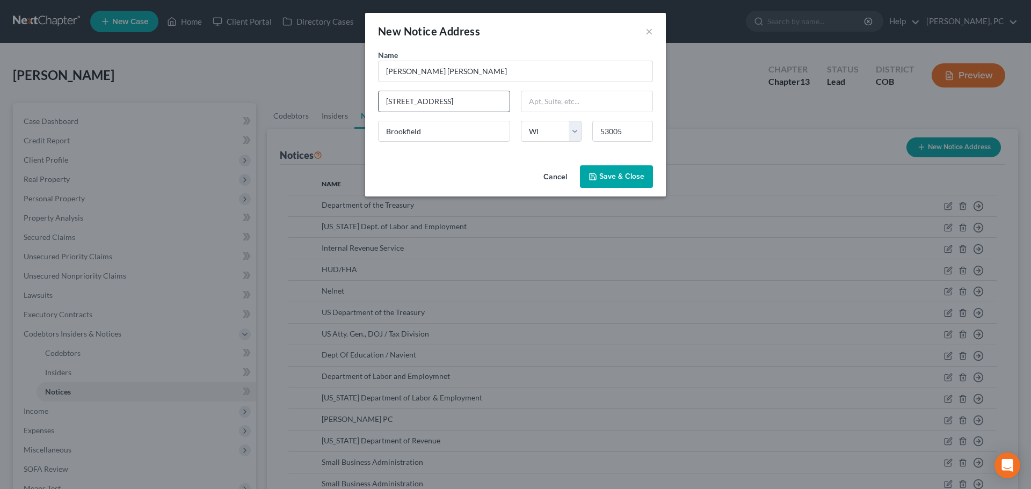
click at [404, 100] on input "[STREET_ADDRESS]" at bounding box center [444, 101] width 131 height 20
type input "[STREET_ADDRESS]"
click at [620, 178] on span "Save & Close" at bounding box center [621, 176] width 45 height 9
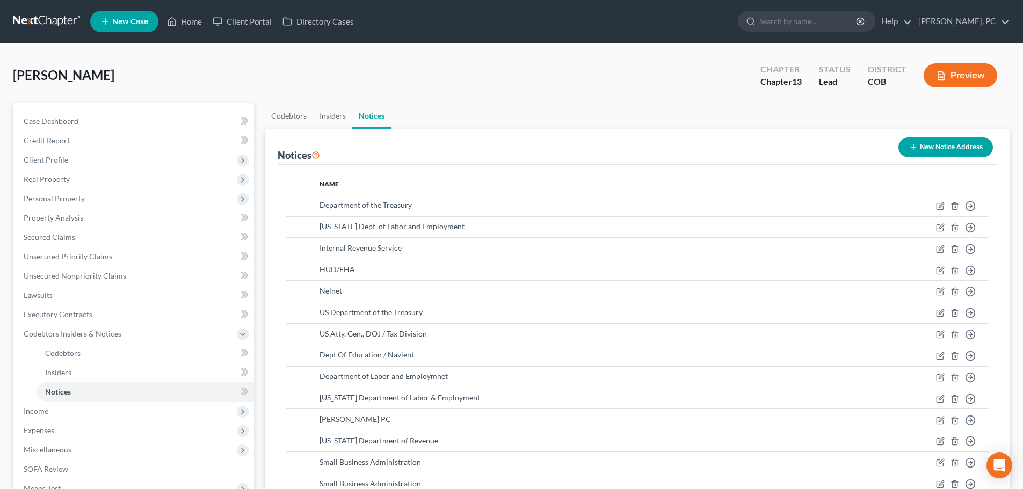
click at [453, 77] on div "[PERSON_NAME] Upgraded Chapter Chapter 13 Status Lead District COB Preview" at bounding box center [511, 79] width 997 height 47
drag, startPoint x: 194, startPoint y: 21, endPoint x: 214, endPoint y: 36, distance: 24.9
click at [194, 20] on link "Home" at bounding box center [185, 21] width 46 height 19
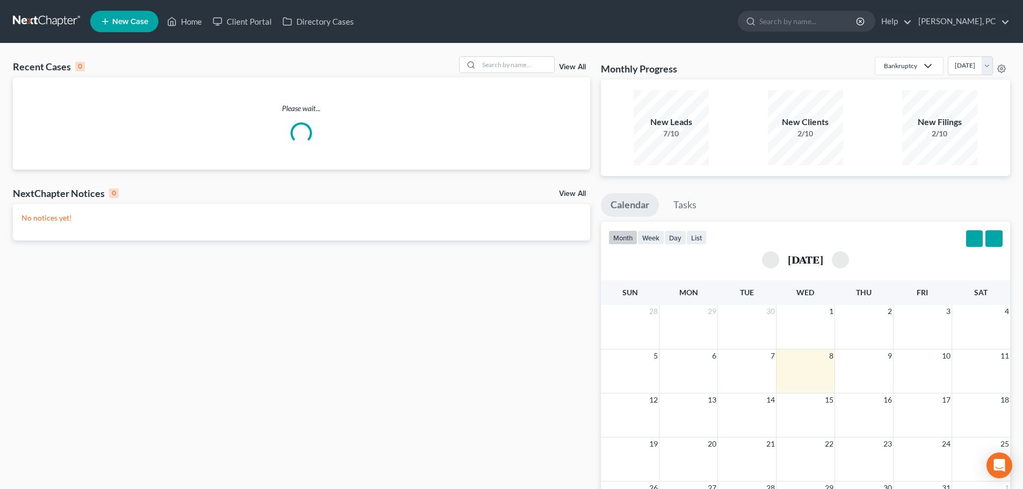
click at [592, 147] on div "Recent Cases 0 View All Please wait... NextChapter Notices 0 View All No notice…" at bounding box center [302, 322] width 588 height 532
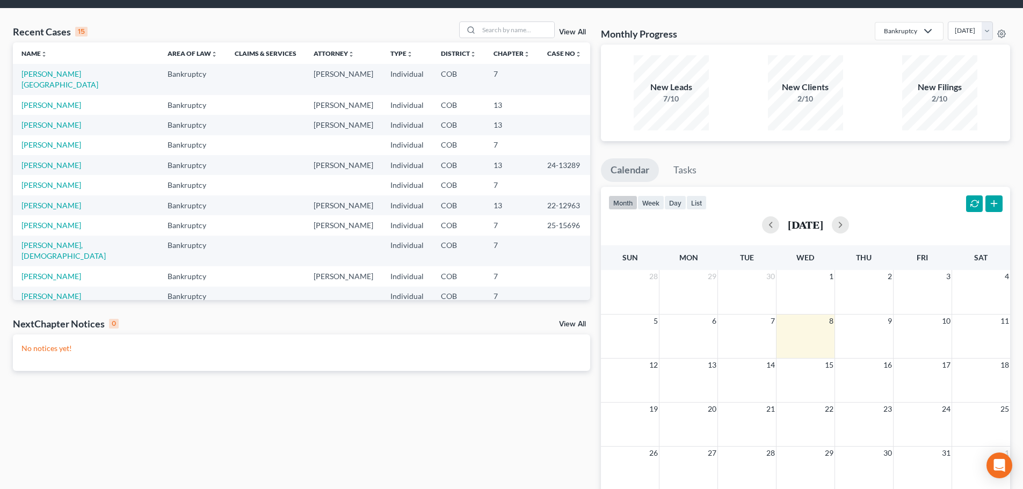
scroll to position [54, 0]
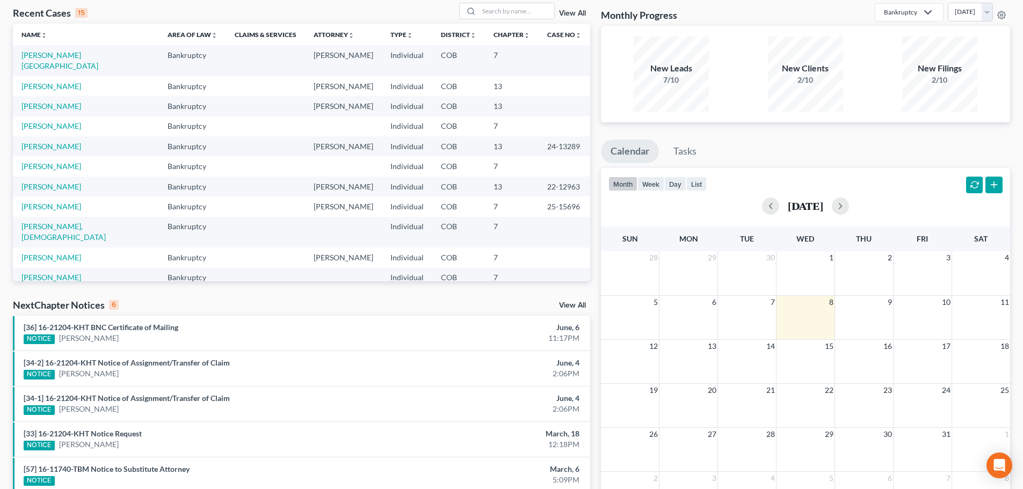
click at [595, 199] on div "month week day list [DATE]" at bounding box center [805, 194] width 420 height 52
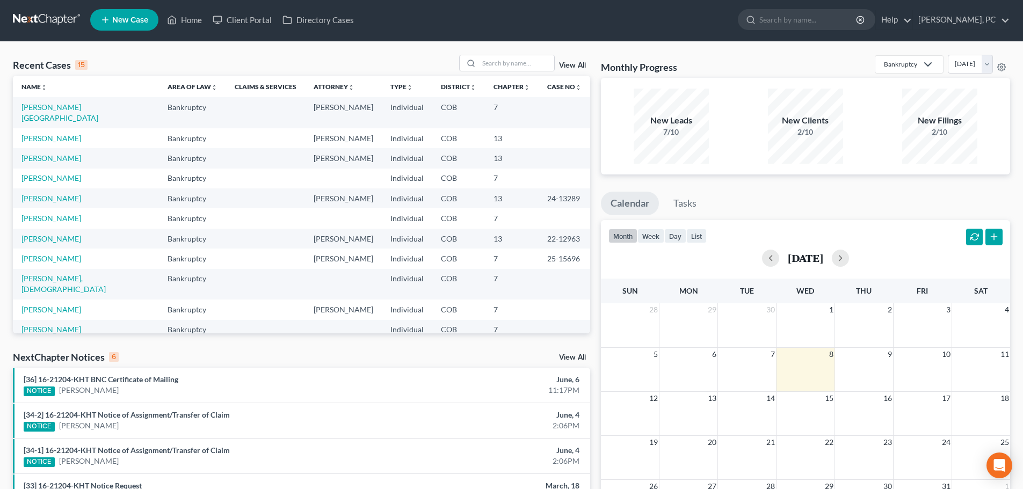
scroll to position [0, 0]
